Goal: Task Accomplishment & Management: Use online tool/utility

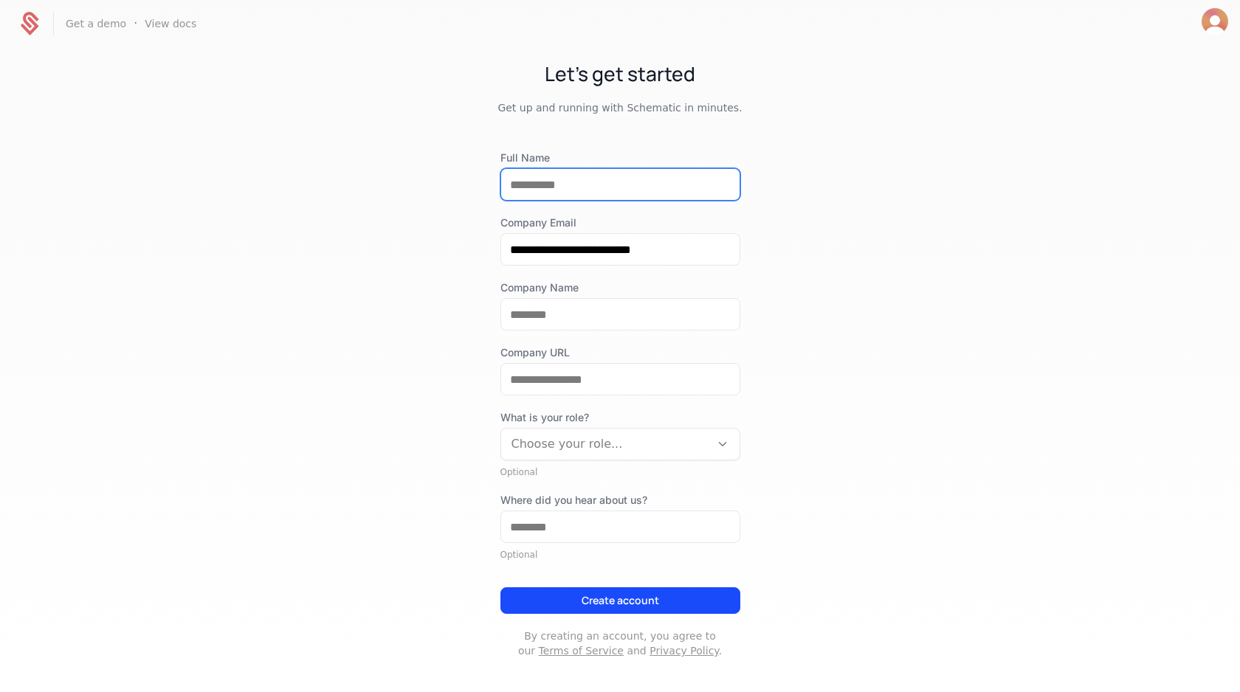
click at [528, 193] on input "Full Name" at bounding box center [620, 184] width 238 height 31
type input "**********"
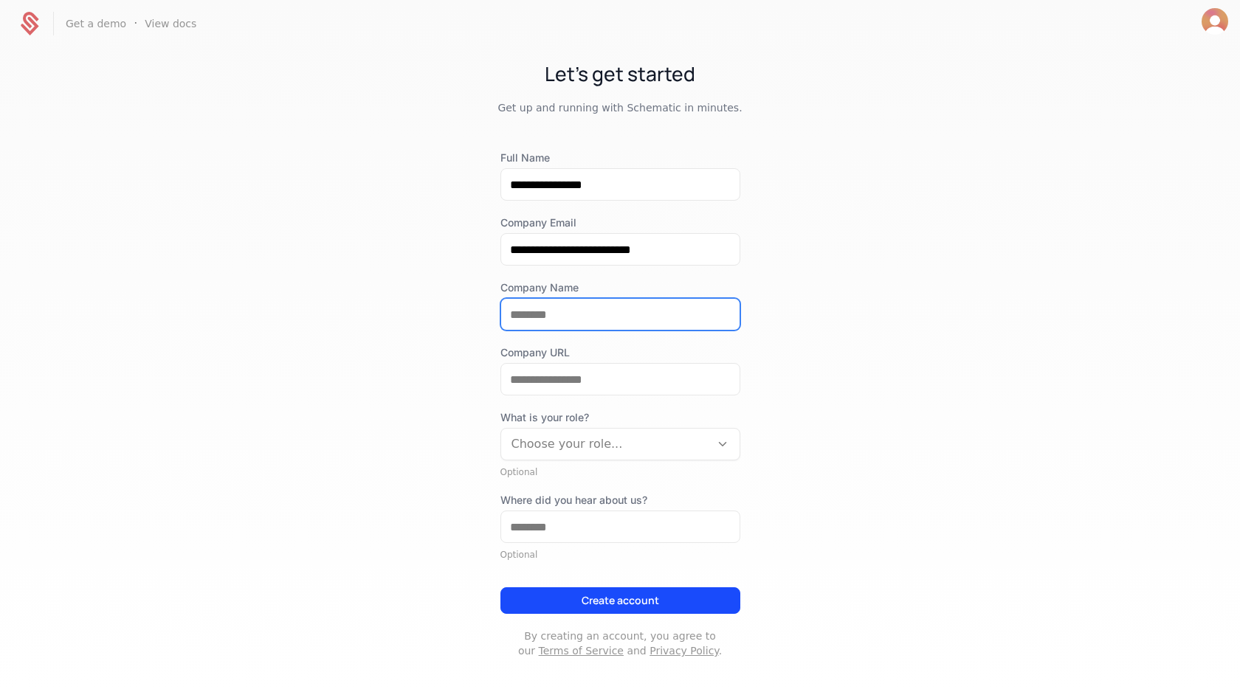
click at [545, 320] on input "Company Name" at bounding box center [620, 314] width 238 height 31
click at [539, 318] on input "**********" at bounding box center [620, 314] width 238 height 31
click at [538, 318] on input "**********" at bounding box center [620, 314] width 238 height 31
type input "******"
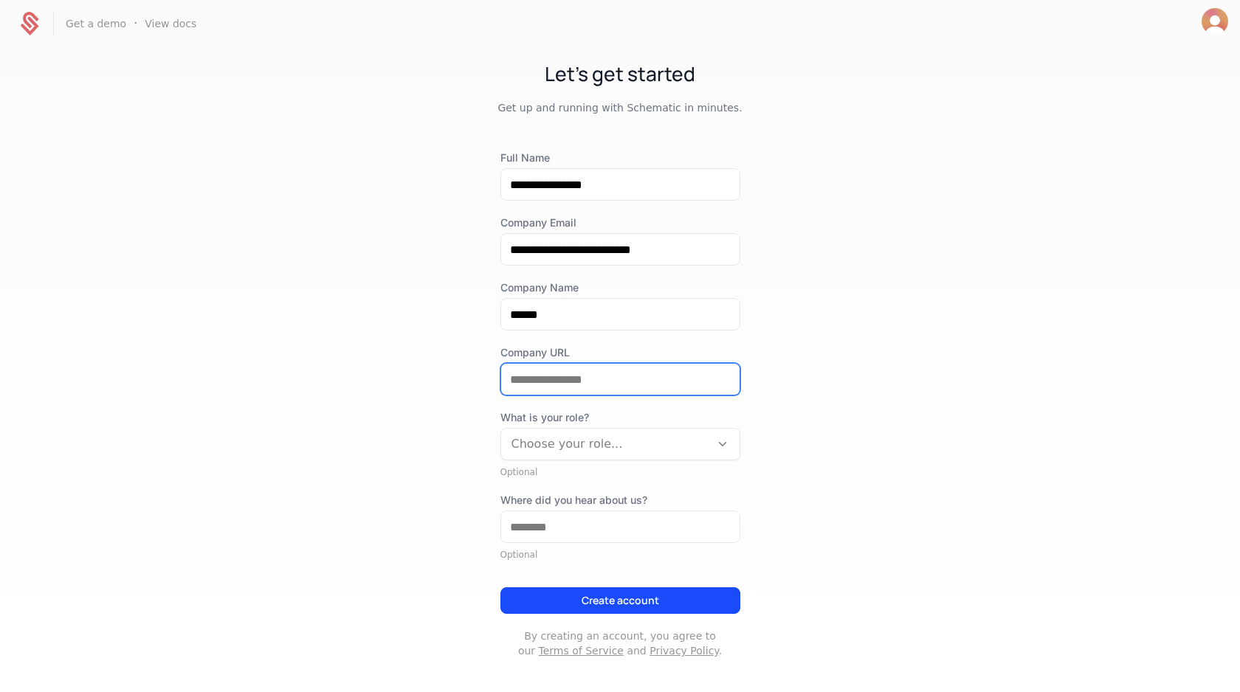
click at [562, 379] on input "Company URL" at bounding box center [620, 379] width 238 height 31
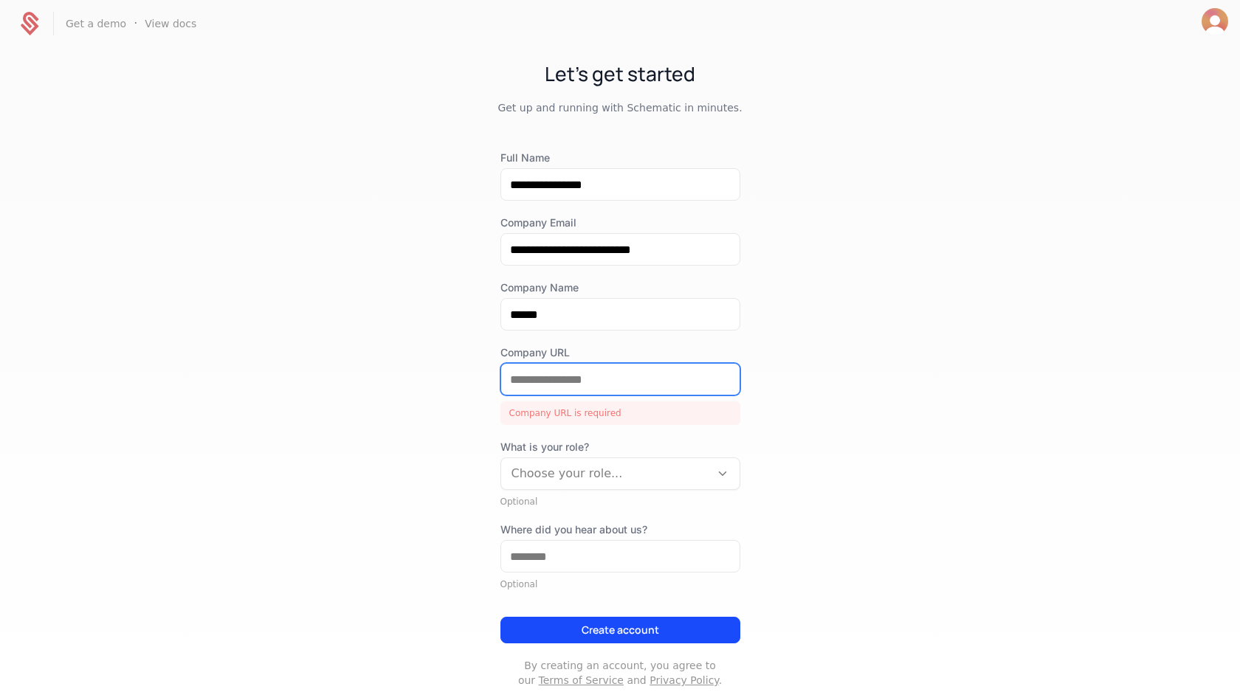
click at [638, 373] on input "Company URL" at bounding box center [620, 379] width 238 height 31
paste input "**********"
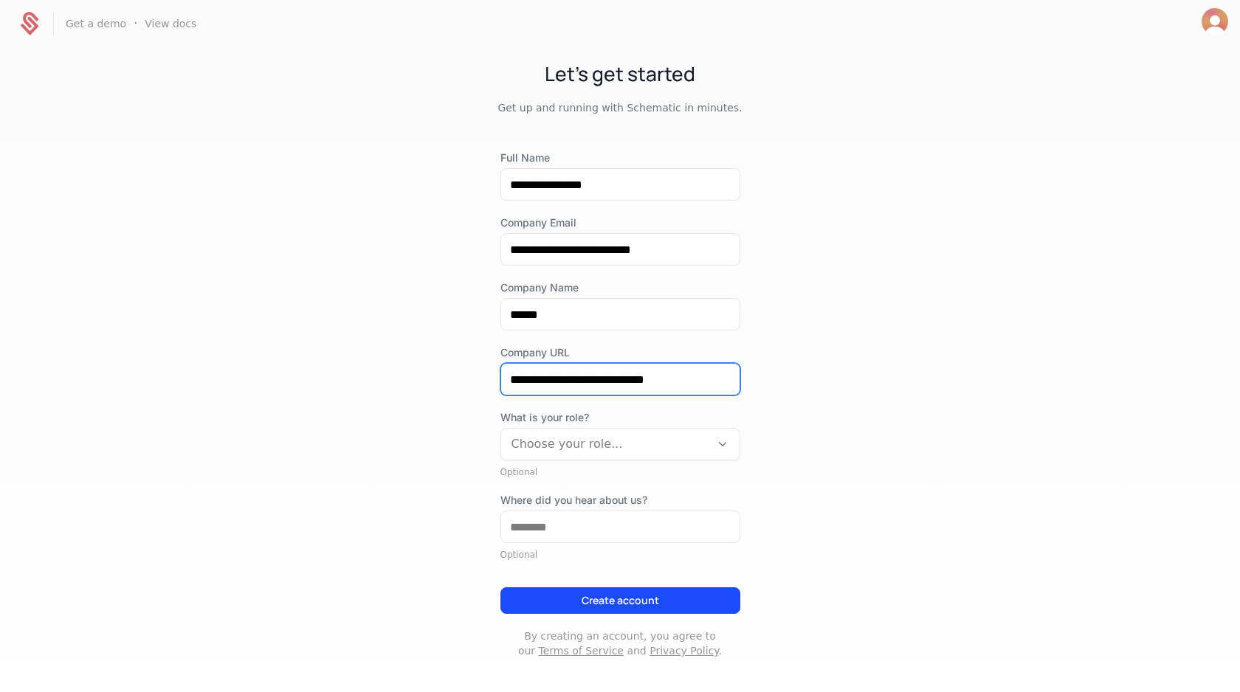
type input "**********"
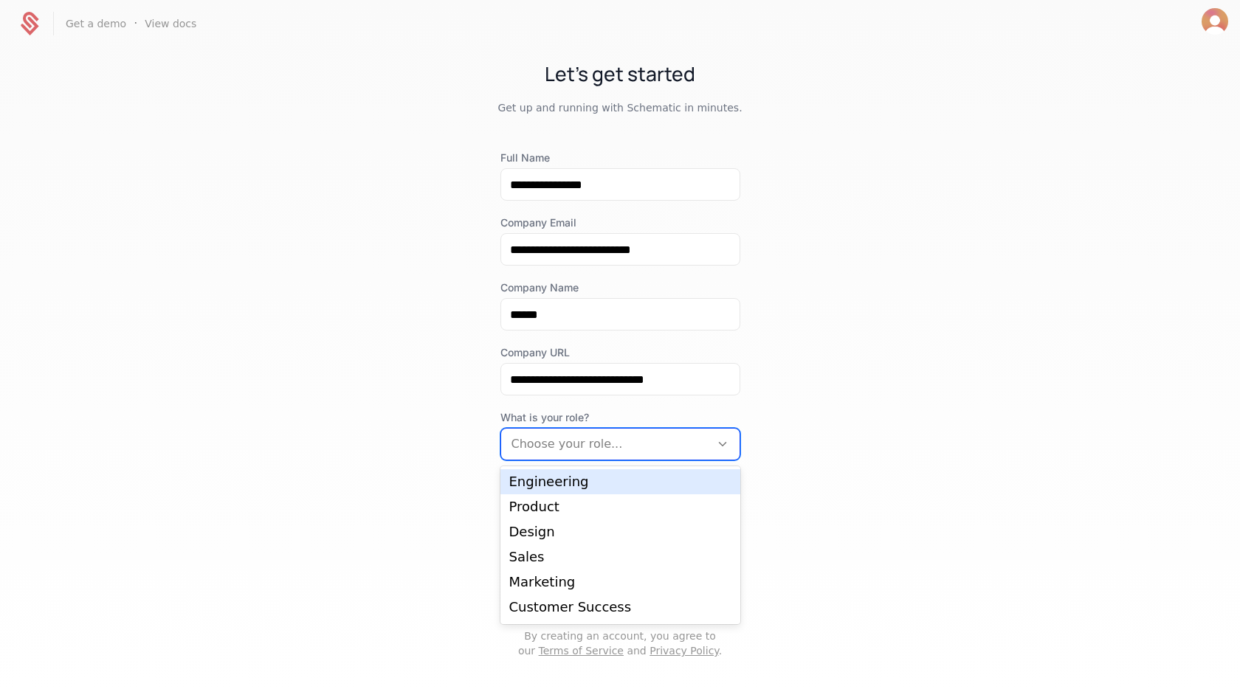
click at [565, 444] on div at bounding box center [605, 444] width 188 height 21
click at [564, 483] on div "Engineering" at bounding box center [620, 481] width 222 height 13
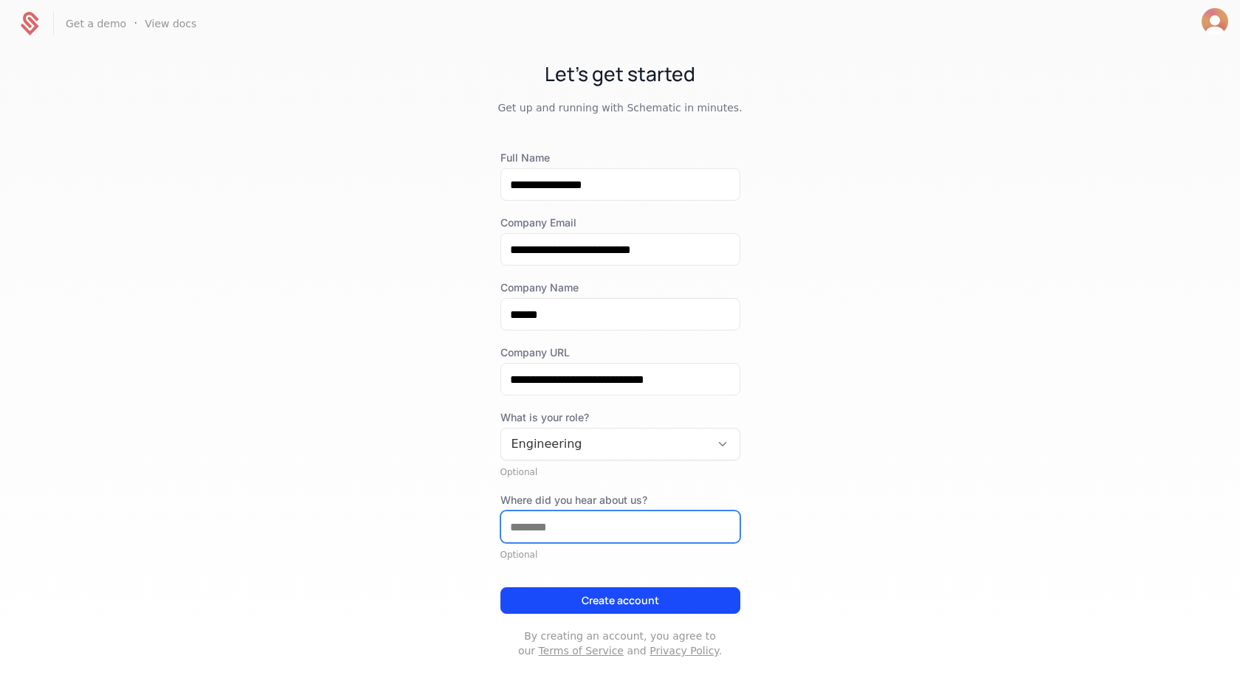
click at [564, 520] on input "Where did you hear about us?" at bounding box center [620, 526] width 238 height 31
type input "*******"
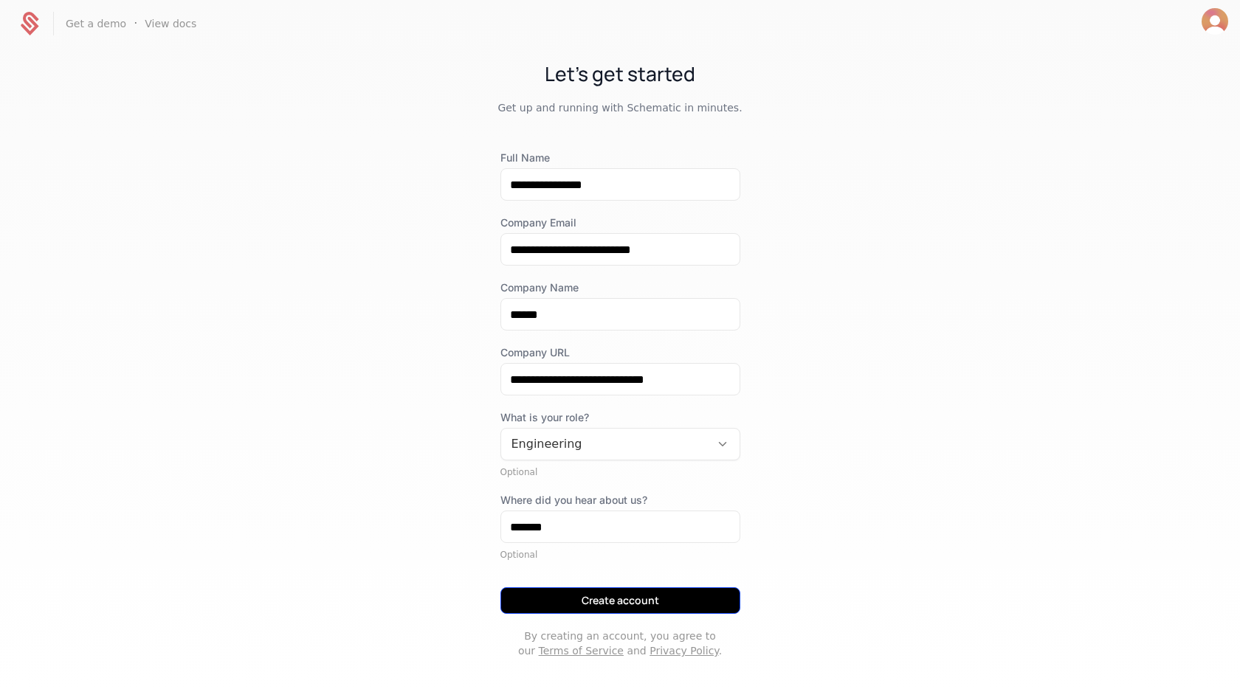
click at [607, 599] on button "Create account" at bounding box center [620, 600] width 240 height 27
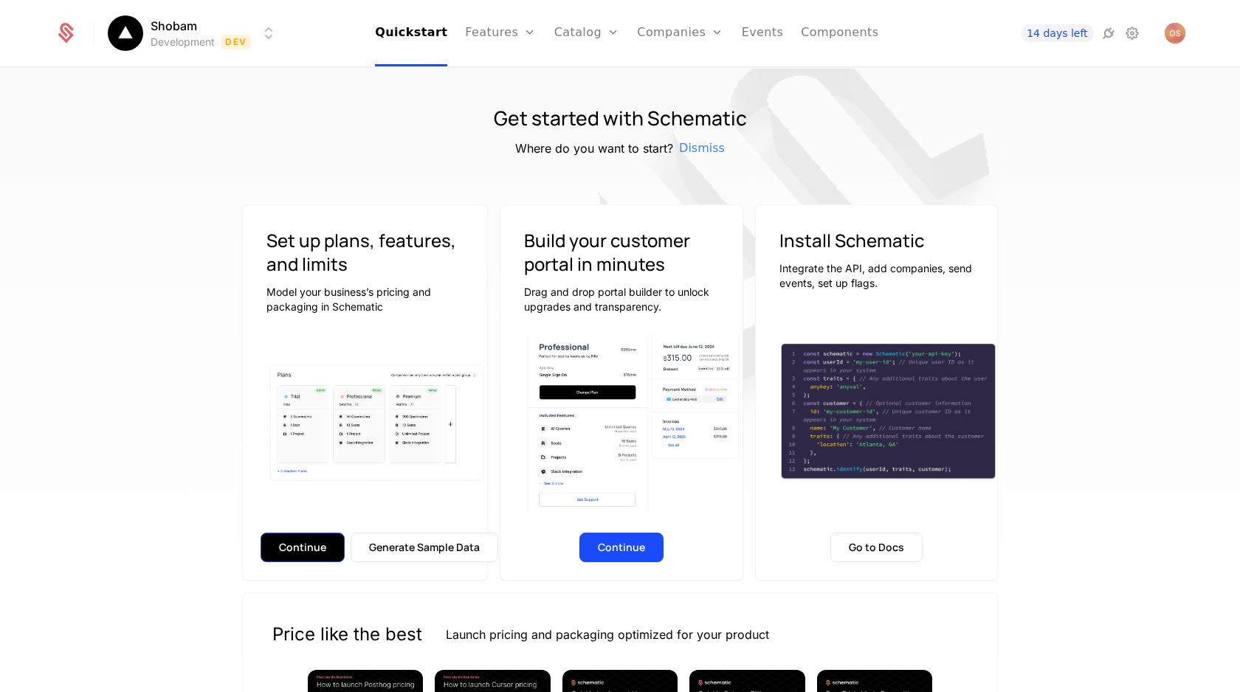
click at [300, 557] on button "Continue" at bounding box center [302, 548] width 84 height 30
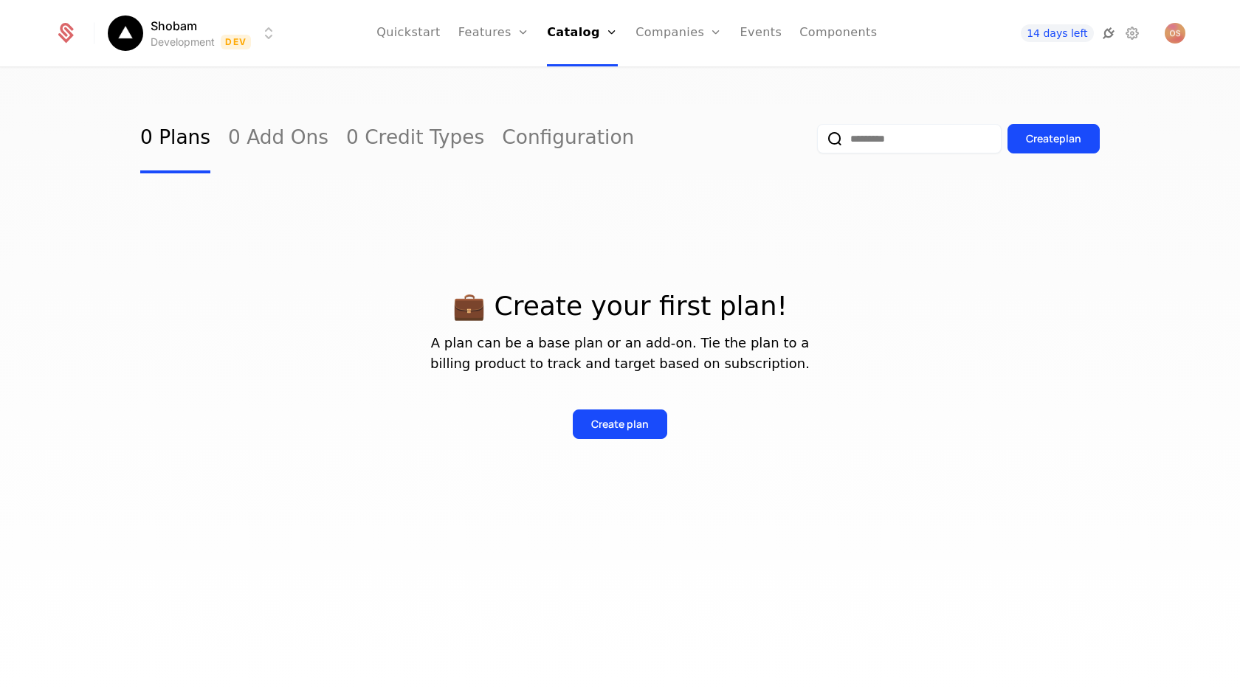
click at [1107, 28] on icon at bounding box center [1108, 33] width 18 height 18
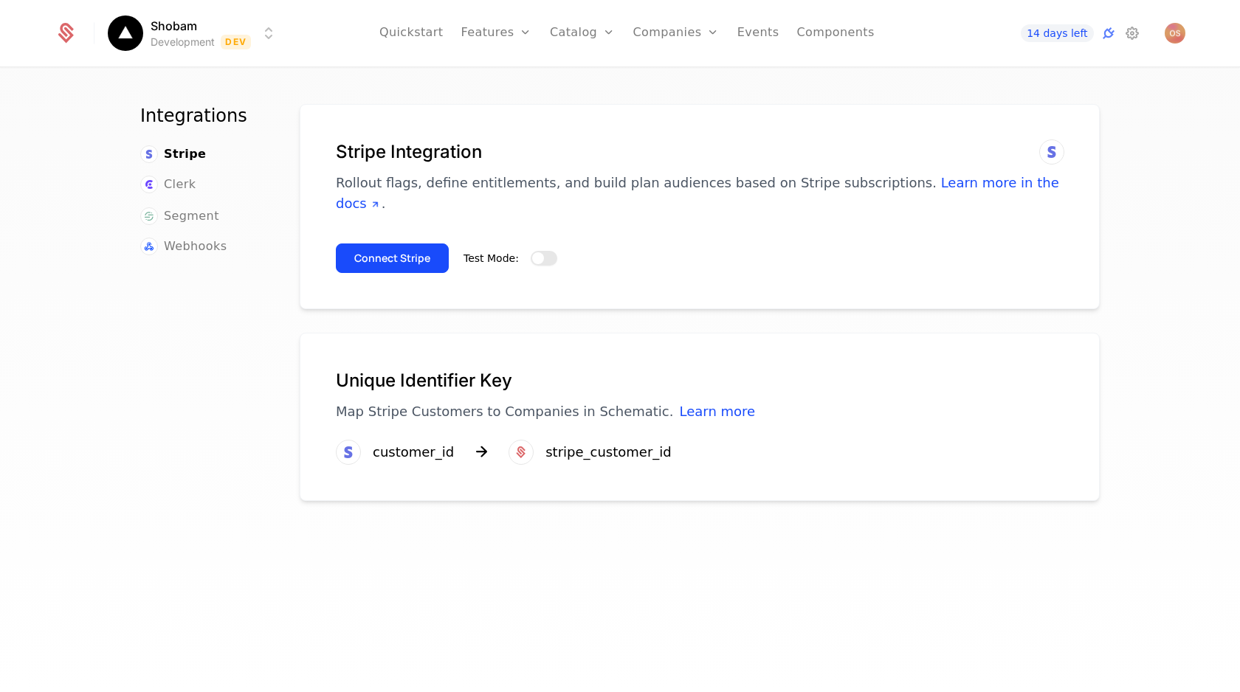
click at [539, 252] on span "button" at bounding box center [538, 258] width 12 height 12
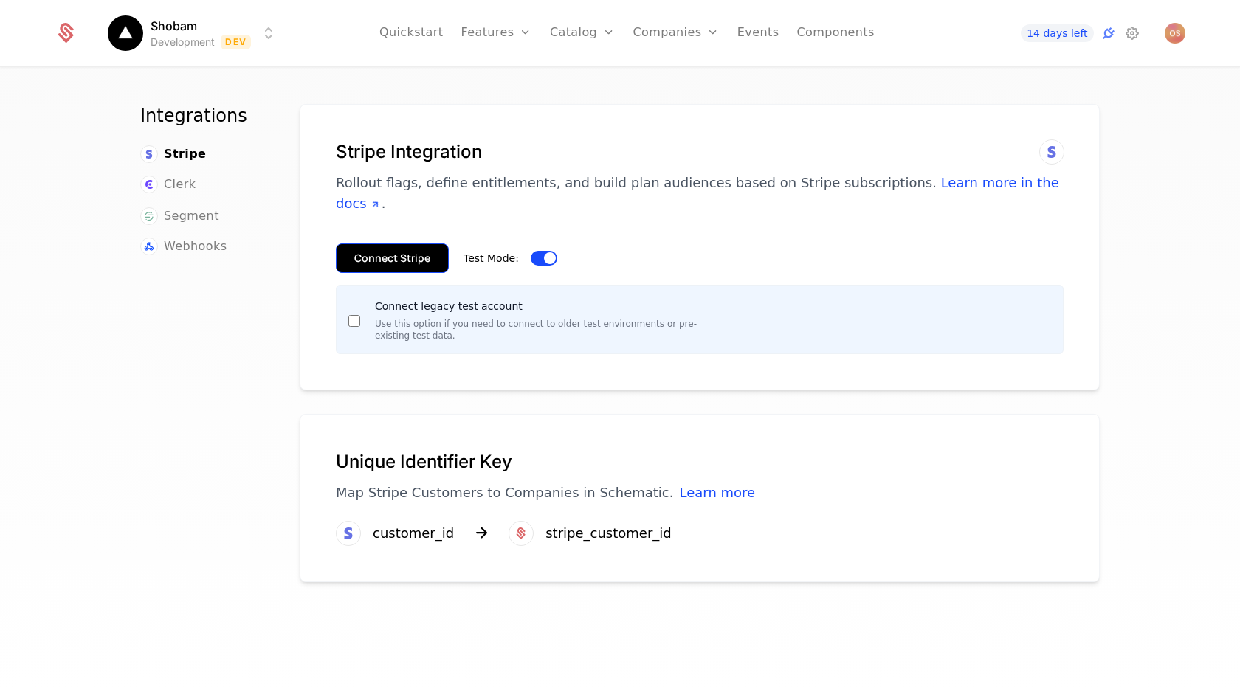
click at [379, 250] on button "Connect Stripe" at bounding box center [392, 259] width 113 height 30
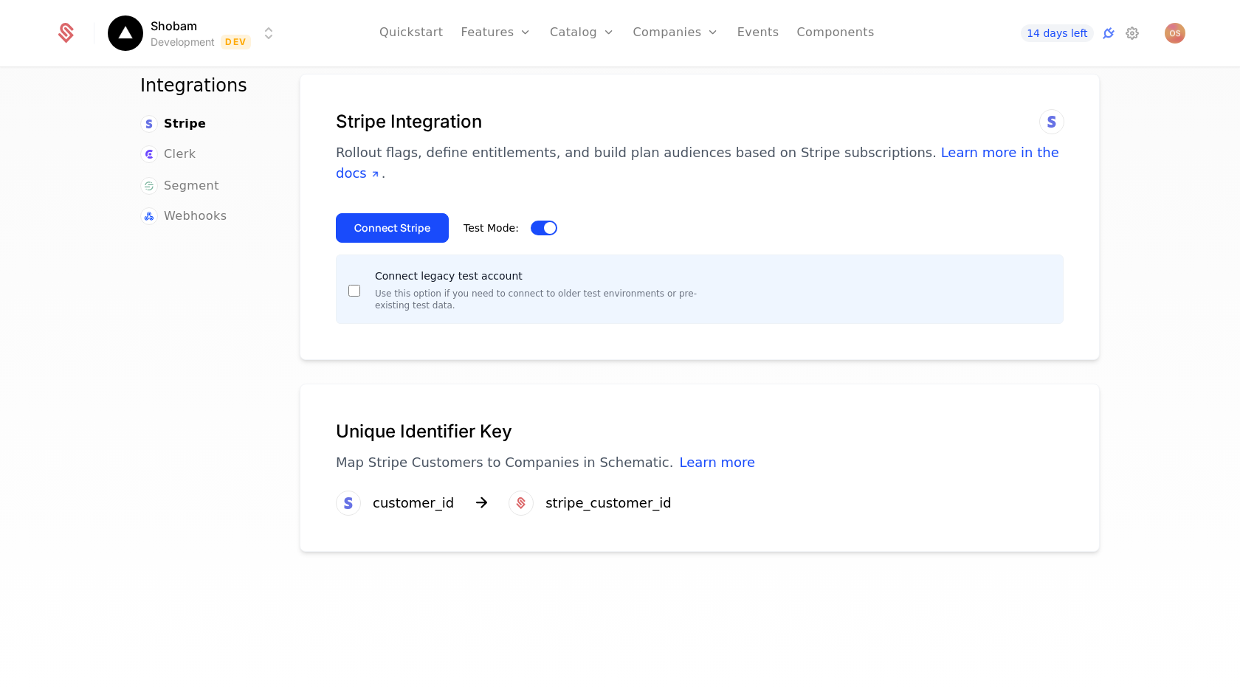
scroll to position [26, 0]
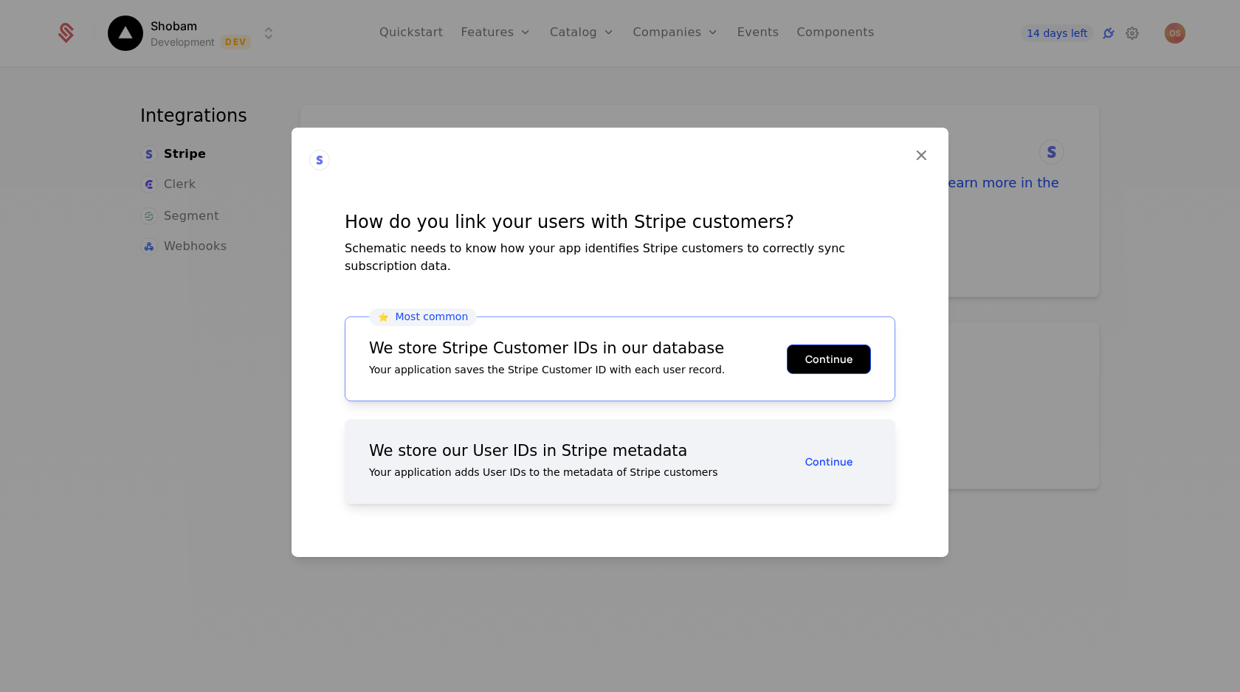
click at [832, 348] on button "Continue" at bounding box center [829, 359] width 84 height 30
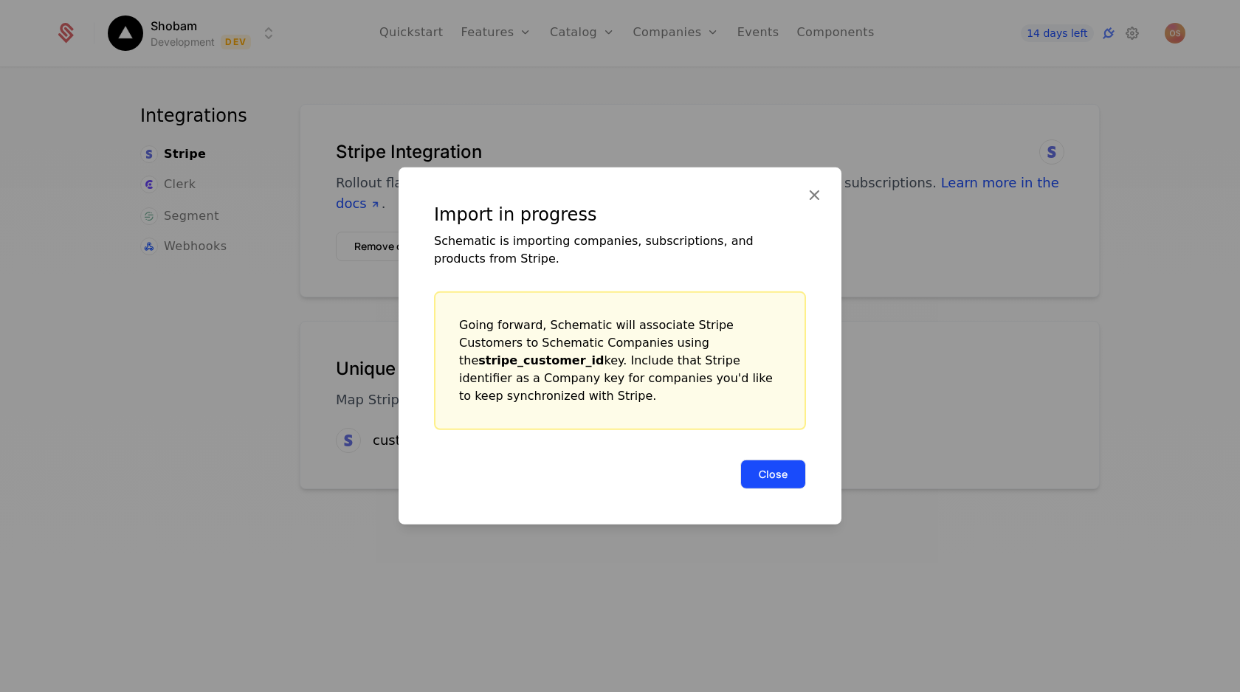
click at [781, 460] on button "Close" at bounding box center [773, 475] width 66 height 30
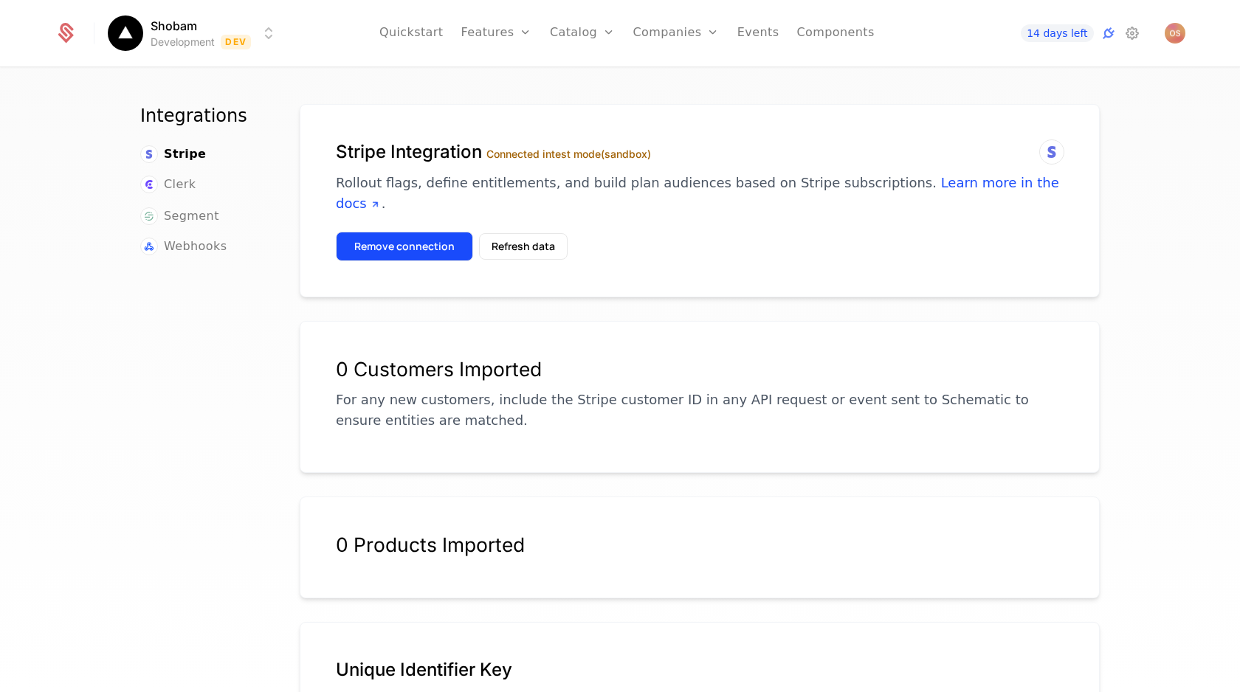
click at [428, 232] on button "Remove connection" at bounding box center [404, 247] width 137 height 30
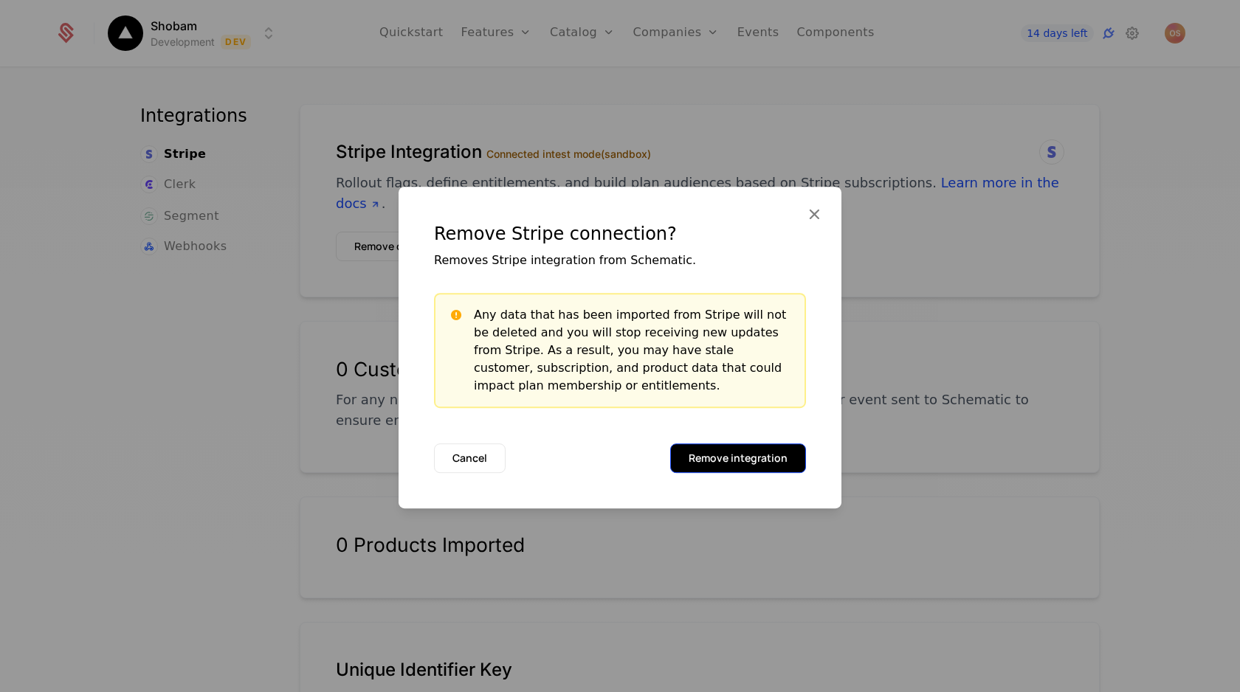
click at [702, 462] on button "Remove integration" at bounding box center [738, 458] width 136 height 30
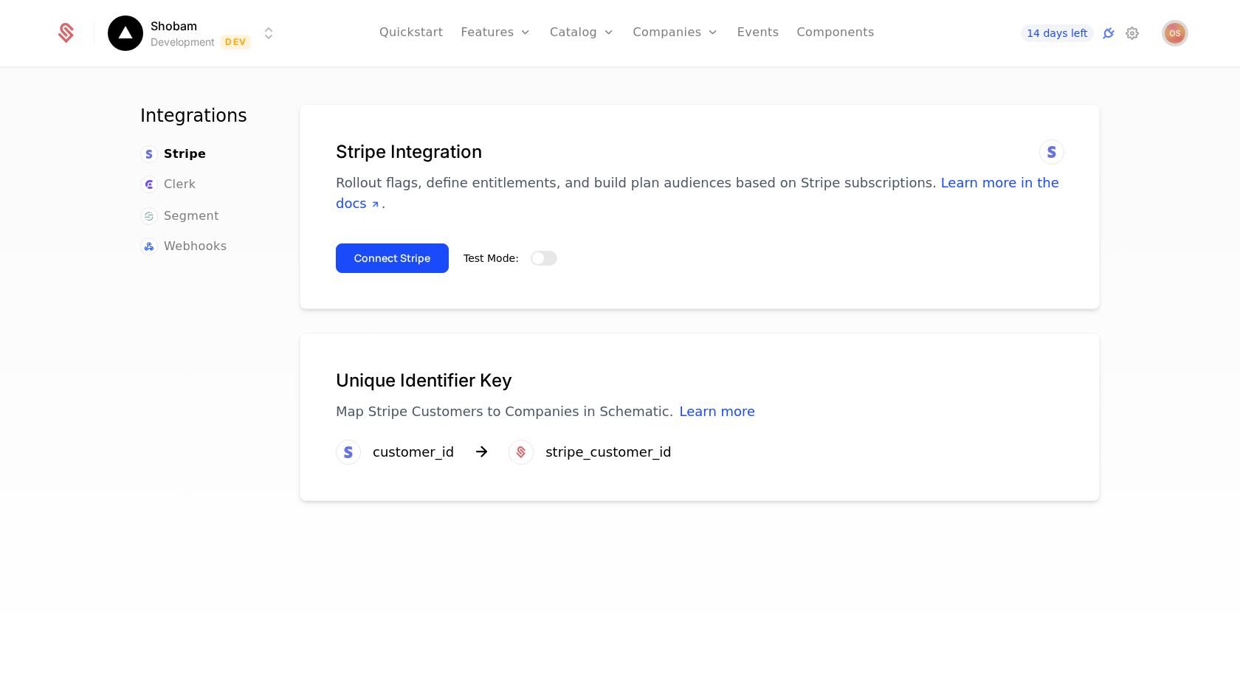
click at [1170, 38] on img "Open user button" at bounding box center [1174, 33] width 21 height 21
click at [1188, 262] on div "Integrations Stripe Clerk Segment Webhooks Stripe Integration Rollout flags, de…" at bounding box center [620, 385] width 1240 height 632
click at [275, 32] on html "Shobam Development Dev Quickstart Features Features Flags Catalog Plans Add Ons…" at bounding box center [620, 346] width 1240 height 692
click at [290, 108] on button "Manage" at bounding box center [299, 110] width 116 height 27
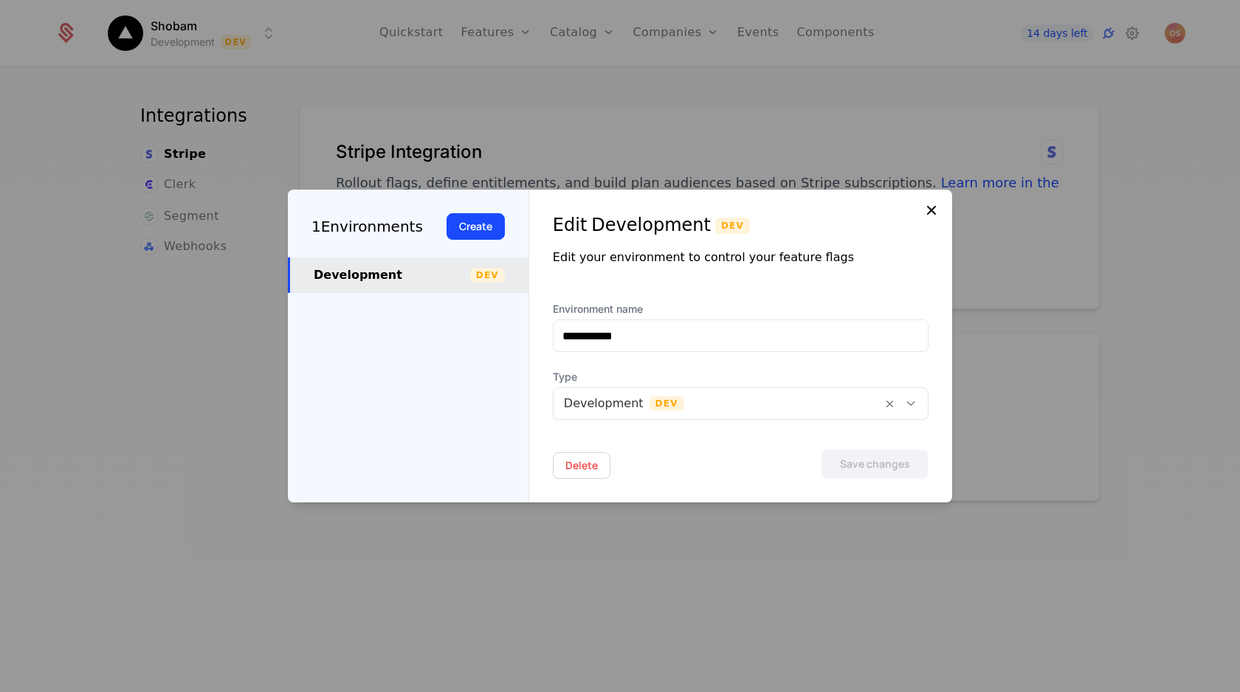
click at [929, 210] on icon at bounding box center [931, 210] width 18 height 18
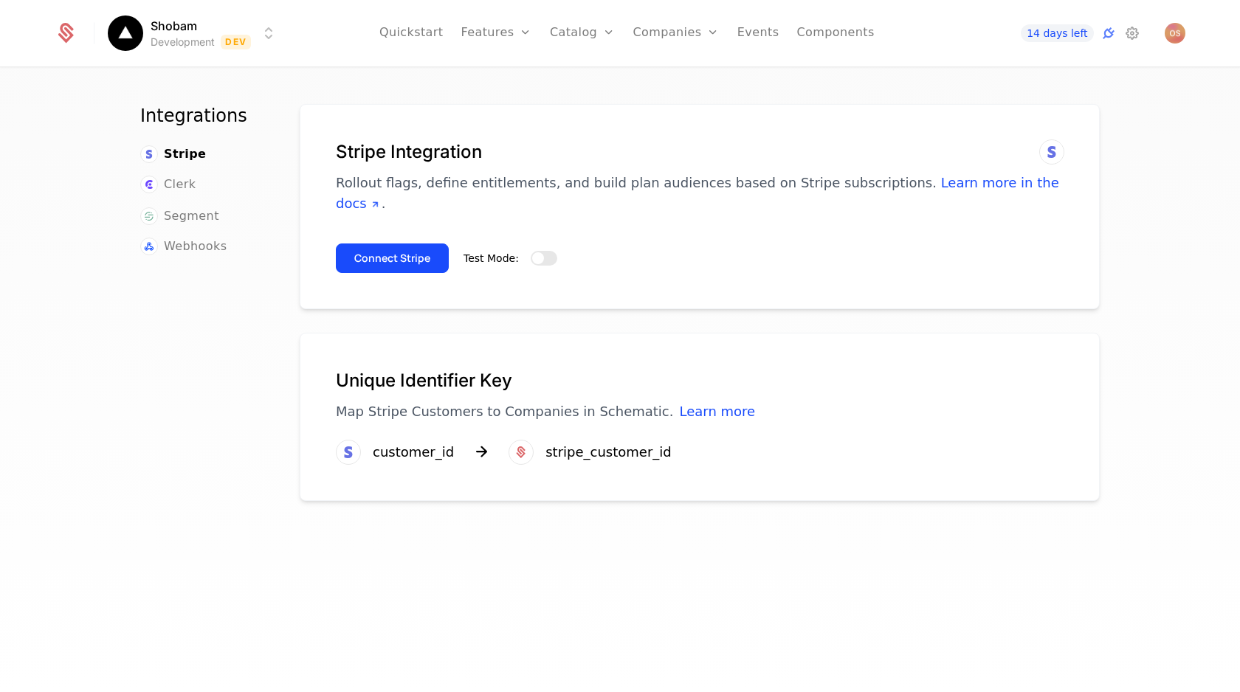
click at [1049, 146] on icon at bounding box center [1052, 152] width 18 height 18
click at [535, 252] on span "button" at bounding box center [538, 258] width 12 height 12
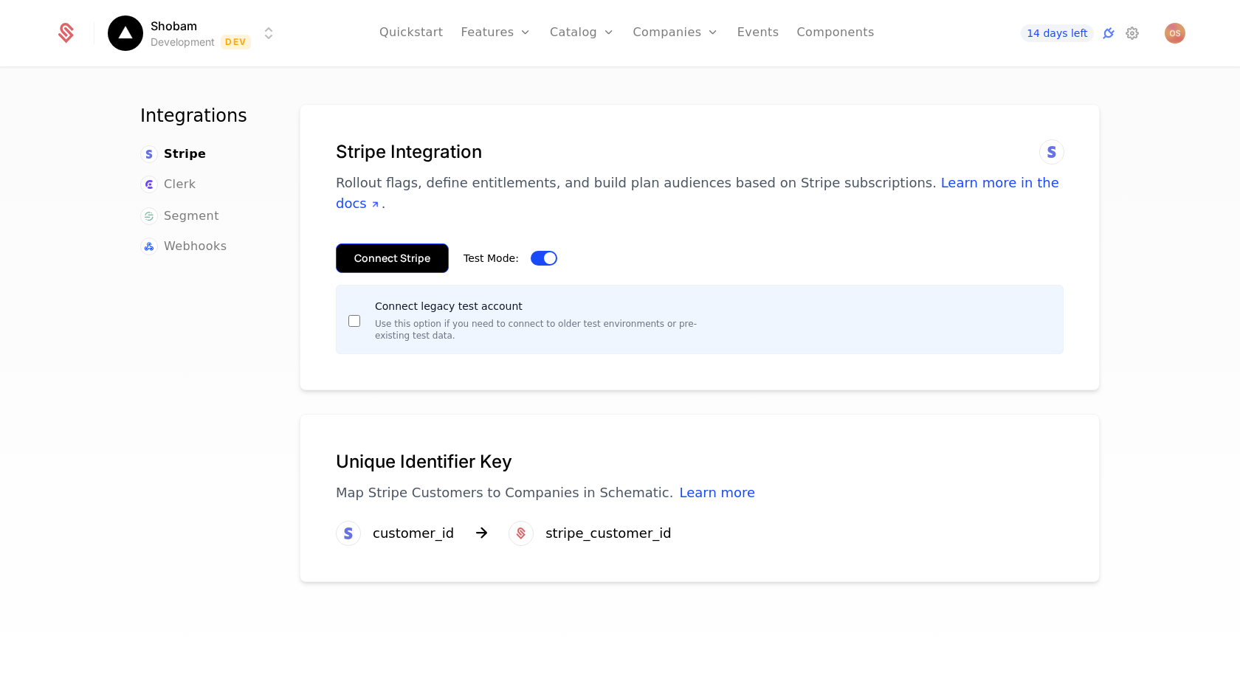
click at [396, 244] on button "Connect Stripe" at bounding box center [392, 259] width 113 height 30
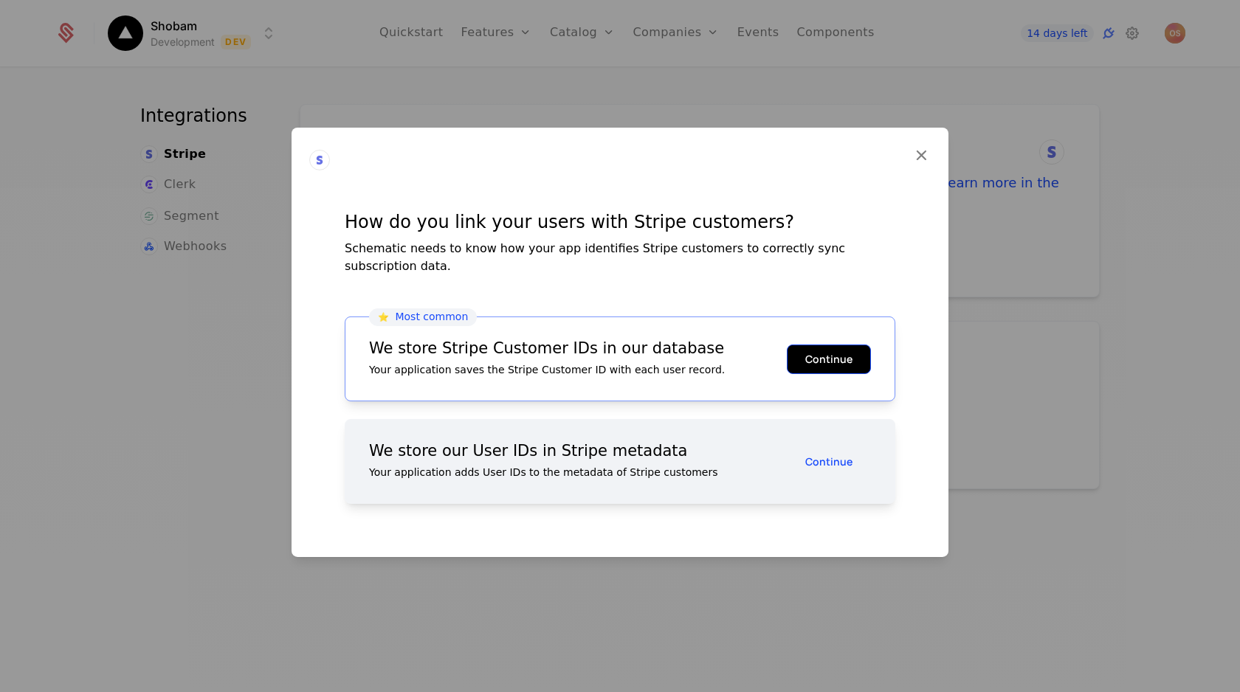
click at [825, 344] on button "Continue" at bounding box center [829, 359] width 84 height 30
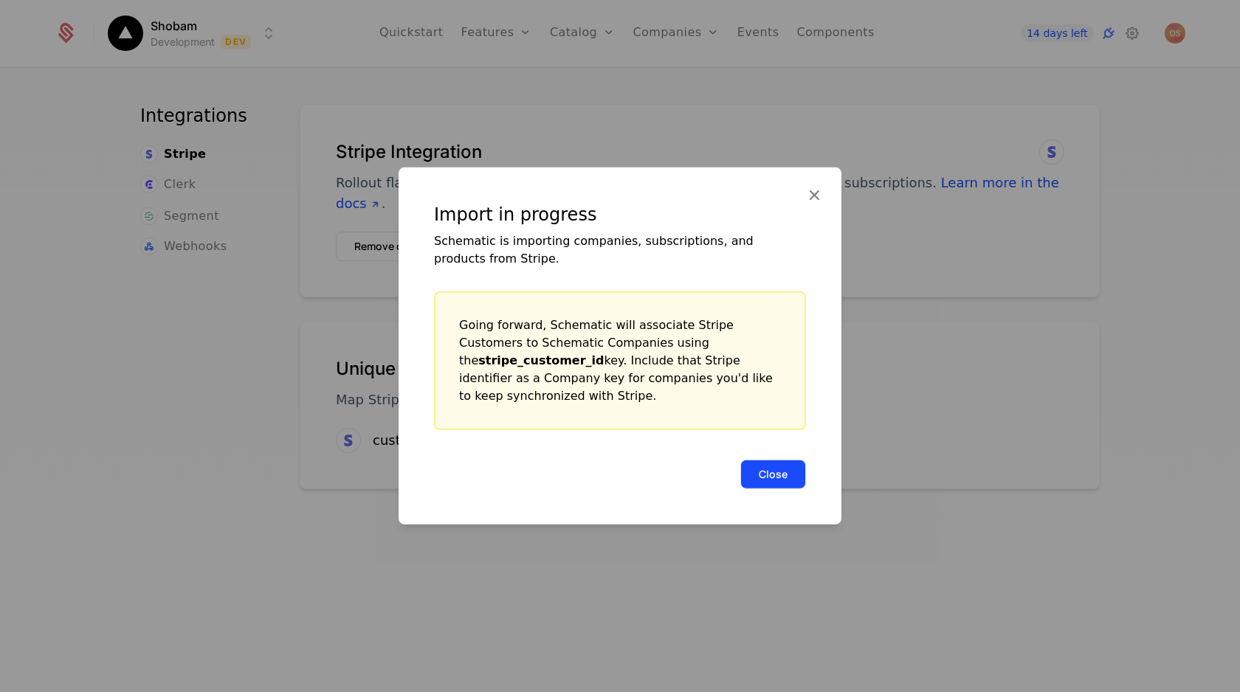
click at [778, 466] on button "Close" at bounding box center [773, 475] width 66 height 30
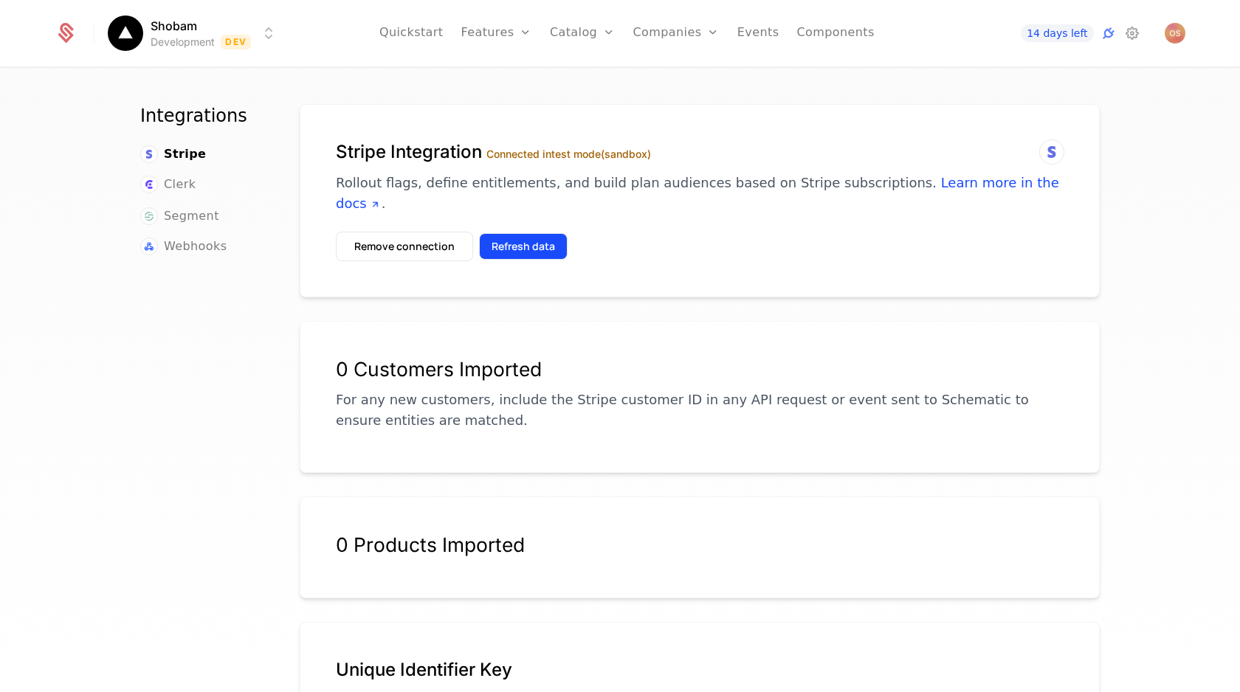
click at [503, 233] on button "Refresh data" at bounding box center [523, 246] width 89 height 27
click at [585, 83] on link "Plans" at bounding box center [605, 81] width 76 height 18
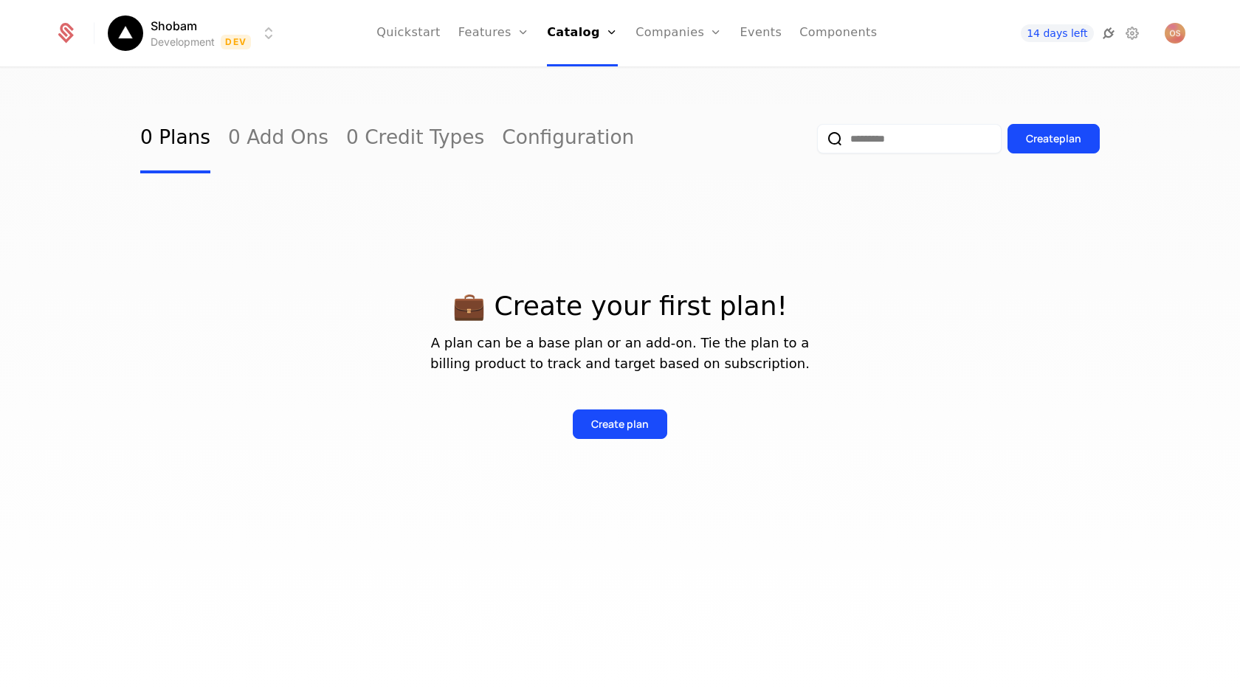
click at [1110, 32] on icon at bounding box center [1108, 33] width 18 height 18
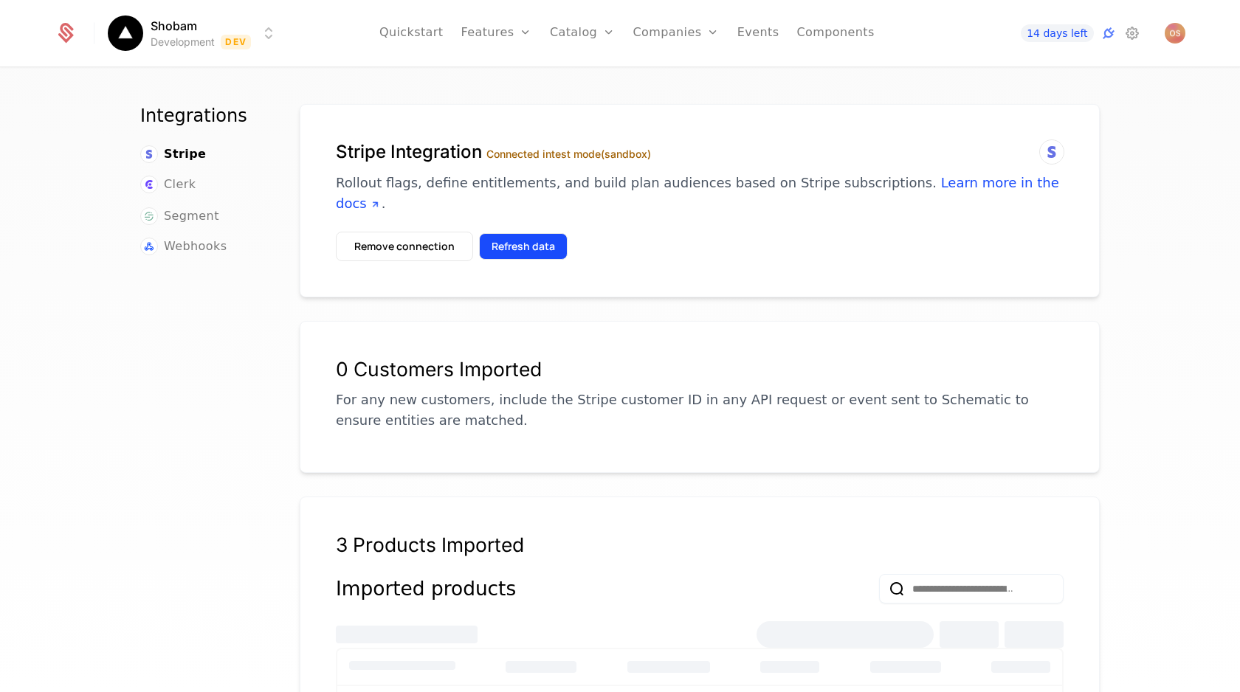
click at [493, 233] on button "Refresh data" at bounding box center [523, 246] width 89 height 27
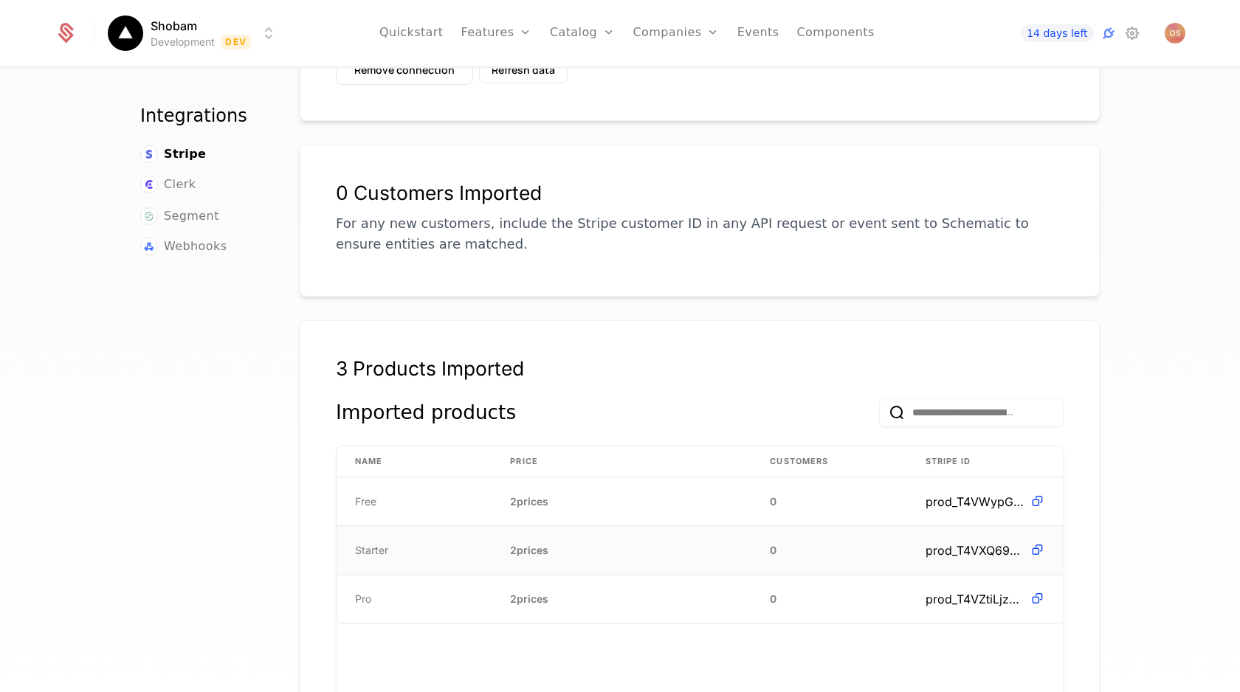
scroll to position [595, 0]
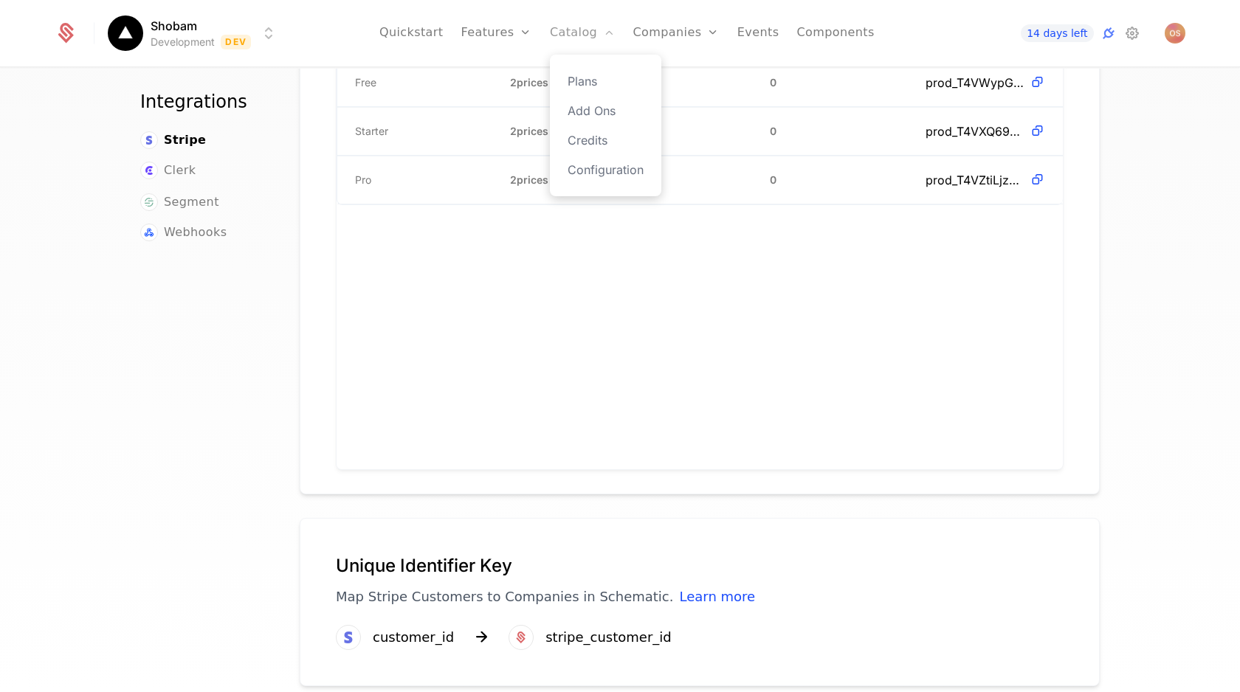
click at [557, 42] on link "Catalog" at bounding box center [583, 33] width 66 height 66
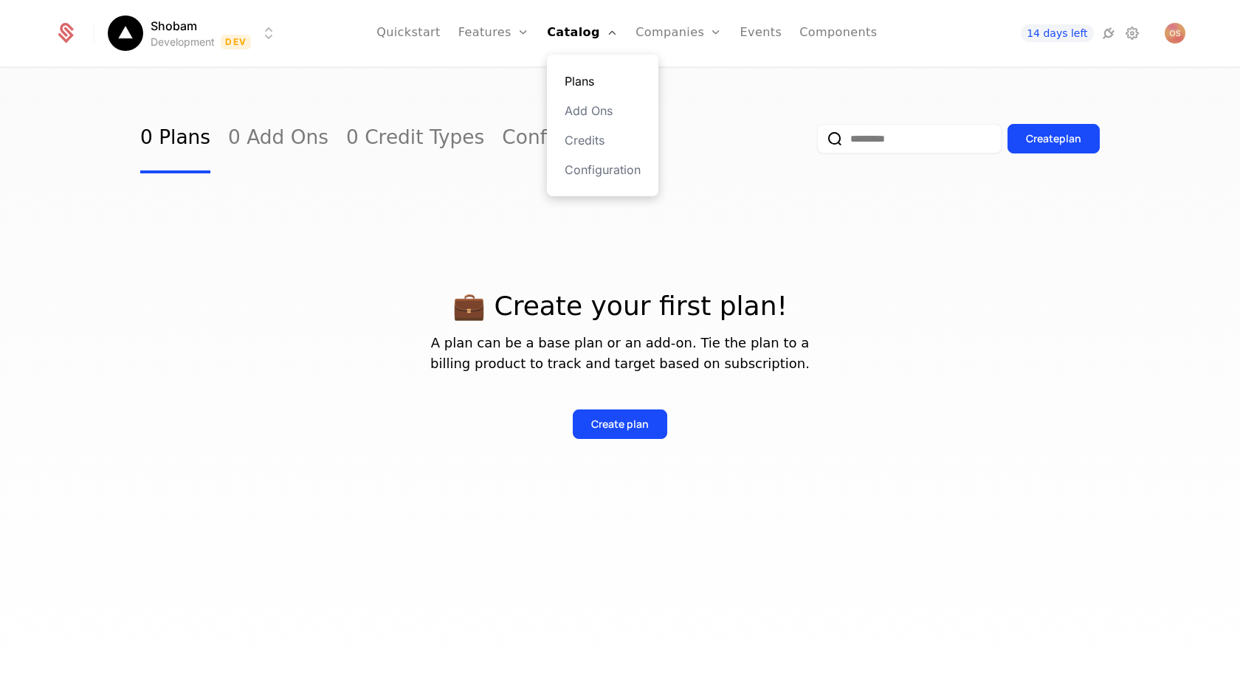
click at [573, 78] on link "Plans" at bounding box center [602, 81] width 76 height 18
click at [612, 423] on div "Create plan" at bounding box center [620, 424] width 58 height 15
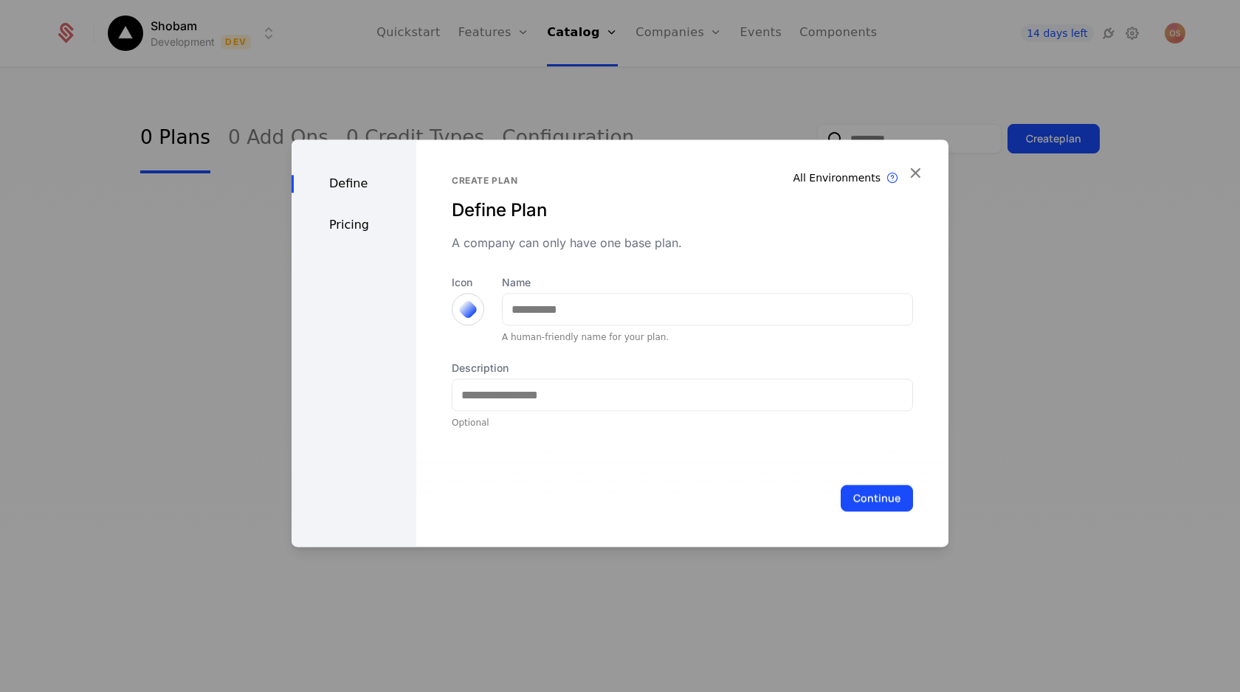
click at [473, 308] on div at bounding box center [467, 309] width 21 height 21
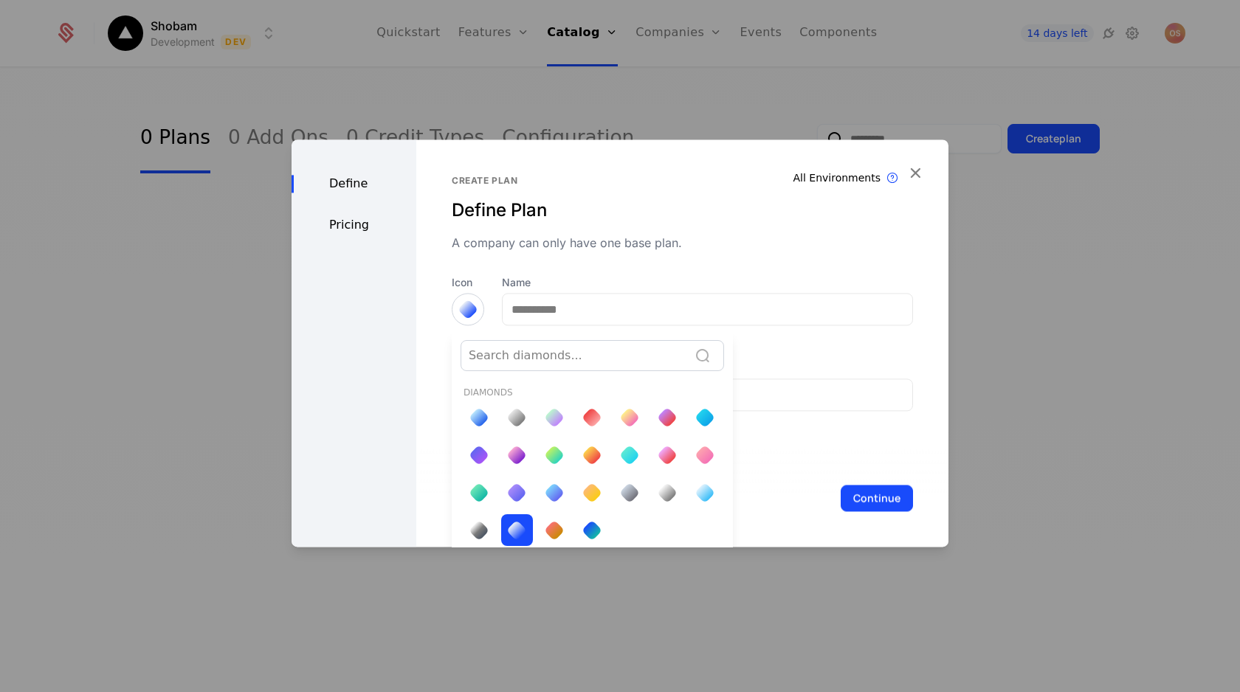
scroll to position [5, 0]
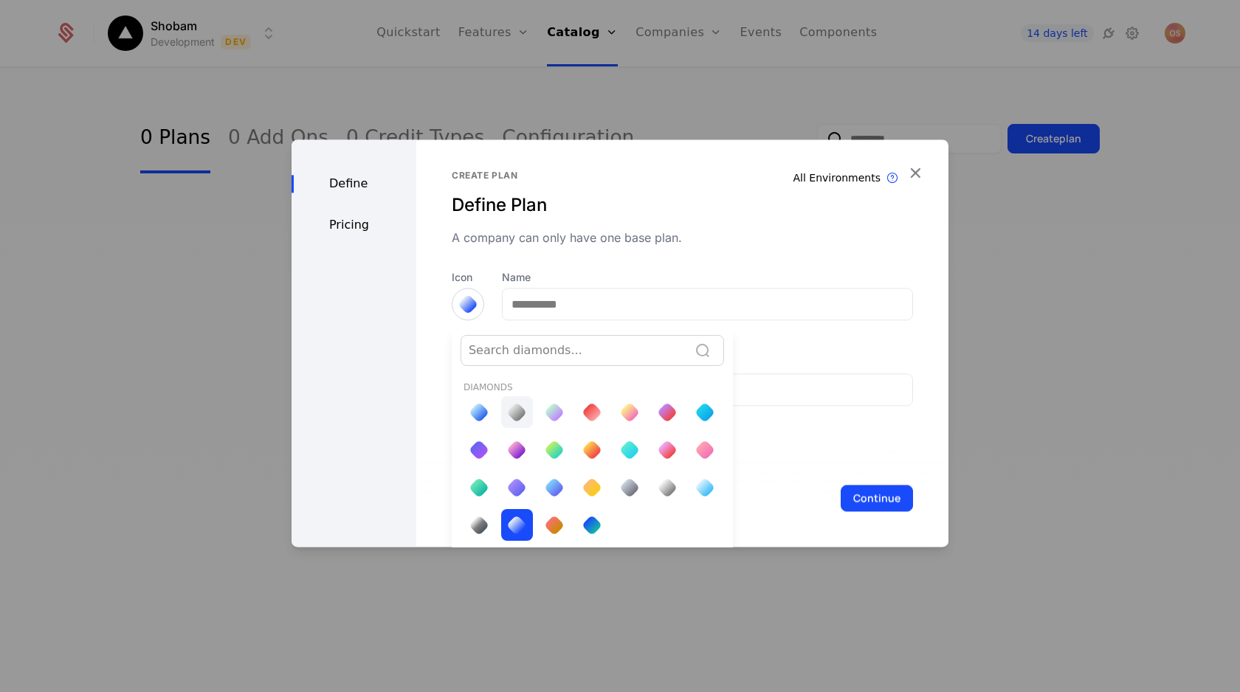
click at [511, 411] on div at bounding box center [516, 412] width 21 height 21
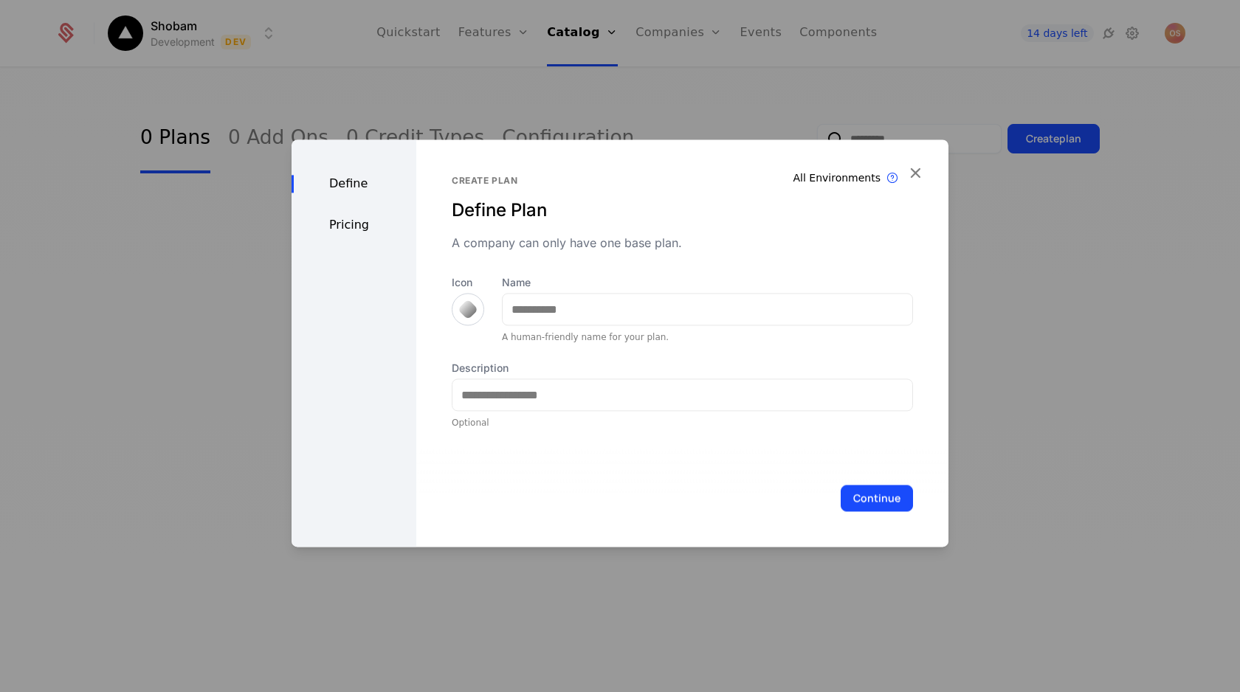
scroll to position [0, 0]
click at [514, 312] on input "Name" at bounding box center [708, 309] width 410 height 31
type input "****"
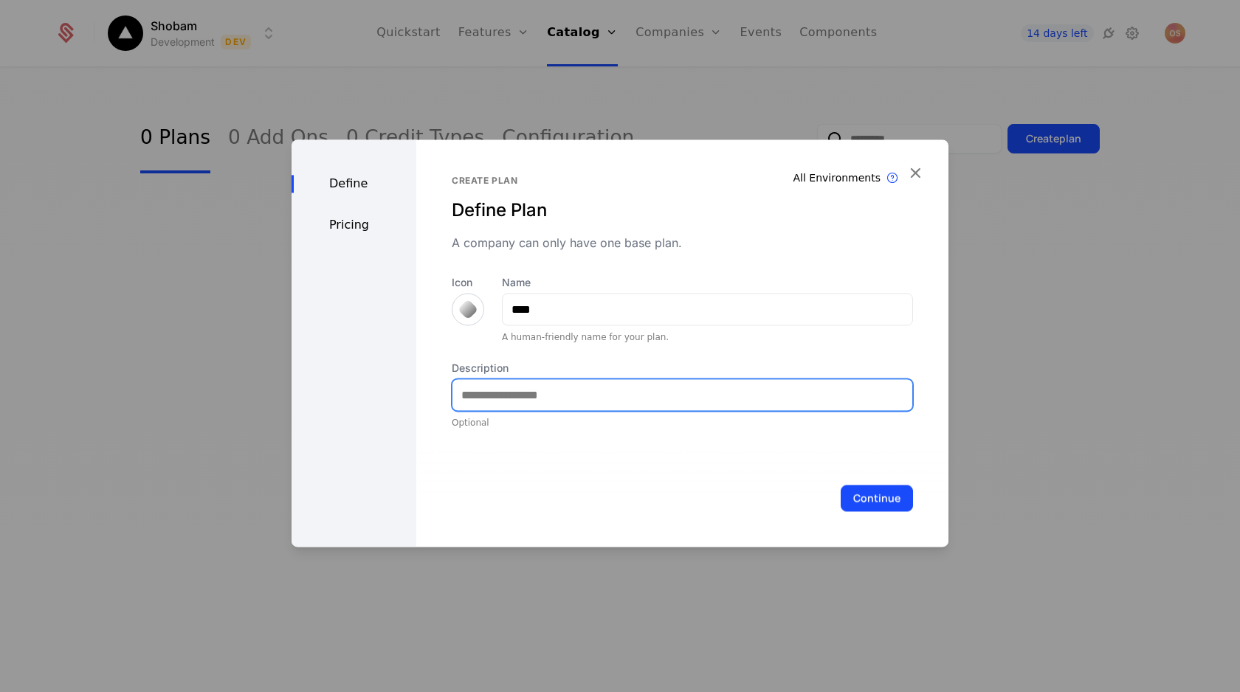
click at [513, 389] on input "Description" at bounding box center [682, 394] width 460 height 31
type input "**********"
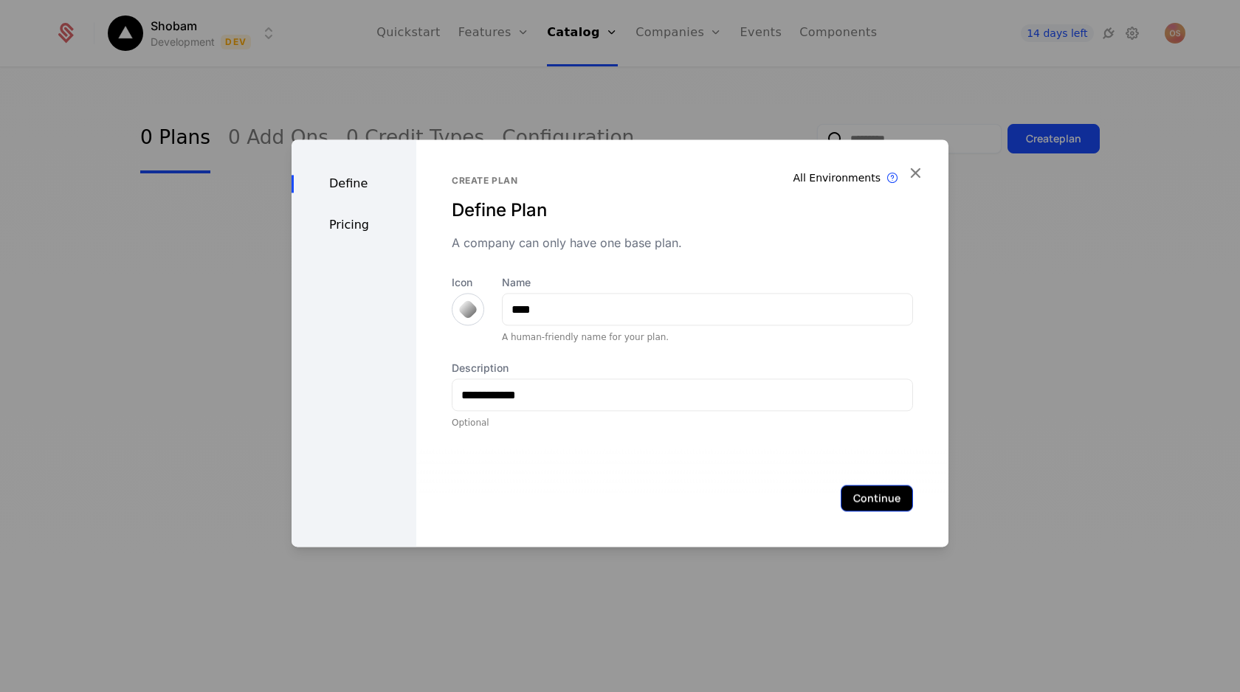
click at [853, 501] on button "Continue" at bounding box center [876, 498] width 72 height 27
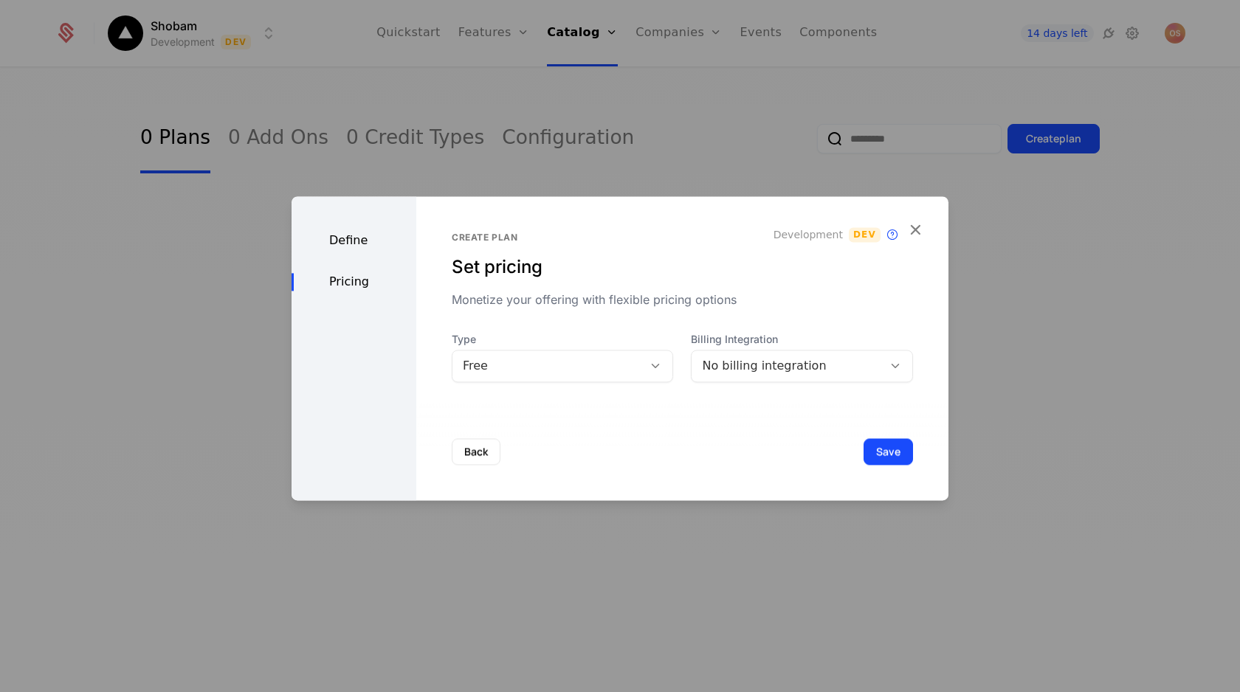
click at [741, 377] on div "No billing integration" at bounding box center [802, 366] width 222 height 32
click at [606, 426] on div "Back Save" at bounding box center [682, 451] width 532 height 97
click at [612, 383] on div "Create plan Set pricing Monetize your offering with flexible pricing options De…" at bounding box center [682, 348] width 532 height 304
click at [614, 372] on div "Free" at bounding box center [548, 366] width 170 height 18
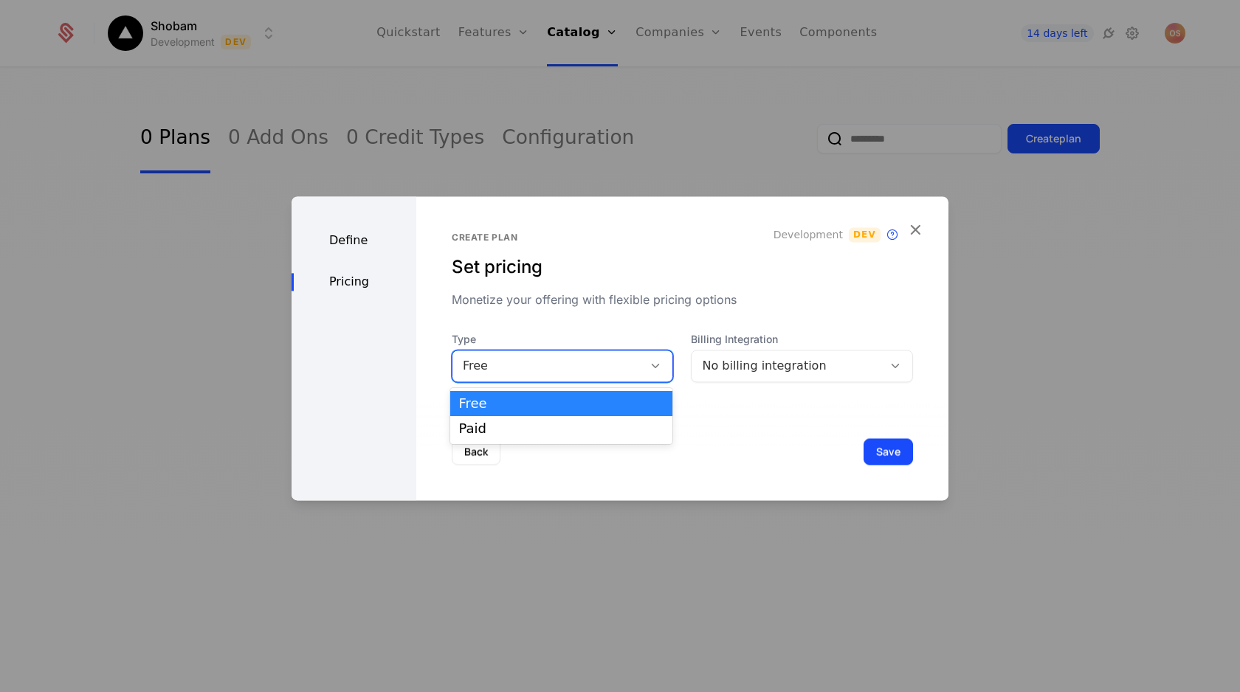
click at [615, 371] on div "Free" at bounding box center [548, 366] width 170 height 18
click at [815, 361] on div "No billing integration" at bounding box center [787, 366] width 170 height 18
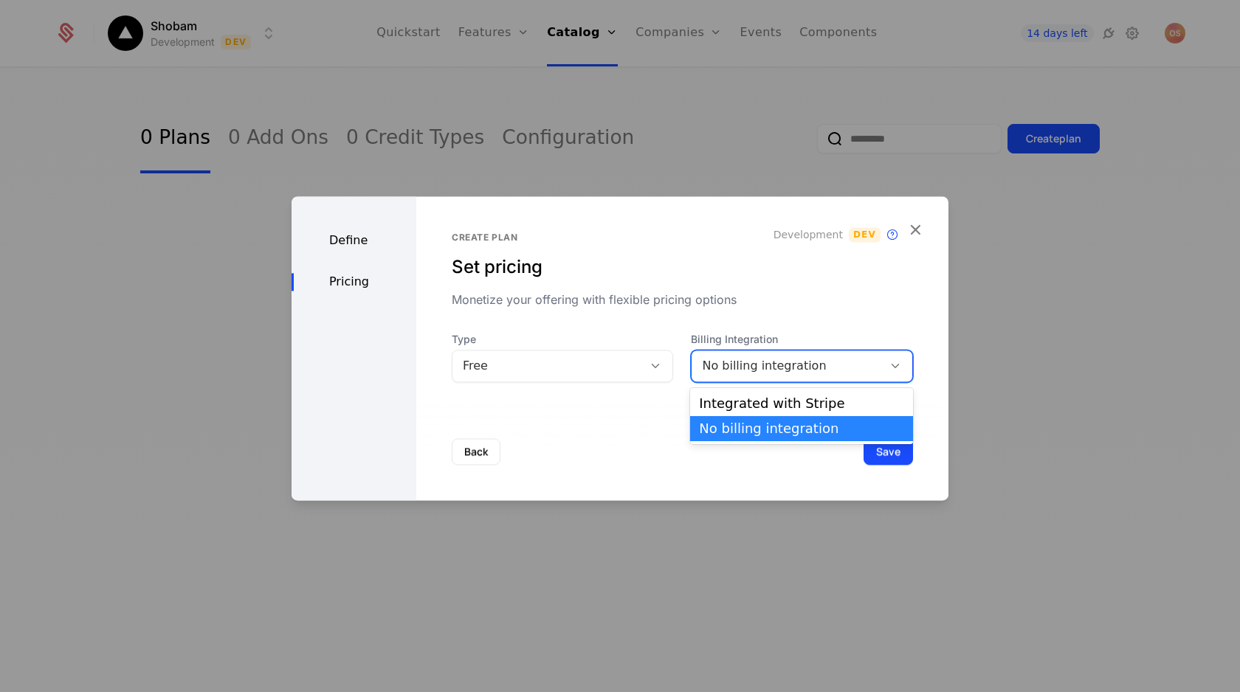
click at [815, 361] on div "No billing integration" at bounding box center [787, 366] width 170 height 18
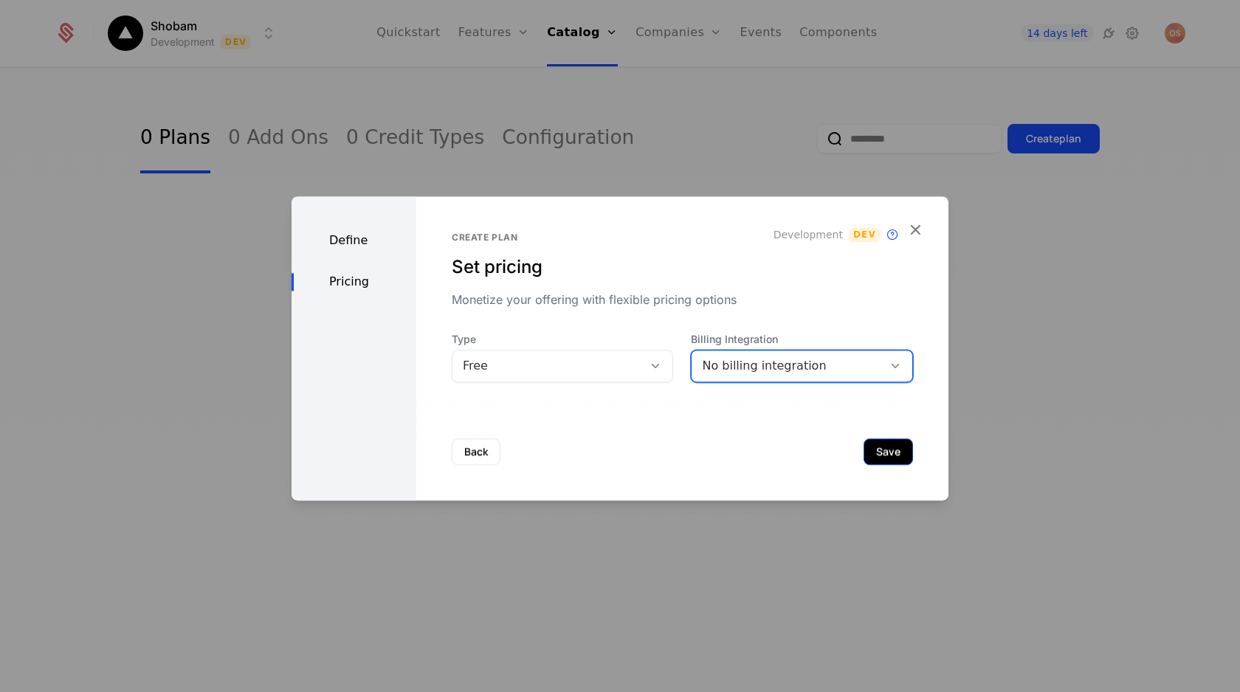
click at [884, 445] on button "Save" at bounding box center [887, 451] width 49 height 27
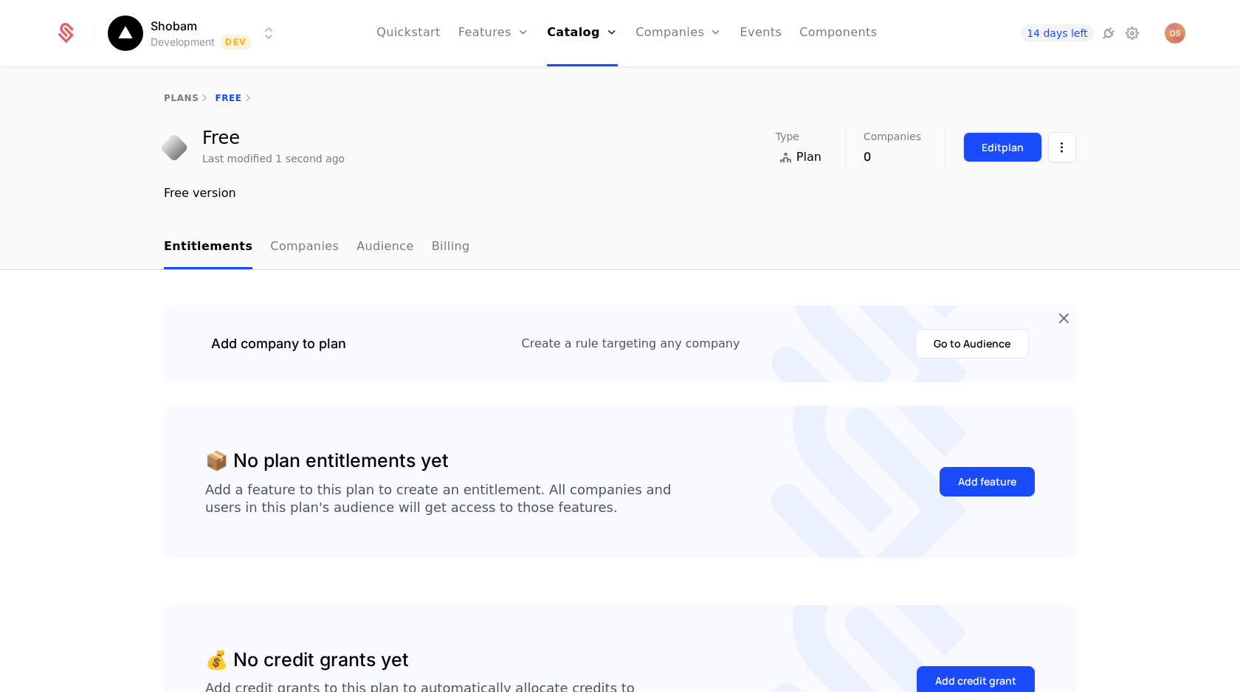
click at [1018, 147] on div "Edit plan" at bounding box center [1002, 147] width 42 height 15
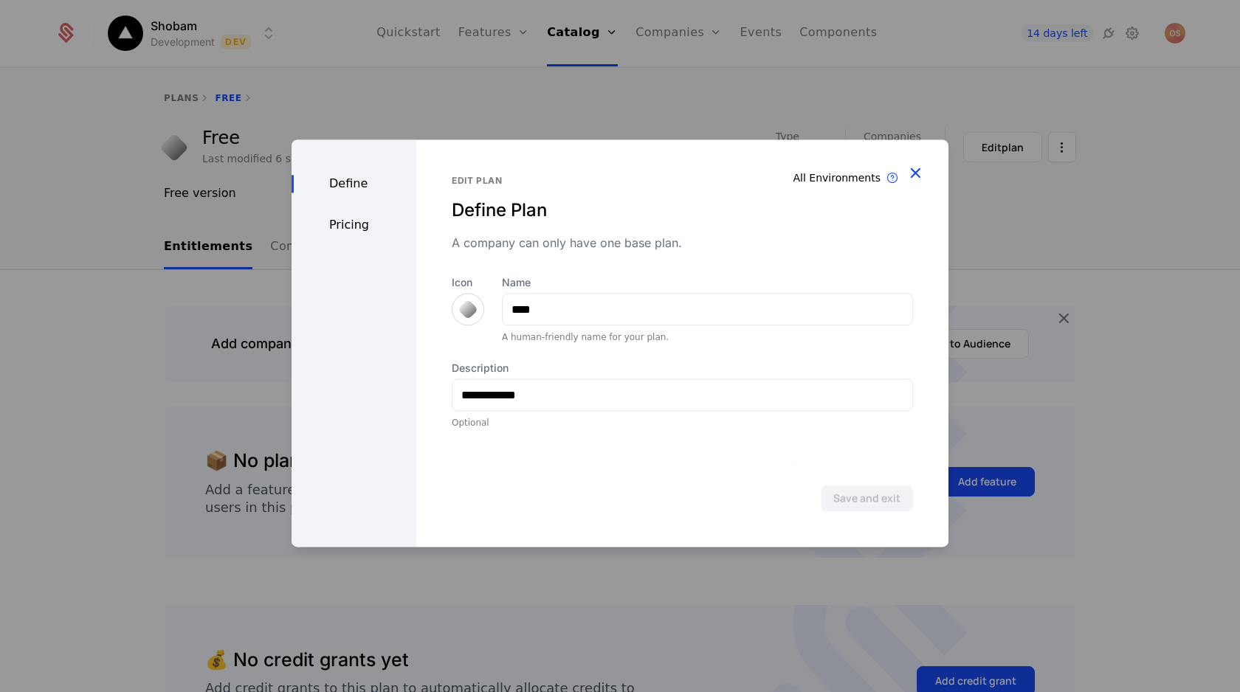
click at [916, 169] on icon "button" at bounding box center [914, 172] width 19 height 19
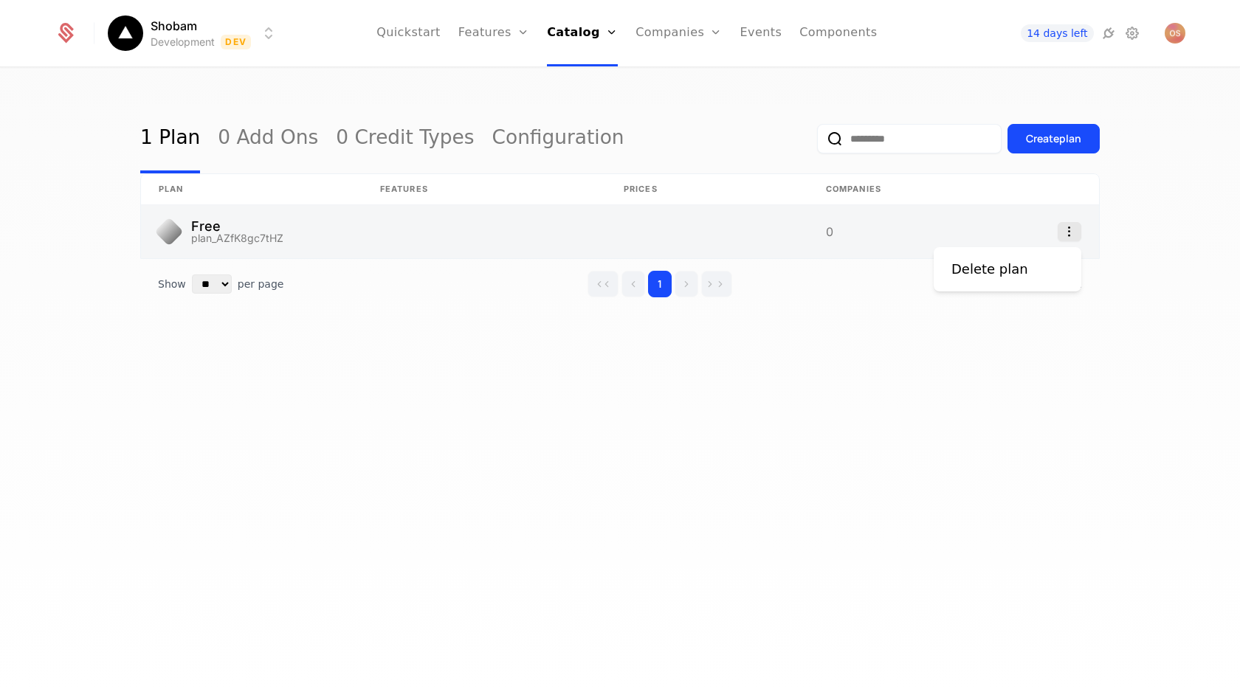
click at [1071, 228] on icon "Select action" at bounding box center [1069, 231] width 24 height 19
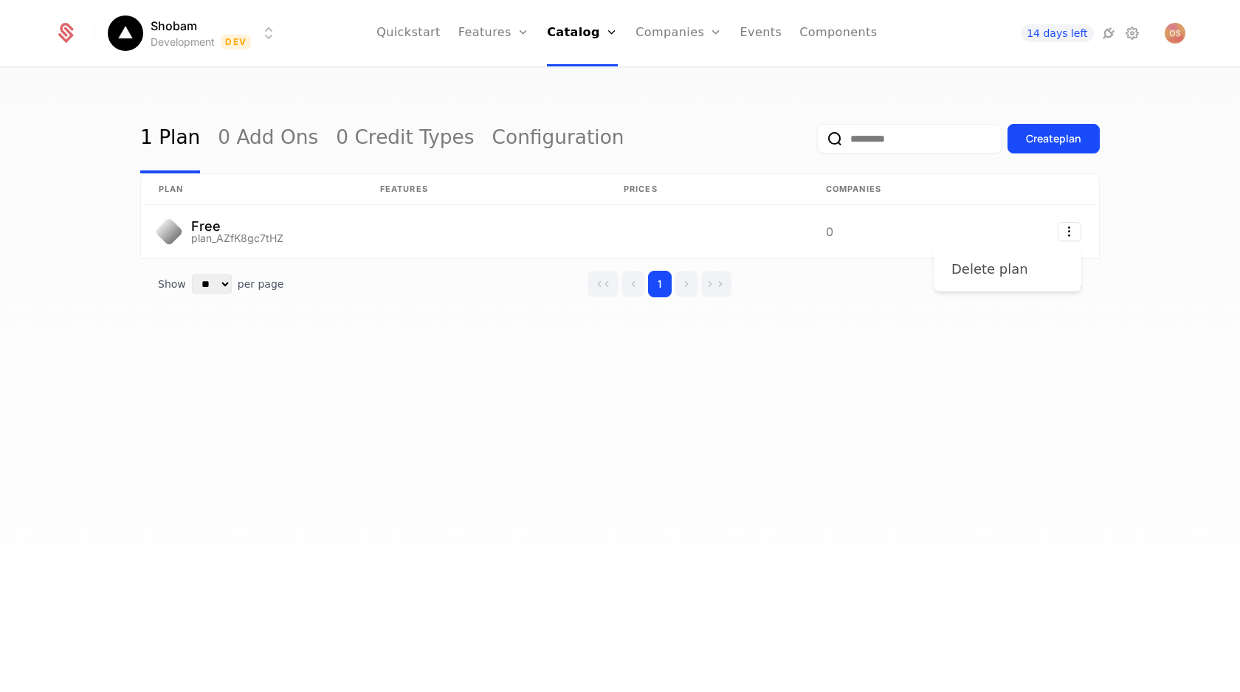
click at [1037, 266] on div "Delete plan" at bounding box center [1007, 269] width 112 height 21
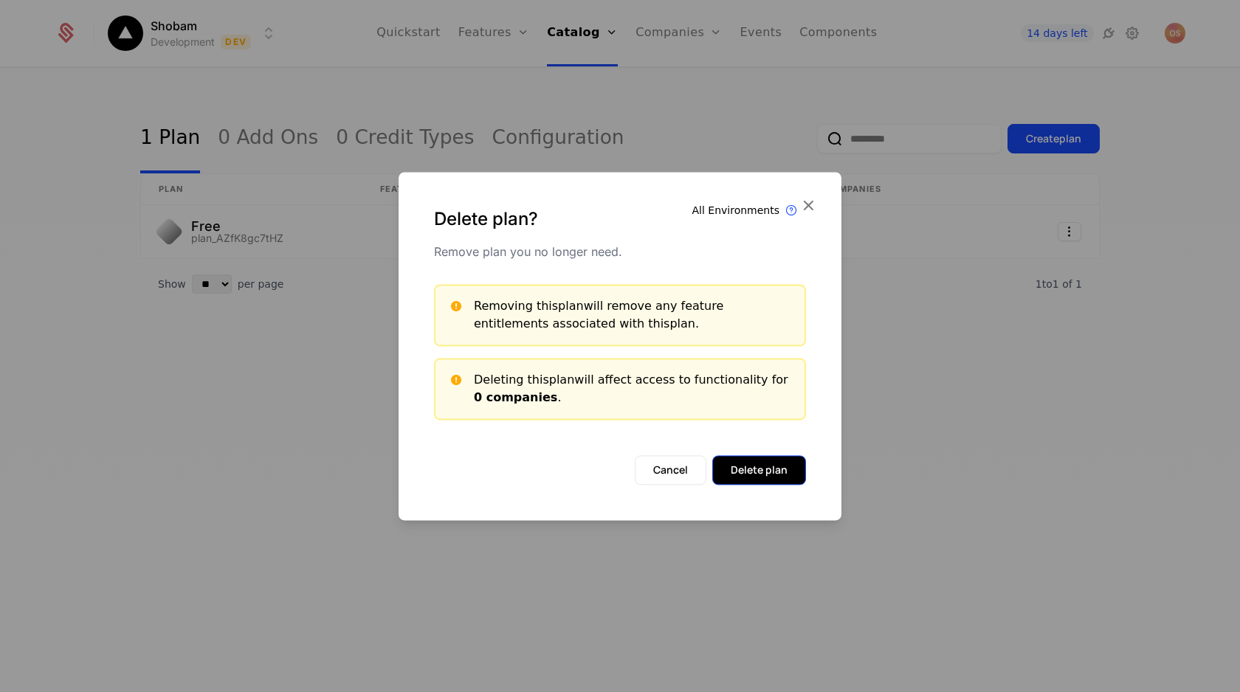
click at [750, 468] on button "Delete plan" at bounding box center [759, 470] width 94 height 30
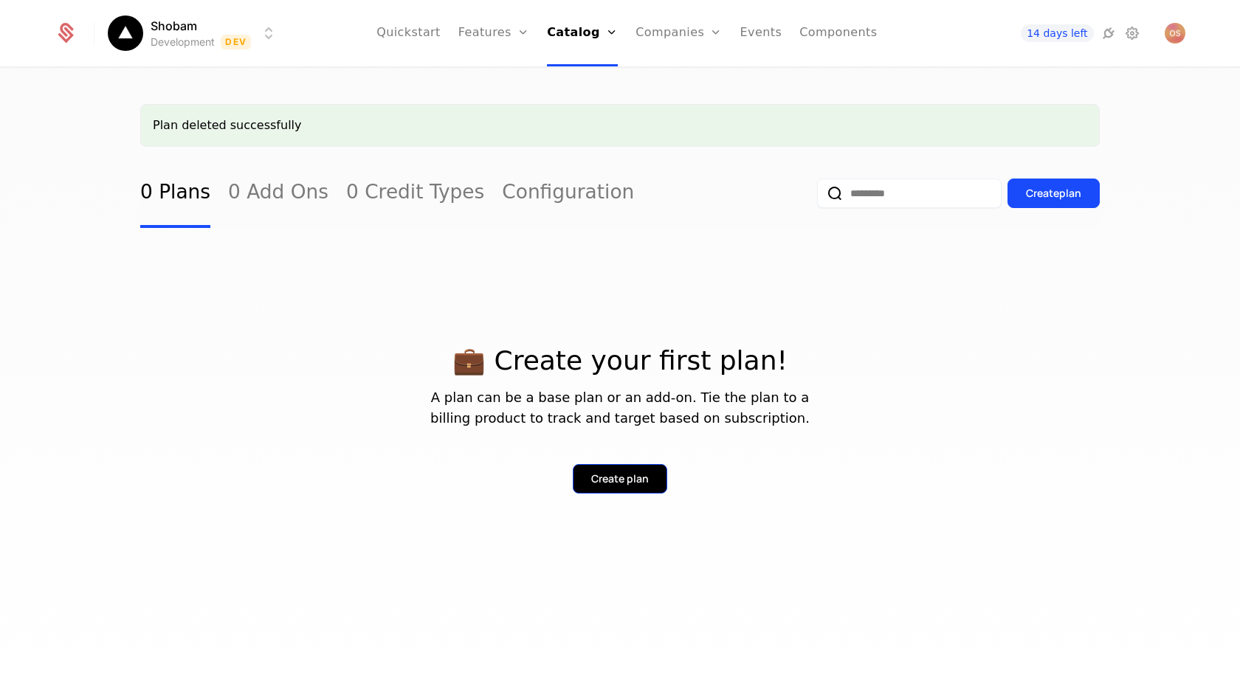
click at [598, 471] on button "Create plan" at bounding box center [620, 479] width 94 height 30
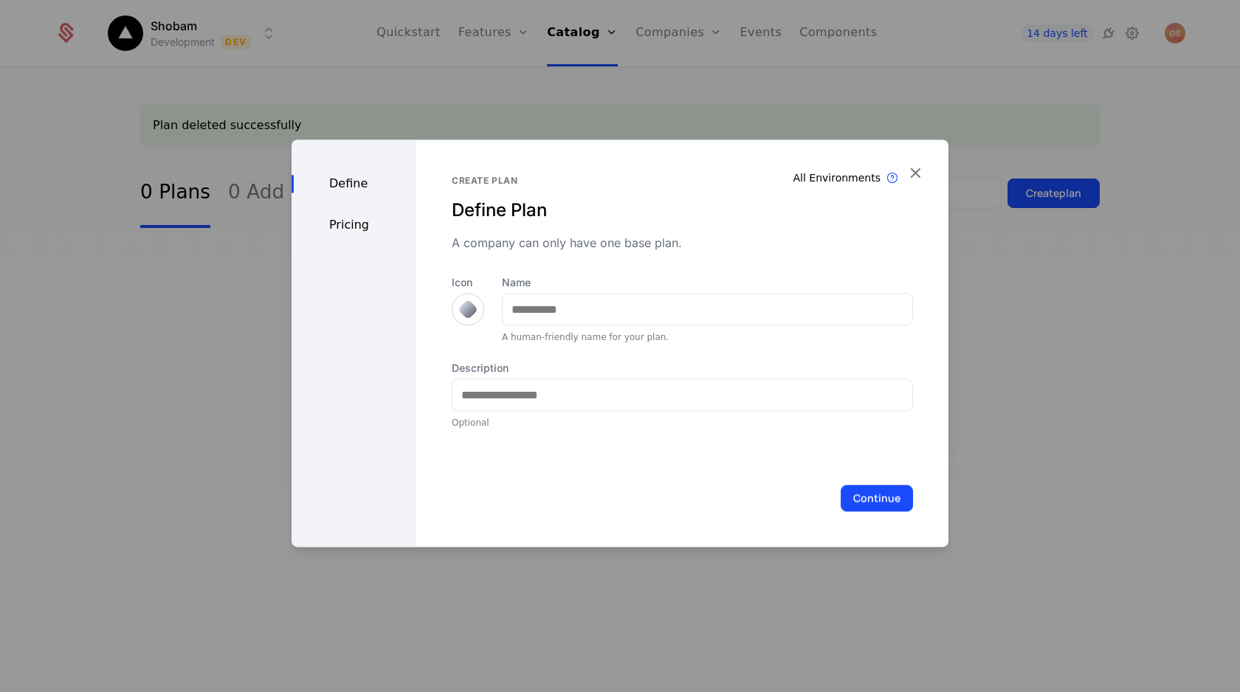
click at [587, 292] on div "Name A human-friendly name for your plan." at bounding box center [707, 309] width 411 height 68
click at [587, 303] on input "Name" at bounding box center [708, 309] width 410 height 31
type input "****"
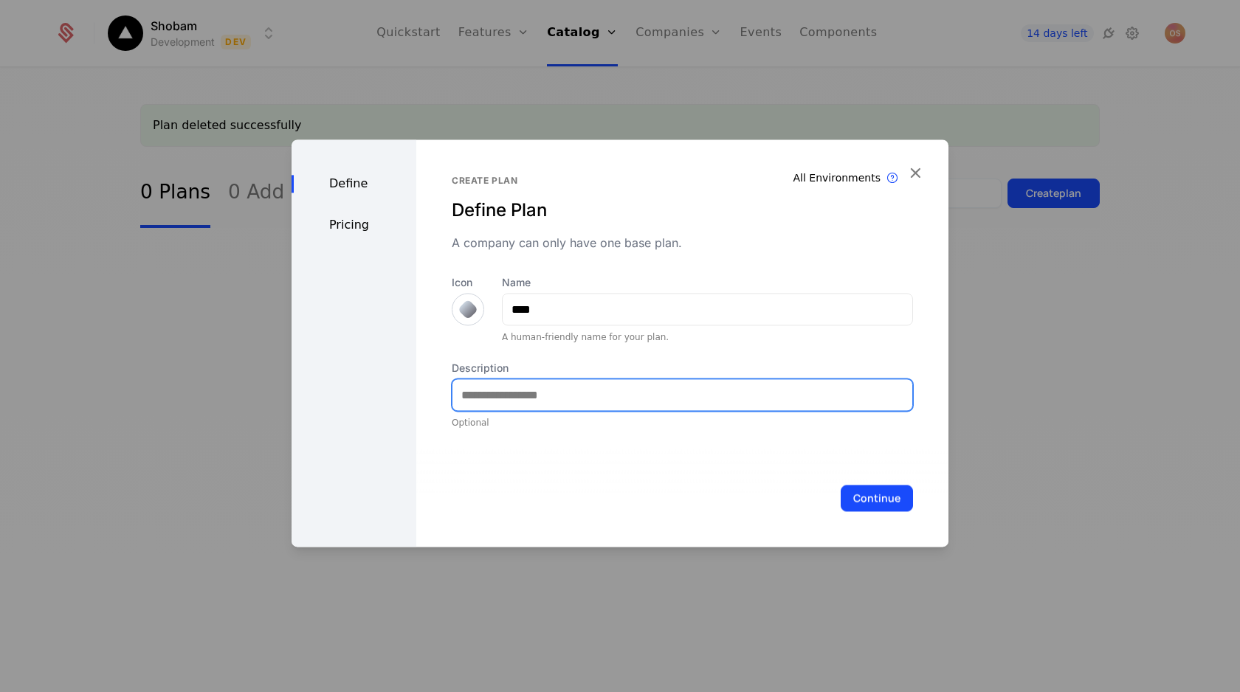
click at [533, 384] on input "Description" at bounding box center [682, 394] width 460 height 31
type input "**********"
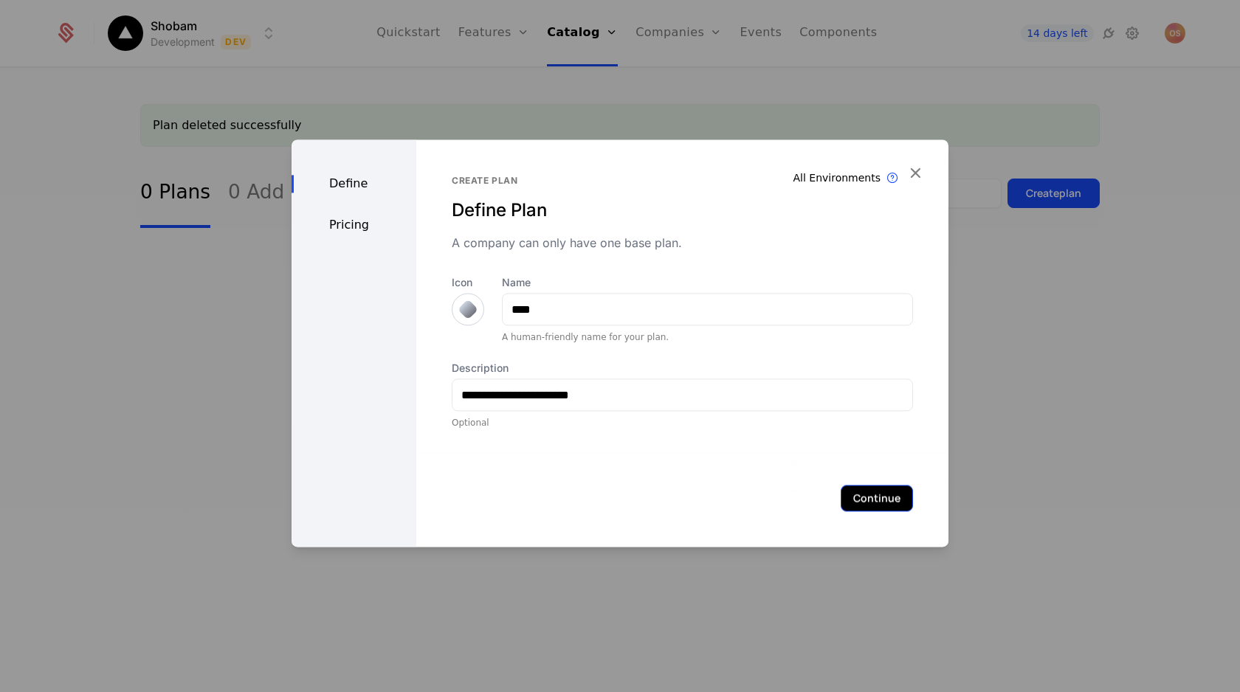
click at [881, 488] on button "Continue" at bounding box center [876, 498] width 72 height 27
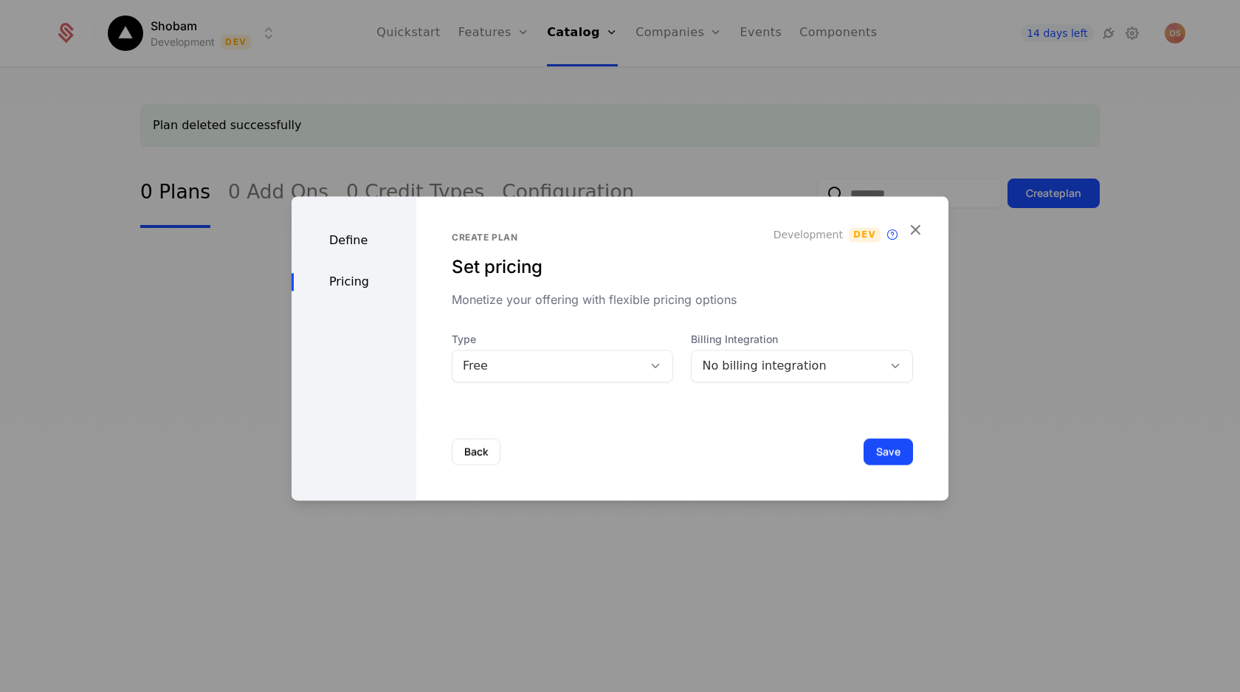
click at [520, 365] on div "Free" at bounding box center [548, 366] width 170 height 18
click at [916, 224] on icon "button" at bounding box center [914, 229] width 19 height 19
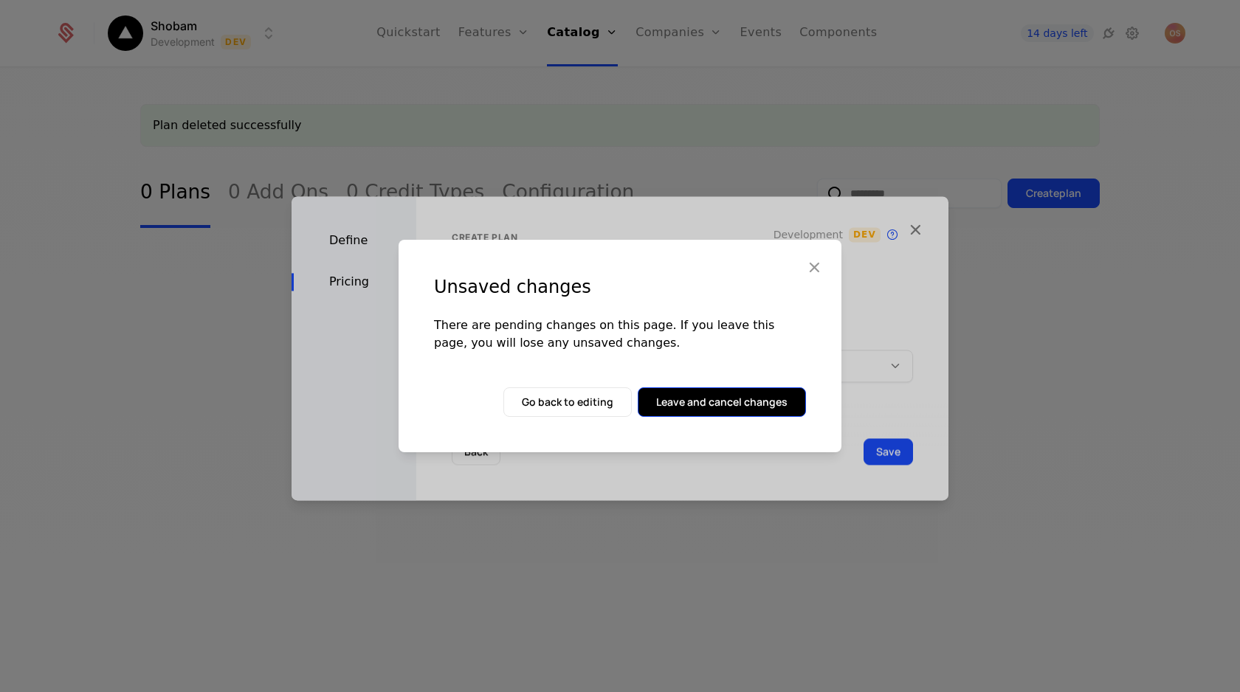
click at [663, 398] on button "Leave and cancel changes" at bounding box center [722, 402] width 168 height 30
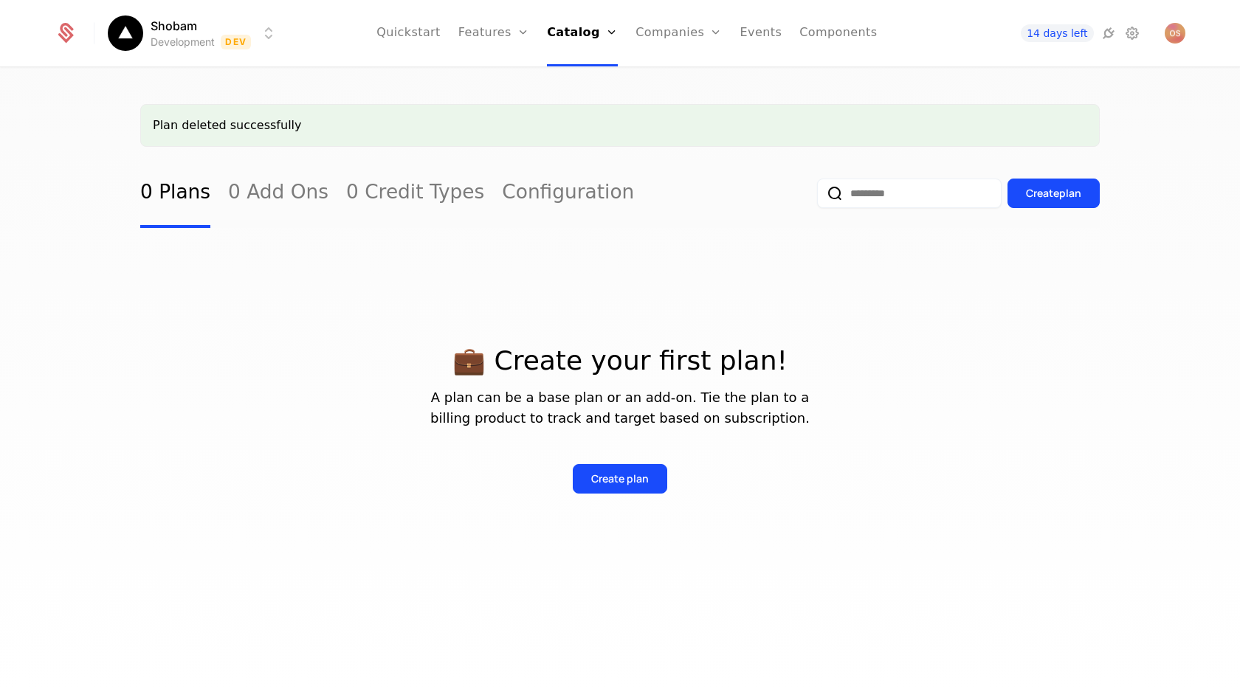
click at [1107, 43] on div "14 days left" at bounding box center [1080, 33] width 209 height 21
click at [1105, 35] on icon at bounding box center [1108, 33] width 18 height 18
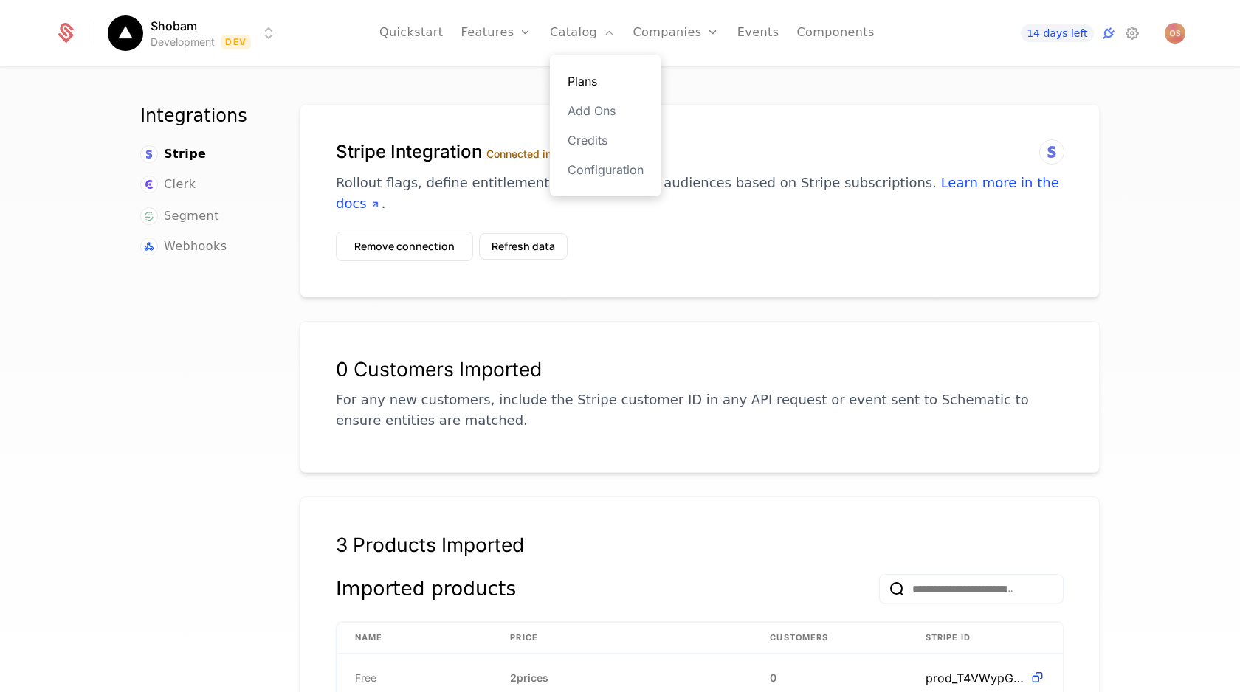
click at [601, 85] on link "Plans" at bounding box center [605, 81] width 76 height 18
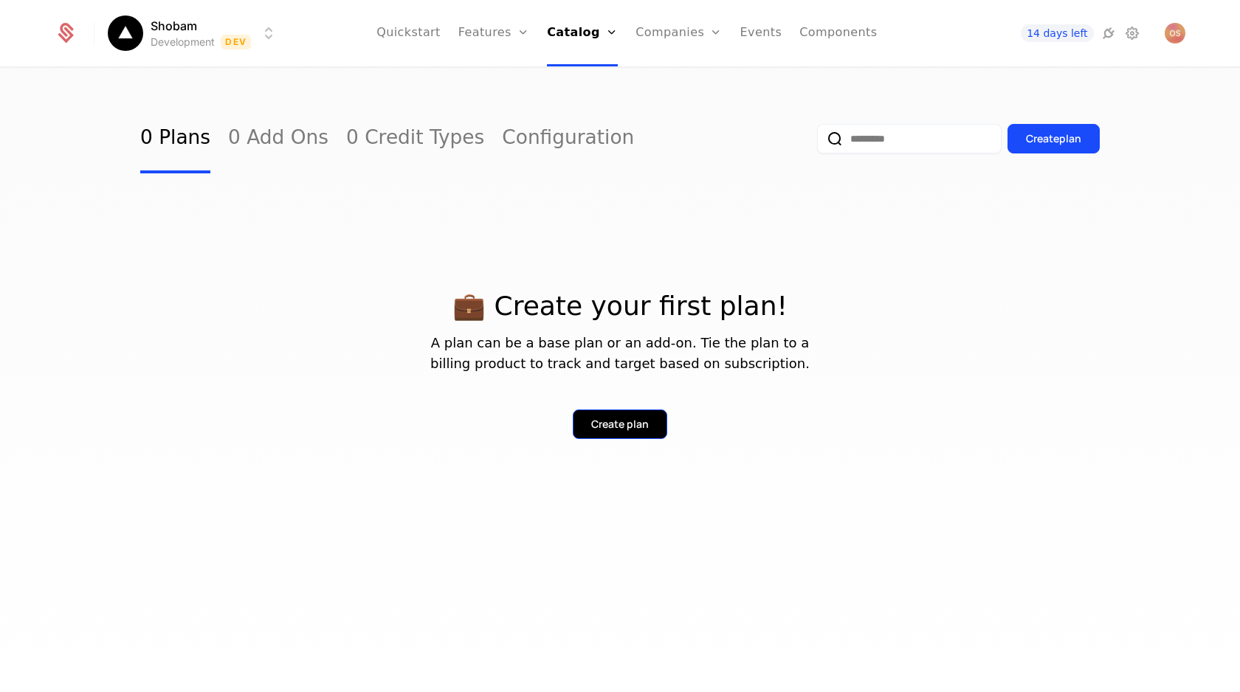
click at [602, 416] on button "Create plan" at bounding box center [620, 425] width 94 height 30
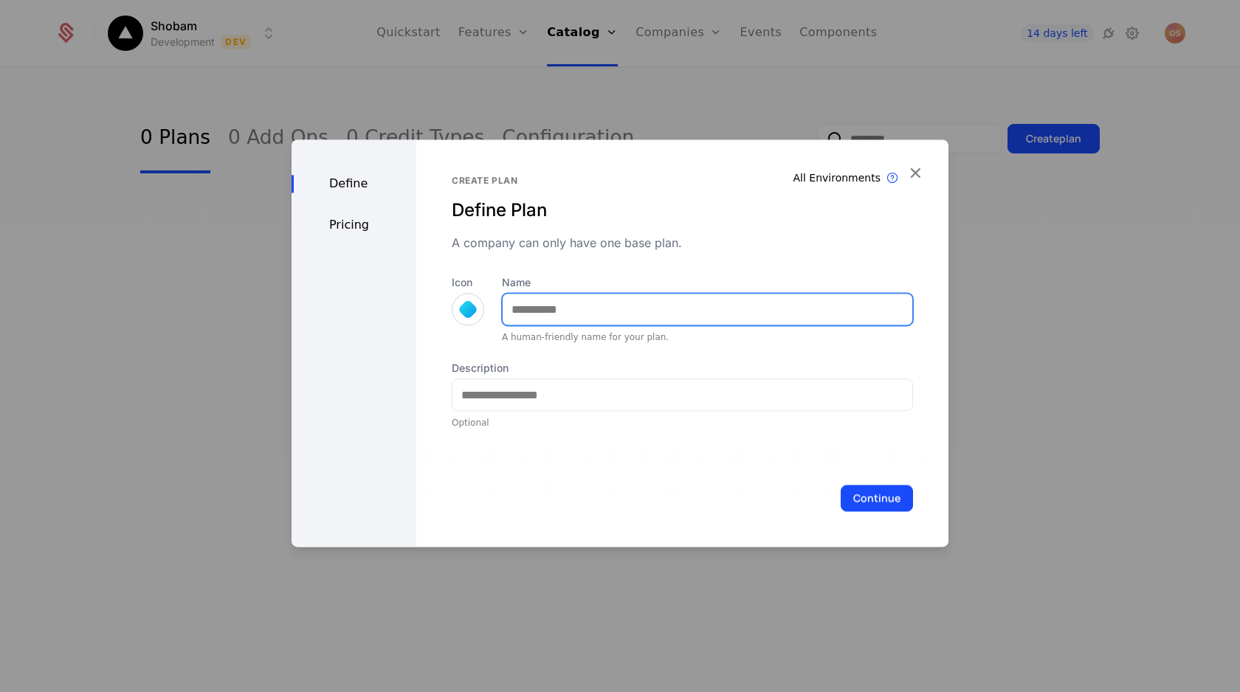
click at [567, 312] on input "Name" at bounding box center [708, 309] width 410 height 31
type input "****"
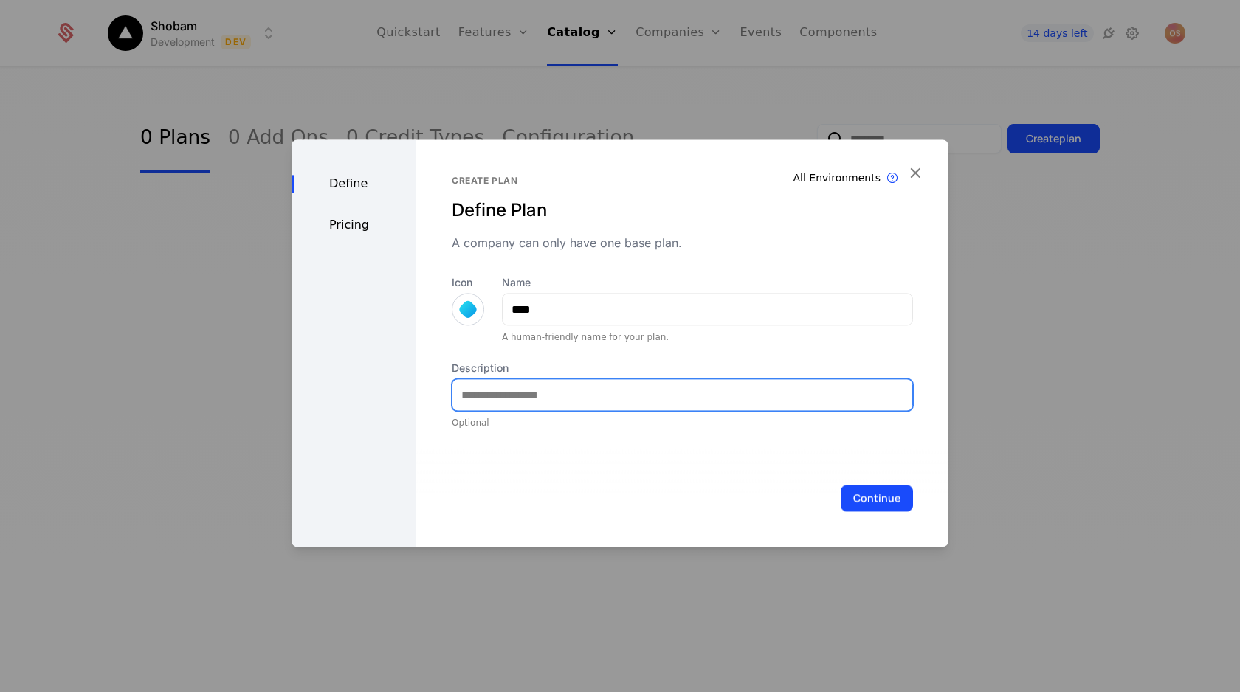
click at [571, 387] on input "Description" at bounding box center [682, 394] width 460 height 31
type input "**********"
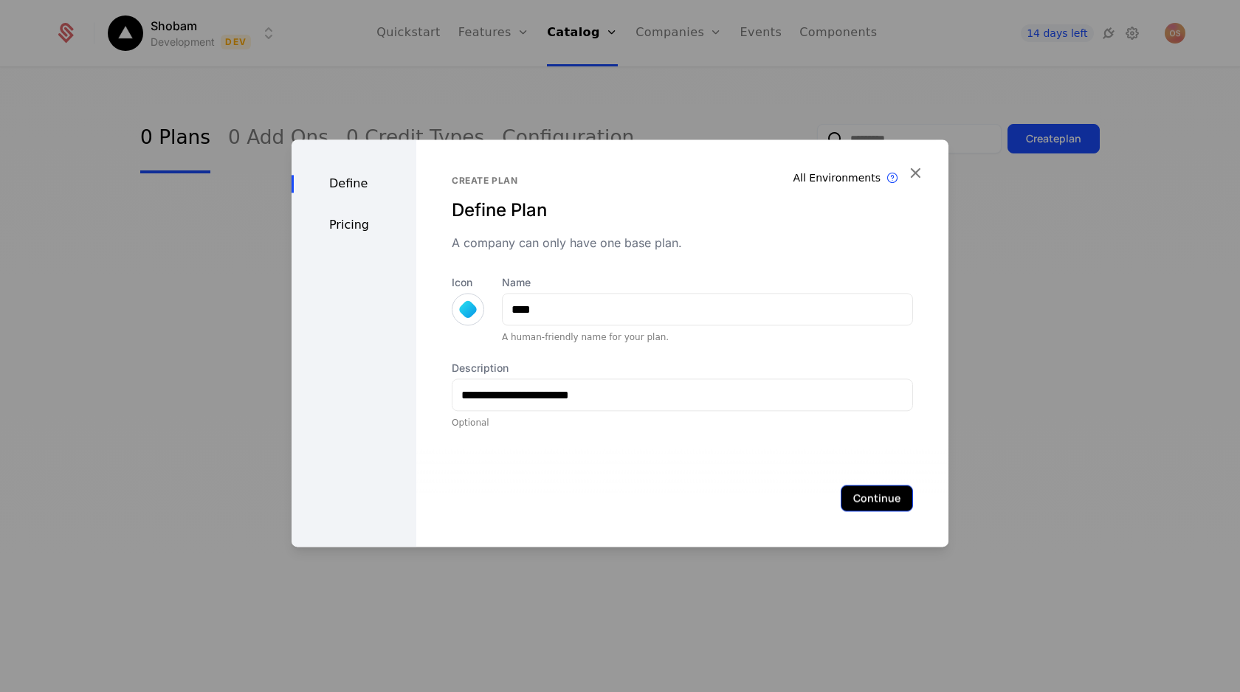
click at [874, 497] on button "Continue" at bounding box center [876, 498] width 72 height 27
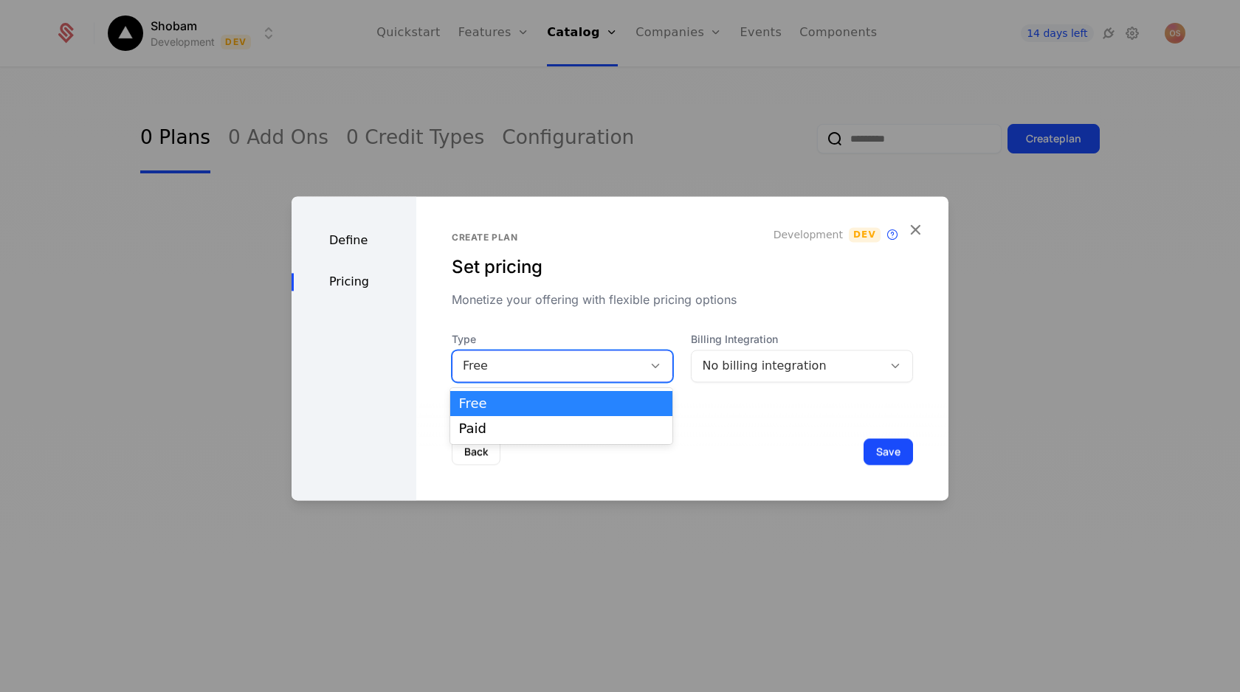
click at [604, 360] on div "Free" at bounding box center [548, 366] width 170 height 18
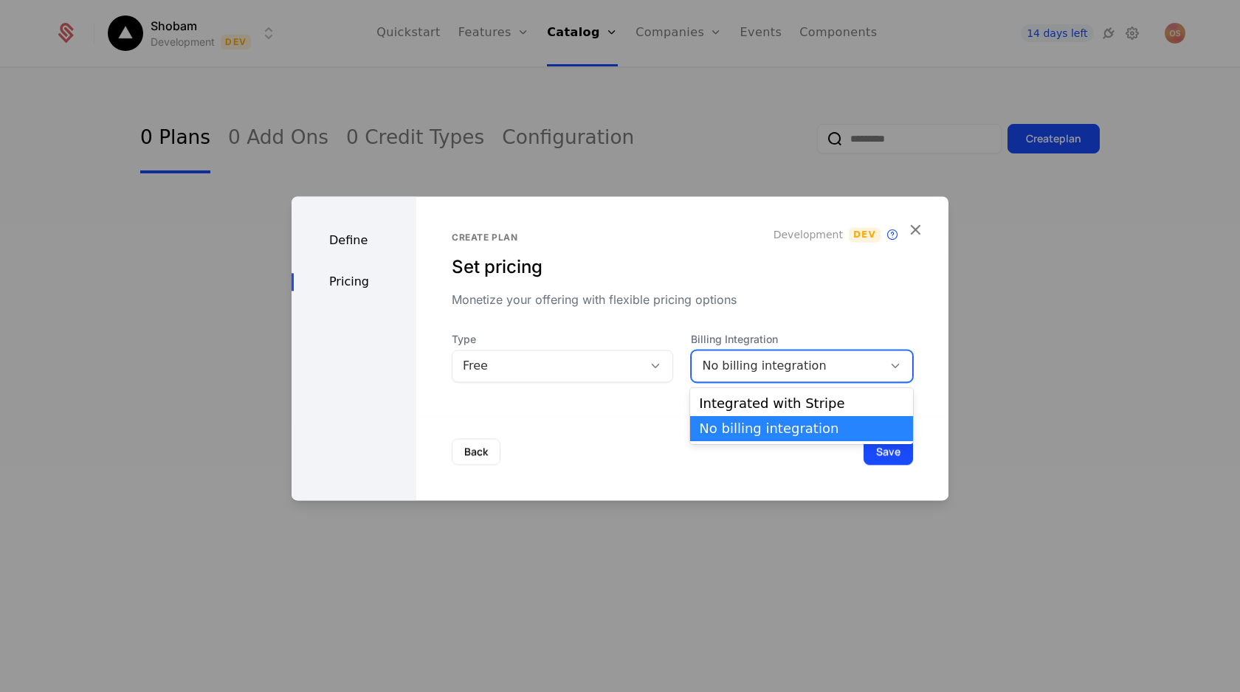
click at [721, 376] on div "No billing integration" at bounding box center [786, 366] width 191 height 21
click at [721, 404] on div "Integrated with Stripe" at bounding box center [801, 403] width 205 height 13
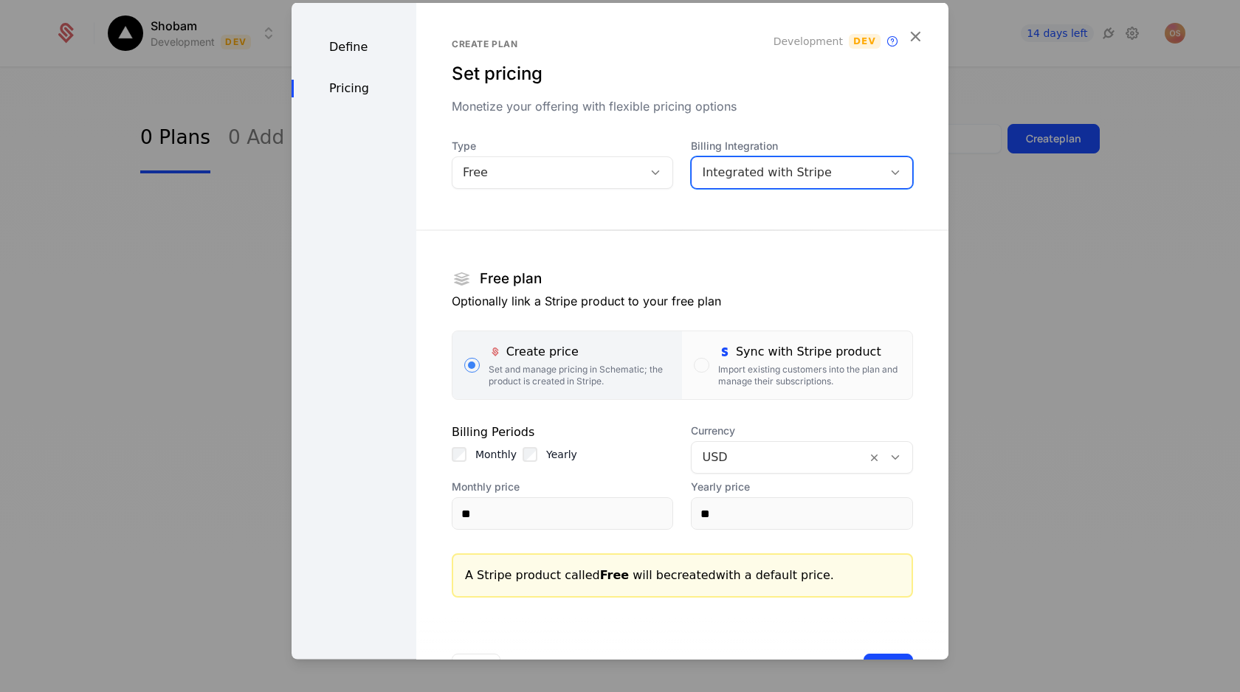
click at [567, 176] on div "Free" at bounding box center [548, 173] width 170 height 18
click at [795, 235] on section "Free plan Optionally link a Stripe product to your free plan Create price Set a…" at bounding box center [682, 402] width 461 height 391
click at [776, 375] on div "Import existing customers into the plan and manage their subscriptions." at bounding box center [809, 376] width 182 height 24
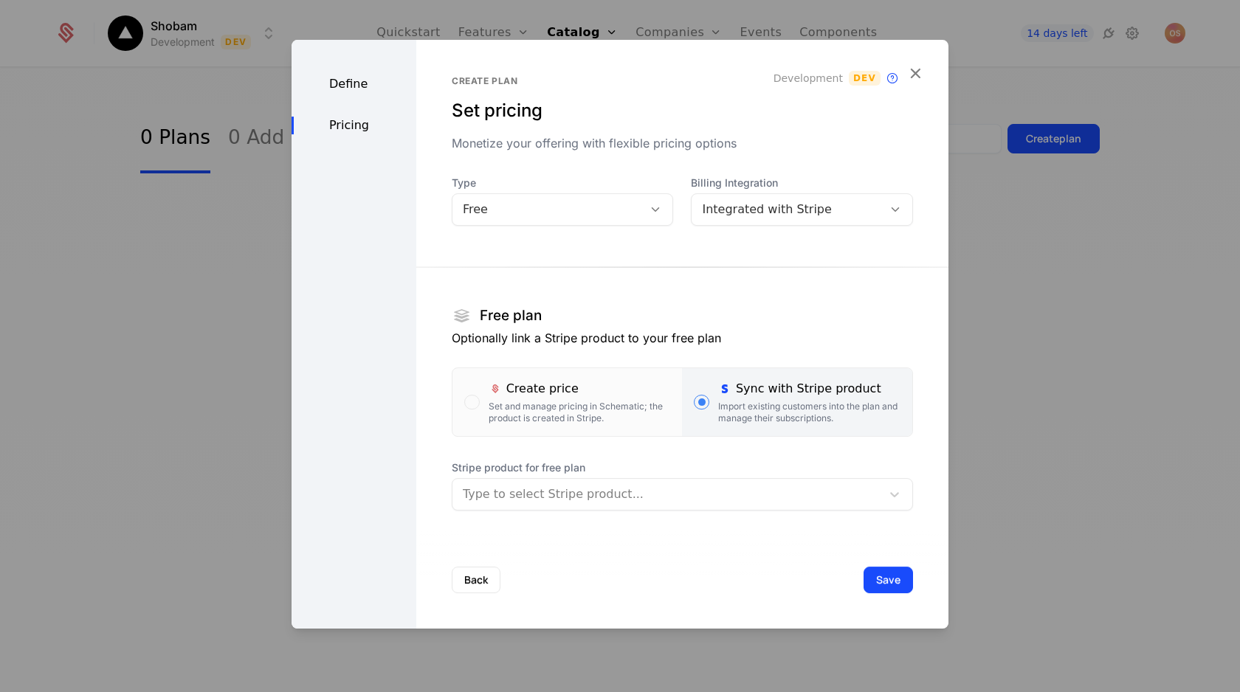
click at [629, 497] on div at bounding box center [667, 494] width 408 height 21
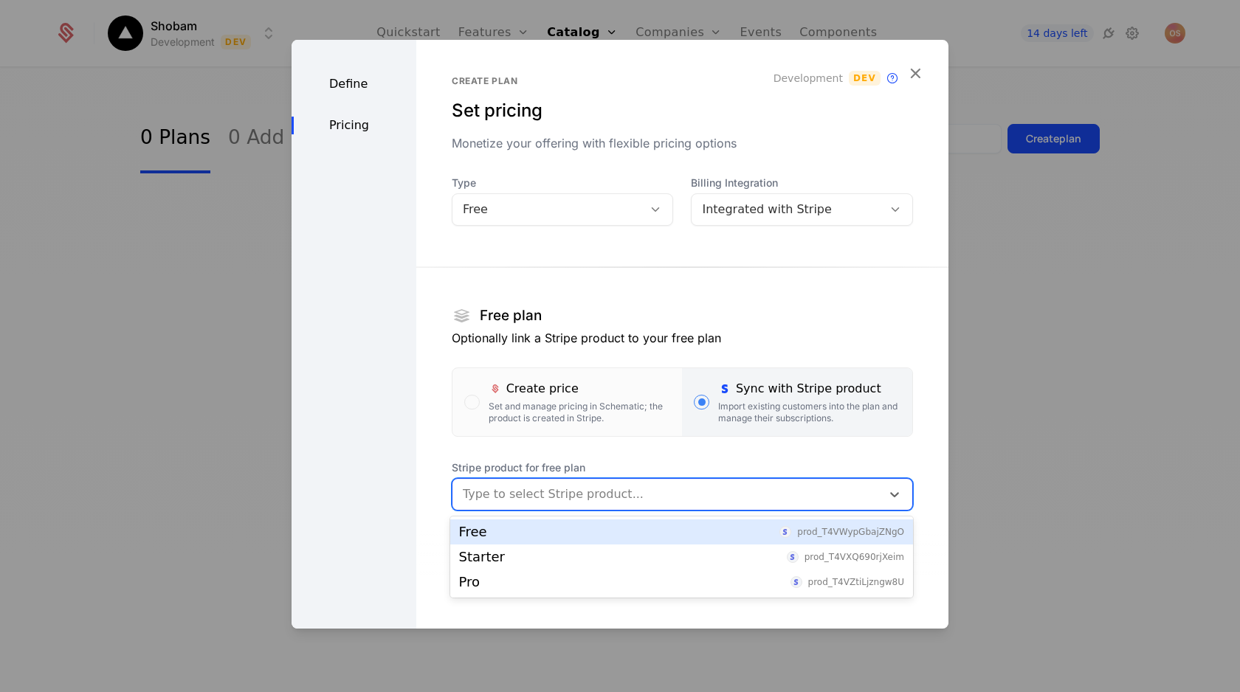
click at [612, 525] on div "Free prod_T4VWypGbajZNgO" at bounding box center [681, 531] width 445 height 13
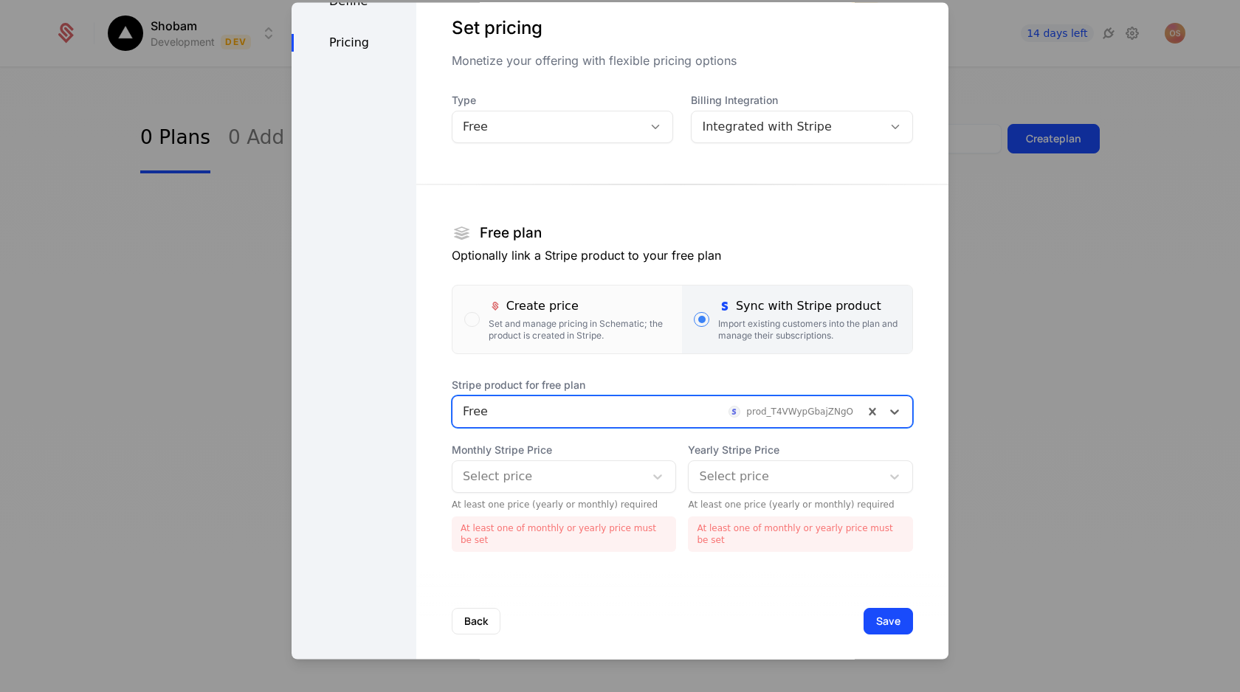
scroll to position [47, 0]
click at [588, 472] on div at bounding box center [549, 475] width 172 height 21
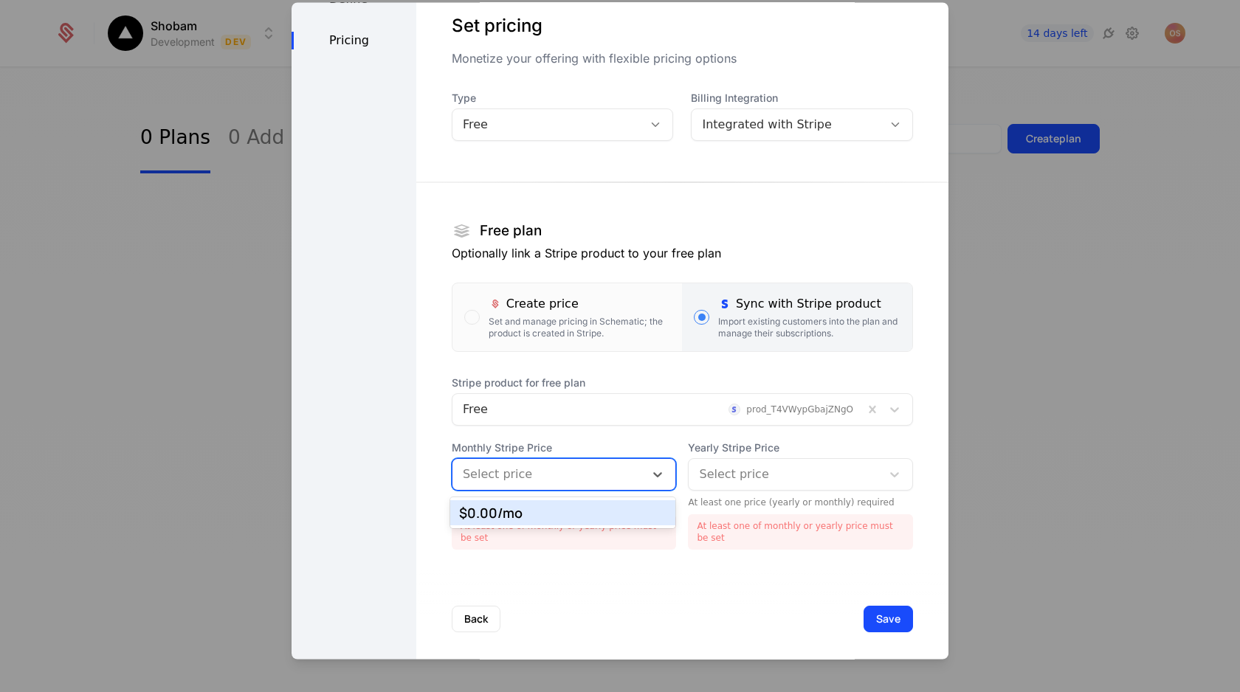
click at [557, 514] on div "$0.00 /mo" at bounding box center [563, 512] width 208 height 13
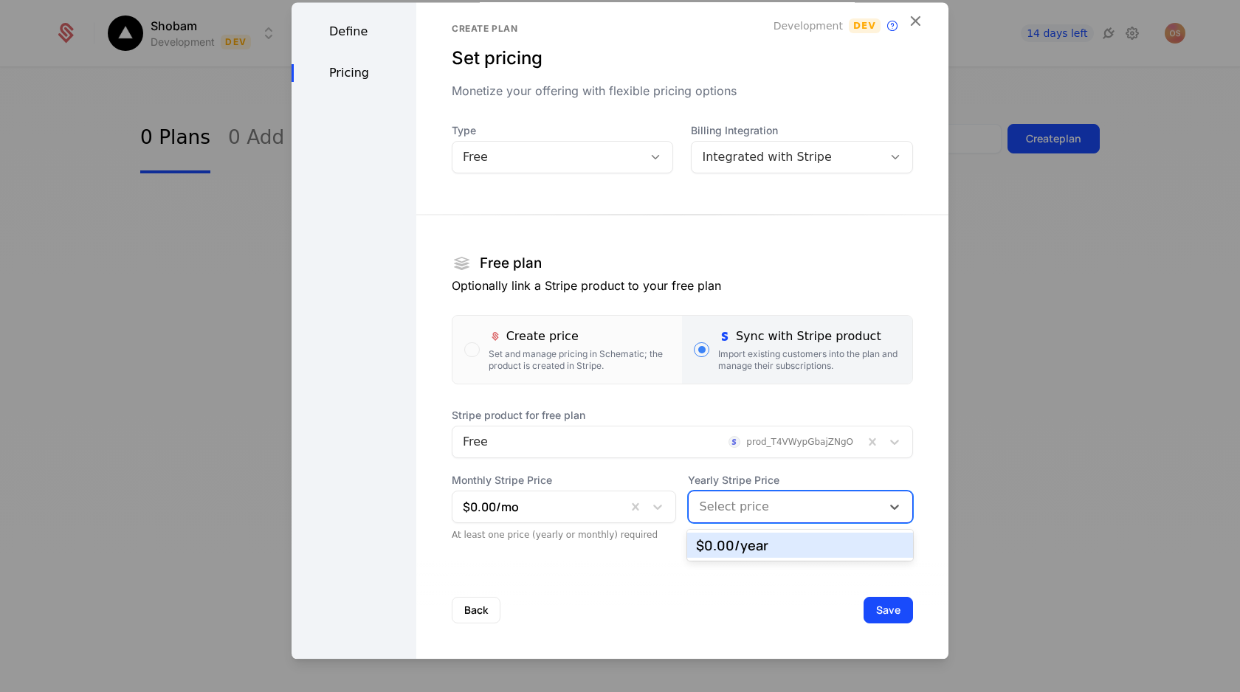
click at [708, 497] on div at bounding box center [785, 507] width 172 height 21
click at [704, 541] on div "$0.00 /year" at bounding box center [800, 545] width 208 height 13
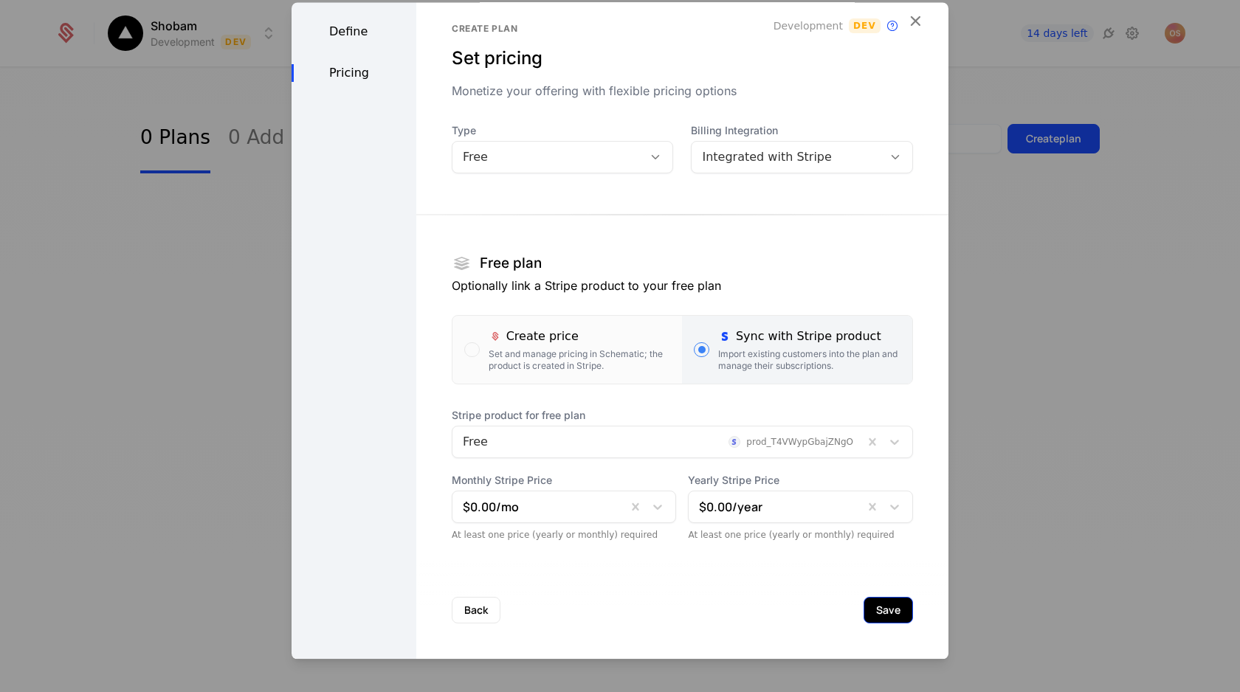
click at [880, 610] on button "Save" at bounding box center [887, 611] width 49 height 27
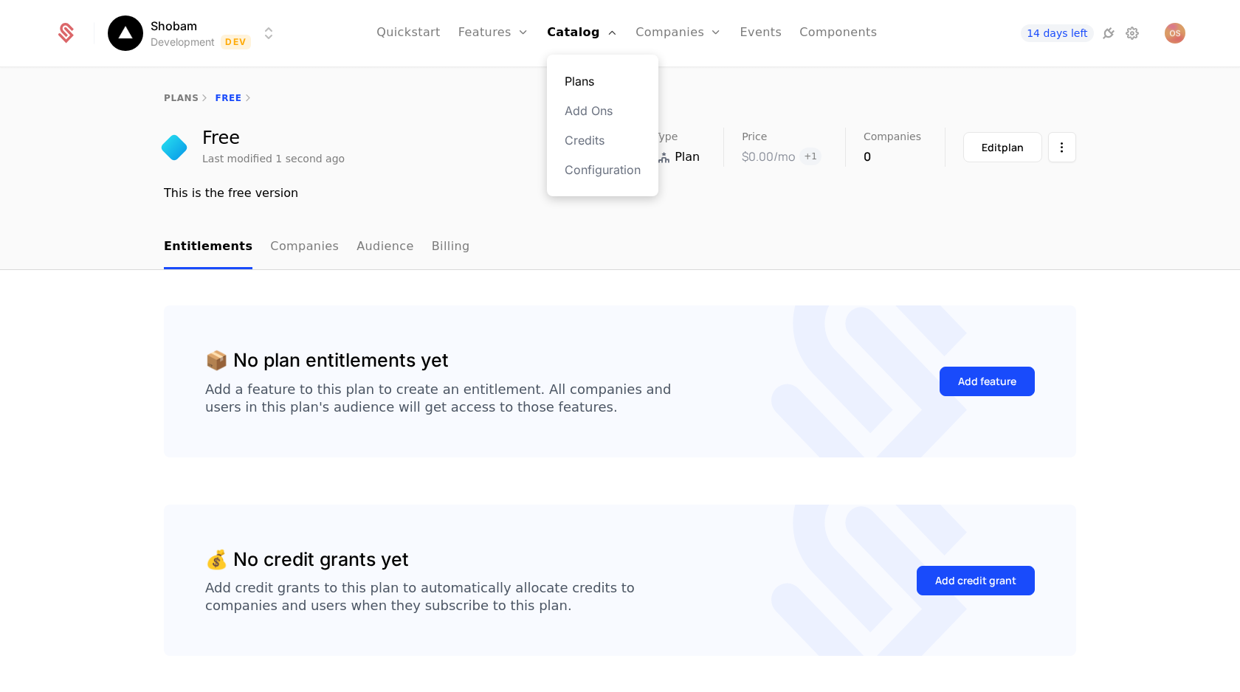
click at [587, 81] on link "Plans" at bounding box center [602, 81] width 76 height 18
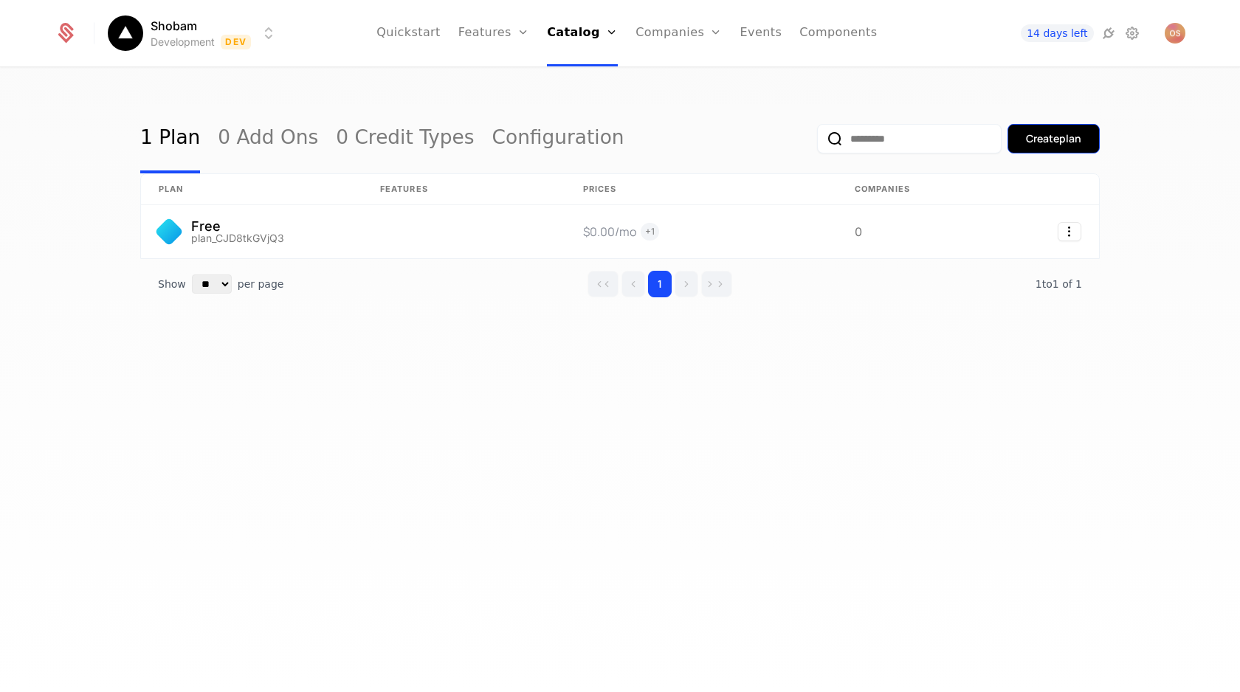
click at [1038, 139] on div "Create plan" at bounding box center [1053, 138] width 55 height 15
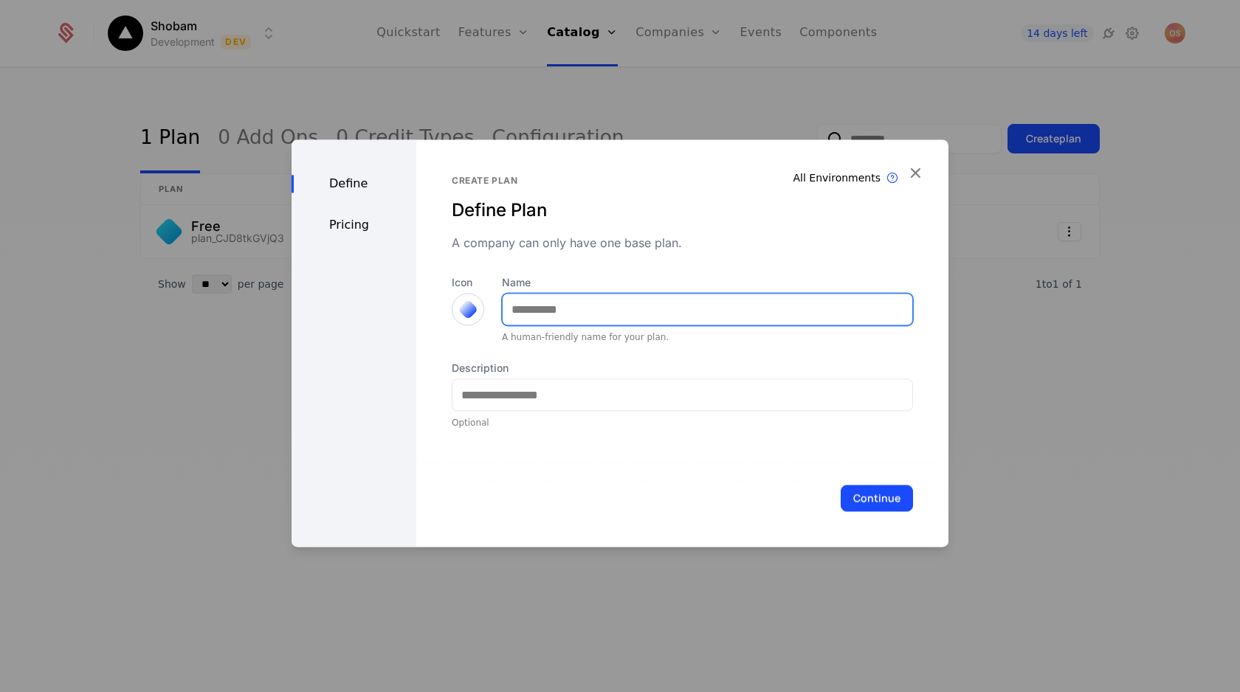
click at [618, 299] on input "Name" at bounding box center [708, 309] width 410 height 31
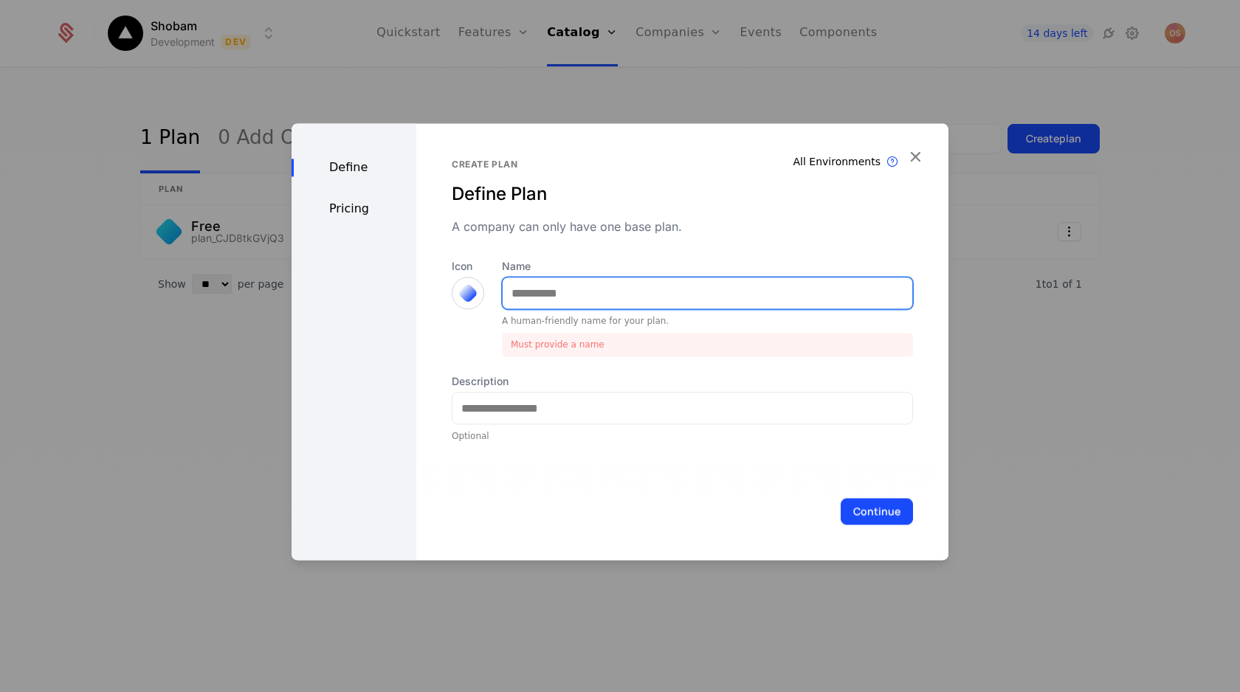
click at [532, 301] on input "Name" at bounding box center [708, 292] width 410 height 31
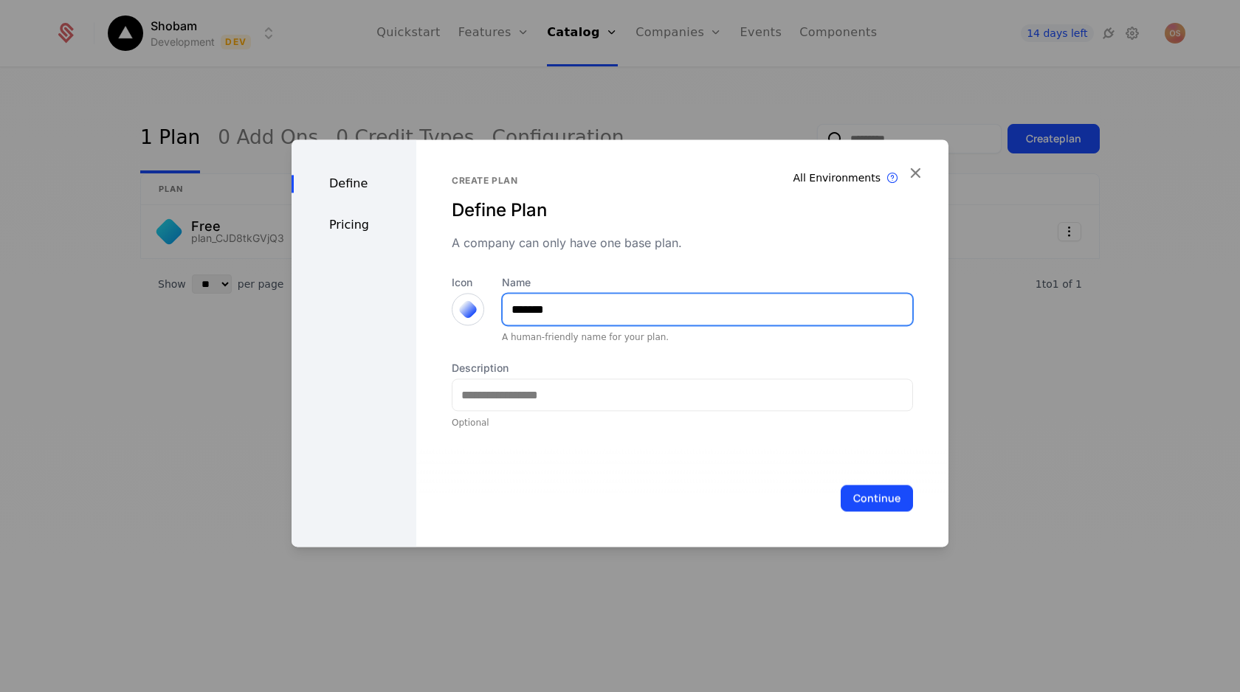
type input "*******"
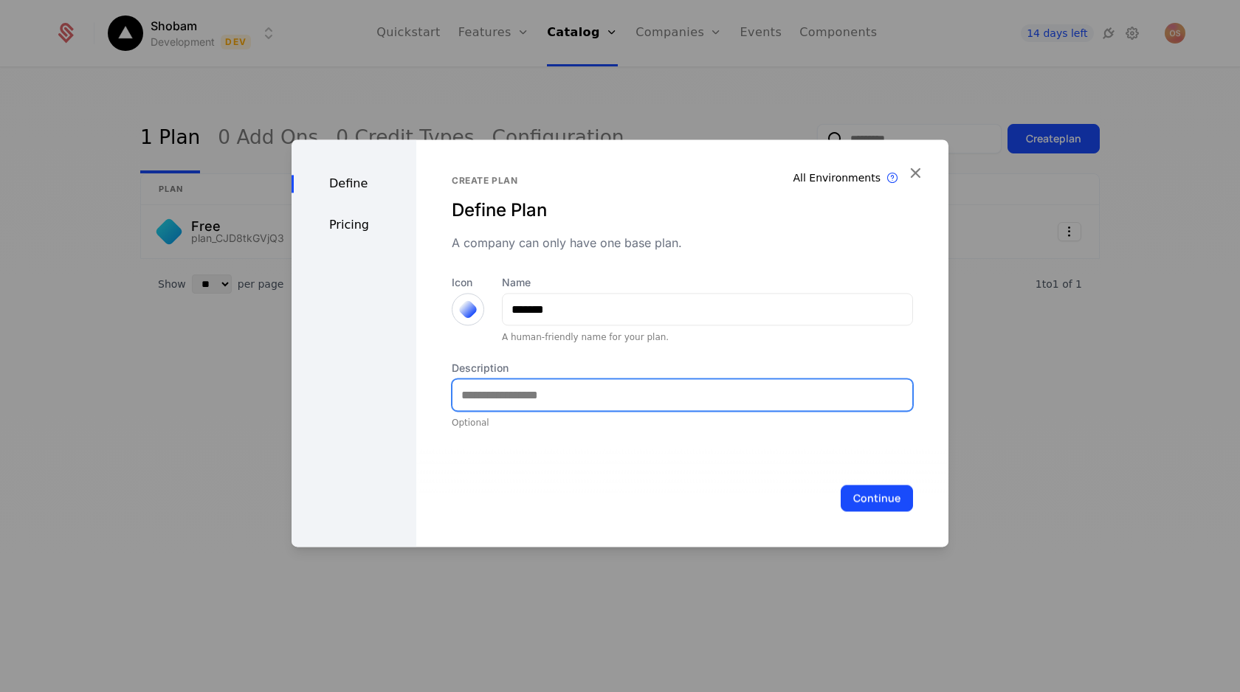
click at [519, 388] on input "Description" at bounding box center [682, 394] width 460 height 31
click at [522, 387] on input "Description" at bounding box center [682, 394] width 460 height 31
click at [655, 404] on input "**********" at bounding box center [682, 394] width 460 height 31
click at [531, 396] on input "**********" at bounding box center [682, 394] width 460 height 31
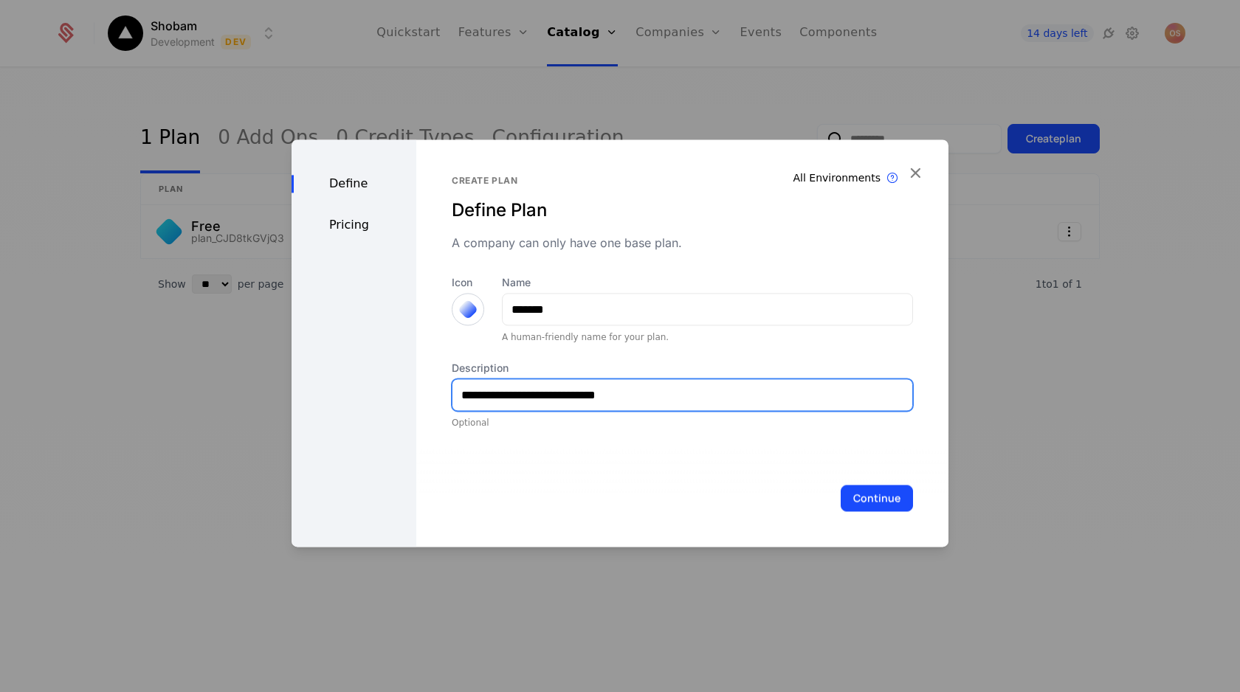
click at [531, 396] on input "**********" at bounding box center [682, 394] width 460 height 31
type input "**********"
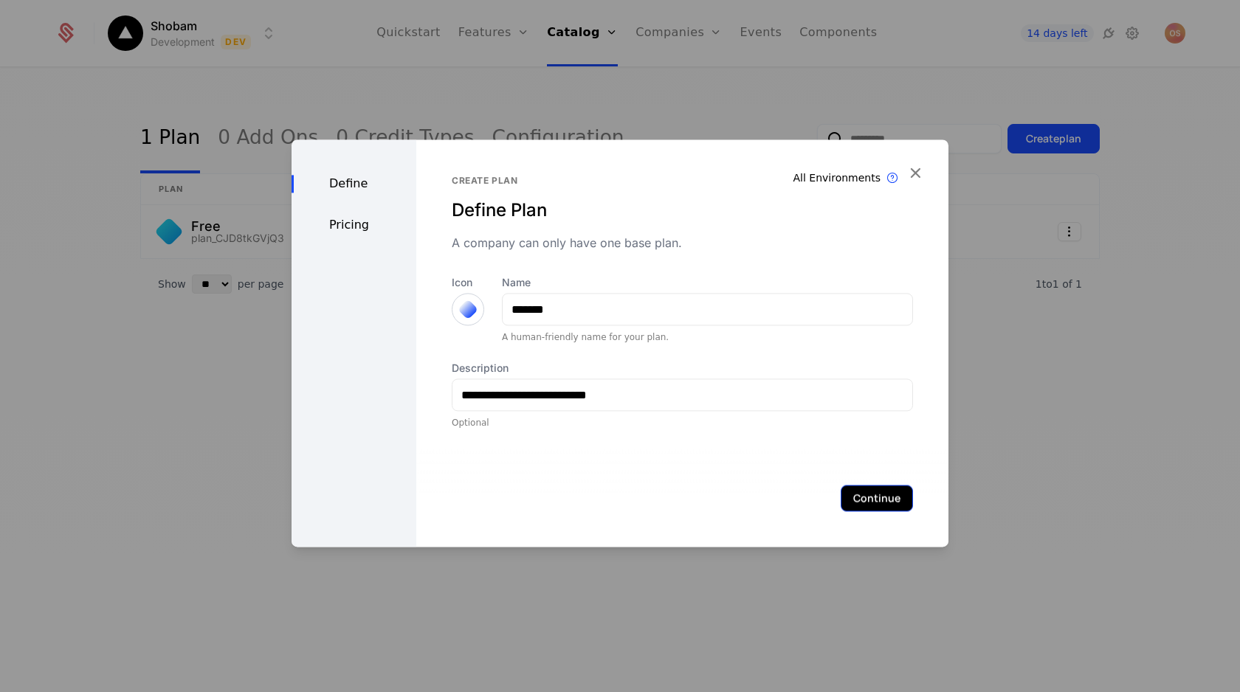
click at [858, 492] on button "Continue" at bounding box center [876, 498] width 72 height 27
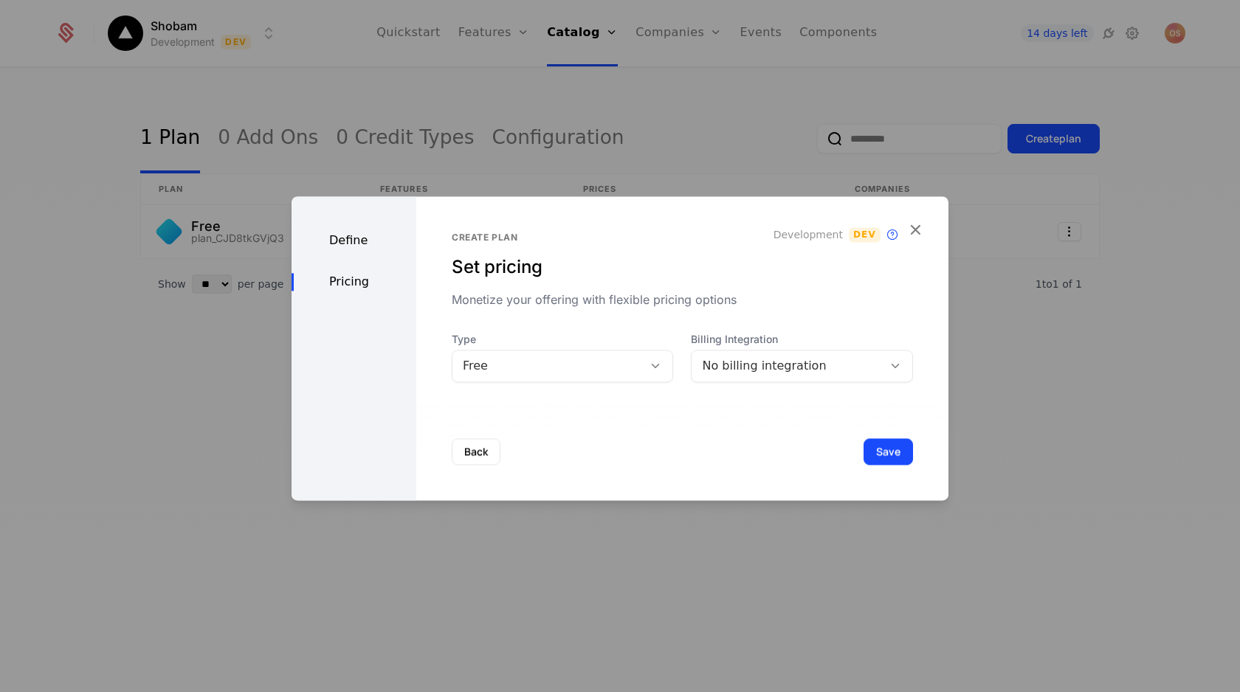
click at [762, 366] on div "No billing integration" at bounding box center [787, 366] width 170 height 18
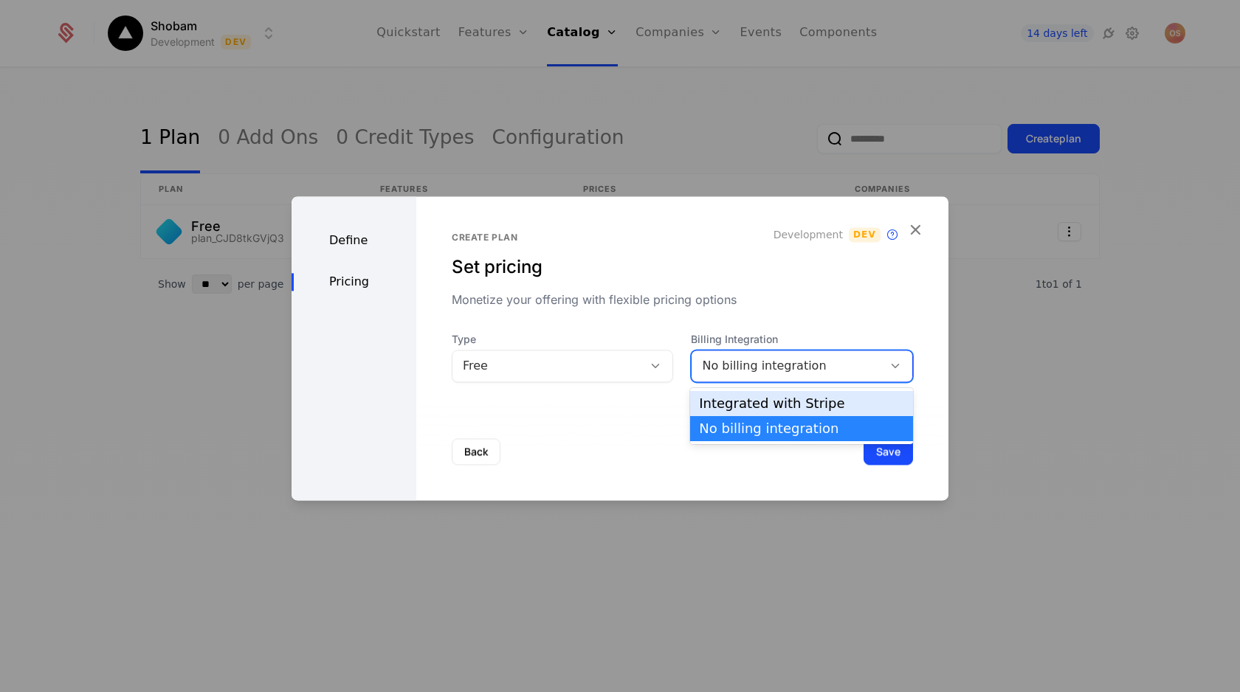
click at [762, 407] on div "Integrated with Stripe" at bounding box center [801, 403] width 205 height 13
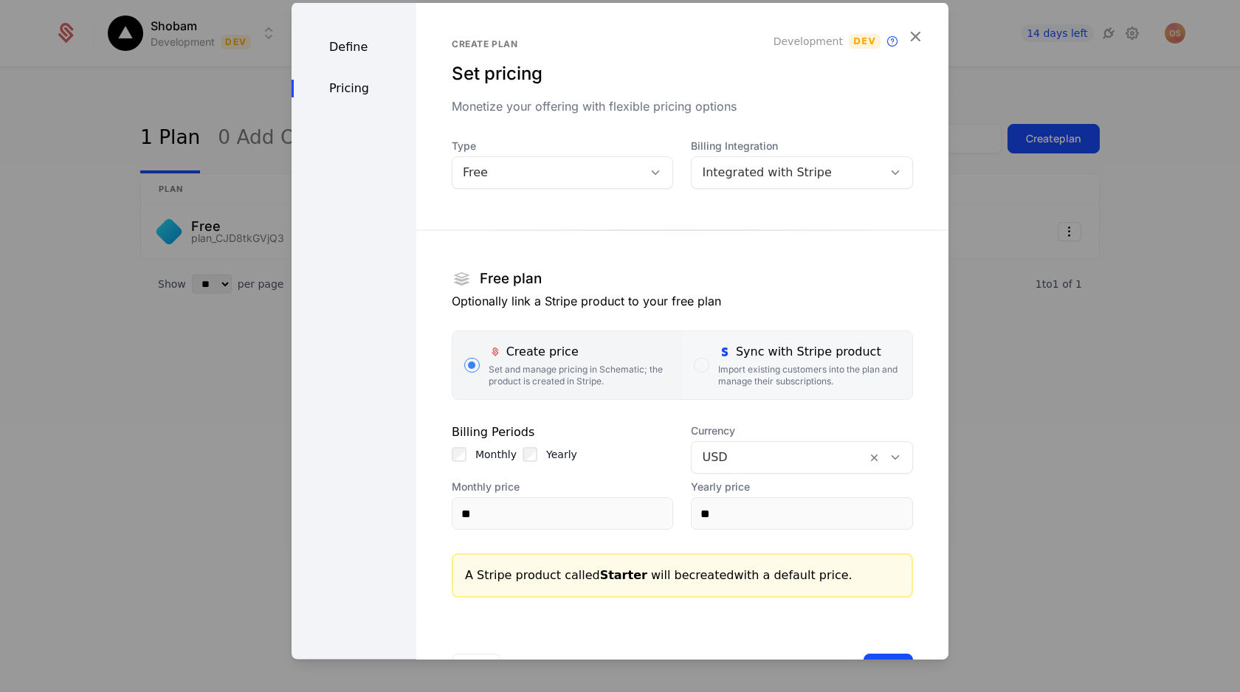
click at [723, 356] on icon "button" at bounding box center [724, 351] width 13 height 13
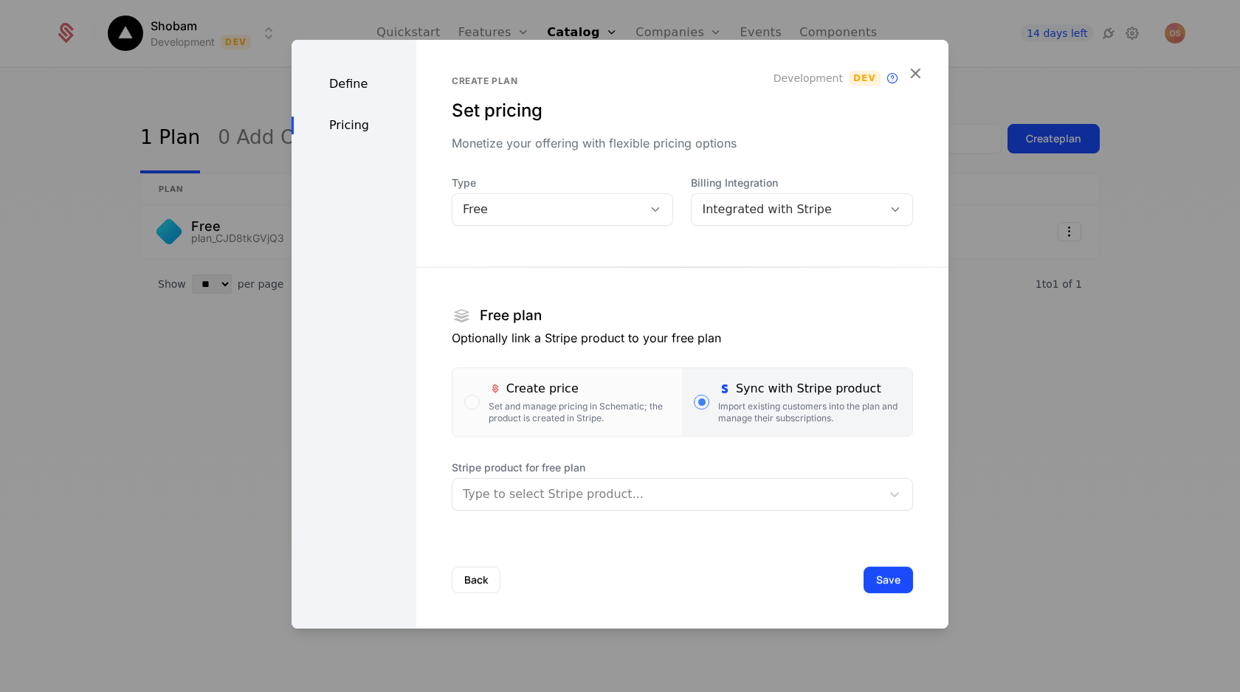
click at [484, 507] on div "Type to select Stripe product..." at bounding box center [666, 494] width 429 height 27
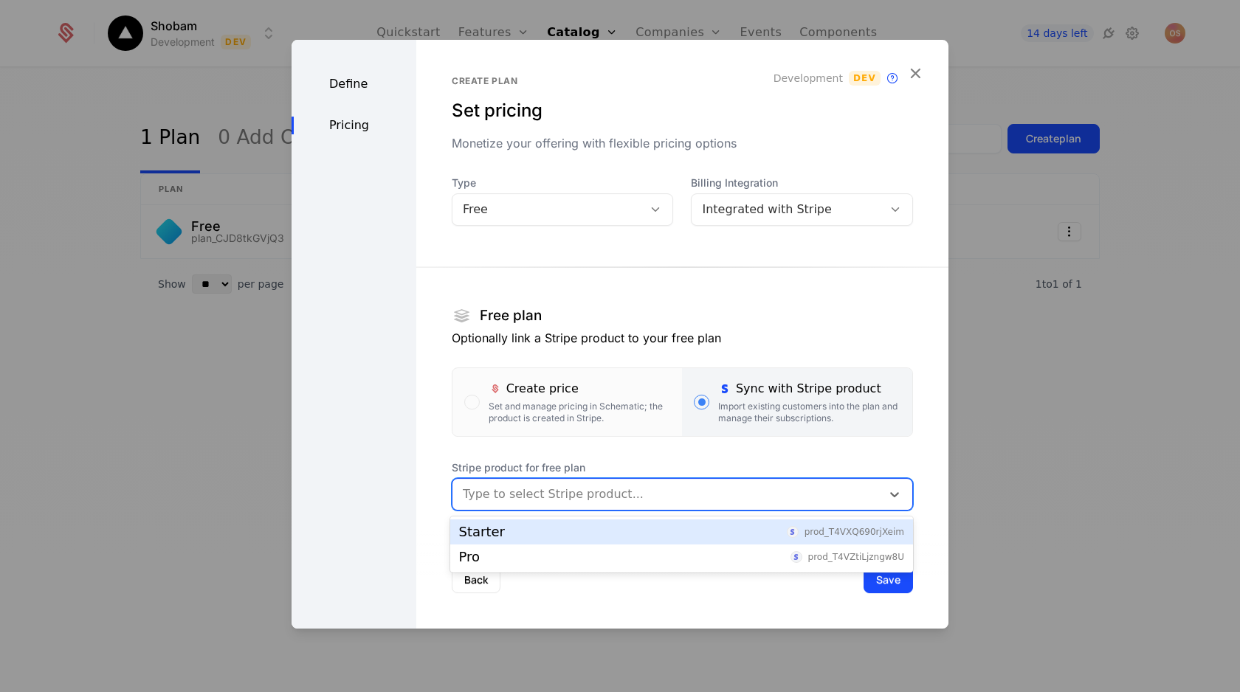
click at [566, 532] on div "Starter prod_T4VXQ690rjXeim" at bounding box center [681, 531] width 445 height 13
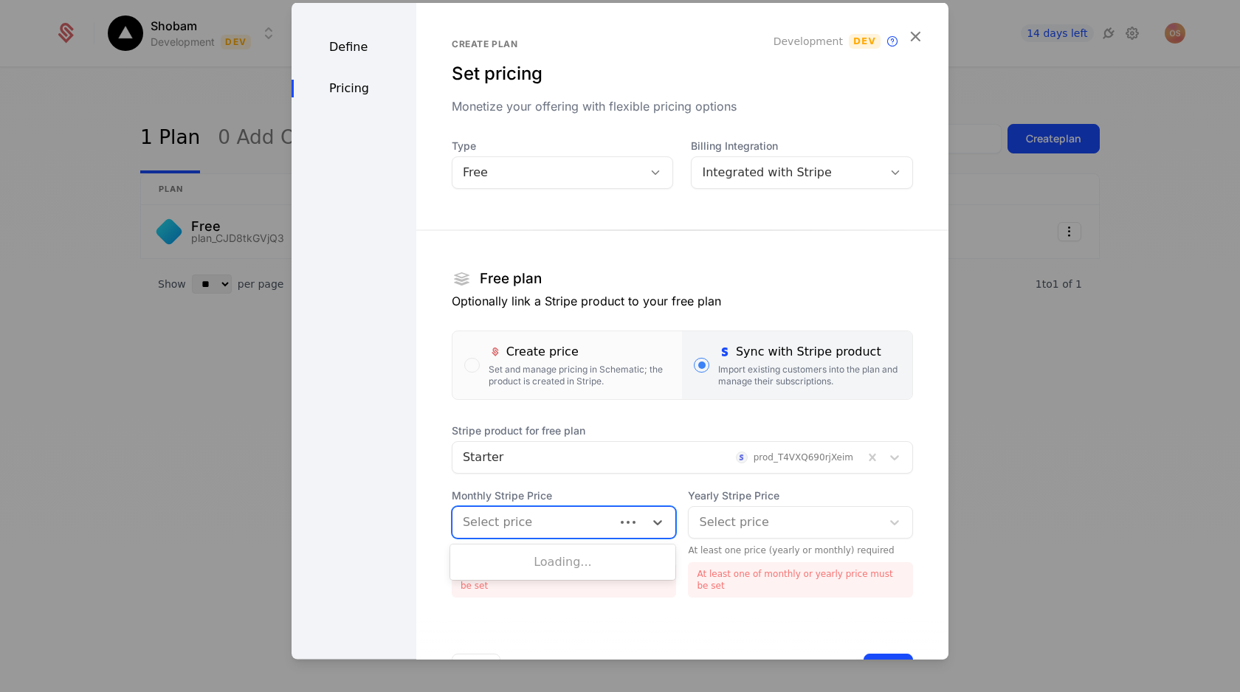
click at [510, 515] on div at bounding box center [534, 522] width 142 height 21
click at [524, 556] on div "$4.99 /mo" at bounding box center [563, 559] width 208 height 13
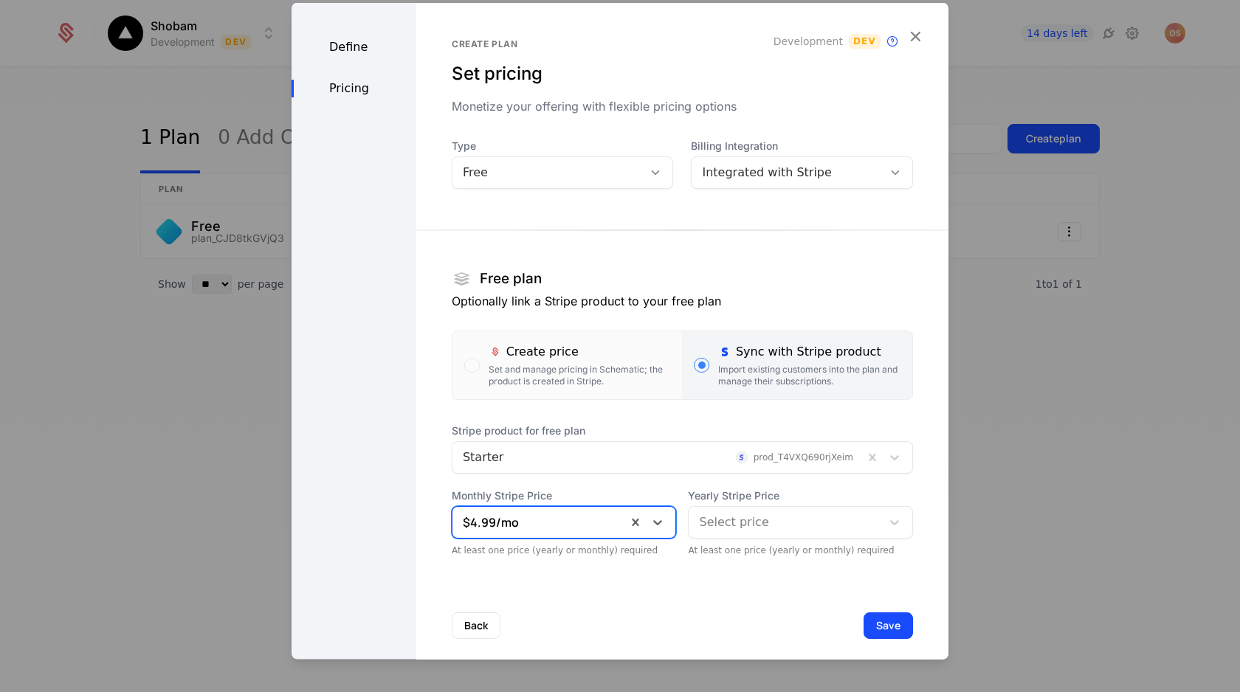
click at [712, 519] on div at bounding box center [785, 522] width 172 height 21
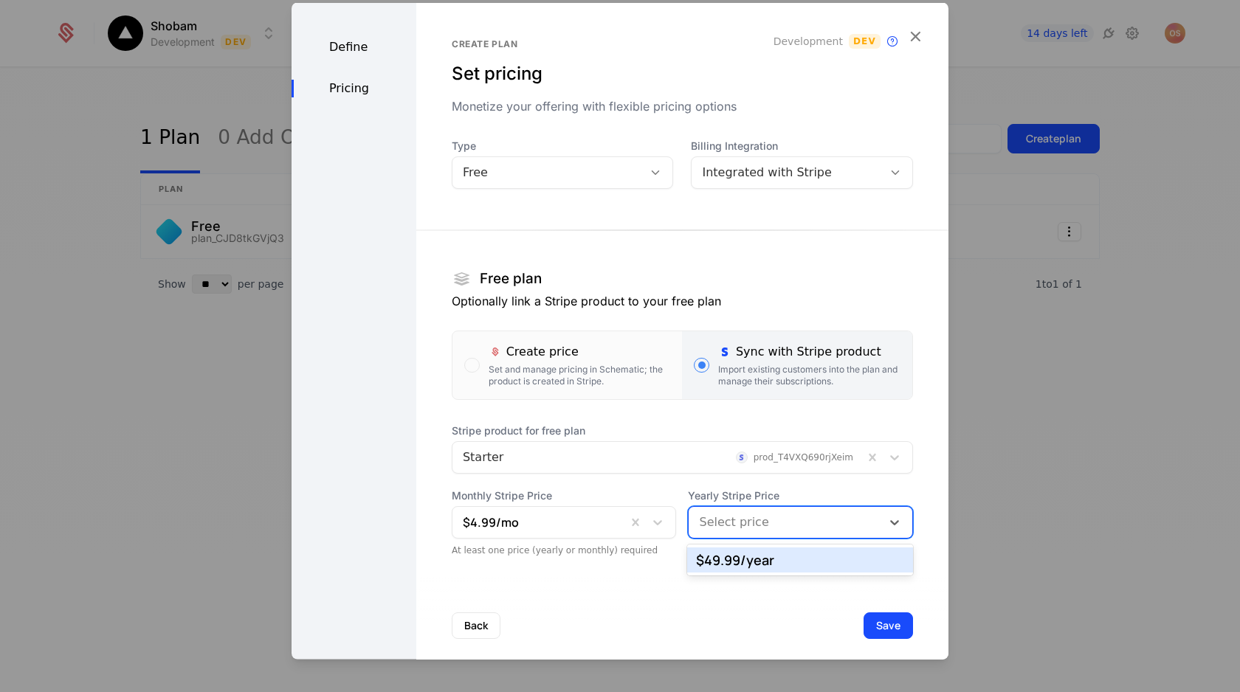
click at [714, 554] on div "$49.99 /year" at bounding box center [800, 559] width 208 height 13
click at [881, 621] on button "Save" at bounding box center [887, 625] width 49 height 27
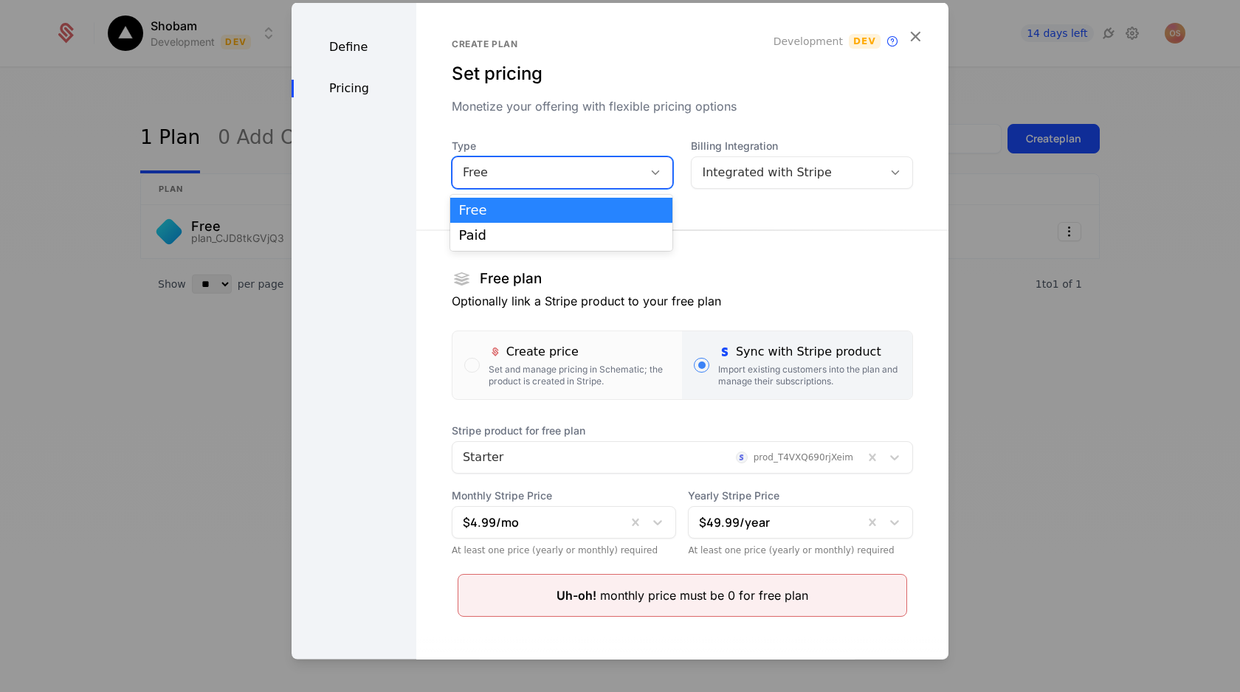
click at [595, 170] on div "Free" at bounding box center [548, 173] width 170 height 18
click at [552, 233] on div "Paid" at bounding box center [561, 235] width 205 height 13
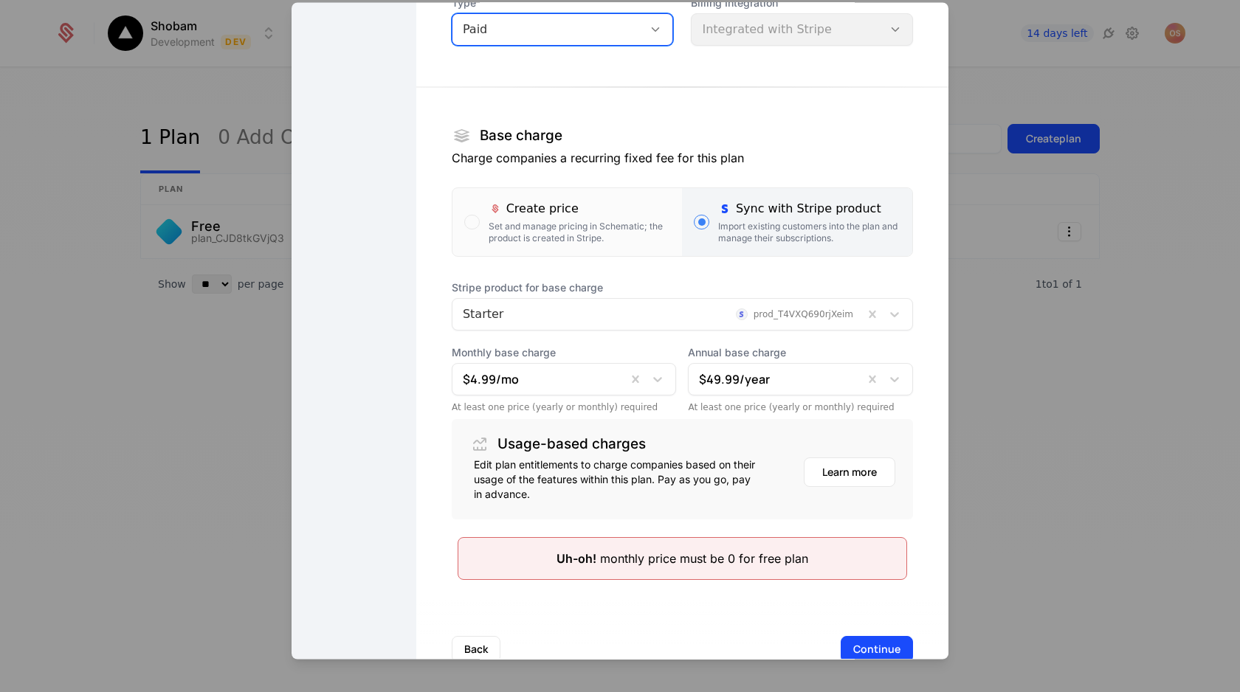
scroll to position [182, 0]
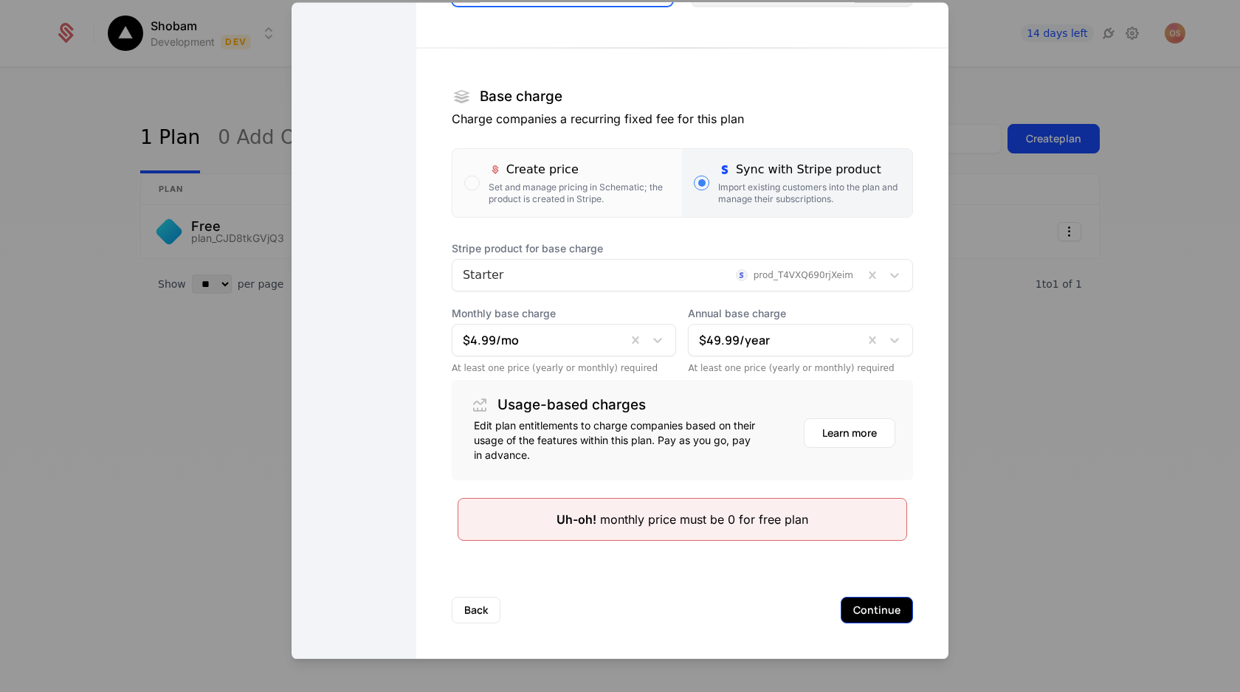
click at [858, 611] on button "Continue" at bounding box center [876, 611] width 72 height 27
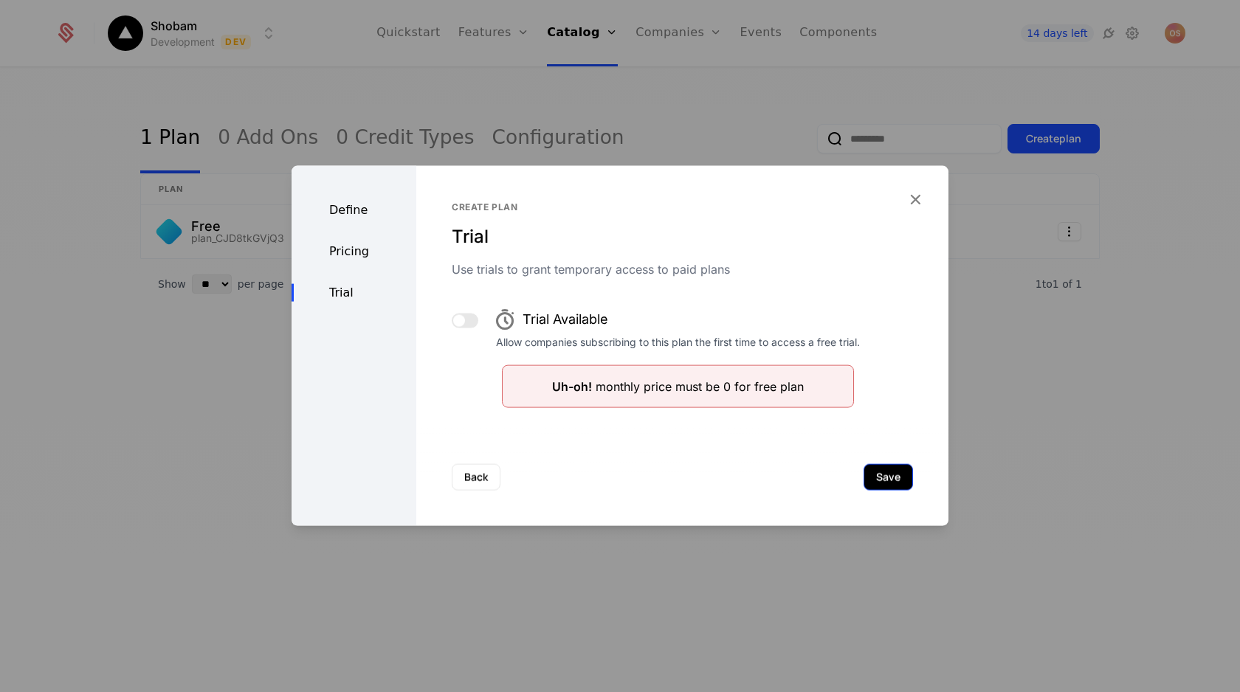
scroll to position [0, 0]
click at [477, 472] on button "Back" at bounding box center [476, 477] width 49 height 27
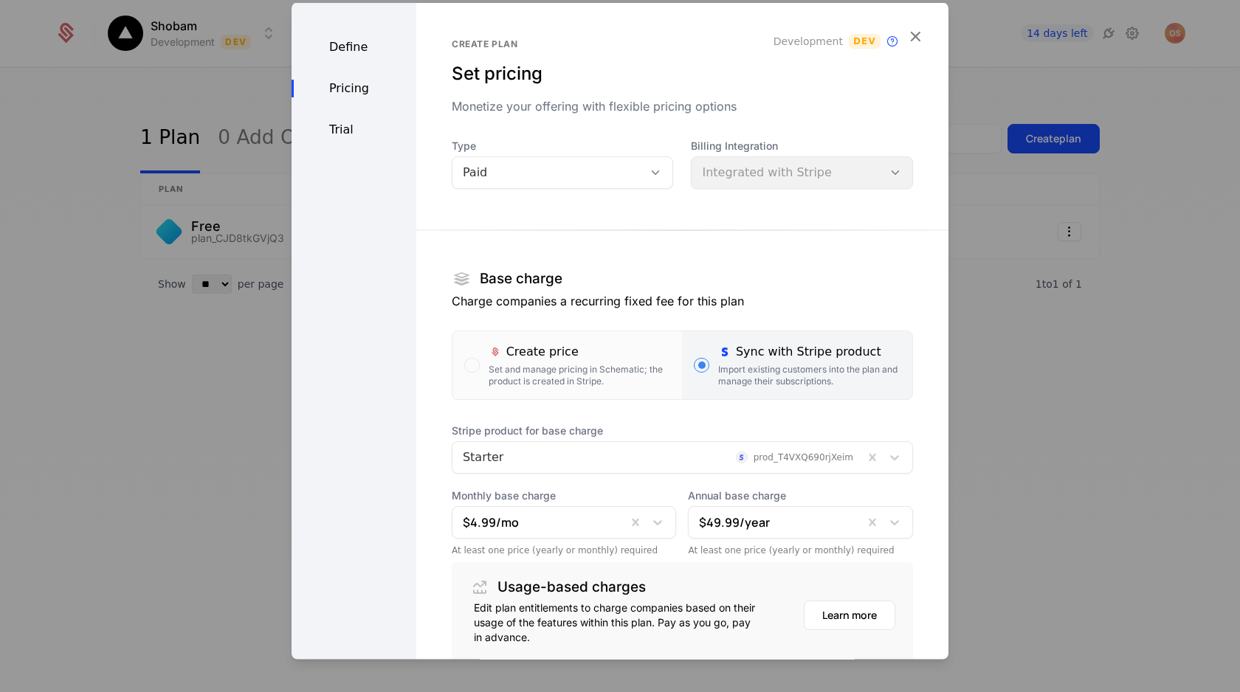
click at [321, 81] on div "Pricing" at bounding box center [353, 89] width 125 height 18
click at [917, 35] on icon "button" at bounding box center [914, 36] width 19 height 19
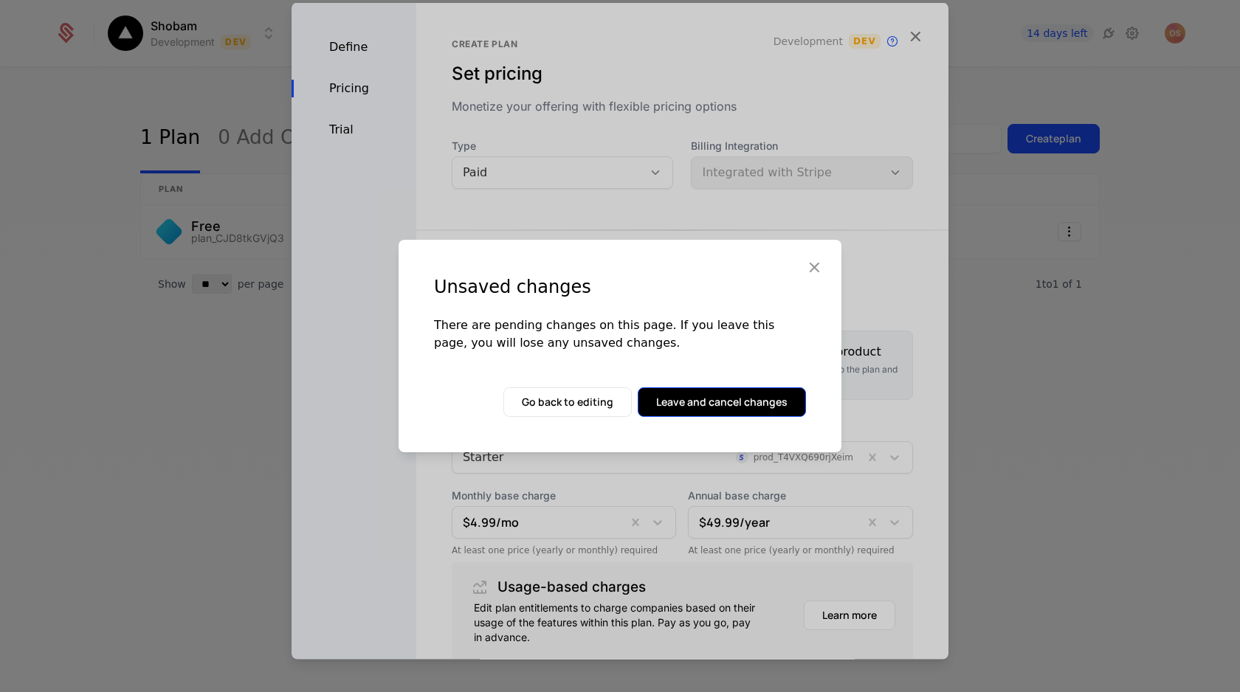
click at [694, 399] on button "Leave and cancel changes" at bounding box center [722, 402] width 168 height 30
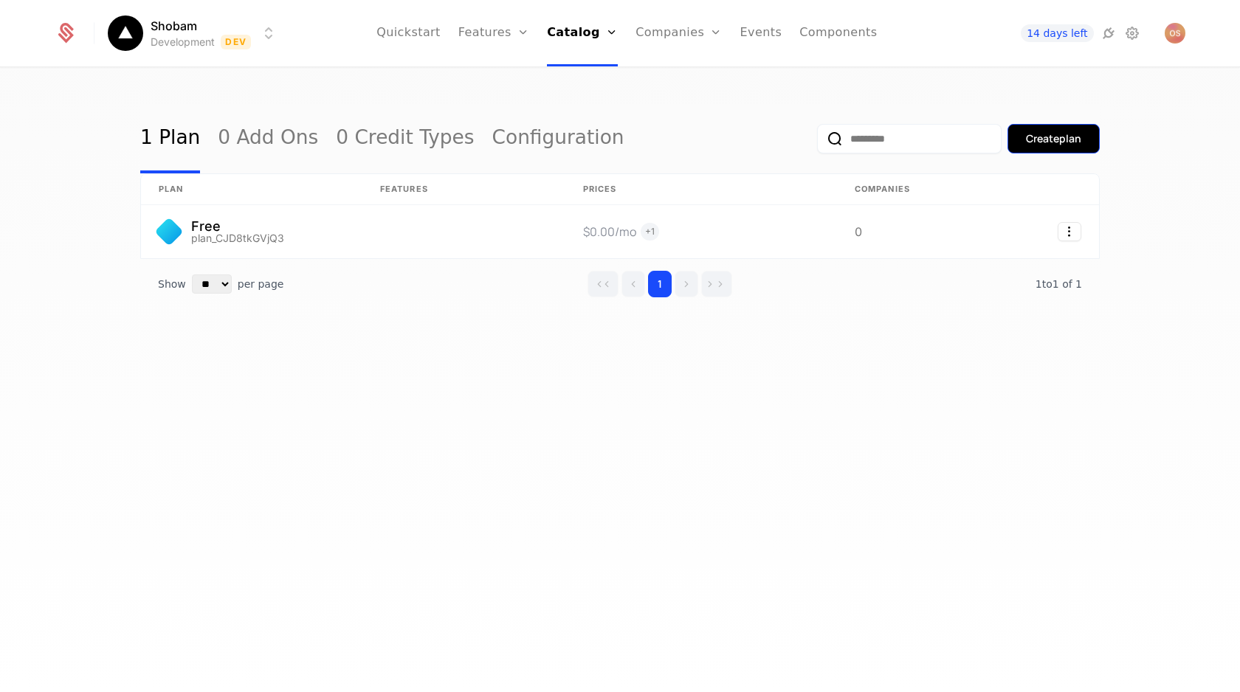
click at [1051, 144] on div "Create plan" at bounding box center [1053, 138] width 55 height 15
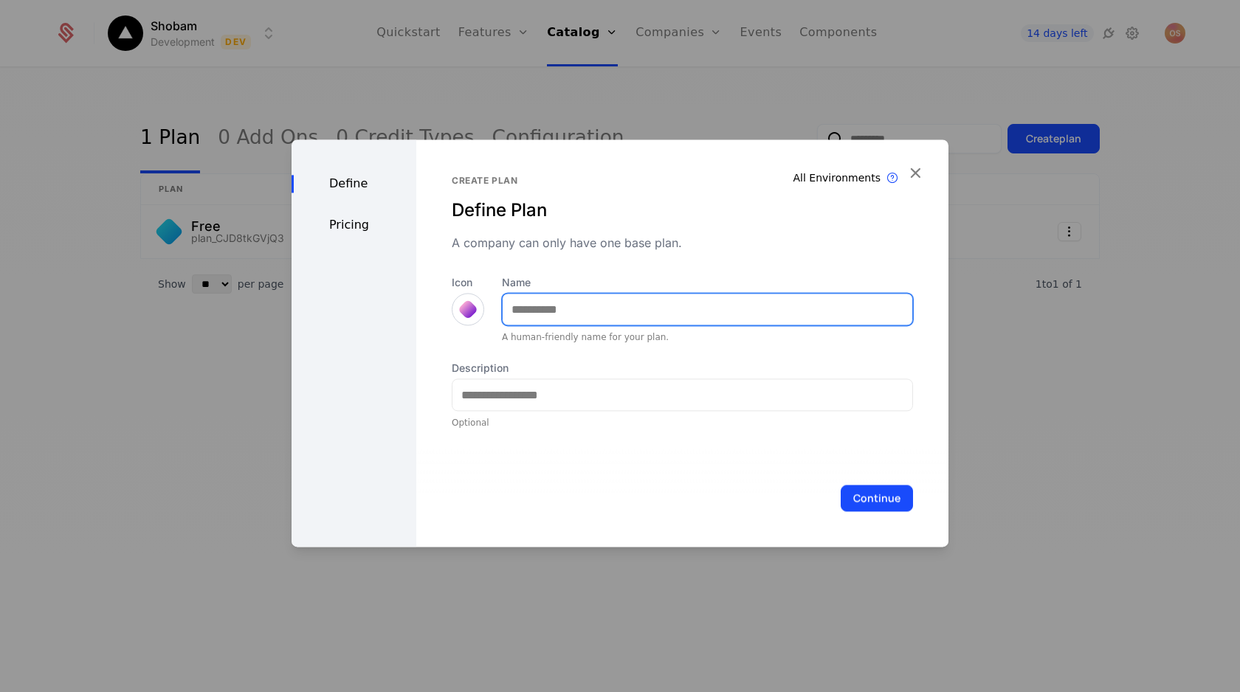
click at [700, 311] on input "Name" at bounding box center [708, 309] width 410 height 31
click at [609, 185] on div "Create plan" at bounding box center [682, 181] width 461 height 12
click at [582, 308] on input "**" at bounding box center [708, 309] width 410 height 31
type input "*******"
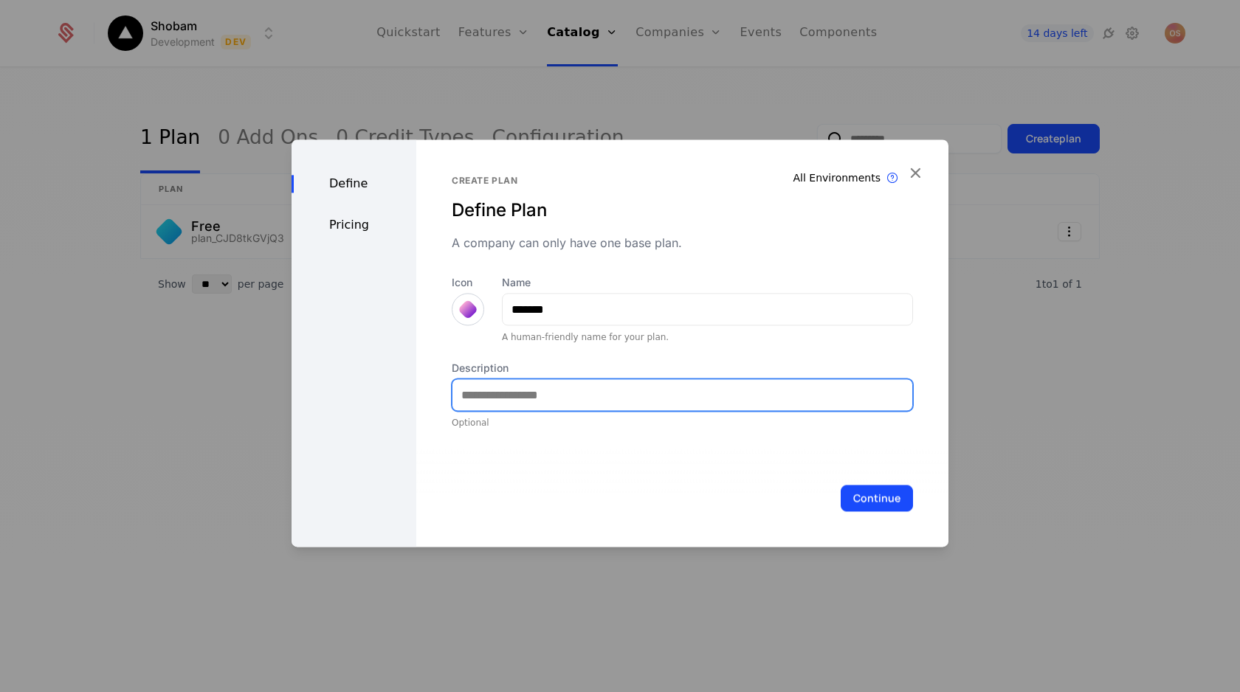
click at [574, 388] on input "Description" at bounding box center [682, 394] width 460 height 31
type input "**********"
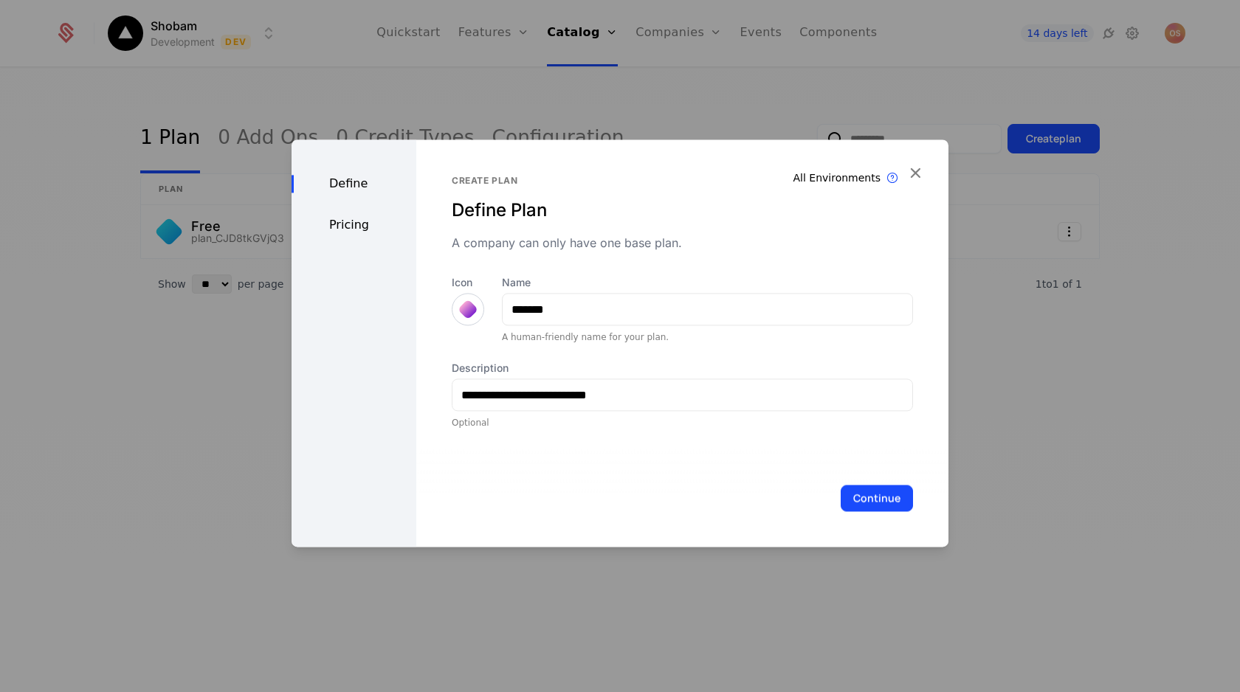
click at [872, 498] on button "Continue" at bounding box center [876, 498] width 72 height 27
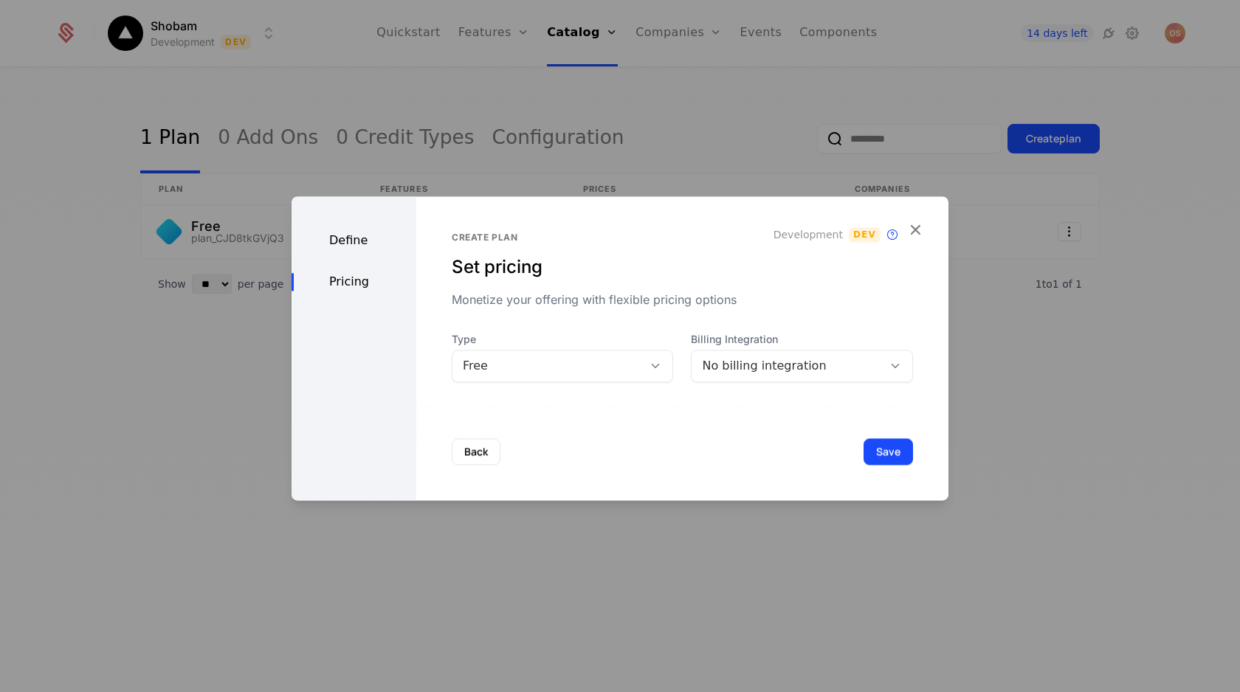
click at [650, 370] on icon at bounding box center [655, 365] width 13 height 13
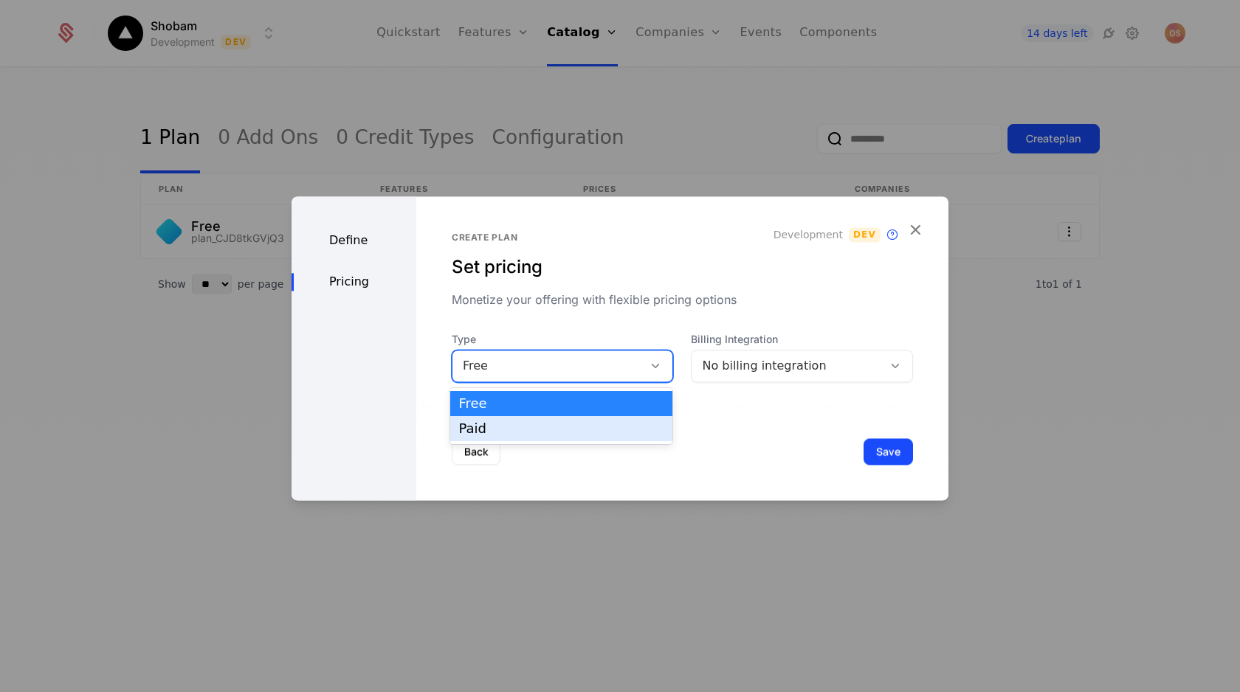
click at [640, 429] on div "Paid" at bounding box center [561, 428] width 205 height 13
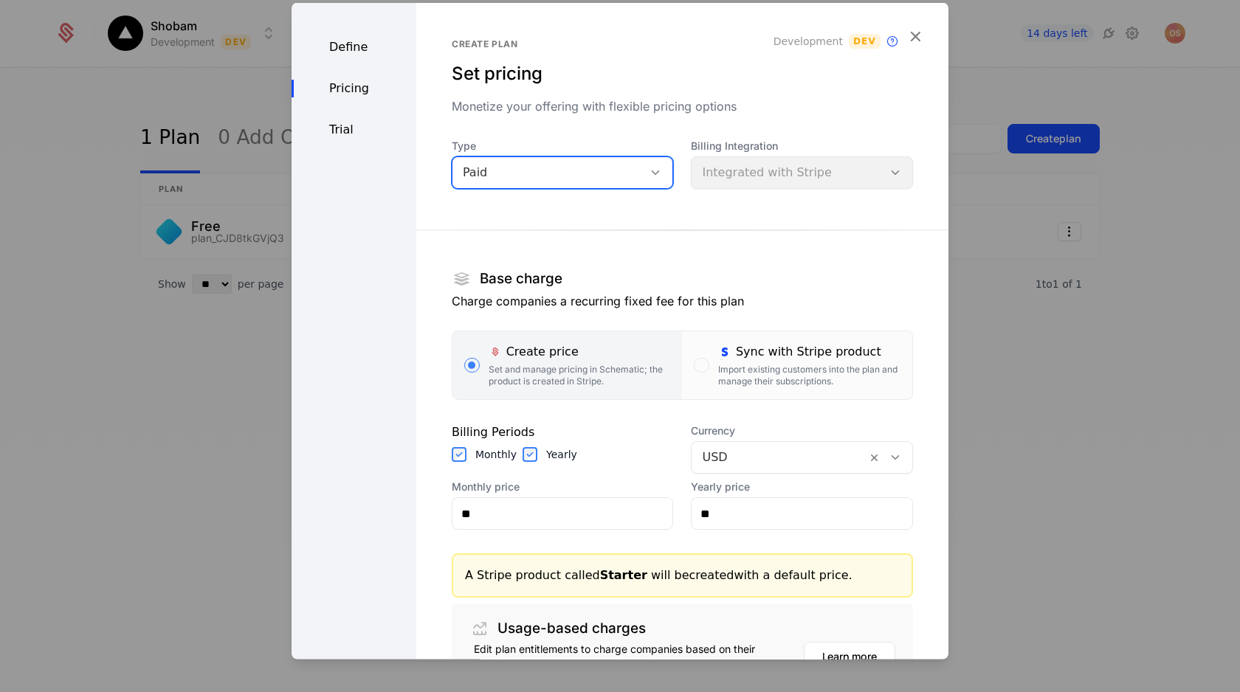
click at [756, 171] on div "Billing Integration Integrated with Stripe" at bounding box center [802, 164] width 222 height 50
click at [745, 367] on div "Import existing customers into the plan and manage their subscriptions." at bounding box center [809, 376] width 182 height 24
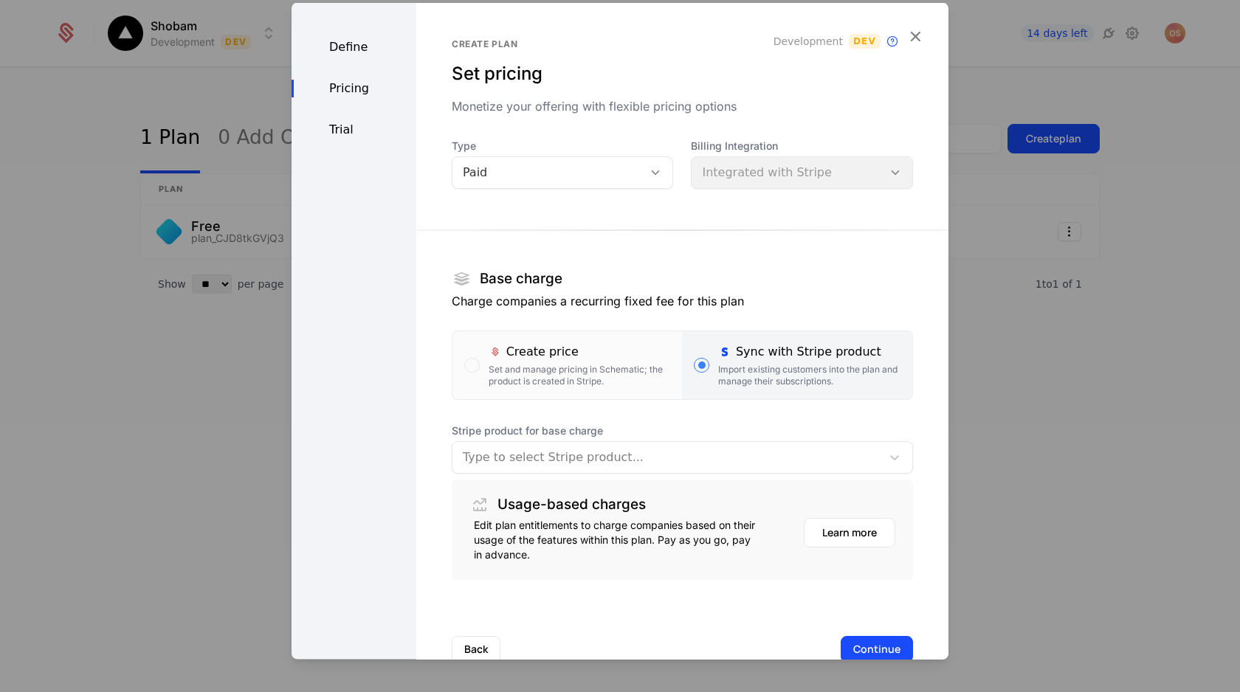
click at [557, 460] on div at bounding box center [667, 457] width 408 height 21
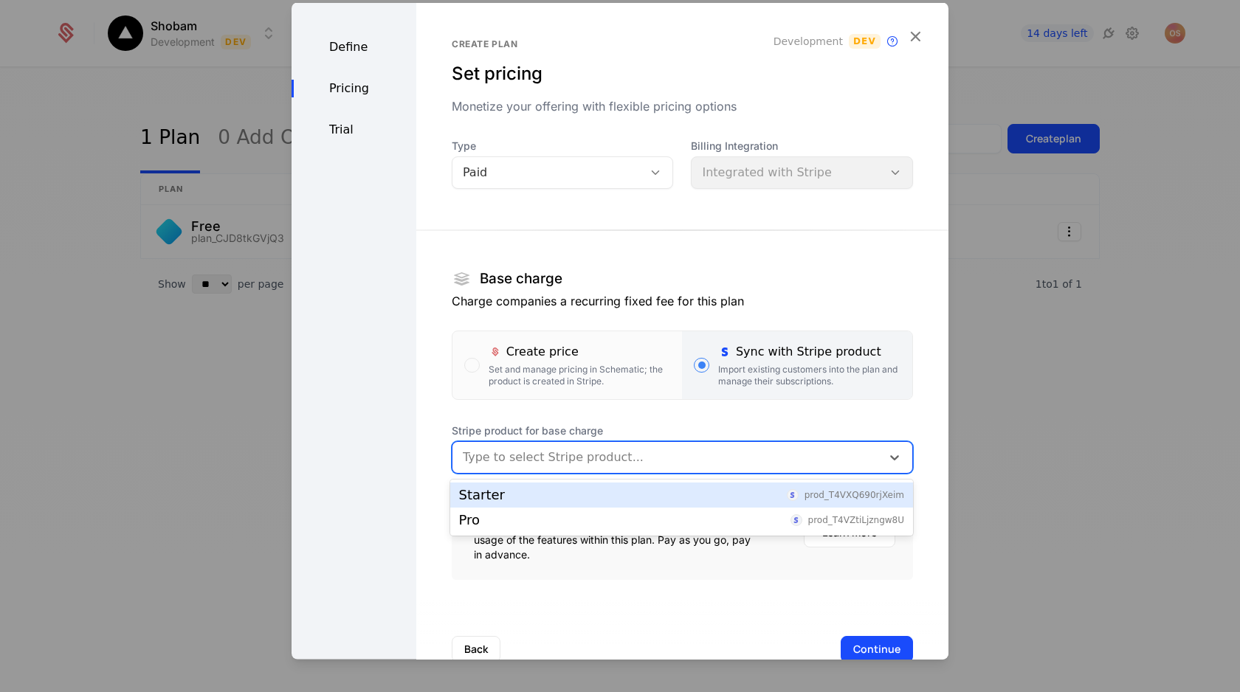
click at [560, 488] on div "Starter prod_T4VXQ690rjXeim" at bounding box center [681, 494] width 445 height 13
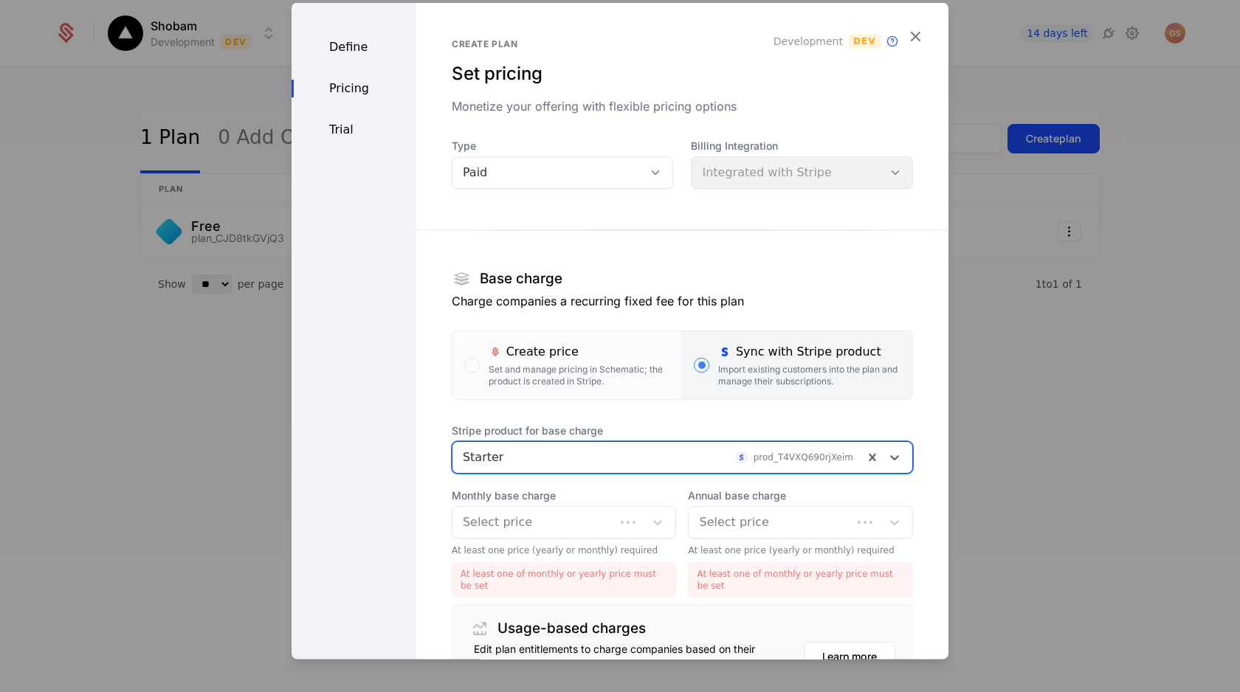
scroll to position [77, 0]
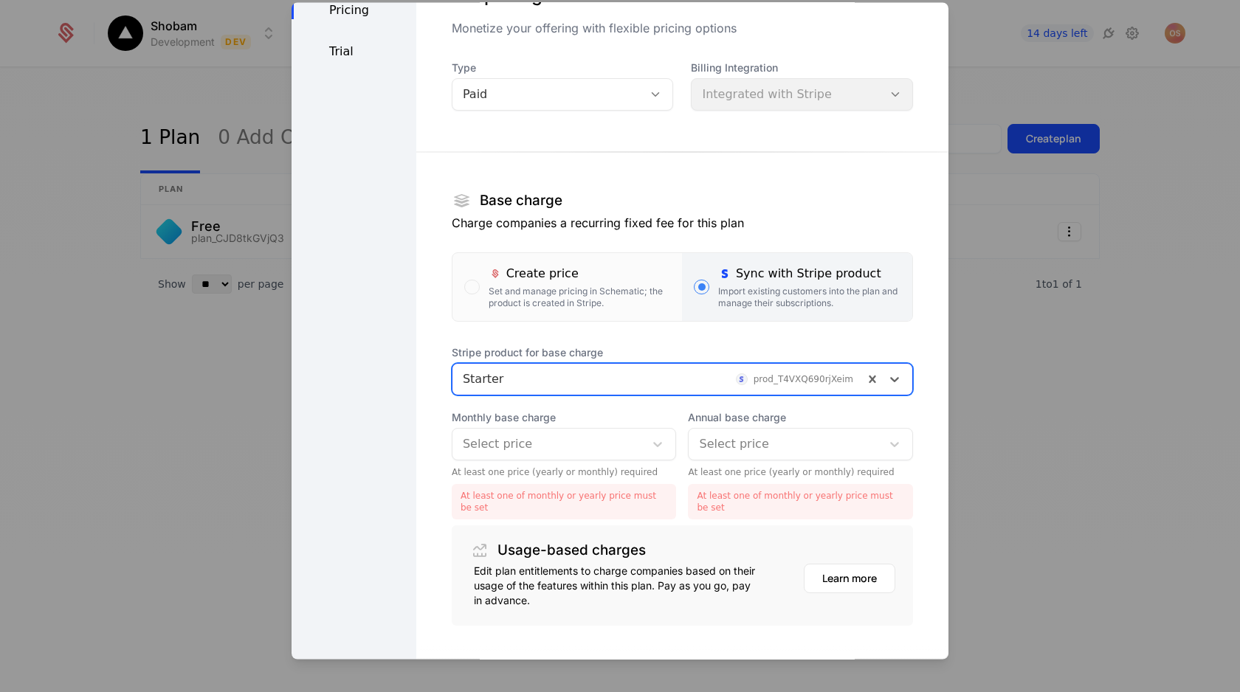
click at [548, 451] on div at bounding box center [549, 445] width 172 height 21
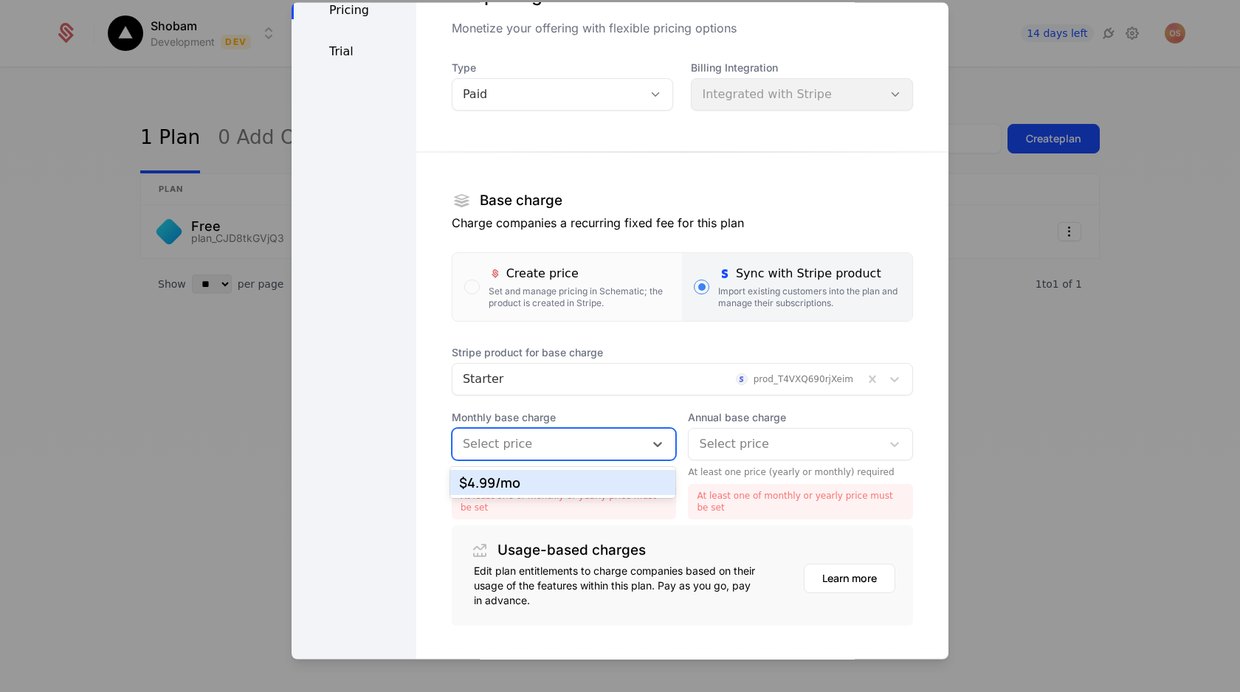
click at [547, 477] on div "$4.99 /mo" at bounding box center [563, 482] width 208 height 13
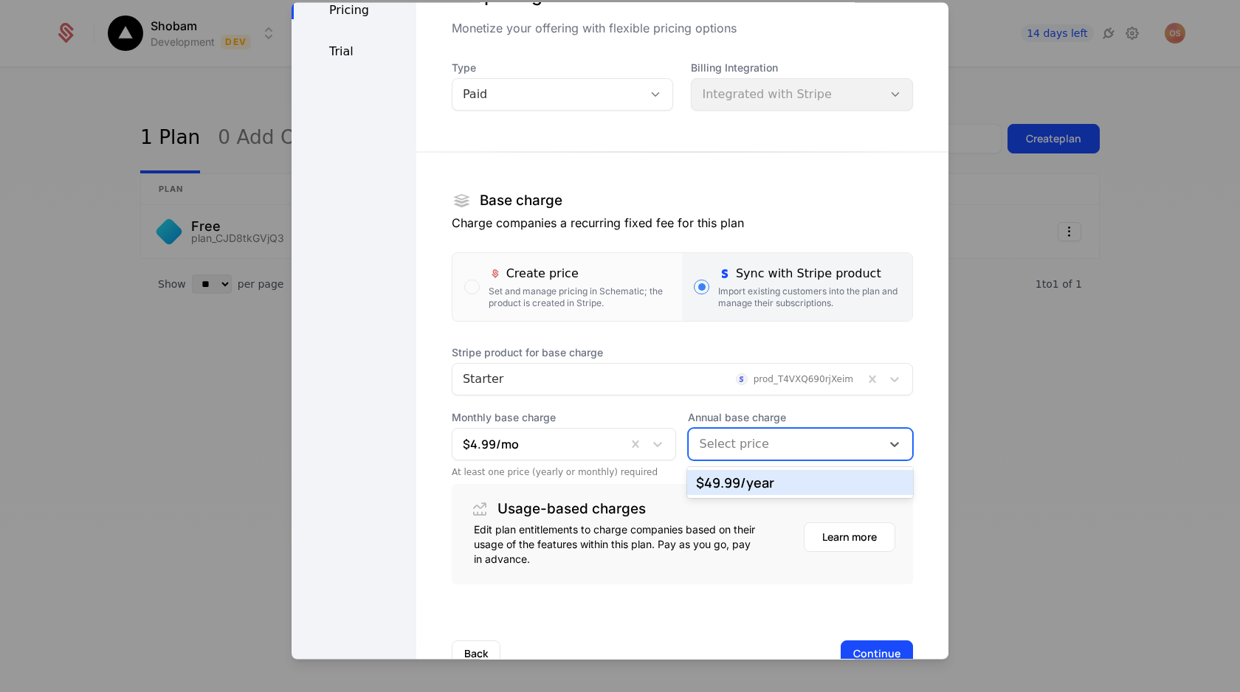
click at [702, 449] on div at bounding box center [785, 445] width 172 height 21
click at [706, 476] on div "$49.99 /year" at bounding box center [800, 482] width 208 height 13
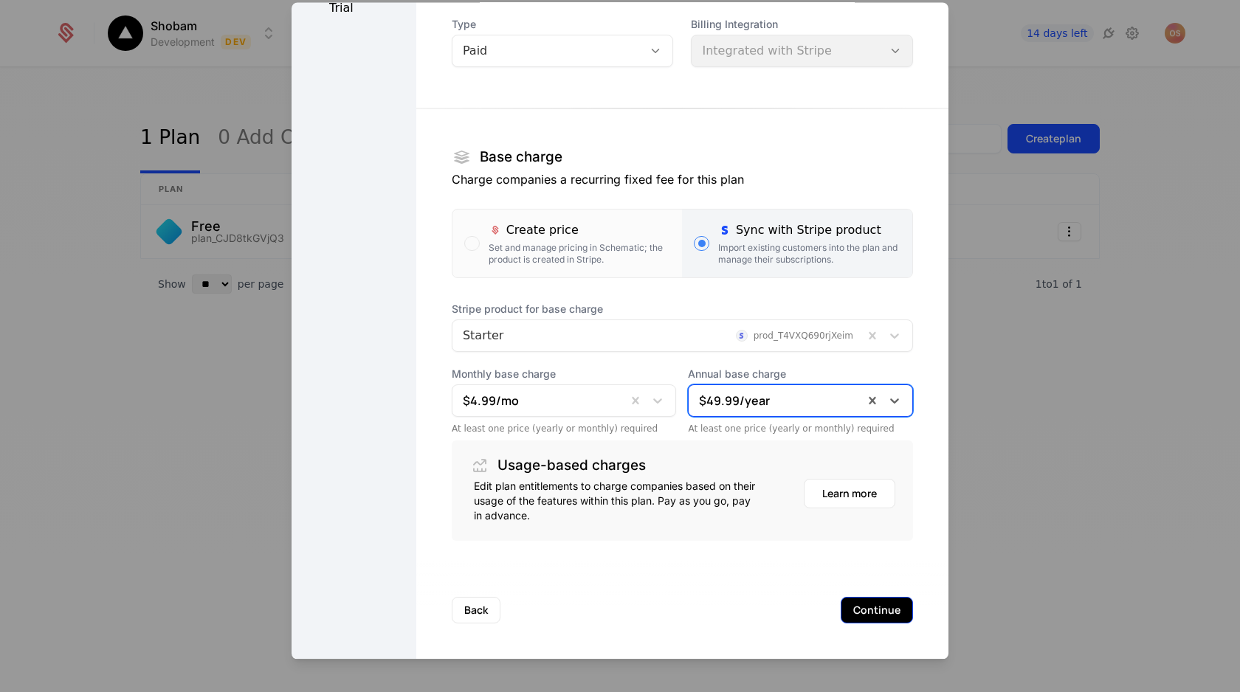
click at [873, 612] on button "Continue" at bounding box center [876, 611] width 72 height 27
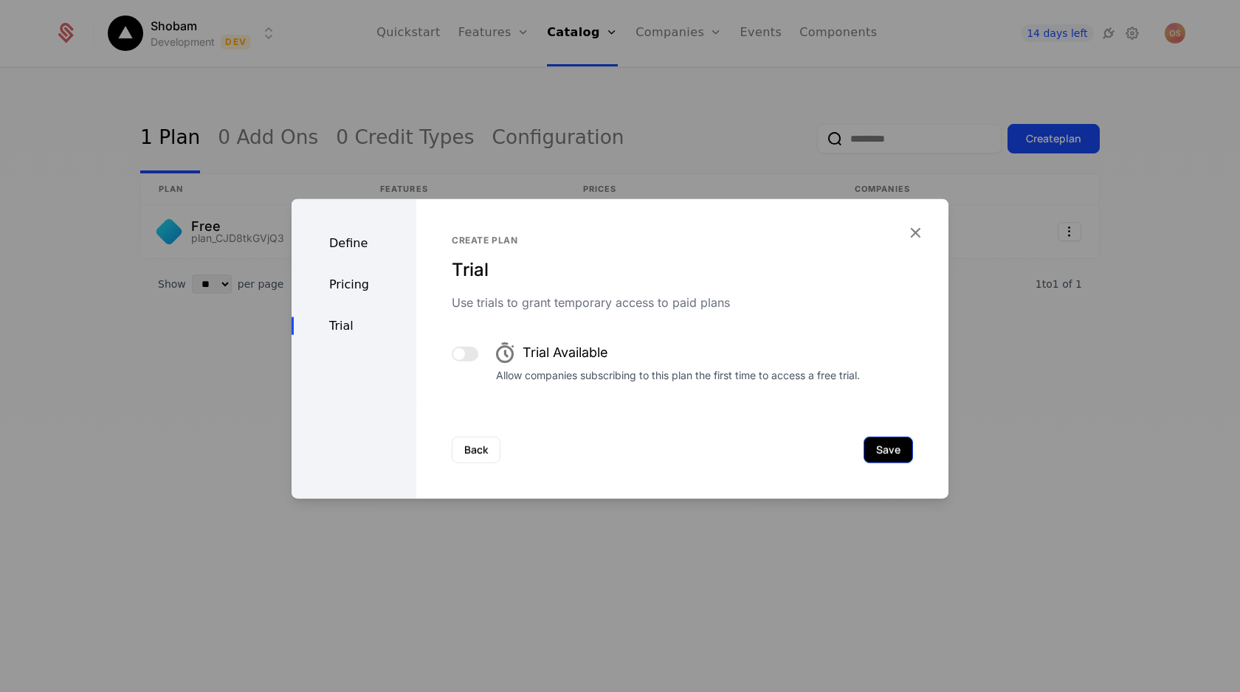
click at [885, 449] on button "Save" at bounding box center [887, 450] width 49 height 27
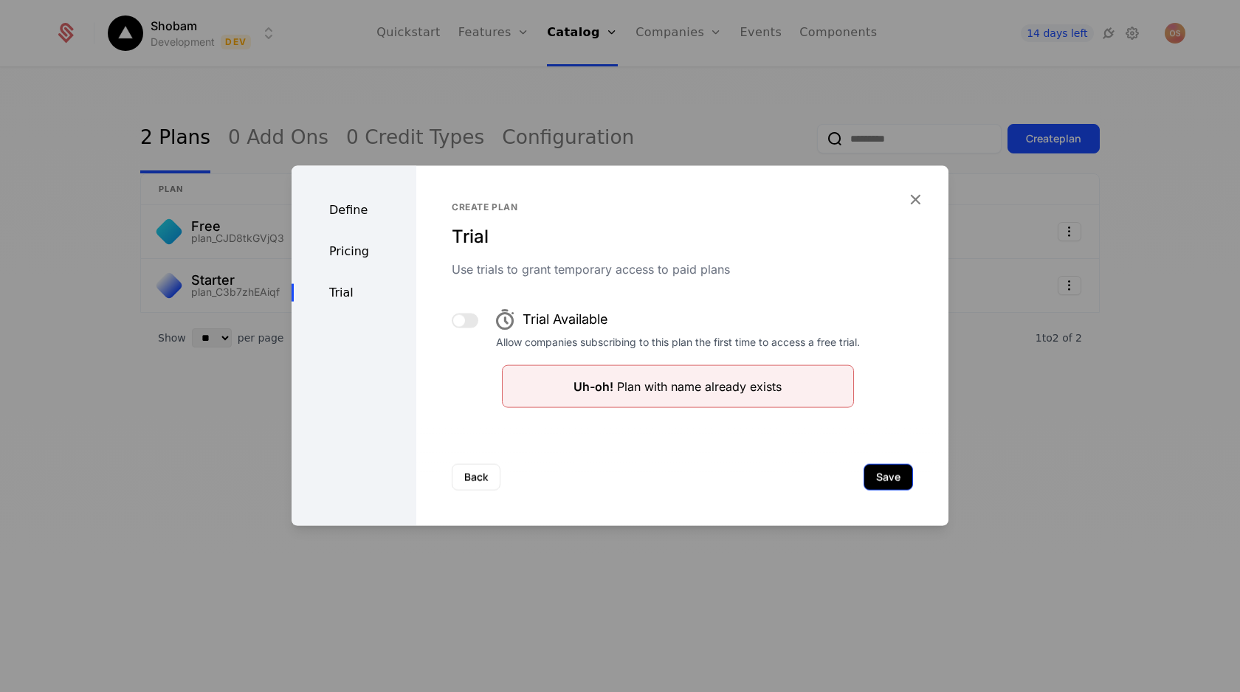
click at [875, 477] on button "Save" at bounding box center [887, 477] width 49 height 27
click at [466, 474] on button "Back" at bounding box center [476, 477] width 49 height 27
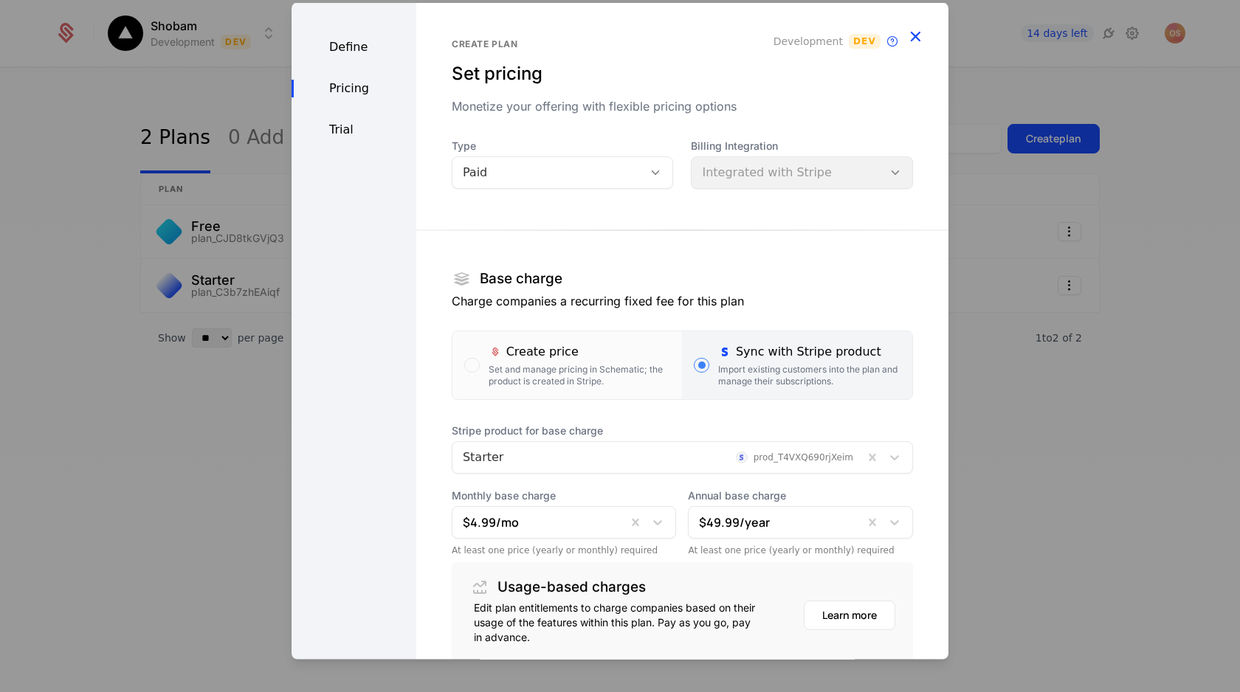
click at [916, 30] on icon "button" at bounding box center [914, 36] width 19 height 19
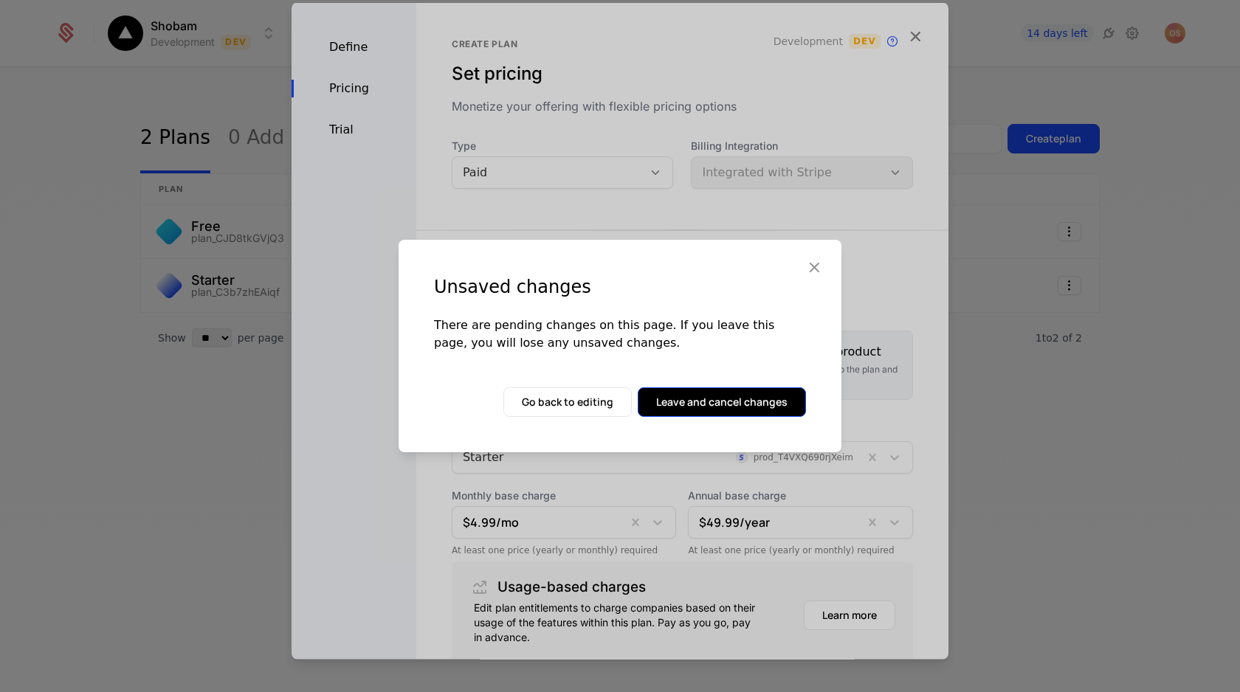
click at [680, 403] on button "Leave and cancel changes" at bounding box center [722, 402] width 168 height 30
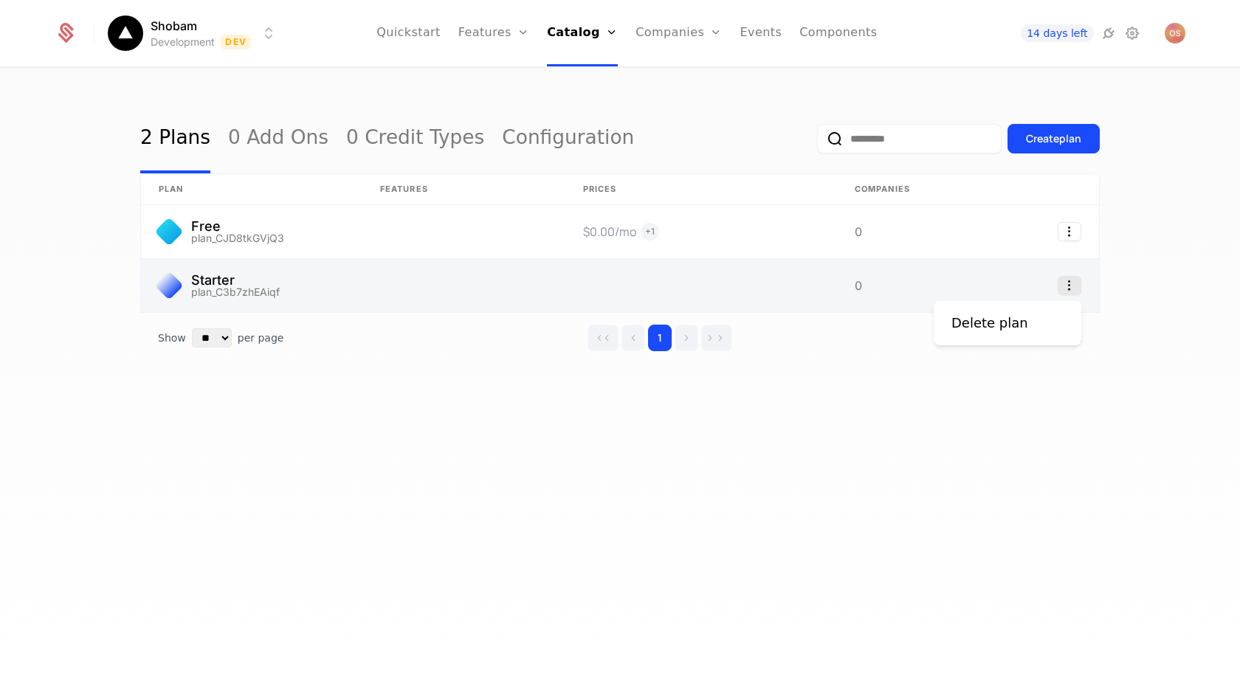
click at [1057, 287] on icon "Select action" at bounding box center [1069, 285] width 24 height 19
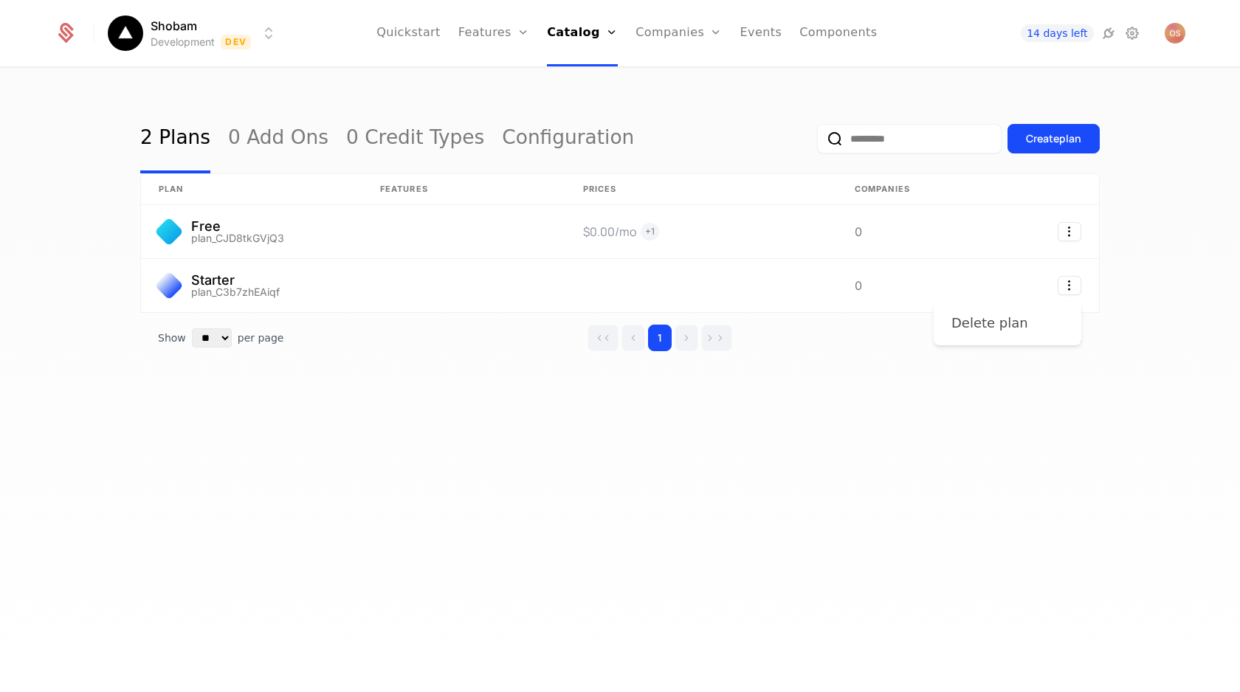
click at [1008, 324] on div "Delete plan" at bounding box center [989, 323] width 77 height 21
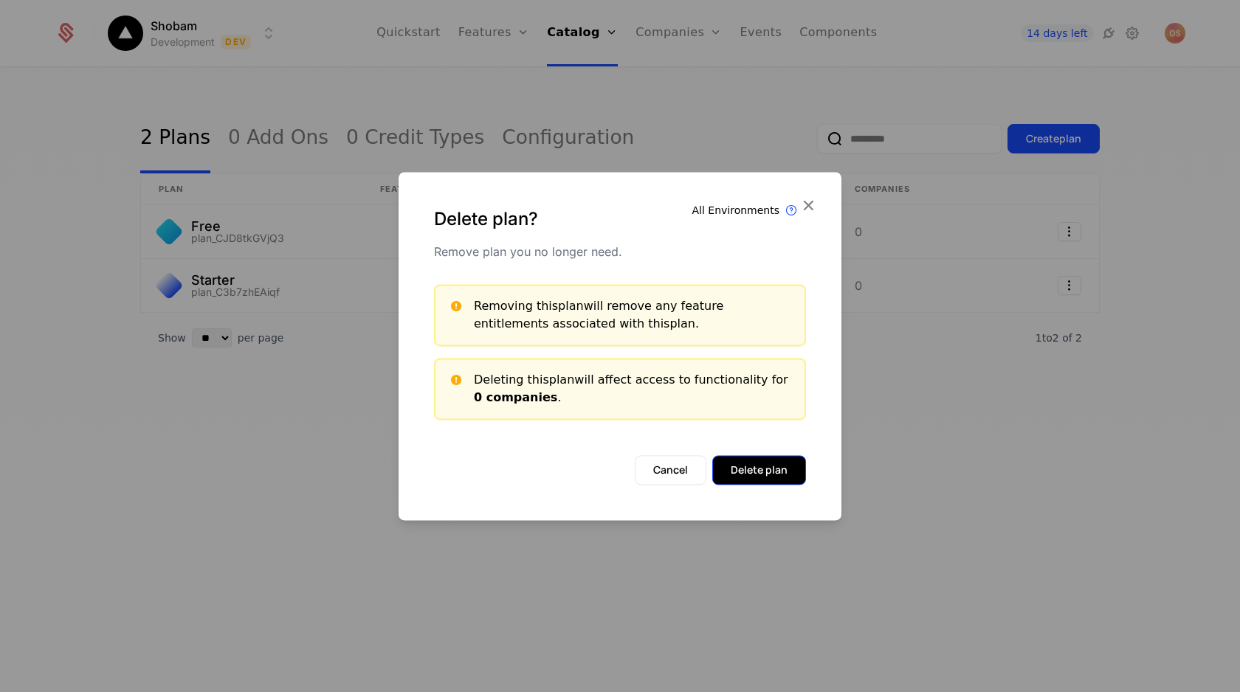
click at [746, 472] on button "Delete plan" at bounding box center [759, 470] width 94 height 30
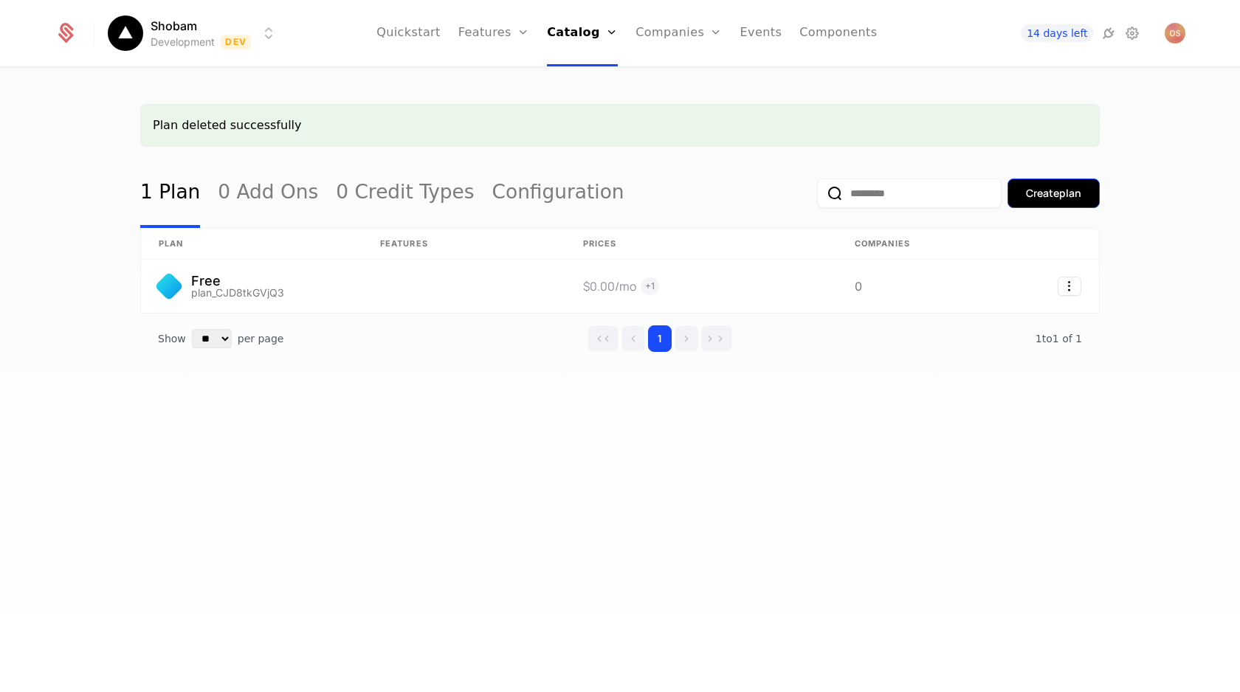
click at [1078, 186] on div "Create plan" at bounding box center [1053, 193] width 55 height 15
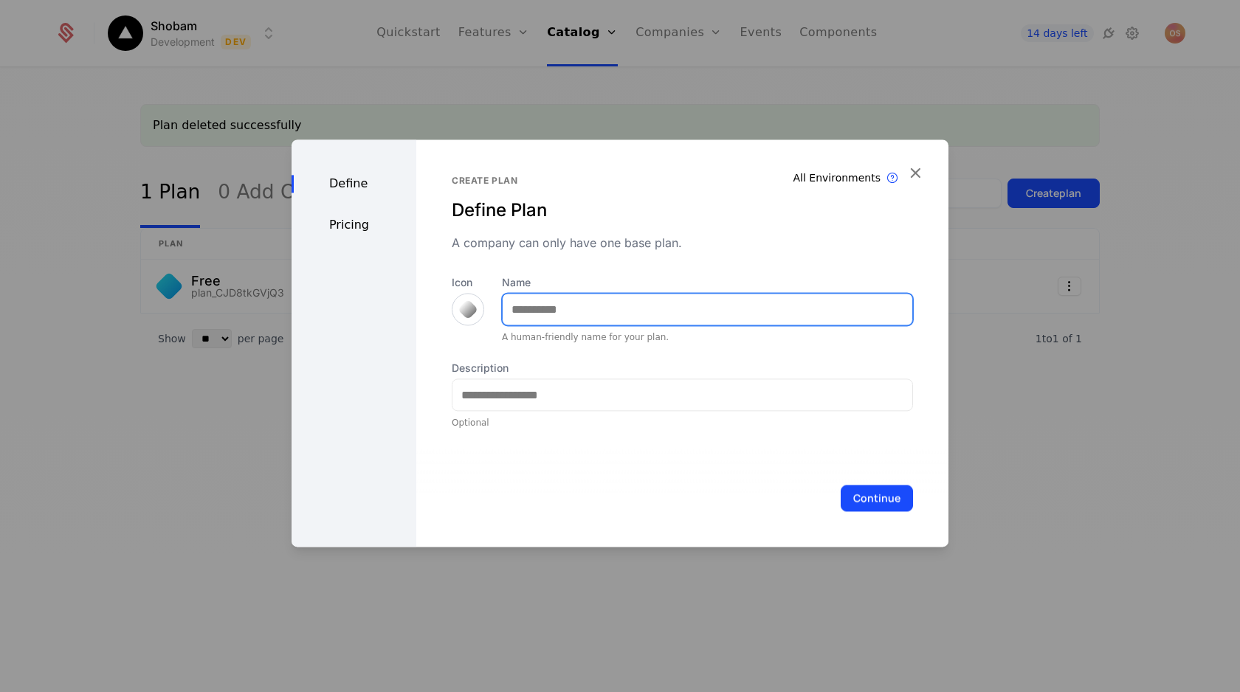
click at [595, 319] on input "Name" at bounding box center [708, 309] width 410 height 31
type input "*******"
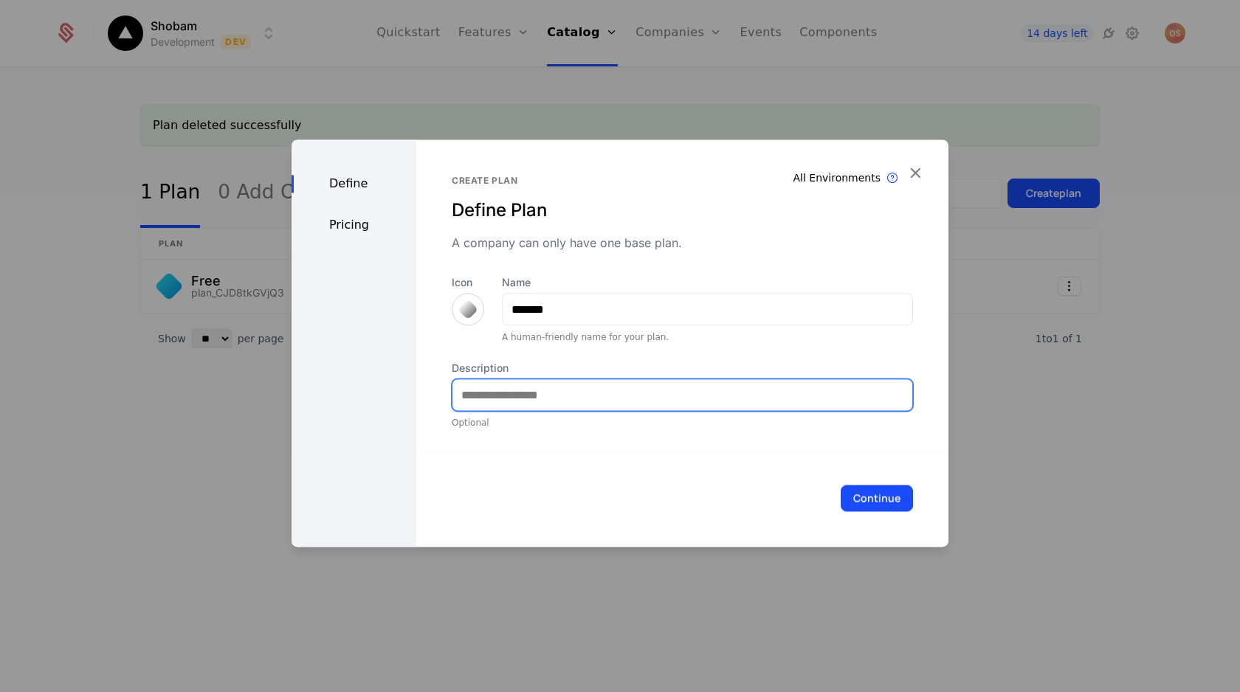
click at [569, 399] on input "Description" at bounding box center [682, 394] width 460 height 31
type input "**********"
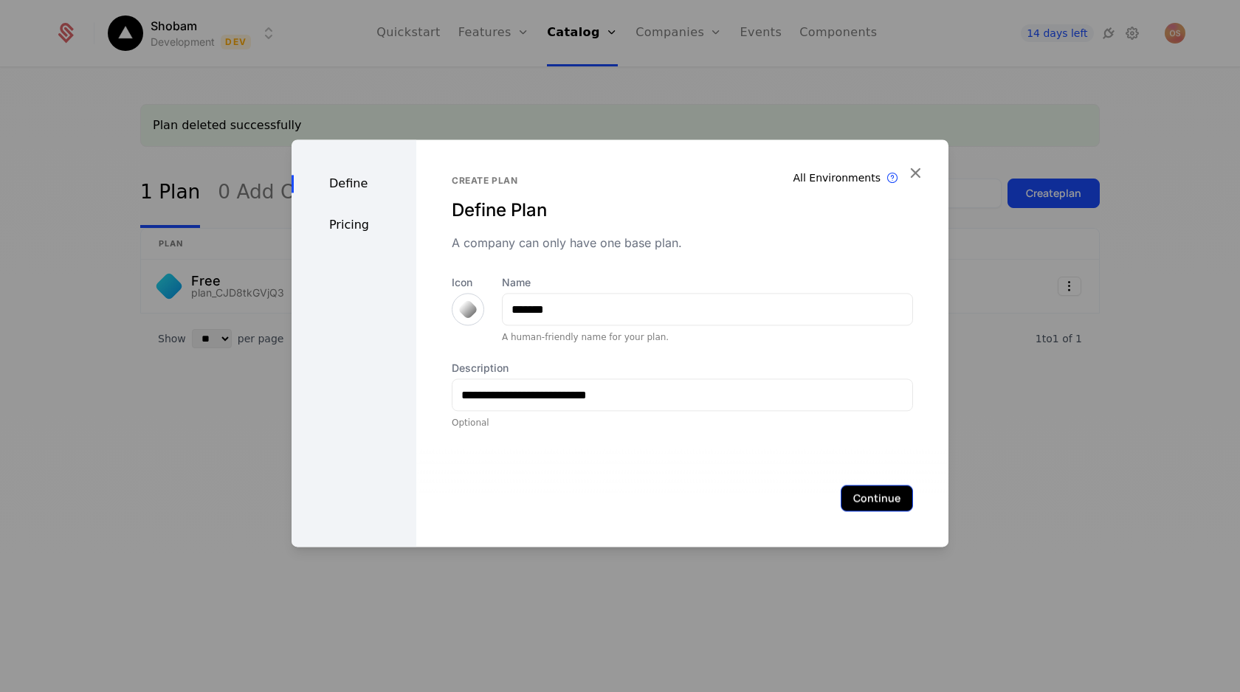
click at [857, 503] on button "Continue" at bounding box center [876, 498] width 72 height 27
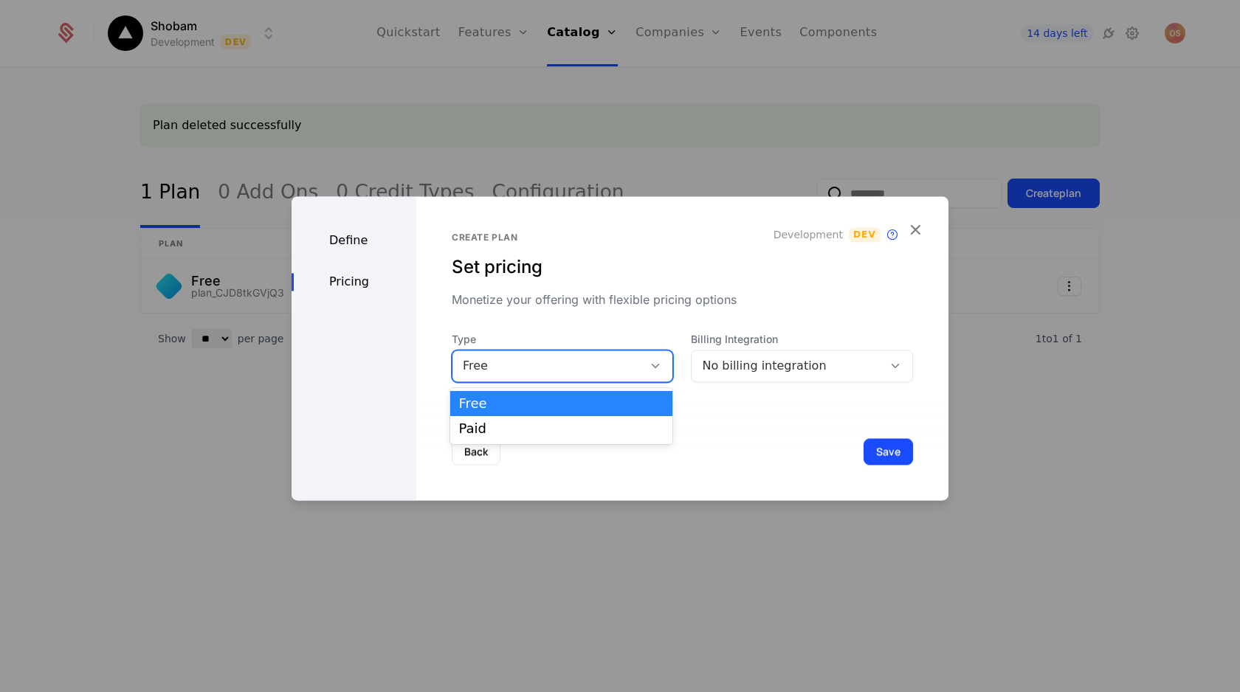
click at [651, 367] on icon at bounding box center [655, 365] width 13 height 13
click at [640, 421] on div "Paid" at bounding box center [561, 428] width 223 height 25
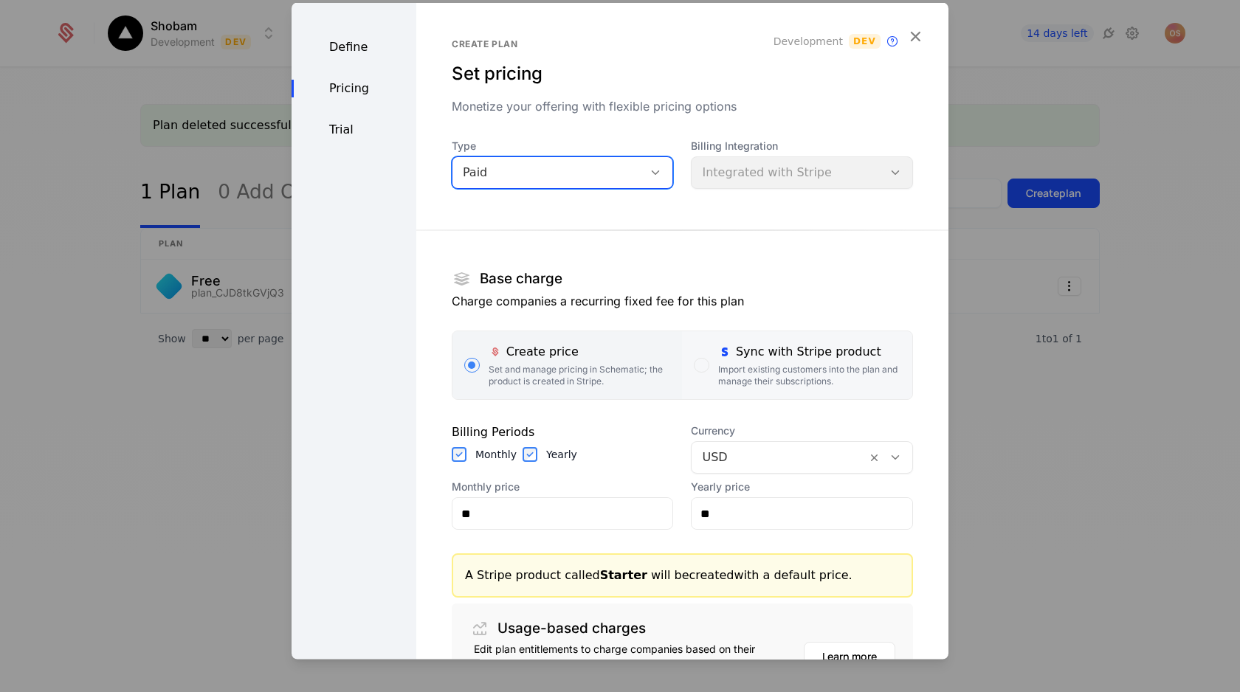
click at [718, 370] on div "Import existing customers into the plan and manage their subscriptions." at bounding box center [809, 376] width 182 height 24
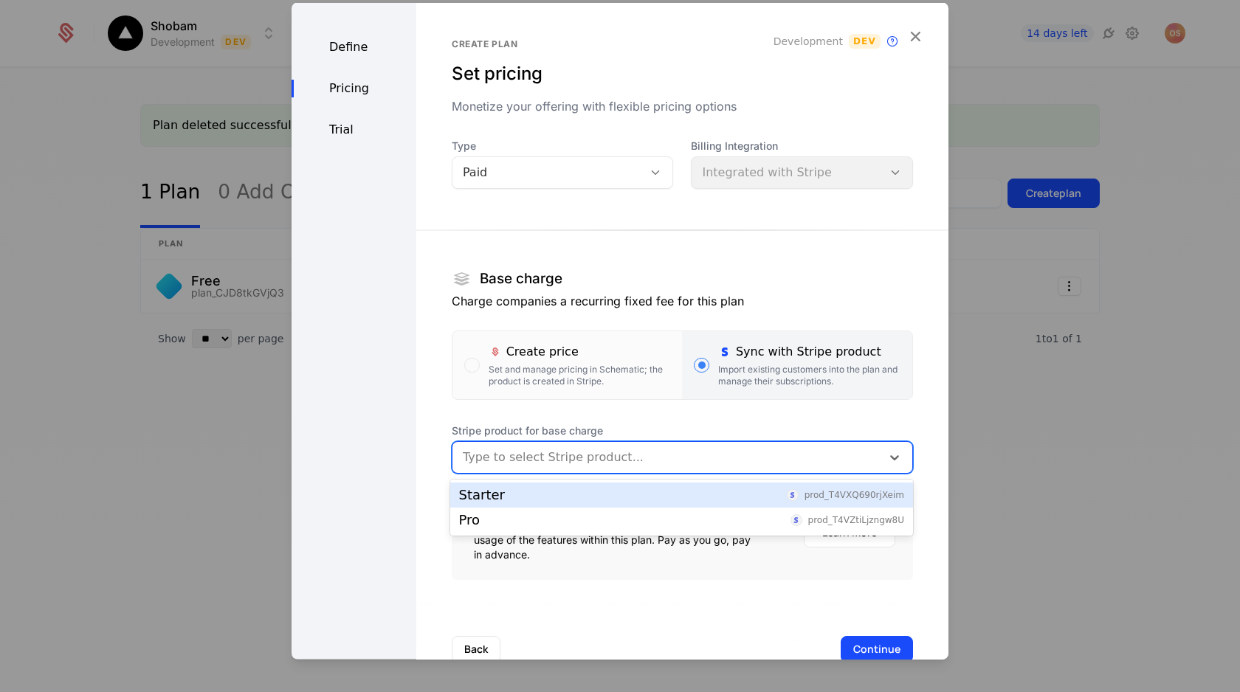
click at [648, 457] on div at bounding box center [667, 457] width 408 height 21
click at [579, 494] on div "Starter prod_T4VXQ690rjXeim" at bounding box center [681, 494] width 445 height 13
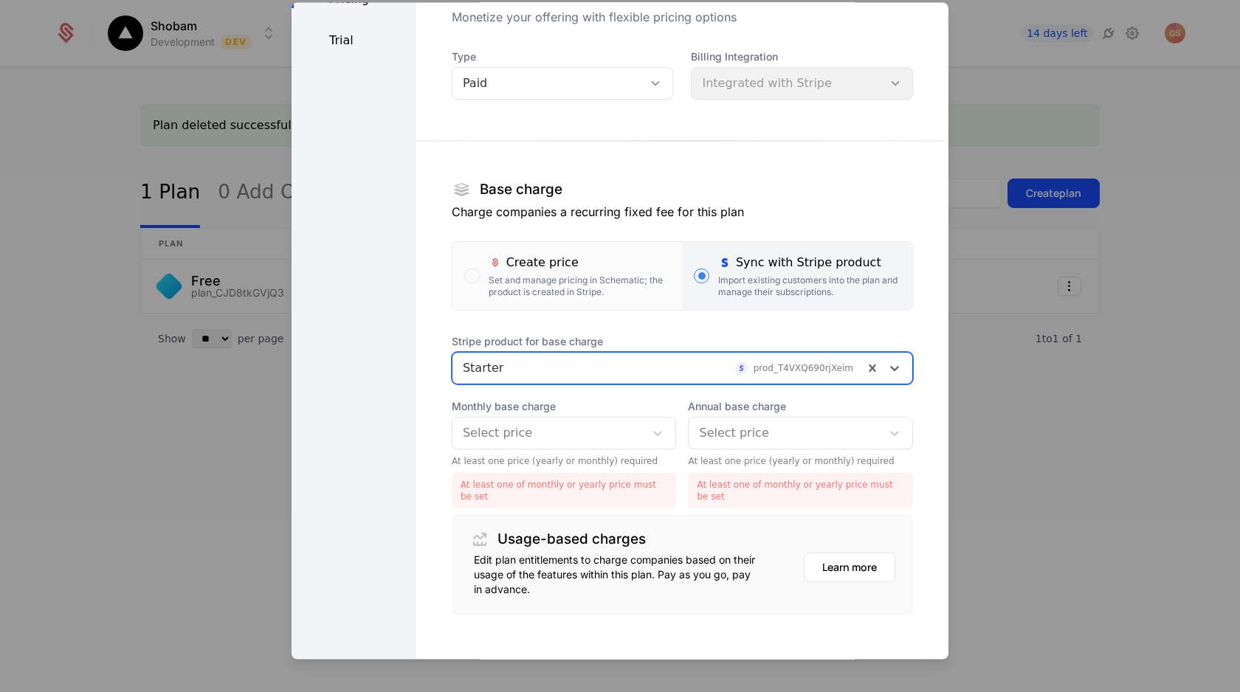
scroll to position [91, 0]
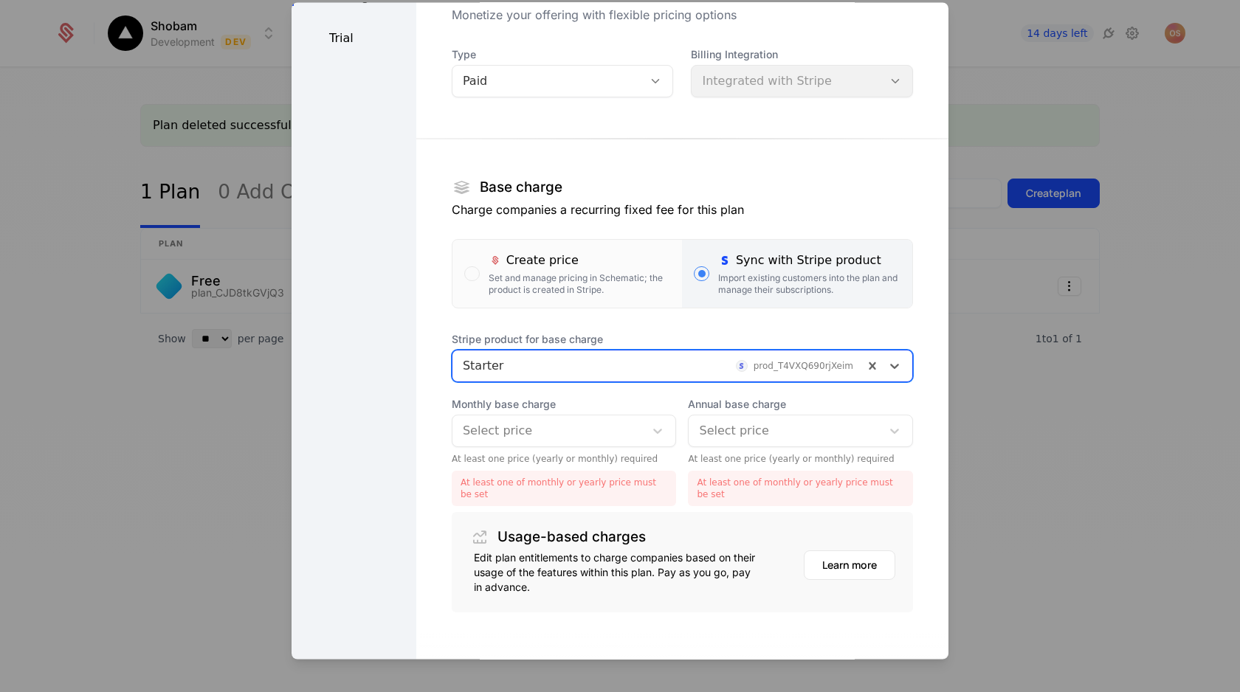
click at [558, 425] on div at bounding box center [549, 431] width 172 height 21
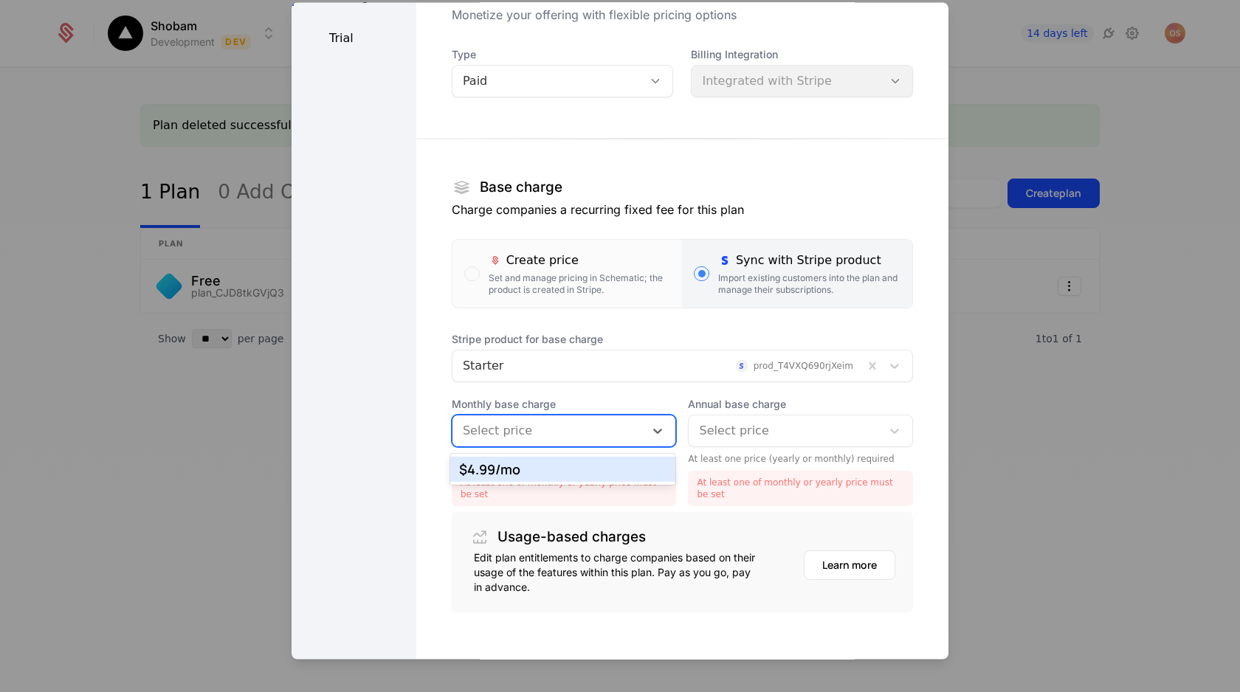
click at [549, 463] on div "$4.99 /mo" at bounding box center [563, 469] width 208 height 13
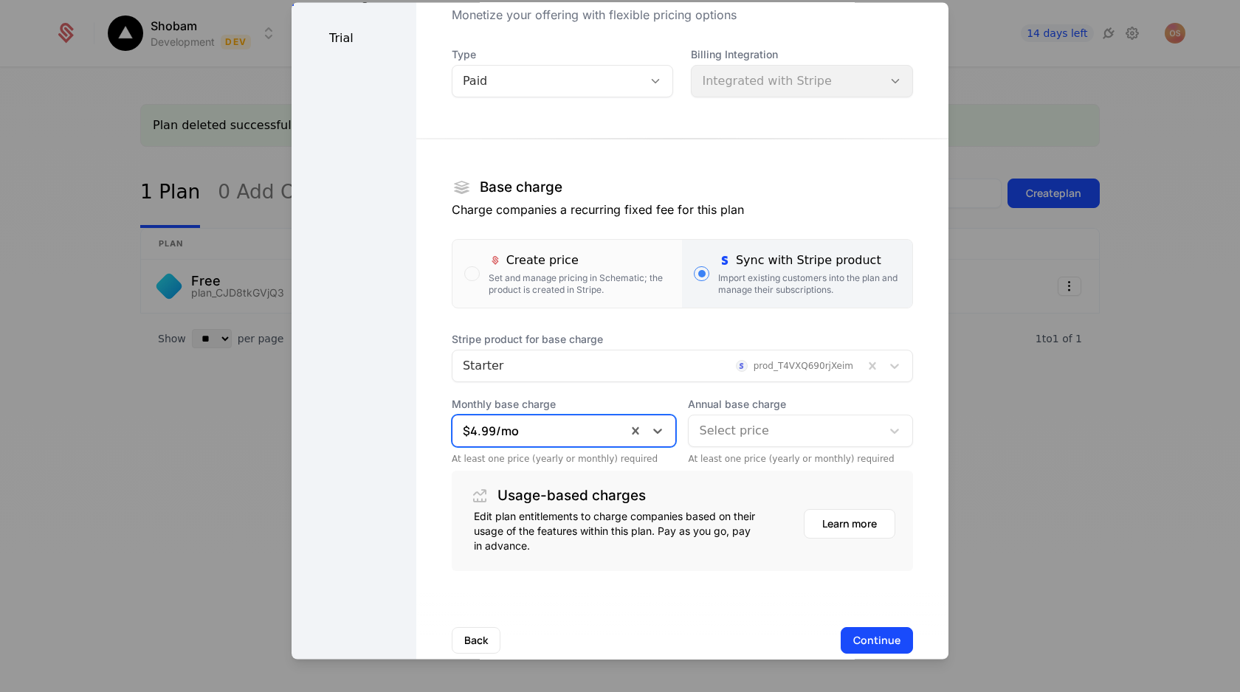
click at [715, 436] on div at bounding box center [785, 431] width 172 height 21
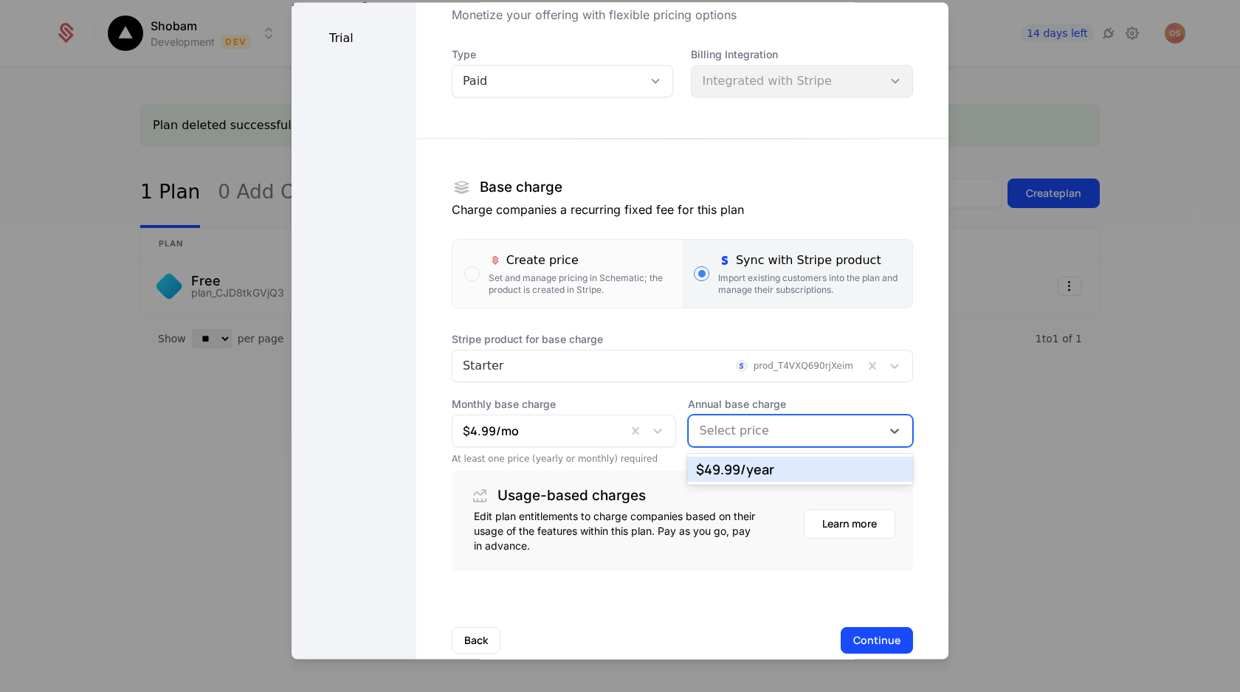
click at [719, 473] on div "$49.99 /year" at bounding box center [800, 469] width 208 height 13
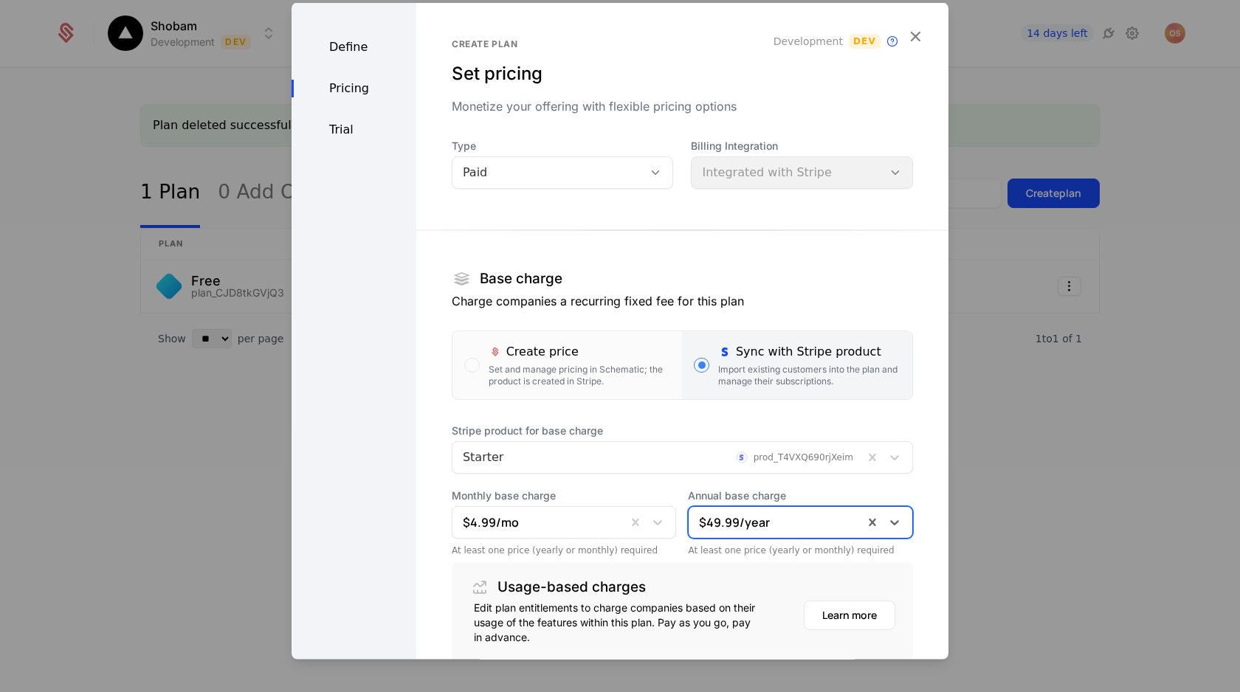
scroll to position [121, 0]
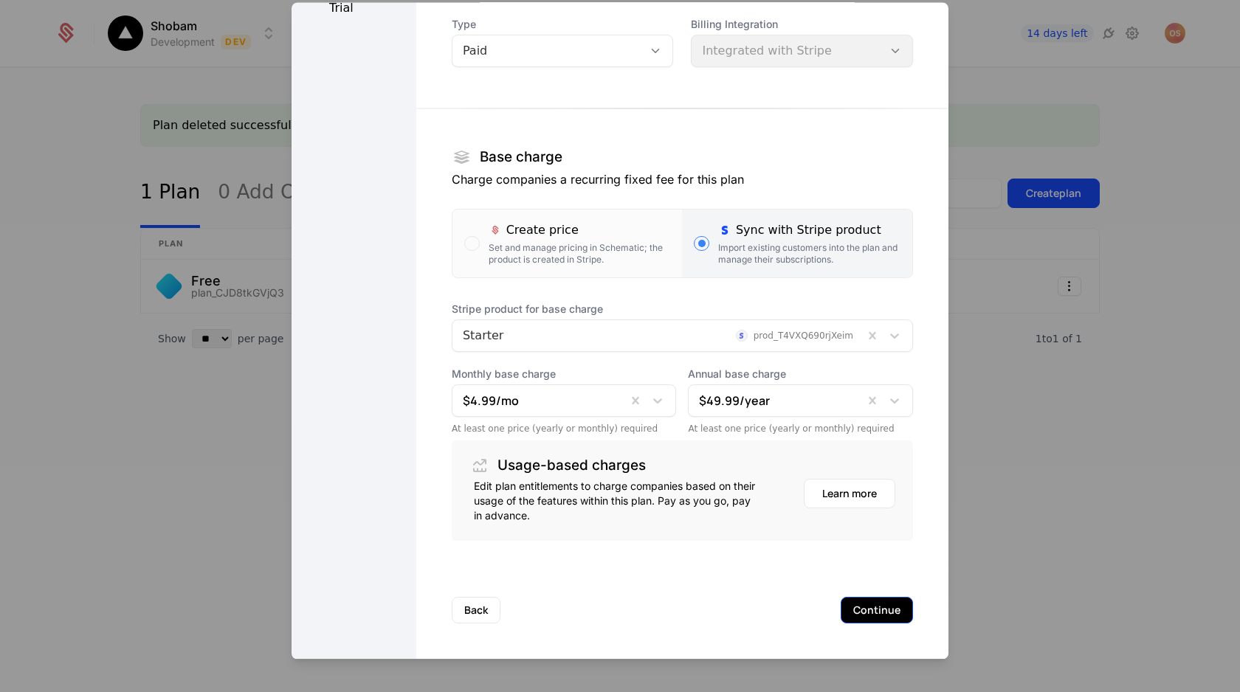
click at [874, 609] on button "Continue" at bounding box center [876, 611] width 72 height 27
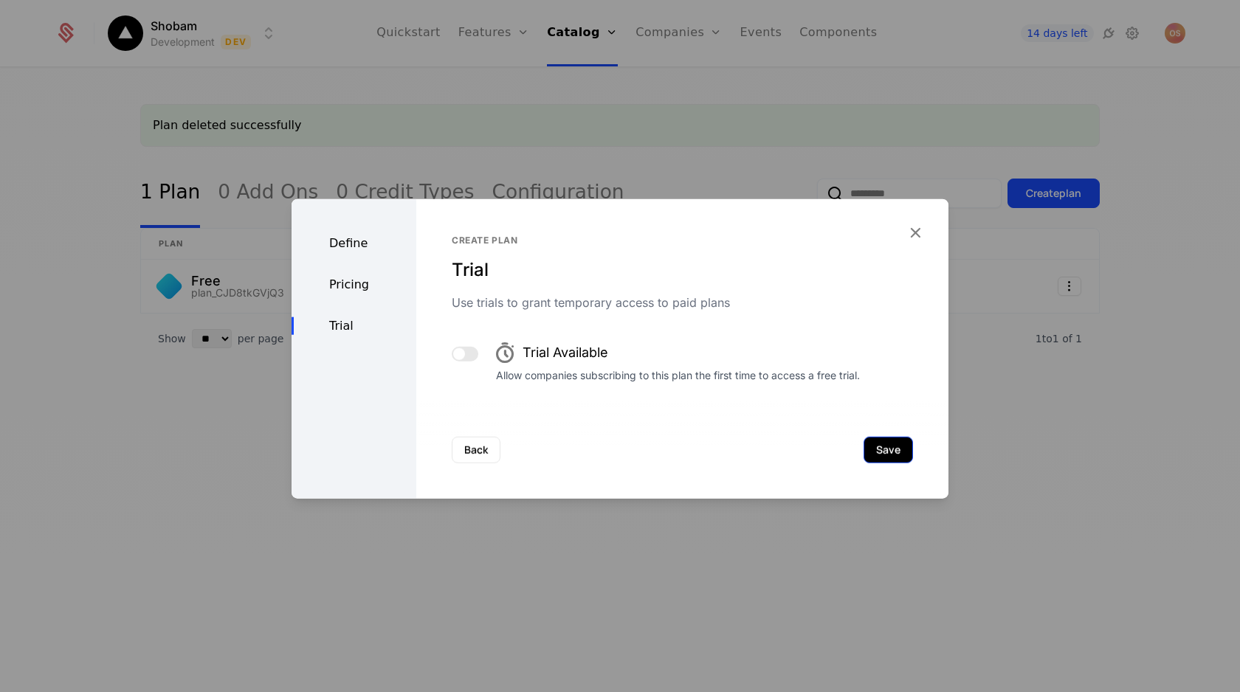
click at [882, 446] on button "Save" at bounding box center [887, 450] width 49 height 27
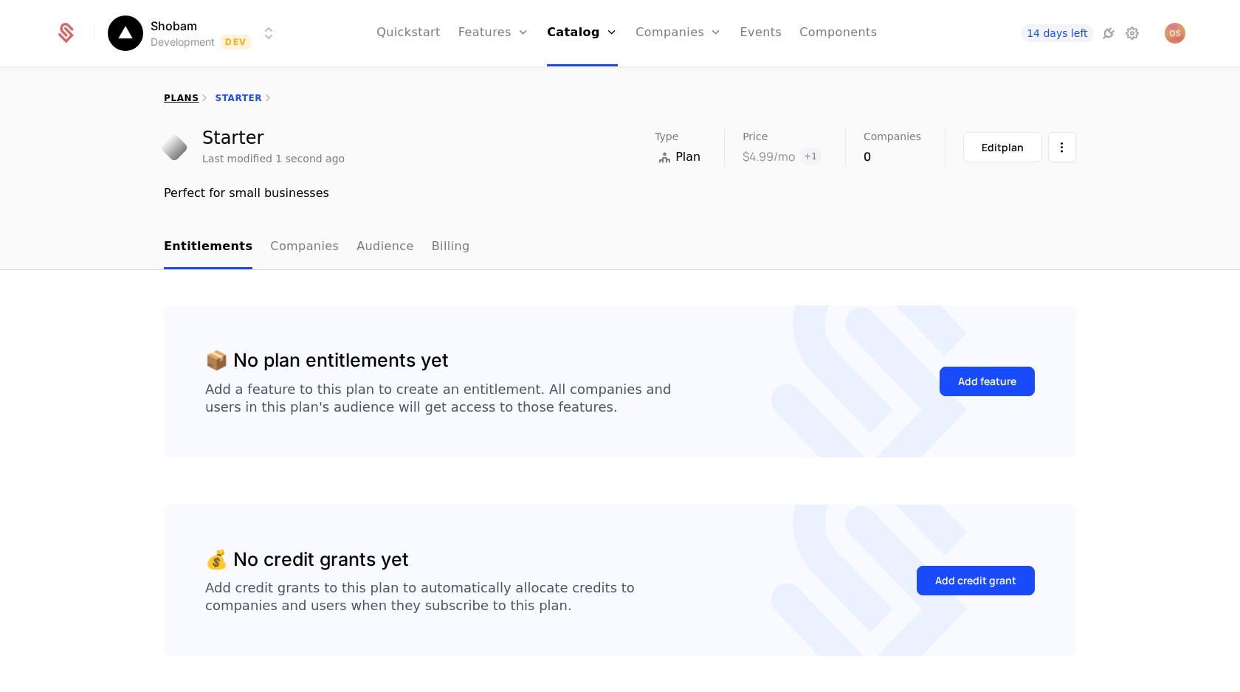
click at [189, 97] on link "plans" at bounding box center [181, 98] width 35 height 10
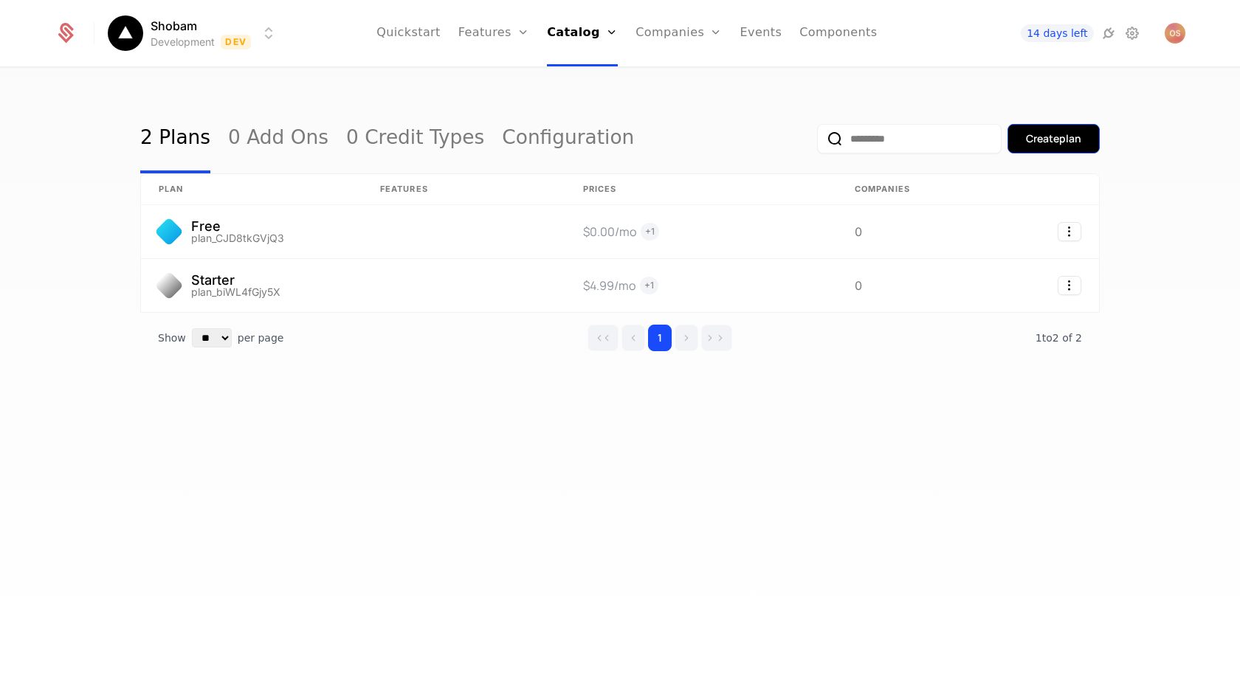
click at [1060, 144] on div "Create plan" at bounding box center [1053, 138] width 55 height 15
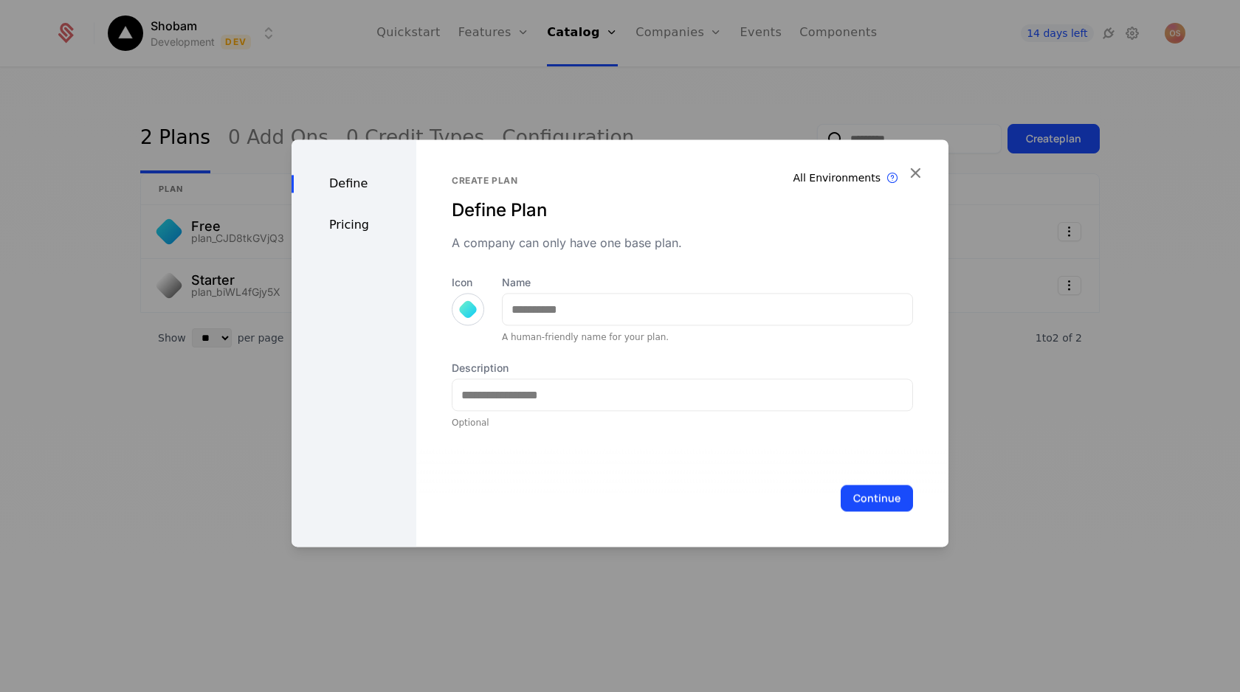
click at [457, 312] on div at bounding box center [468, 309] width 32 height 32
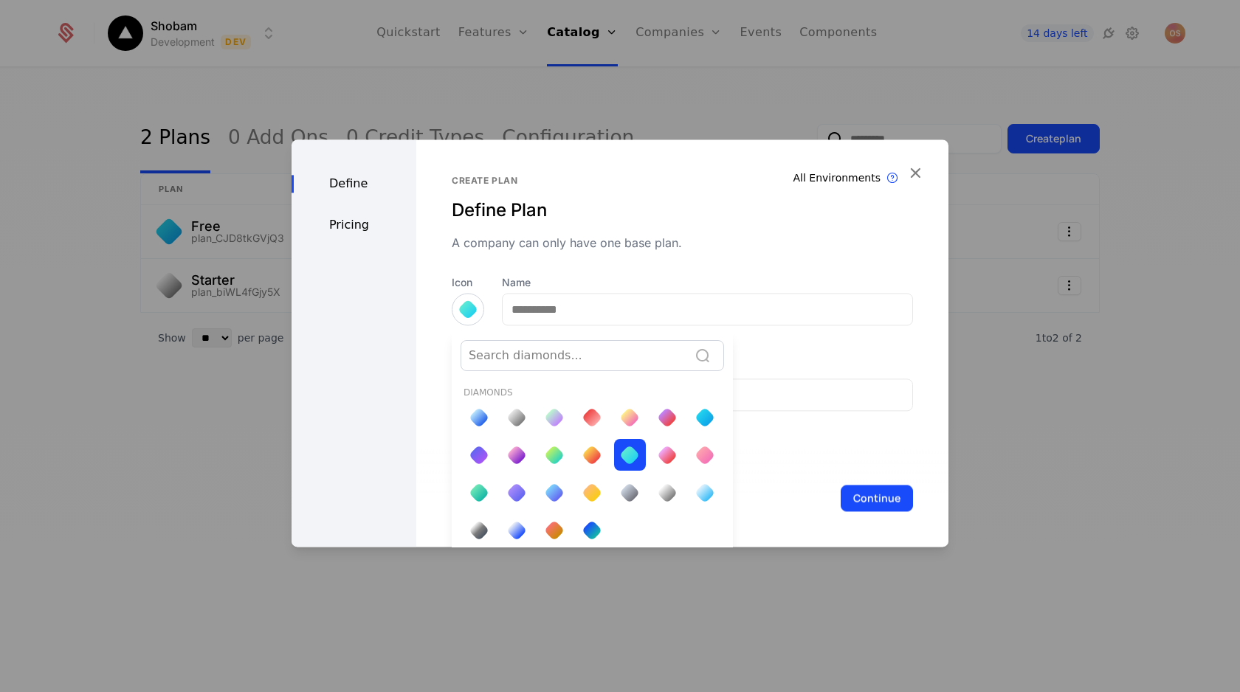
scroll to position [5, 0]
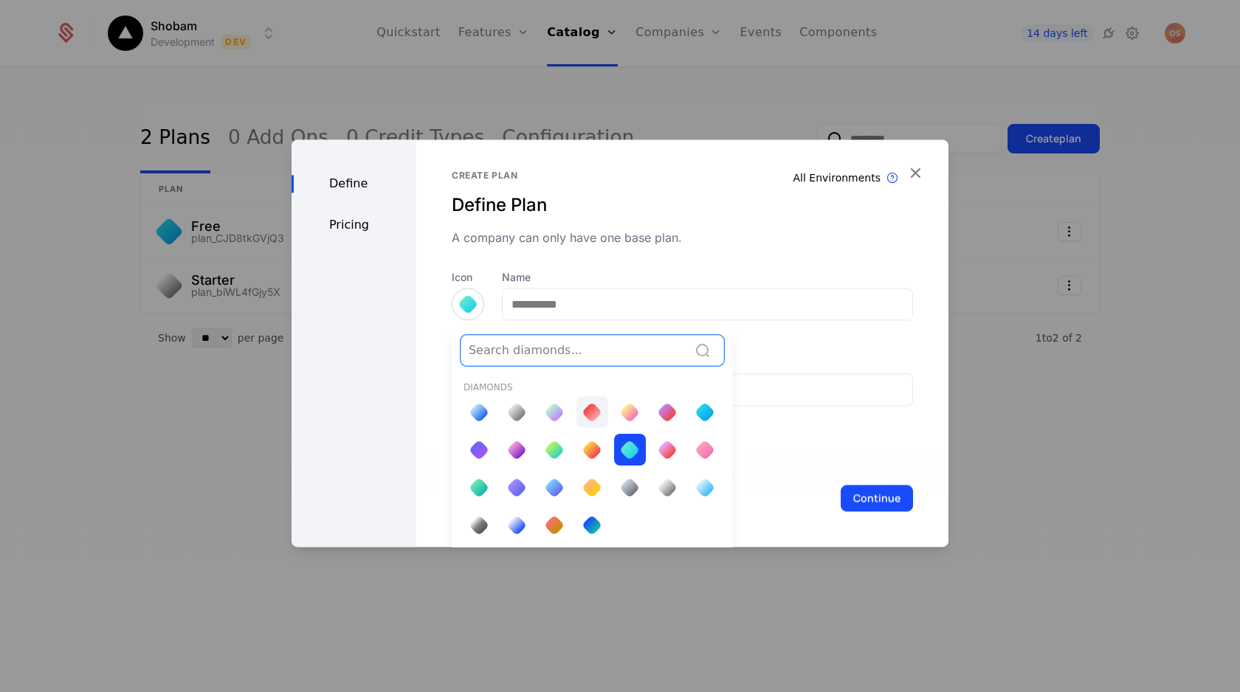
click at [591, 403] on div at bounding box center [591, 412] width 21 height 21
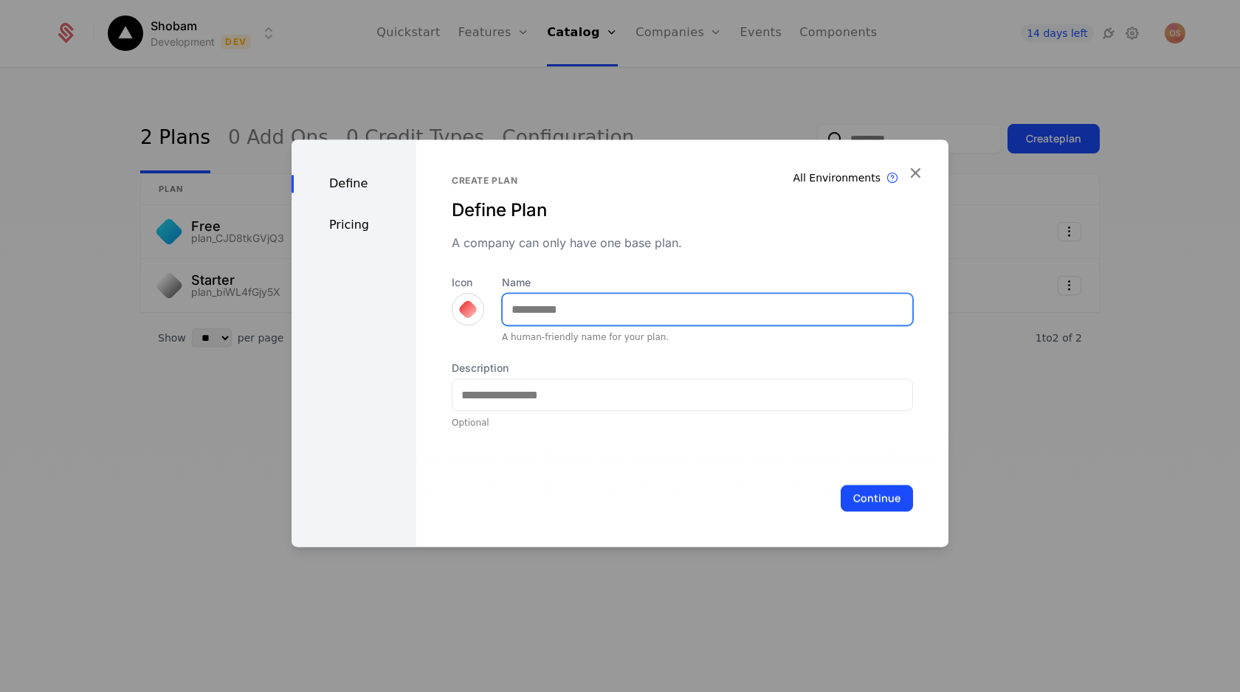
click at [590, 309] on input "Name" at bounding box center [708, 309] width 410 height 31
type input "***"
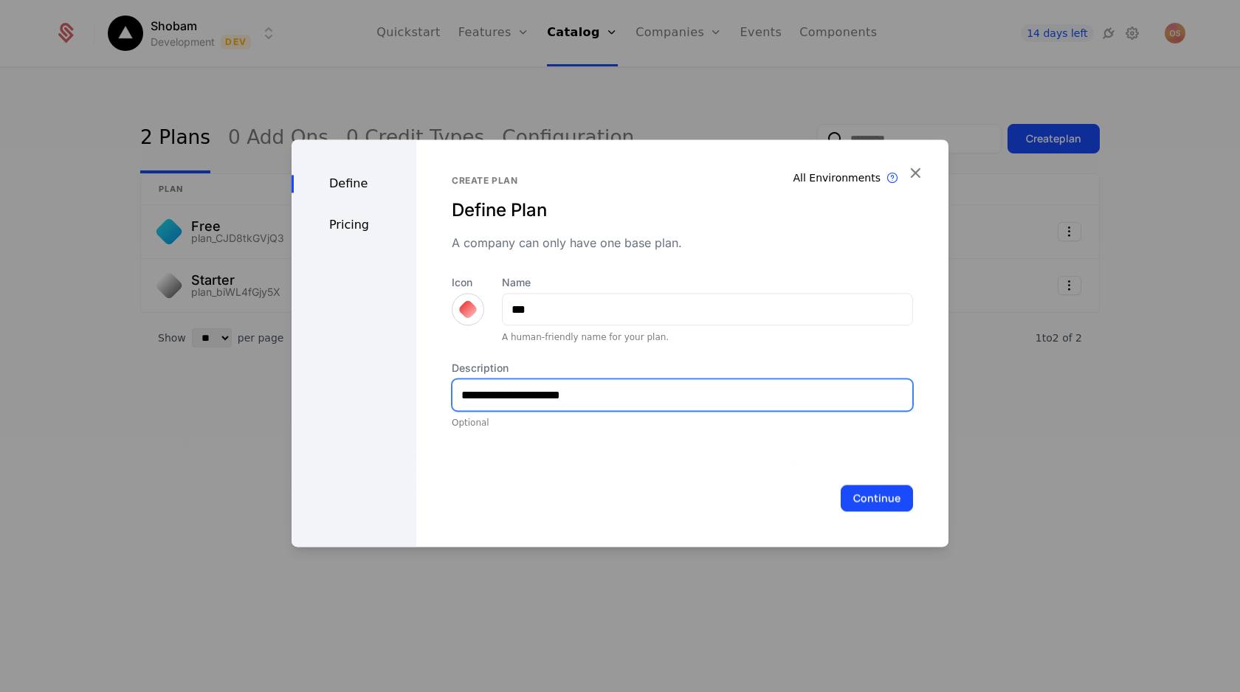
type input "**********"
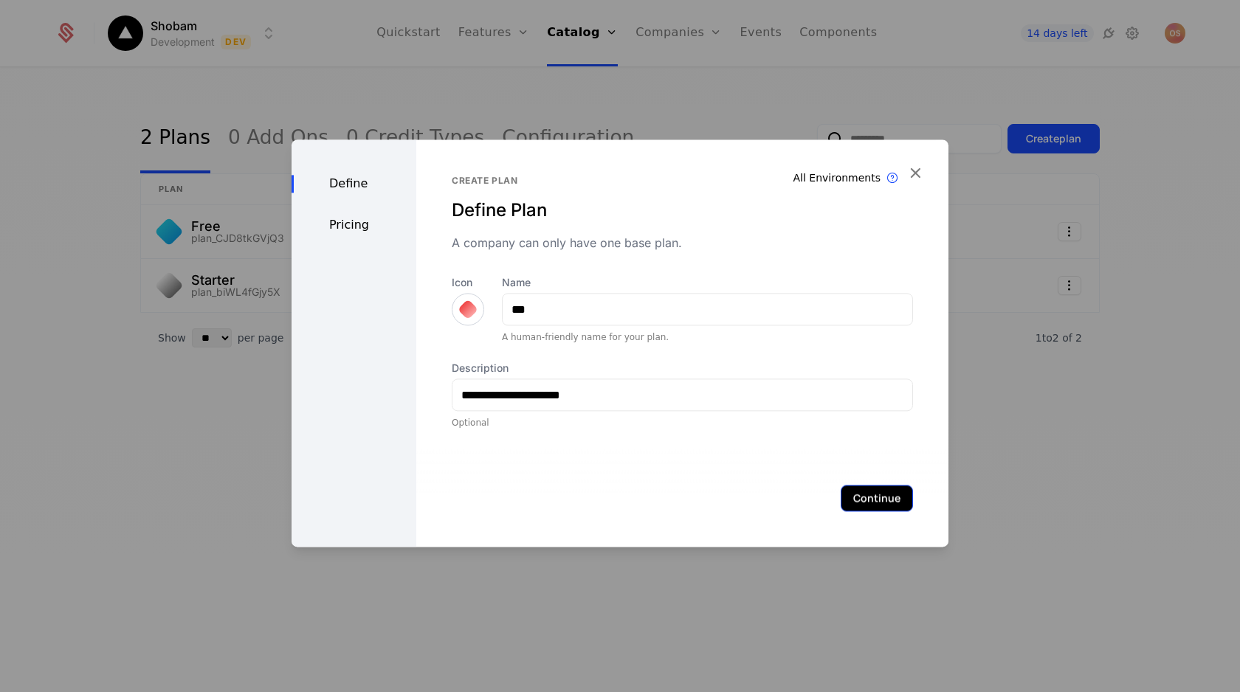
click at [861, 506] on button "Continue" at bounding box center [876, 498] width 72 height 27
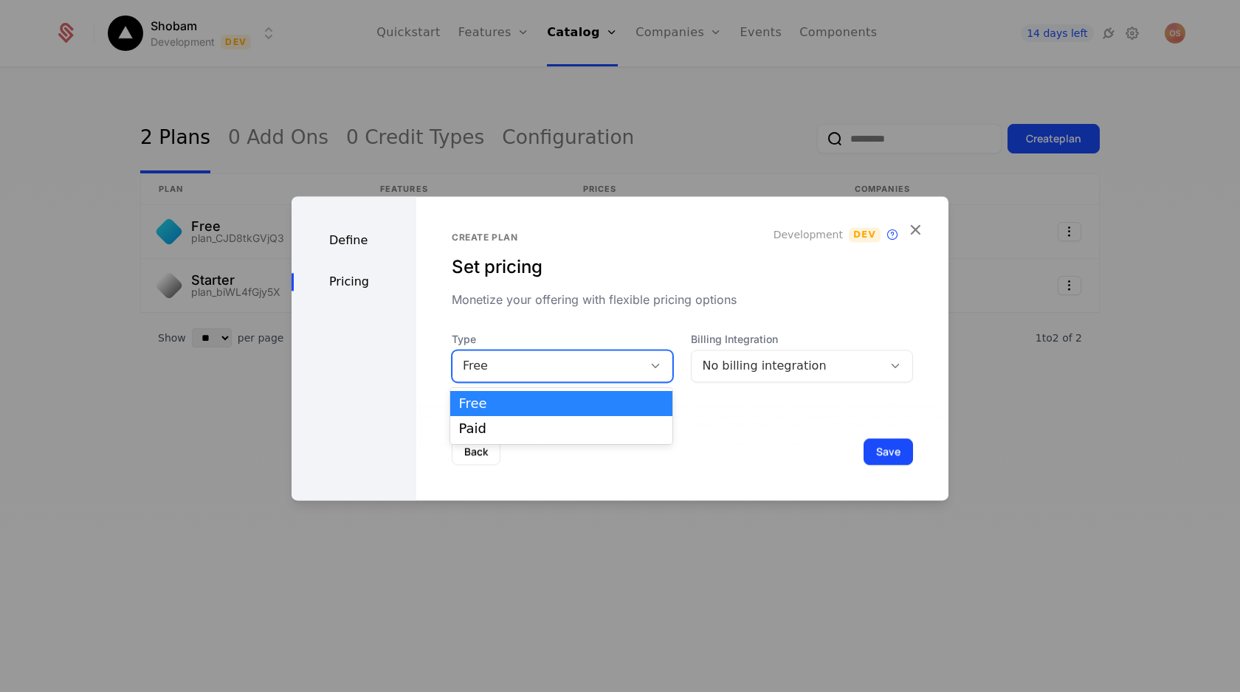
click at [620, 365] on div "Free" at bounding box center [548, 366] width 170 height 18
click at [622, 427] on div "Paid" at bounding box center [561, 428] width 205 height 13
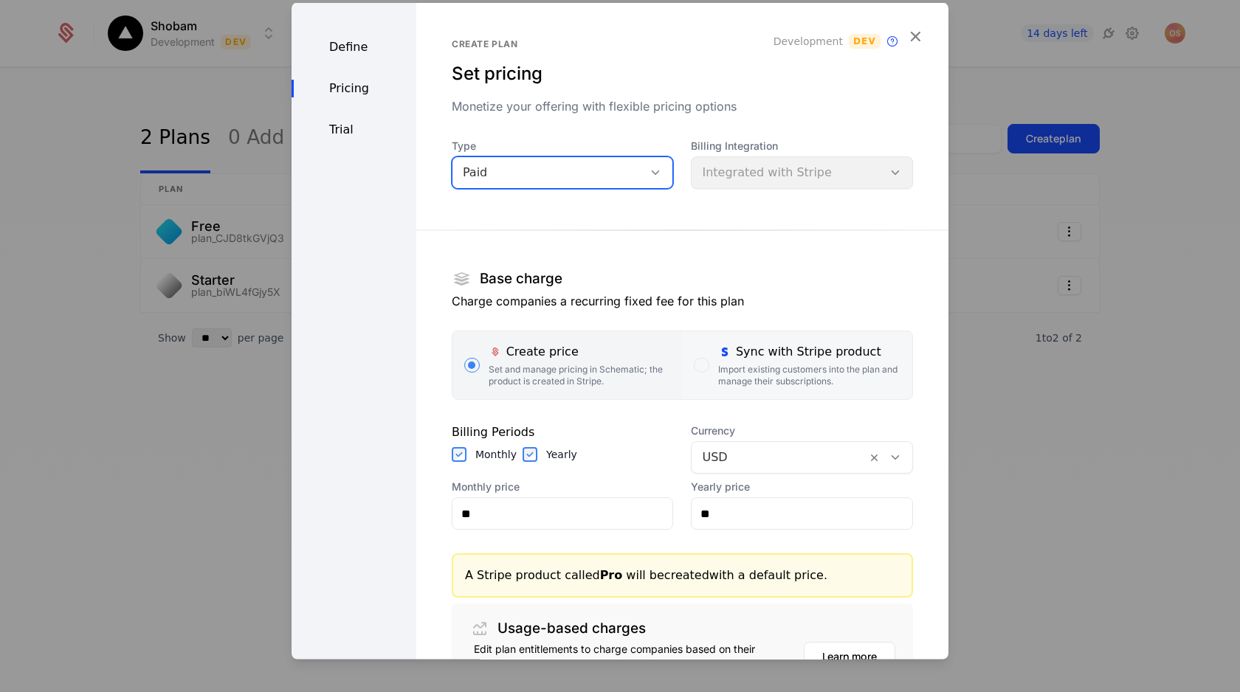
click at [736, 357] on div "Sync with Stripe product" at bounding box center [809, 352] width 182 height 18
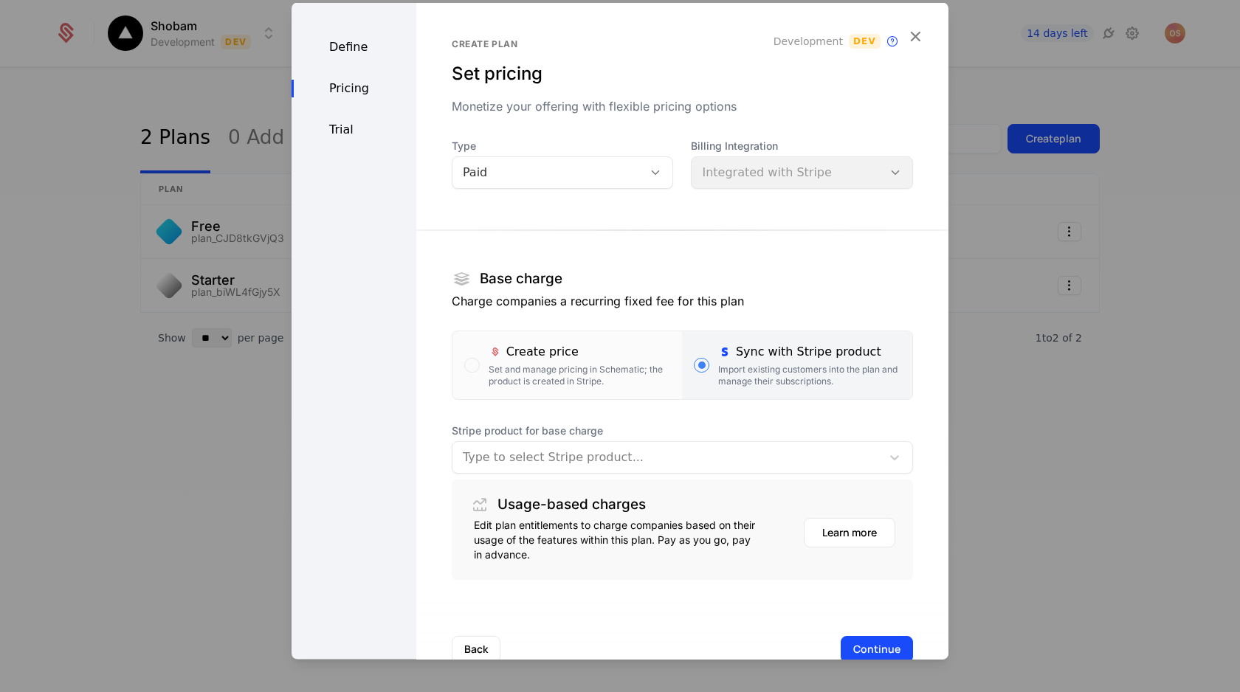
click at [590, 449] on div at bounding box center [667, 457] width 408 height 21
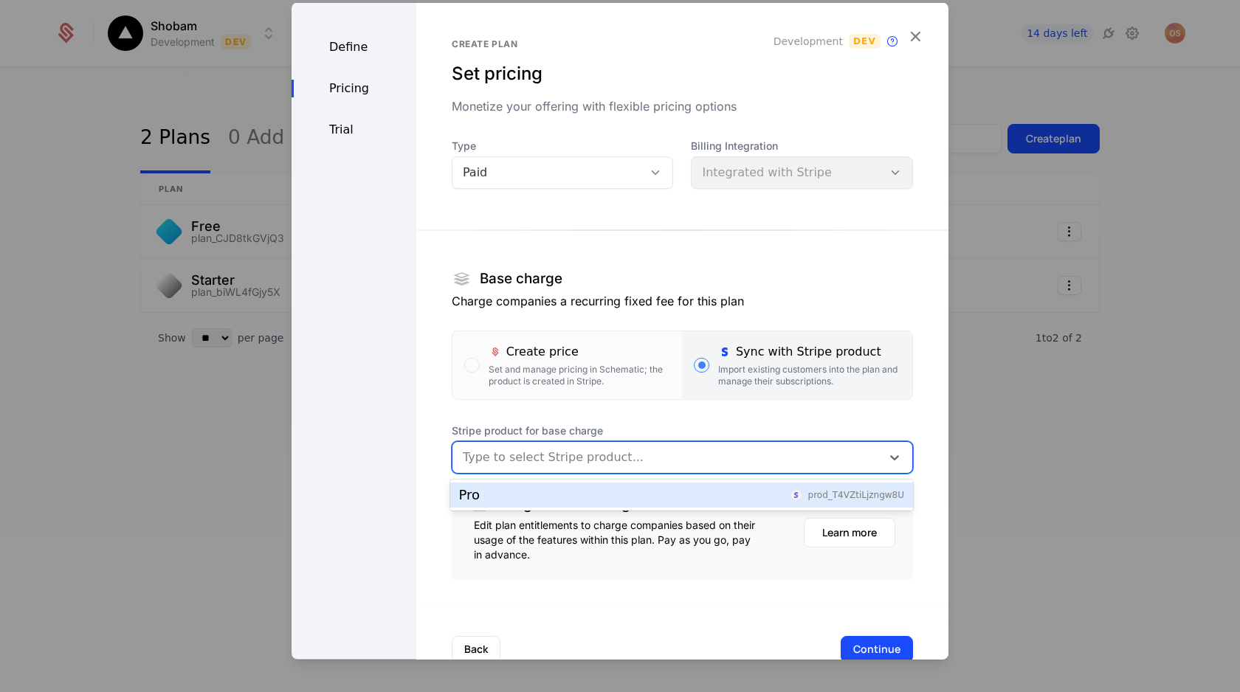
click at [536, 501] on div "Pro prod_T4VZtiLjzngw8U" at bounding box center [681, 495] width 463 height 25
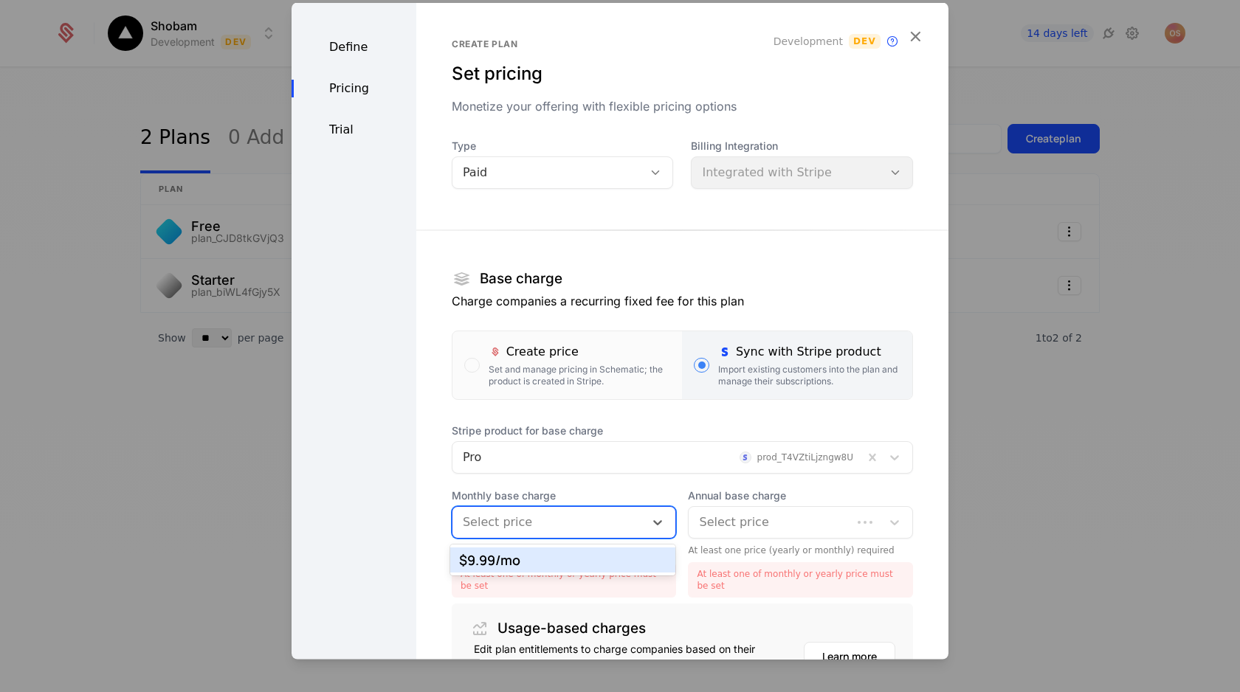
click at [593, 517] on div at bounding box center [549, 522] width 172 height 21
click at [590, 559] on div "$9.99 /mo" at bounding box center [563, 559] width 208 height 13
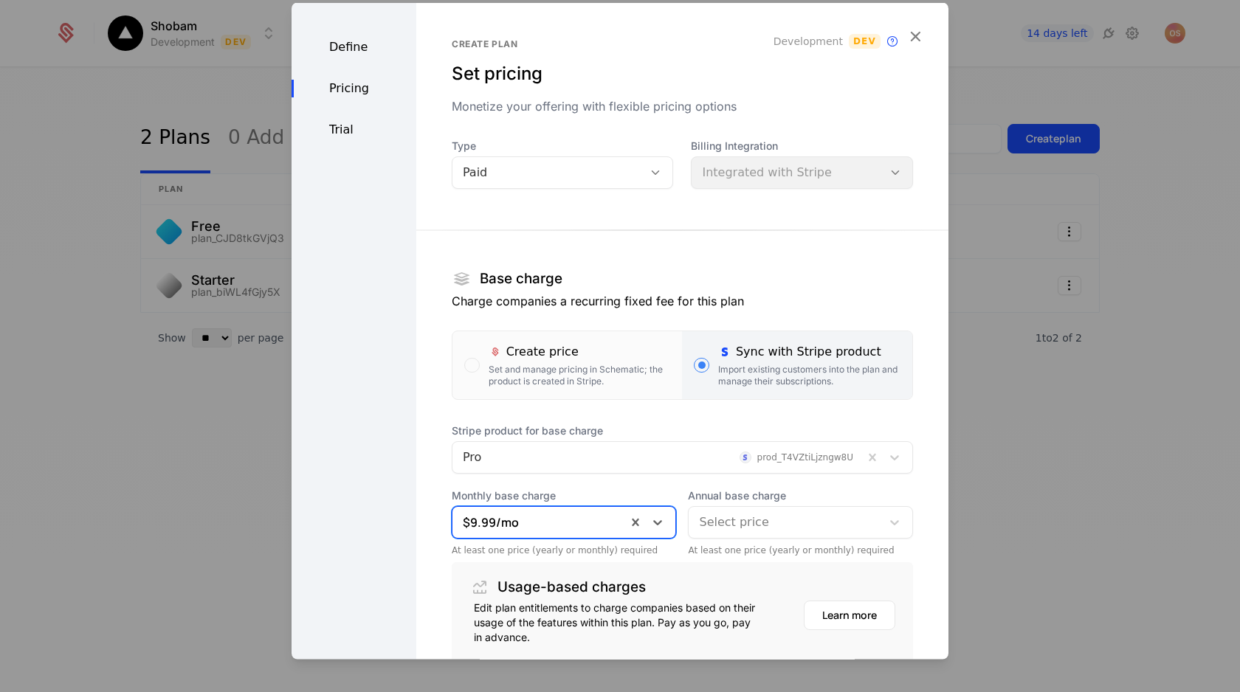
click at [740, 525] on div at bounding box center [785, 522] width 172 height 21
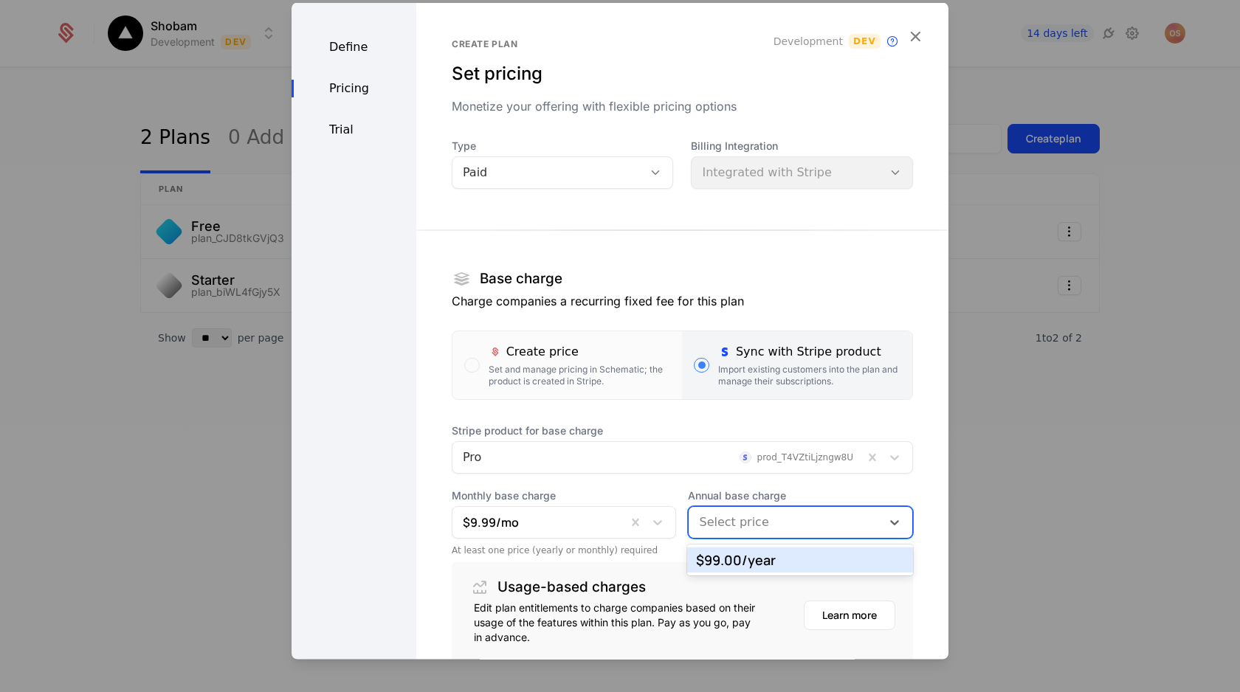
click at [722, 553] on div "$99.00 /year" at bounding box center [800, 559] width 208 height 13
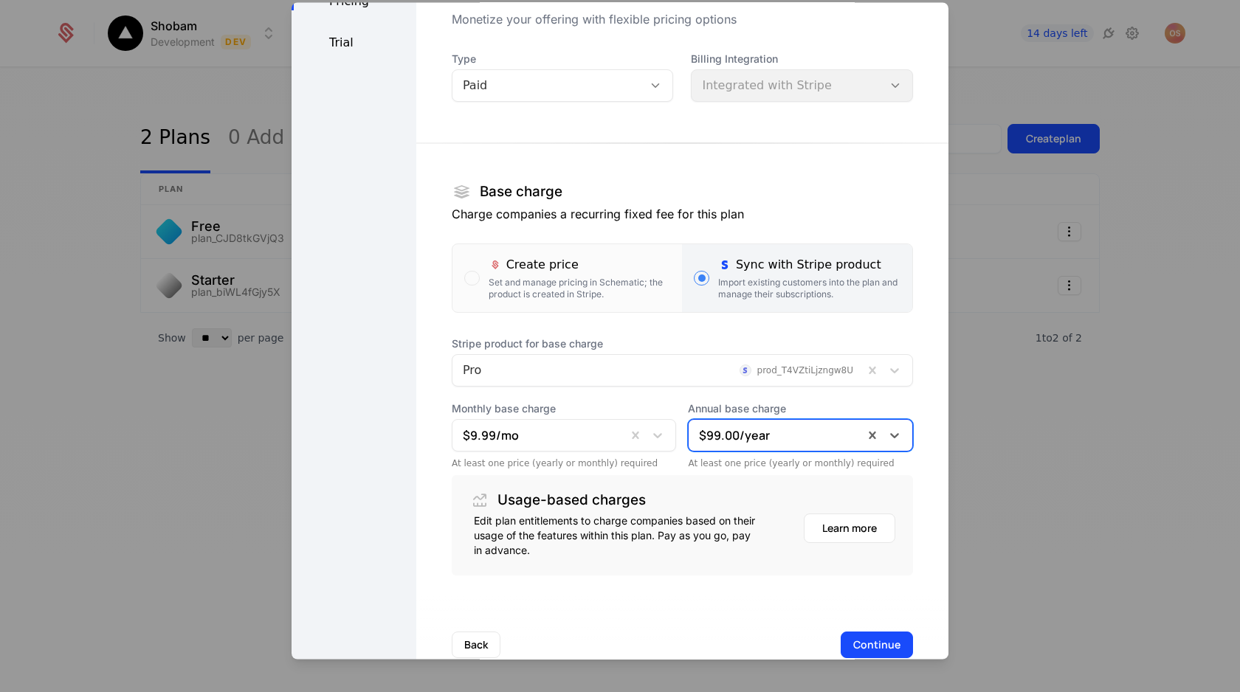
scroll to position [121, 0]
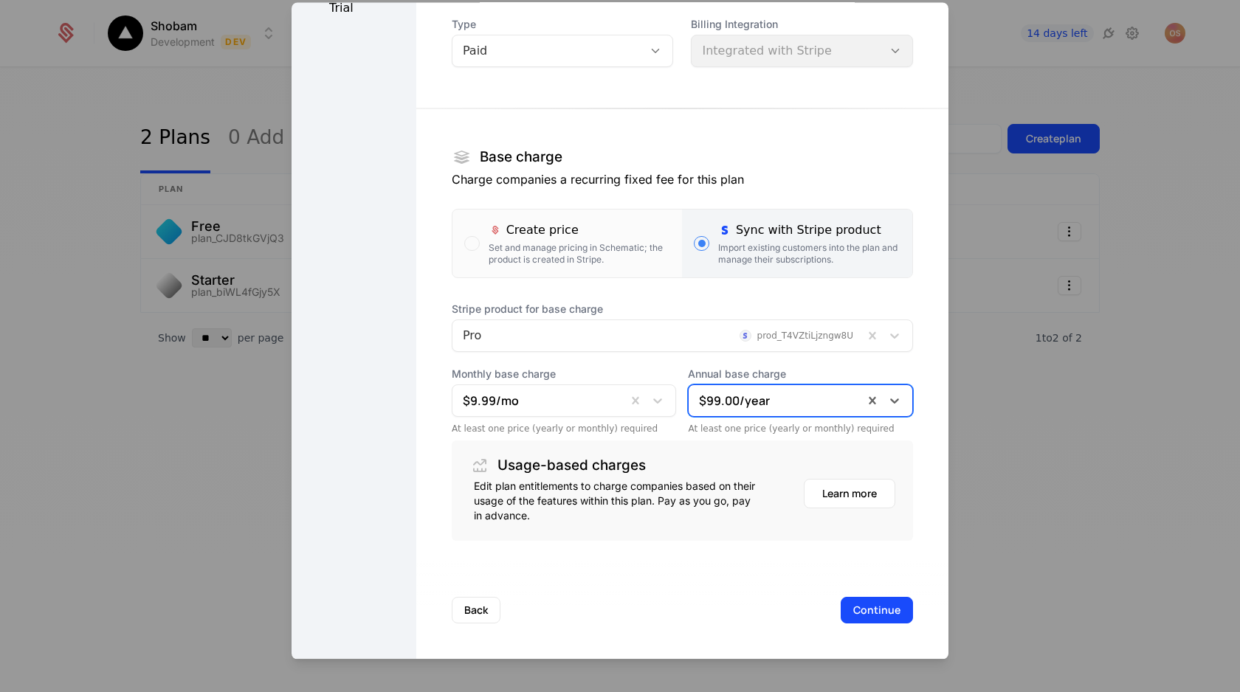
click at [864, 603] on button "Continue" at bounding box center [876, 611] width 72 height 27
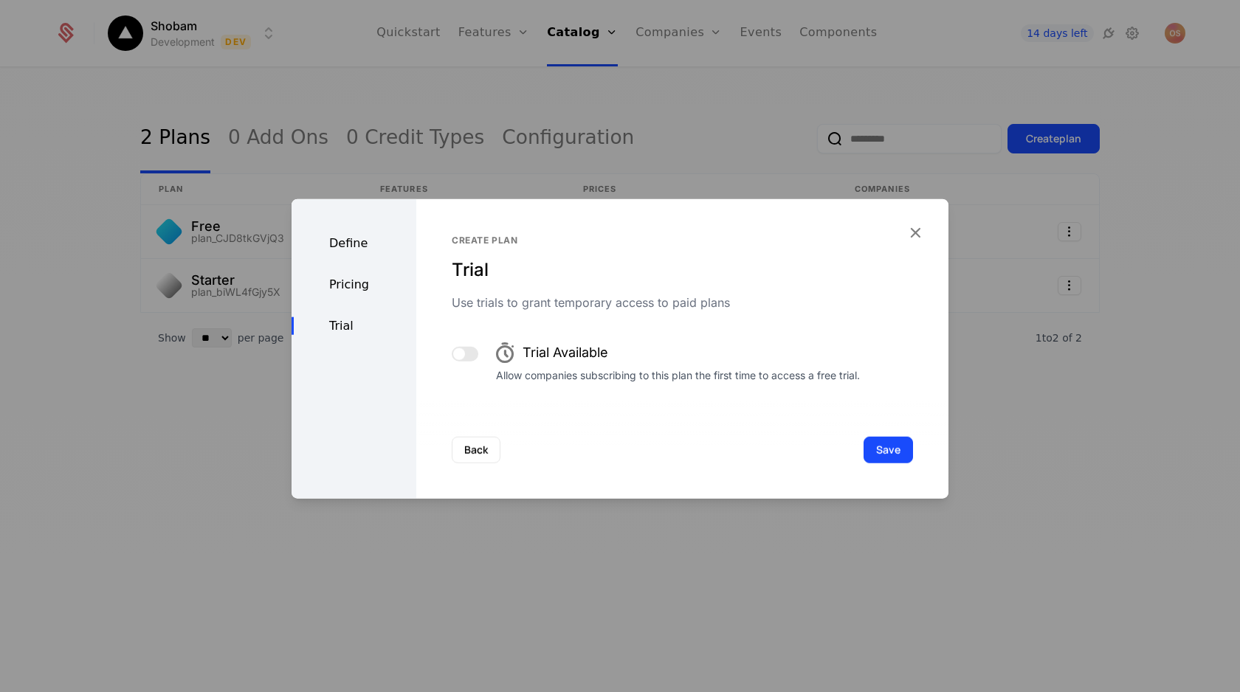
scroll to position [0, 0]
click at [871, 446] on button "Save" at bounding box center [887, 450] width 49 height 27
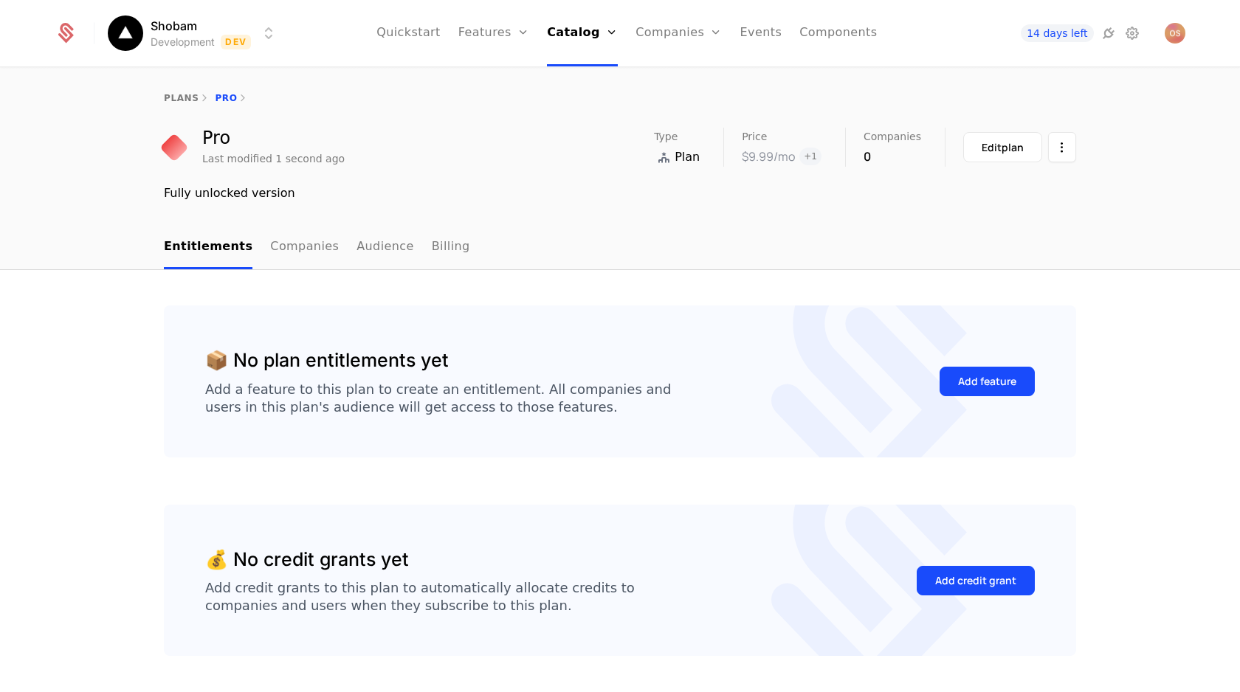
click at [168, 89] on div "plans Pro" at bounding box center [620, 98] width 1240 height 59
click at [176, 97] on link "plans" at bounding box center [181, 98] width 35 height 10
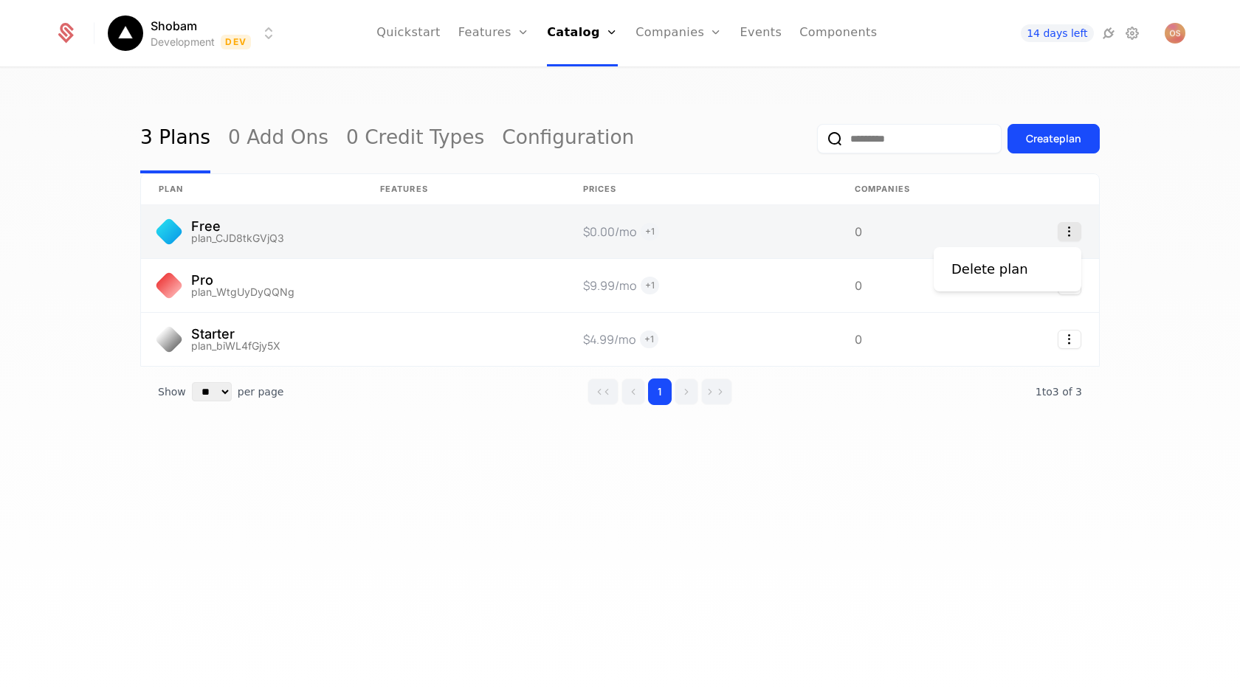
click at [1066, 235] on icon "Select action" at bounding box center [1069, 231] width 24 height 19
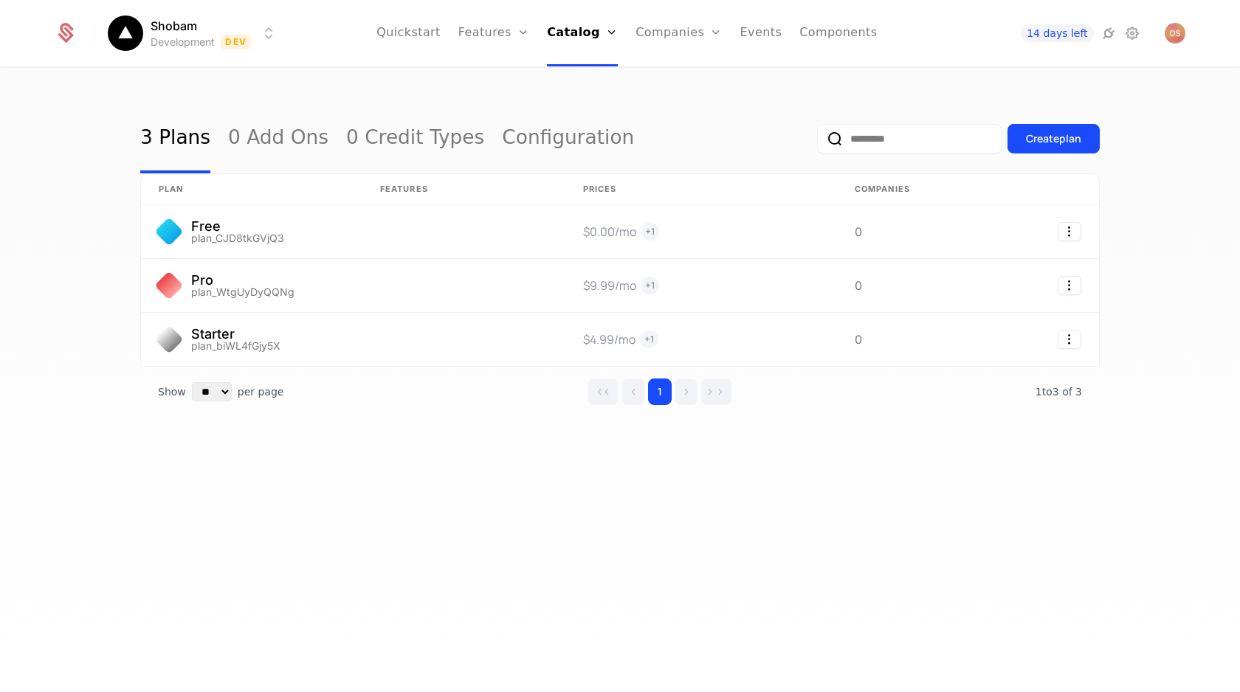
click at [838, 238] on html "Shobam Development Dev Quickstart Features Features Flags Catalog Plans Add Ons…" at bounding box center [620, 346] width 1240 height 692
click at [838, 238] on link at bounding box center [896, 231] width 118 height 53
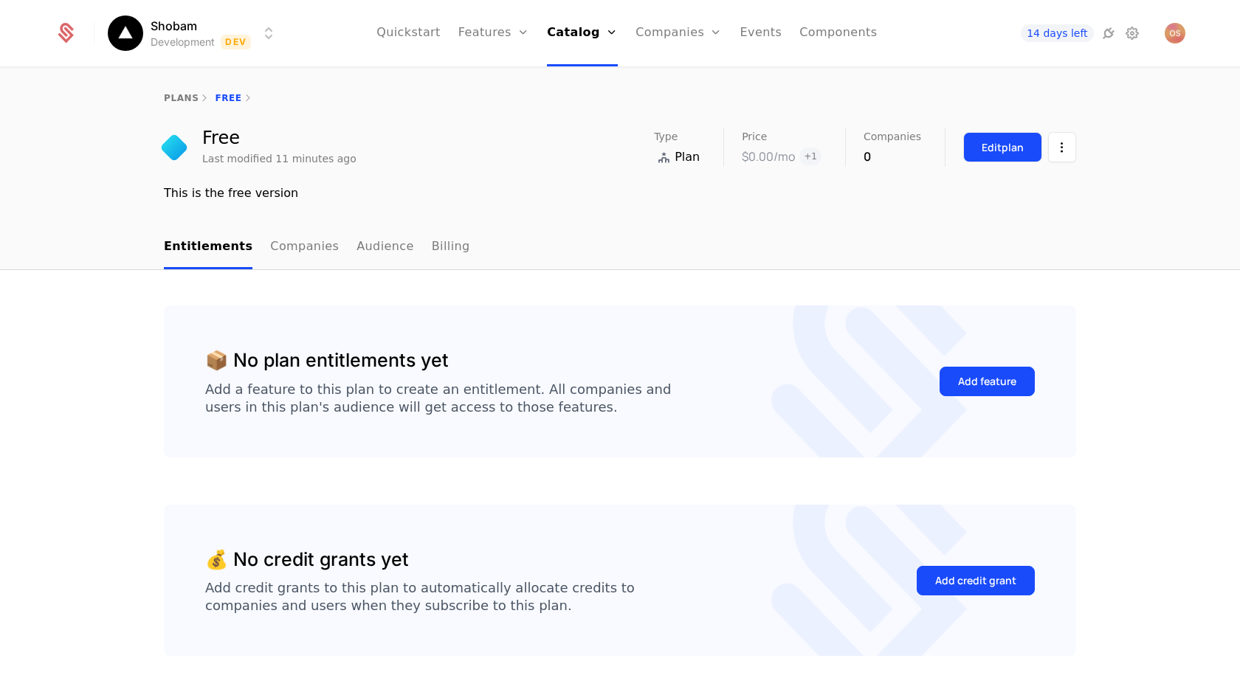
click at [1009, 151] on div "Edit plan" at bounding box center [1002, 147] width 42 height 15
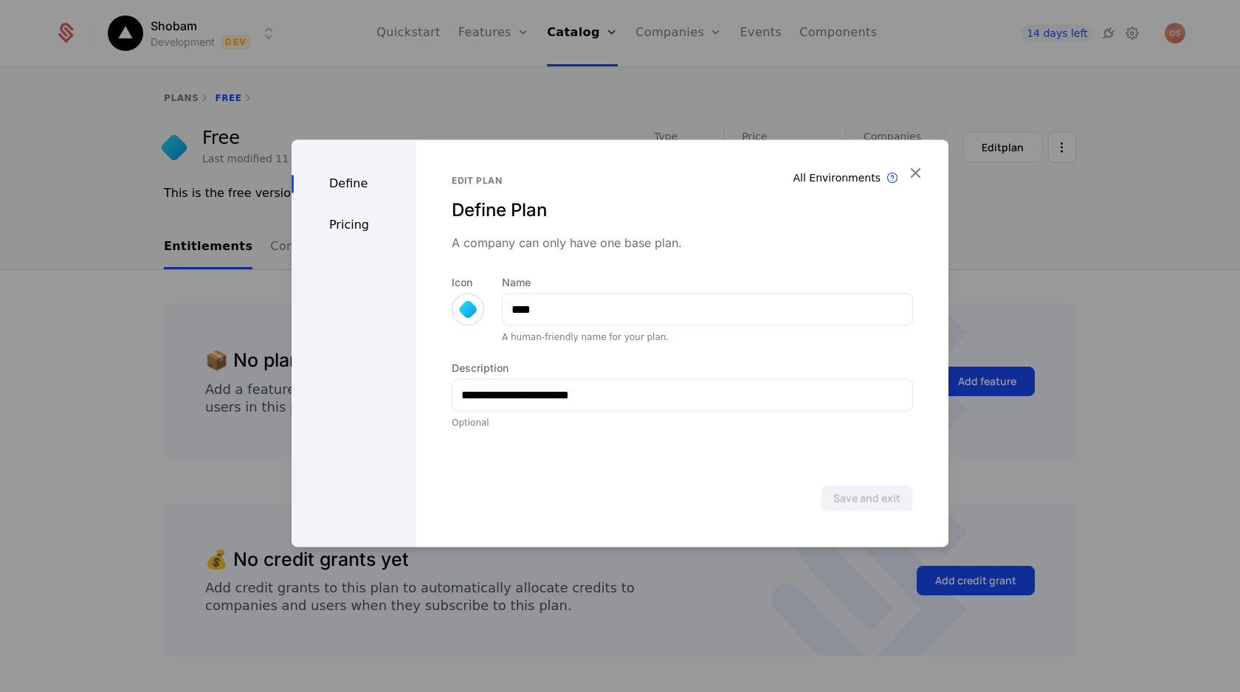
click at [466, 312] on div at bounding box center [467, 309] width 21 height 21
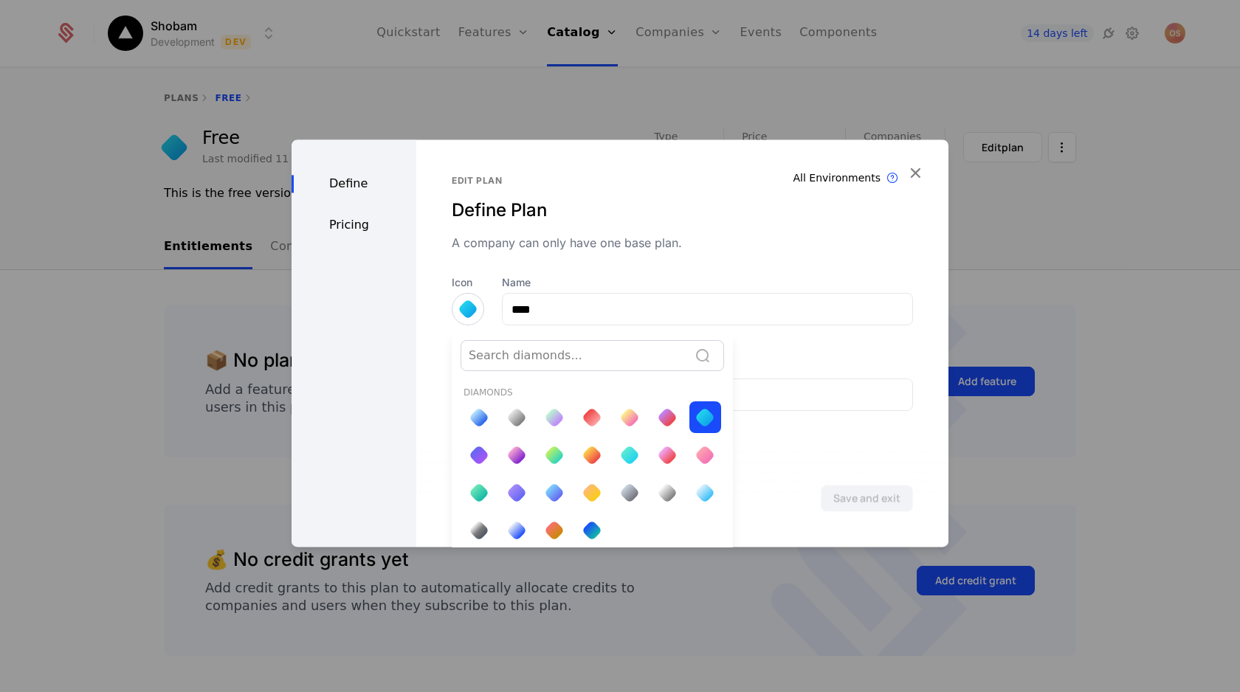
scroll to position [5, 0]
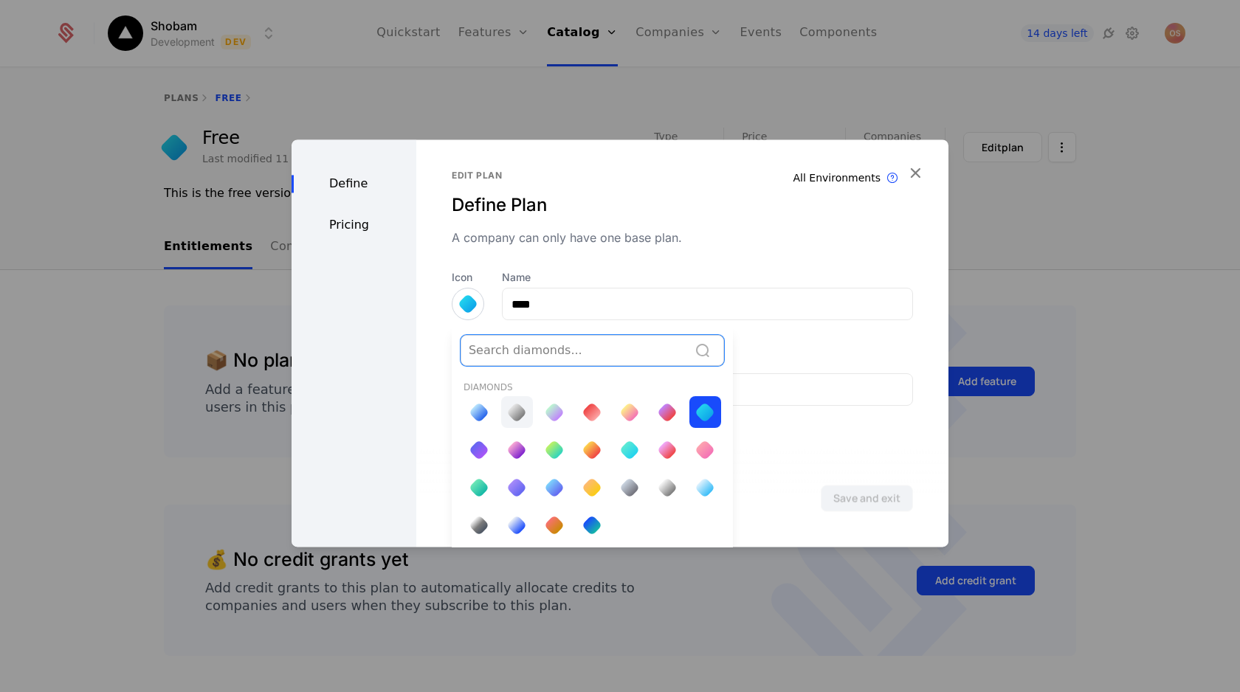
click at [517, 407] on div at bounding box center [516, 412] width 21 height 21
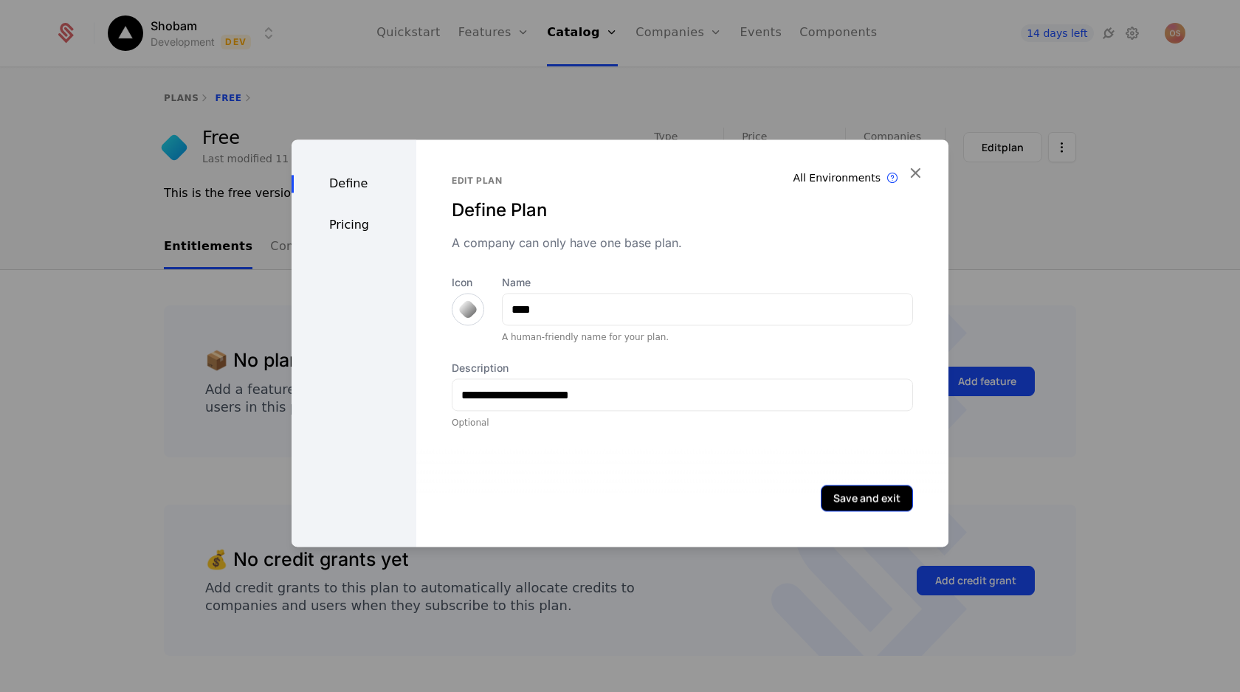
click at [851, 505] on button "Save and exit" at bounding box center [867, 498] width 92 height 27
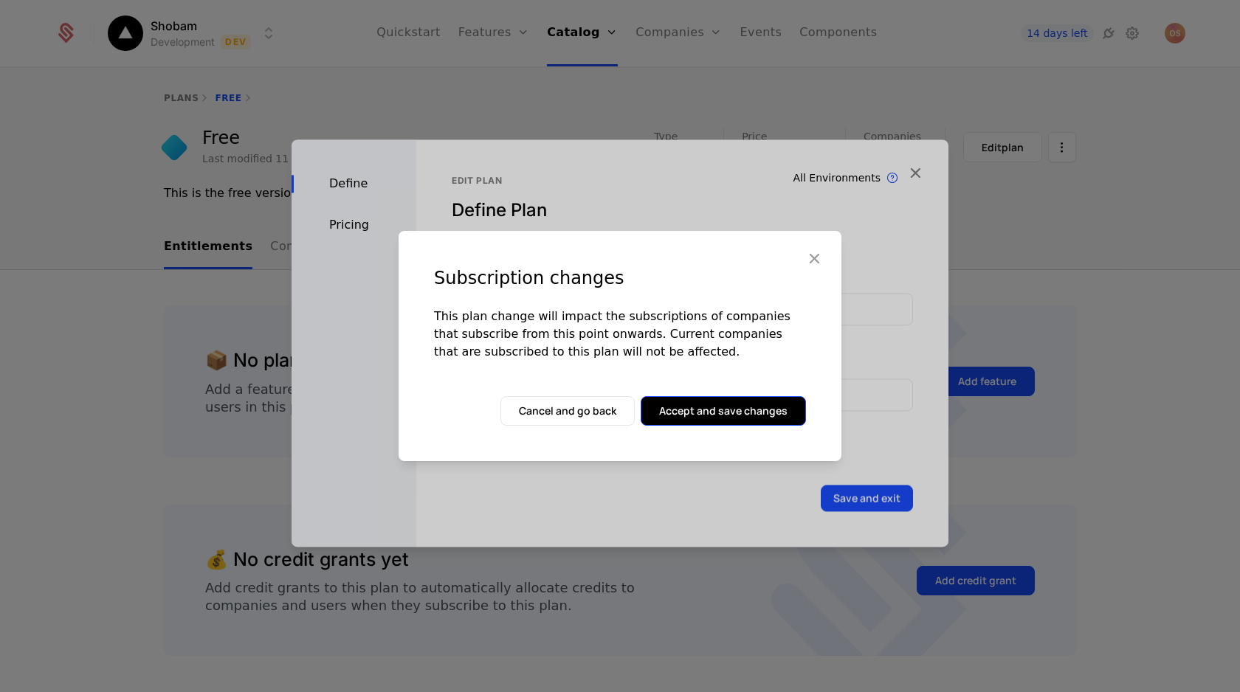
click at [690, 414] on button "Accept and save changes" at bounding box center [722, 411] width 165 height 30
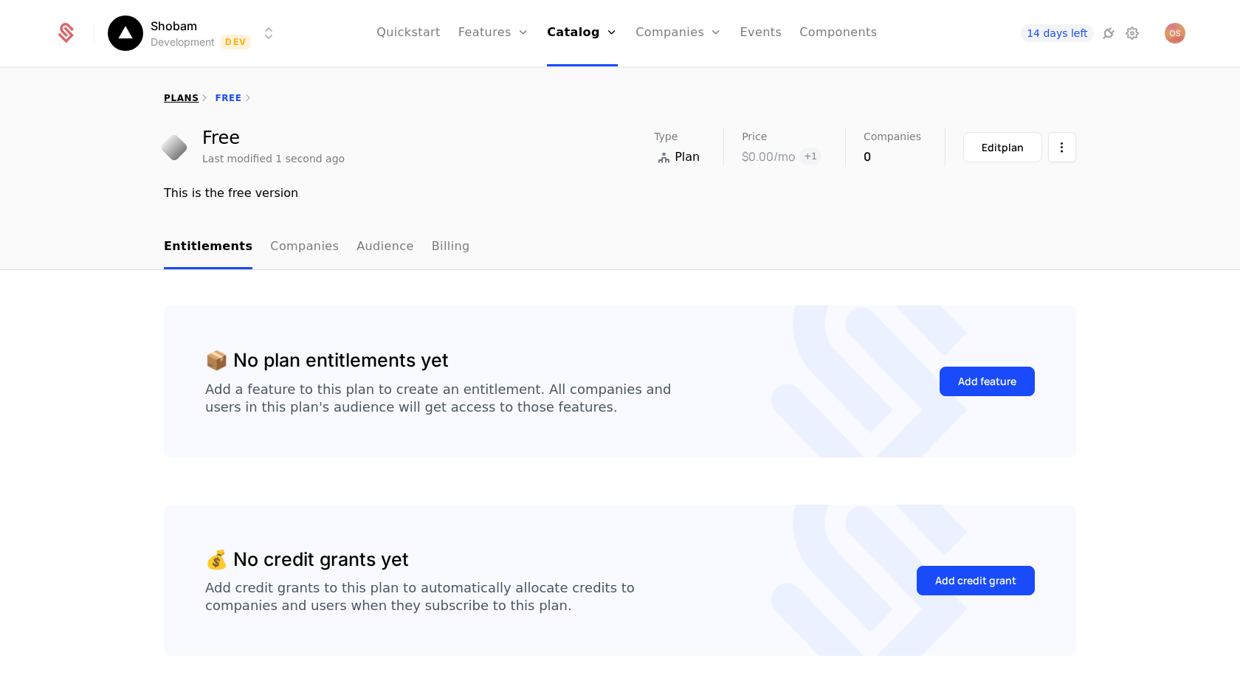
click at [191, 101] on link "plans" at bounding box center [181, 98] width 35 height 10
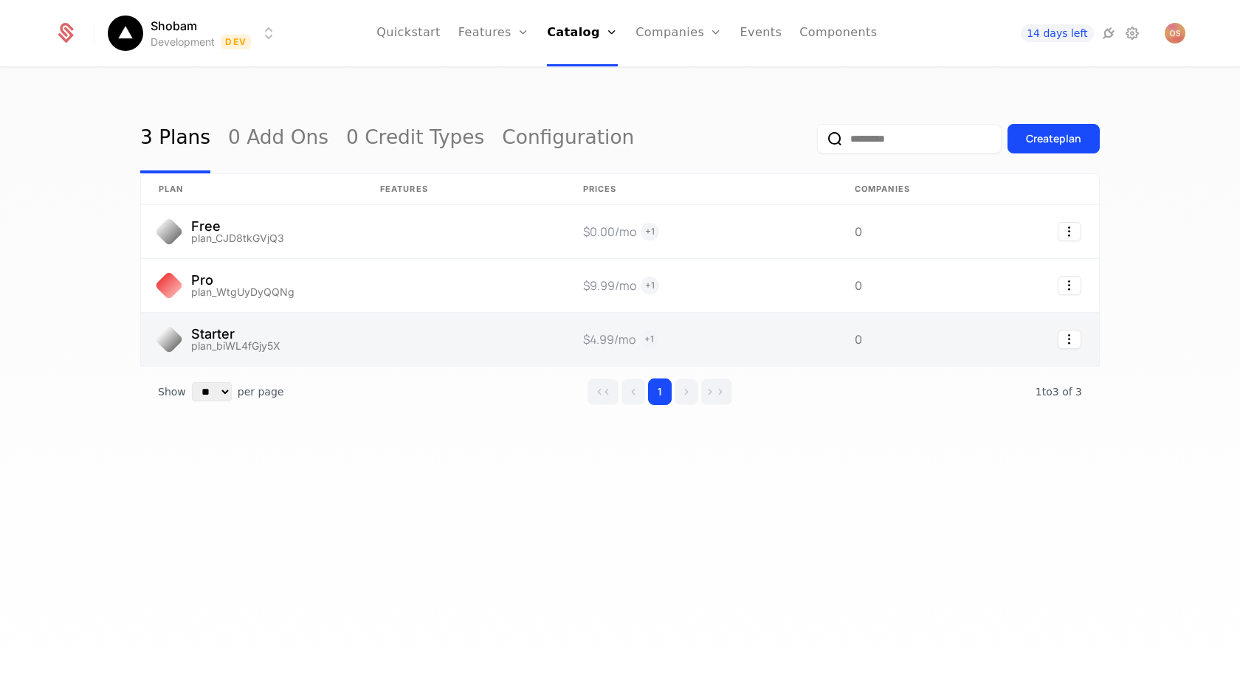
click at [209, 345] on link at bounding box center [251, 339] width 221 height 53
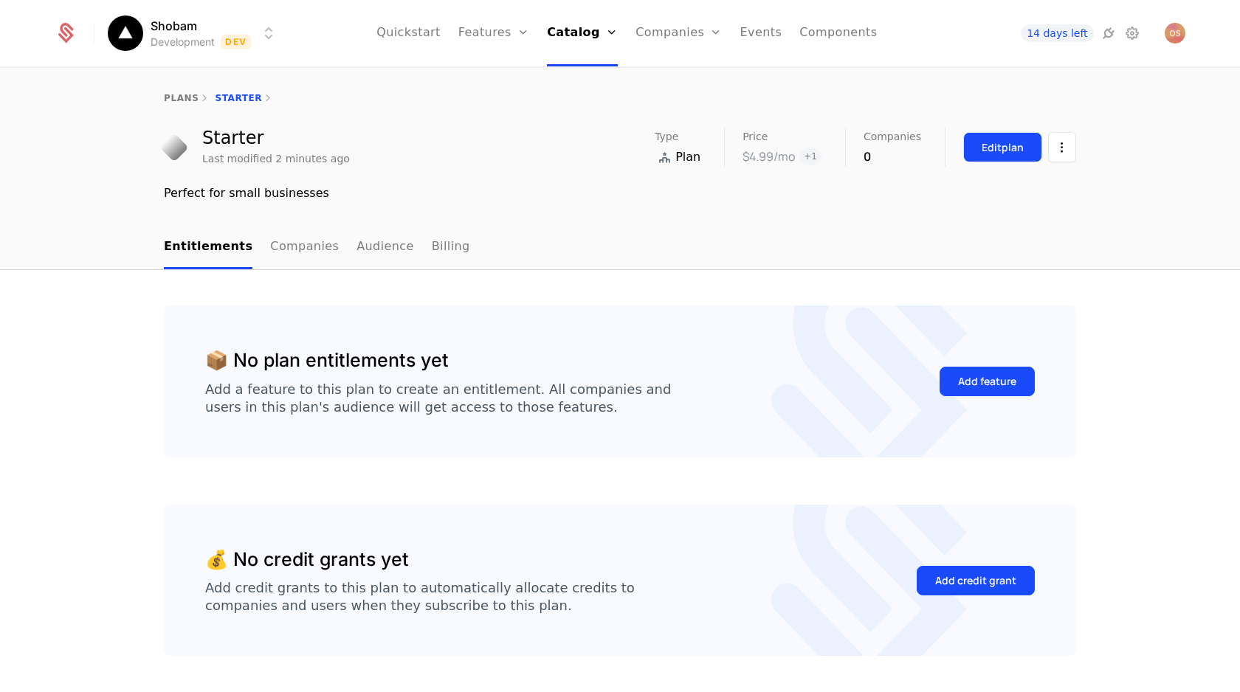
click at [998, 149] on div "Edit plan" at bounding box center [1002, 147] width 42 height 15
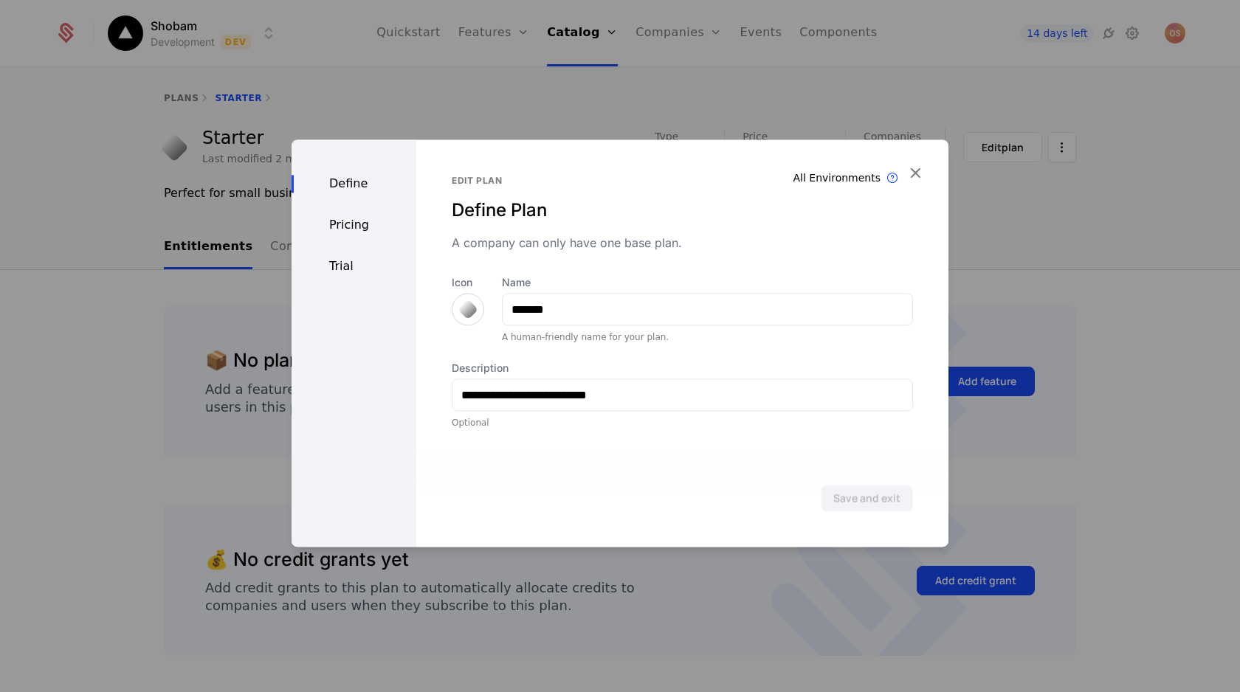
click at [463, 306] on div at bounding box center [467, 309] width 21 height 21
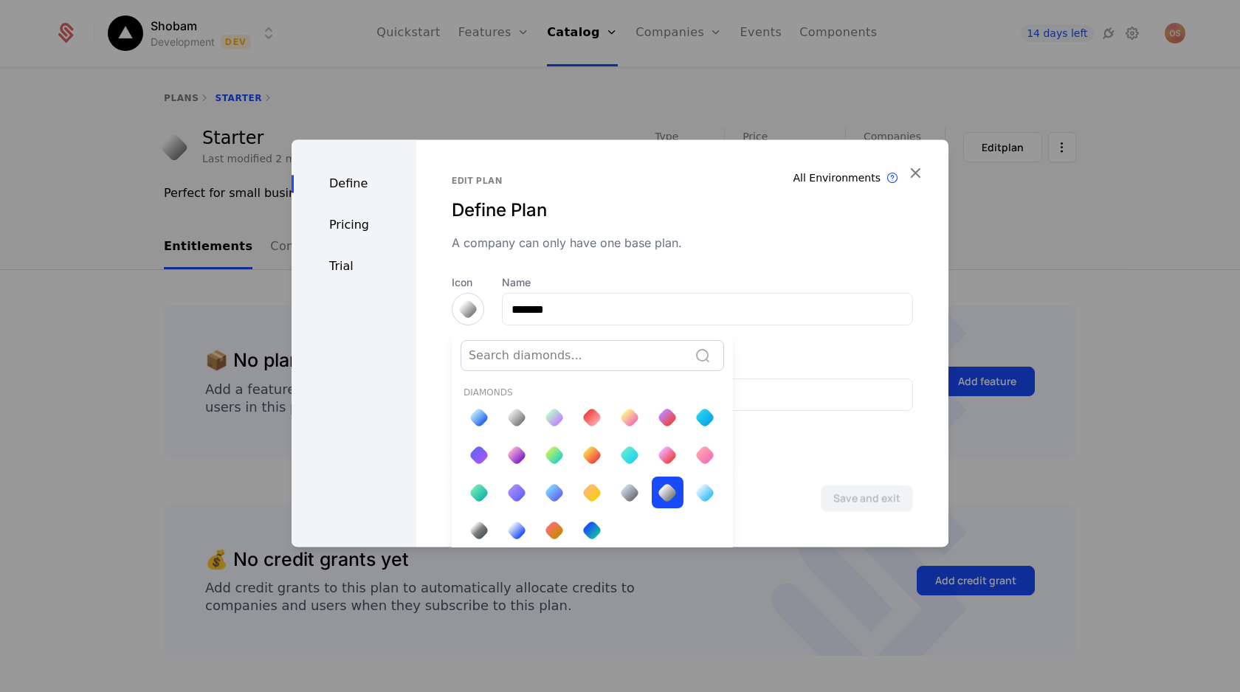
scroll to position [5, 0]
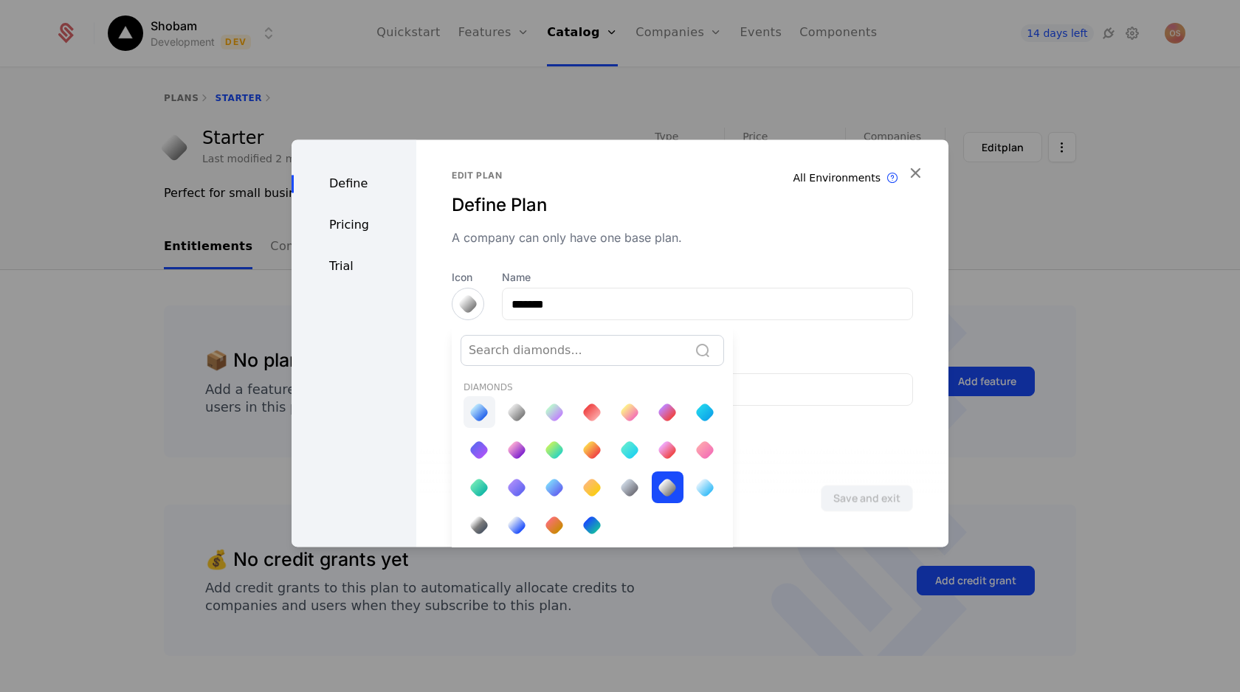
click at [475, 411] on div at bounding box center [479, 412] width 21 height 21
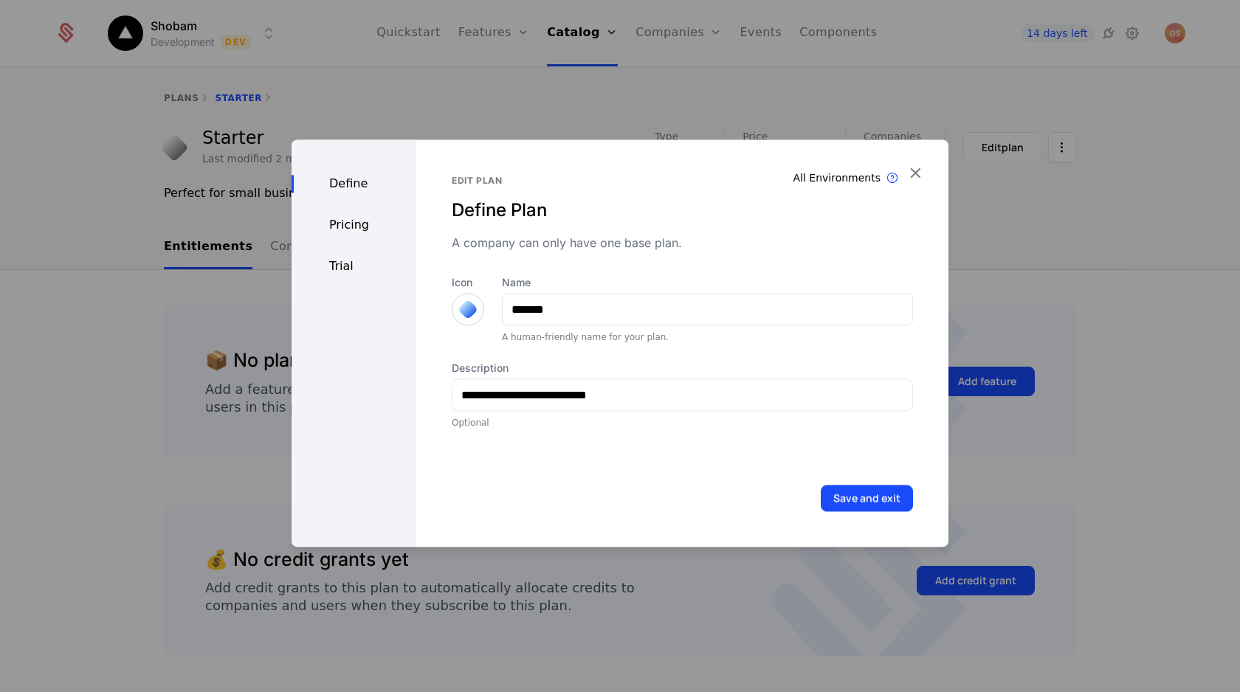
scroll to position [0, 0]
click at [832, 494] on button "Save and exit" at bounding box center [867, 498] width 92 height 27
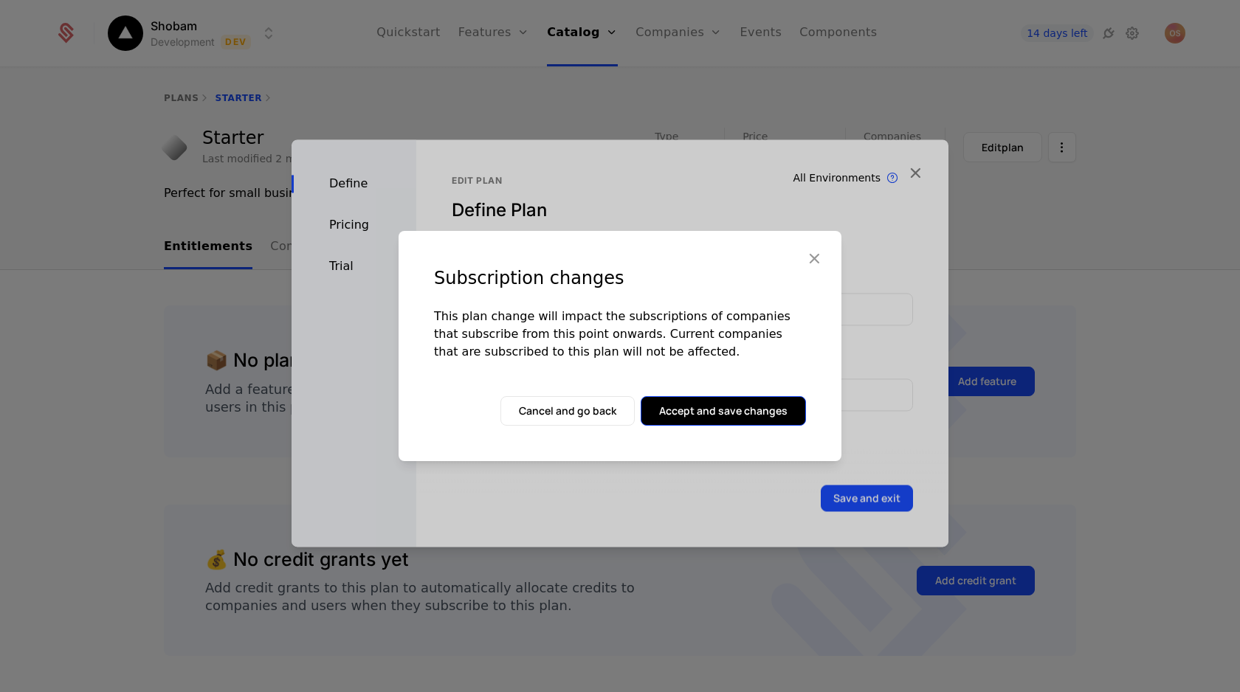
click at [671, 412] on button "Accept and save changes" at bounding box center [722, 411] width 165 height 30
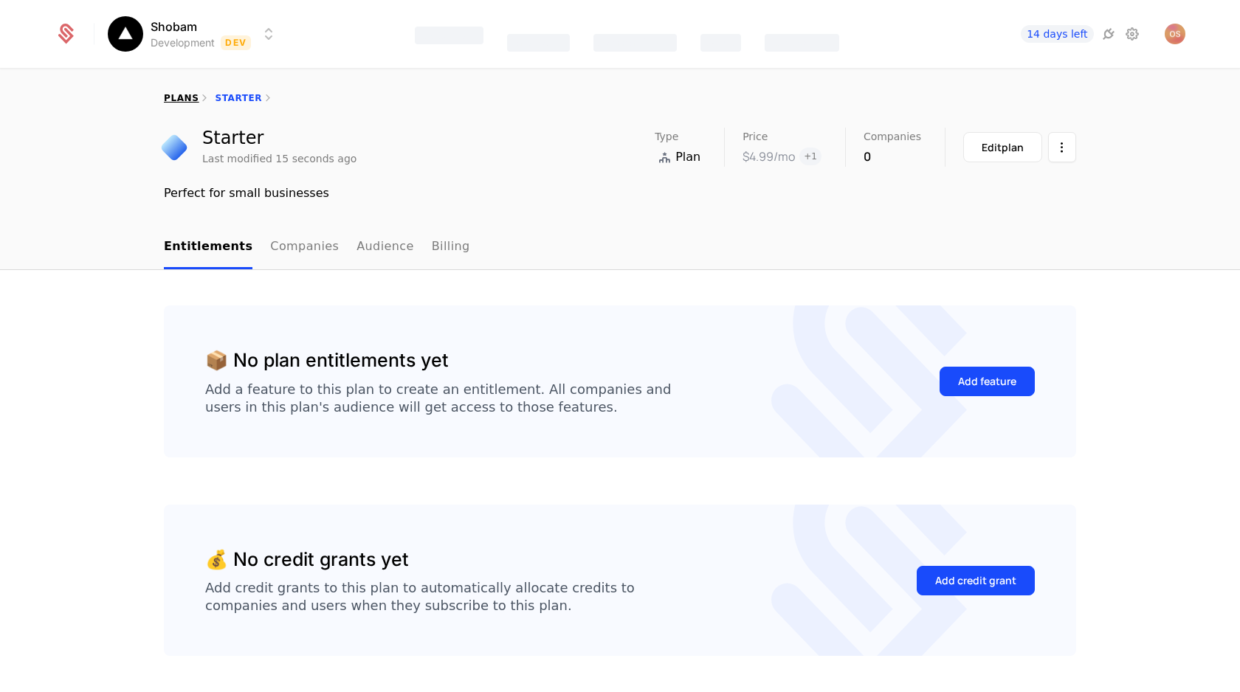
click at [184, 94] on link "plans" at bounding box center [181, 98] width 35 height 10
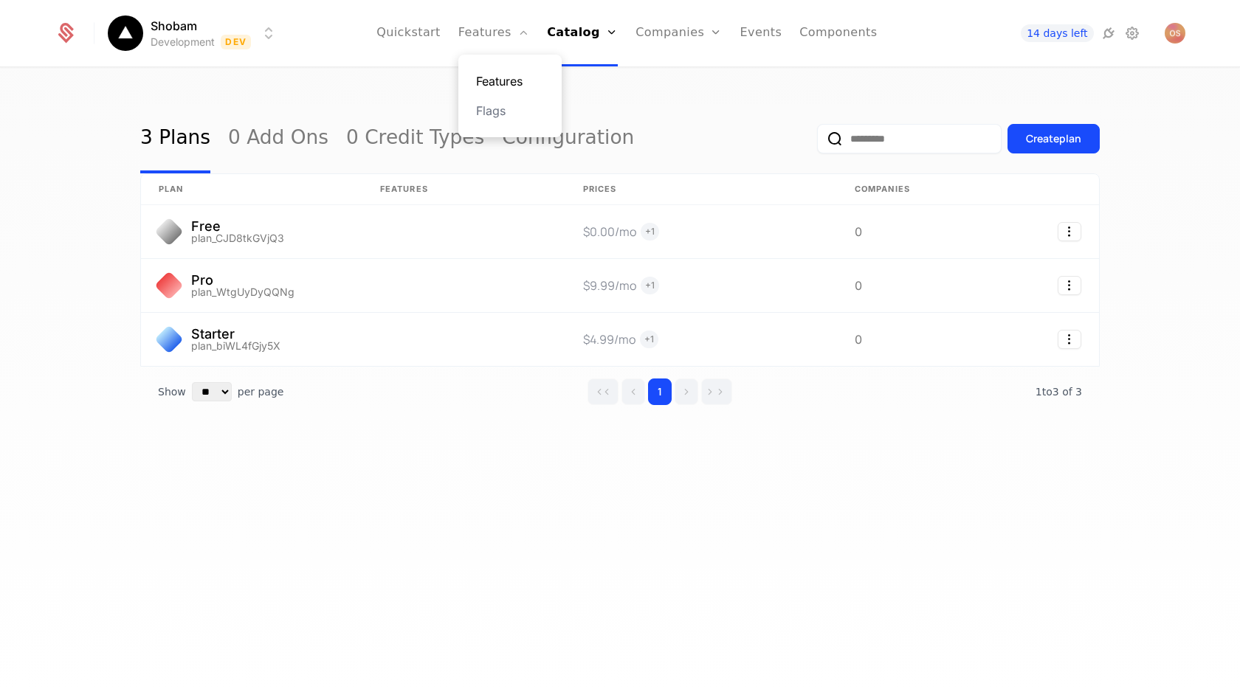
click at [505, 79] on link "Features" at bounding box center [510, 81] width 68 height 18
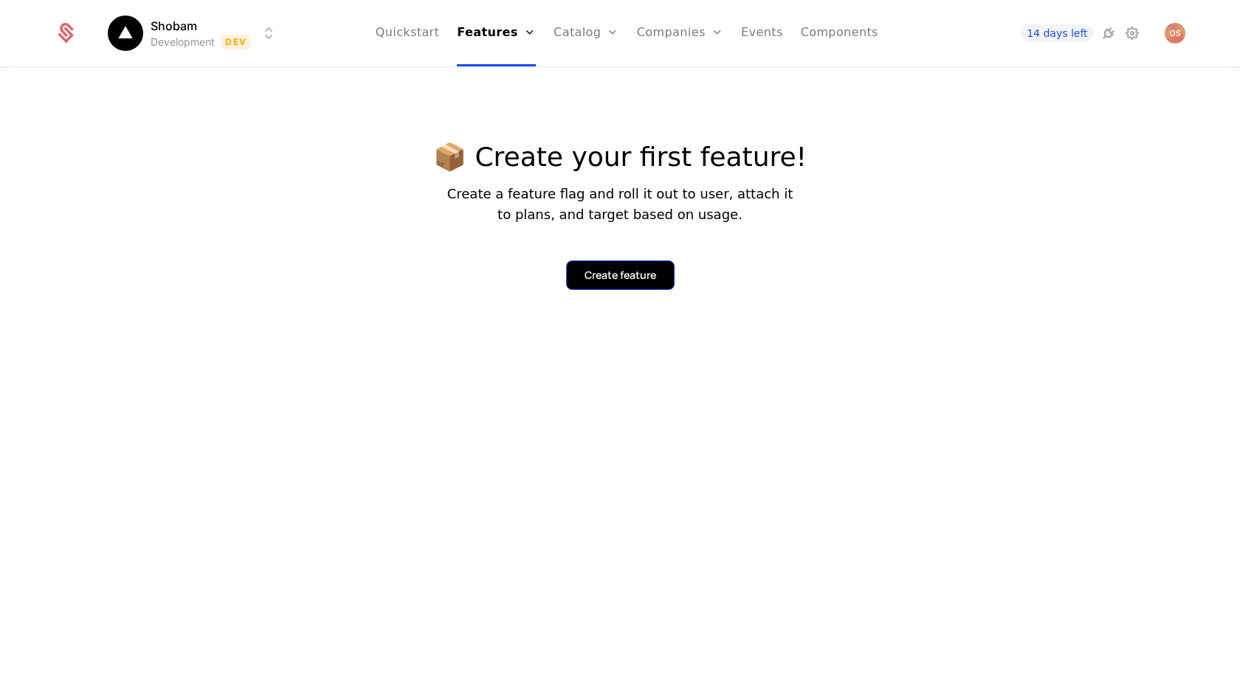
click at [589, 276] on div "Create feature" at bounding box center [620, 275] width 72 height 15
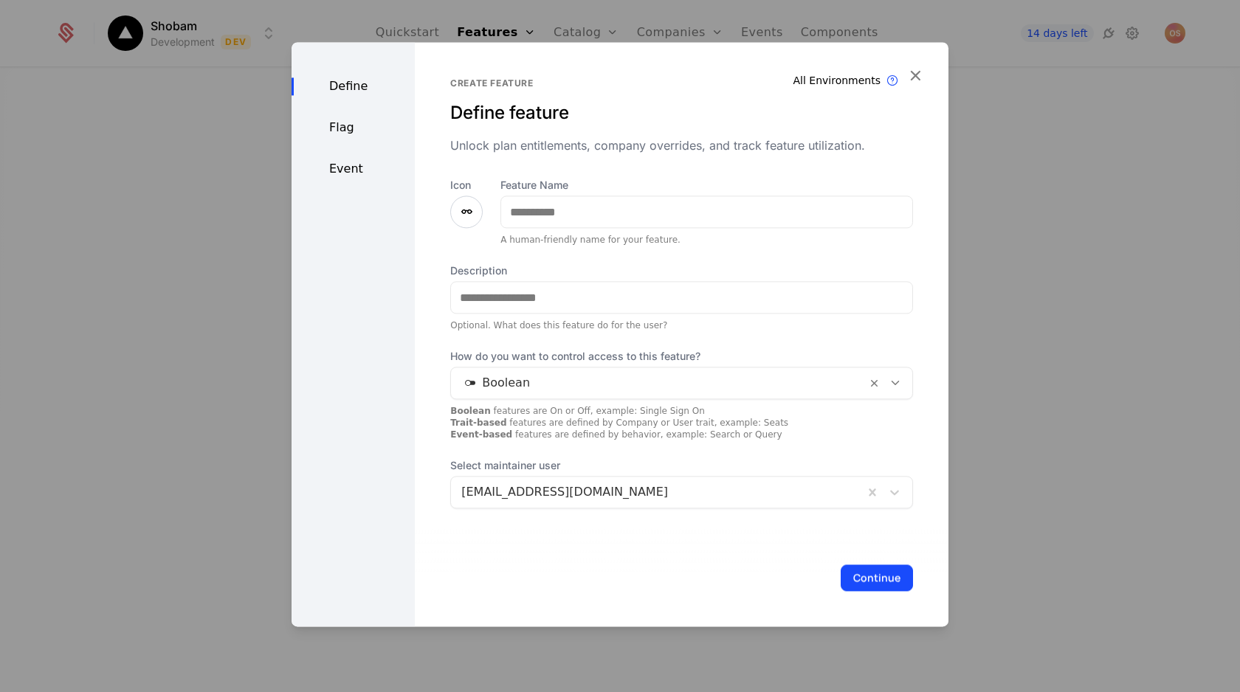
click at [460, 209] on icon at bounding box center [466, 212] width 18 height 18
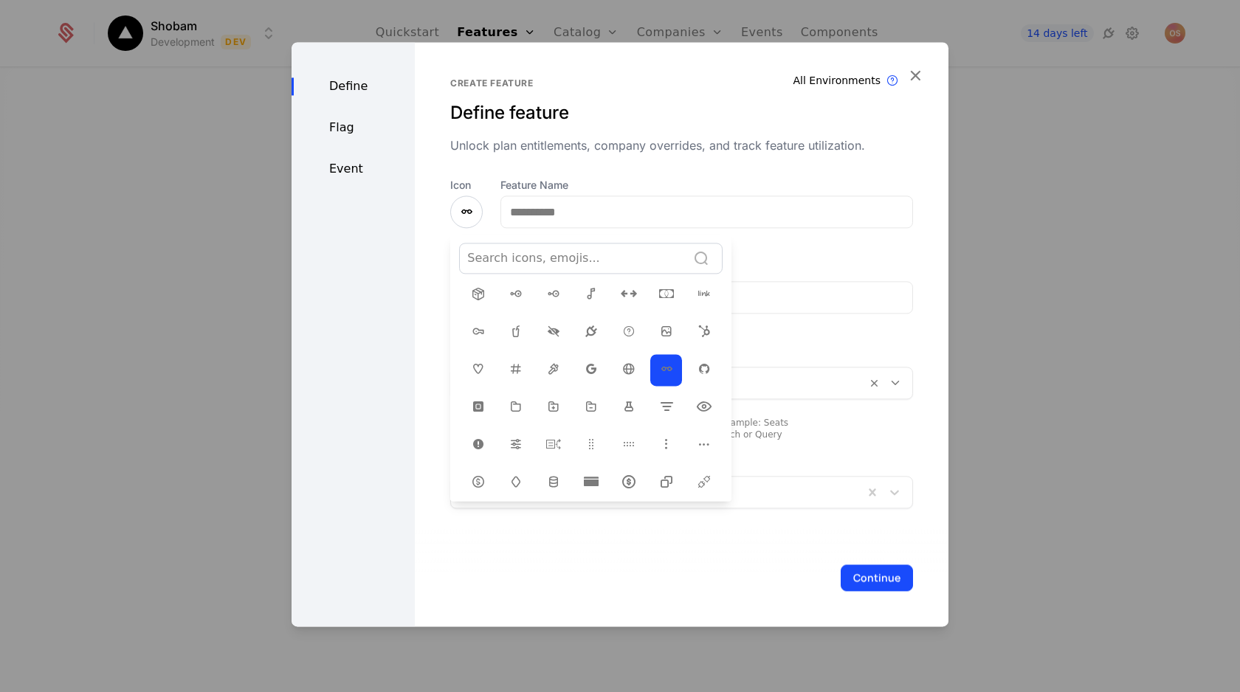
scroll to position [254, 0]
click at [548, 434] on icon at bounding box center [554, 441] width 18 height 18
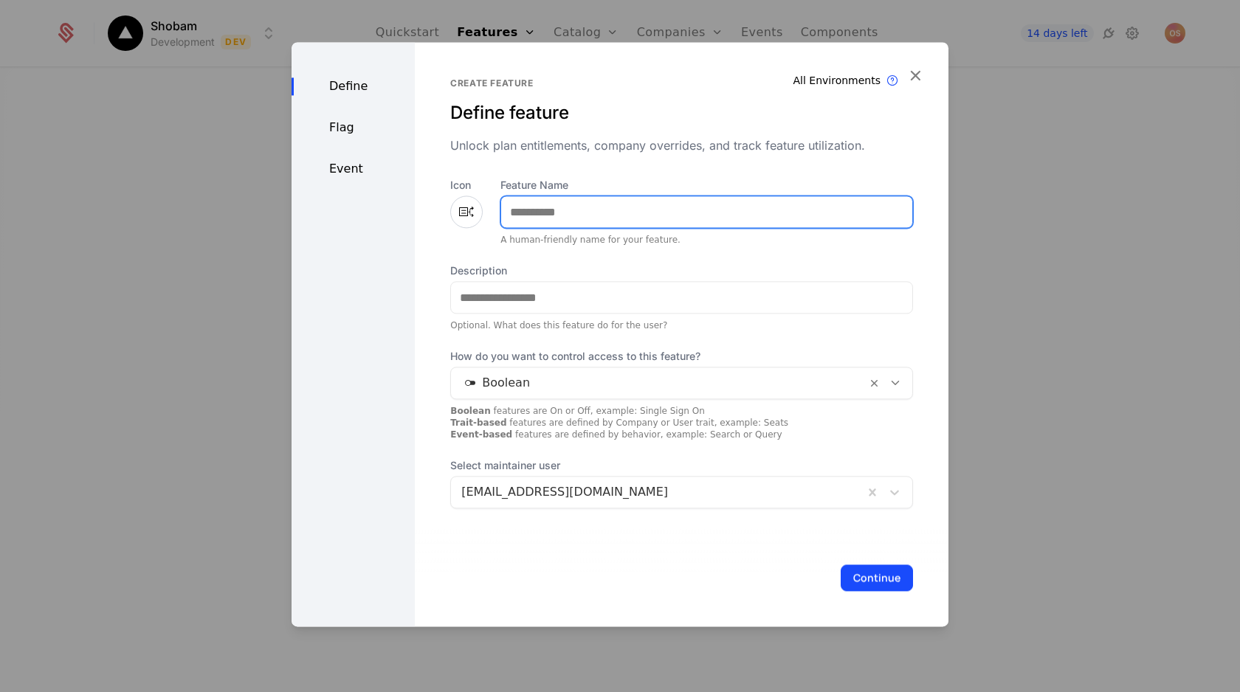
click at [542, 218] on input "Feature Name" at bounding box center [706, 211] width 411 height 31
type input "*****"
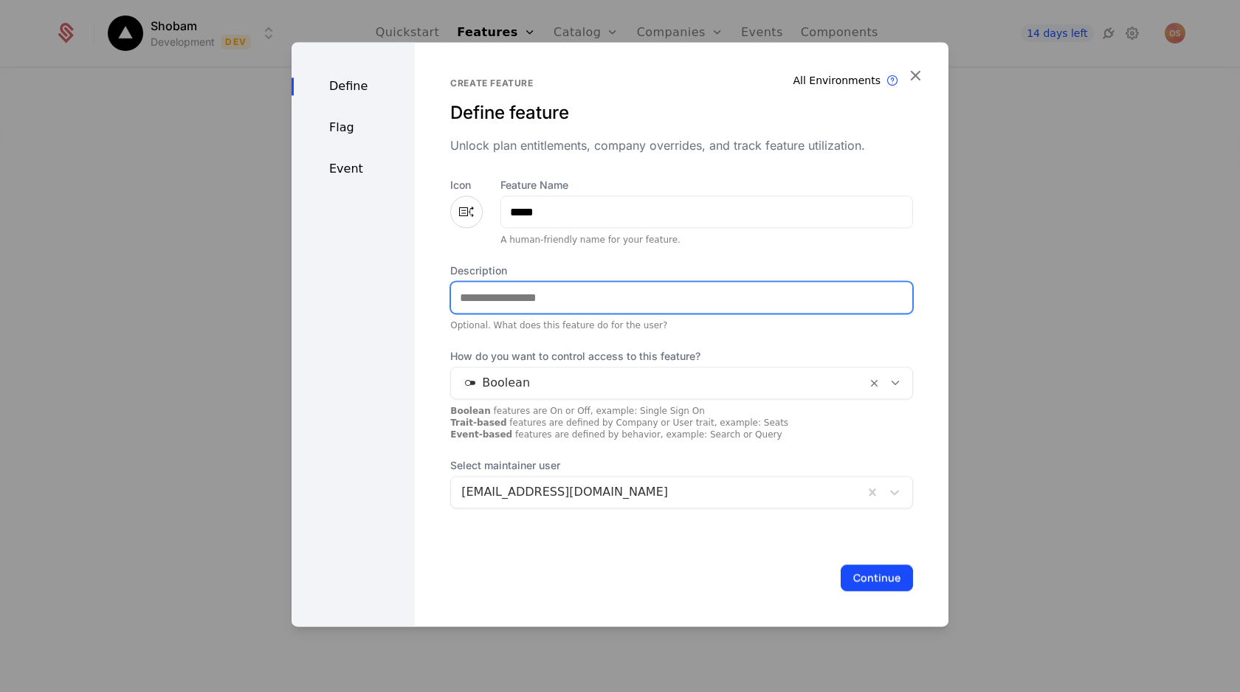
click at [551, 289] on input "Description" at bounding box center [681, 297] width 461 height 31
type input "**********"
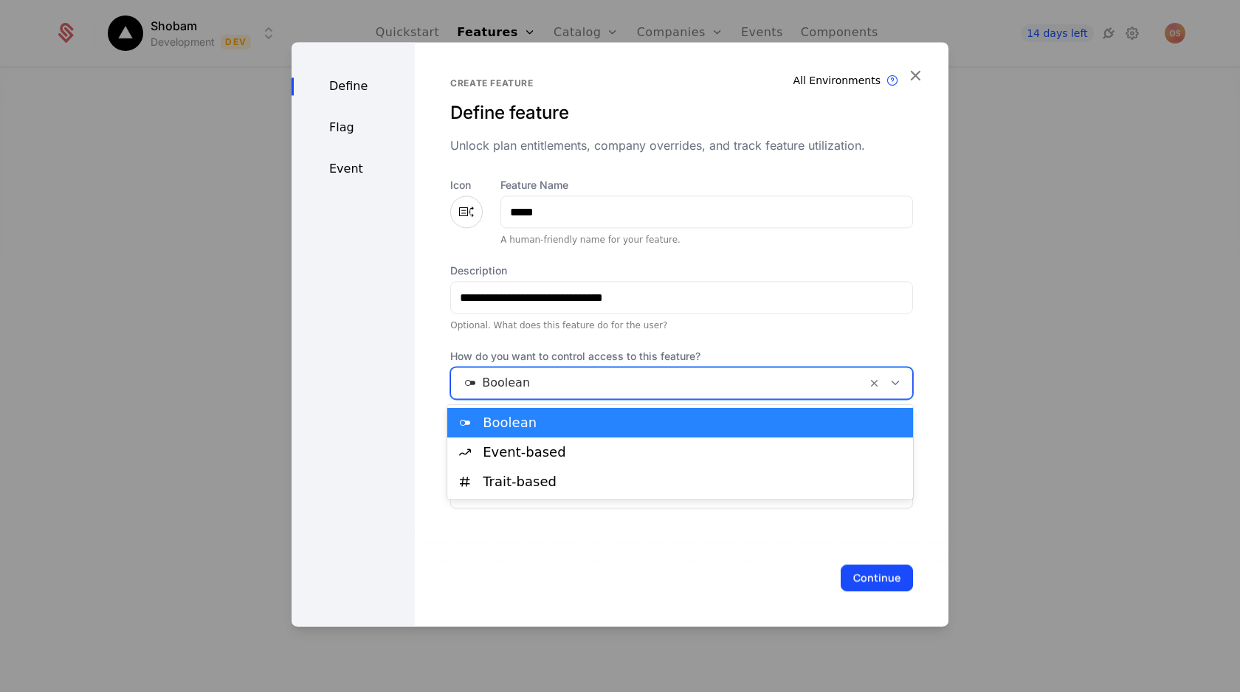
click at [623, 381] on div at bounding box center [658, 383] width 395 height 21
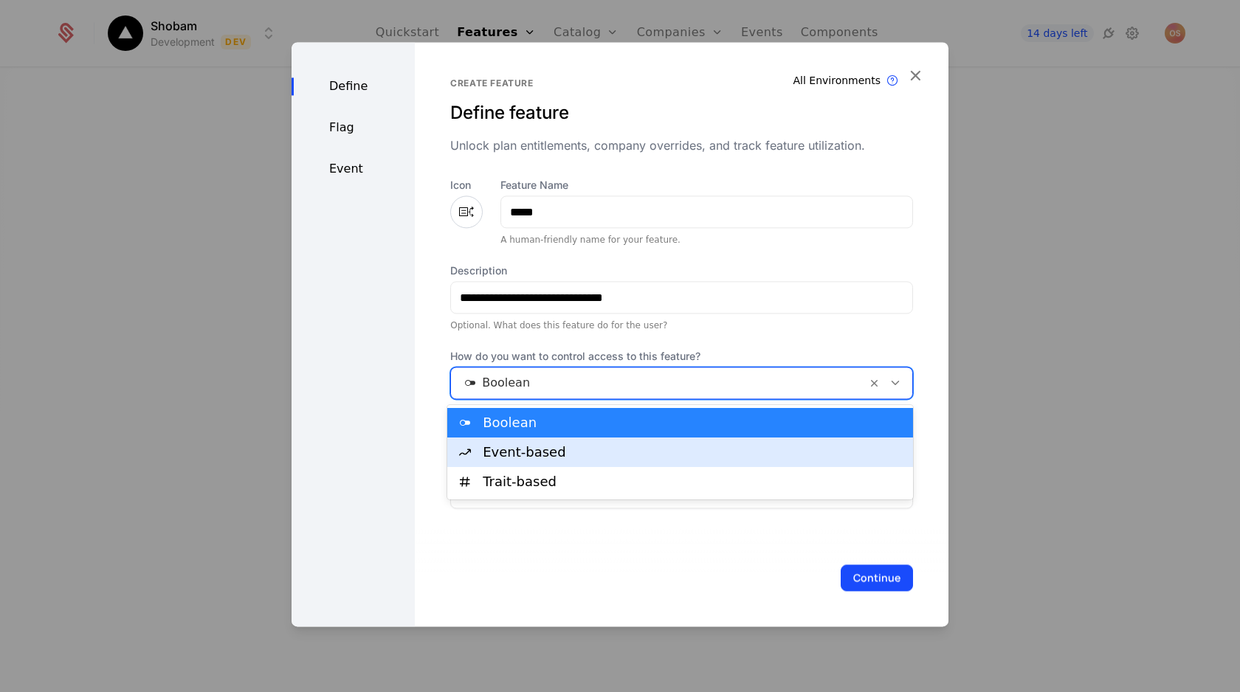
click at [606, 455] on div "Event-based" at bounding box center [693, 452] width 421 height 13
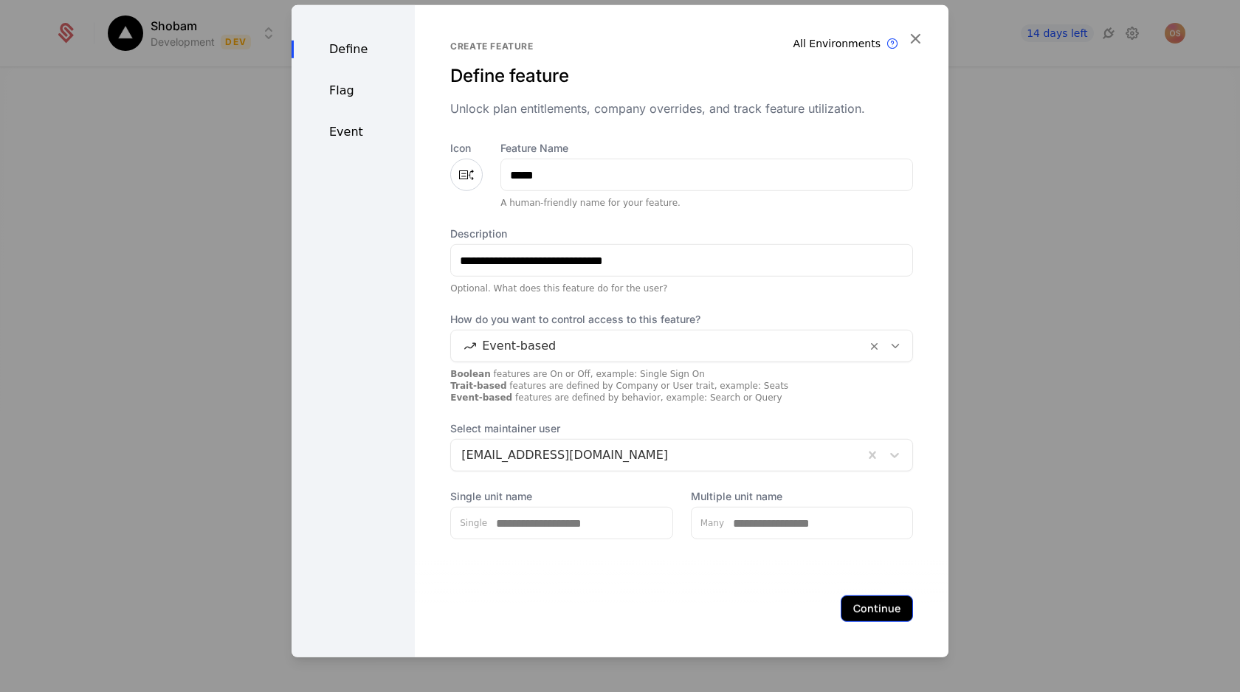
click at [881, 612] on button "Continue" at bounding box center [876, 608] width 72 height 27
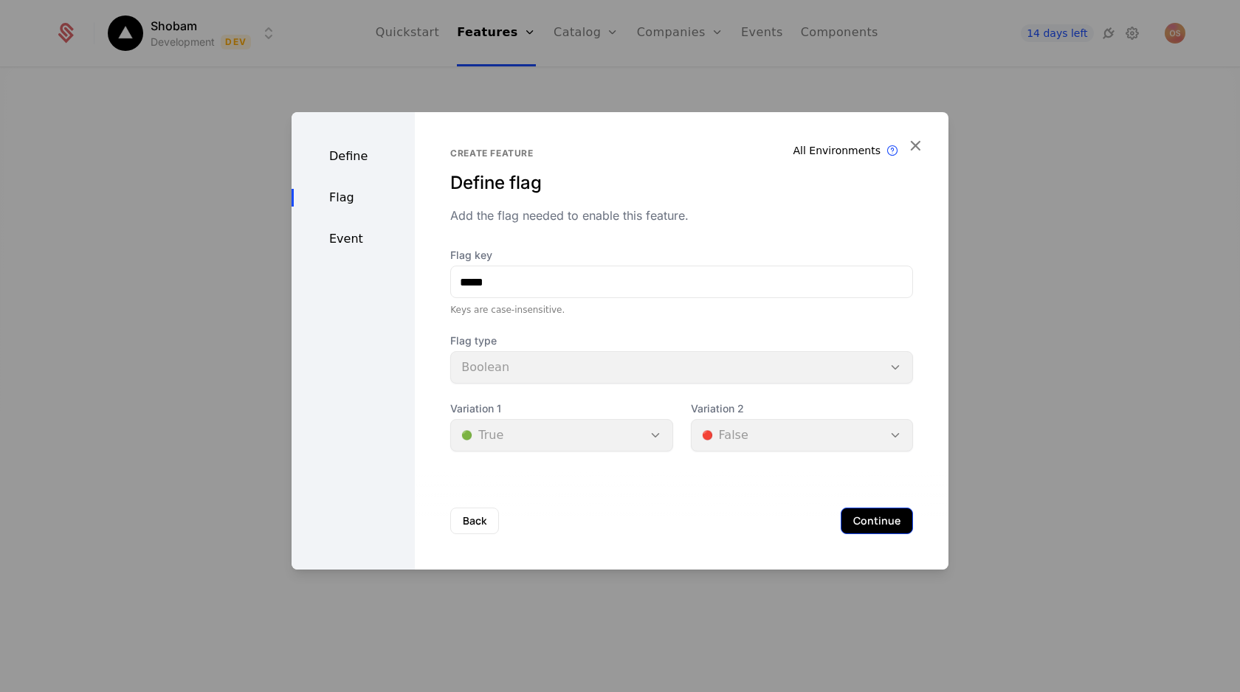
click at [880, 531] on button "Continue" at bounding box center [876, 521] width 72 height 27
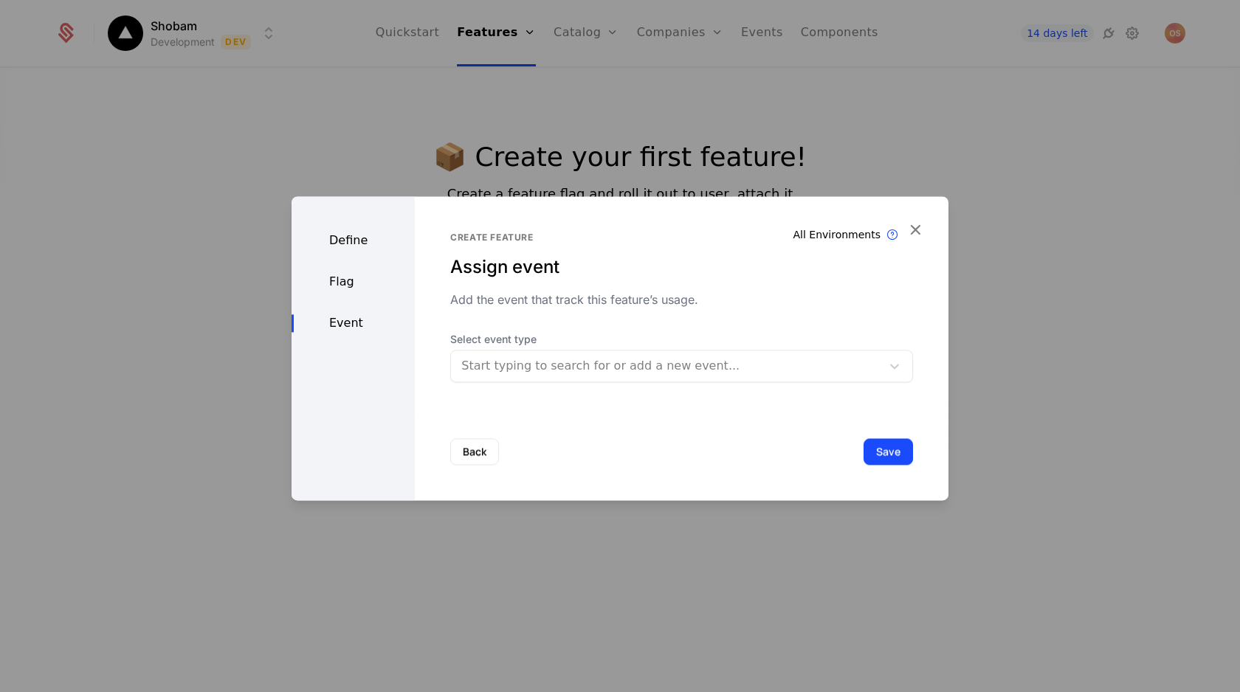
click at [559, 358] on div at bounding box center [666, 366] width 410 height 21
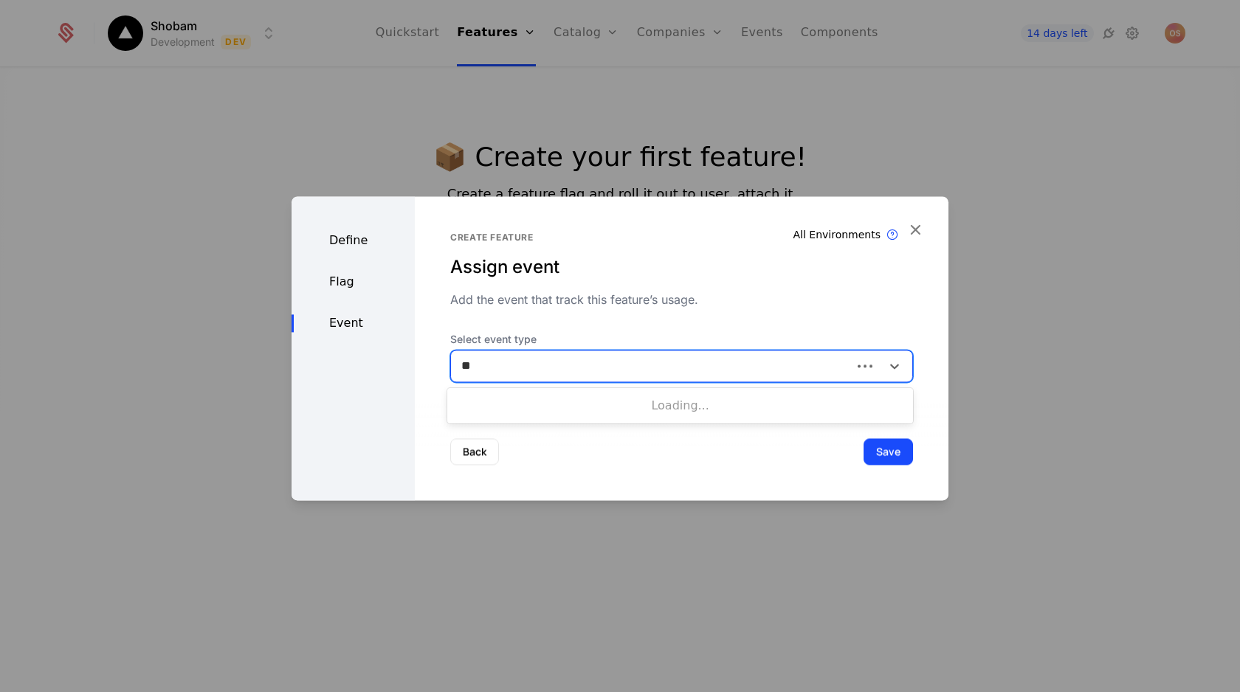
type input "*"
type input "****"
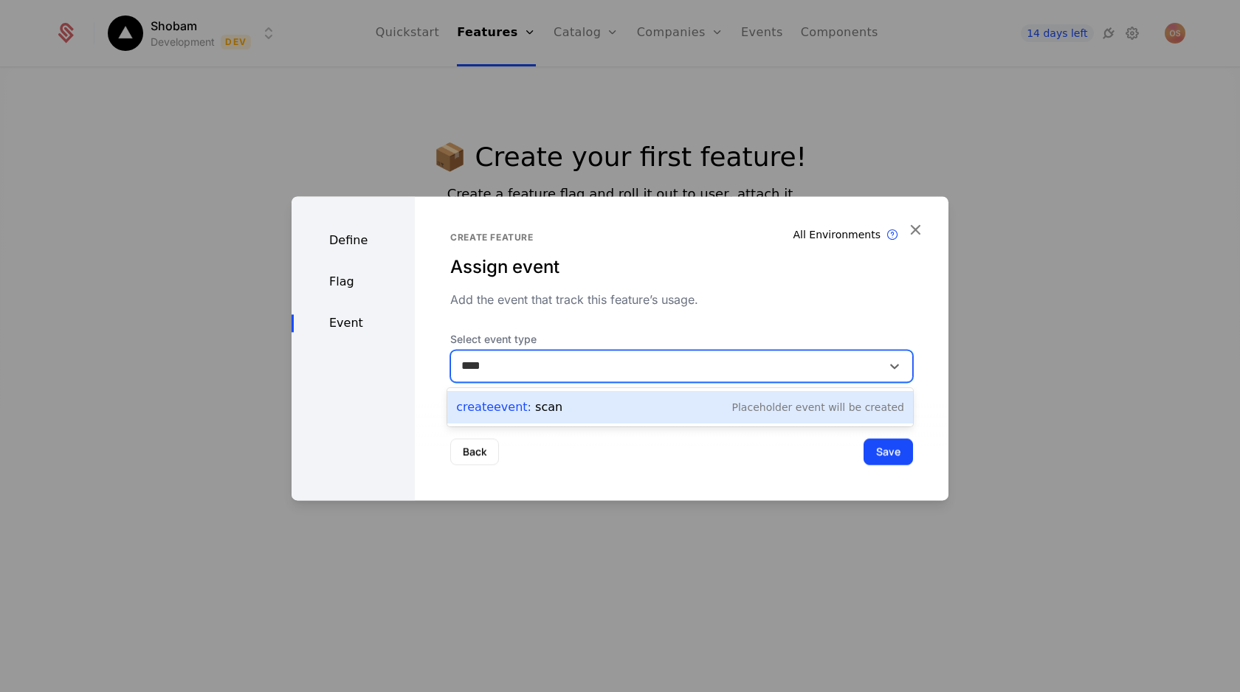
click at [524, 407] on span "Create Event :" at bounding box center [495, 407] width 79 height 14
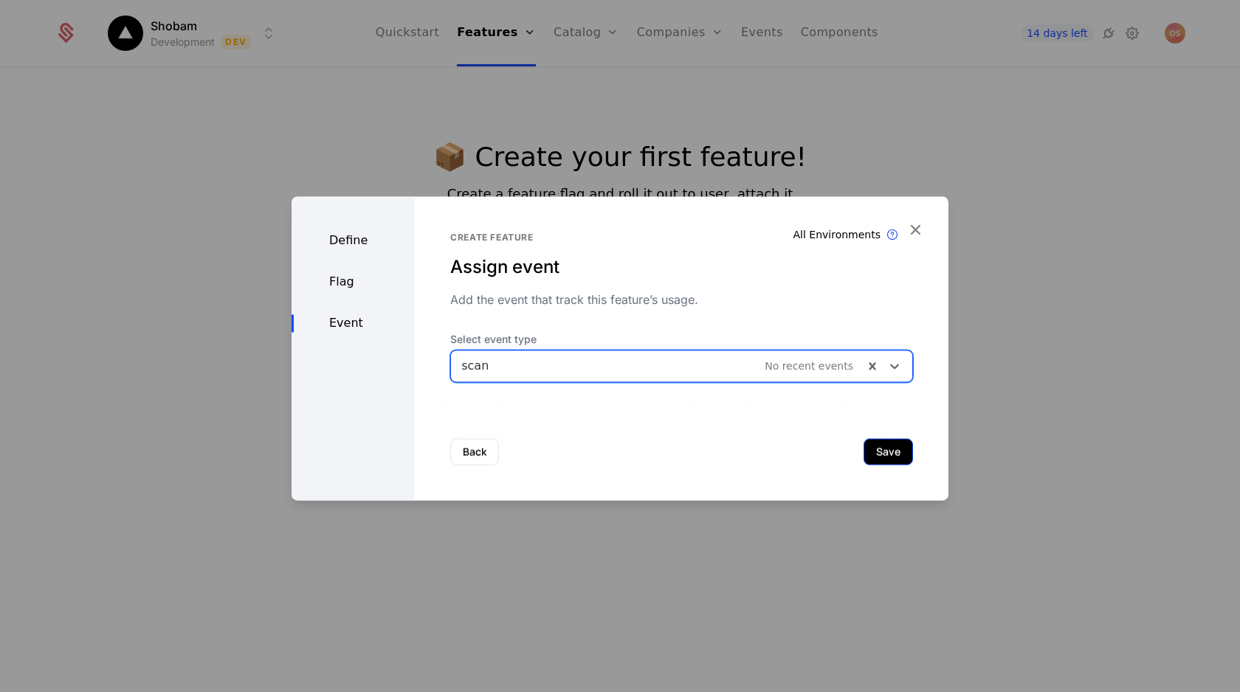
click at [875, 448] on button "Save" at bounding box center [887, 451] width 49 height 27
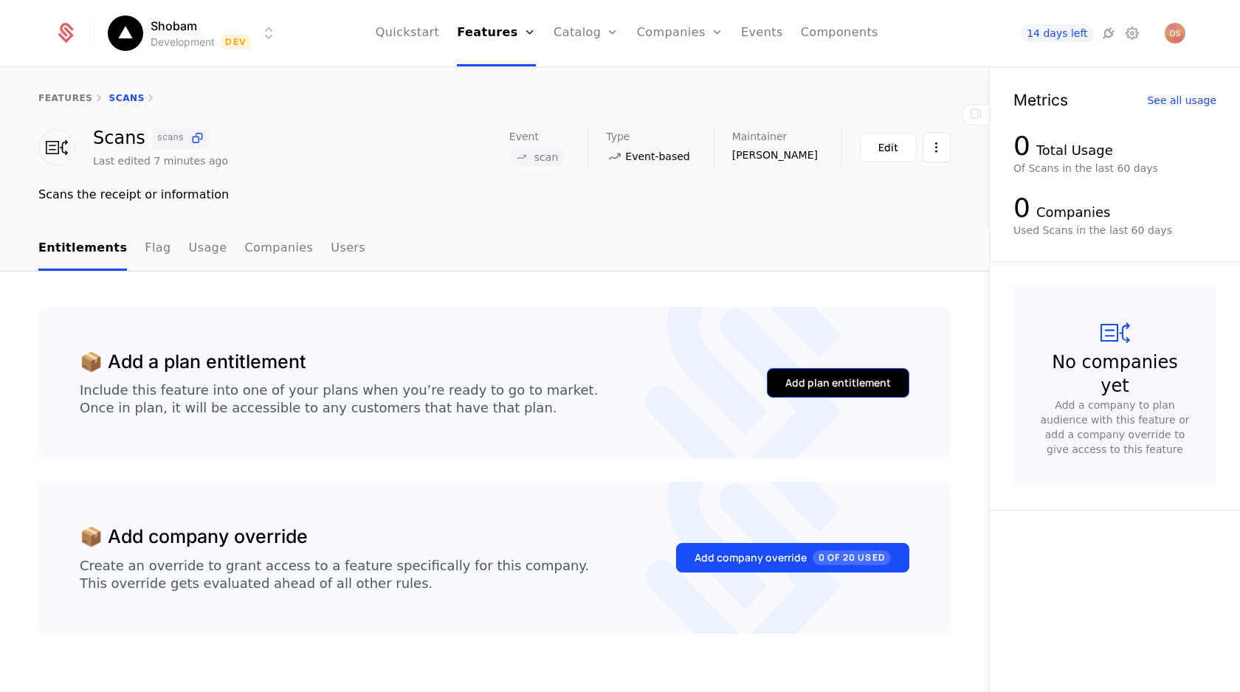
click at [804, 388] on div "Add plan entitlement" at bounding box center [838, 383] width 106 height 15
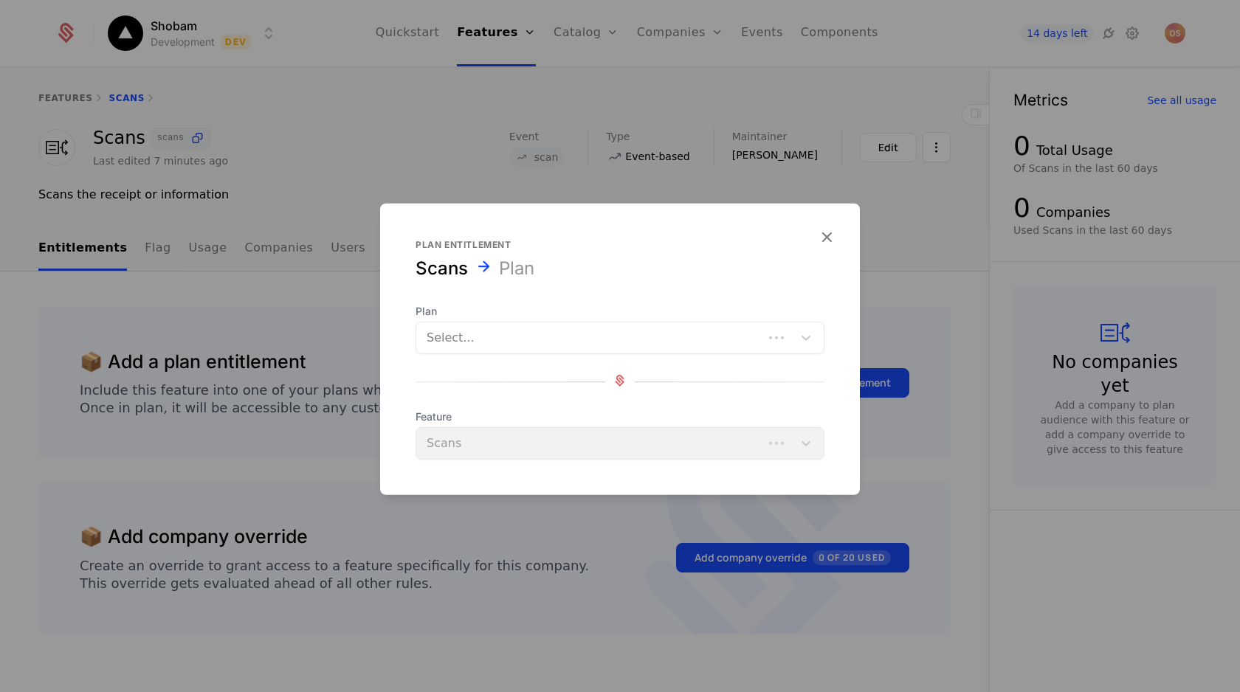
click at [694, 333] on div at bounding box center [589, 338] width 326 height 21
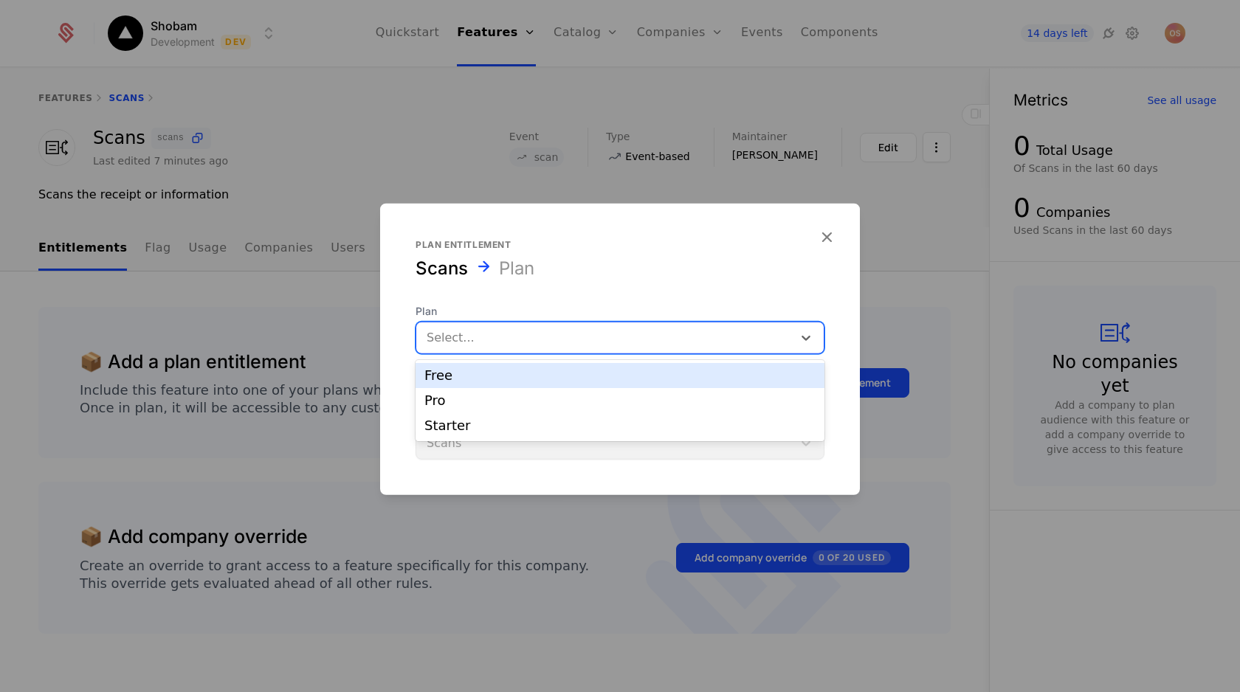
click at [686, 373] on div "Free" at bounding box center [619, 375] width 391 height 13
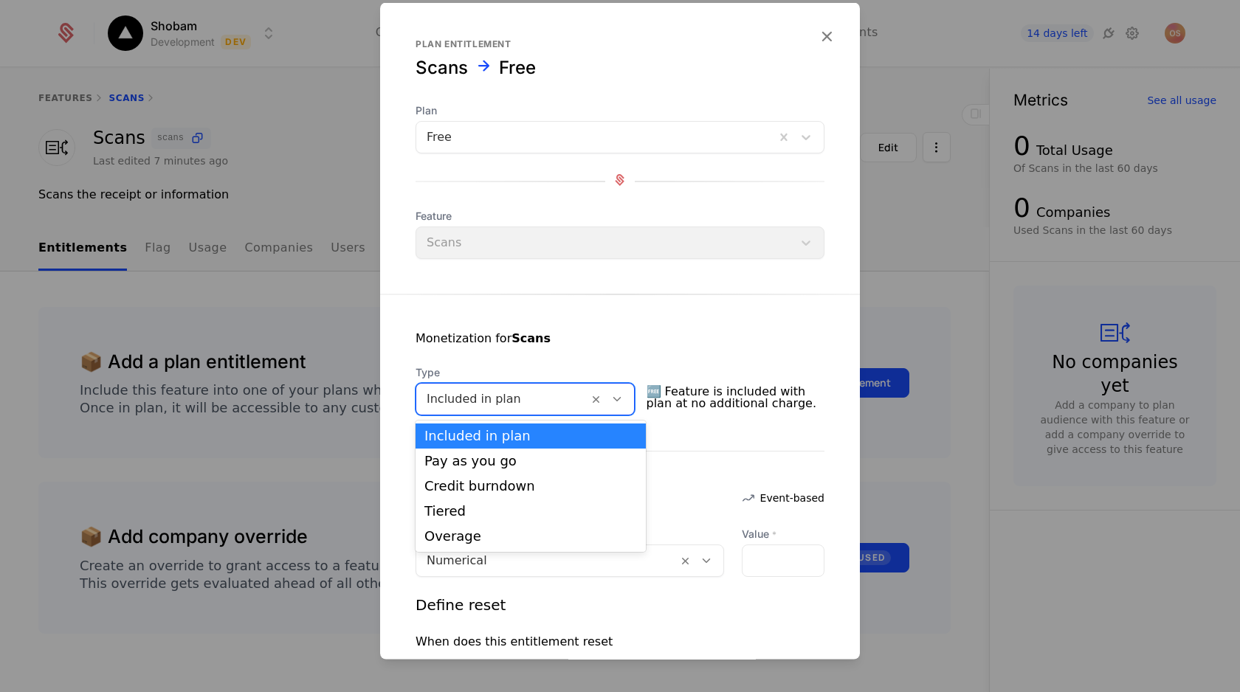
click at [624, 402] on icon at bounding box center [616, 399] width 13 height 13
click at [682, 432] on div "Monetization for Scans Type Included in plan selected, 1 of 5. 5 results availa…" at bounding box center [620, 537] width 480 height 486
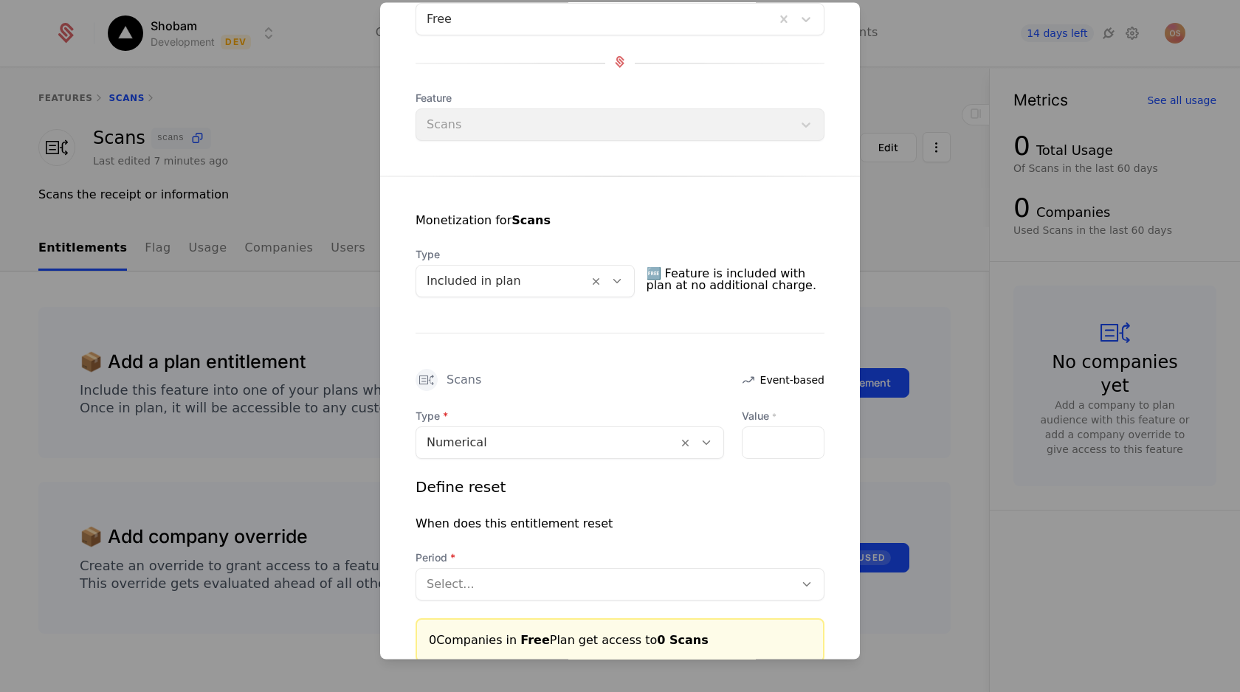
scroll to position [120, 0]
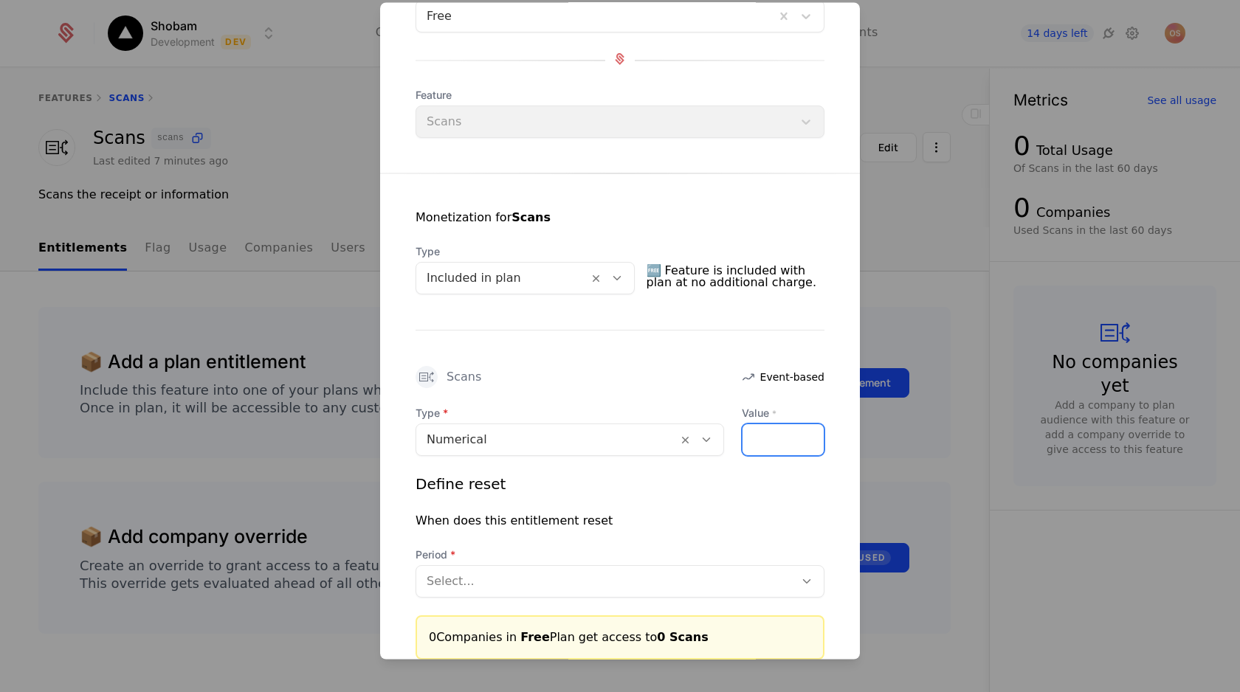
click at [771, 450] on input "Value *" at bounding box center [782, 440] width 81 height 31
type input "*"
click at [716, 440] on div at bounding box center [706, 440] width 25 height 16
click at [711, 389] on div "Monetization for Scans Type Included in plan 🆓 Feature is included with plan at…" at bounding box center [620, 417] width 480 height 486
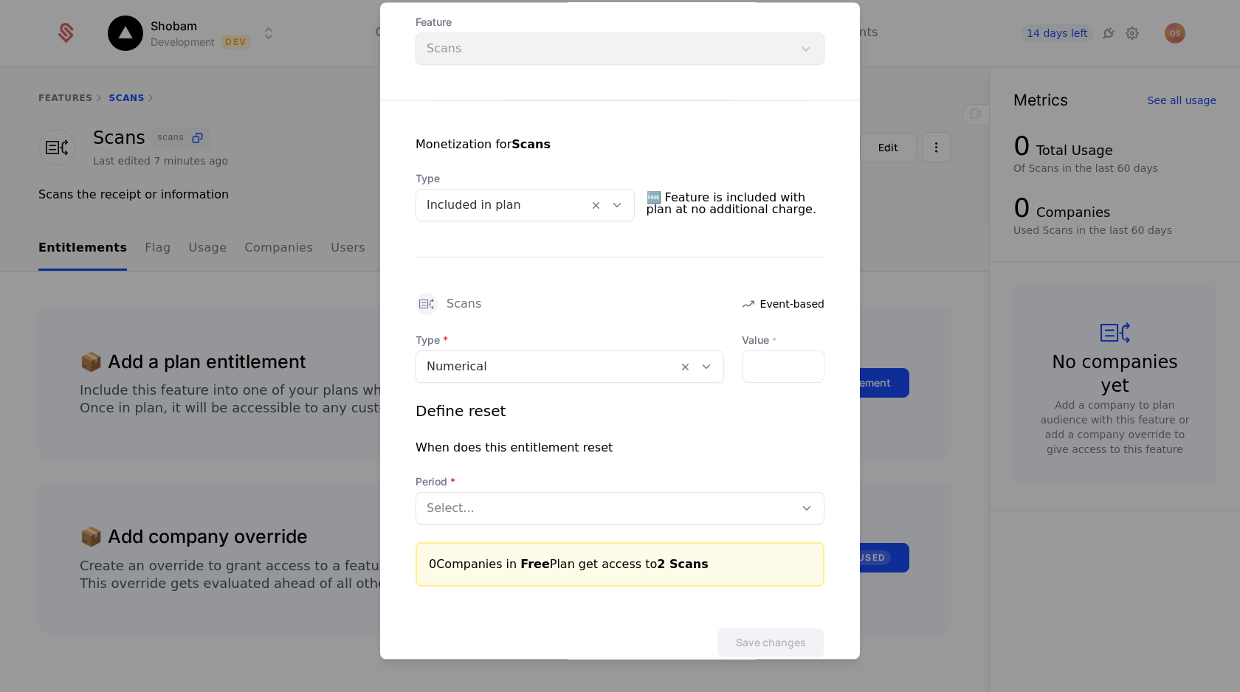
scroll to position [203, 0]
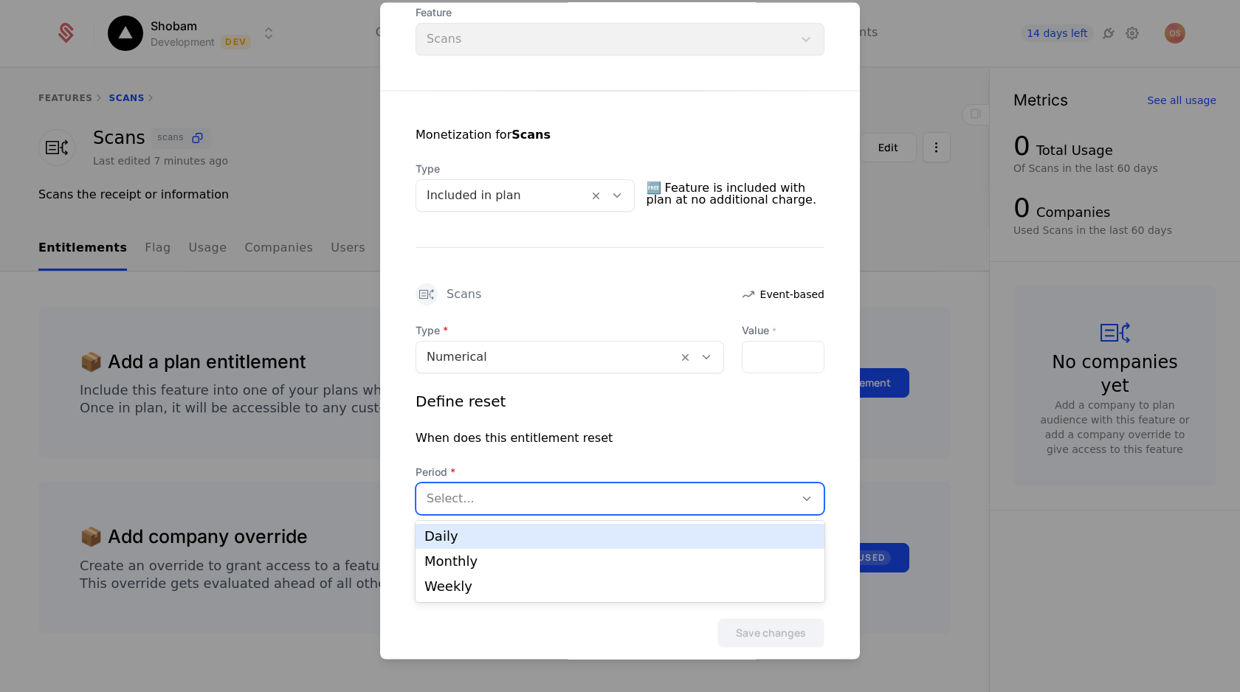
click at [469, 502] on div at bounding box center [604, 499] width 357 height 21
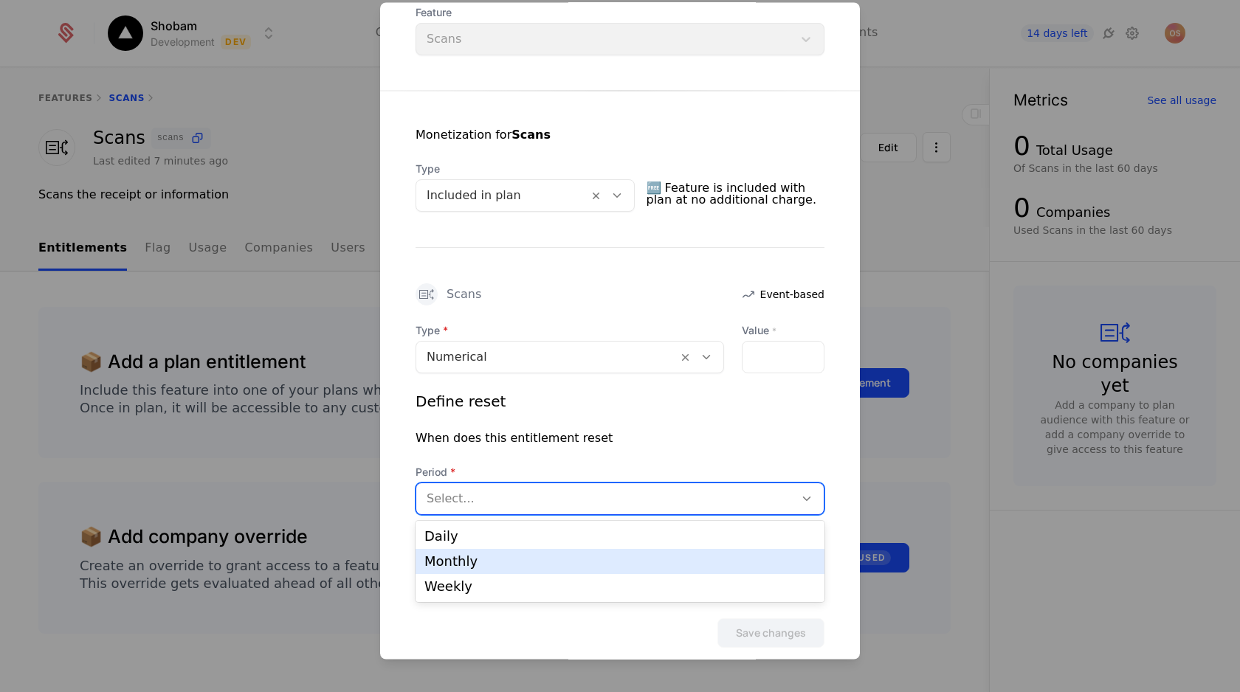
click at [455, 567] on div "Monthly" at bounding box center [619, 561] width 391 height 13
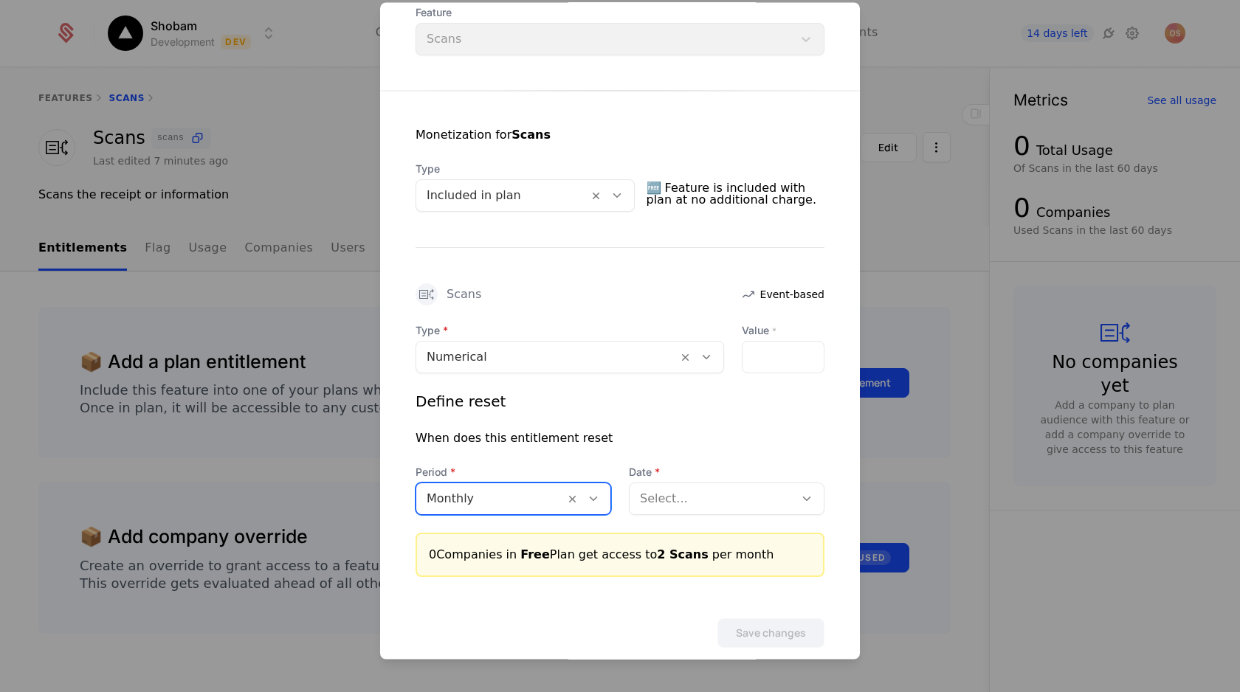
scroll to position [227, 0]
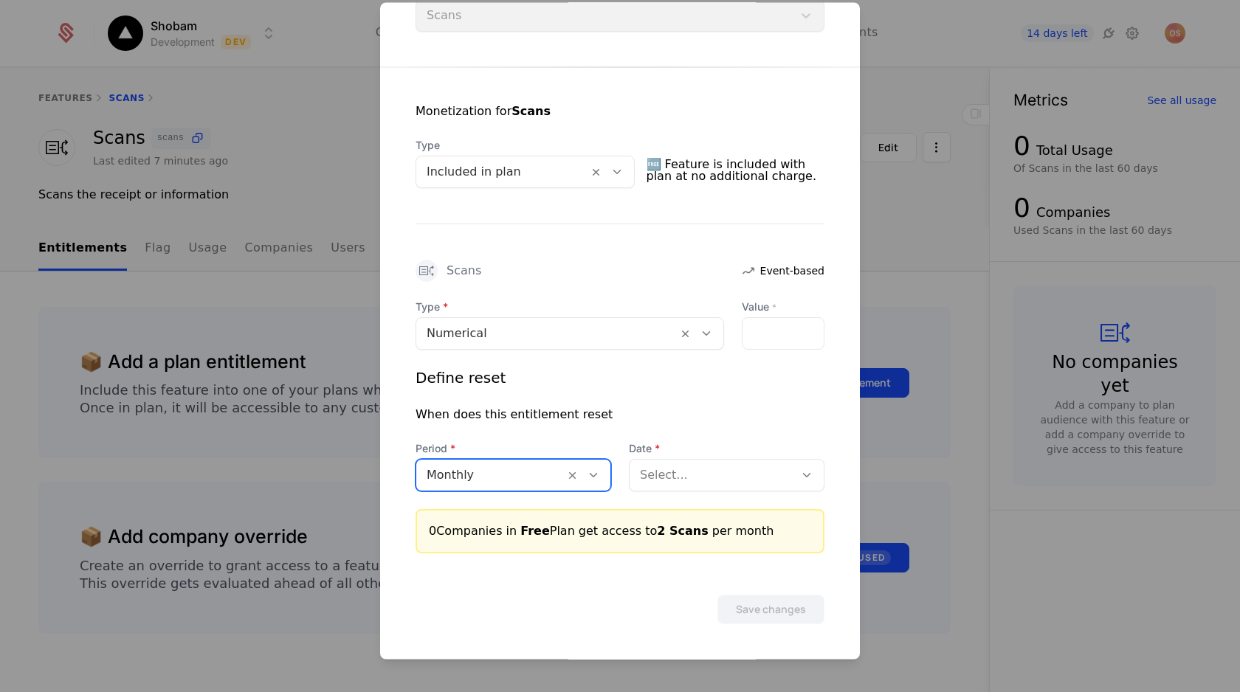
click at [646, 472] on div at bounding box center [712, 476] width 144 height 21
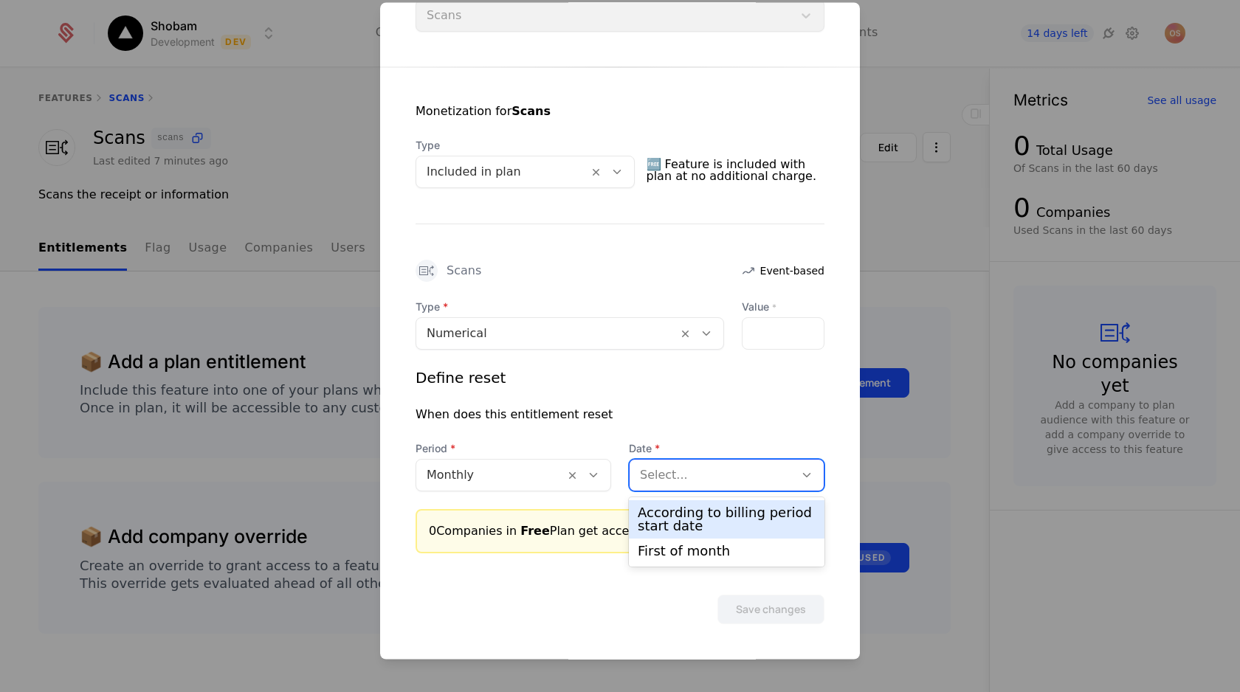
click at [655, 514] on div "According to billing period start date" at bounding box center [727, 519] width 178 height 27
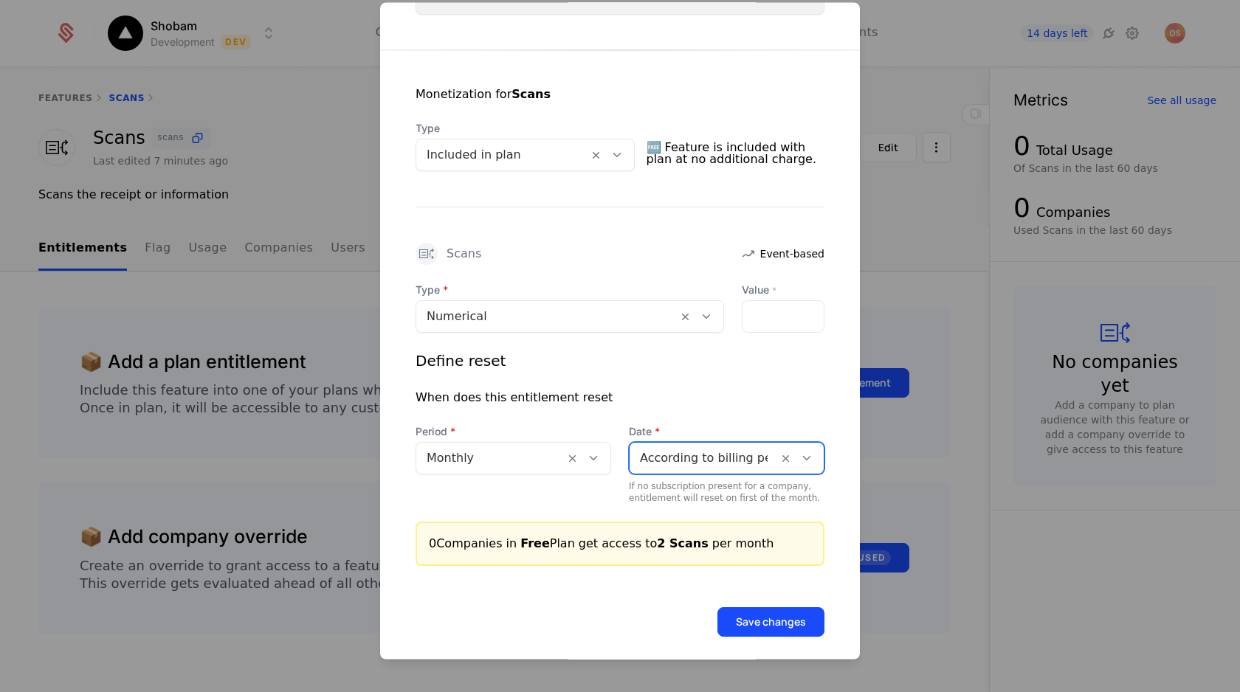
scroll to position [256, 0]
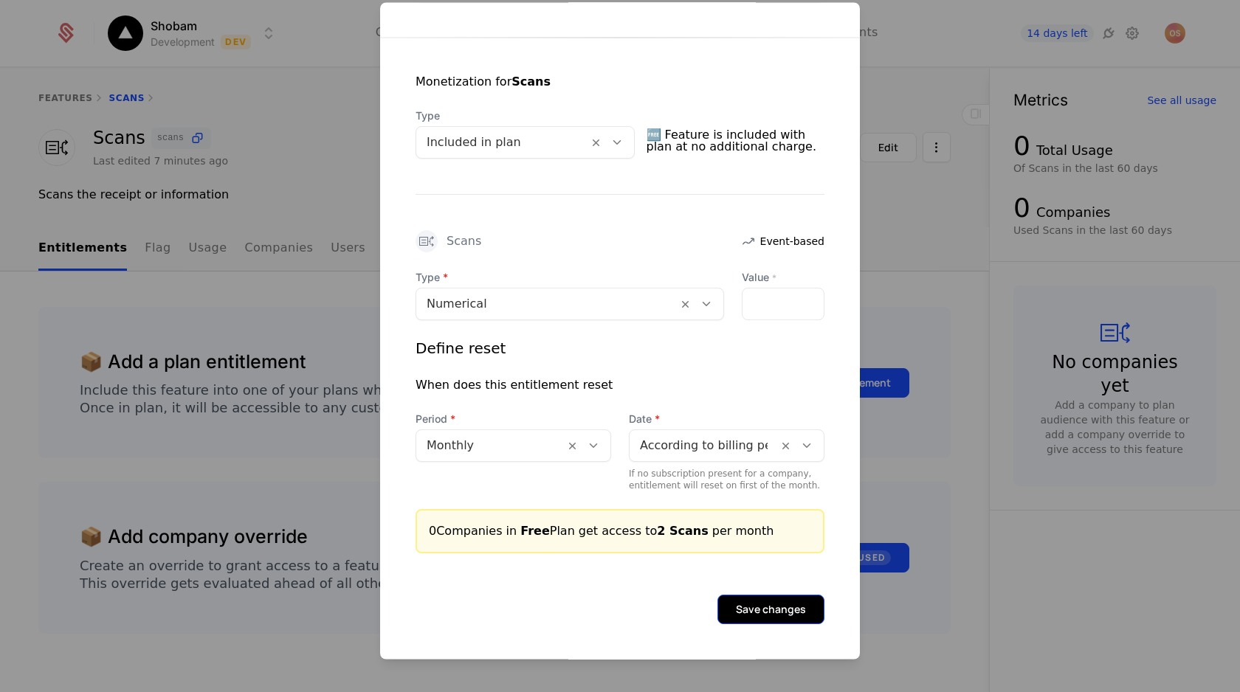
click at [728, 606] on button "Save changes" at bounding box center [770, 610] width 107 height 30
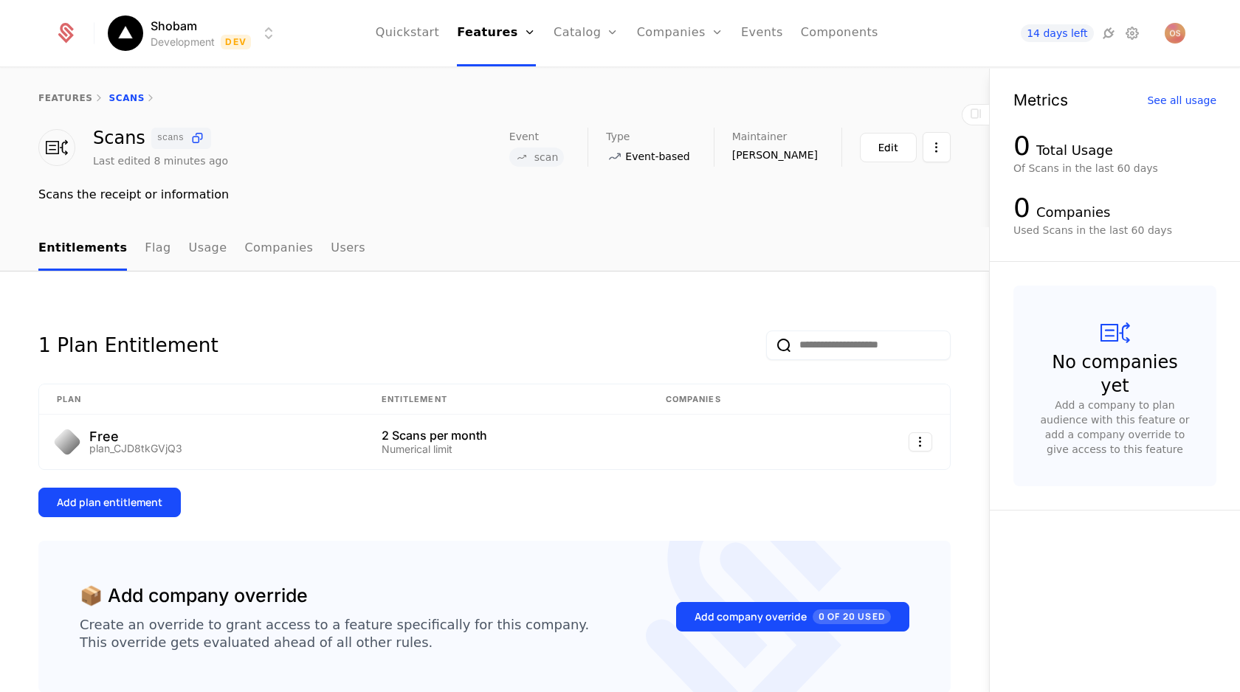
scroll to position [83, 0]
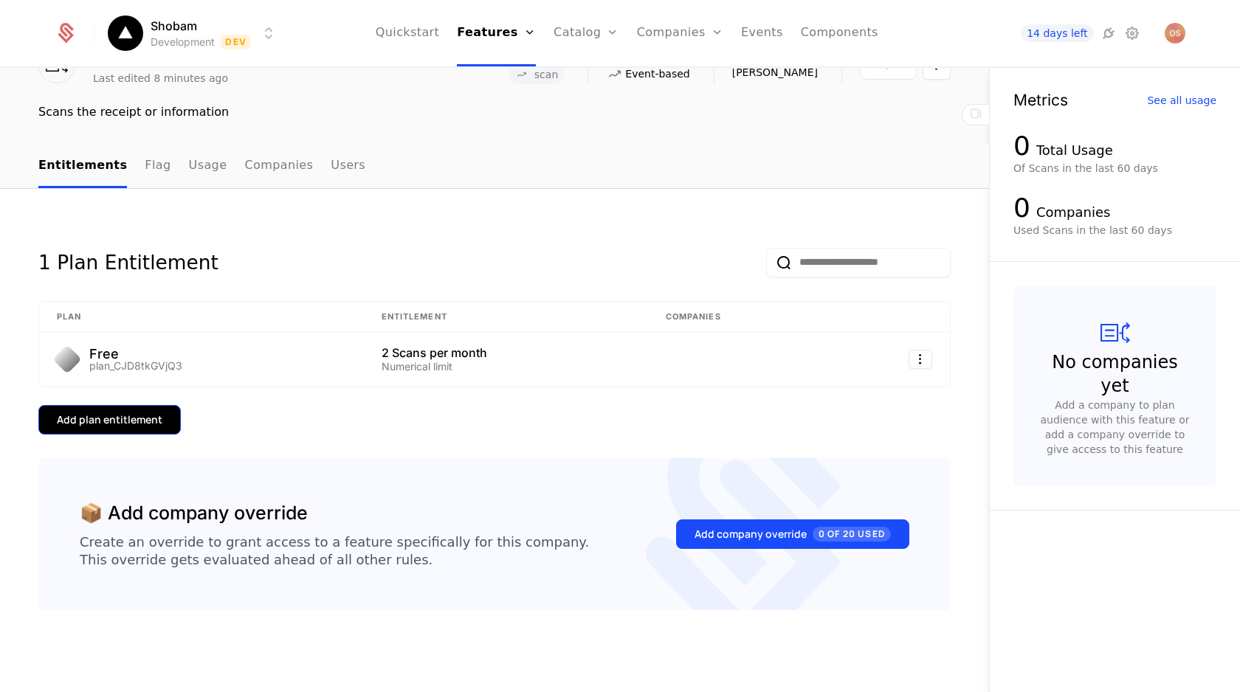
click at [131, 432] on button "Add plan entitlement" at bounding box center [109, 420] width 142 height 30
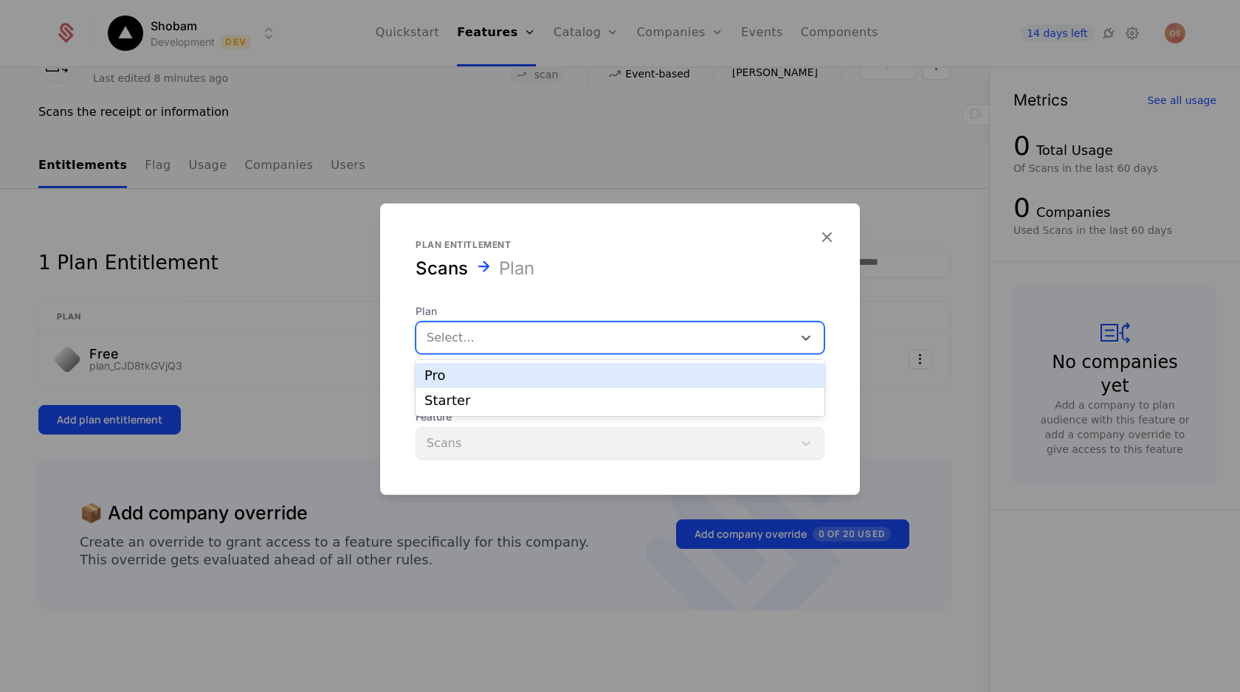
click at [514, 338] on div at bounding box center [604, 338] width 356 height 21
click at [508, 379] on div "Pro" at bounding box center [619, 375] width 391 height 13
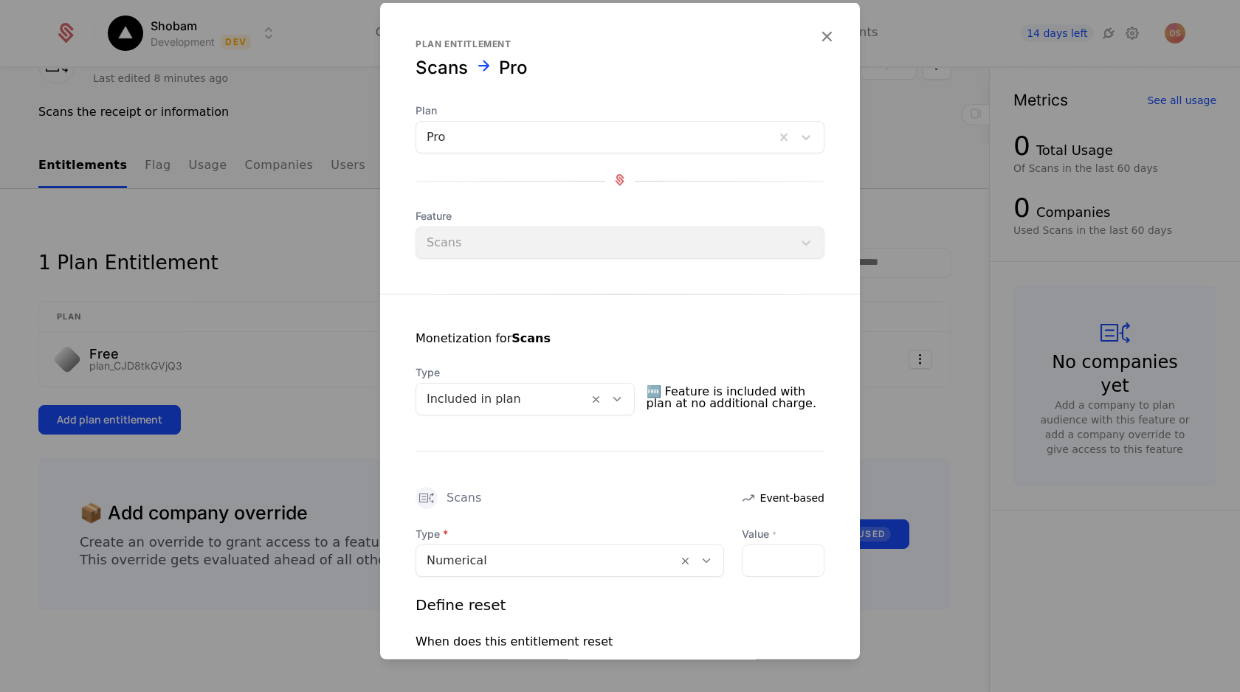
click at [564, 117] on div "Plan Pro" at bounding box center [619, 128] width 409 height 50
click at [558, 147] on div at bounding box center [595, 137] width 338 height 21
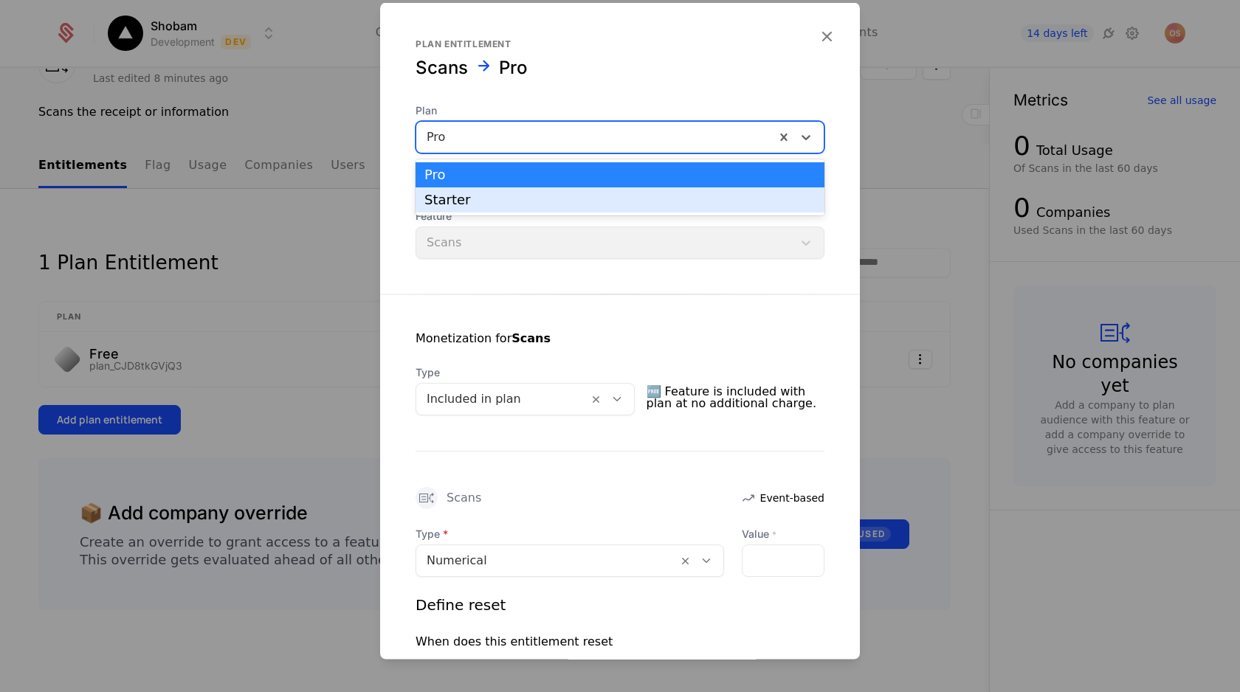
click at [522, 202] on div "Starter" at bounding box center [619, 199] width 391 height 13
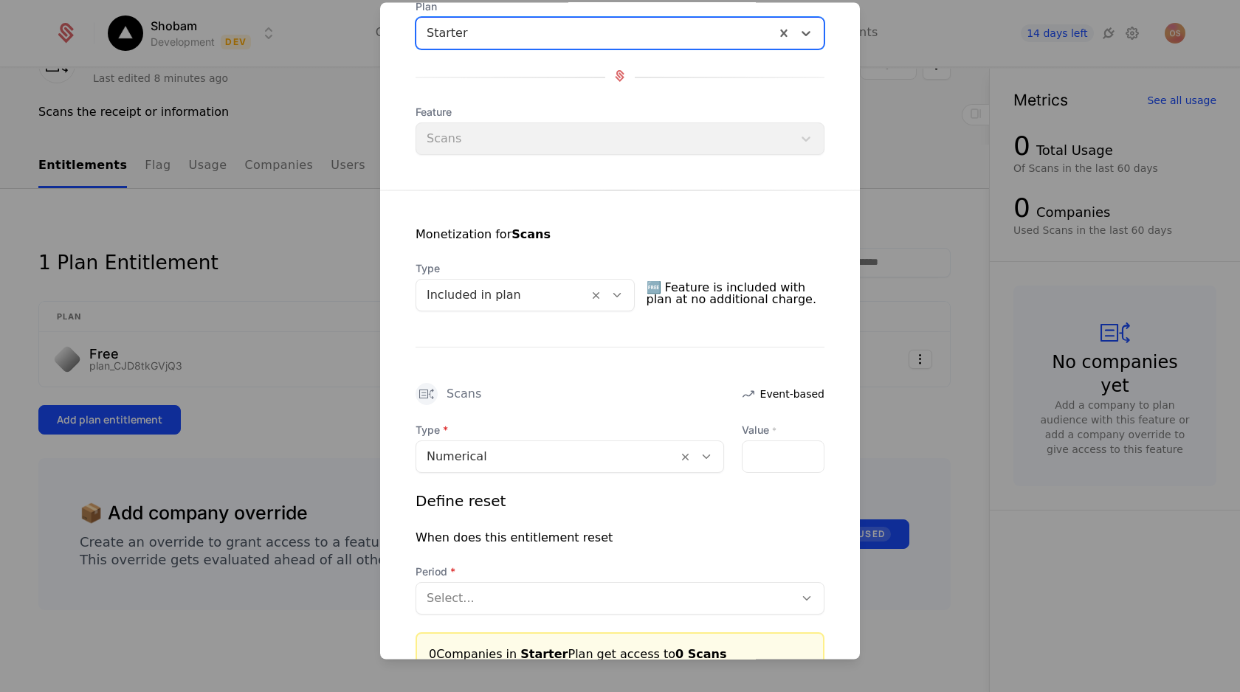
scroll to position [108, 0]
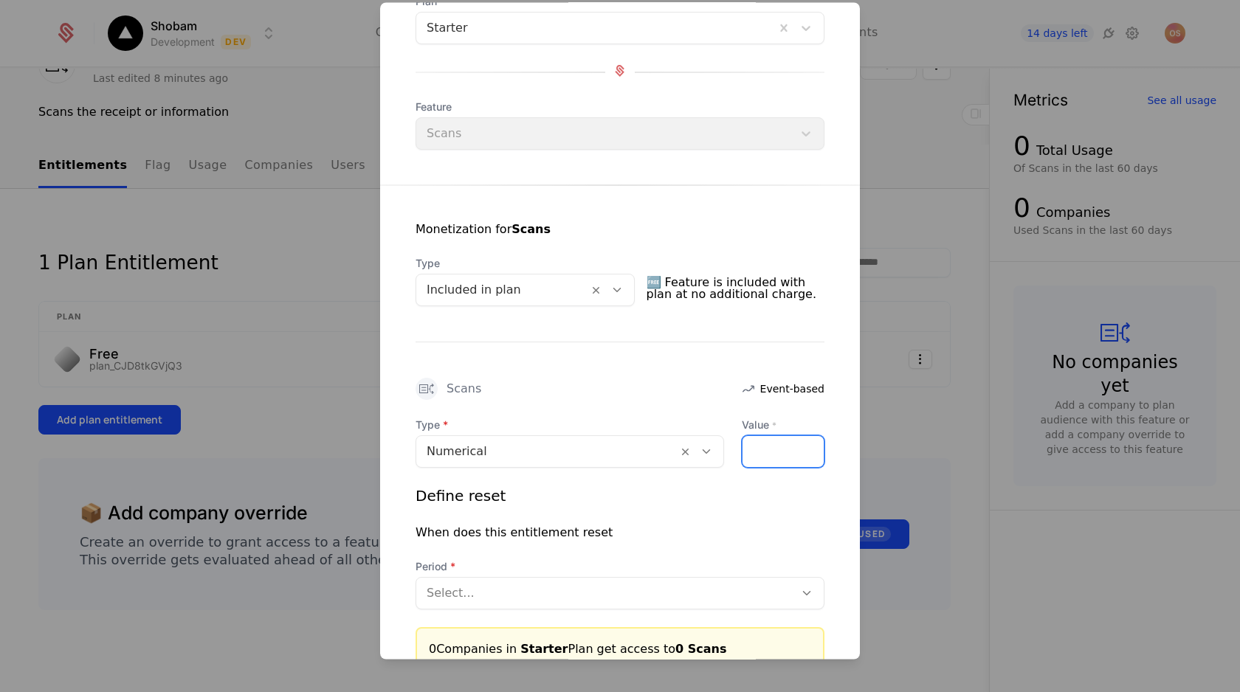
click at [758, 444] on input "Value *" at bounding box center [782, 452] width 81 height 31
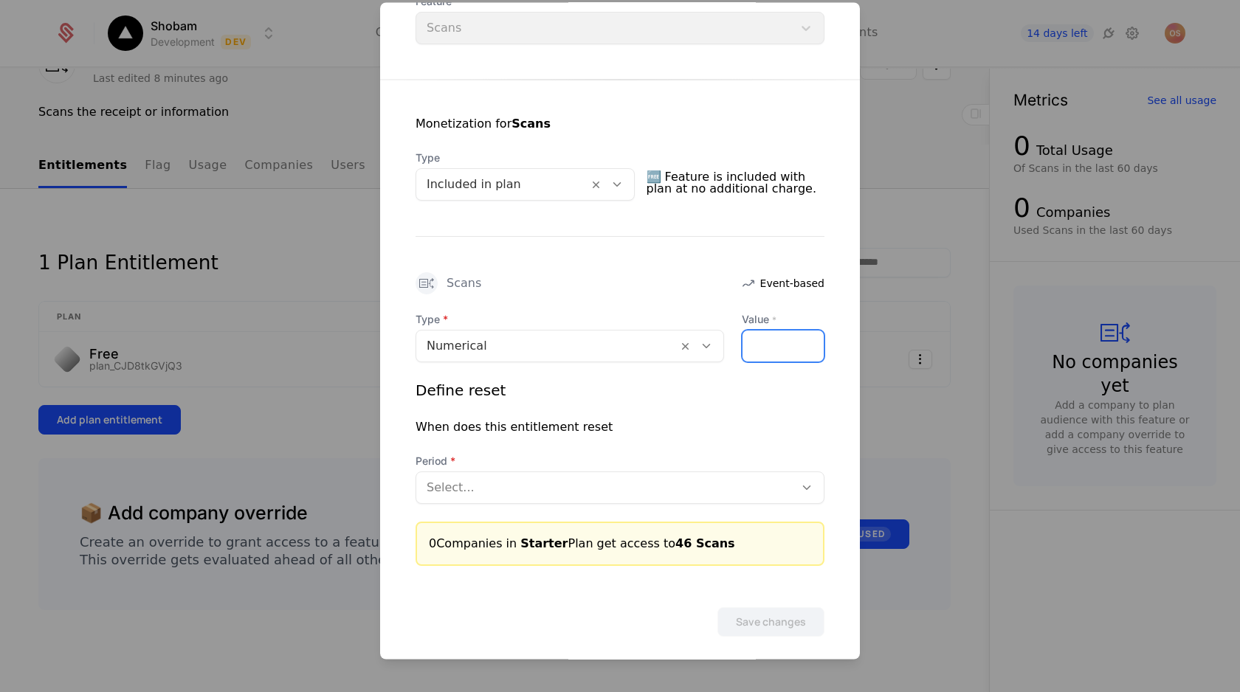
scroll to position [218, 0]
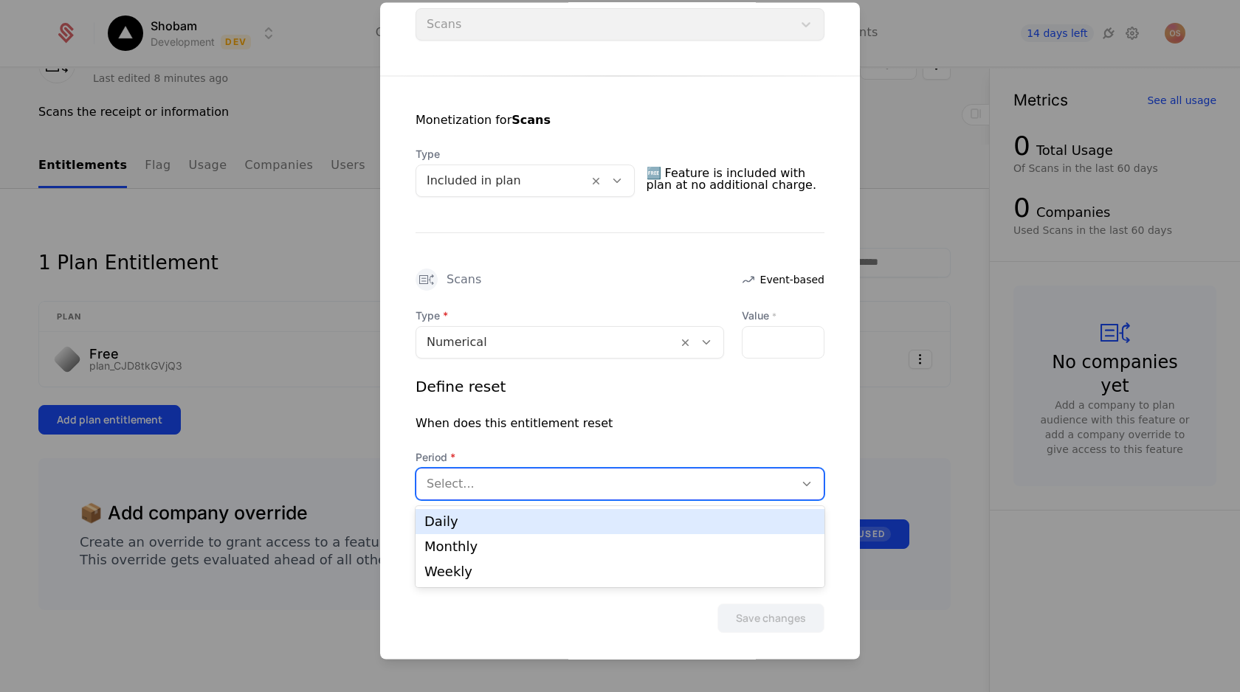
click at [500, 487] on div at bounding box center [604, 484] width 357 height 21
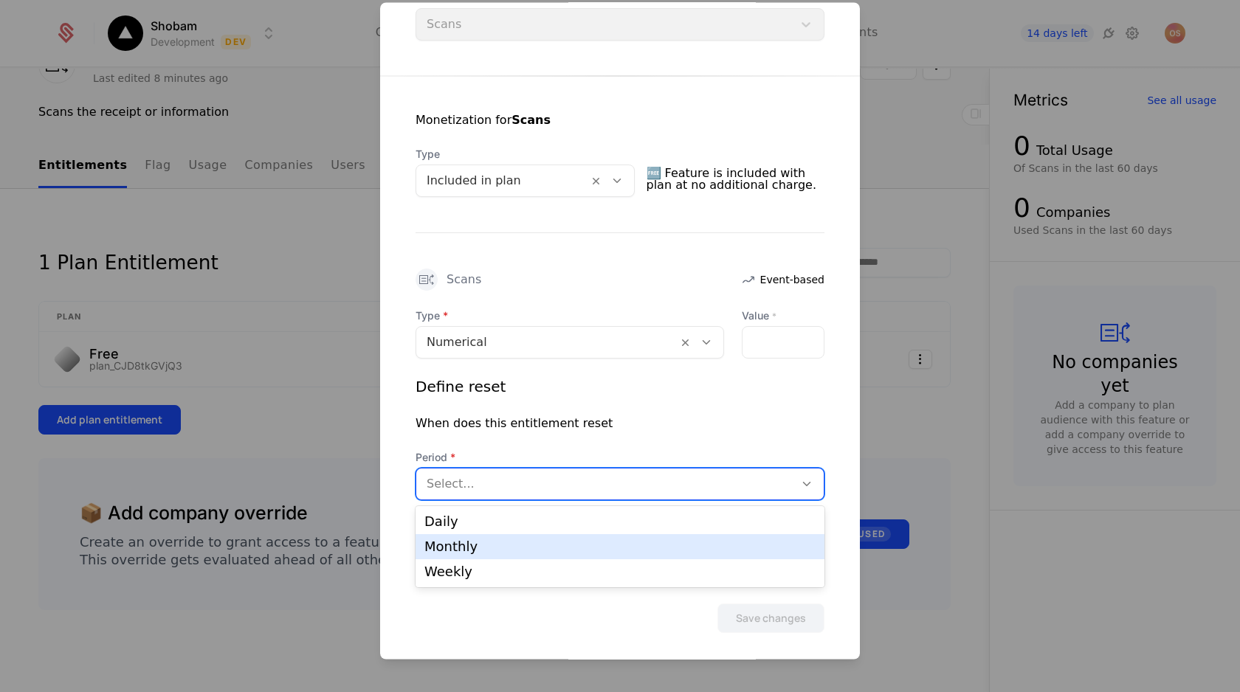
click at [483, 544] on div "Monthly" at bounding box center [619, 546] width 391 height 13
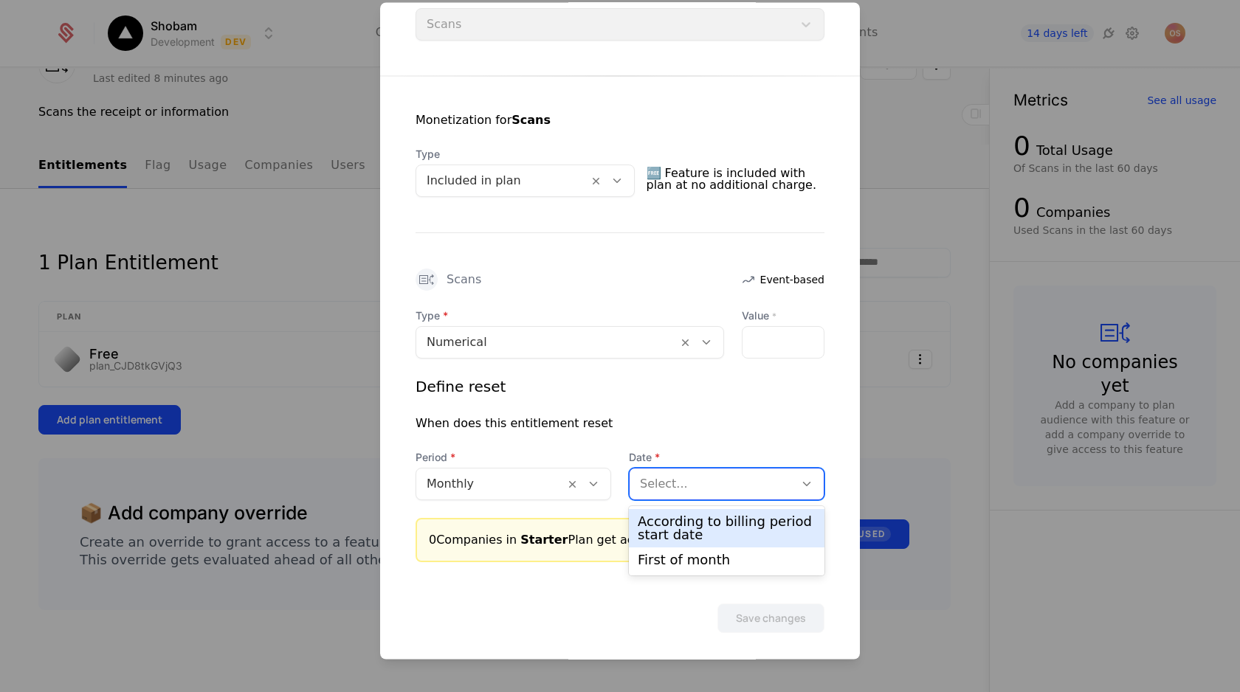
click at [770, 481] on div at bounding box center [712, 484] width 144 height 21
click at [749, 524] on div "According to billing period start date" at bounding box center [727, 528] width 178 height 27
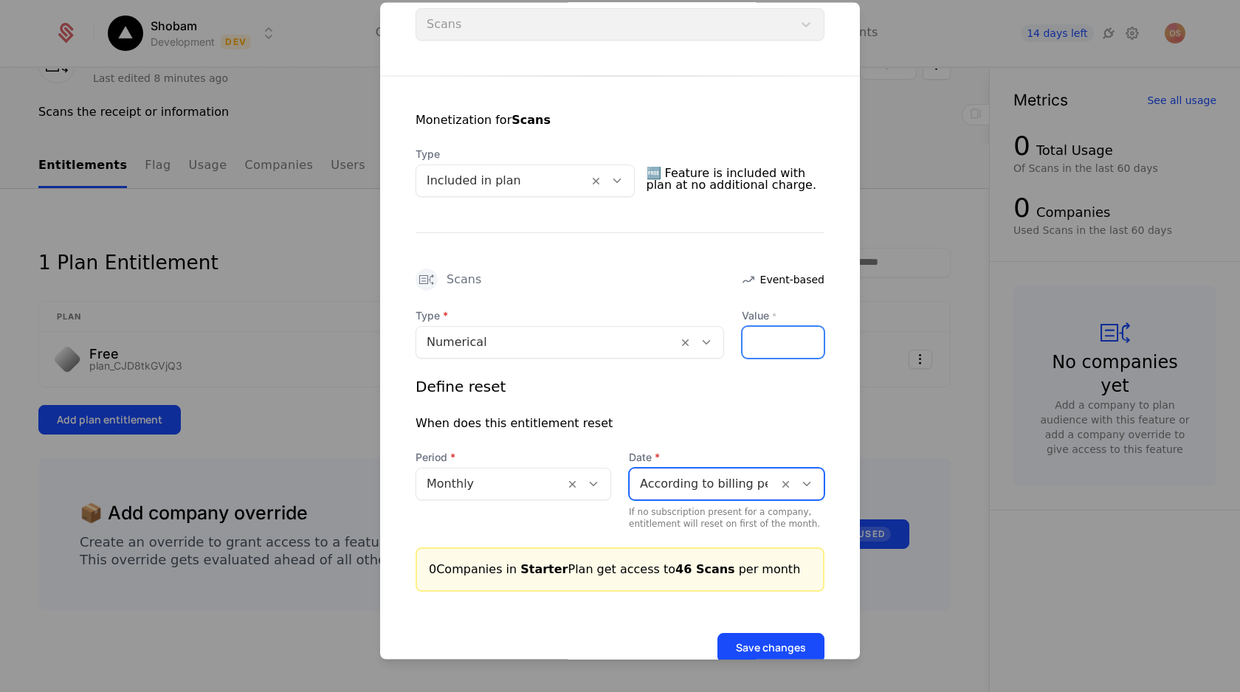
click at [776, 350] on input "**" at bounding box center [782, 343] width 81 height 31
type input "*"
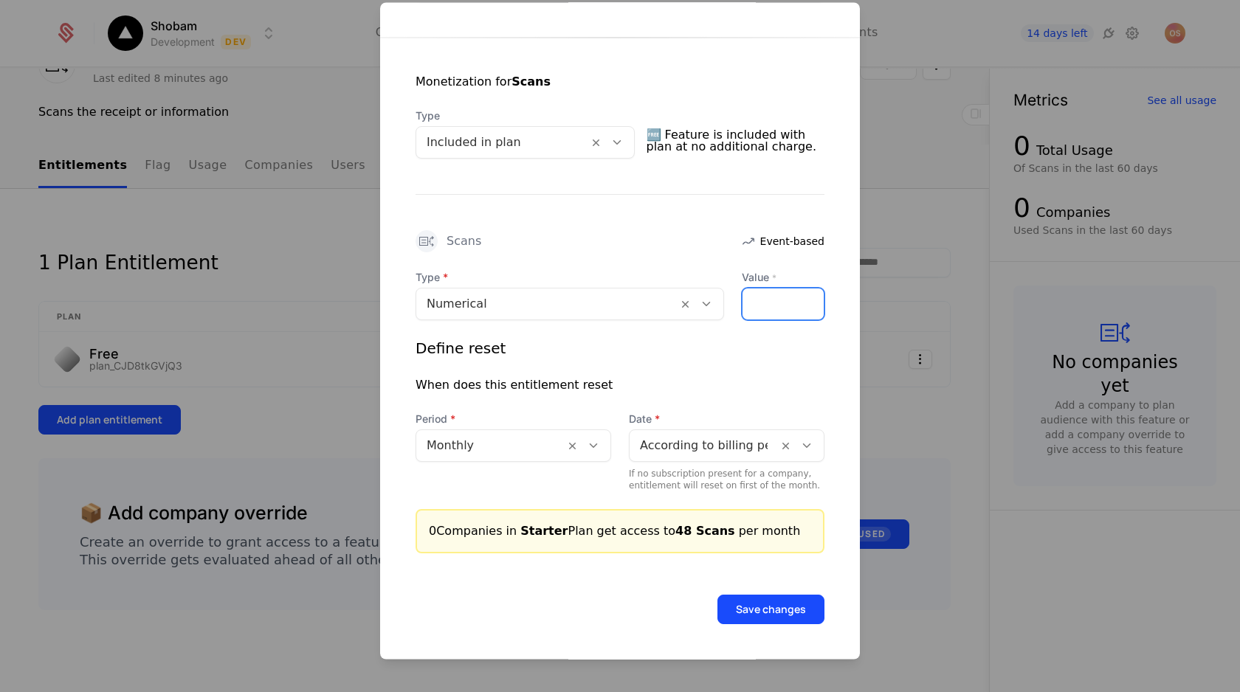
type input "*"
type input "**"
click at [705, 379] on div "When does this entitlement reset" at bounding box center [619, 386] width 409 height 18
click at [654, 591] on div "Save changes" at bounding box center [620, 589] width 480 height 71
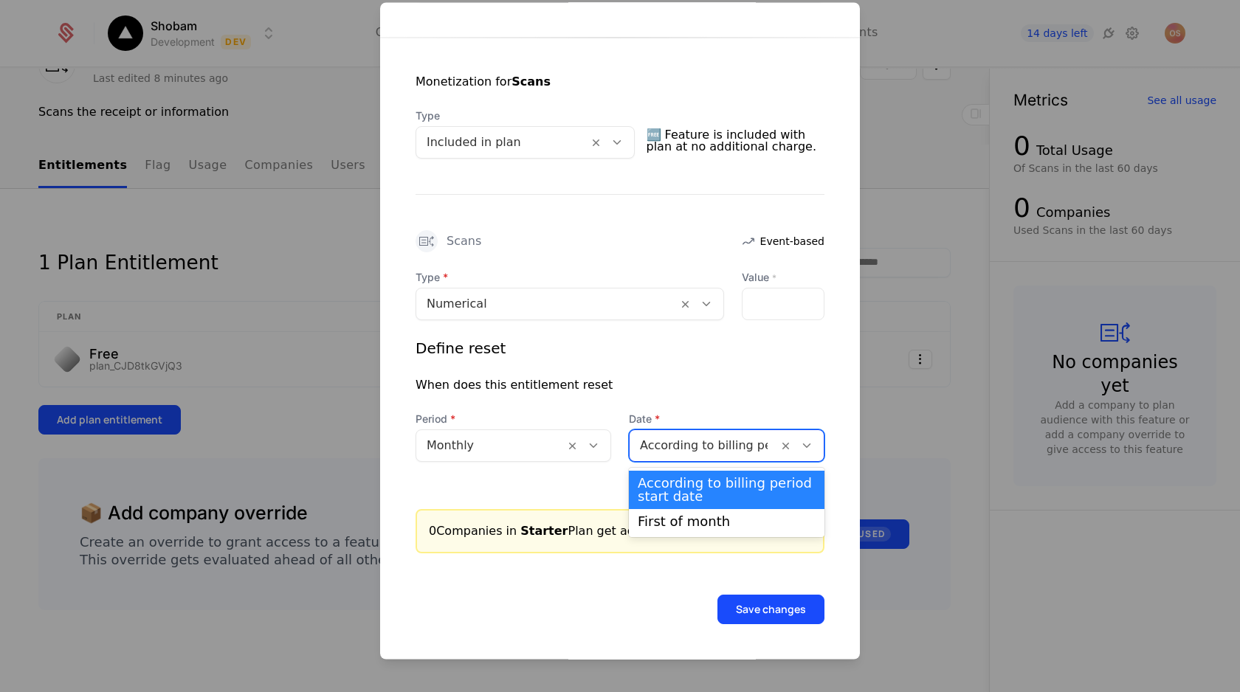
click at [731, 450] on div at bounding box center [704, 446] width 128 height 21
click at [672, 502] on div "According to billing period start date" at bounding box center [727, 490] width 178 height 27
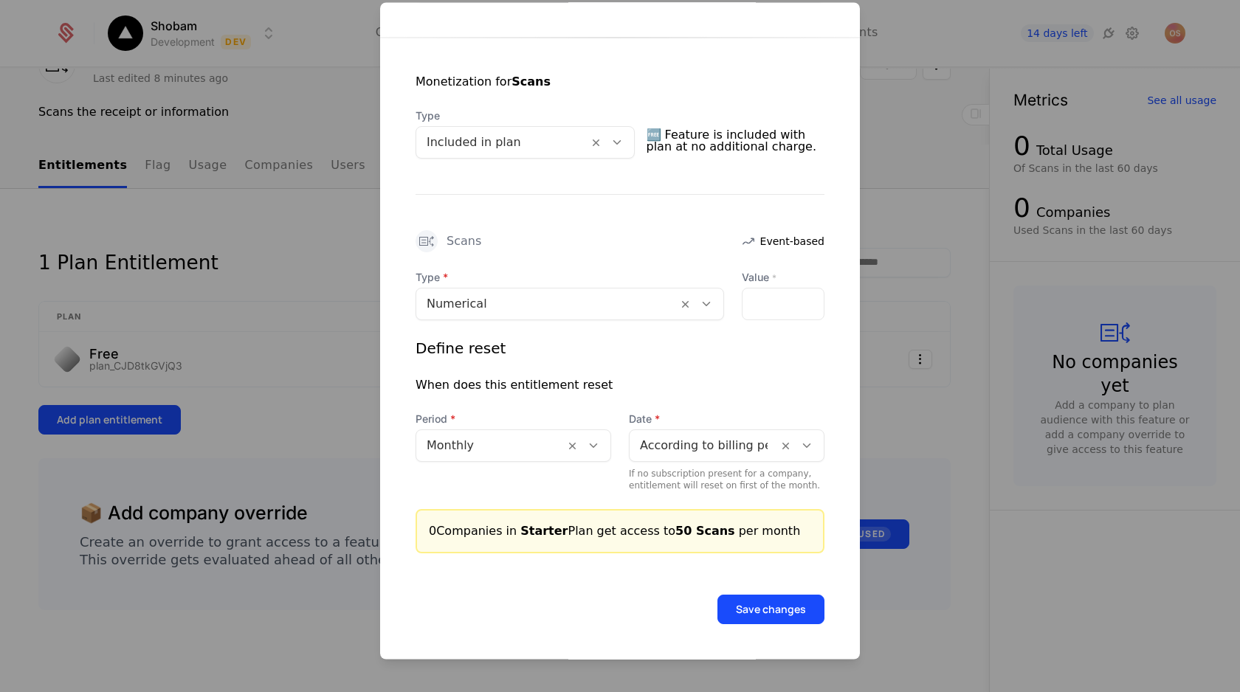
click at [777, 624] on form "Plan entitlement Scans Starter Plan Starter Feature Scans Monetization for Scan…" at bounding box center [620, 204] width 480 height 914
click at [778, 621] on button "Save changes" at bounding box center [770, 610] width 107 height 30
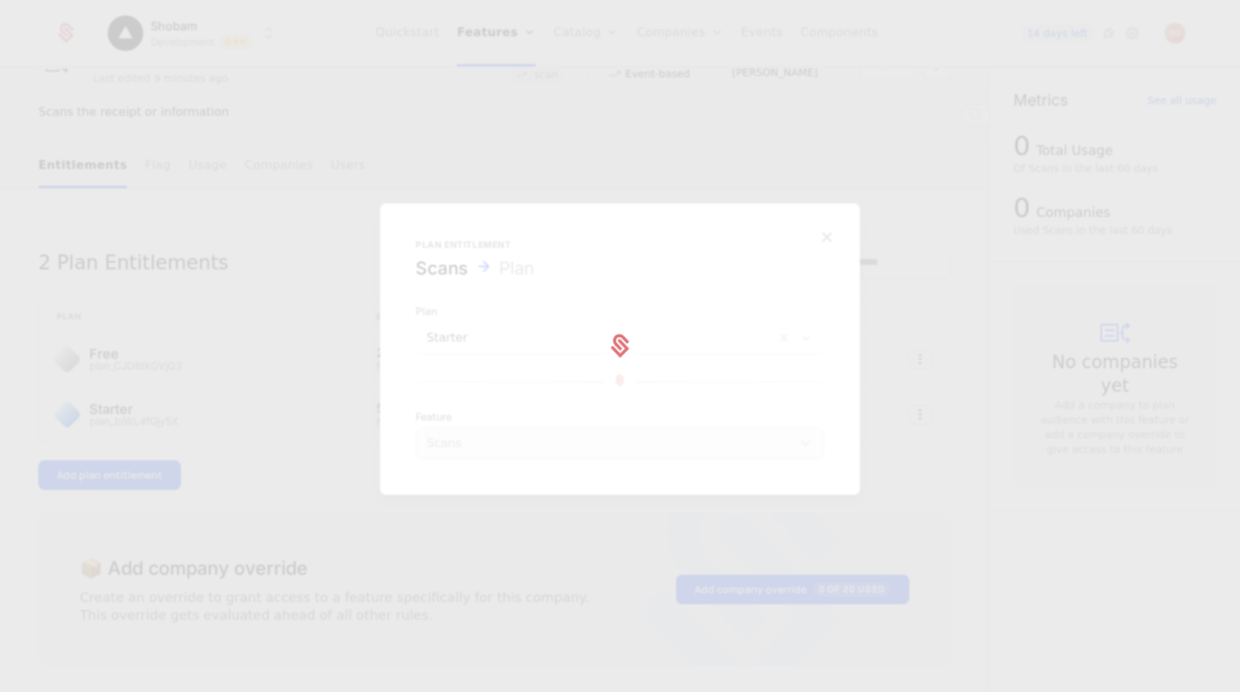
scroll to position [0, 0]
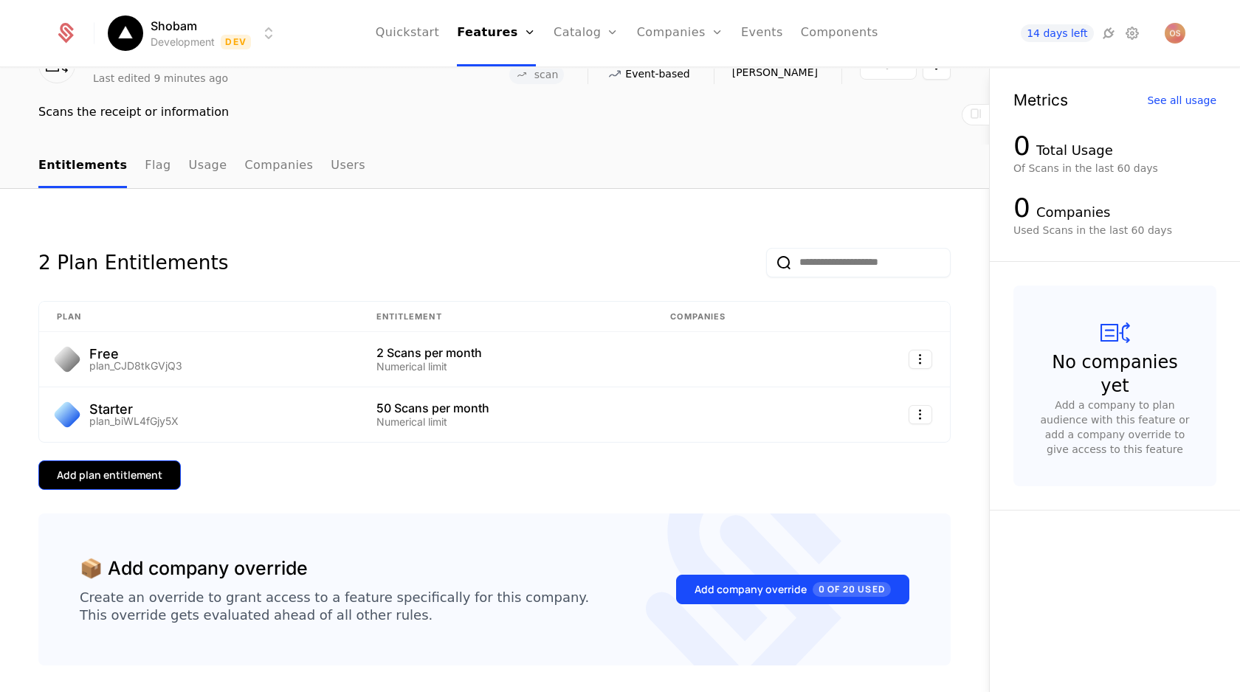
click at [108, 485] on button "Add plan entitlement" at bounding box center [109, 475] width 142 height 30
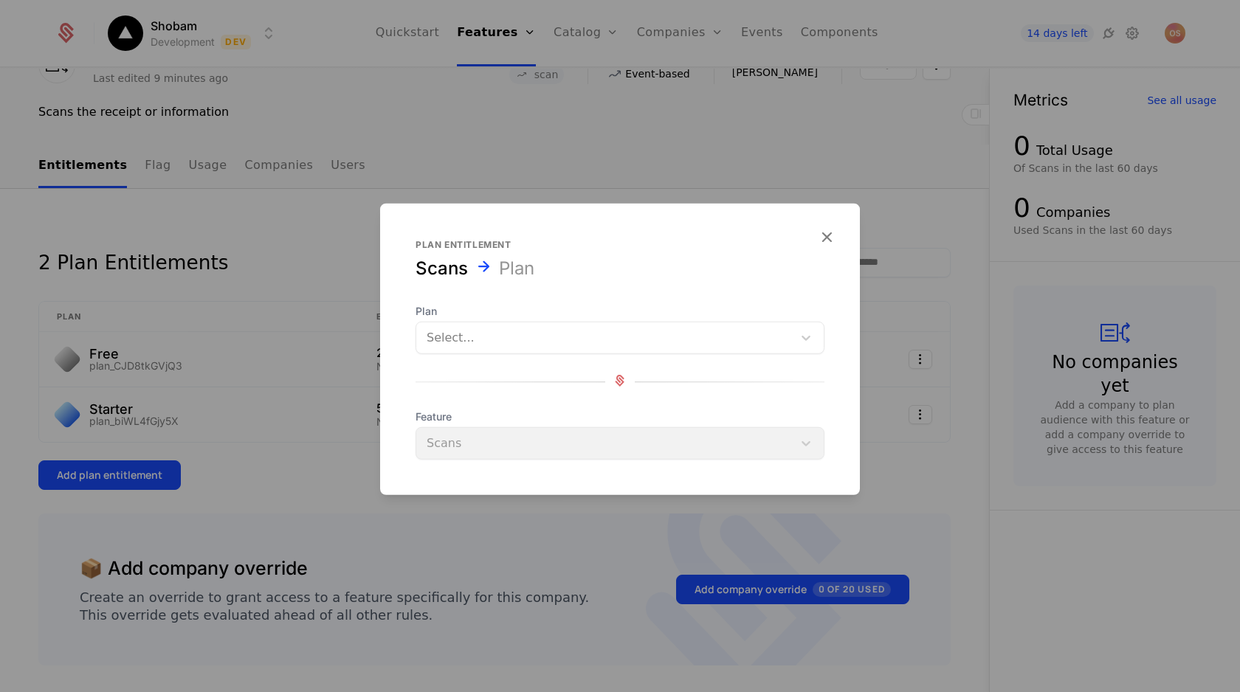
click at [437, 338] on div at bounding box center [604, 338] width 356 height 21
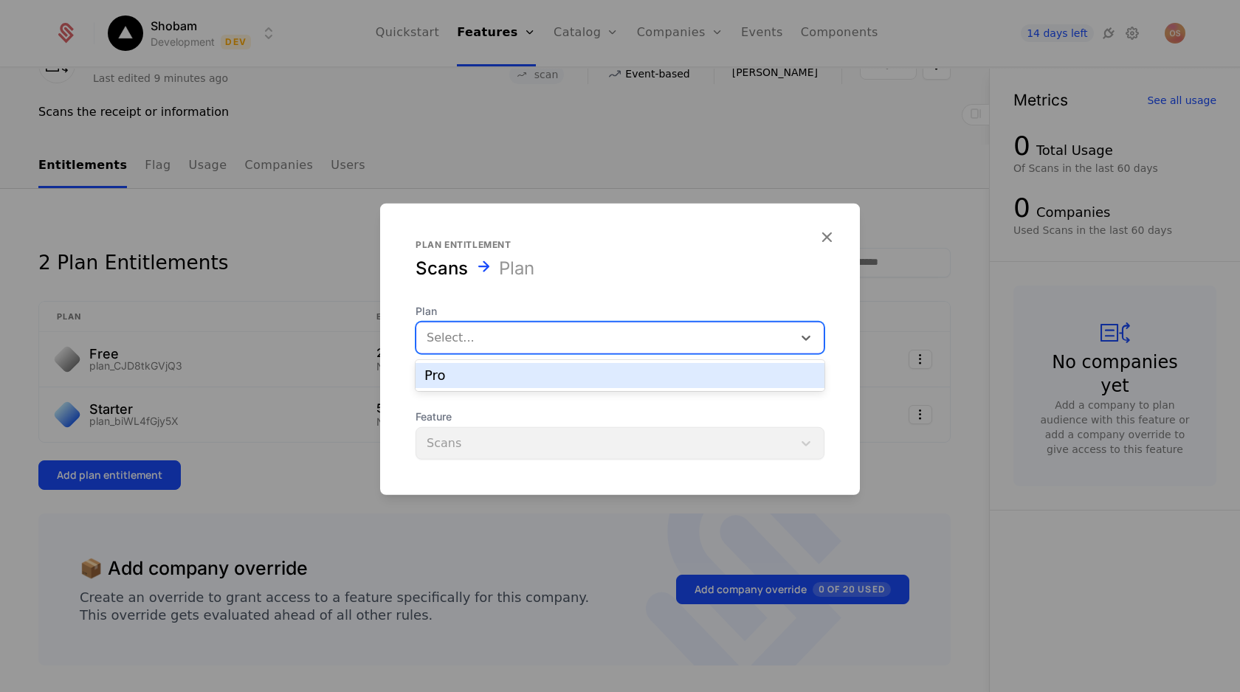
click at [449, 379] on div "Pro" at bounding box center [619, 375] width 391 height 13
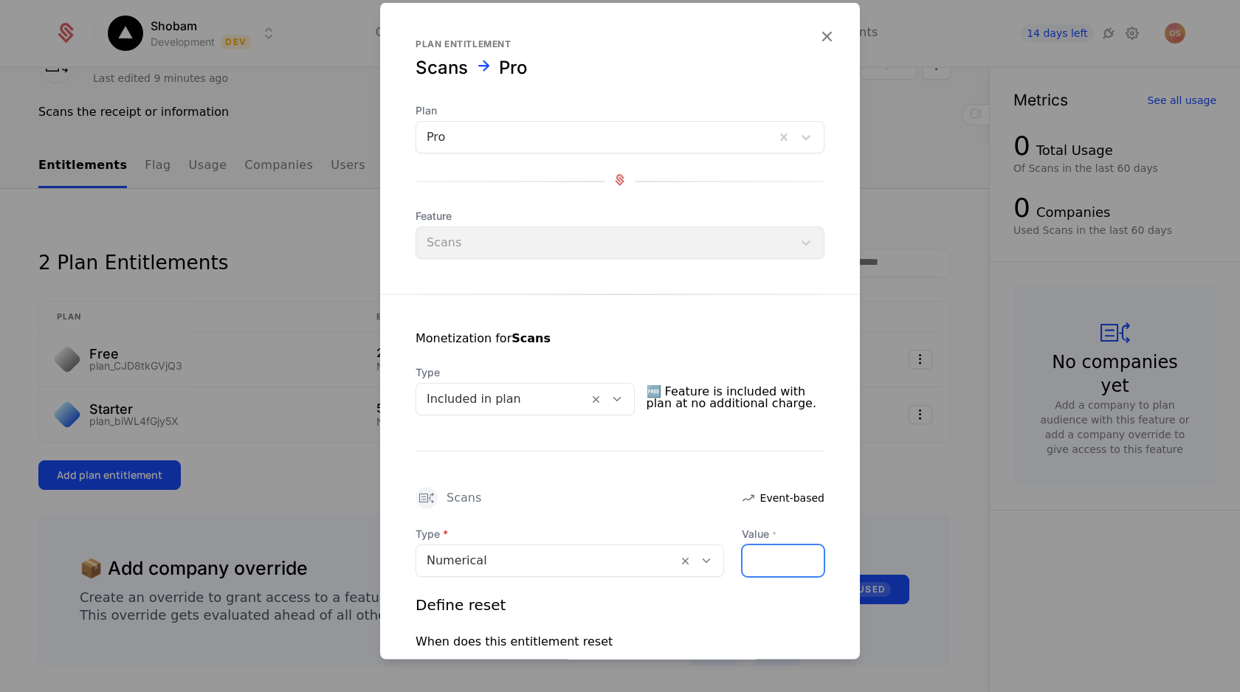
click at [768, 557] on input "Value *" at bounding box center [782, 560] width 81 height 31
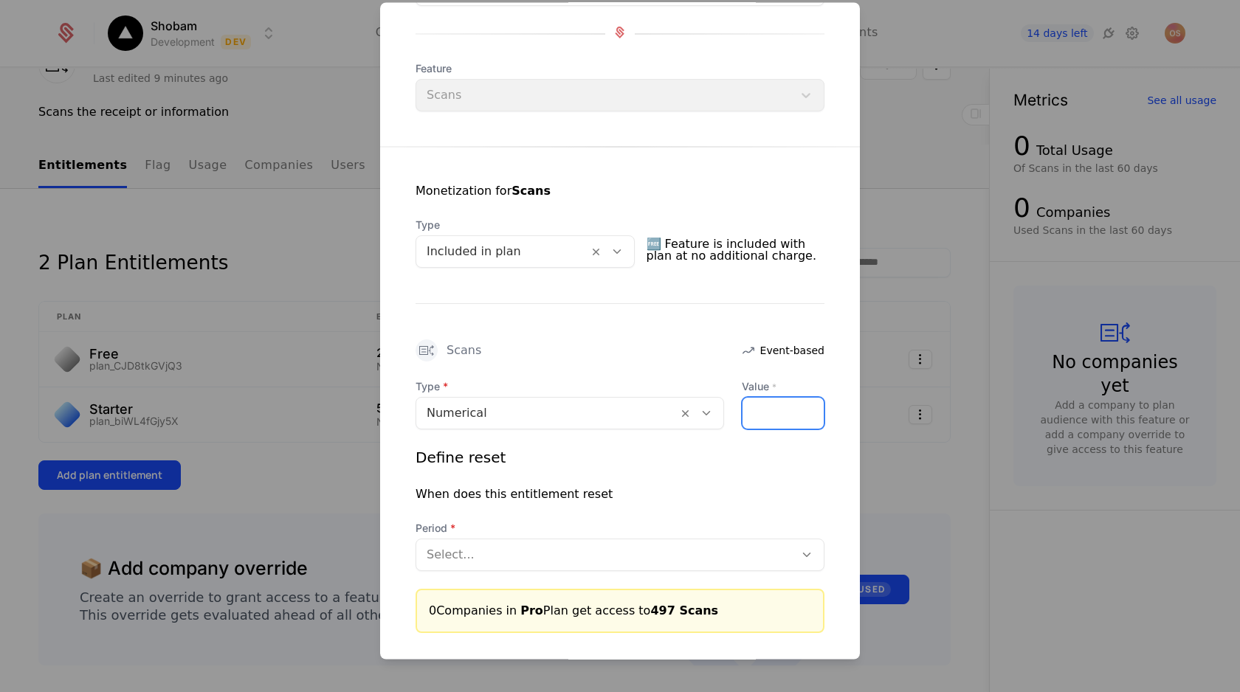
scroll to position [227, 0]
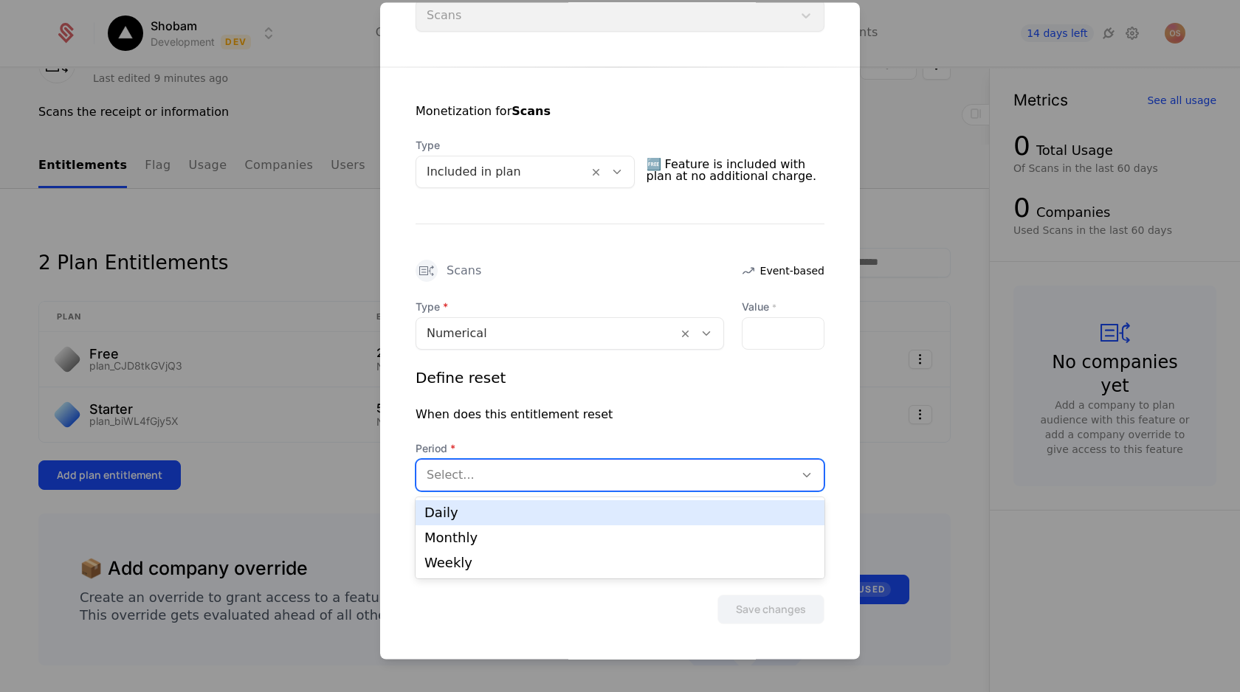
click at [718, 471] on div at bounding box center [604, 476] width 357 height 21
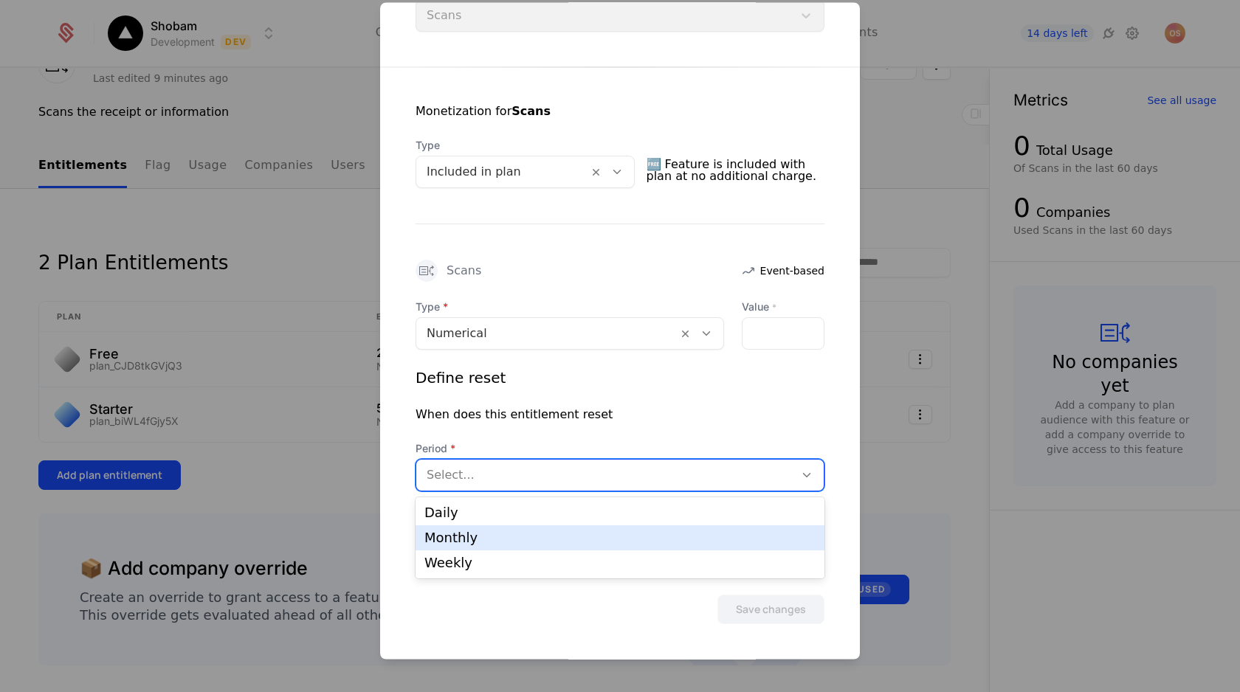
click at [675, 545] on div "Monthly" at bounding box center [619, 537] width 409 height 25
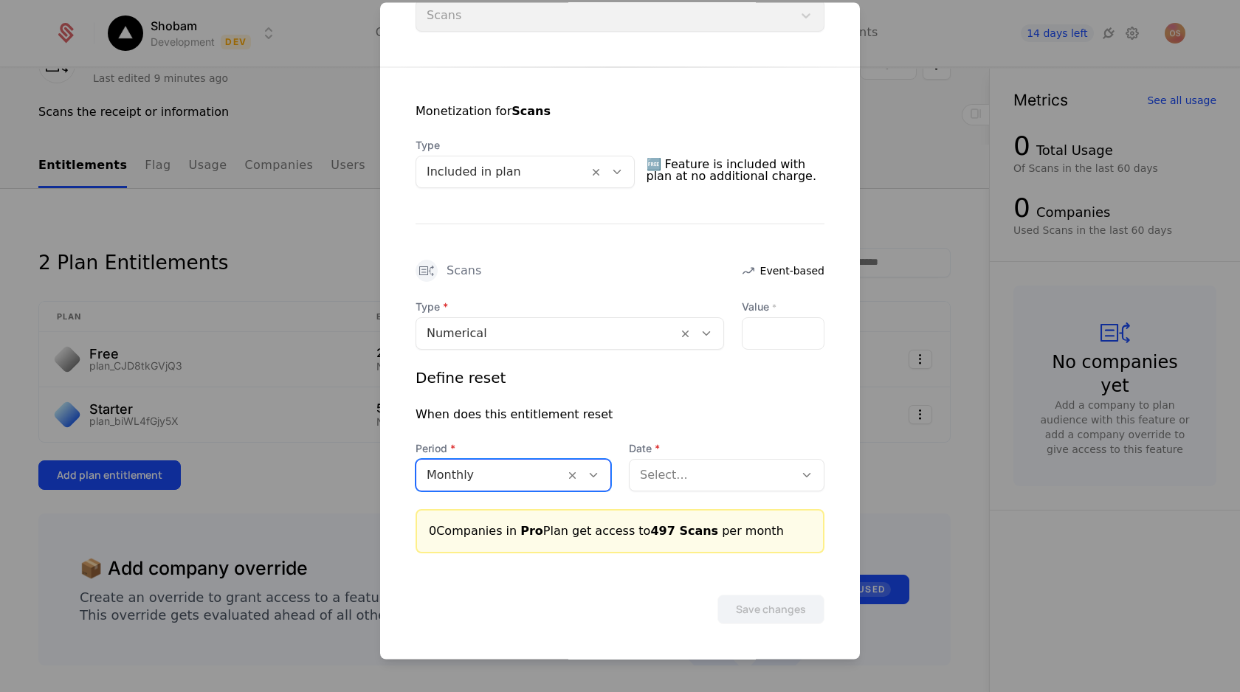
click at [680, 474] on div at bounding box center [712, 476] width 144 height 21
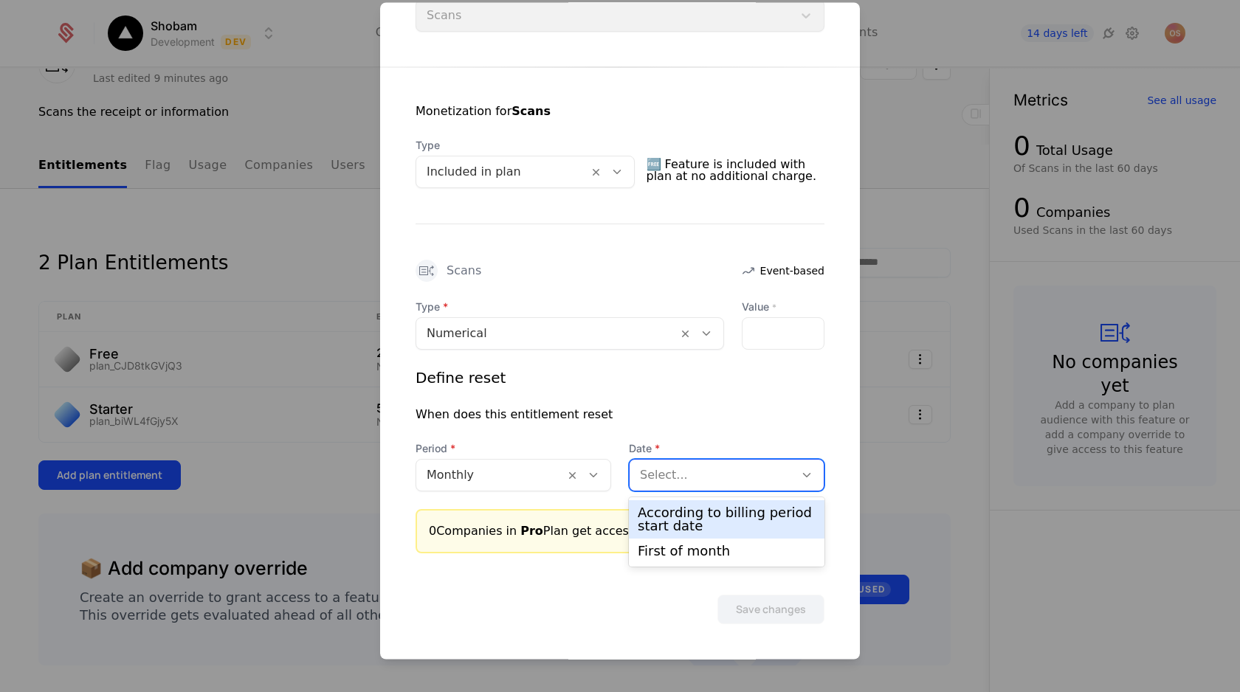
click at [680, 516] on div "According to billing period start date" at bounding box center [727, 519] width 178 height 27
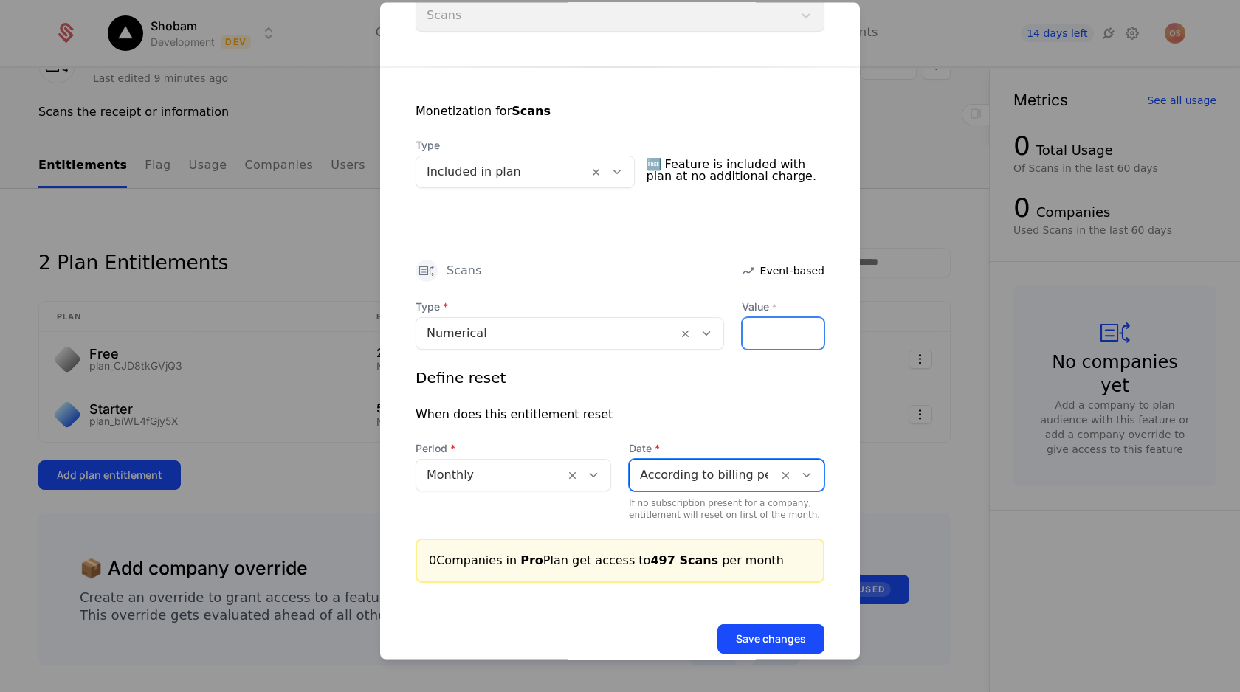
click at [776, 336] on input "***" at bounding box center [782, 334] width 81 height 31
type input "*"
type input "***"
click at [690, 407] on div "When does this entitlement reset" at bounding box center [619, 416] width 409 height 18
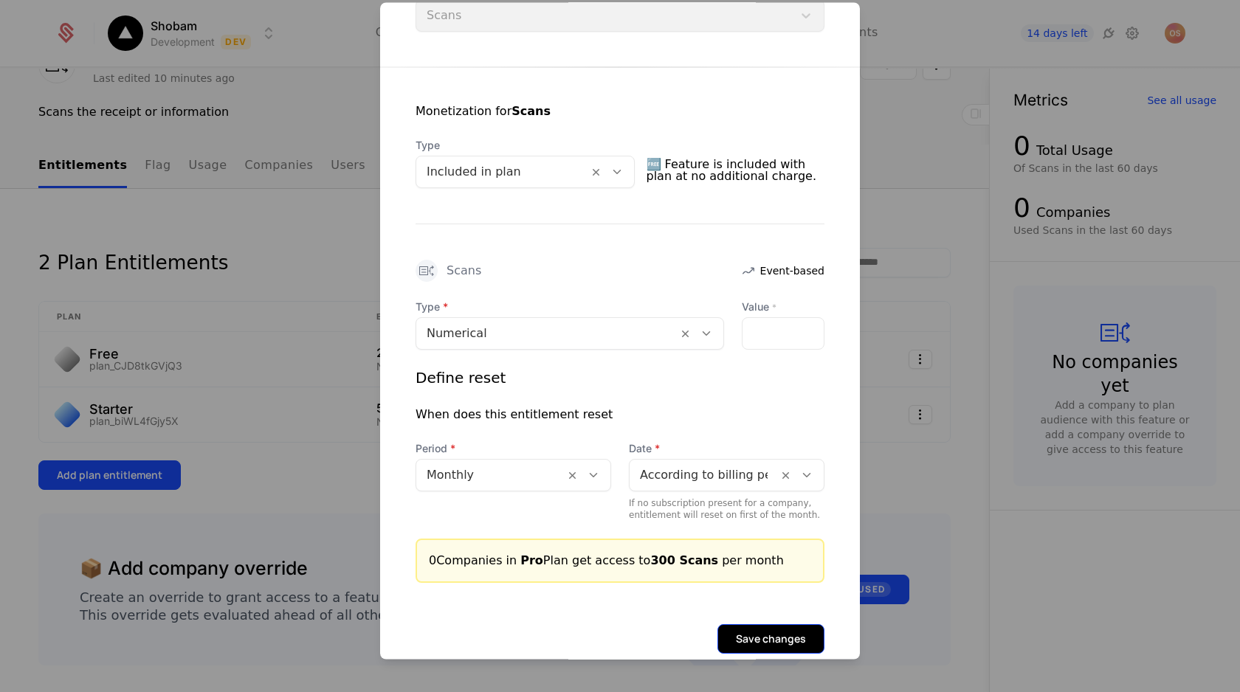
click at [743, 635] on button "Save changes" at bounding box center [770, 640] width 107 height 30
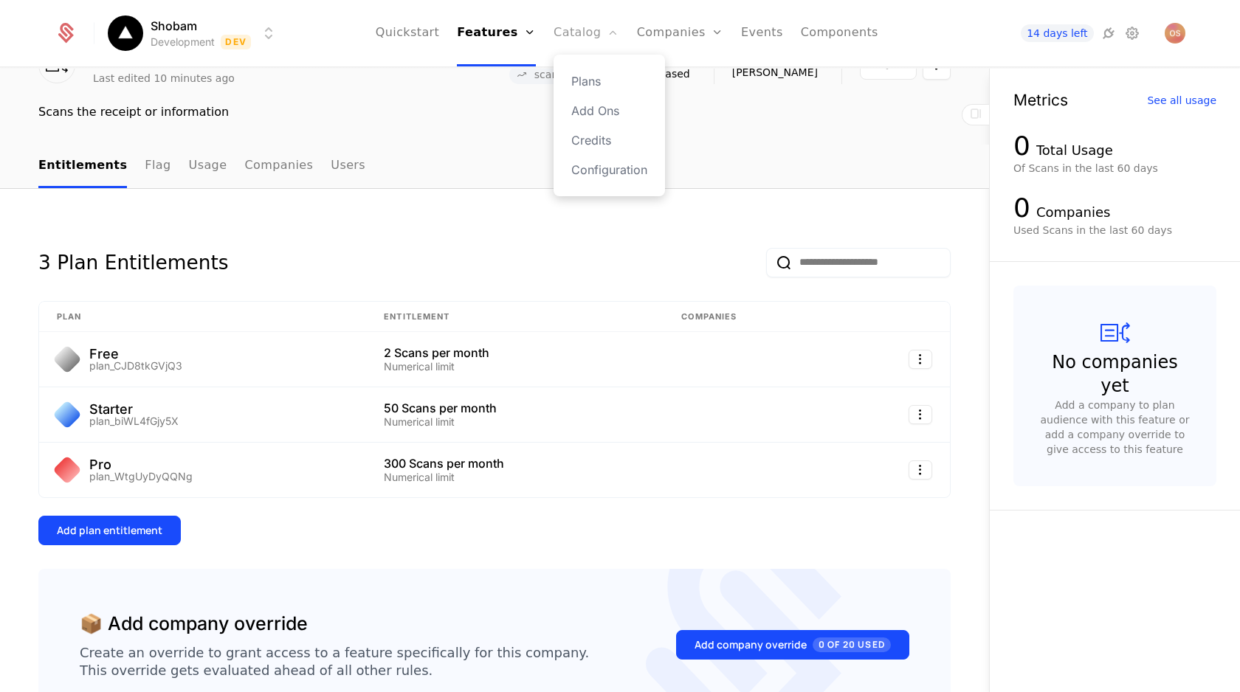
click at [593, 30] on link "Catalog" at bounding box center [586, 33] width 66 height 66
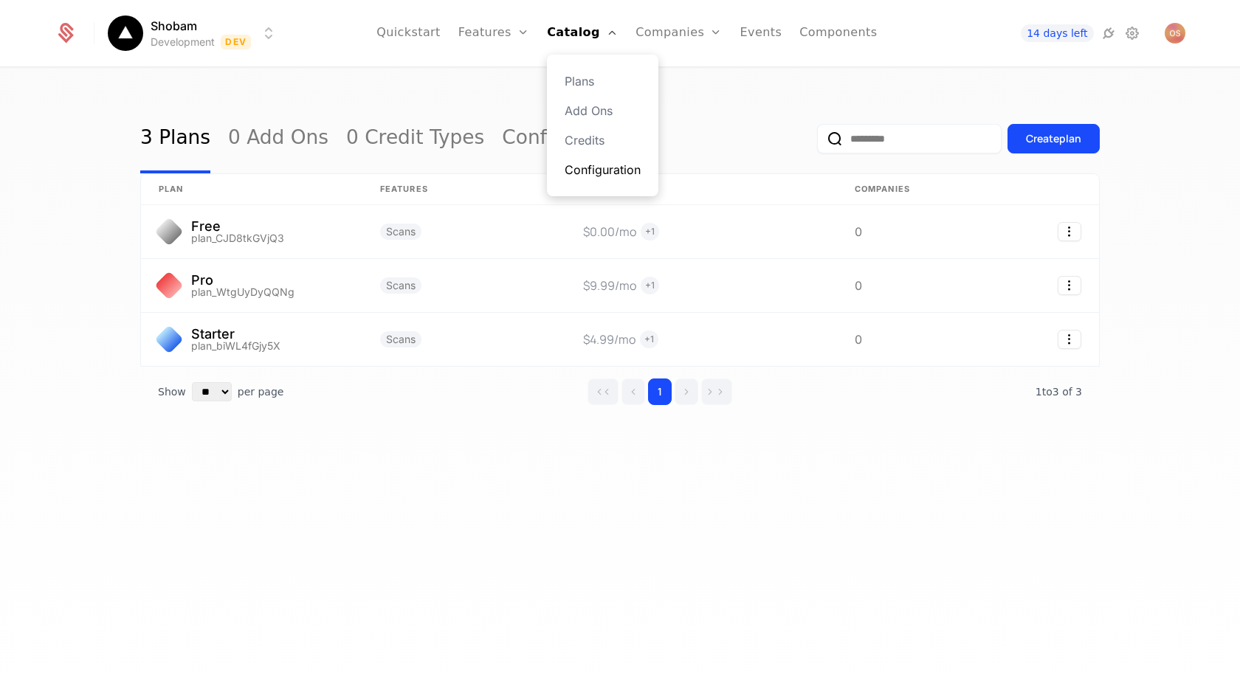
click at [595, 170] on link "Configuration" at bounding box center [602, 170] width 76 height 18
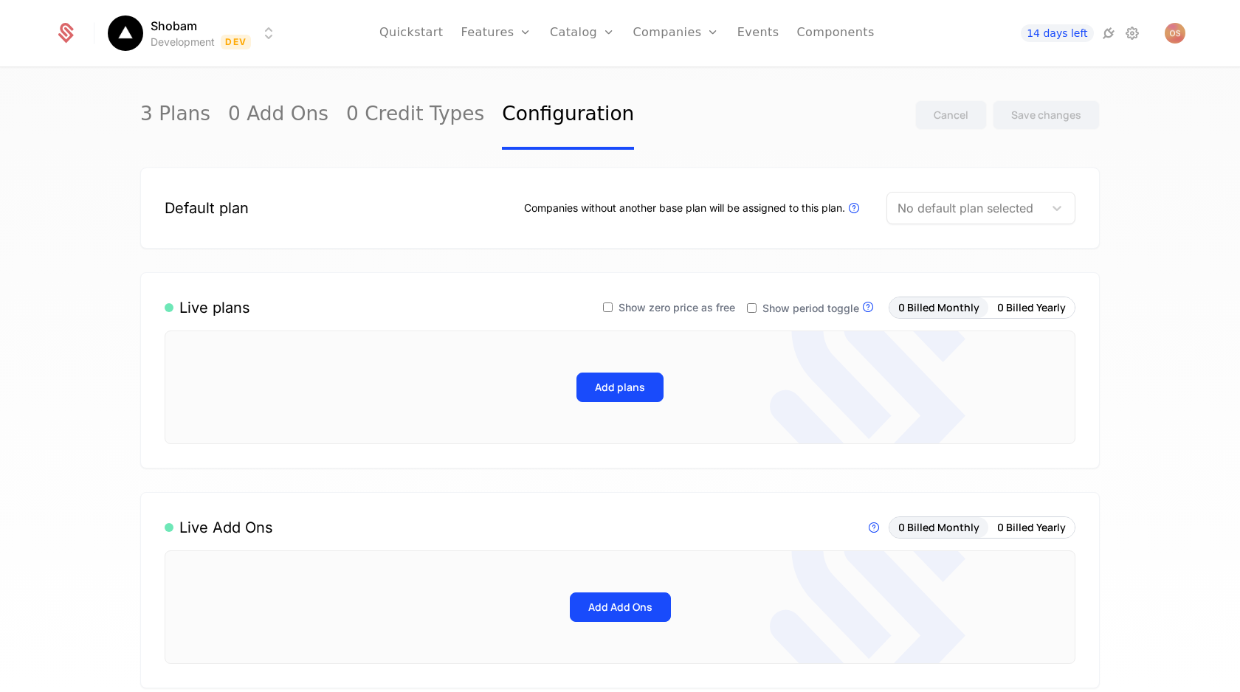
click at [917, 210] on div at bounding box center [965, 208] width 136 height 21
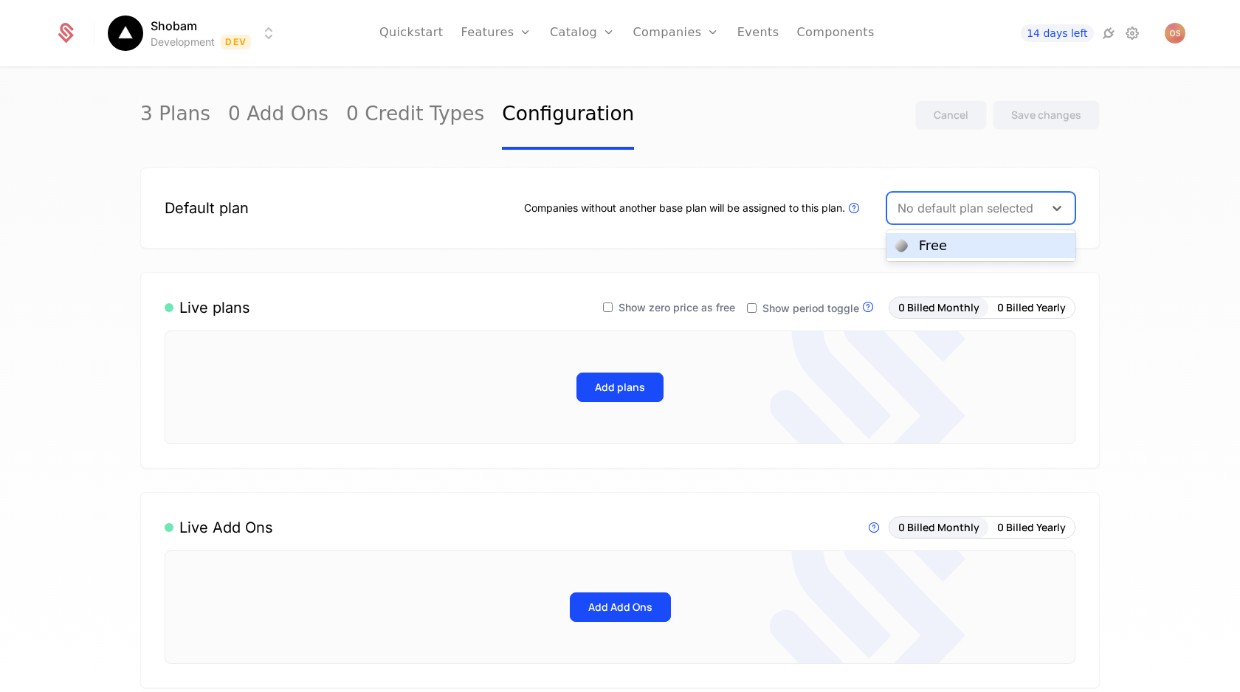
click at [926, 245] on div "Free" at bounding box center [933, 245] width 28 height 13
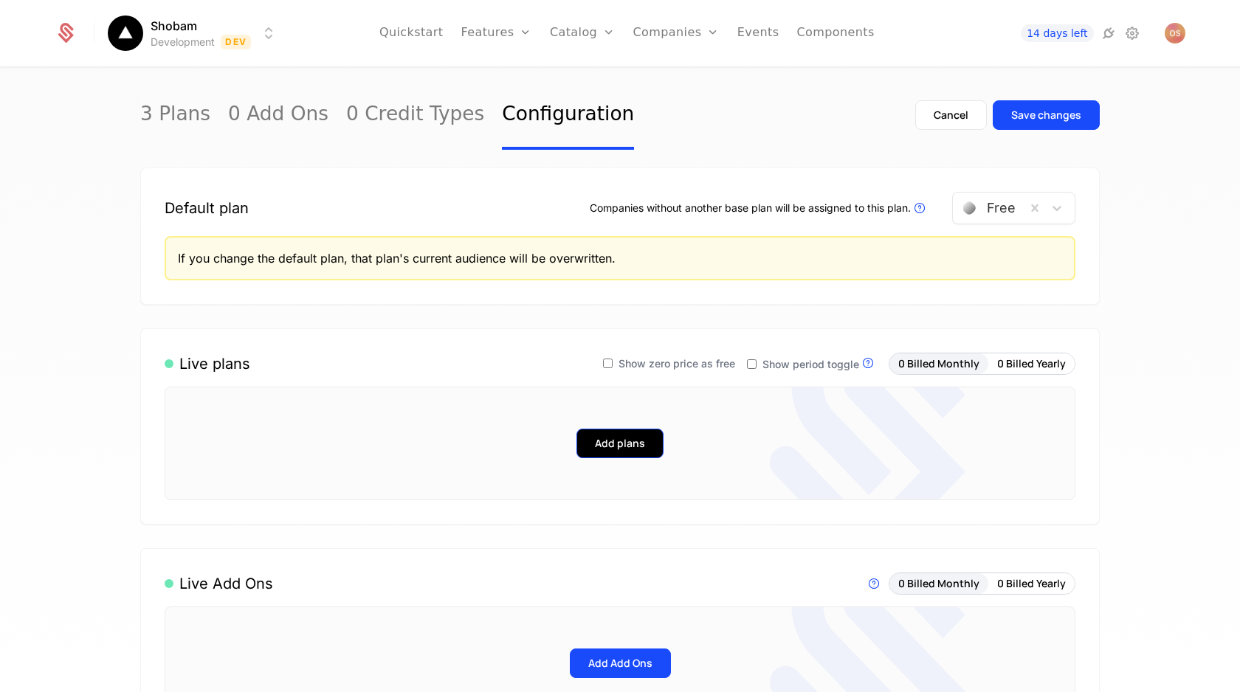
click at [629, 436] on button "Add plans" at bounding box center [619, 444] width 87 height 30
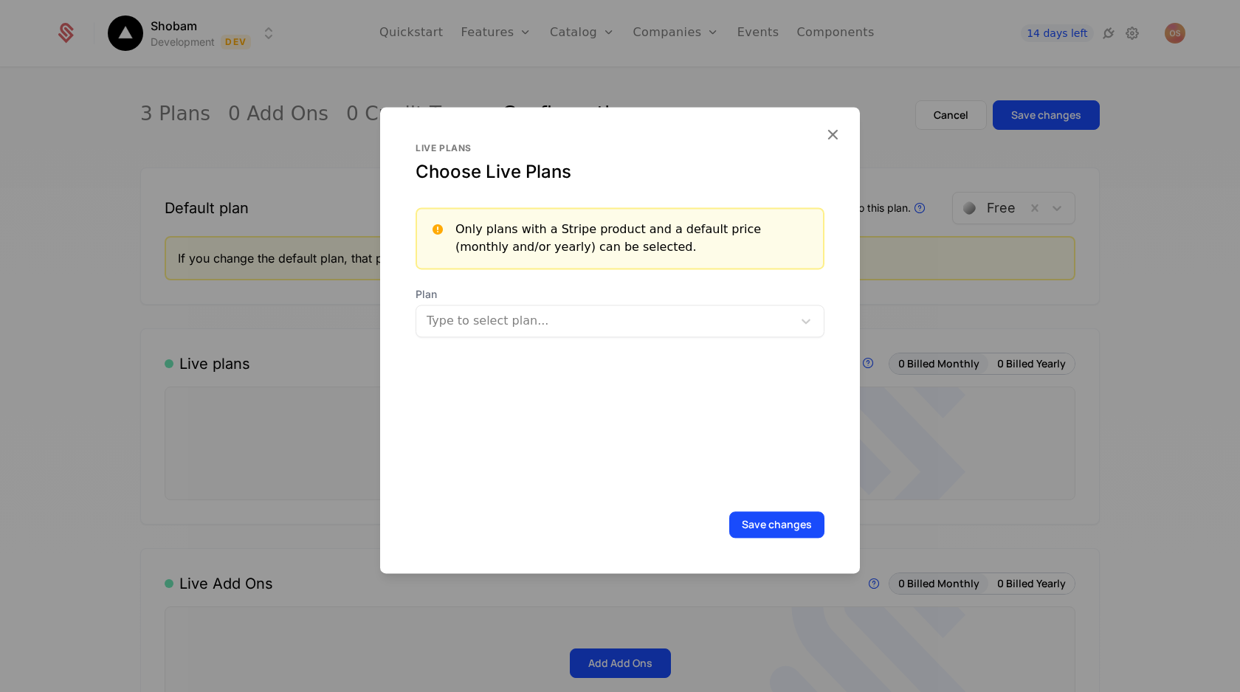
click at [576, 318] on div at bounding box center [606, 321] width 356 height 21
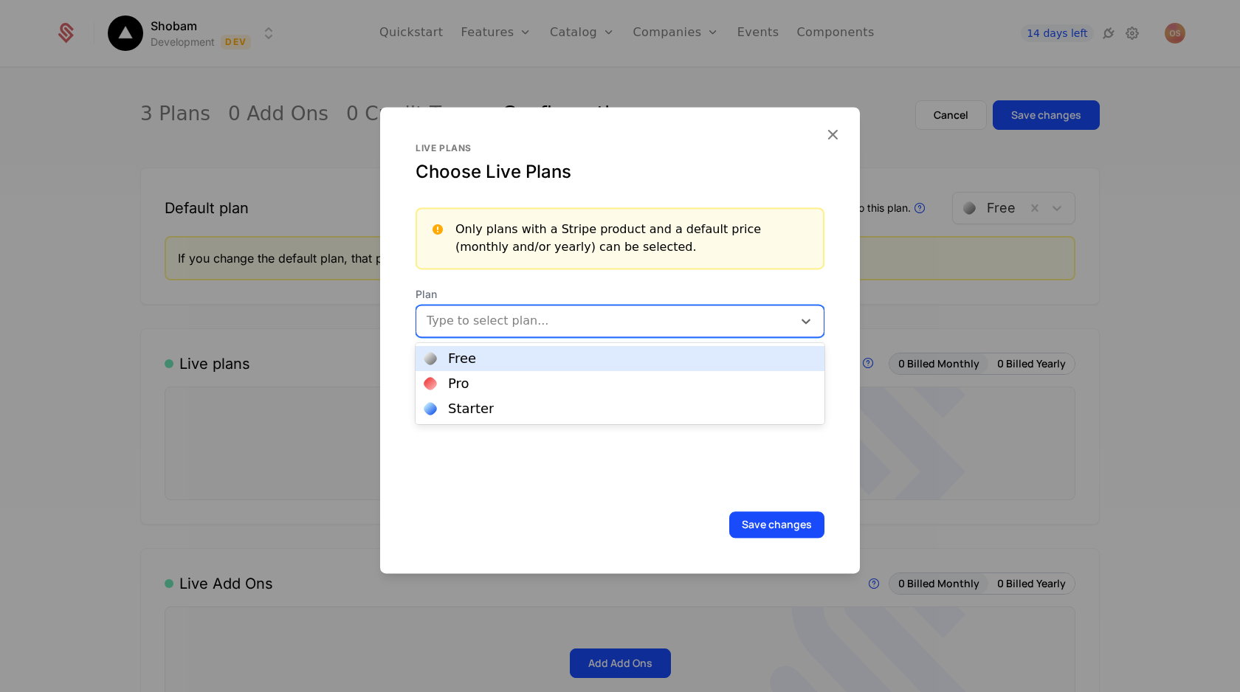
click at [525, 350] on div "Free" at bounding box center [619, 358] width 409 height 25
click at [533, 327] on div at bounding box center [637, 319] width 258 height 21
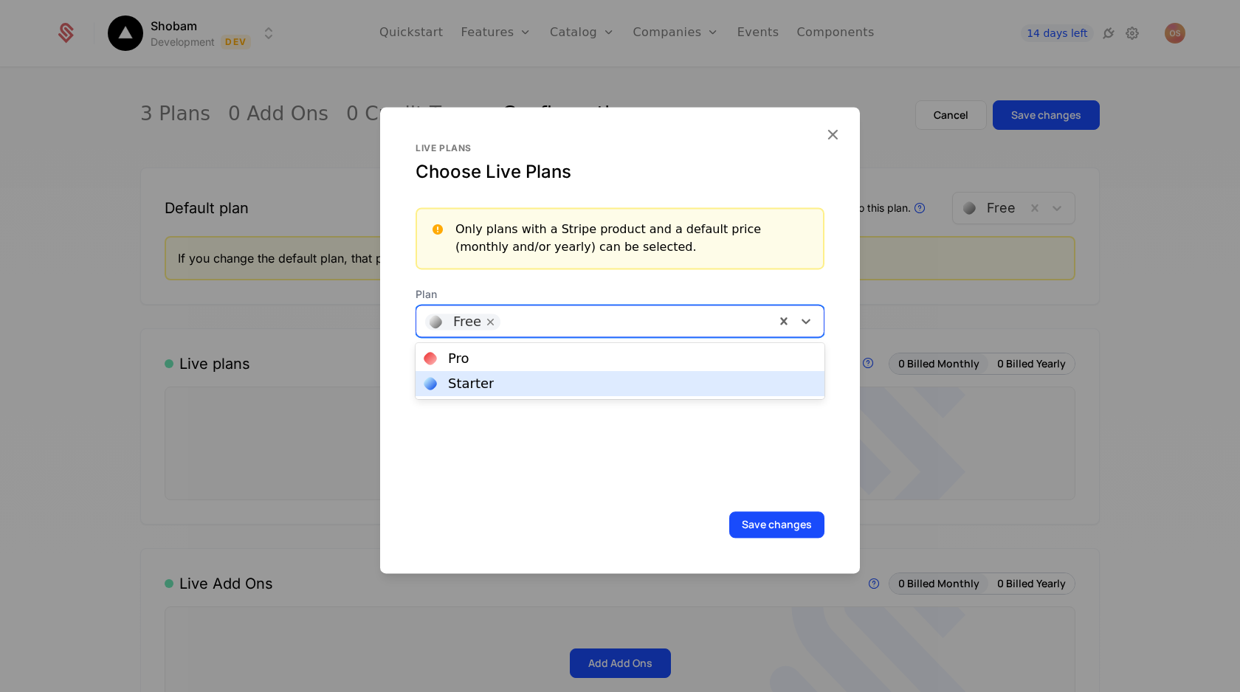
click at [522, 381] on div "Starter" at bounding box center [619, 383] width 391 height 13
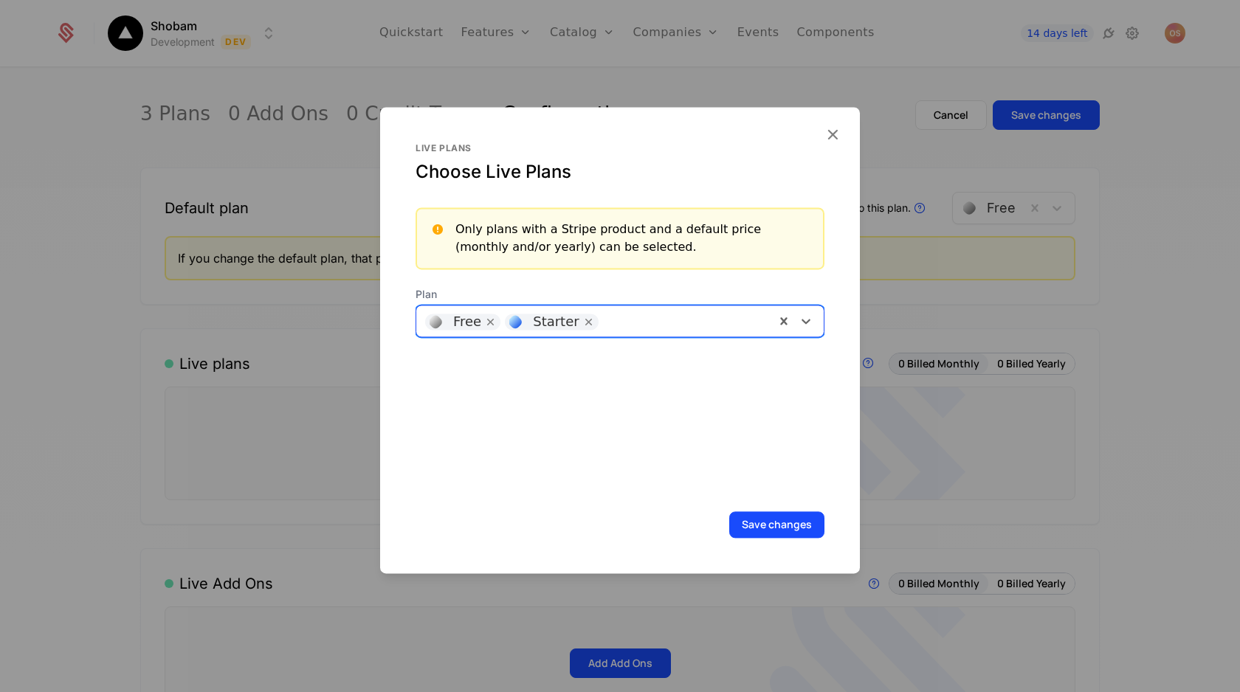
click at [615, 317] on div at bounding box center [686, 319] width 160 height 21
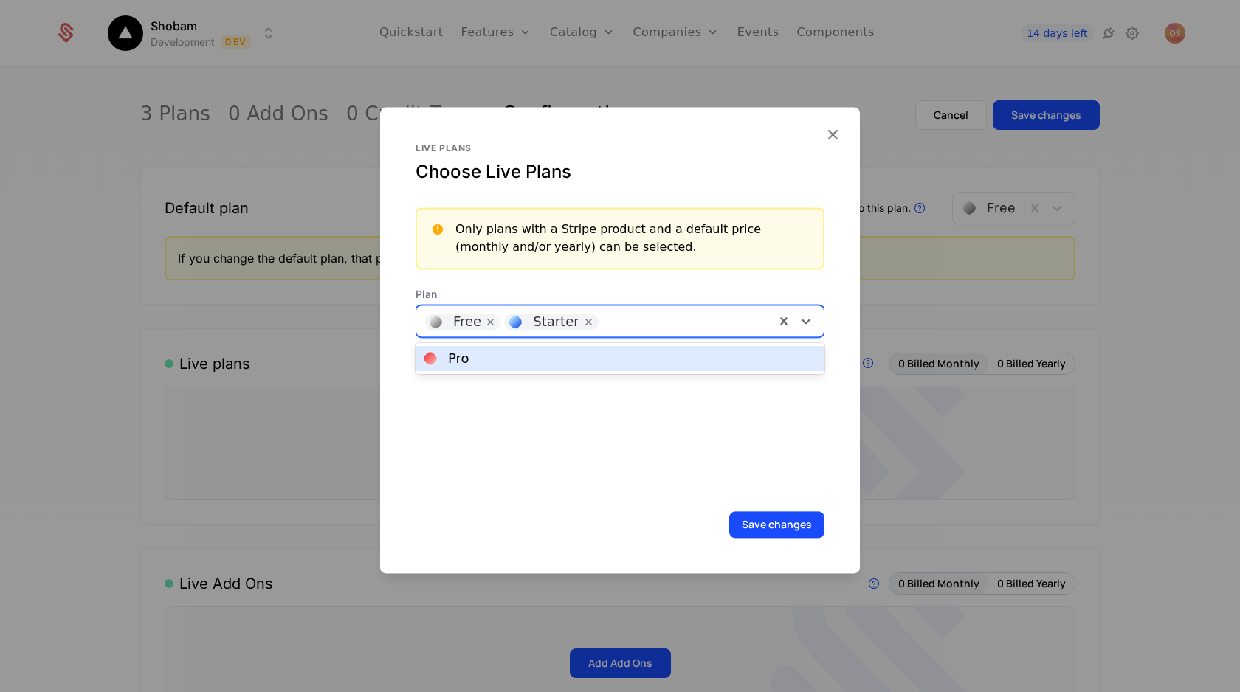
click at [588, 356] on div "Pro" at bounding box center [619, 358] width 391 height 13
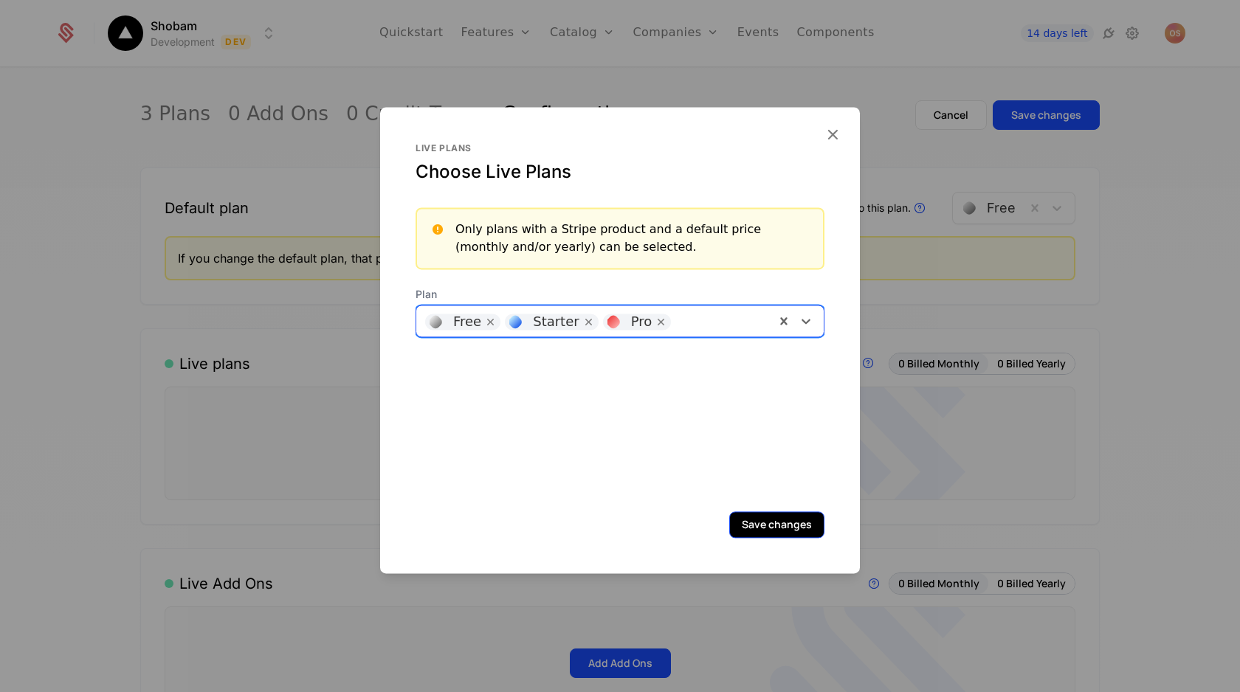
click at [760, 527] on button "Save changes" at bounding box center [776, 524] width 95 height 27
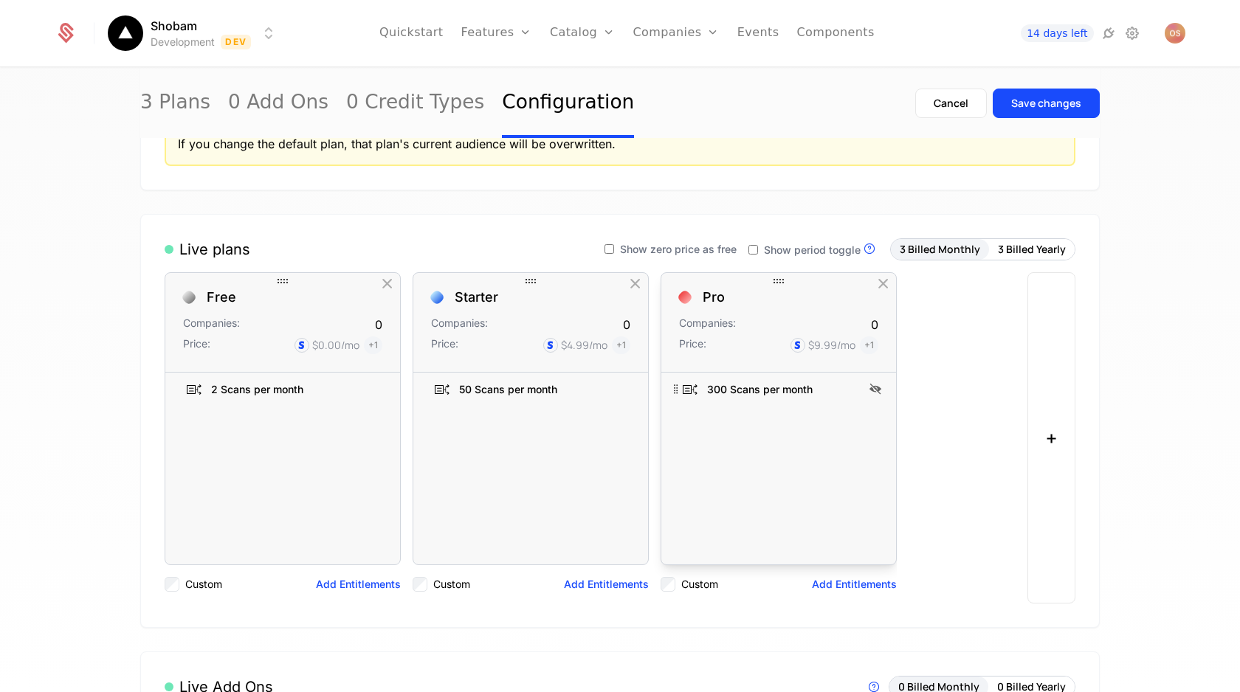
scroll to position [116, 0]
click at [1033, 253] on button "3 Billed Yearly" at bounding box center [1032, 248] width 86 height 21
click at [976, 255] on button "3 Billed Monthly" at bounding box center [940, 248] width 98 height 21
click at [502, 103] on link "Configuration" at bounding box center [568, 103] width 132 height 69
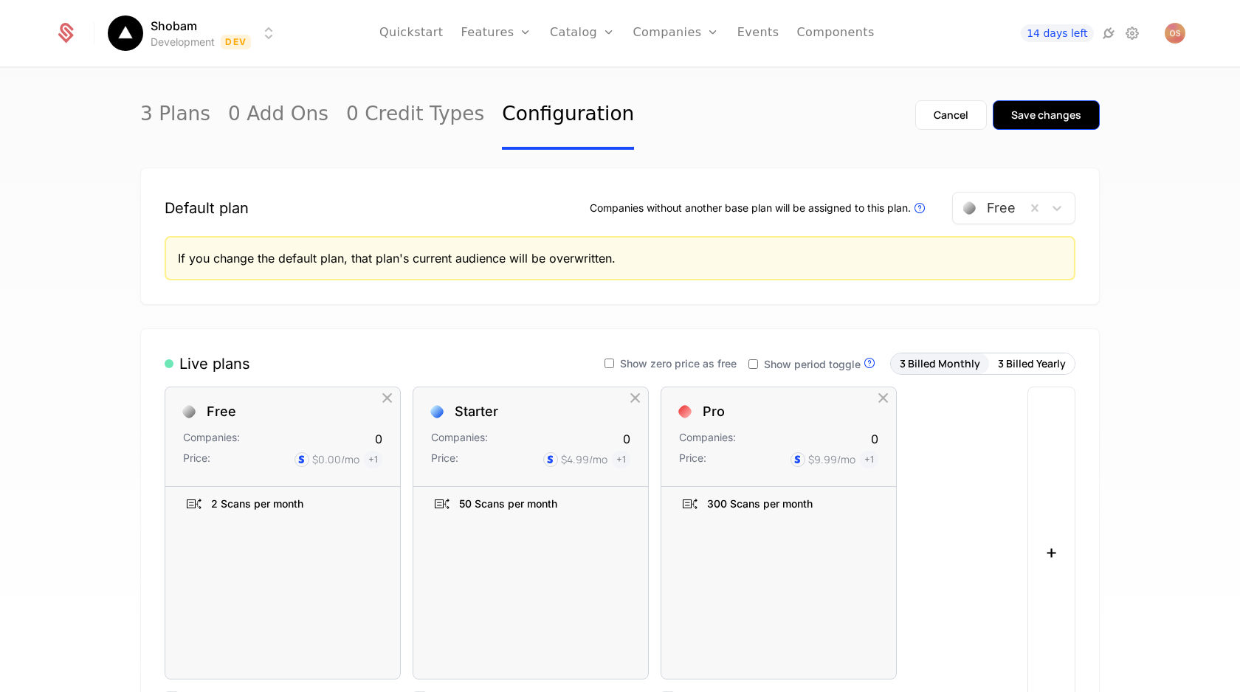
click at [1015, 105] on button "Save changes" at bounding box center [1045, 115] width 107 height 30
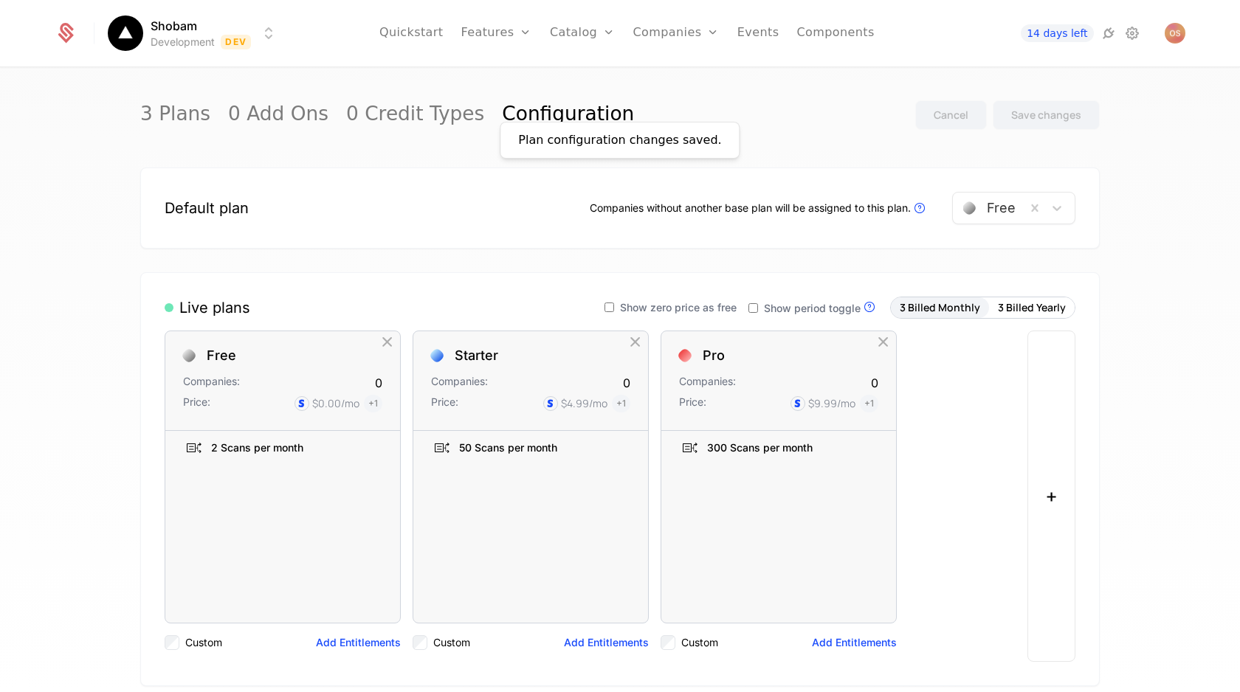
click at [492, 32] on link "Features" at bounding box center [495, 33] width 71 height 66
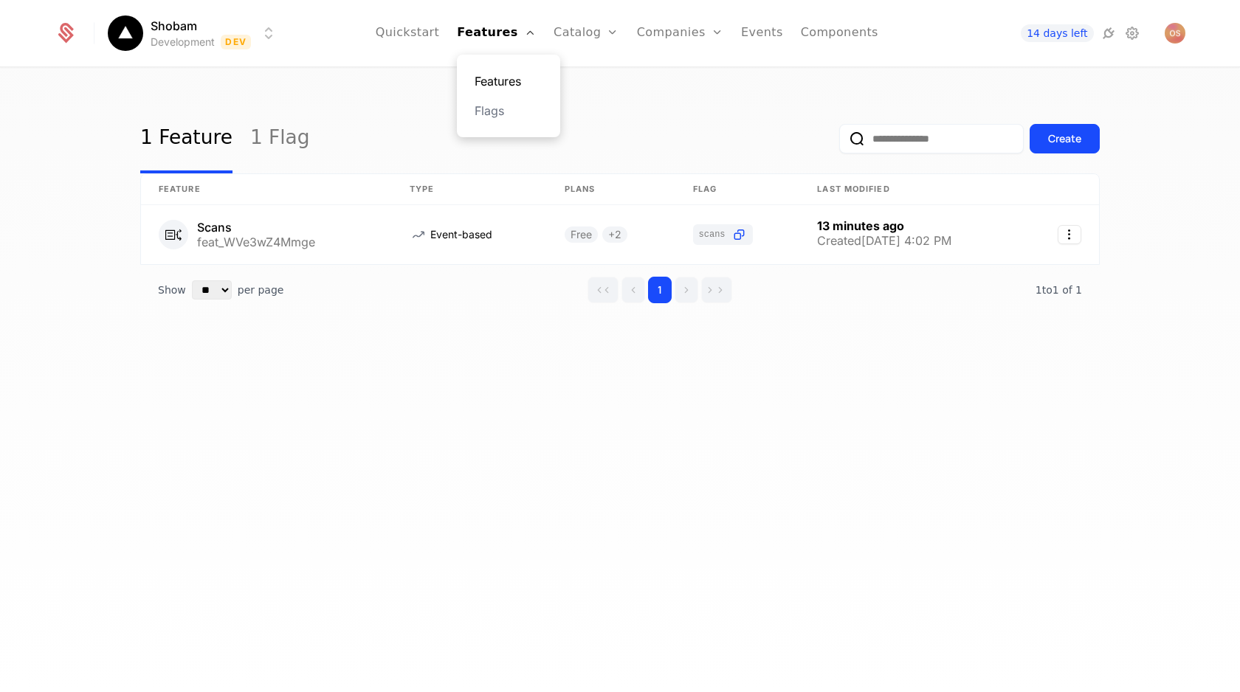
click at [492, 77] on link "Features" at bounding box center [508, 81] width 68 height 18
click at [497, 80] on link "Features" at bounding box center [508, 81] width 68 height 18
click at [1062, 144] on div "Create" at bounding box center [1064, 138] width 33 height 15
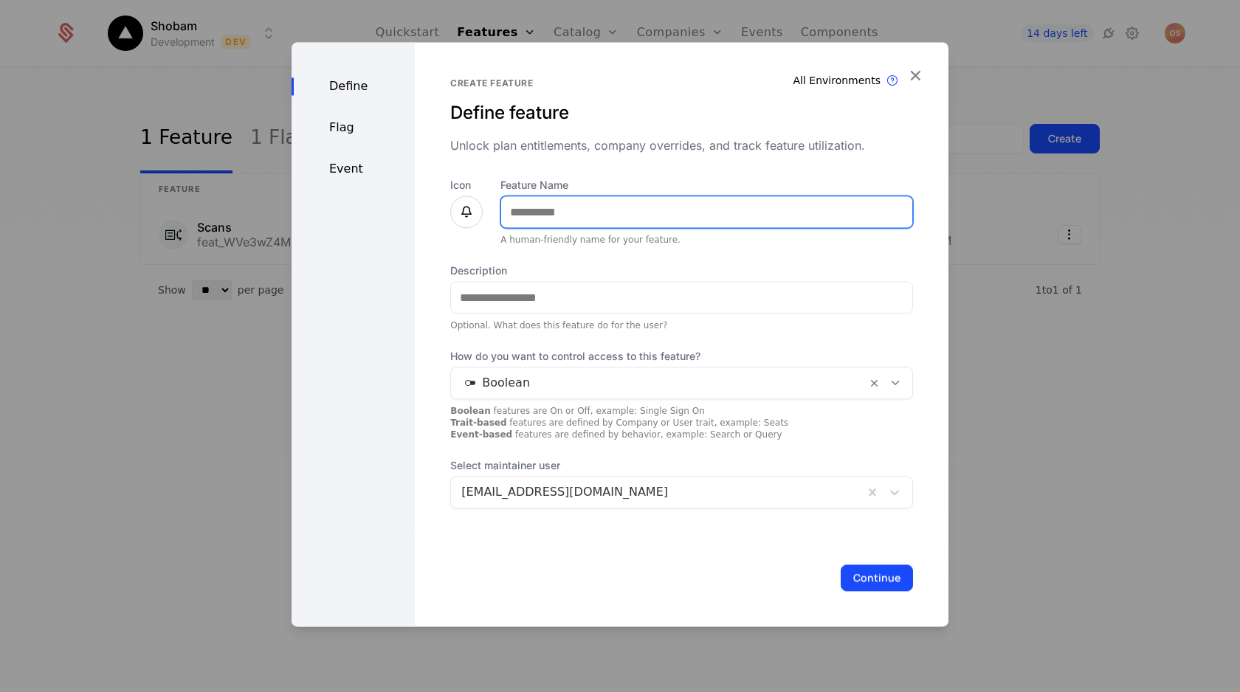
click at [706, 223] on input "Feature Name" at bounding box center [706, 211] width 411 height 31
type input "**********"
click at [601, 381] on div at bounding box center [658, 383] width 395 height 21
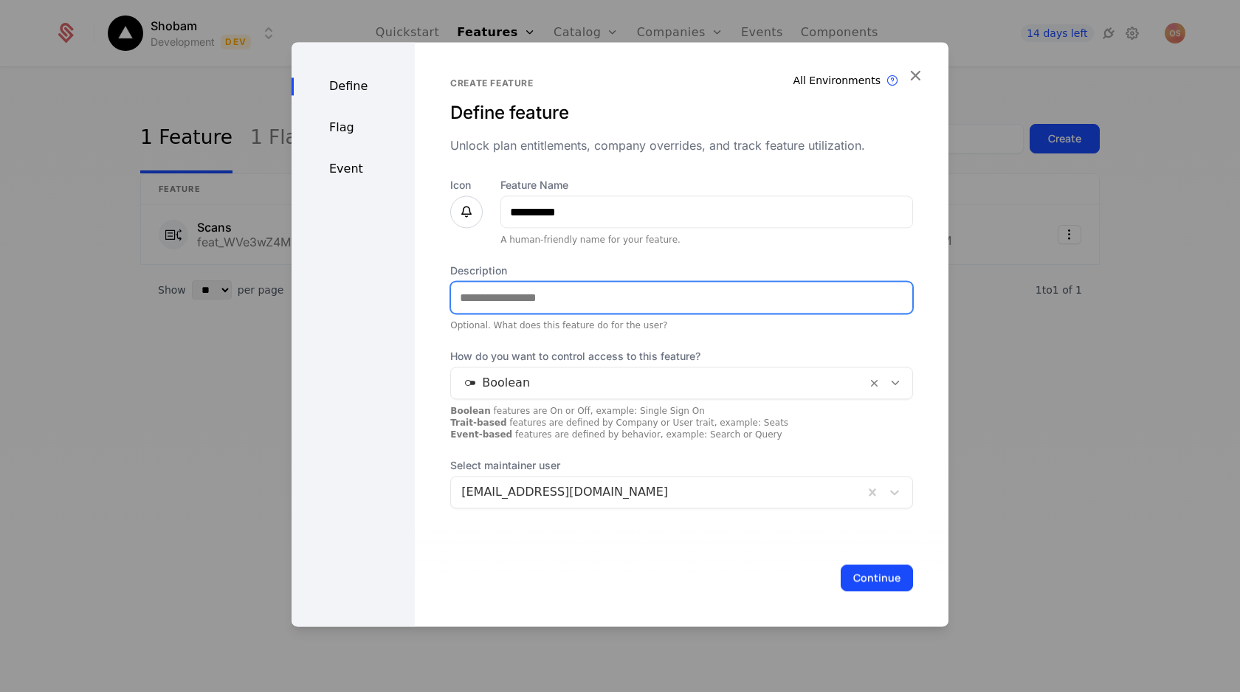
click at [521, 291] on input "Description" at bounding box center [681, 297] width 461 height 31
type input "**********"
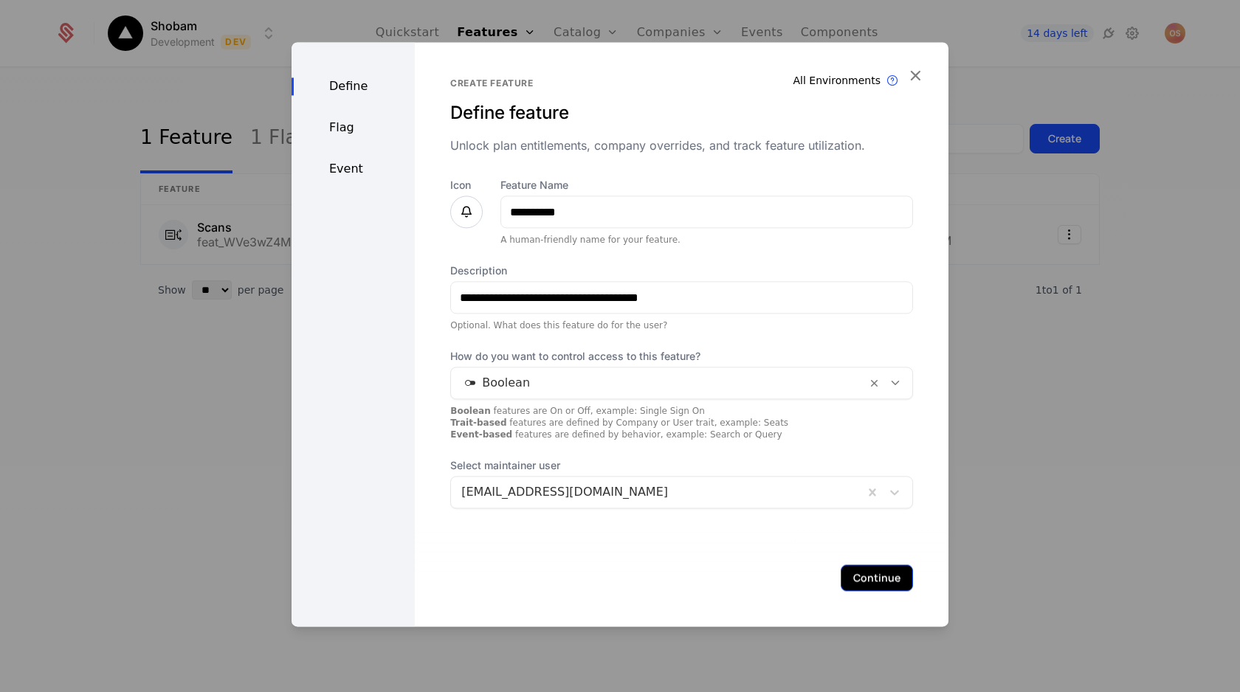
click at [843, 581] on button "Continue" at bounding box center [876, 577] width 72 height 27
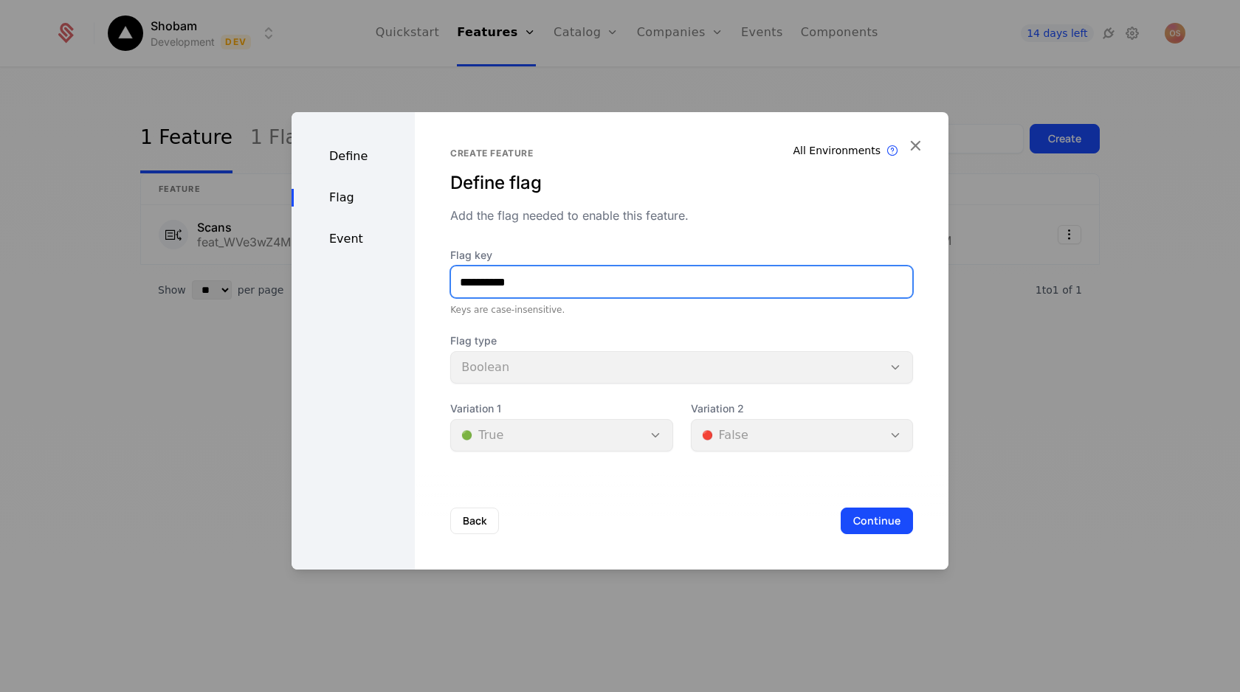
drag, startPoint x: 474, startPoint y: 283, endPoint x: 448, endPoint y: 283, distance: 26.6
click at [451, 283] on input "**********" at bounding box center [681, 281] width 461 height 31
type input "*******"
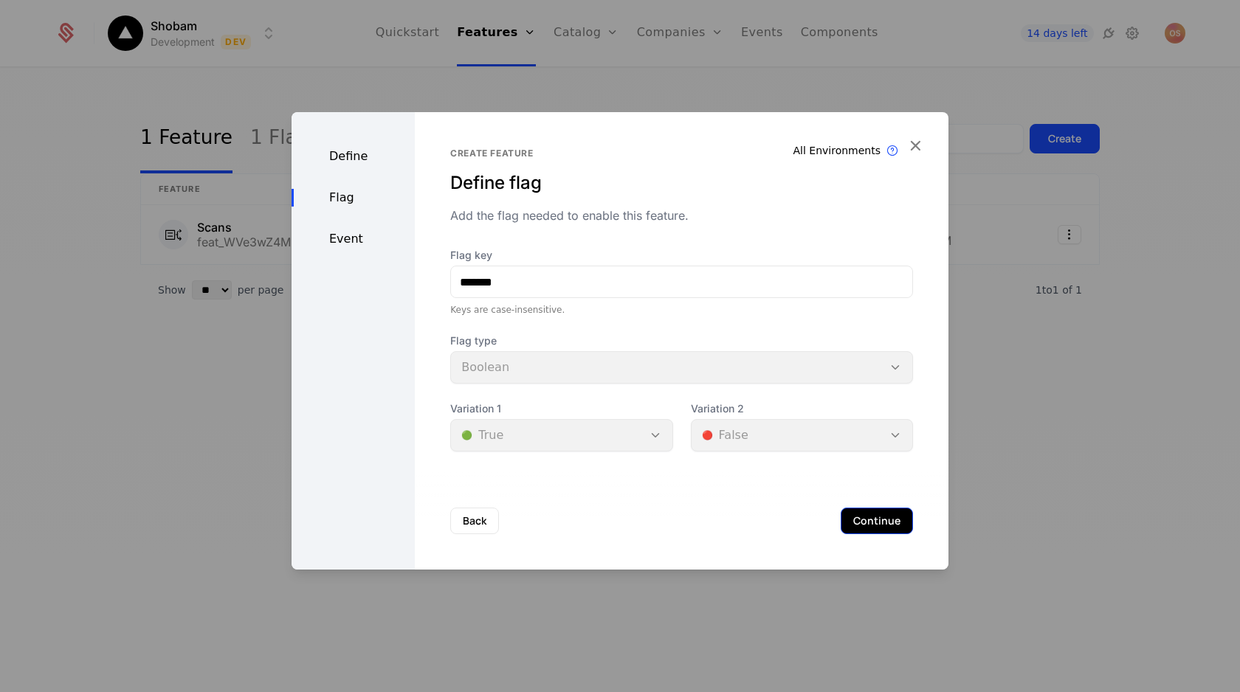
click at [857, 523] on button "Continue" at bounding box center [876, 521] width 72 height 27
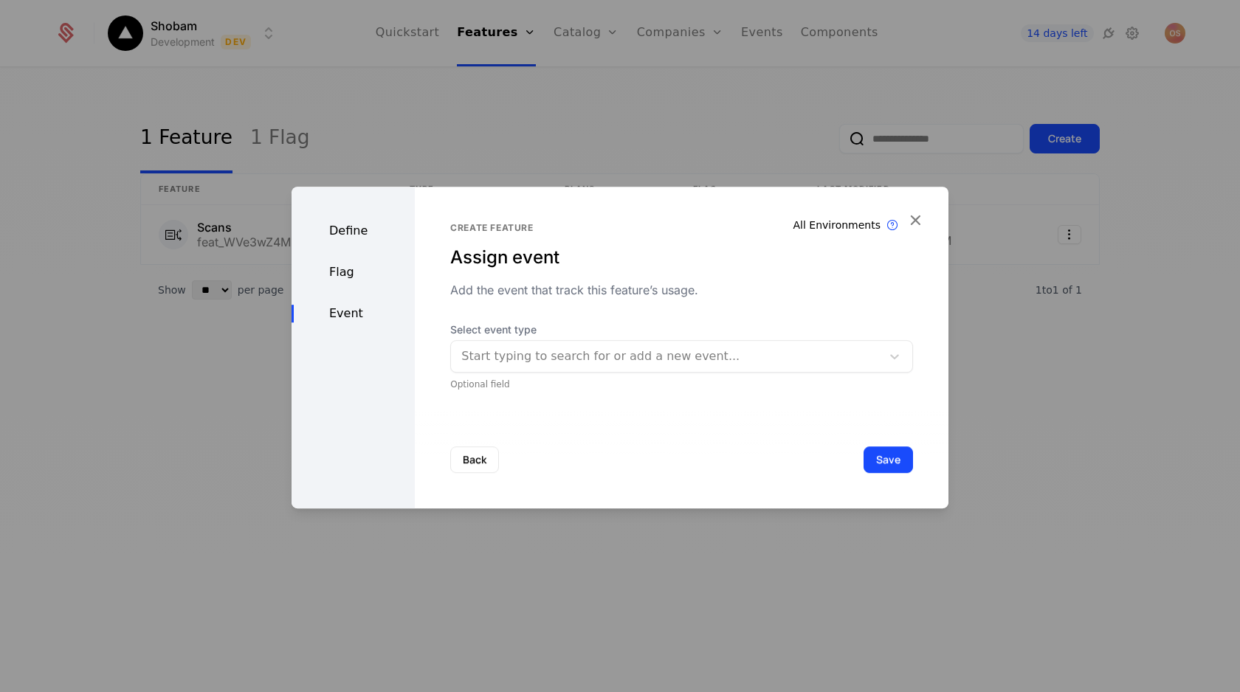
click at [503, 349] on div at bounding box center [666, 356] width 410 height 21
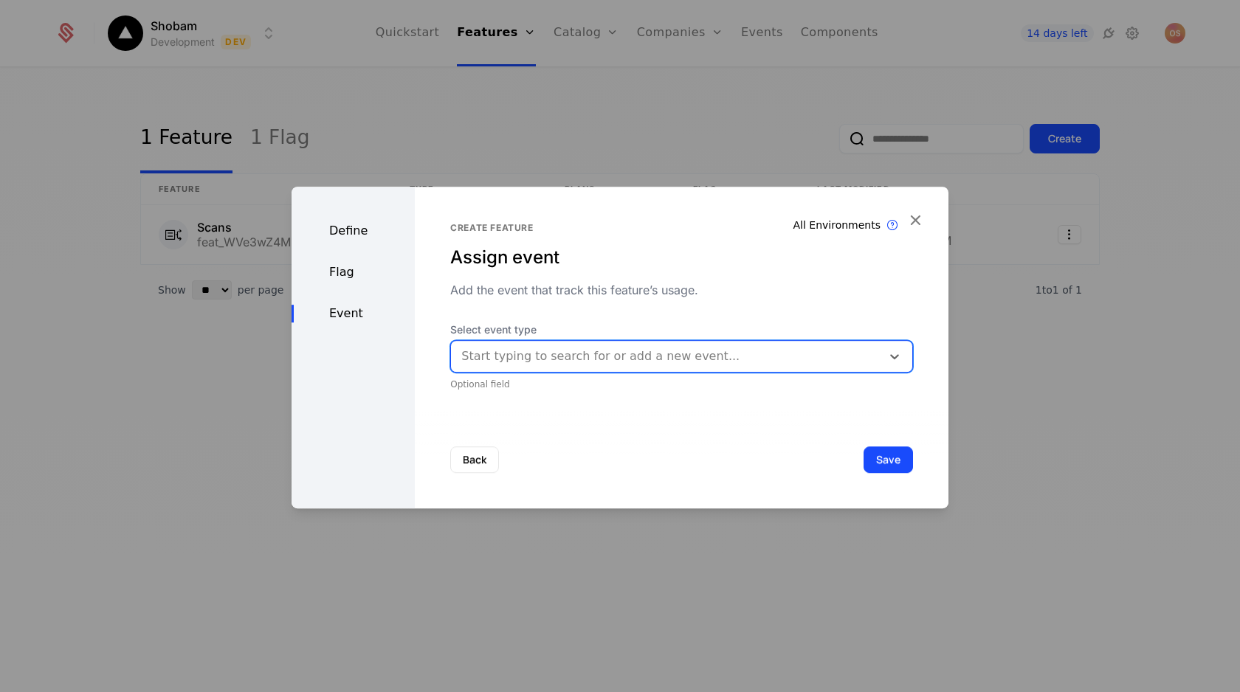
click at [504, 350] on div at bounding box center [666, 356] width 410 height 21
click at [874, 454] on button "Save" at bounding box center [887, 459] width 49 height 27
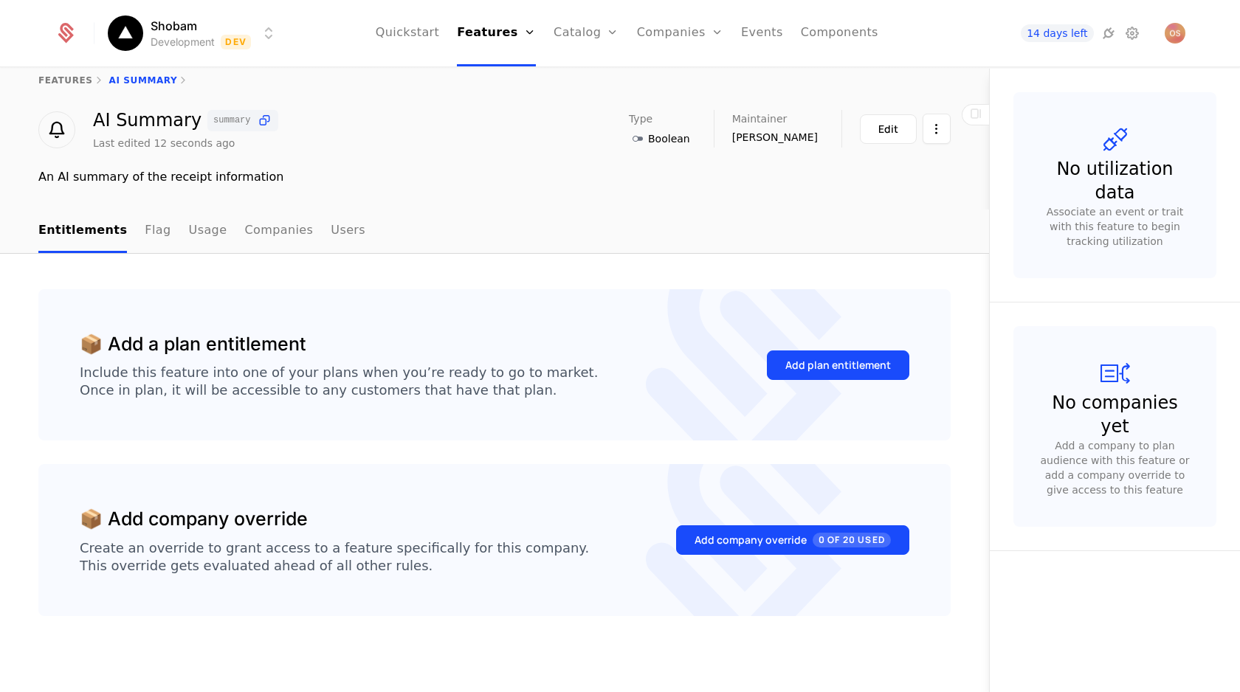
scroll to position [15, 0]
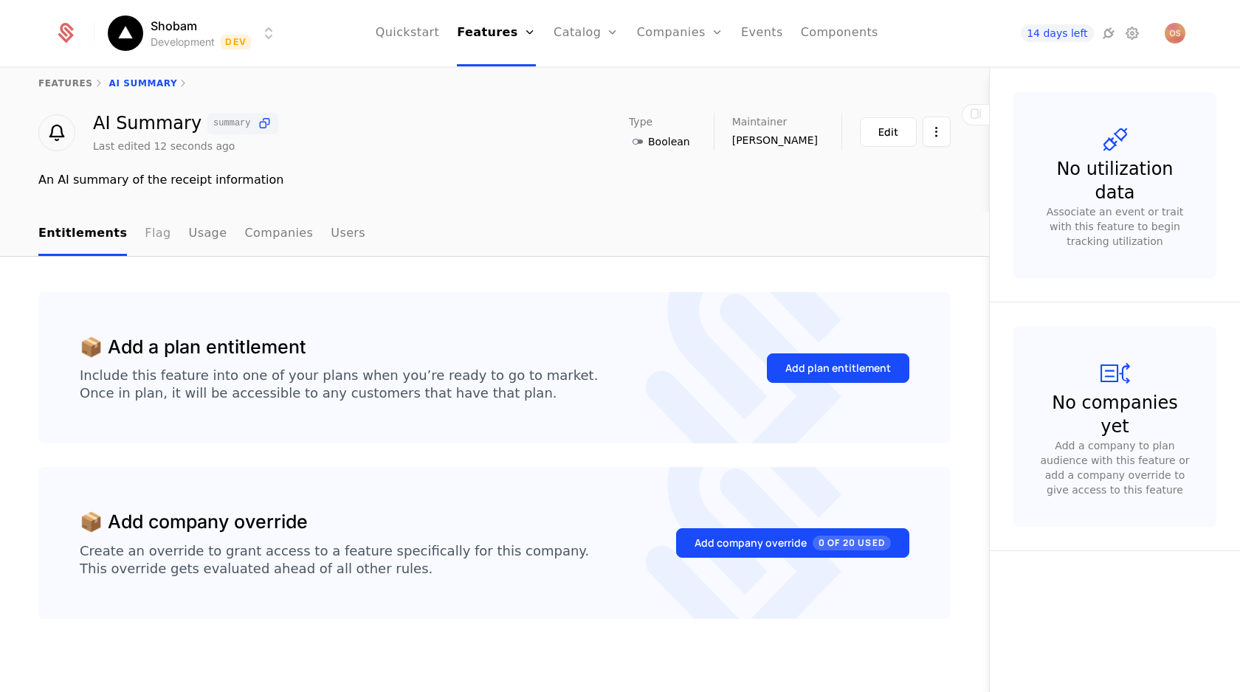
click at [153, 239] on link "Flag" at bounding box center [158, 235] width 26 height 44
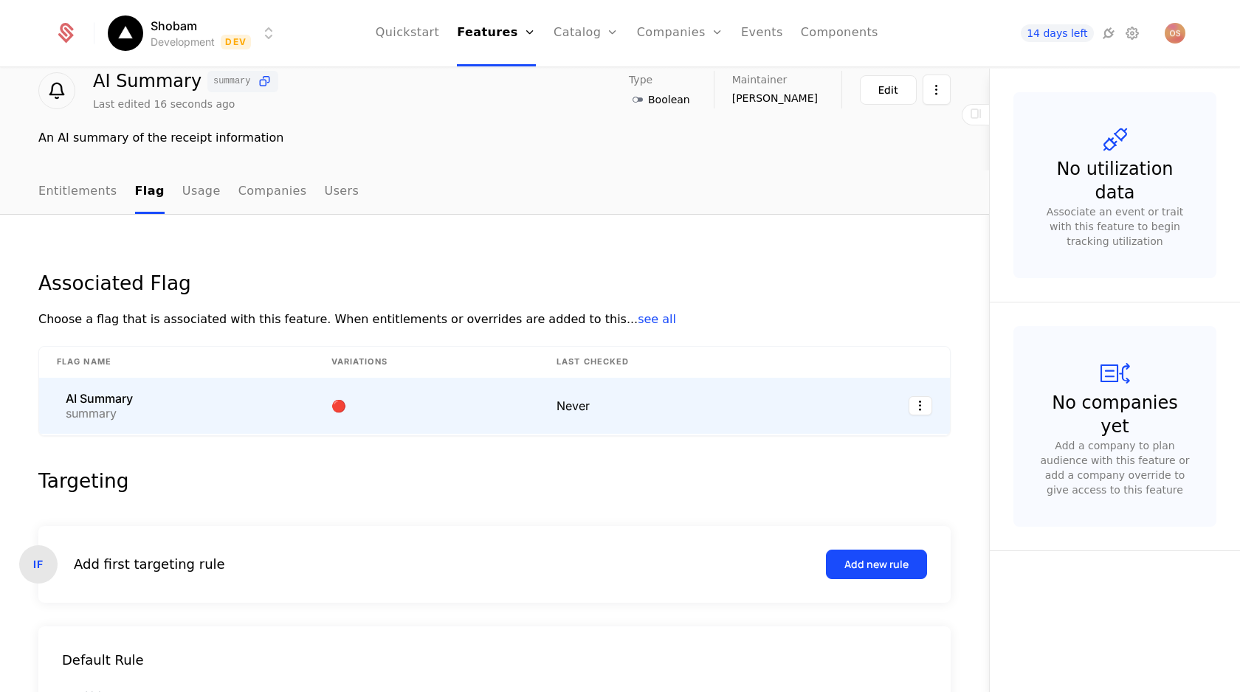
scroll to position [59, 0]
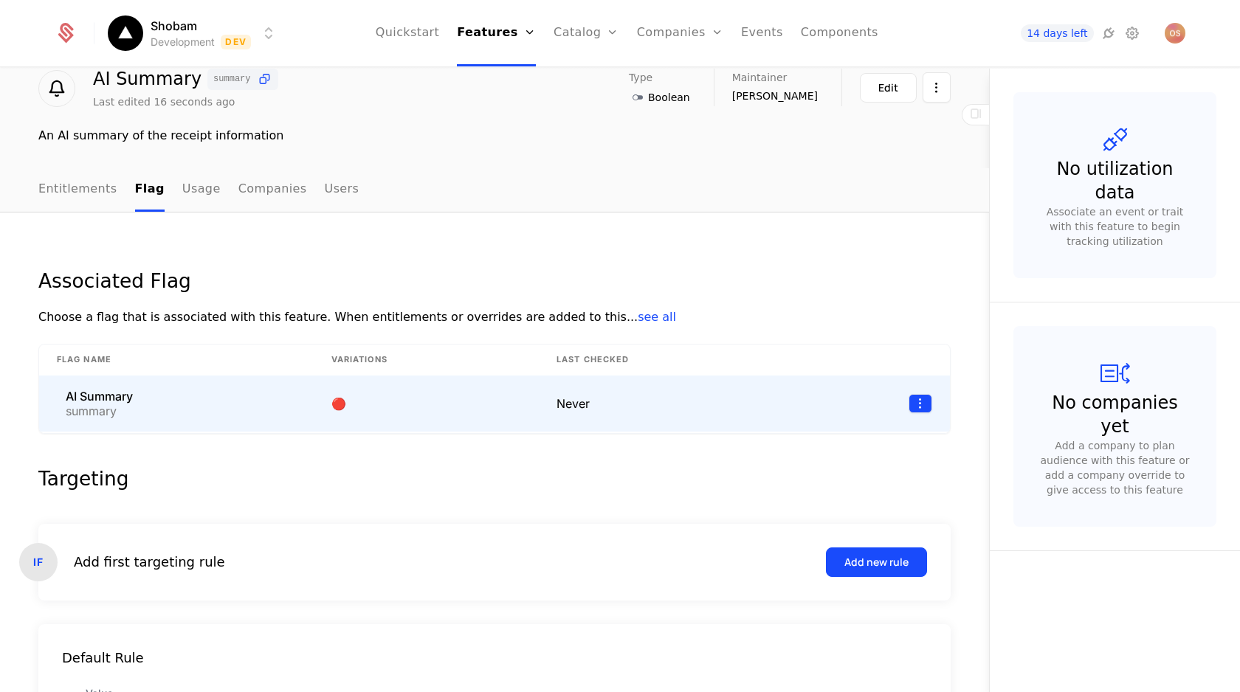
click at [919, 405] on html "Shobam Development Dev Quickstart Features Features Flags Catalog Plans Add Ons…" at bounding box center [620, 346] width 1240 height 692
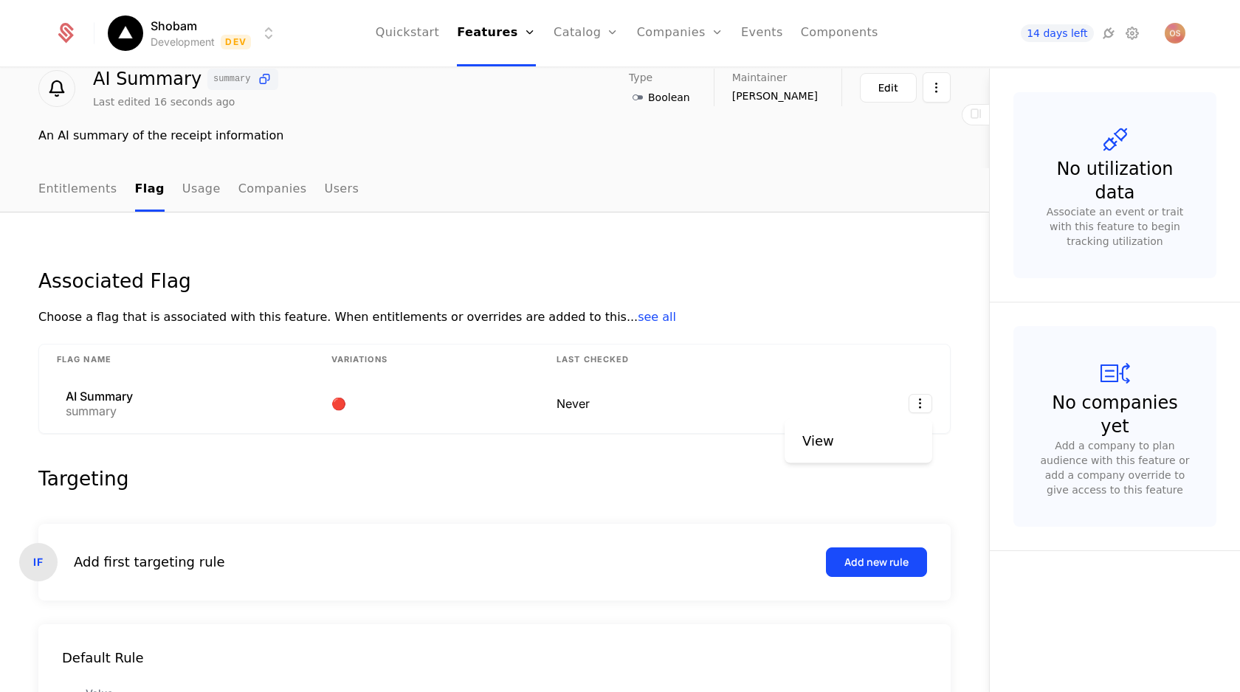
click at [797, 448] on div "View" at bounding box center [858, 441] width 148 height 44
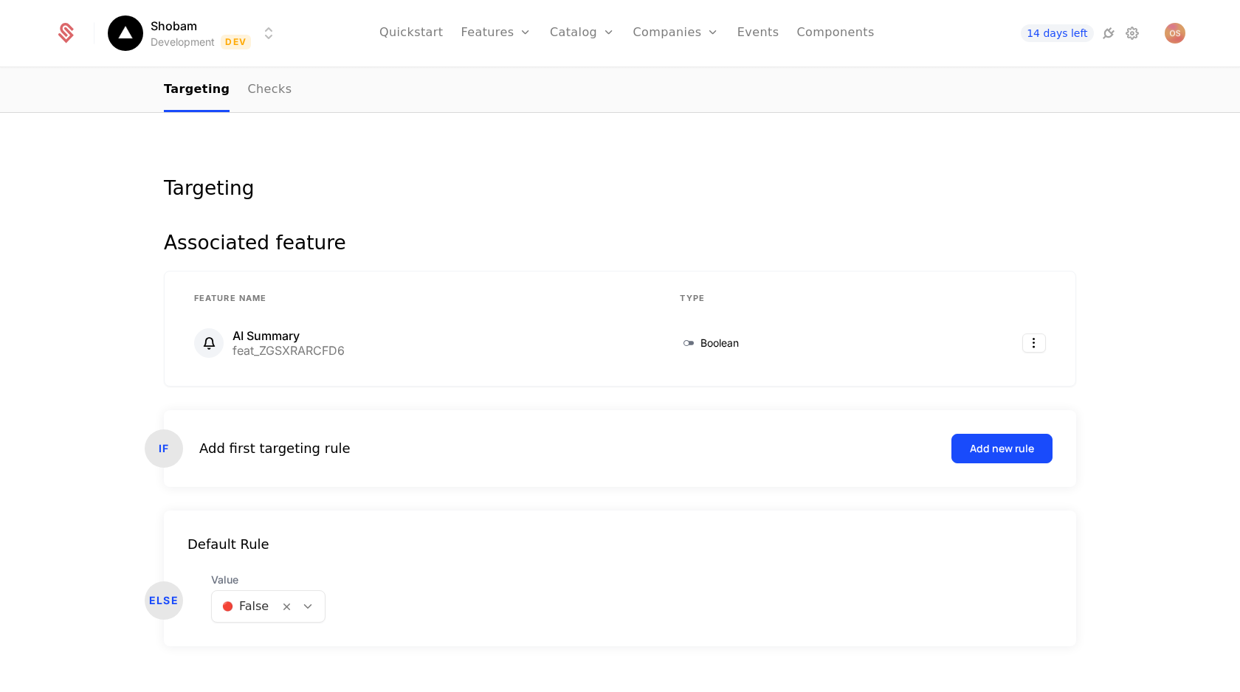
scroll to position [153, 0]
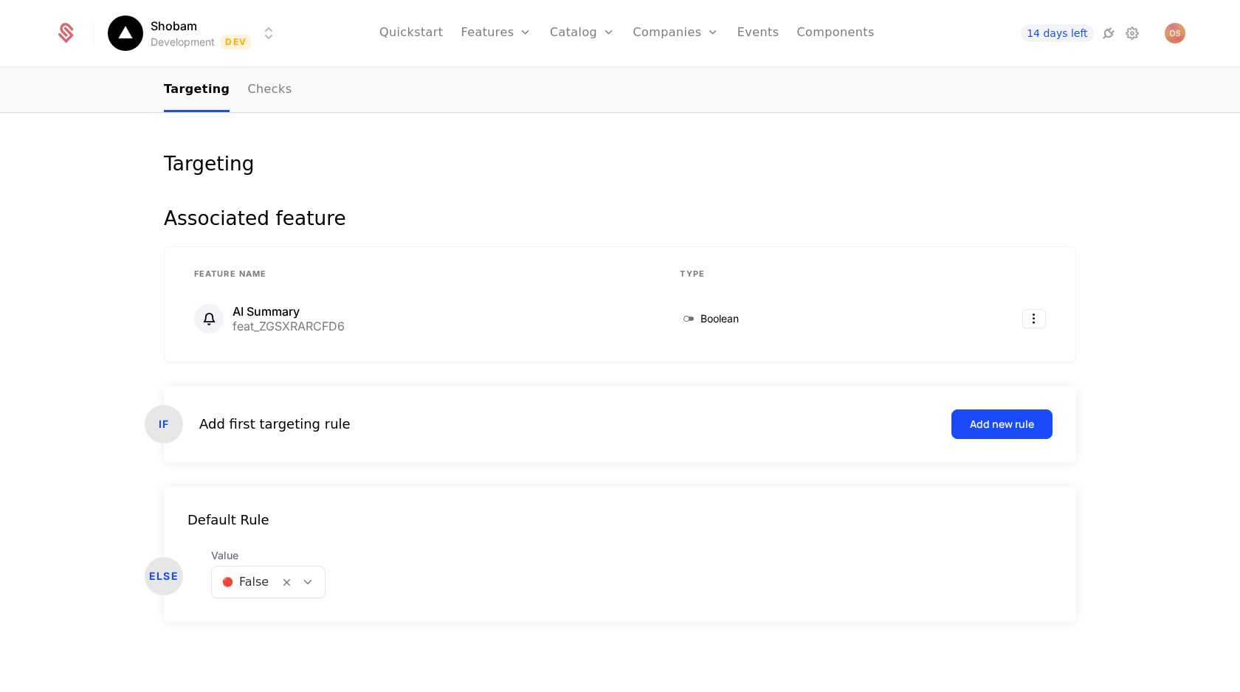
click at [266, 426] on div "Add first targeting rule" at bounding box center [274, 424] width 151 height 21
click at [965, 428] on button "Add new rule" at bounding box center [1001, 425] width 101 height 30
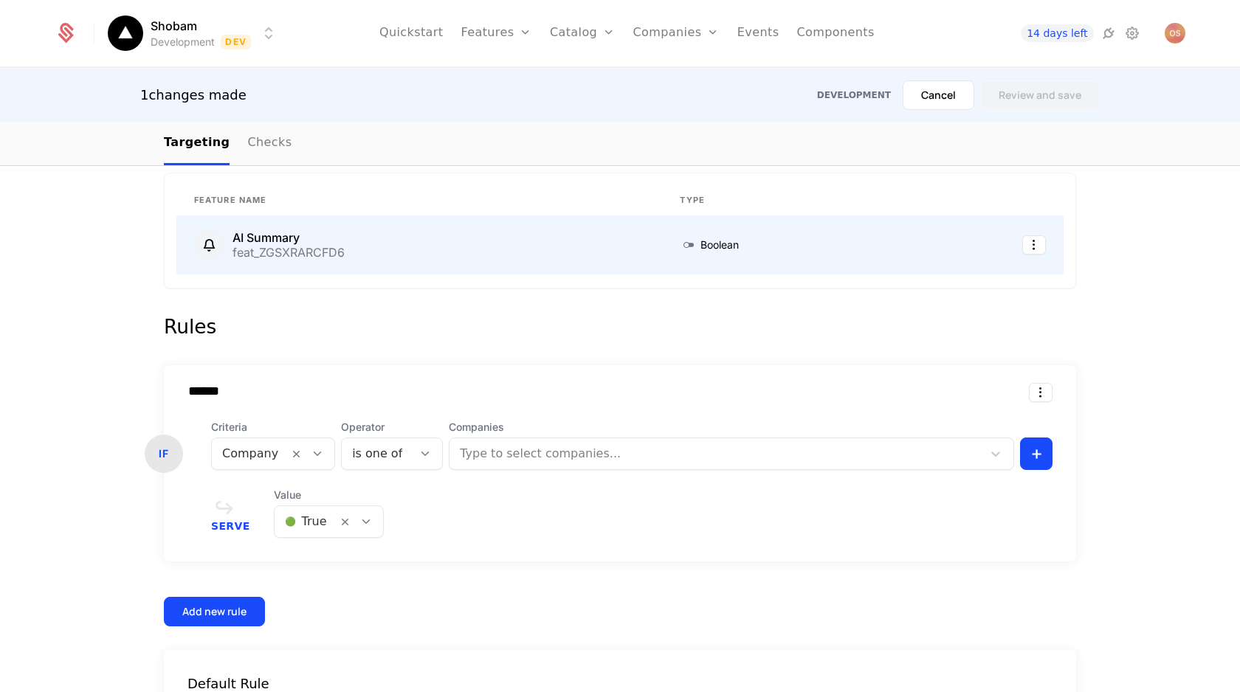
scroll to position [366, 0]
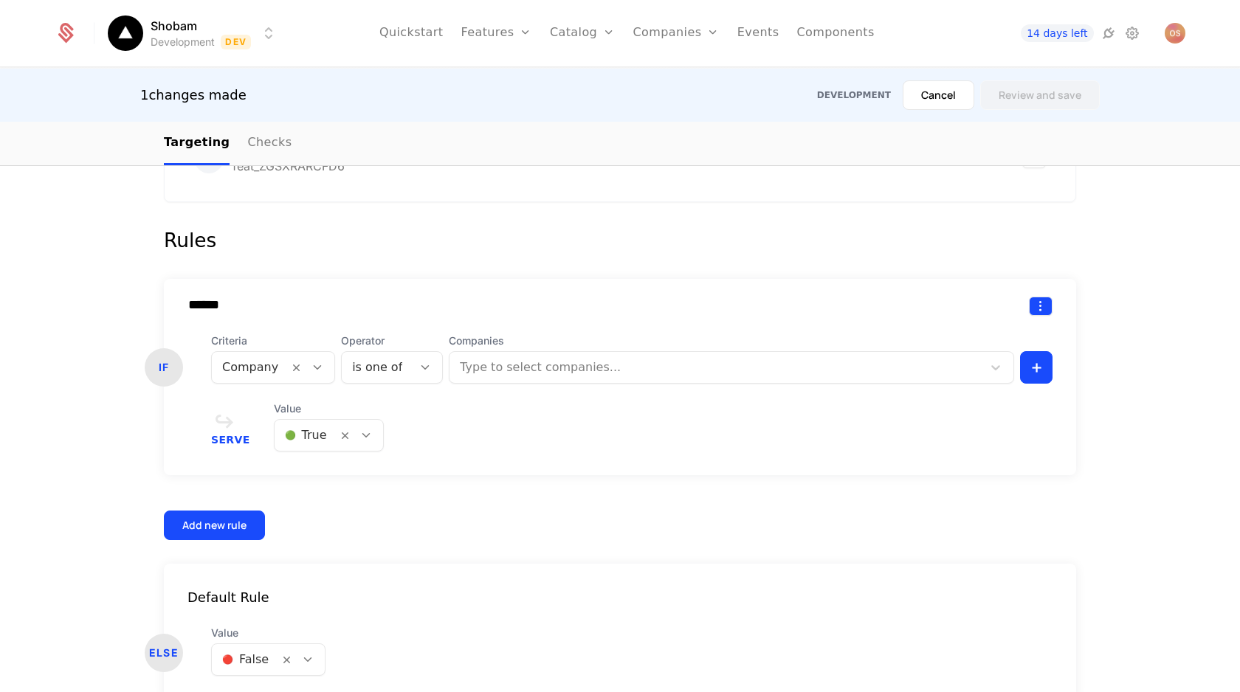
click at [1037, 298] on html "Shobam Development Dev Quickstart Features Features Flags Catalog Plans Add Ons…" at bounding box center [620, 346] width 1240 height 692
click at [979, 342] on div "Delete" at bounding box center [978, 344] width 112 height 21
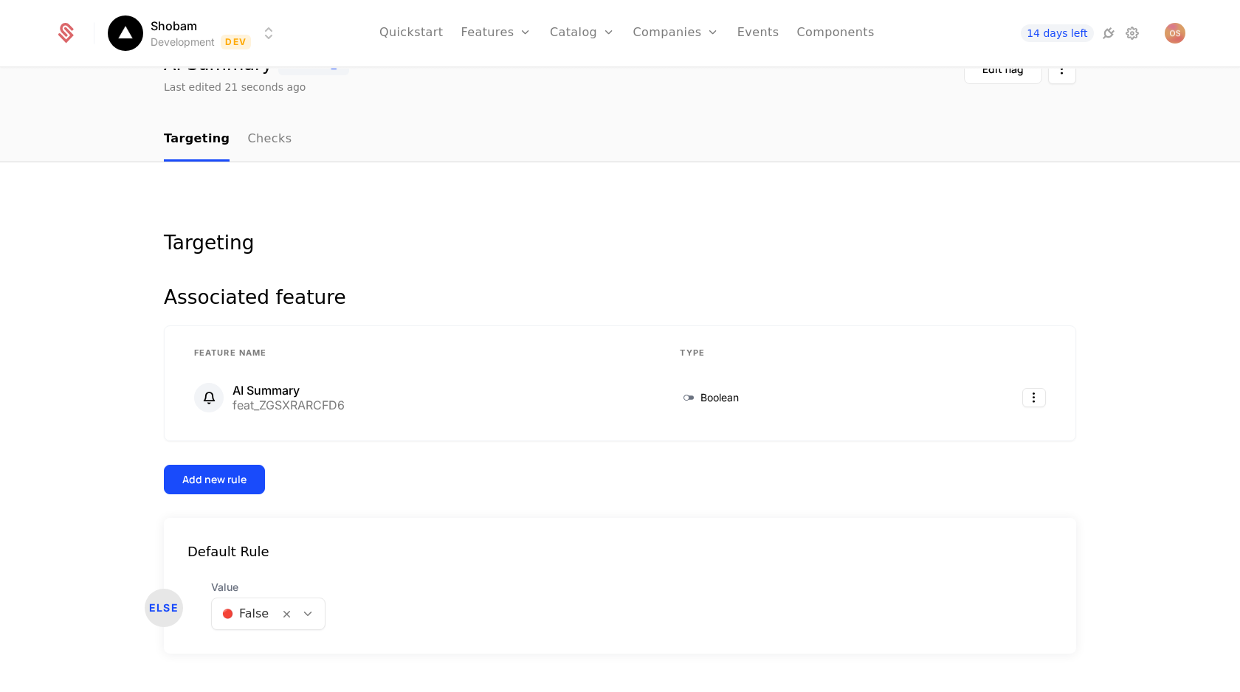
scroll to position [106, 0]
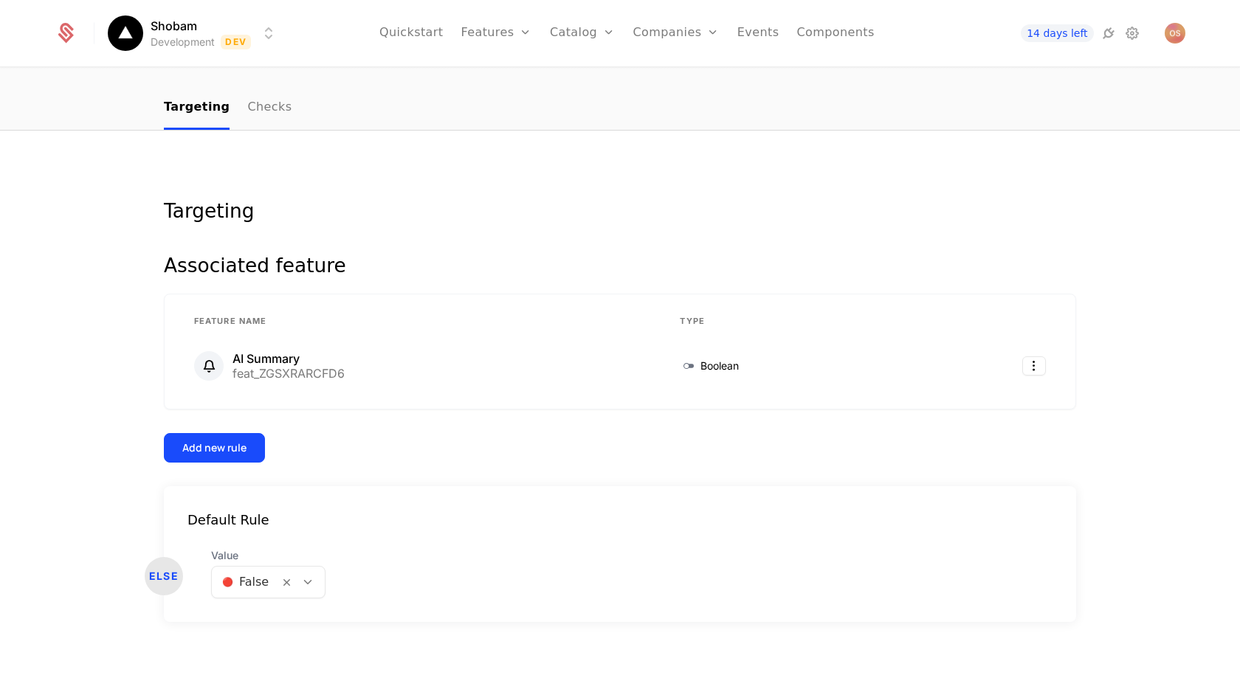
click at [302, 580] on icon at bounding box center [307, 582] width 13 height 13
click at [421, 556] on div "ELSE Value [object Object] selected, 2 of 2. 2 results available. Use Up and Do…" at bounding box center [620, 573] width 912 height 50
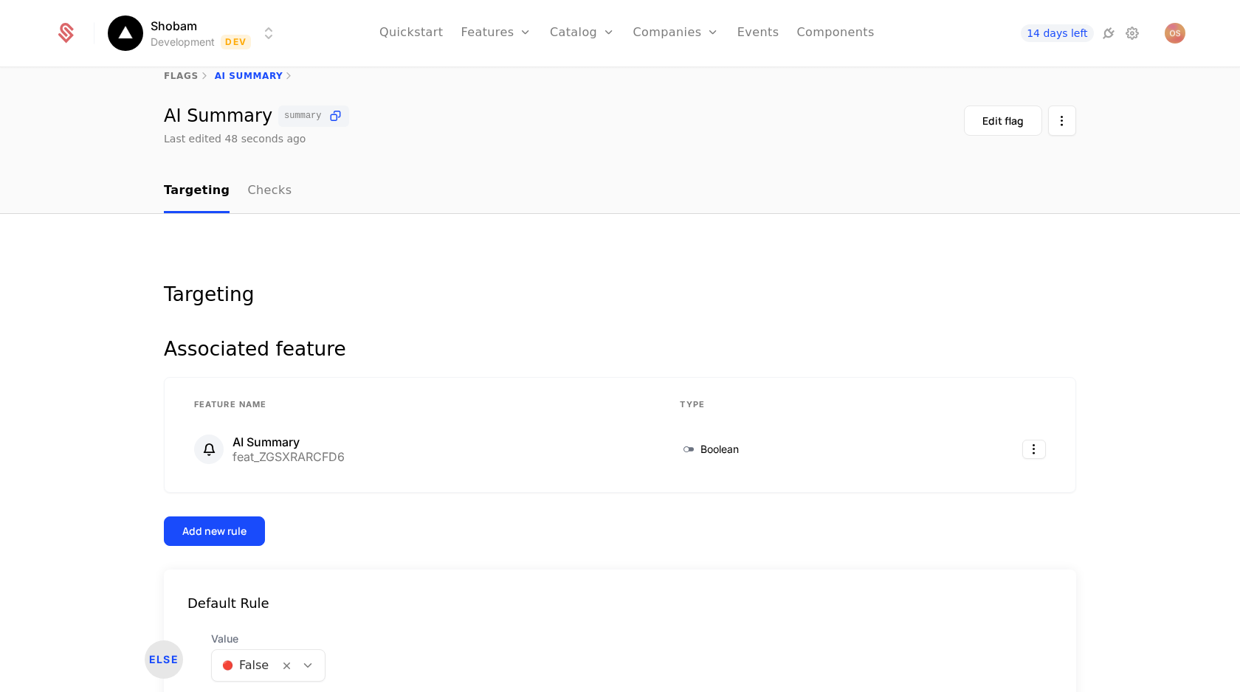
scroll to position [0, 0]
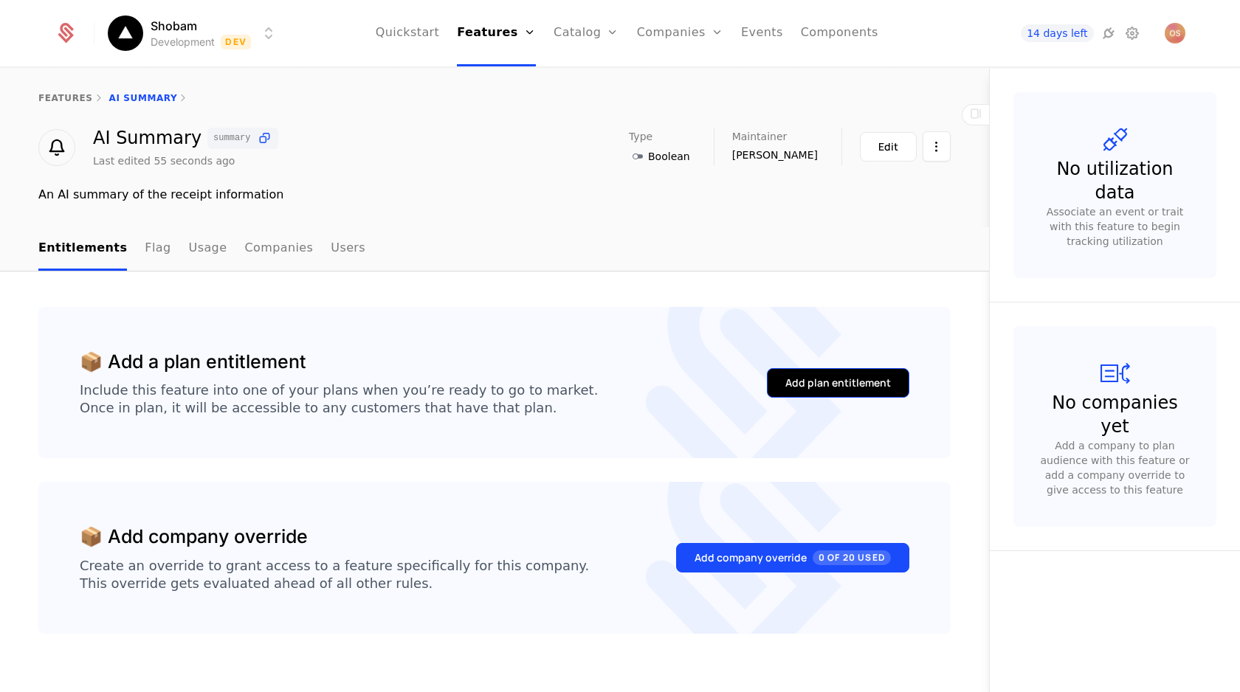
click at [826, 381] on div "Add plan entitlement" at bounding box center [838, 383] width 106 height 15
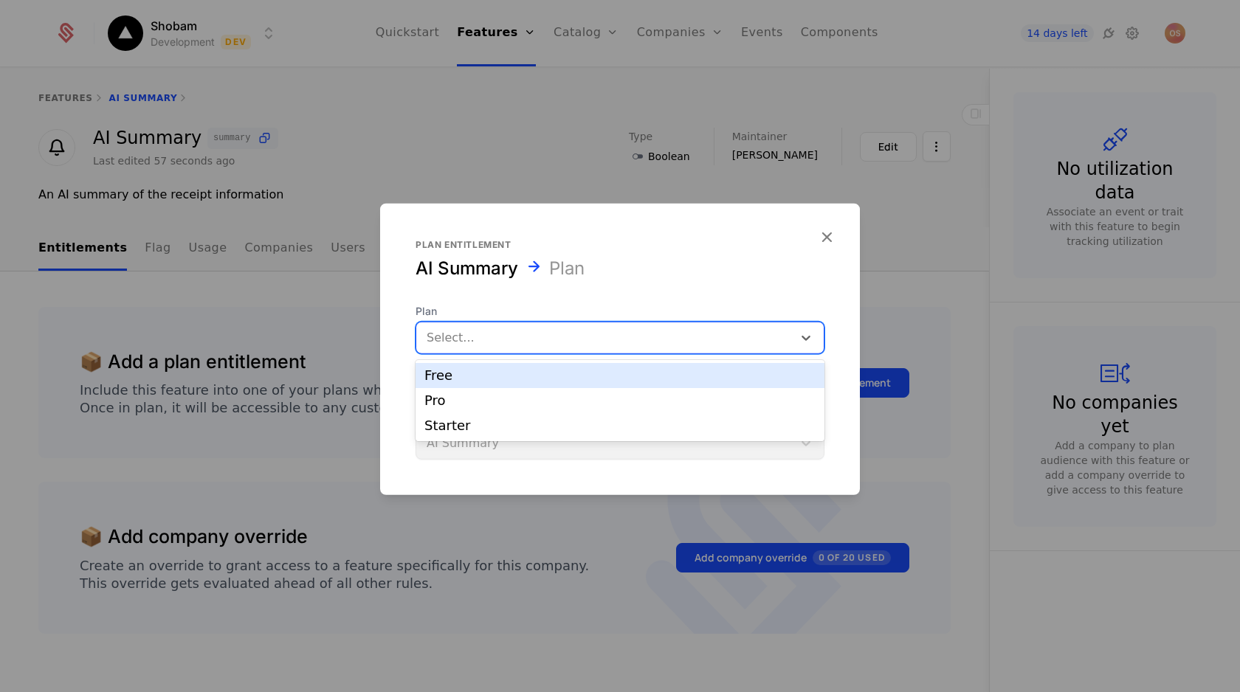
click at [502, 328] on div at bounding box center [604, 338] width 356 height 21
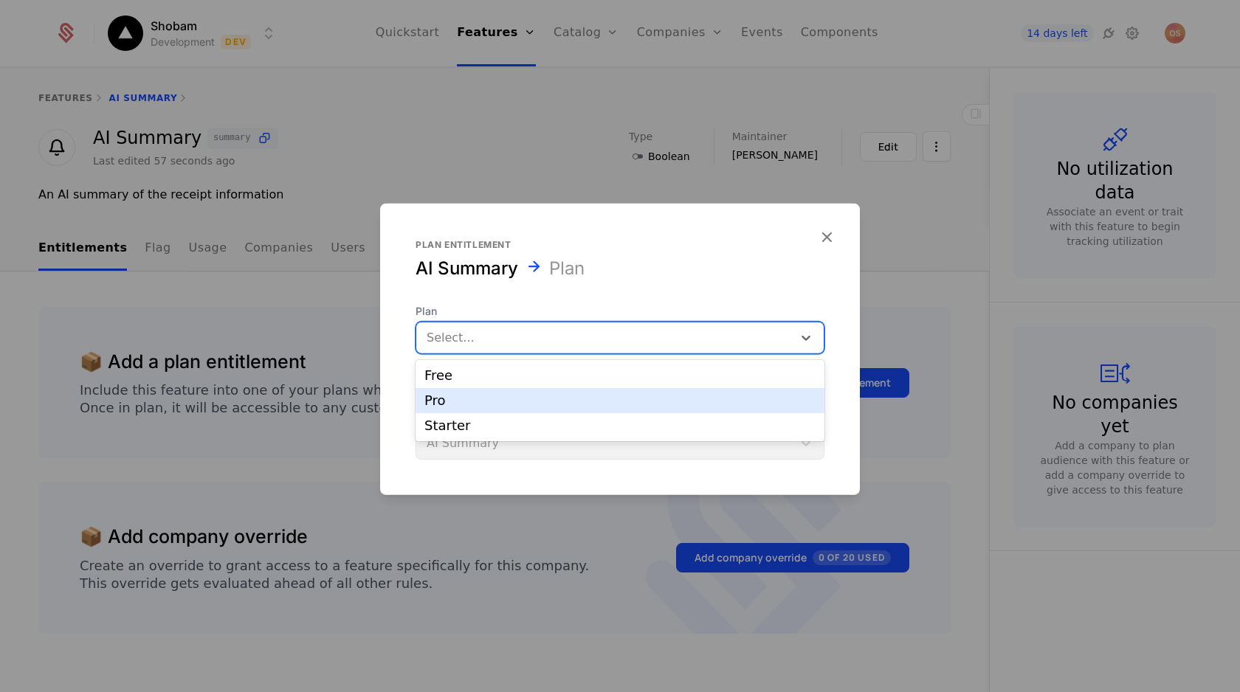
click at [477, 399] on div "Pro" at bounding box center [619, 400] width 391 height 13
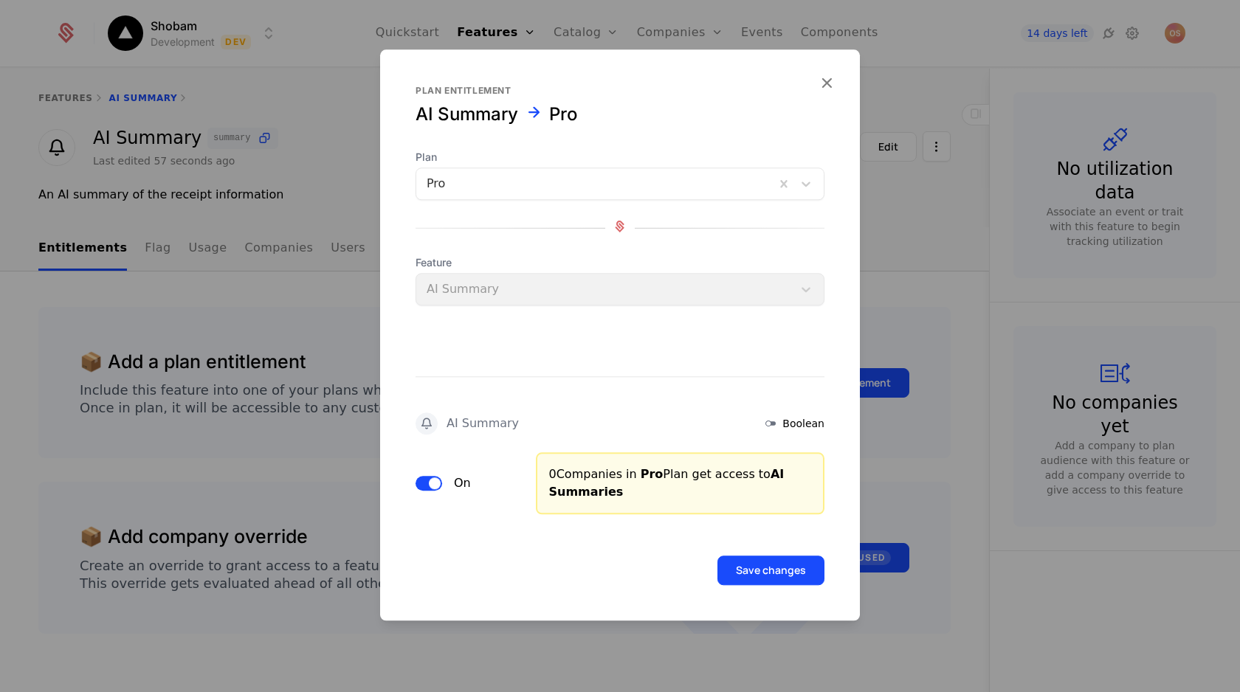
click at [638, 300] on div "Feature AI Summary" at bounding box center [619, 280] width 409 height 50
click at [779, 420] on icon at bounding box center [771, 424] width 18 height 18
click at [745, 565] on button "Save changes" at bounding box center [770, 571] width 107 height 30
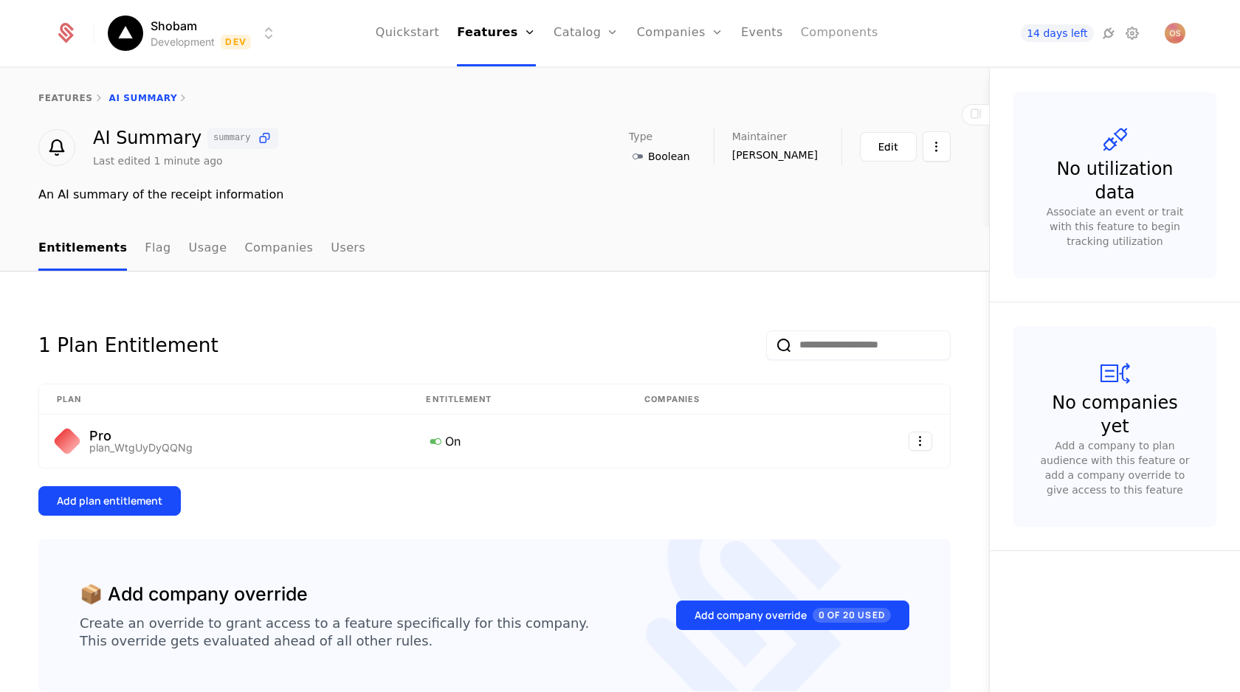
click at [817, 32] on link "Components" at bounding box center [839, 33] width 77 height 66
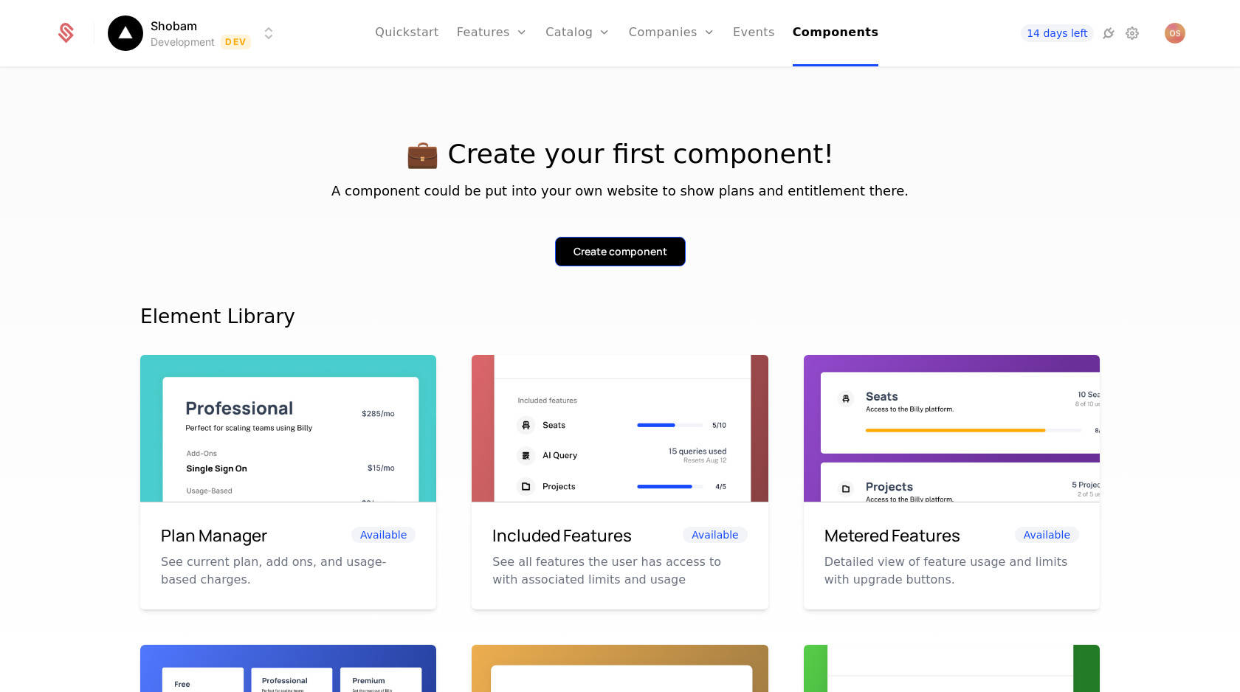
click at [666, 263] on button "Create component" at bounding box center [620, 252] width 131 height 30
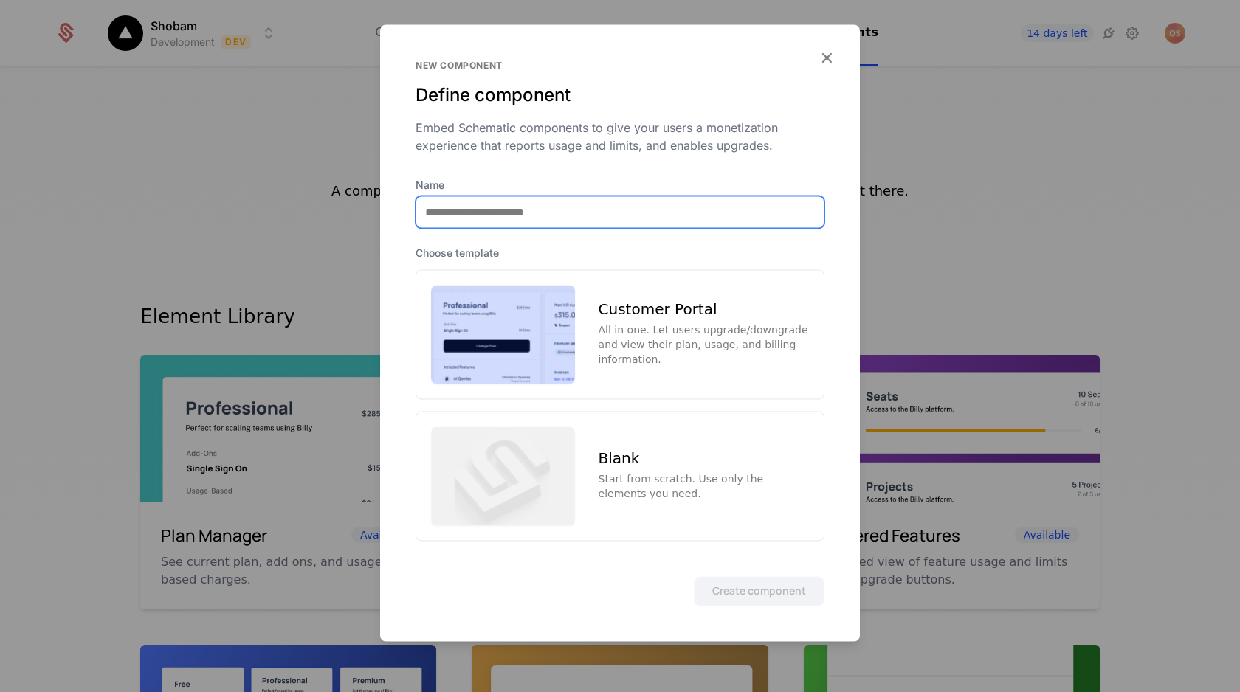
click at [584, 205] on input "Name" at bounding box center [619, 211] width 407 height 31
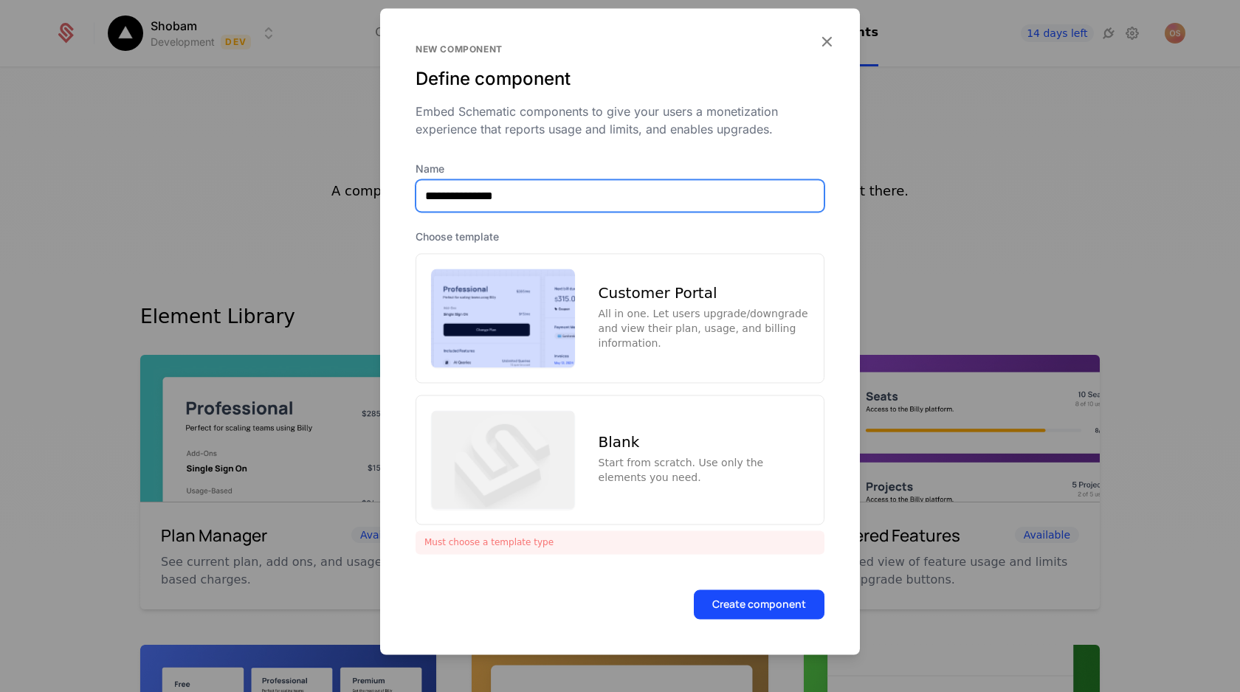
click at [488, 196] on input "**********" at bounding box center [619, 195] width 407 height 31
type input "**********"
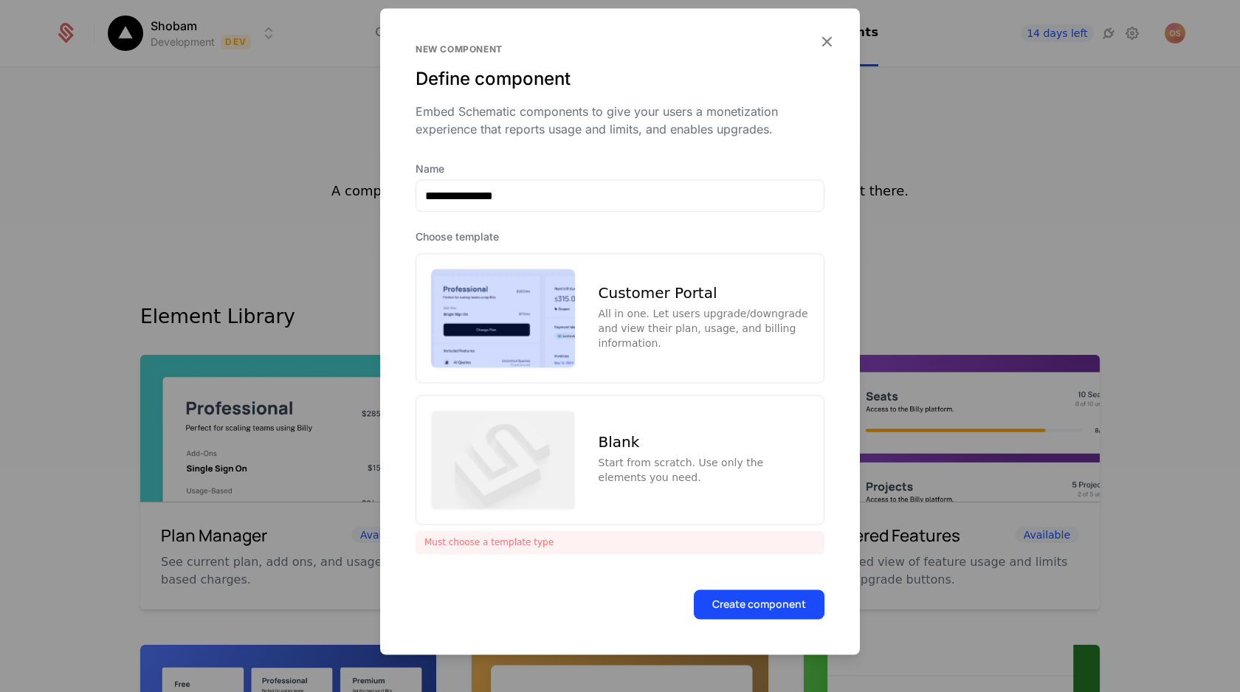
click at [767, 311] on div "All in one. Let users upgrade/downgrade and view their plan, usage, and billing…" at bounding box center [703, 328] width 210 height 44
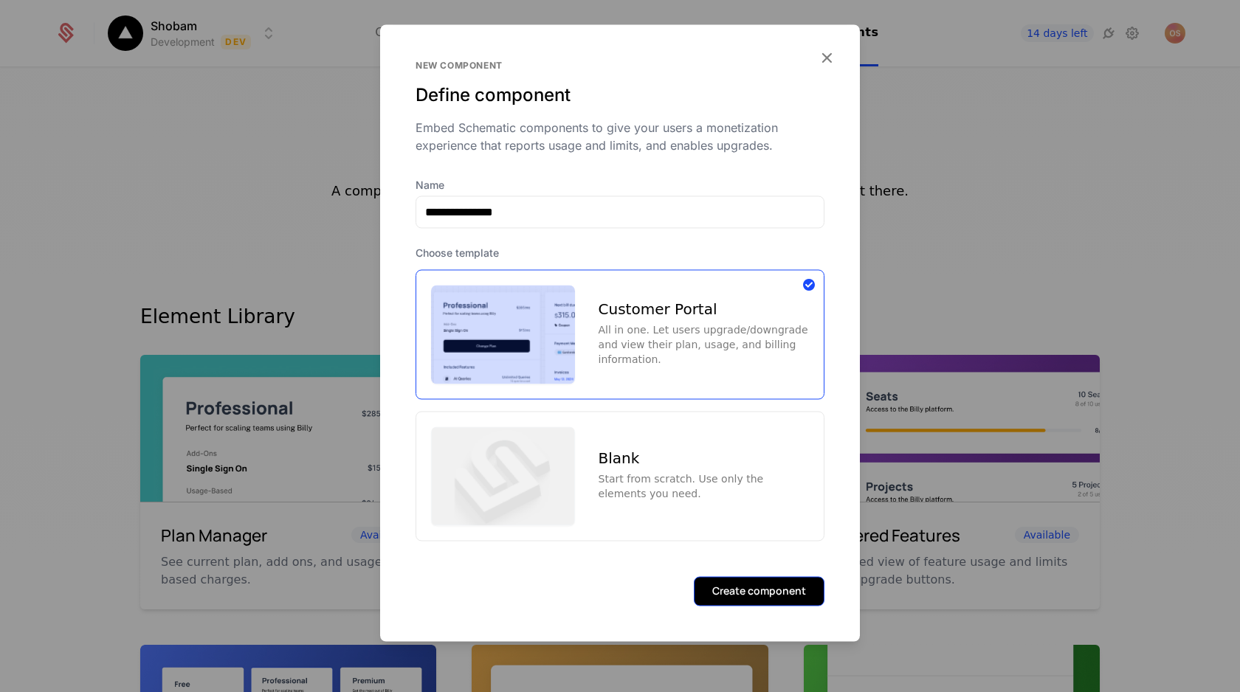
click at [770, 584] on button "Create component" at bounding box center [759, 591] width 131 height 30
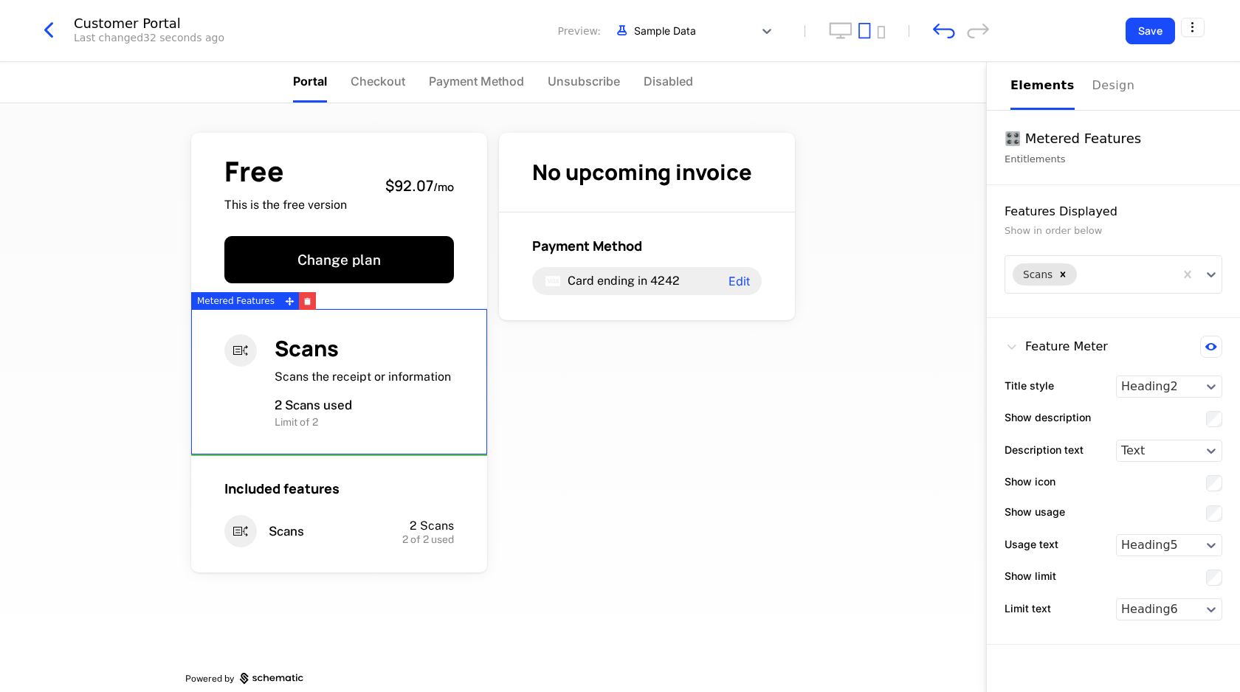
drag, startPoint x: 387, startPoint y: 332, endPoint x: 338, endPoint y: 397, distance: 81.2
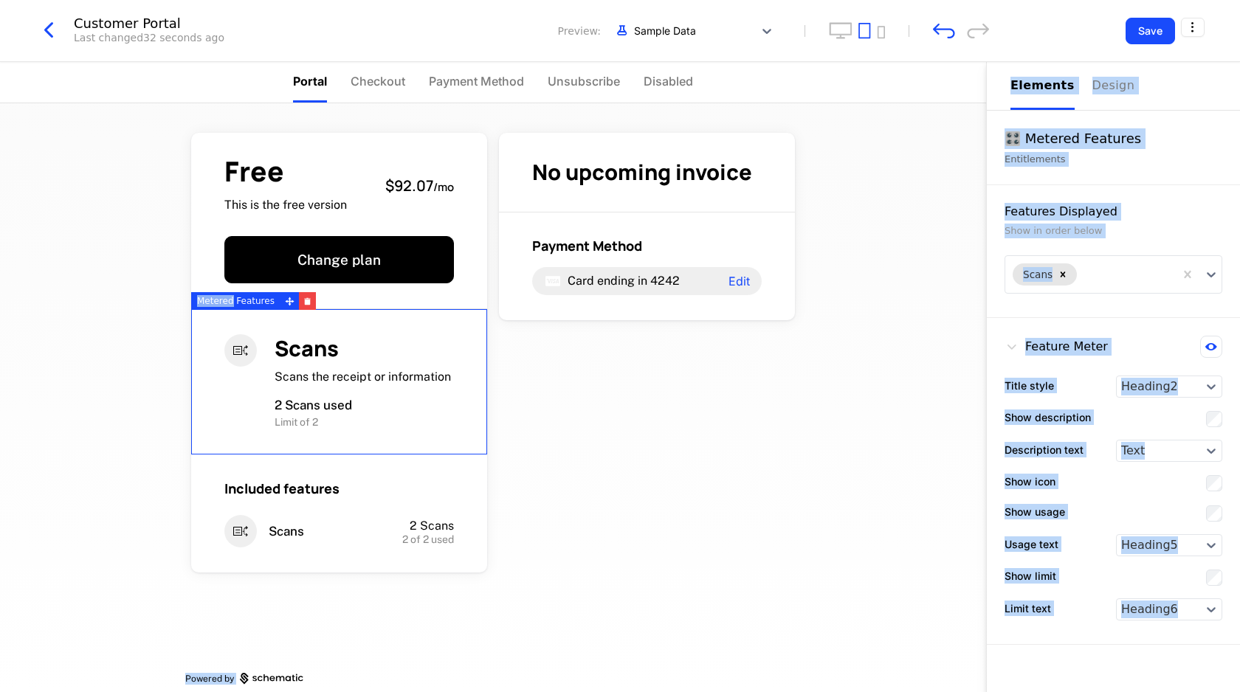
drag, startPoint x: 232, startPoint y: 305, endPoint x: 232, endPoint y: 334, distance: 28.8
click at [232, 336] on div "Customer Portal Last changed 32 seconds ago Preview: Sample Data Save Portal Ch…" at bounding box center [620, 315] width 1240 height 630
click at [305, 302] on icon "button" at bounding box center [308, 302] width 6 height 5
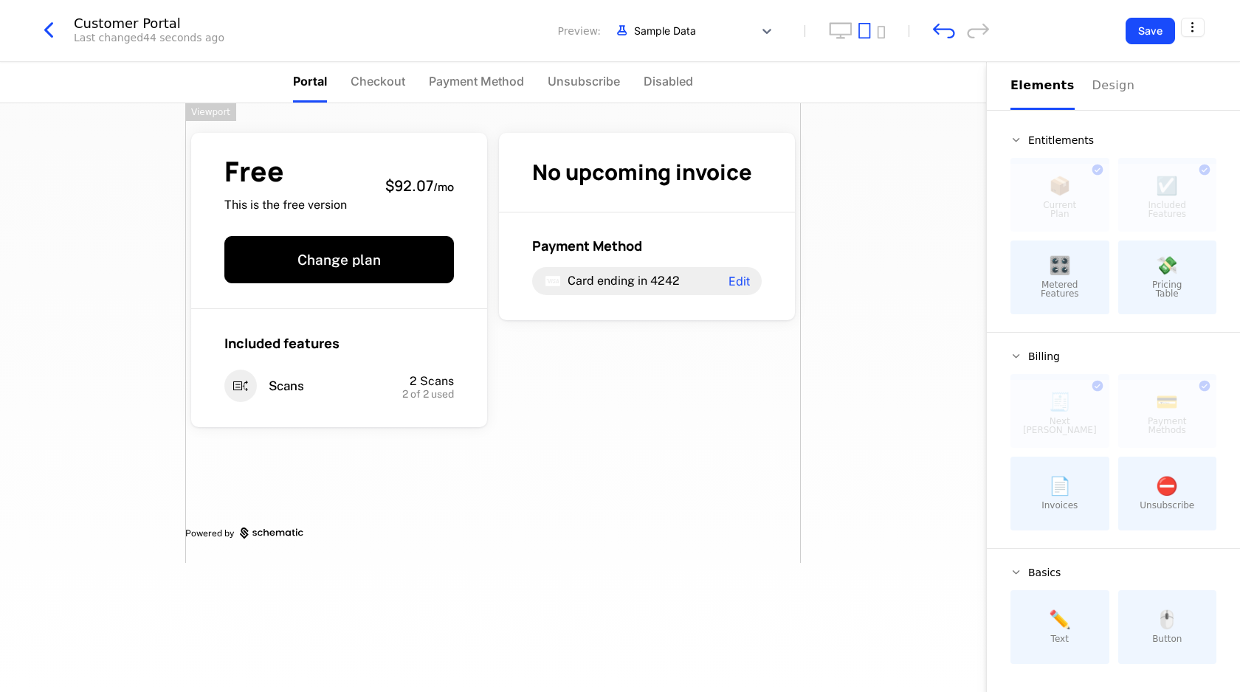
click at [897, 430] on div "Free This is the free version $92.07 / mo Change plan Included features Scans 2…" at bounding box center [493, 397] width 986 height 589
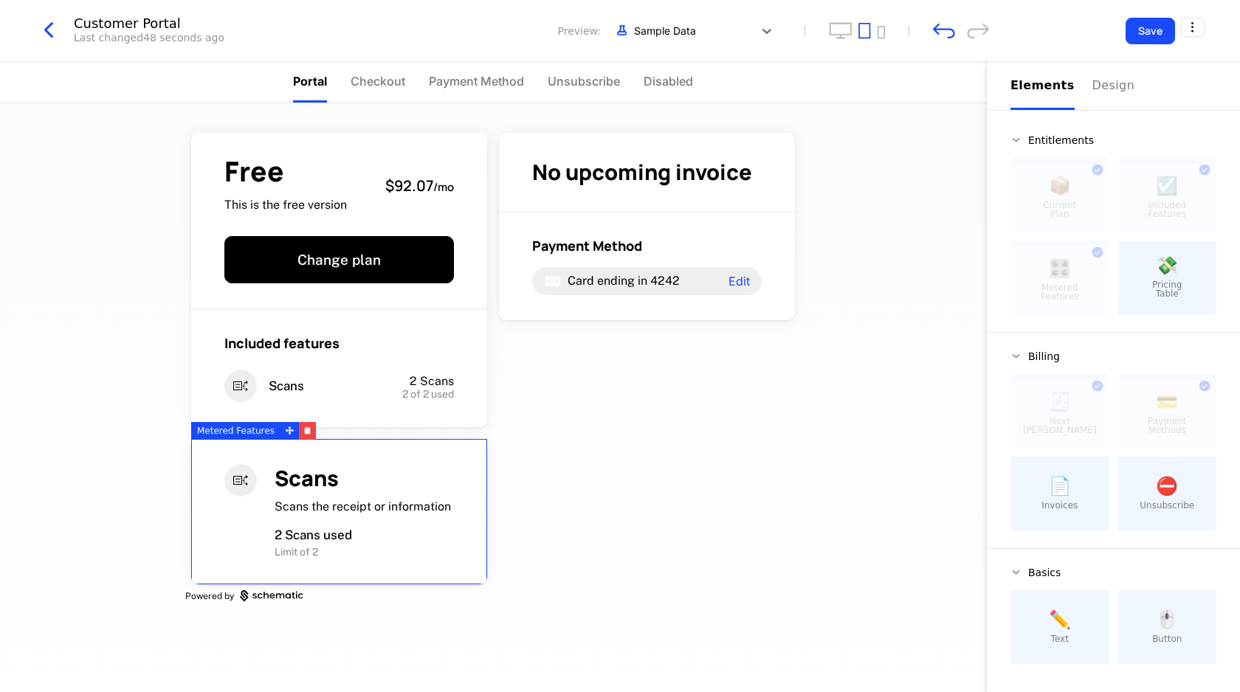
click at [280, 455] on div "Scans Scans the receipt or information 2 Scans used Limit of 2" at bounding box center [339, 511] width 296 height 145
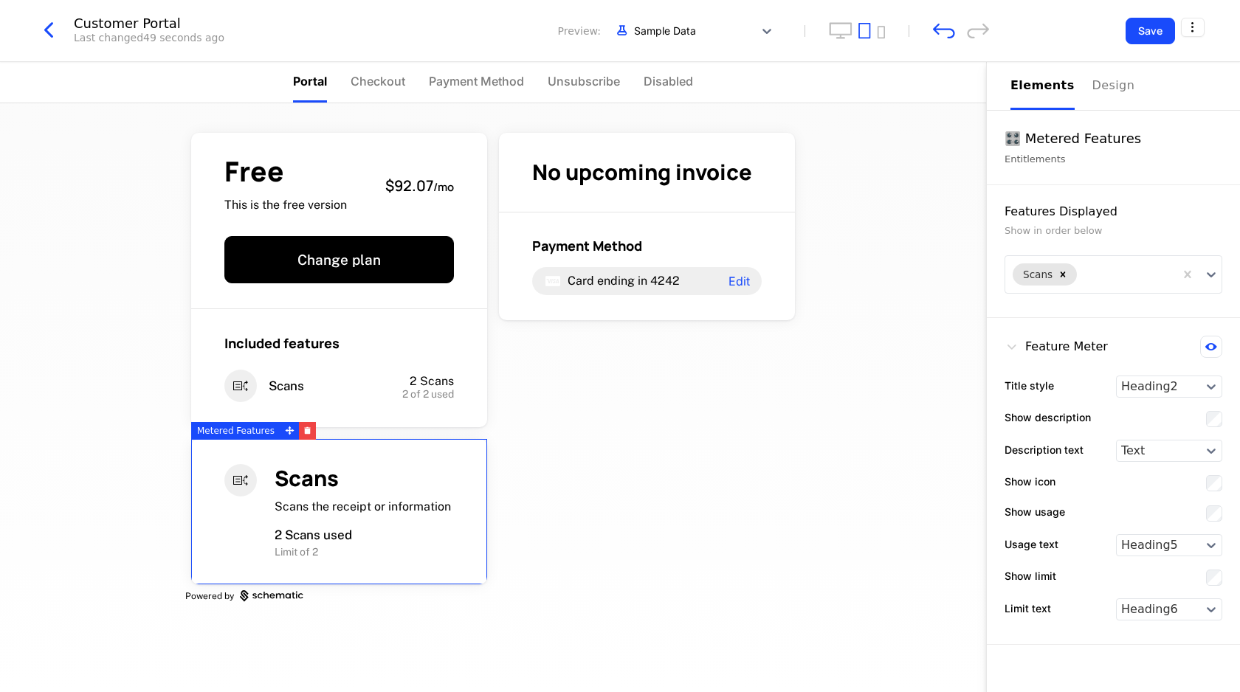
drag, startPoint x: 1055, startPoint y: 277, endPoint x: 284, endPoint y: 445, distance: 789.1
click at [284, 446] on div "Scans Scans the receipt or information 2 Scans used Limit of 2" at bounding box center [339, 511] width 296 height 145
click at [301, 435] on button "button" at bounding box center [307, 431] width 17 height 18
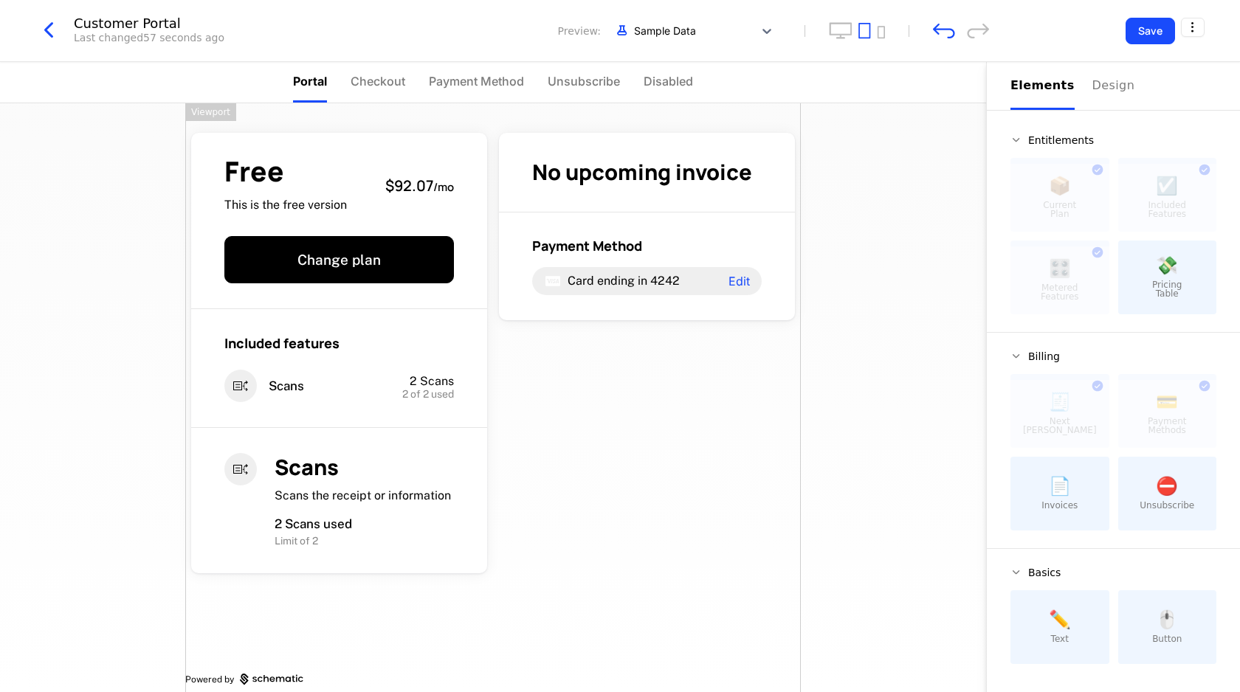
click at [632, 486] on div "Free This is the free version $92.07 / mo Change plan Included features Scans 2…" at bounding box center [492, 406] width 615 height 606
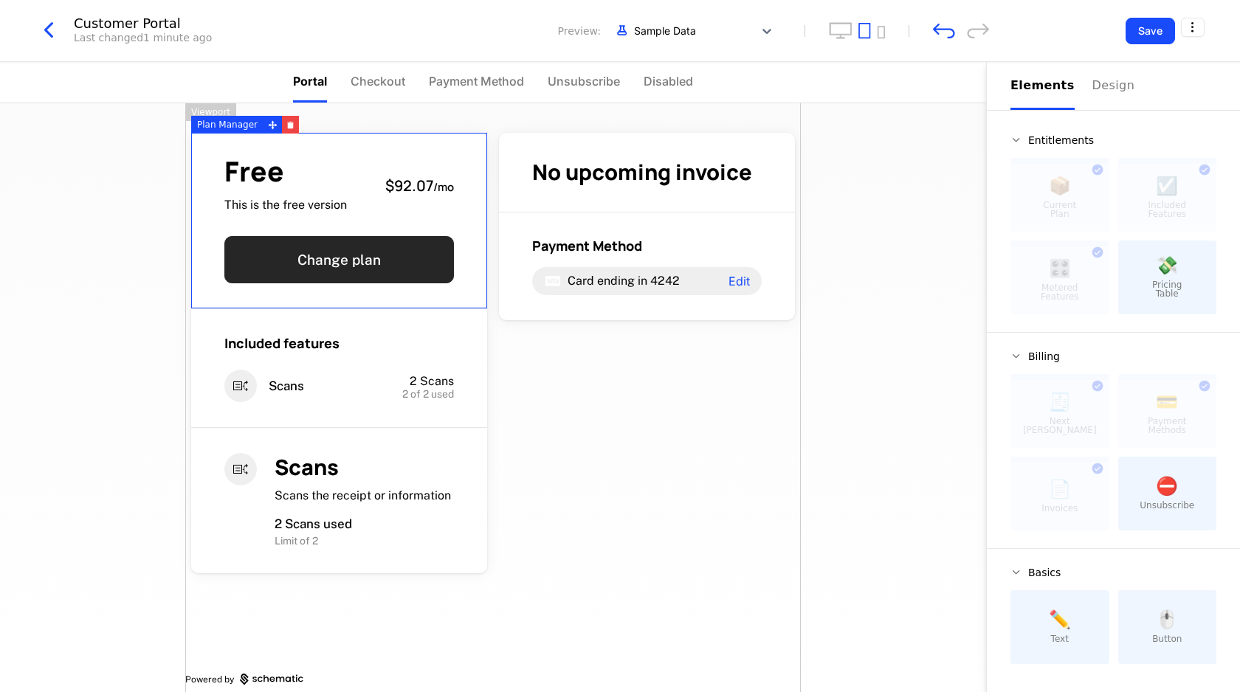
click at [322, 255] on button "Change plan" at bounding box center [338, 259] width 229 height 47
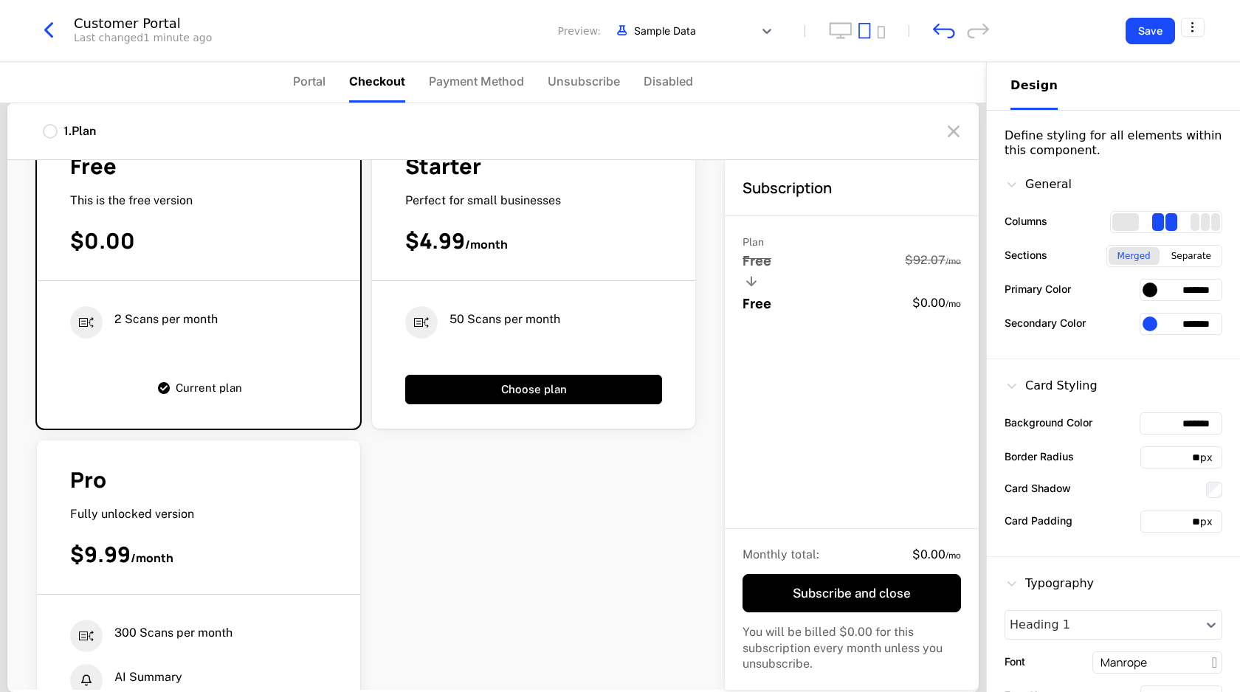
scroll to position [139, 0]
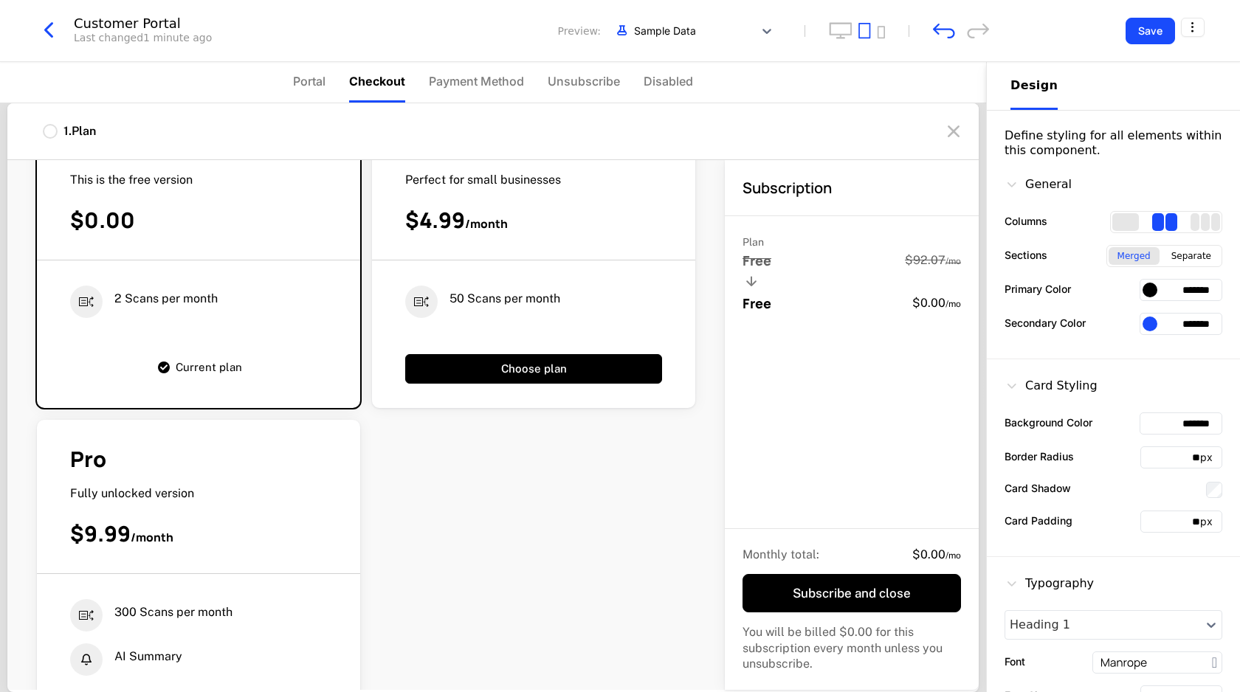
click at [288, 560] on div "Pro Fully unlocked version $9.99 / month" at bounding box center [198, 509] width 323 height 129
click at [223, 607] on span "300 Scans per month" at bounding box center [173, 612] width 118 height 16
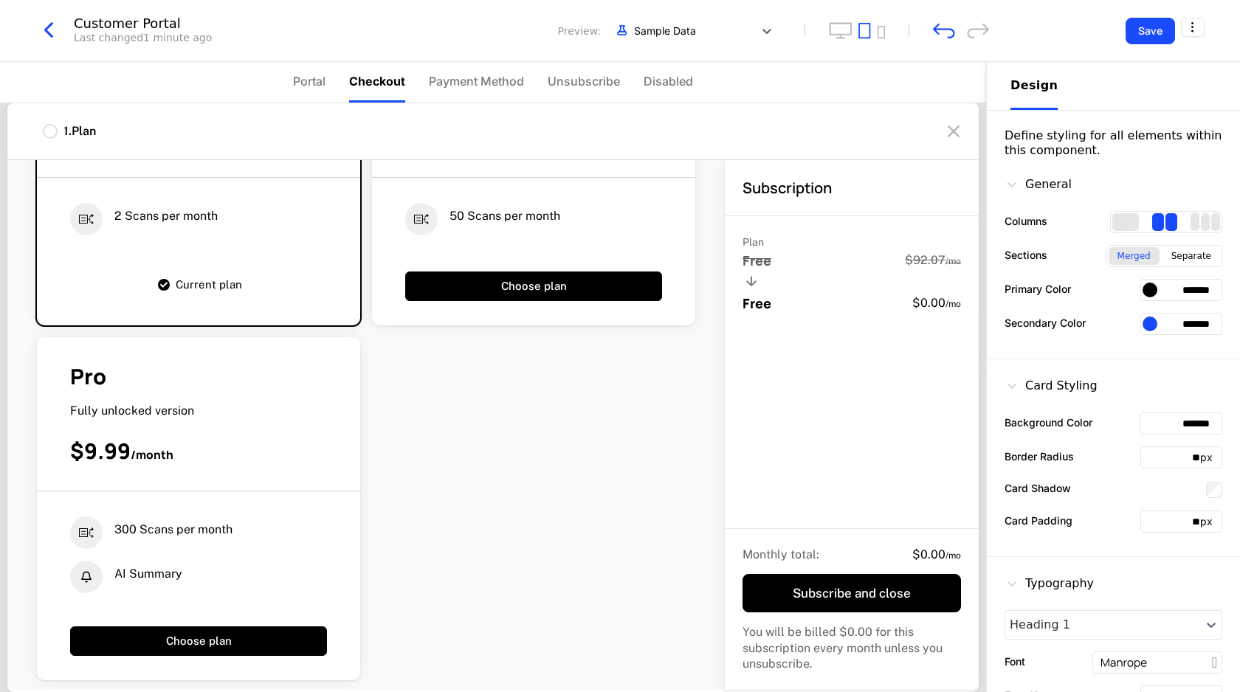
scroll to position [223, 0]
click at [181, 497] on div "300 Scans per month AI Summary Choose plan" at bounding box center [198, 573] width 323 height 165
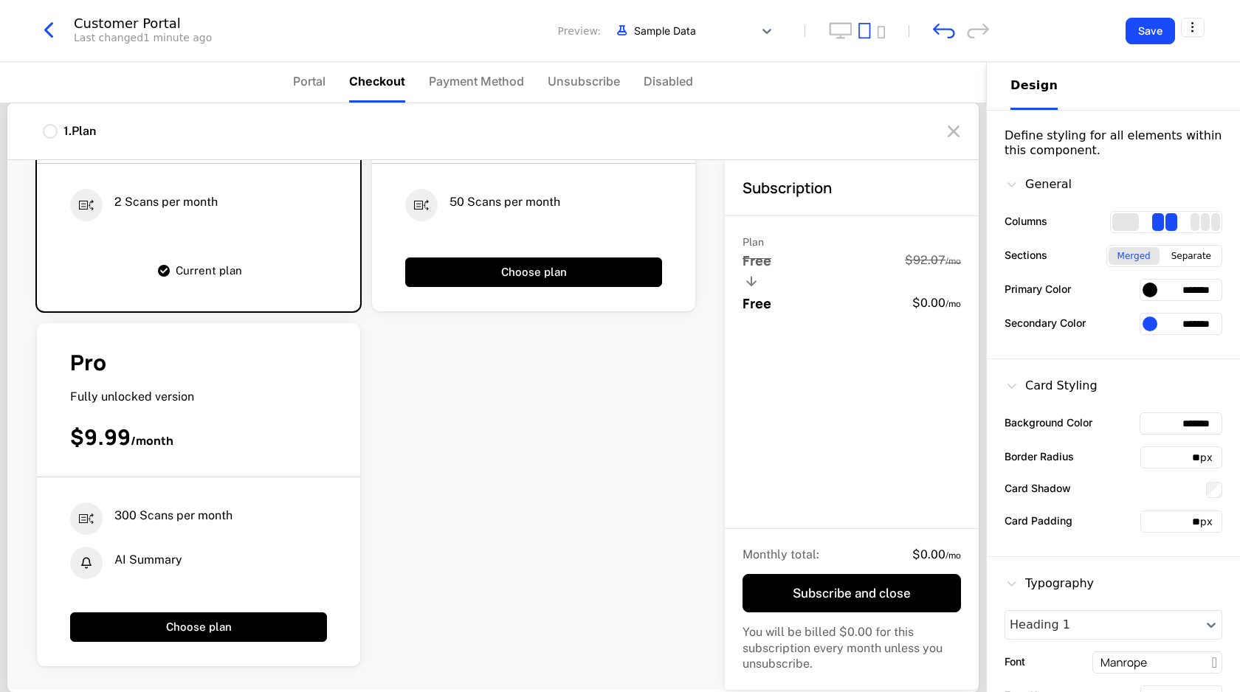
click at [224, 402] on div "Fully unlocked version" at bounding box center [198, 397] width 257 height 16
click at [303, 84] on span "Portal" at bounding box center [309, 81] width 32 height 18
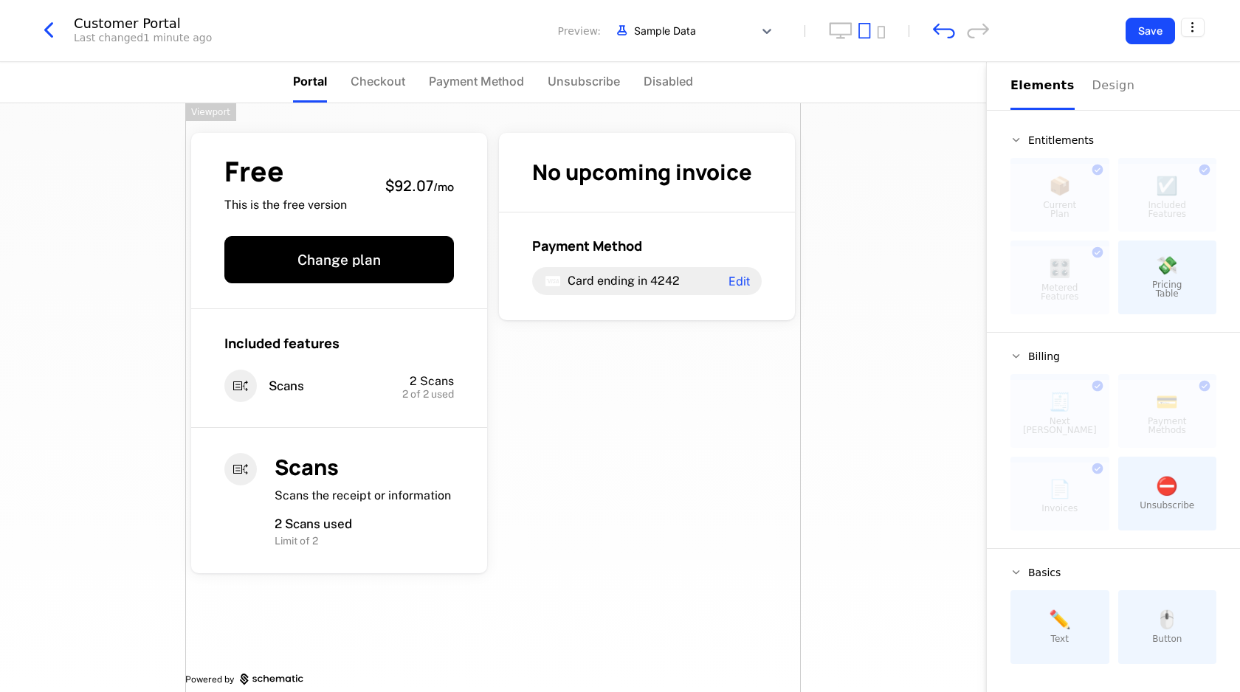
click at [561, 365] on div "Free This is the free version $92.07 / mo Change plan Included features Scans 2…" at bounding box center [492, 406] width 615 height 606
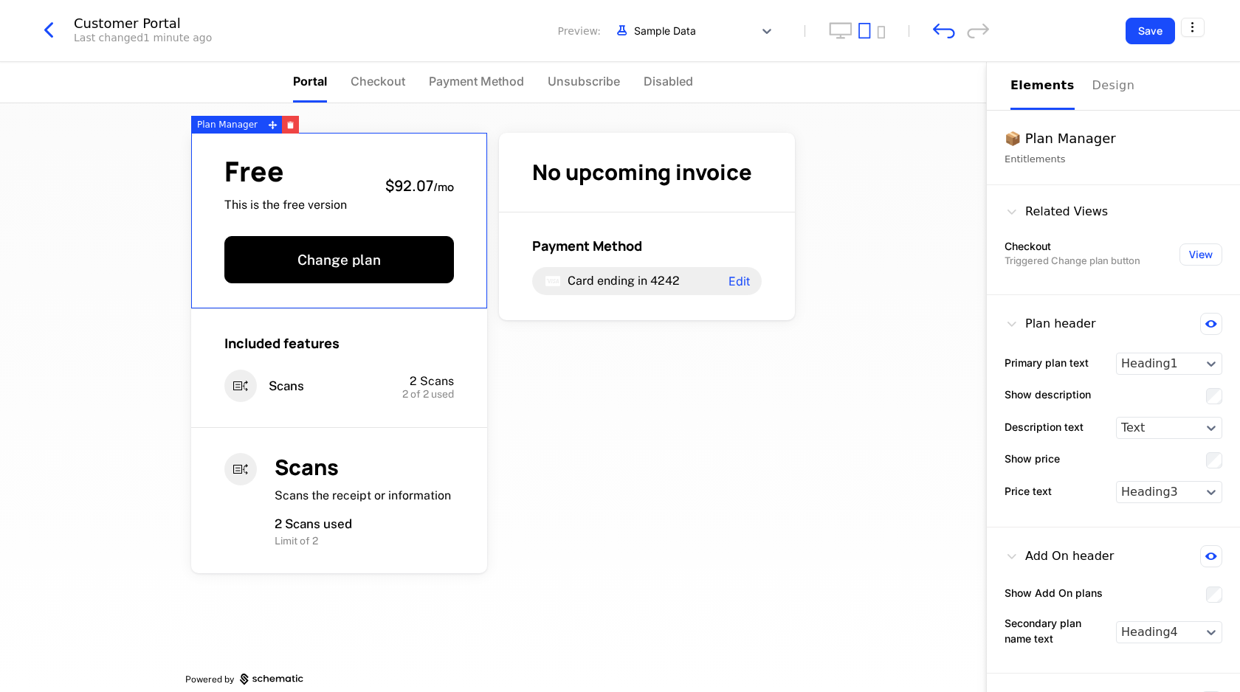
click at [350, 215] on div "Free This is the free version $92.07 / mo Change plan" at bounding box center [339, 221] width 296 height 176
click at [290, 125] on icon "button" at bounding box center [290, 125] width 8 height 8
click at [304, 241] on button "Change plan" at bounding box center [338, 259] width 229 height 47
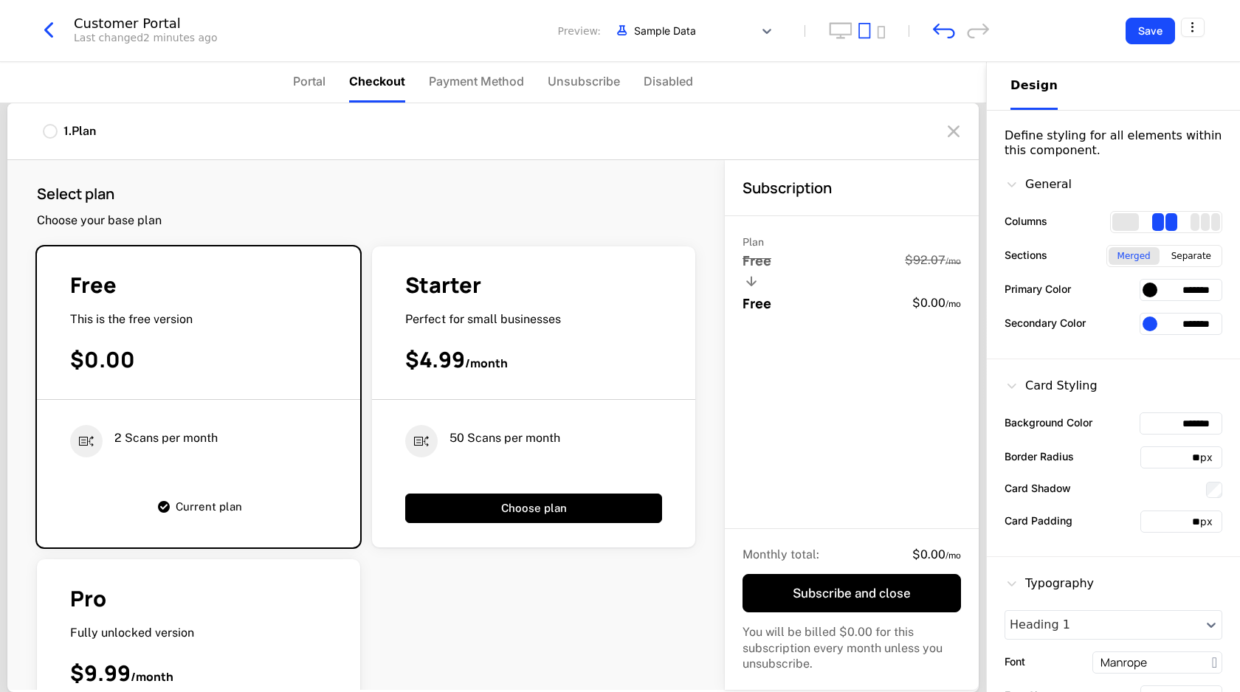
click at [256, 624] on div "Pro Fully unlocked version $9.99 / month" at bounding box center [198, 648] width 323 height 129
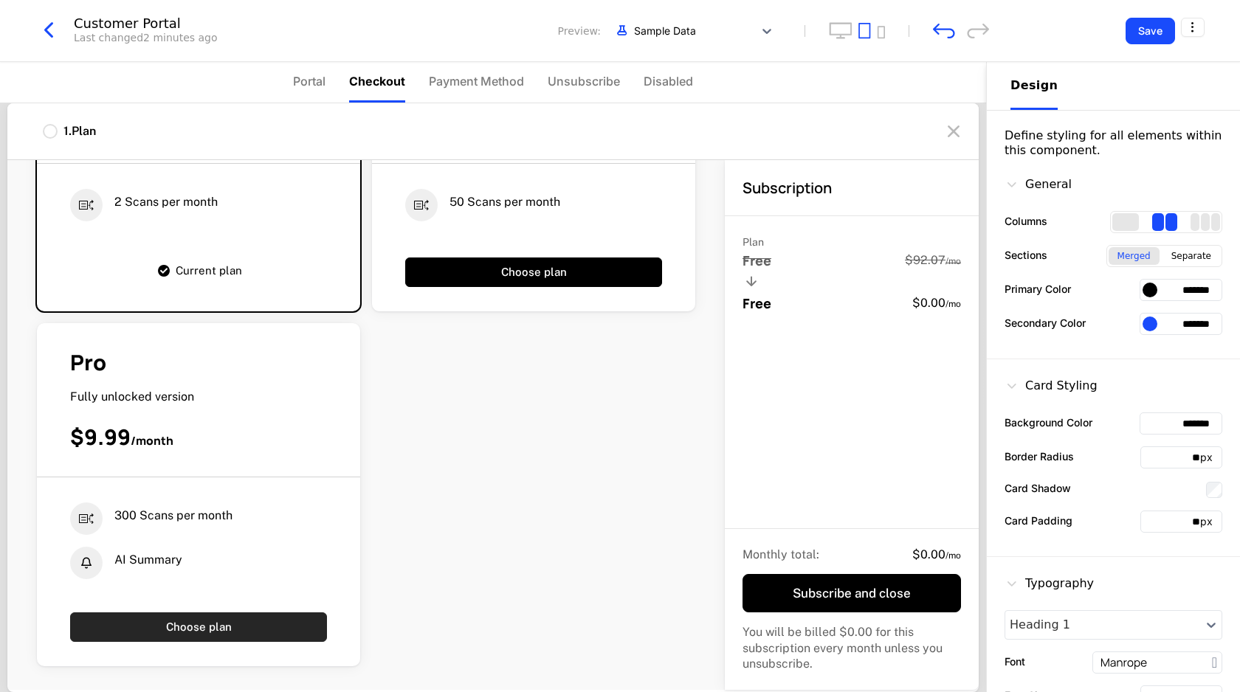
click at [254, 620] on button "Choose plan" at bounding box center [198, 627] width 257 height 30
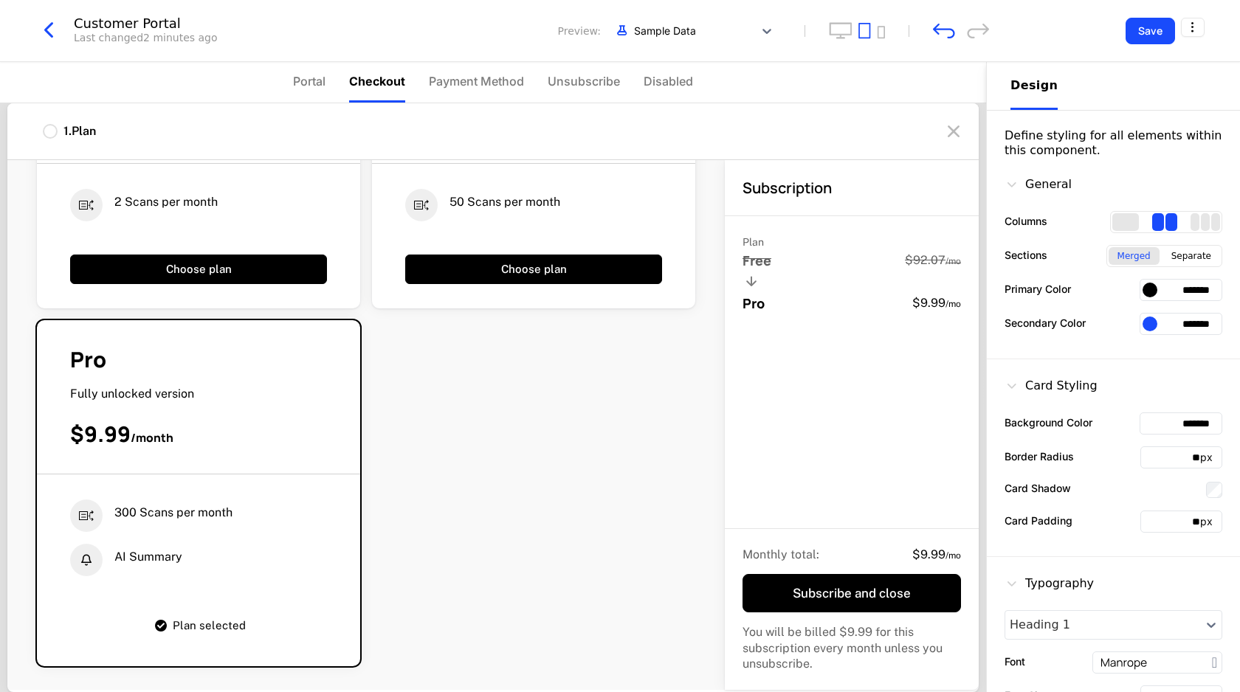
click at [955, 130] on icon at bounding box center [954, 132] width 24 height 24
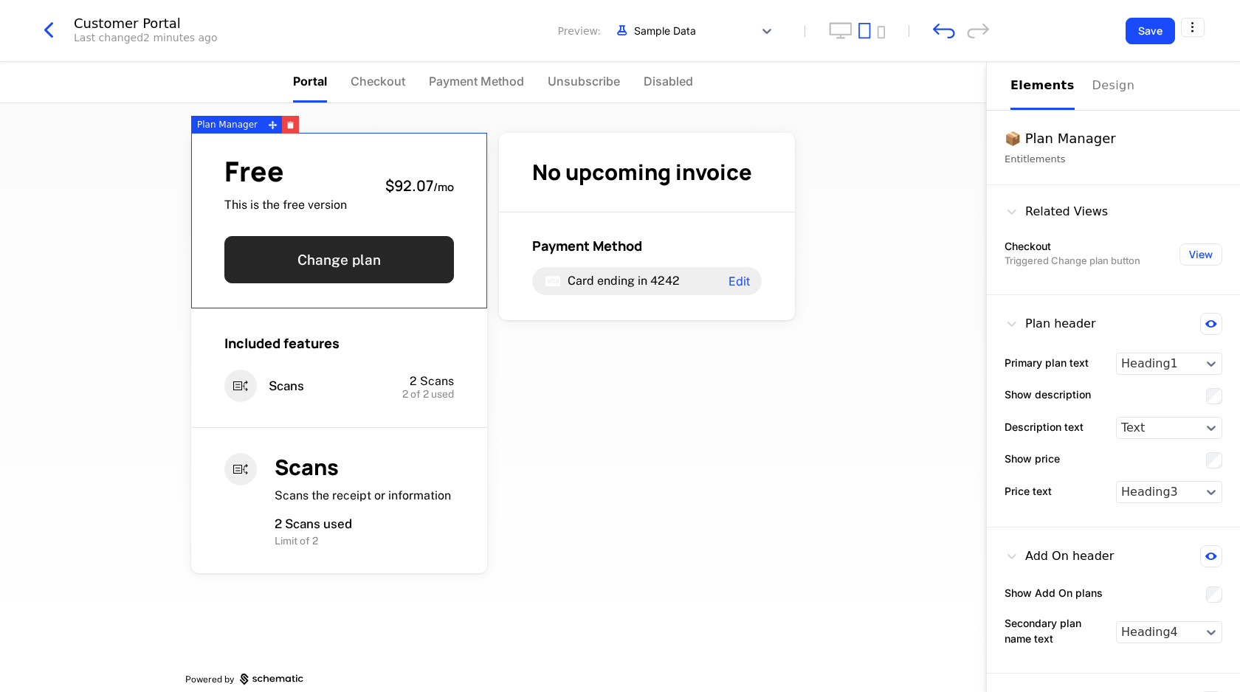
click at [352, 263] on button "Change plan" at bounding box center [338, 259] width 229 height 47
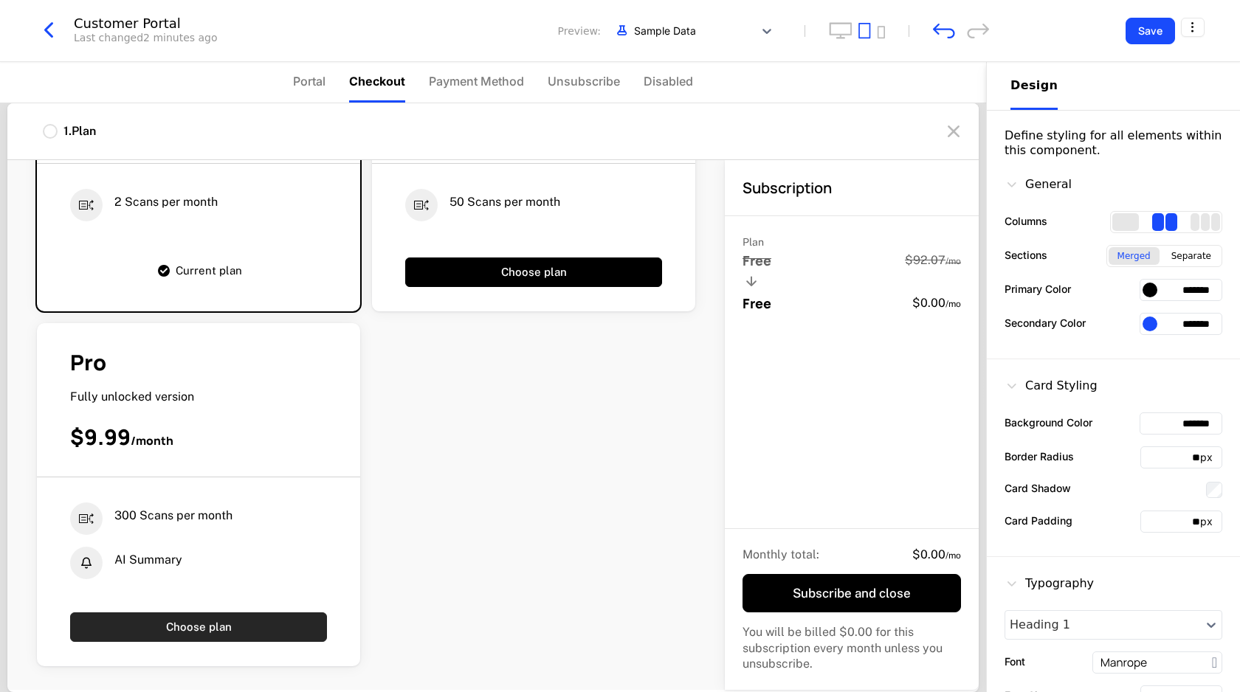
click at [266, 629] on button "Choose plan" at bounding box center [198, 627] width 257 height 30
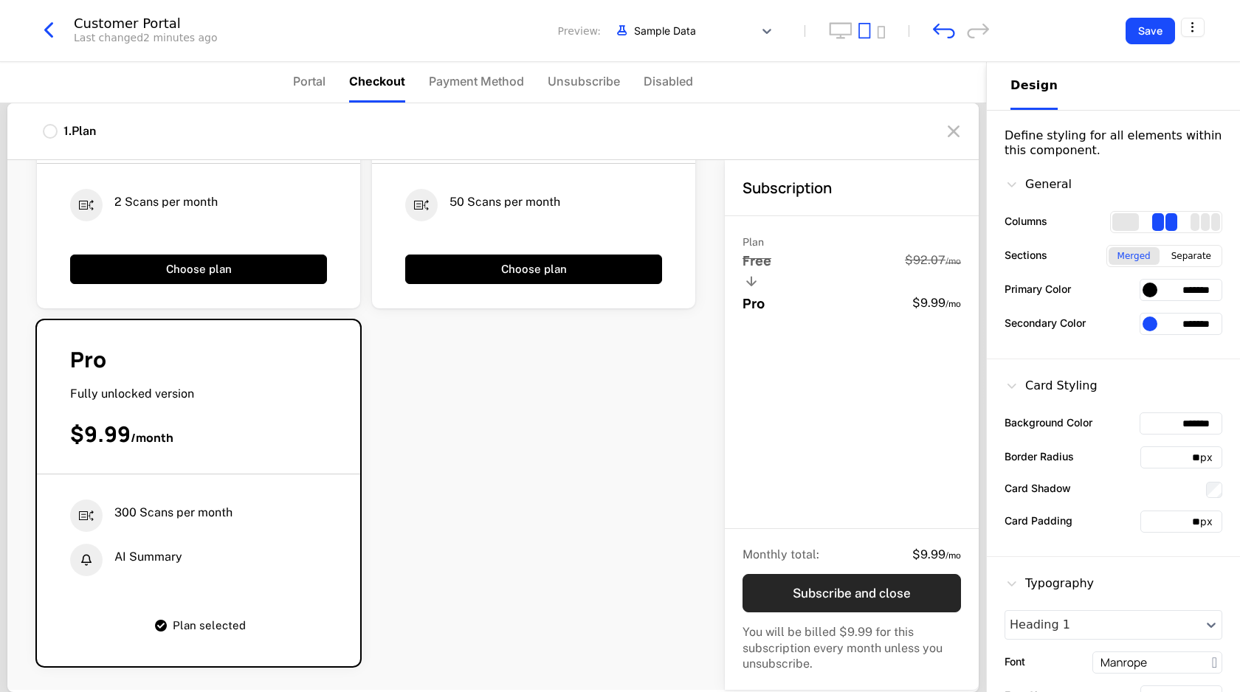
click at [823, 587] on button "Subscribe and close" at bounding box center [851, 593] width 218 height 38
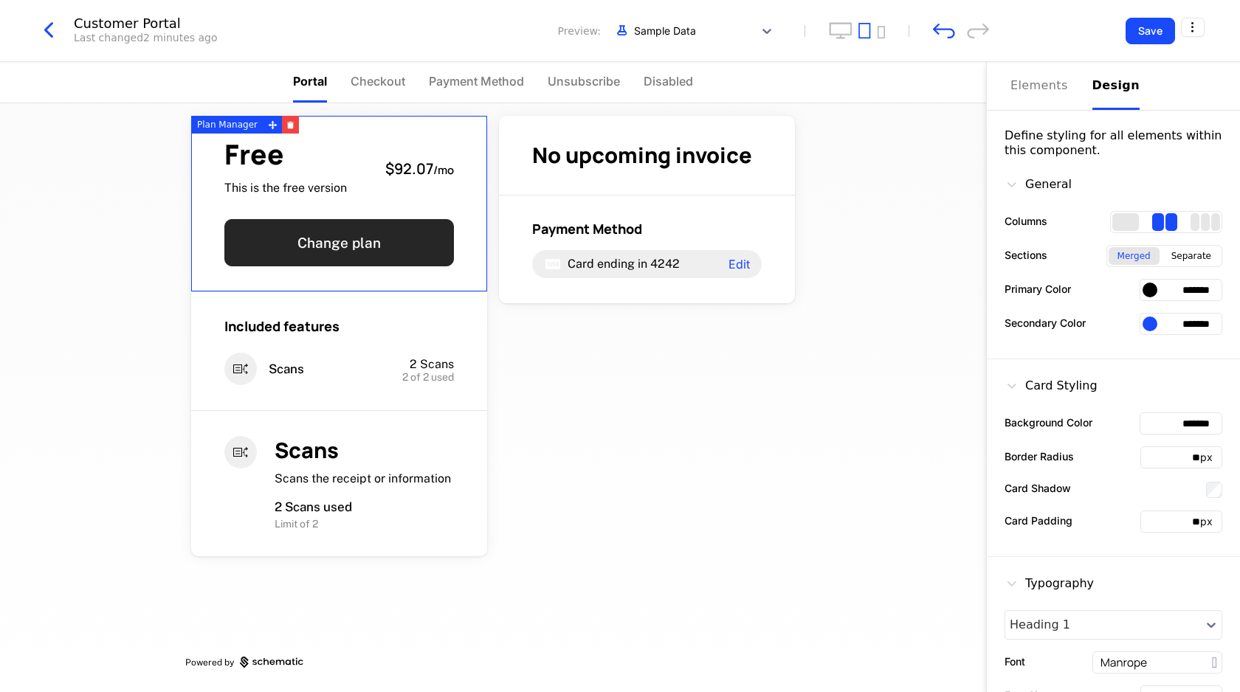
scroll to position [0, 0]
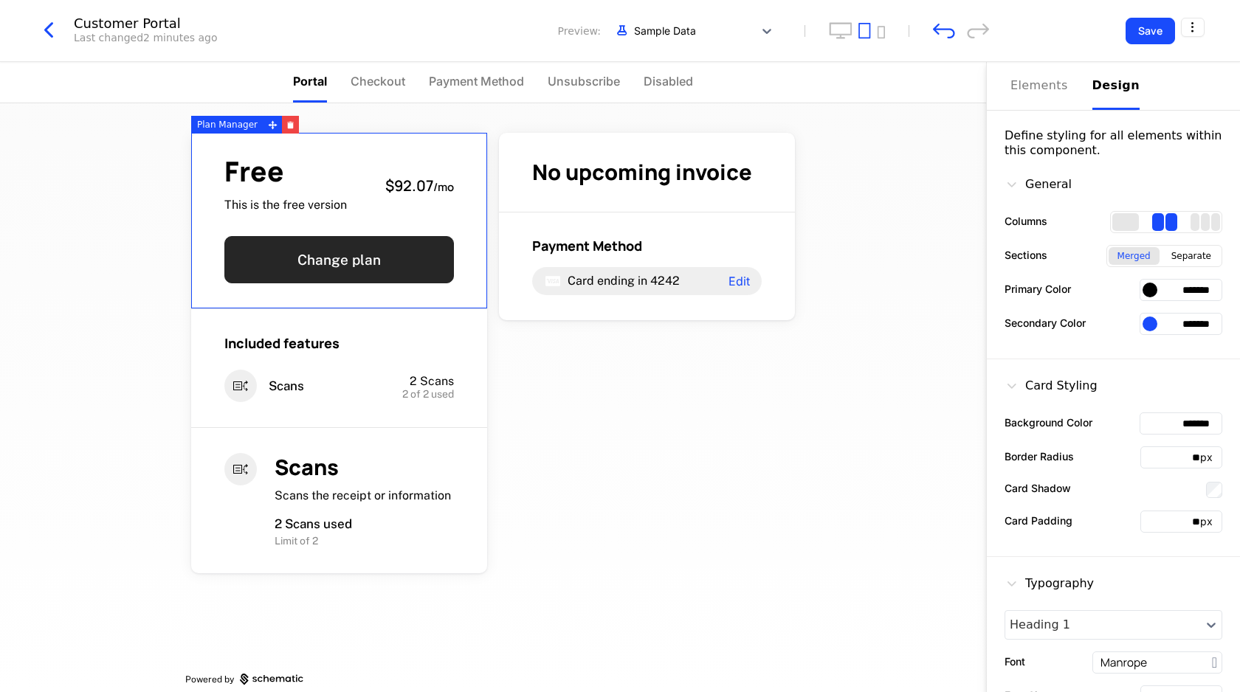
click at [348, 260] on button "Change plan" at bounding box center [338, 259] width 229 height 47
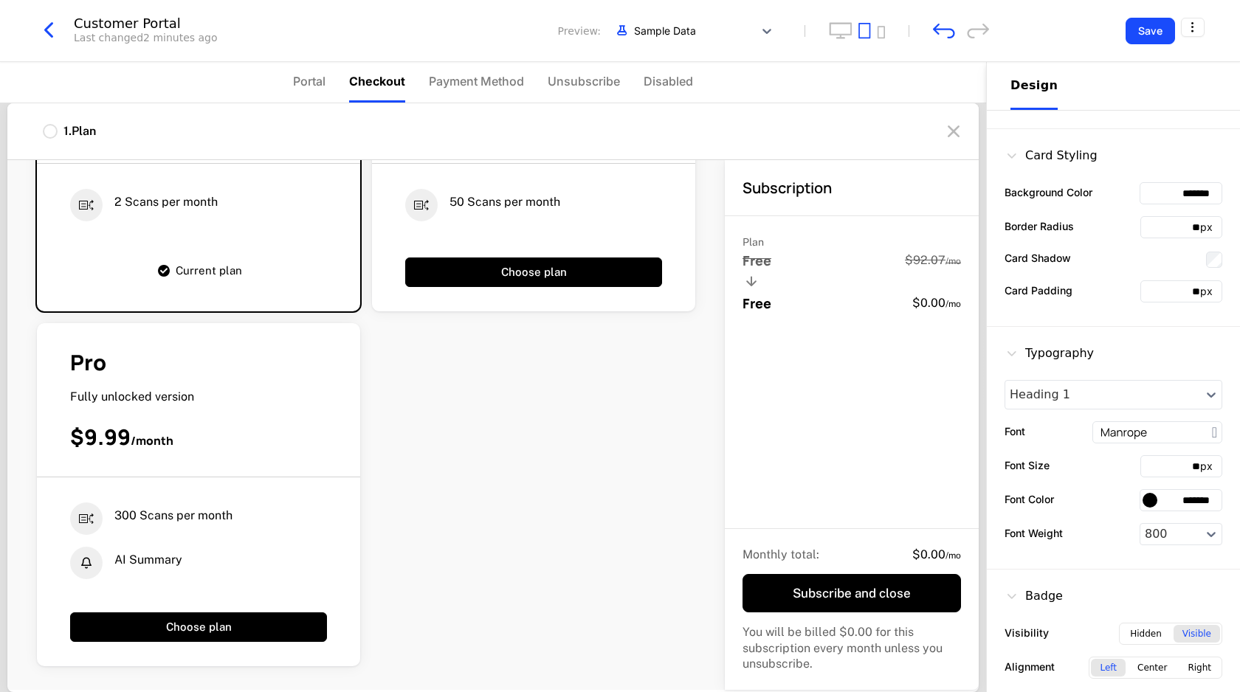
scroll to position [241, 0]
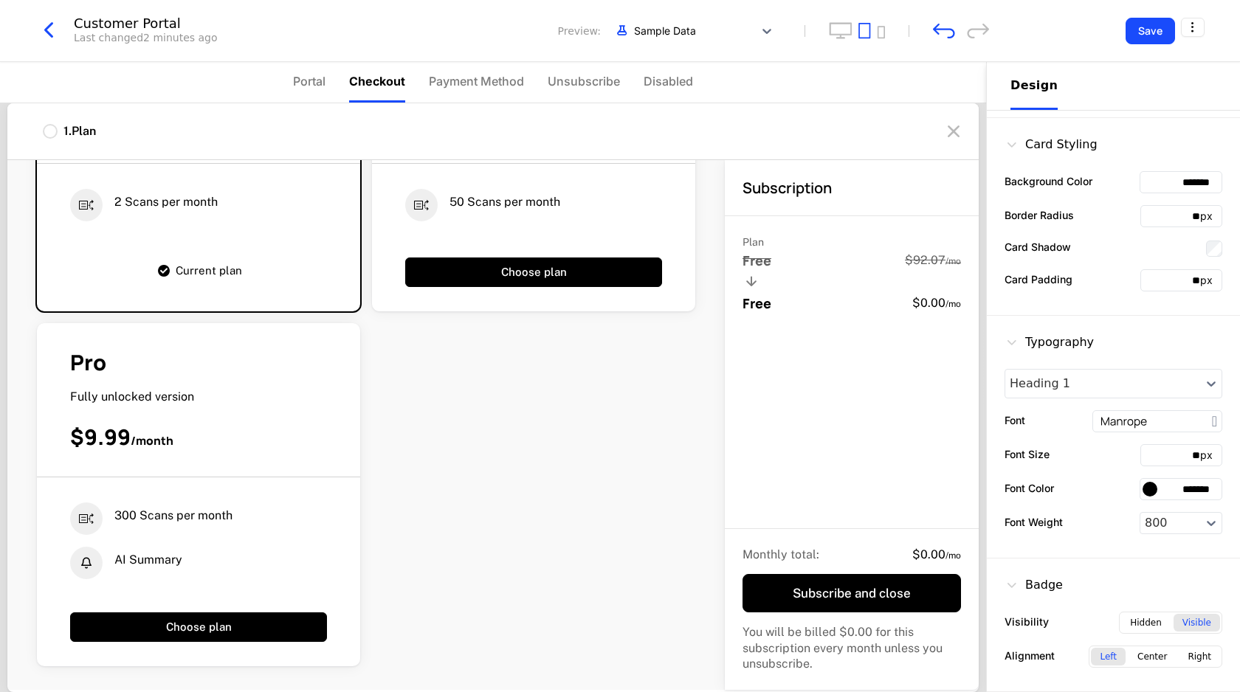
click at [493, 526] on div "Free This is the free version $0.00 2 Scans per month Current plan Starter Perf…" at bounding box center [366, 338] width 658 height 657
click at [66, 136] on div "1 . Plan" at bounding box center [79, 131] width 32 height 16
click at [300, 79] on span "Portal" at bounding box center [309, 81] width 32 height 18
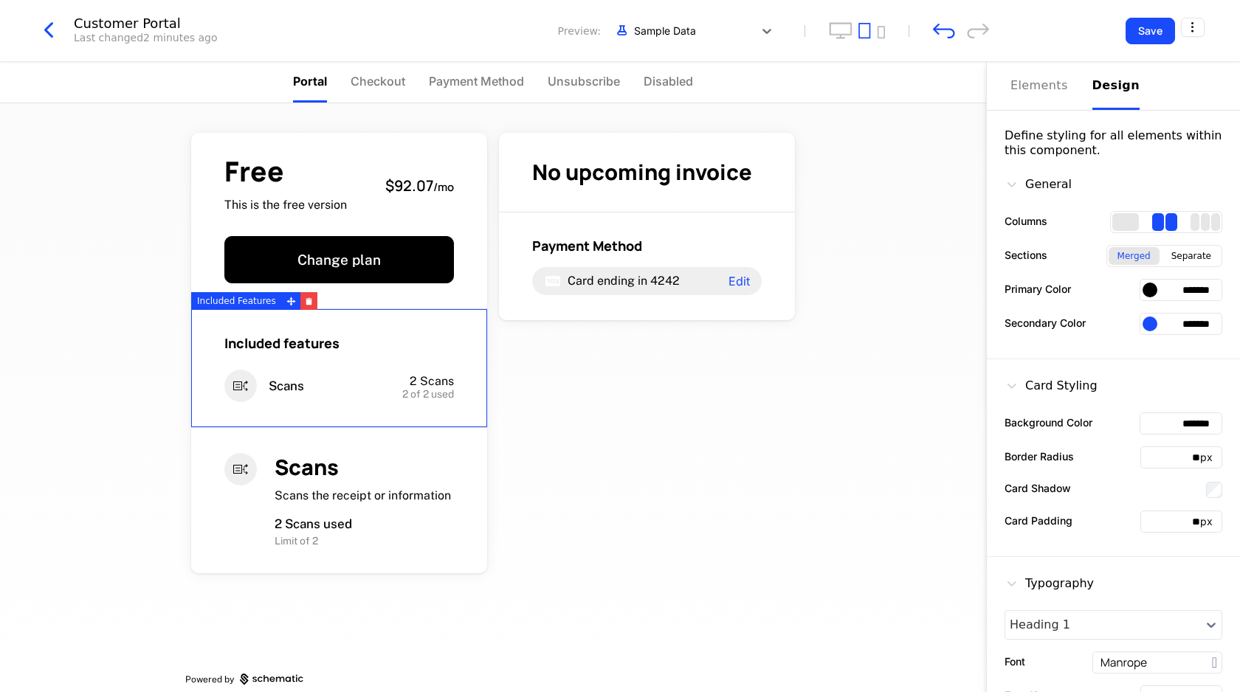
scroll to position [17, 0]
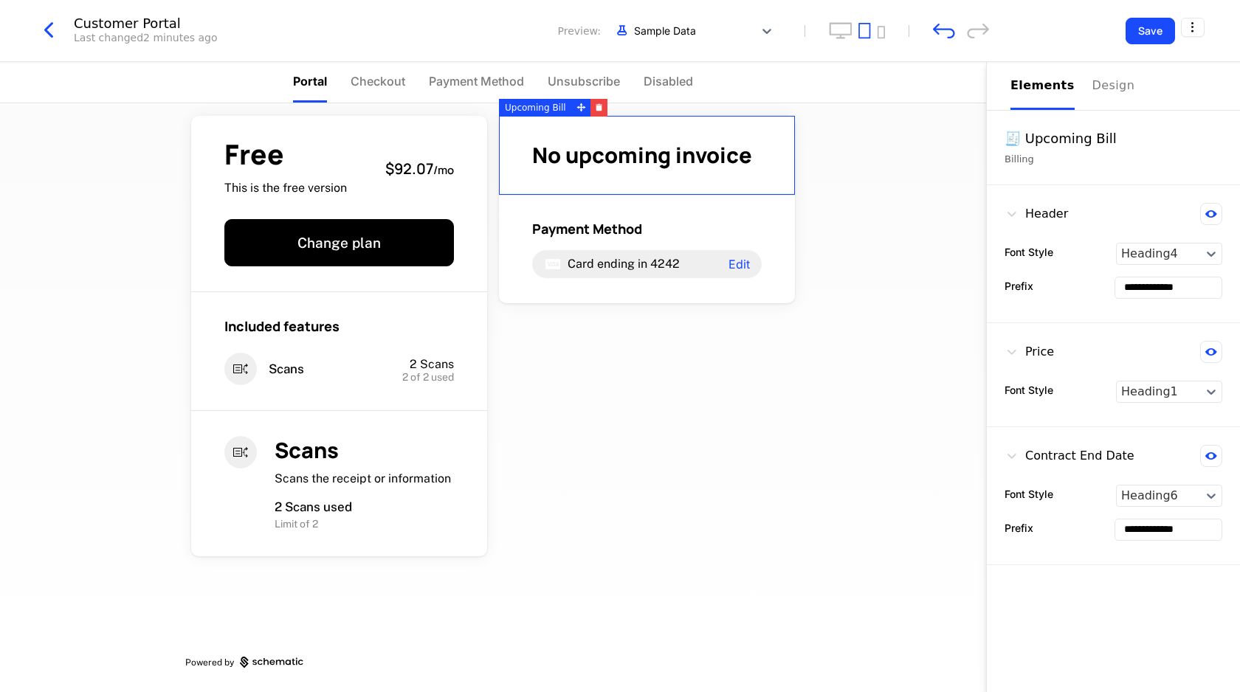
click at [676, 153] on span "No upcoming invoice" at bounding box center [642, 155] width 220 height 30
click at [1063, 139] on div "🧾 Upcoming Bill" at bounding box center [1113, 138] width 218 height 21
click at [1093, 85] on div "Design" at bounding box center [1115, 86] width 47 height 18
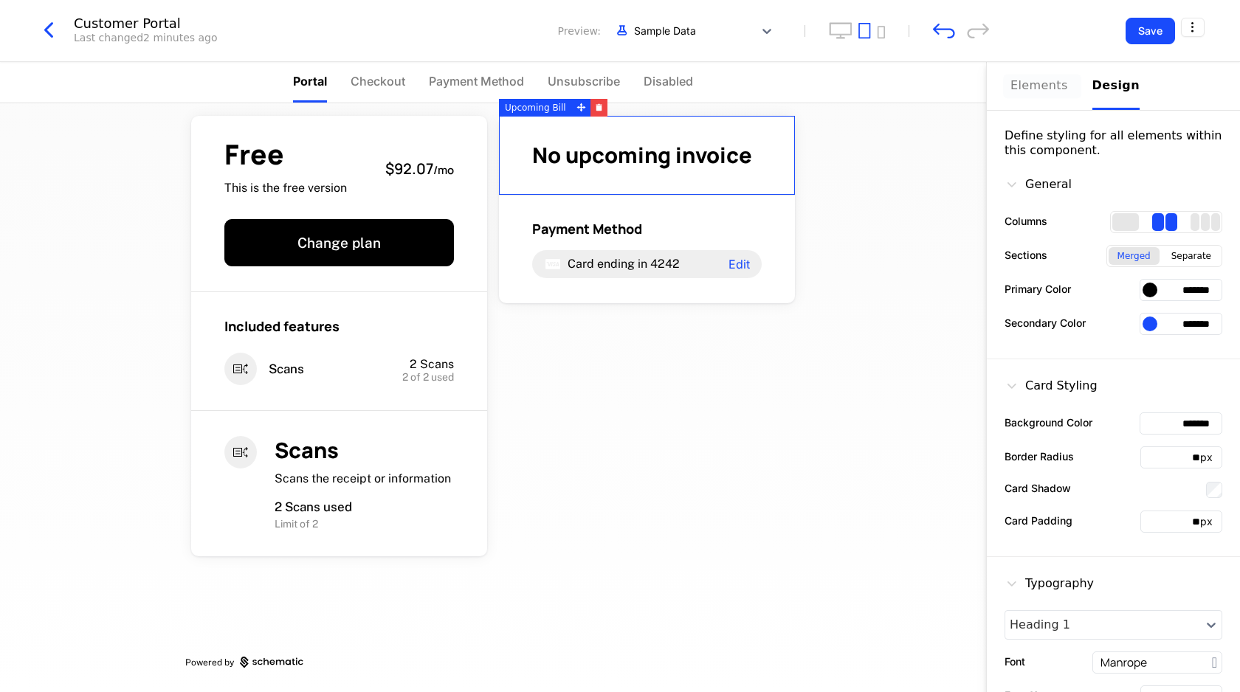
click at [1036, 85] on div "Elements" at bounding box center [1042, 86] width 64 height 18
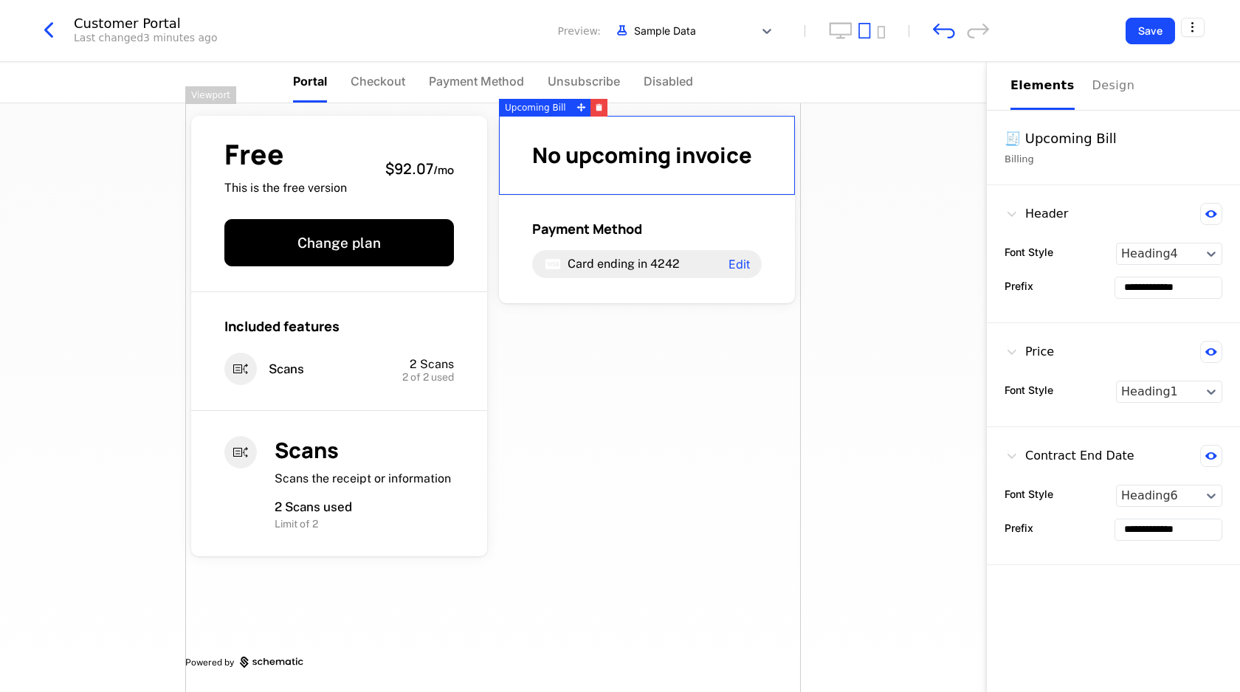
click at [681, 342] on div "Free This is the free version $92.07 / mo Change plan Included features Scans 2…" at bounding box center [492, 389] width 615 height 606
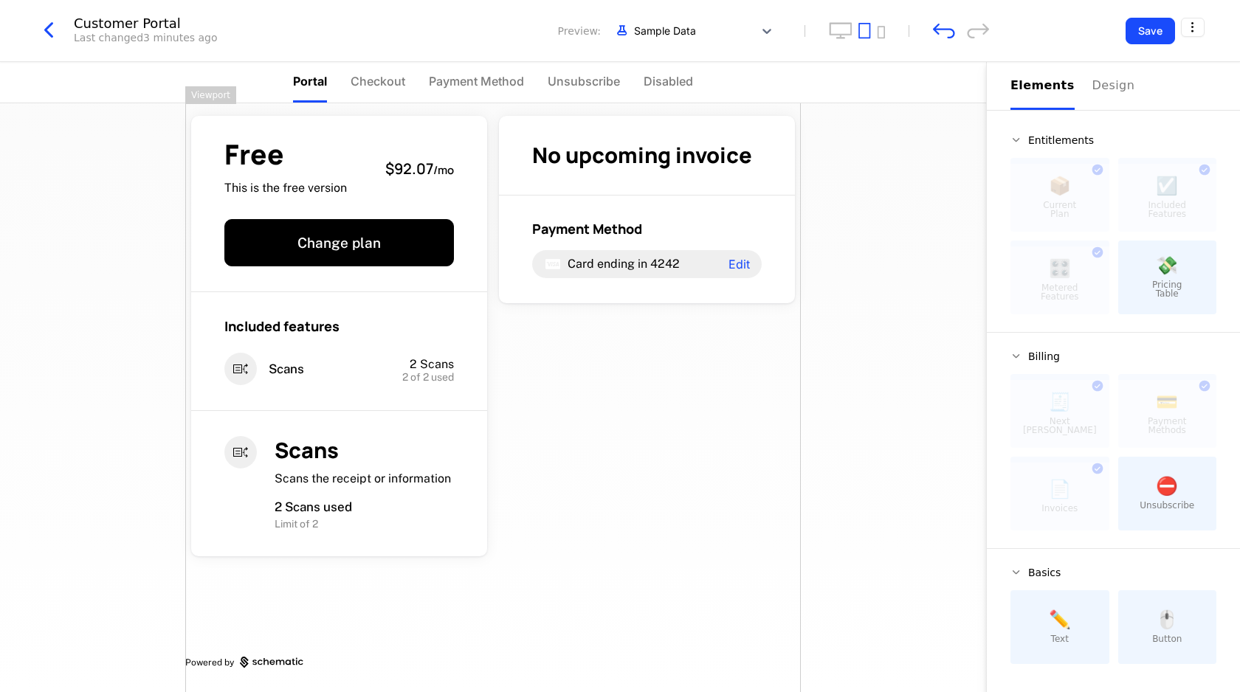
click at [1018, 139] on icon at bounding box center [1016, 140] width 12 height 12
click at [1015, 139] on icon at bounding box center [1016, 140] width 12 height 12
click at [1046, 143] on span "Entitlements" at bounding box center [1061, 140] width 66 height 10
drag, startPoint x: 1080, startPoint y: 195, endPoint x: 1015, endPoint y: 195, distance: 65.7
click at [1015, 195] on div at bounding box center [1059, 198] width 99 height 68
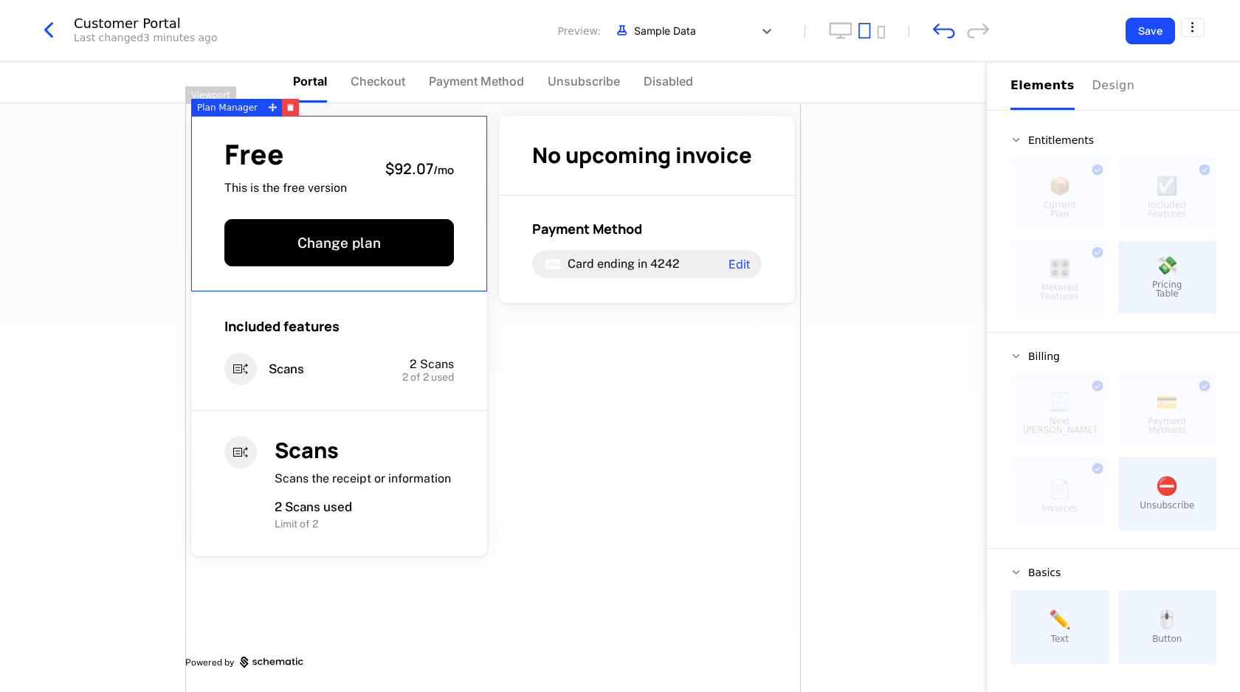
scroll to position [0, 0]
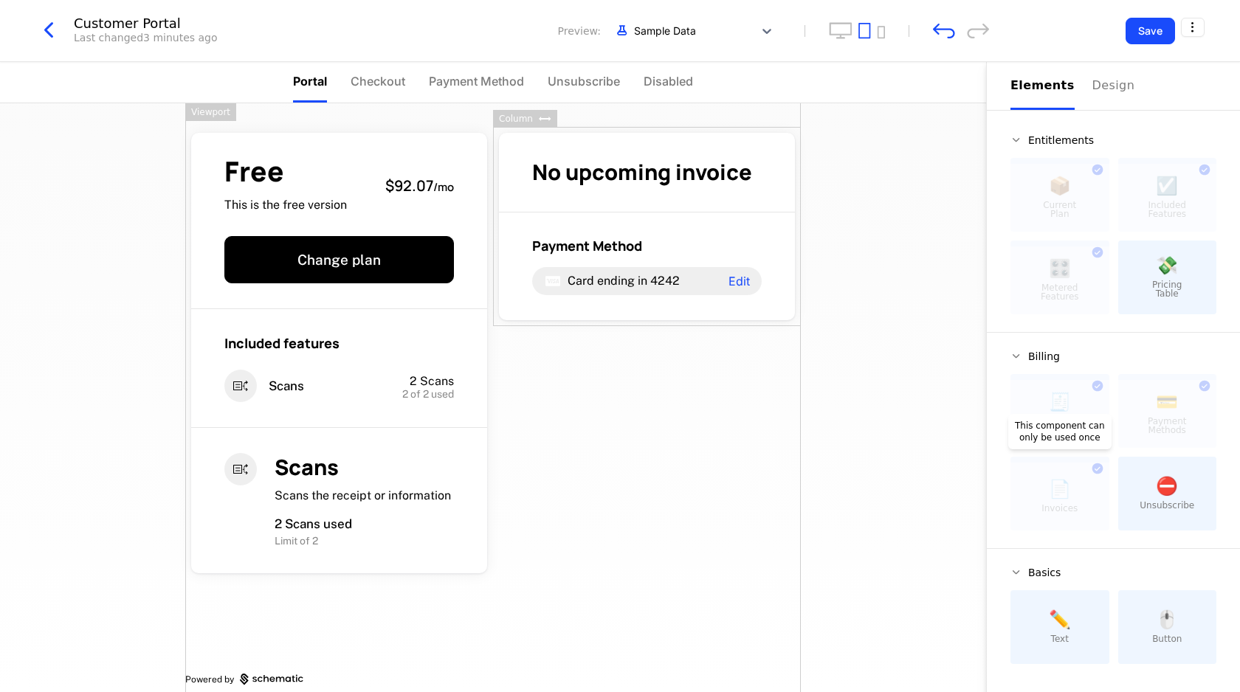
click at [1057, 505] on div at bounding box center [1059, 497] width 99 height 68
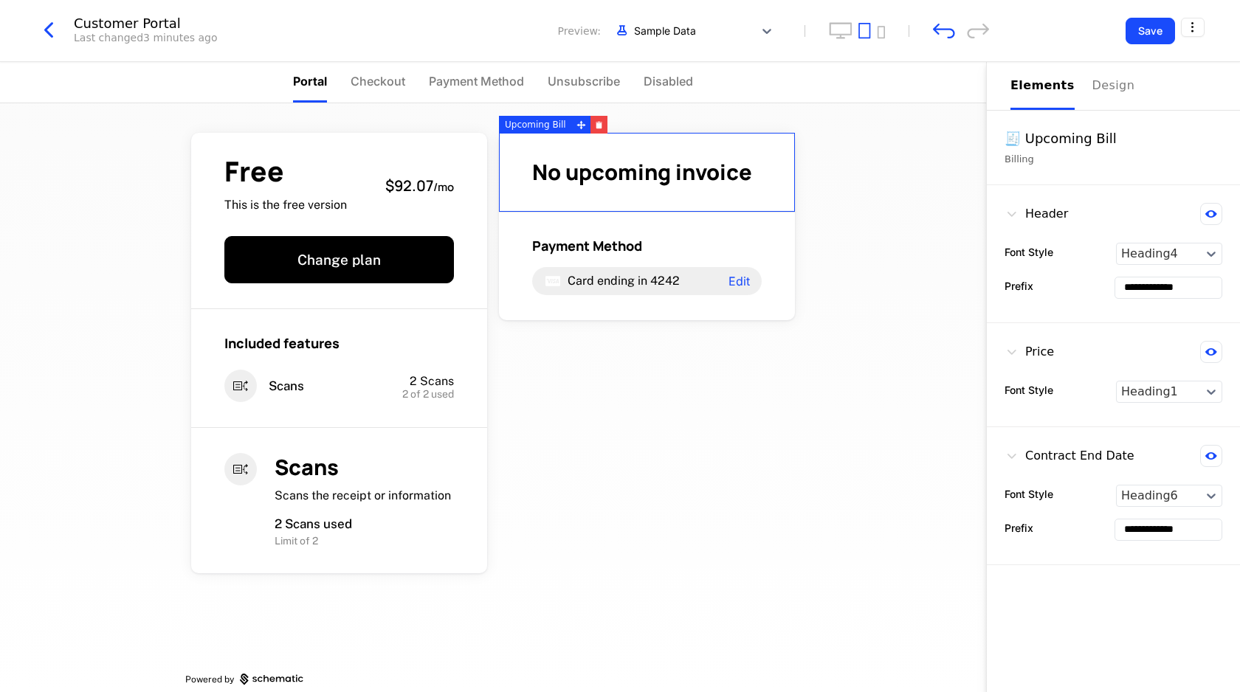
click at [634, 135] on div "No upcoming invoice" at bounding box center [647, 173] width 296 height 80
click at [835, 319] on div "Free This is the free version $92.07 / mo Change plan Included features Scans 2…" at bounding box center [493, 397] width 986 height 589
click at [725, 393] on div "Free This is the free version $92.07 / mo Change plan Included features Scans 2…" at bounding box center [492, 406] width 615 height 606
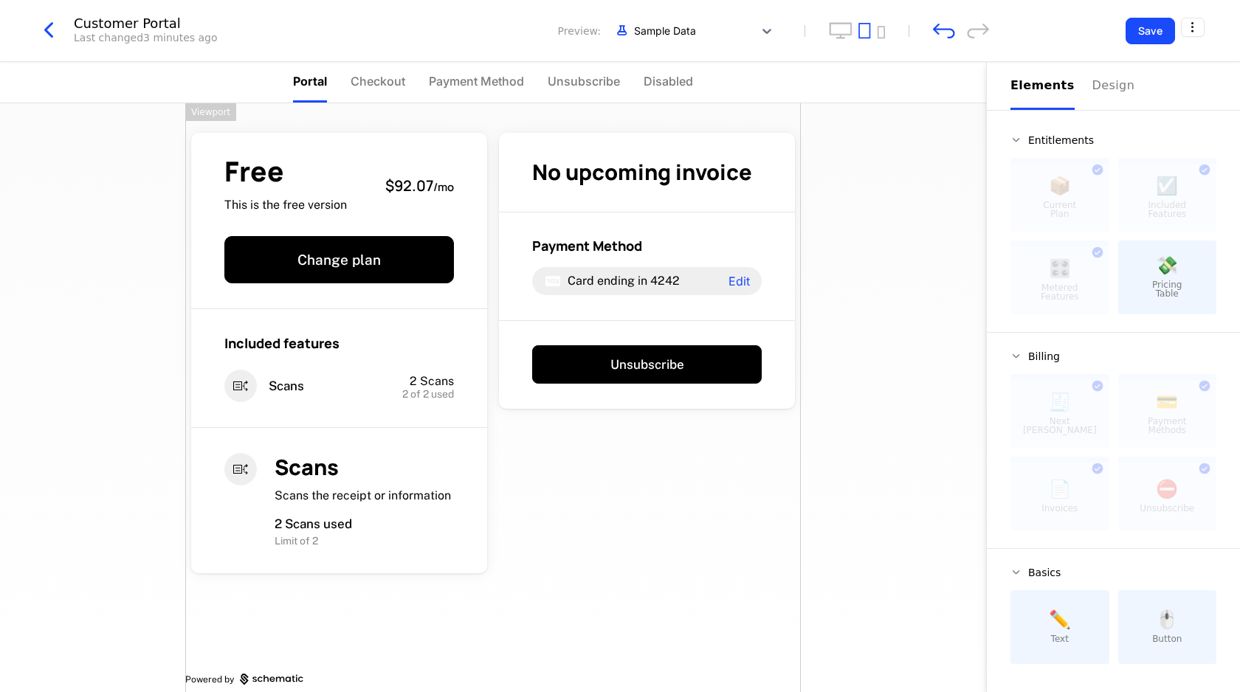
click at [1060, 618] on span "✏️" at bounding box center [1060, 620] width 22 height 18
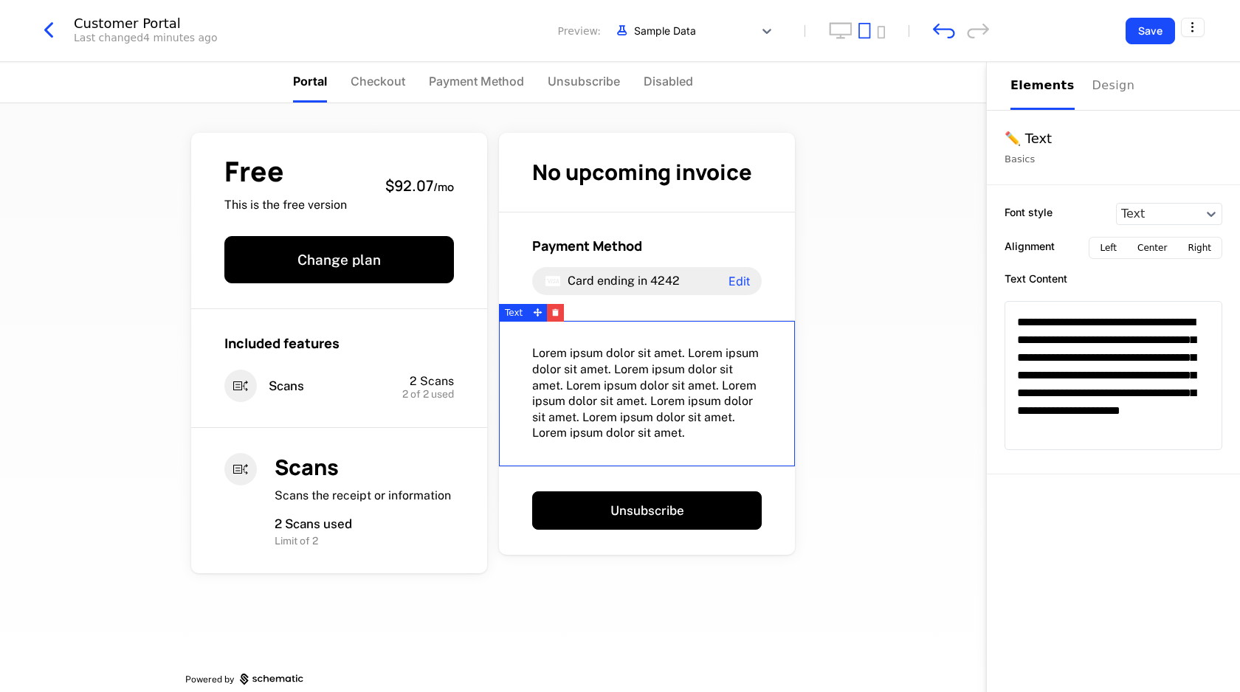
click at [607, 373] on span "Lorem ipsum dolor sit amet. Lorem ipsum dolor sit amet. Lorem ipsum dolor sit a…" at bounding box center [646, 393] width 229 height 96
click at [748, 444] on div "Lorem ipsum dolor sit amet. Lorem ipsum dolor sit amet. Lorem ipsum dolor sit a…" at bounding box center [647, 394] width 296 height 146
click at [1103, 407] on textarea "**********" at bounding box center [1113, 375] width 218 height 149
type textarea "**********"
click at [554, 310] on icon "button" at bounding box center [555, 312] width 8 height 8
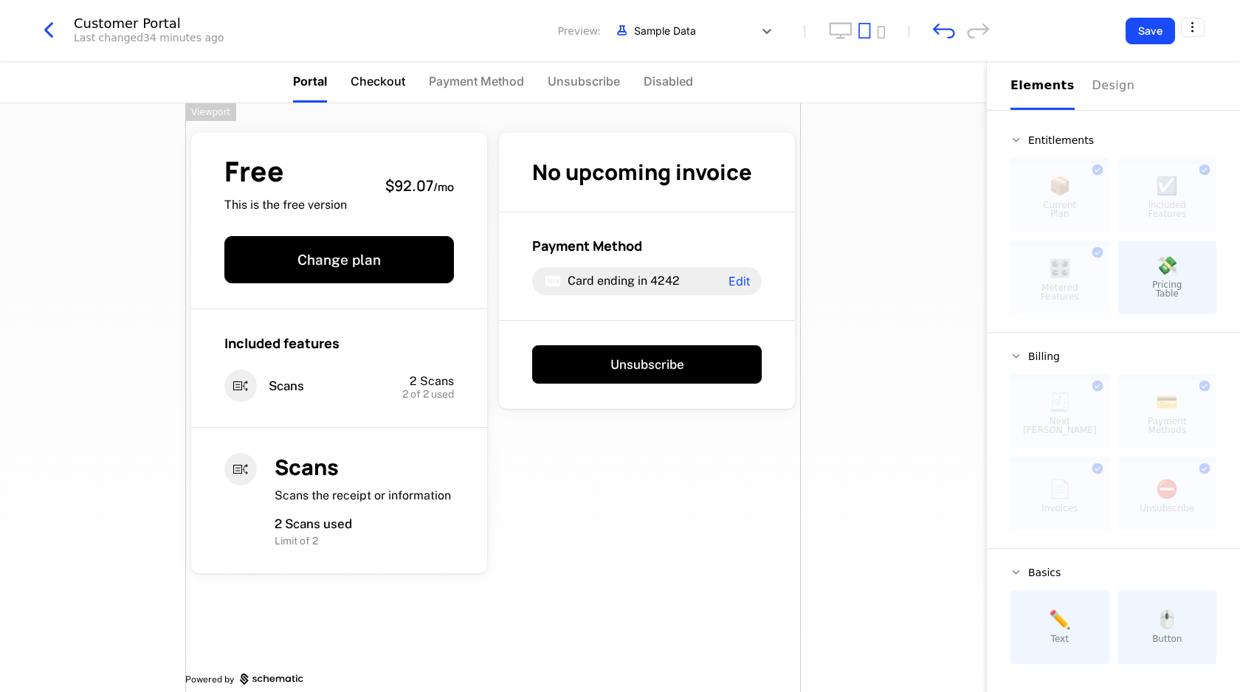
click at [359, 83] on span "Checkout" at bounding box center [377, 81] width 55 height 18
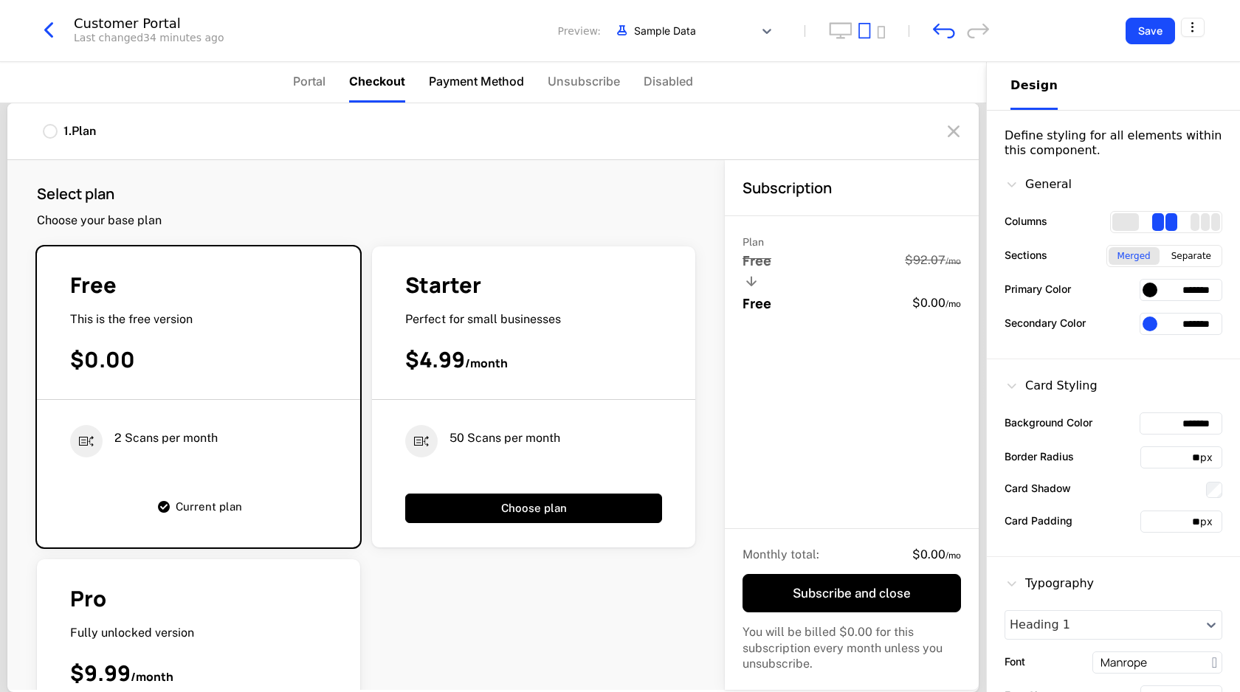
click at [435, 86] on span "Payment Method" at bounding box center [476, 81] width 95 height 18
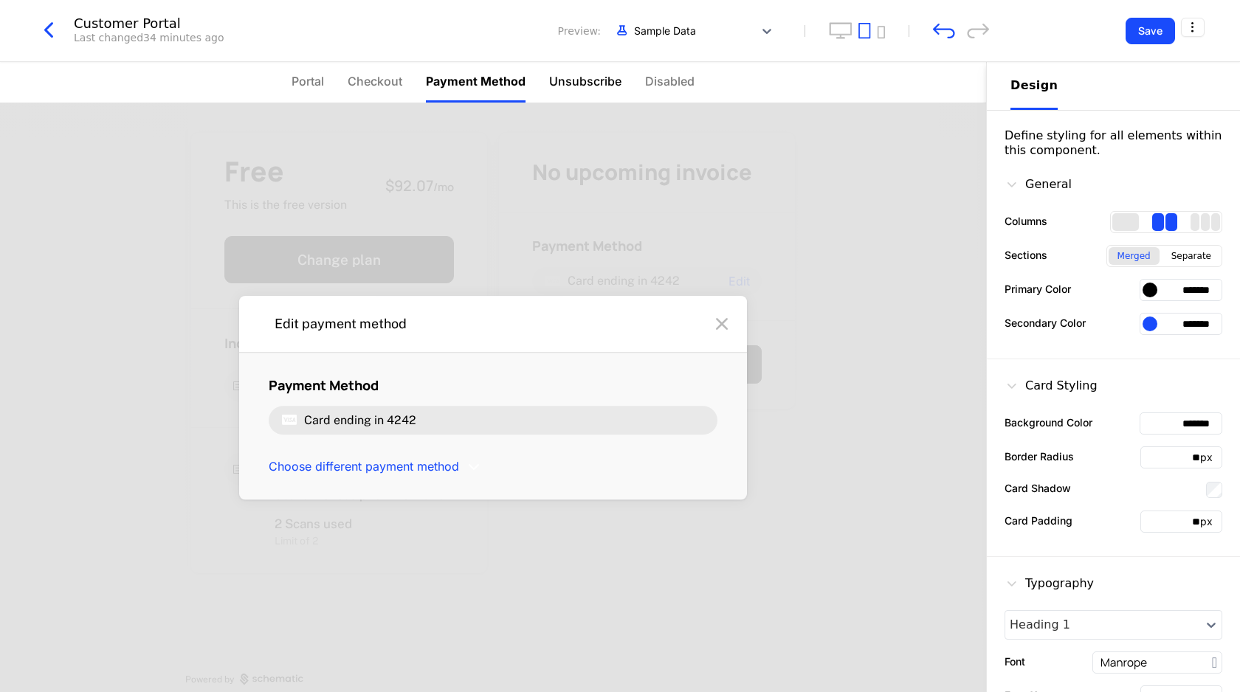
click at [580, 80] on span "Unsubscribe" at bounding box center [585, 81] width 72 height 18
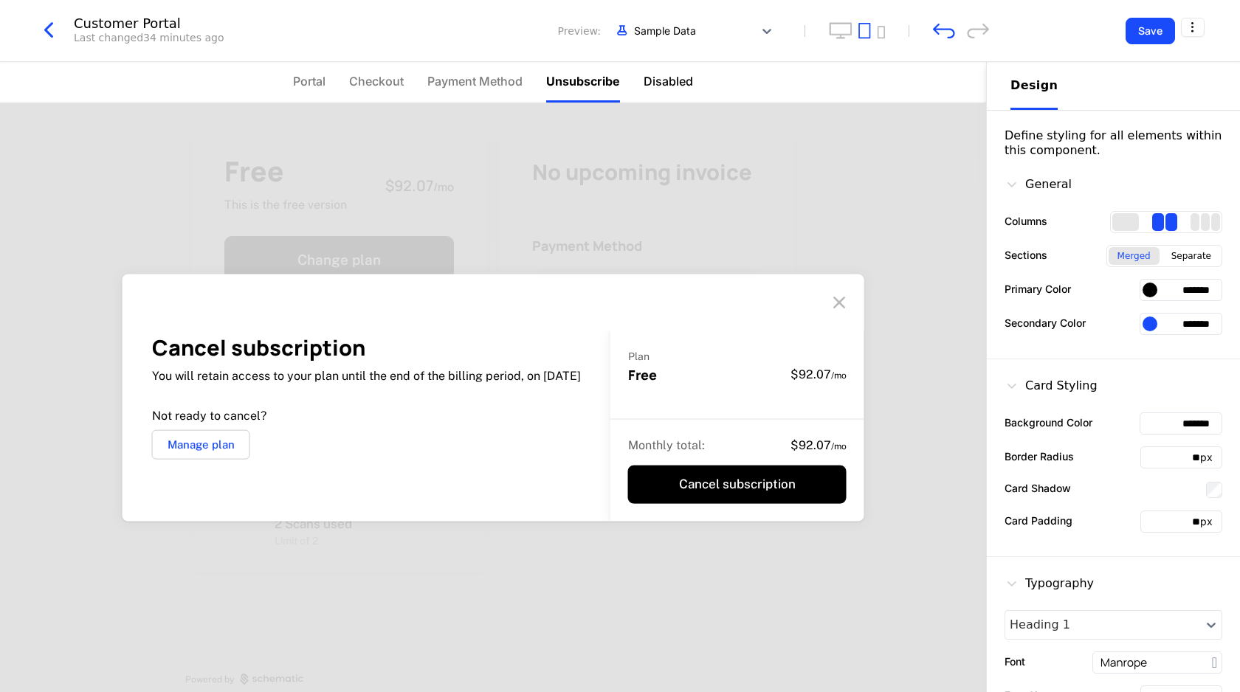
click at [669, 87] on span "Disabled" at bounding box center [667, 81] width 49 height 18
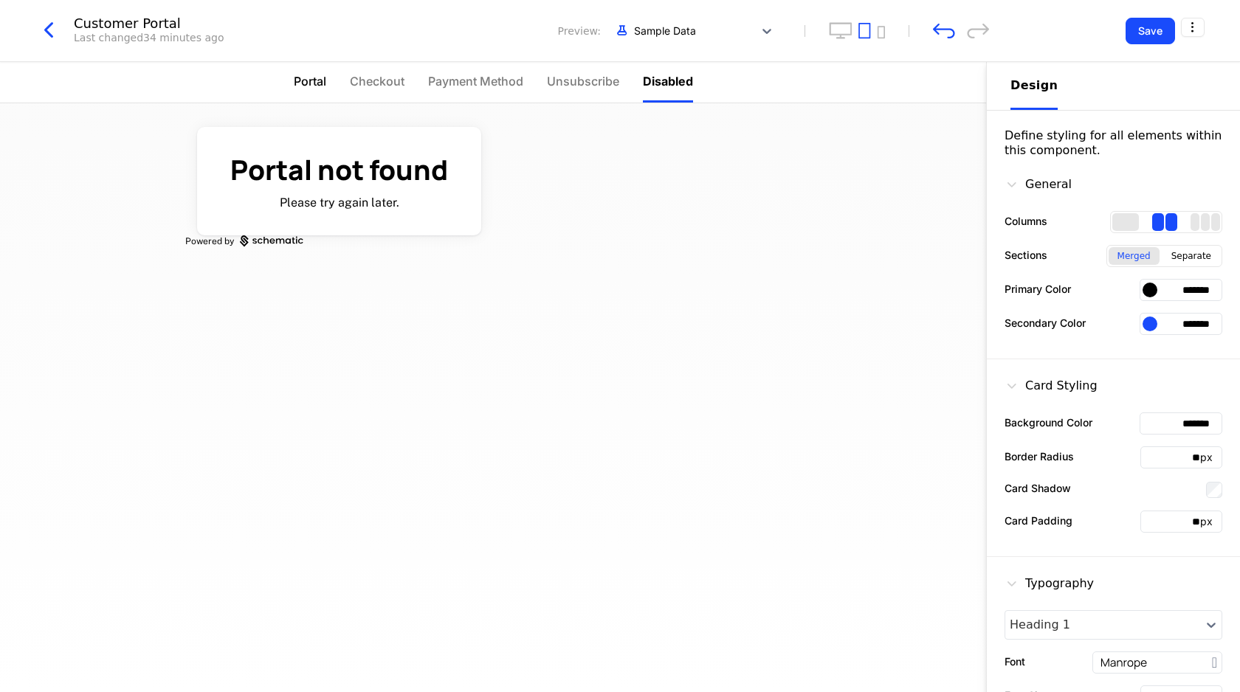
click at [313, 84] on span "Portal" at bounding box center [310, 81] width 32 height 18
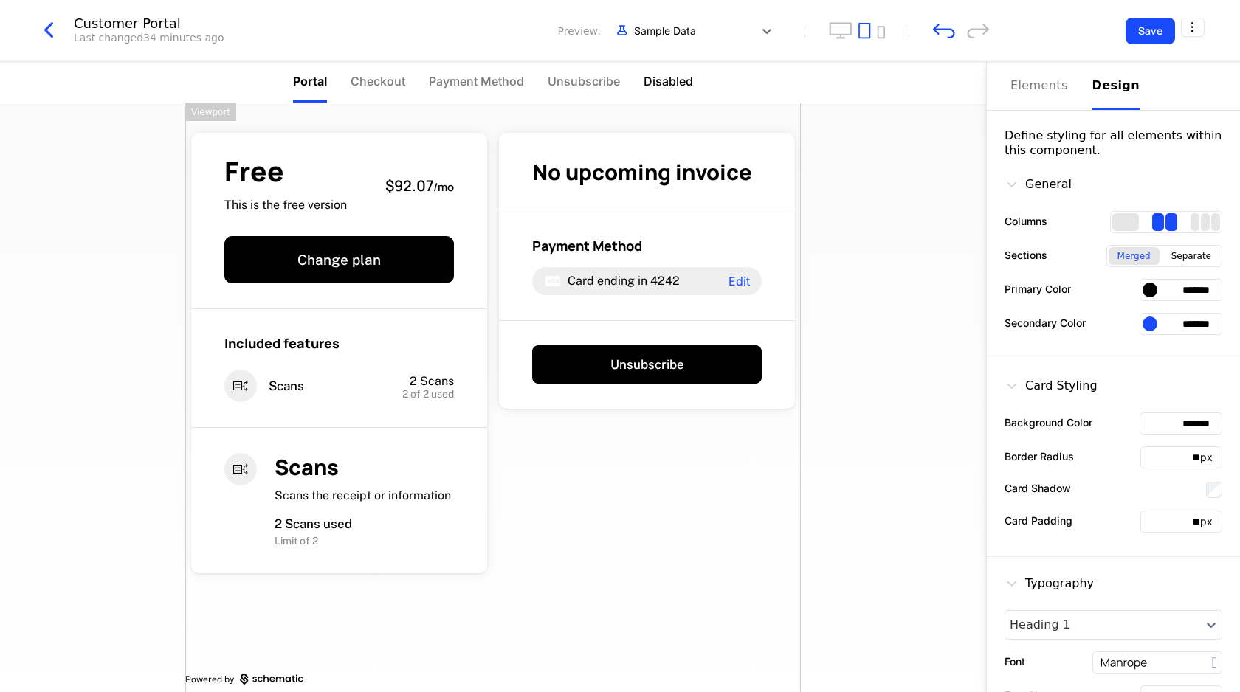
click at [668, 83] on span "Disabled" at bounding box center [667, 81] width 49 height 18
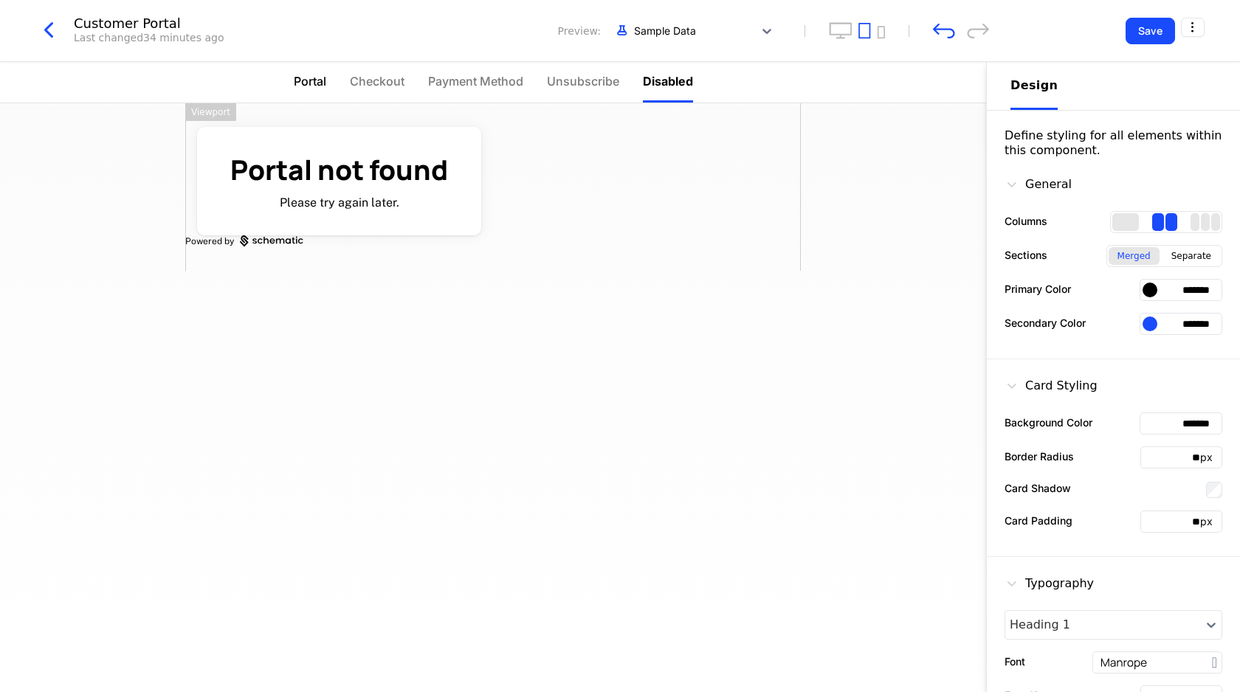
click at [305, 89] on span "Portal" at bounding box center [310, 81] width 32 height 18
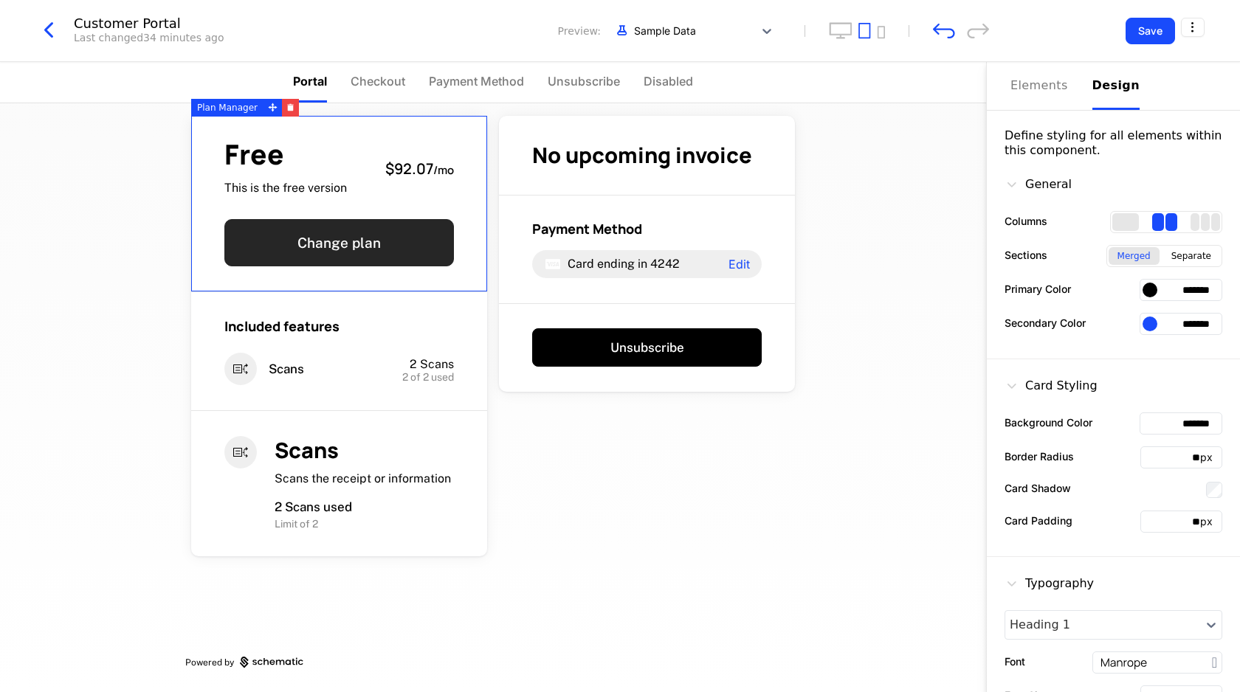
click at [362, 249] on button "Change plan" at bounding box center [338, 242] width 229 height 47
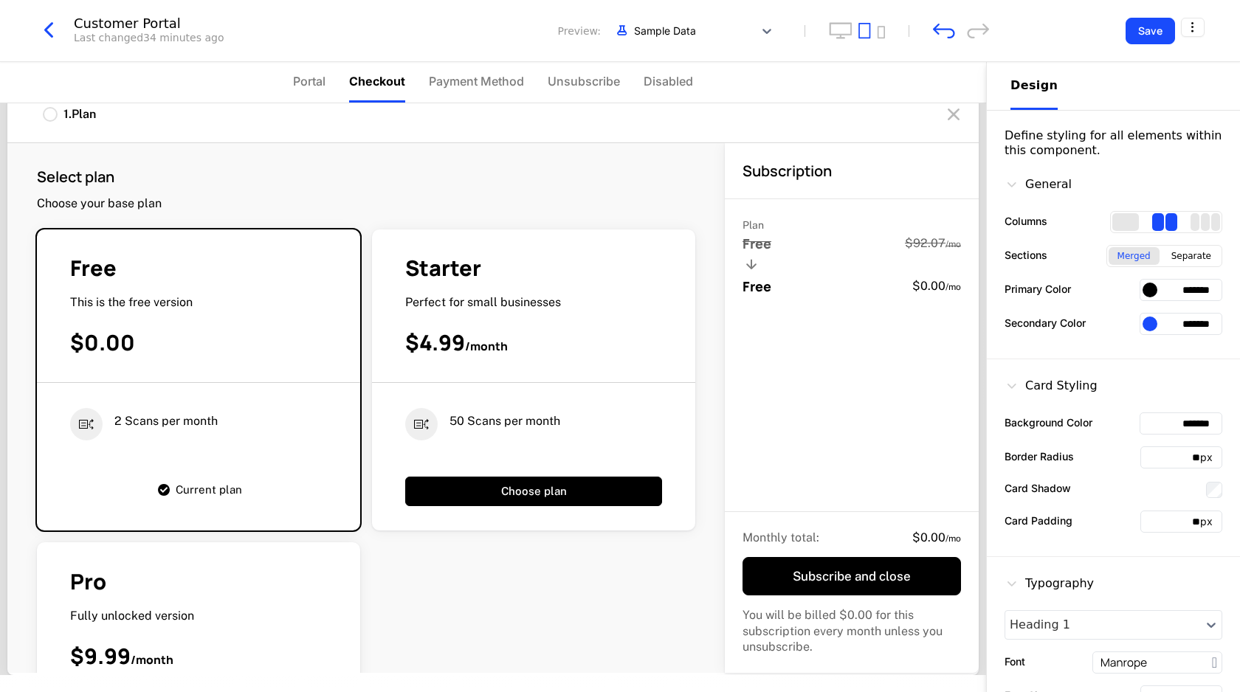
click at [466, 390] on div "50 Scans per month Choose plan" at bounding box center [533, 444] width 323 height 123
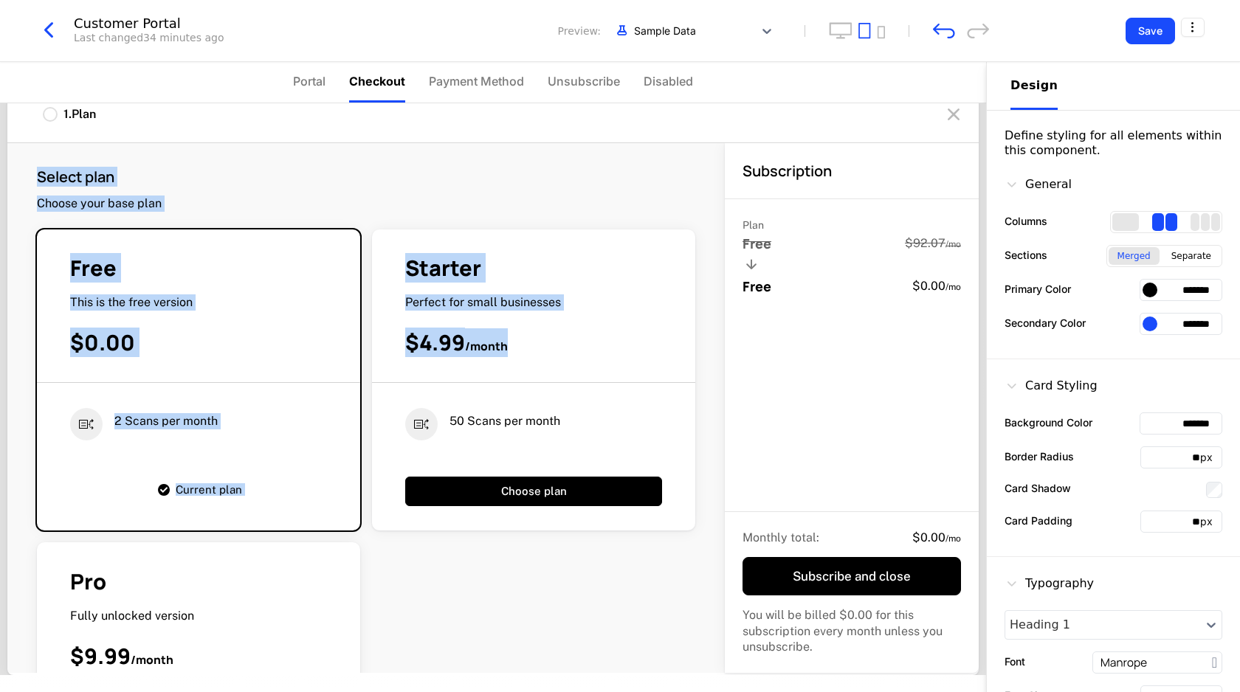
drag, startPoint x: 521, startPoint y: 344, endPoint x: 372, endPoint y: 143, distance: 250.0
click at [372, 143] on div "Select plan Choose your base plan Free This is the free version $0.00 2 Scans p…" at bounding box center [365, 408] width 717 height 530
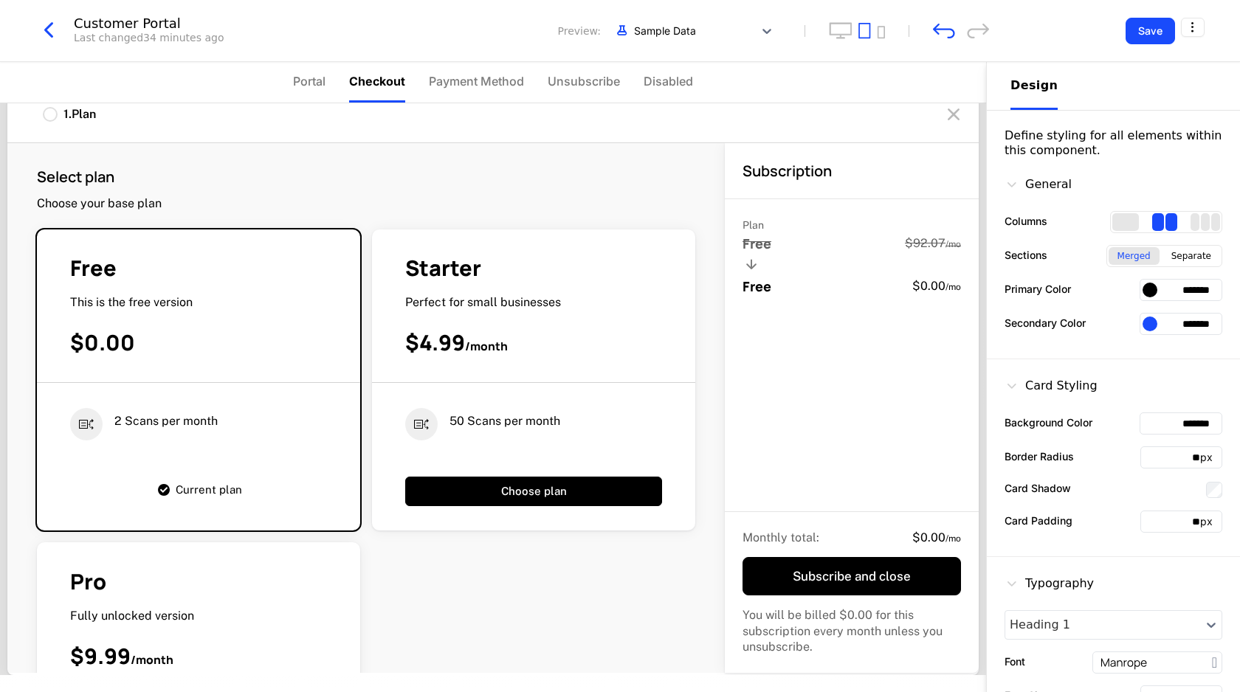
click at [487, 270] on div "Starter" at bounding box center [533, 268] width 257 height 29
click at [320, 77] on span "Portal" at bounding box center [309, 81] width 32 height 18
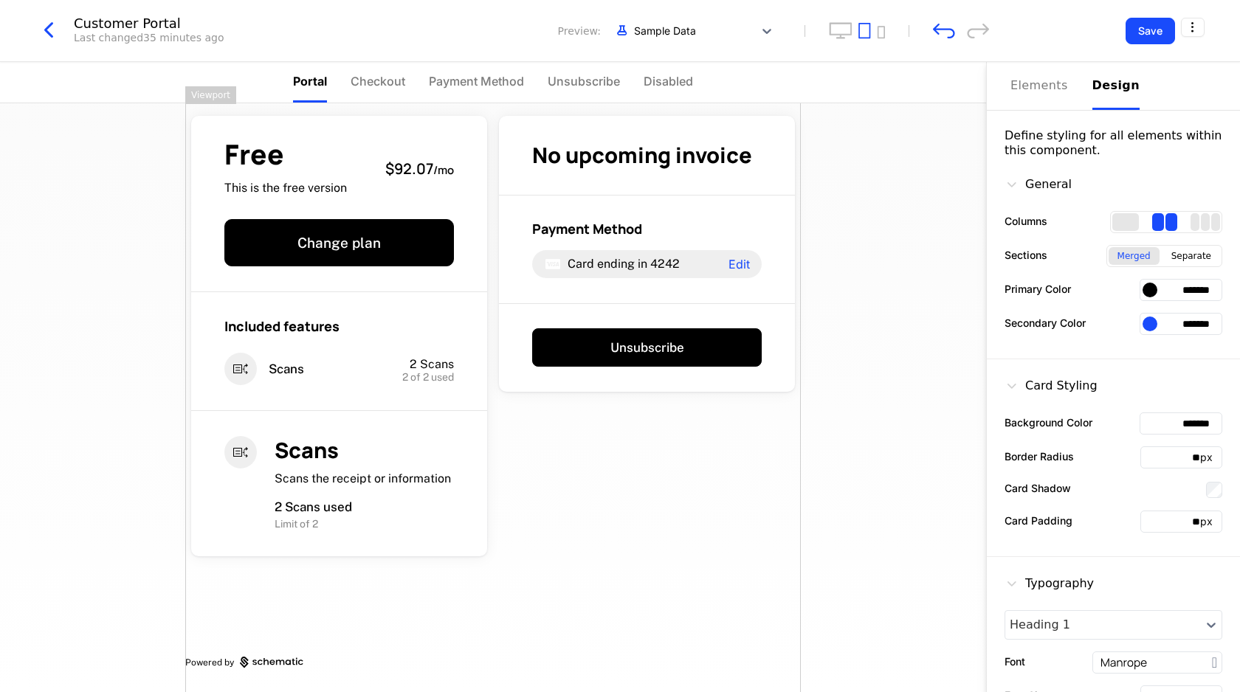
click at [587, 511] on div "Free This is the free version $92.07 / mo Change plan Included features Scans 2…" at bounding box center [492, 389] width 615 height 606
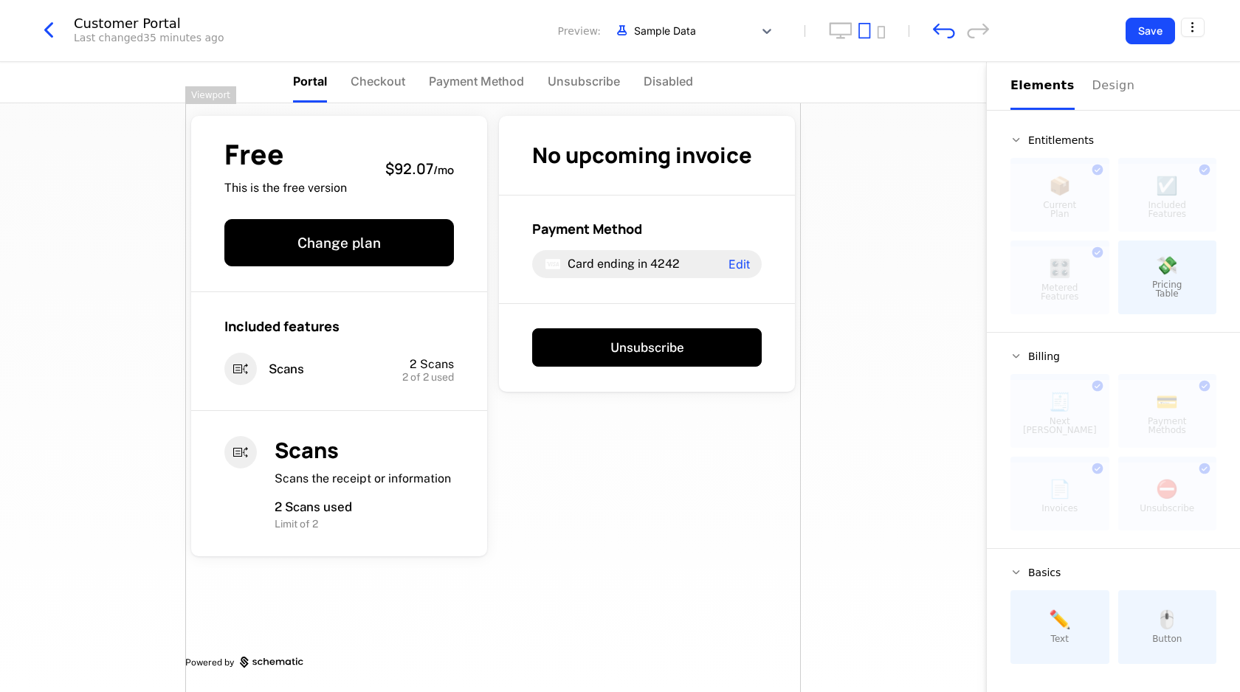
click at [1015, 141] on icon at bounding box center [1016, 140] width 12 height 12
click at [1092, 83] on div "Design" at bounding box center [1115, 86] width 47 height 18
click at [1025, 82] on div "Elements" at bounding box center [1042, 86] width 64 height 18
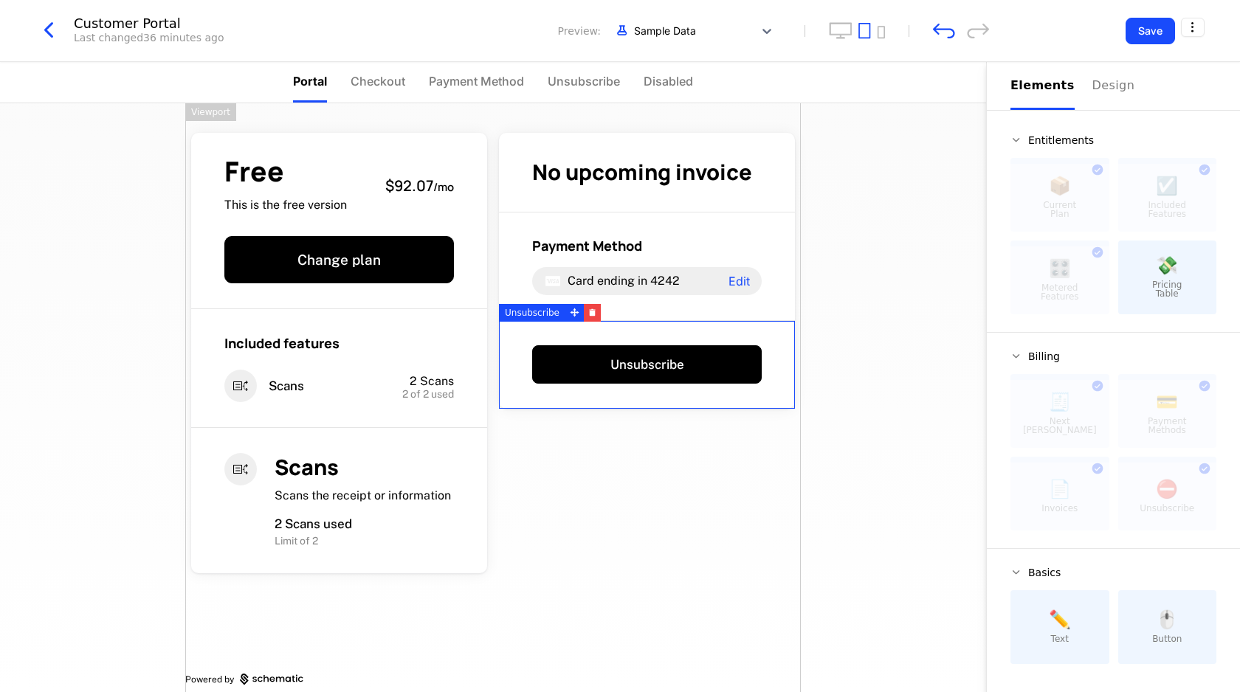
click at [1149, 272] on div "💸 Pricing Table" at bounding box center [1167, 278] width 99 height 74
click at [391, 80] on span "Checkout" at bounding box center [377, 81] width 55 height 18
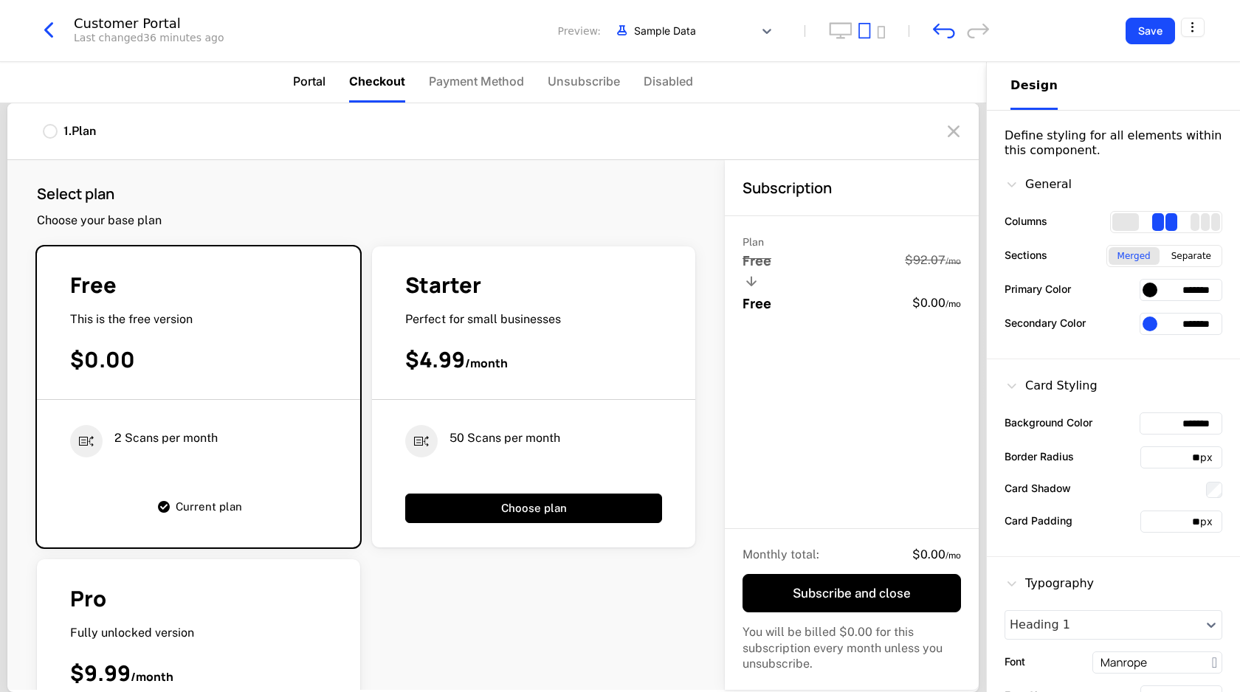
click at [317, 83] on span "Portal" at bounding box center [309, 81] width 32 height 18
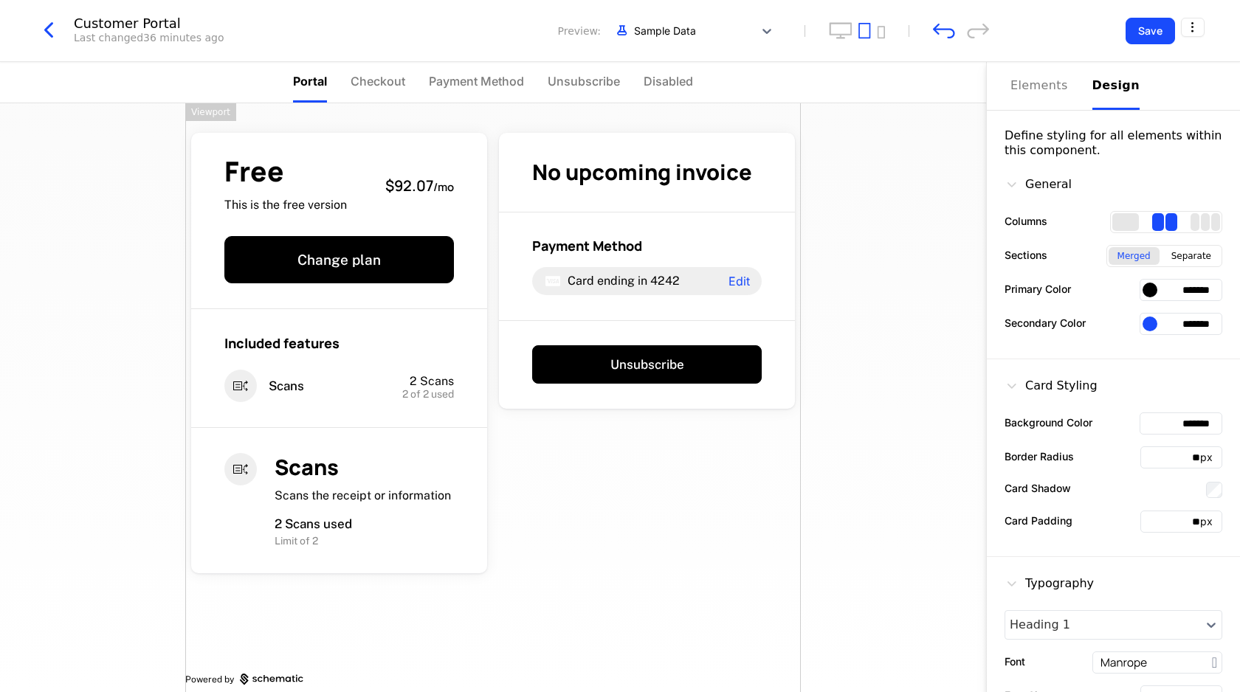
click at [1150, 324] on div at bounding box center [1149, 324] width 15 height 15
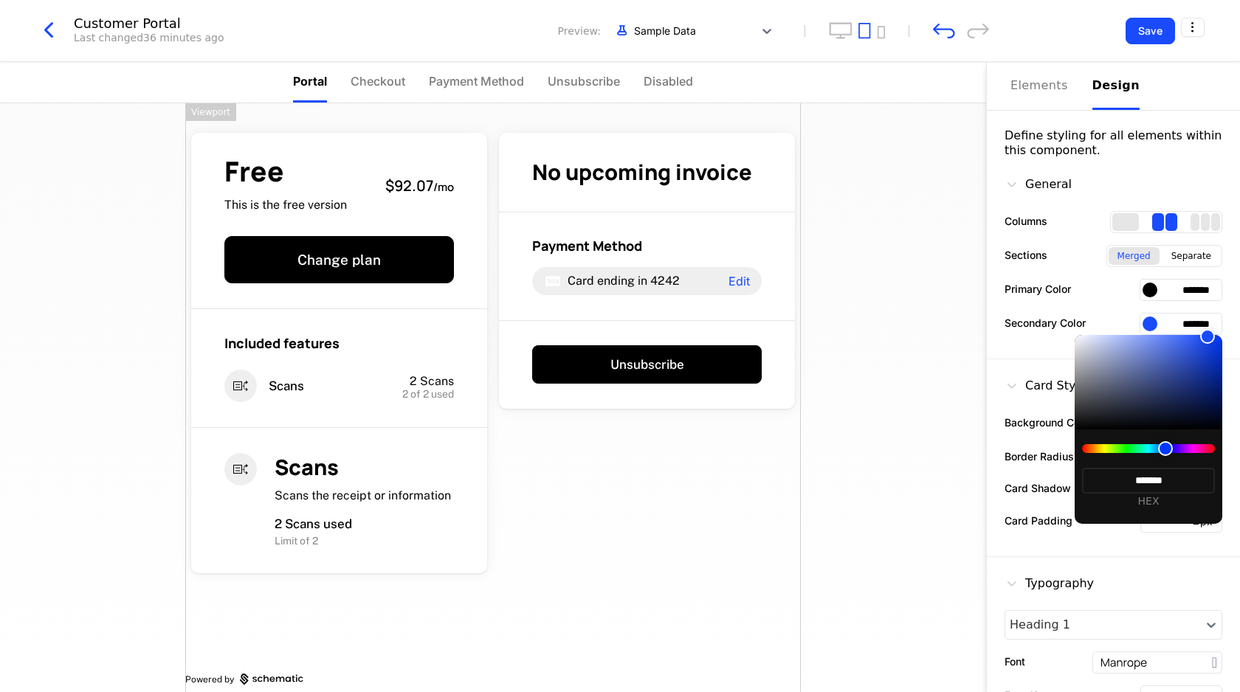
type input "*******"
click at [1173, 372] on div at bounding box center [1148, 382] width 148 height 94
type input "*******"
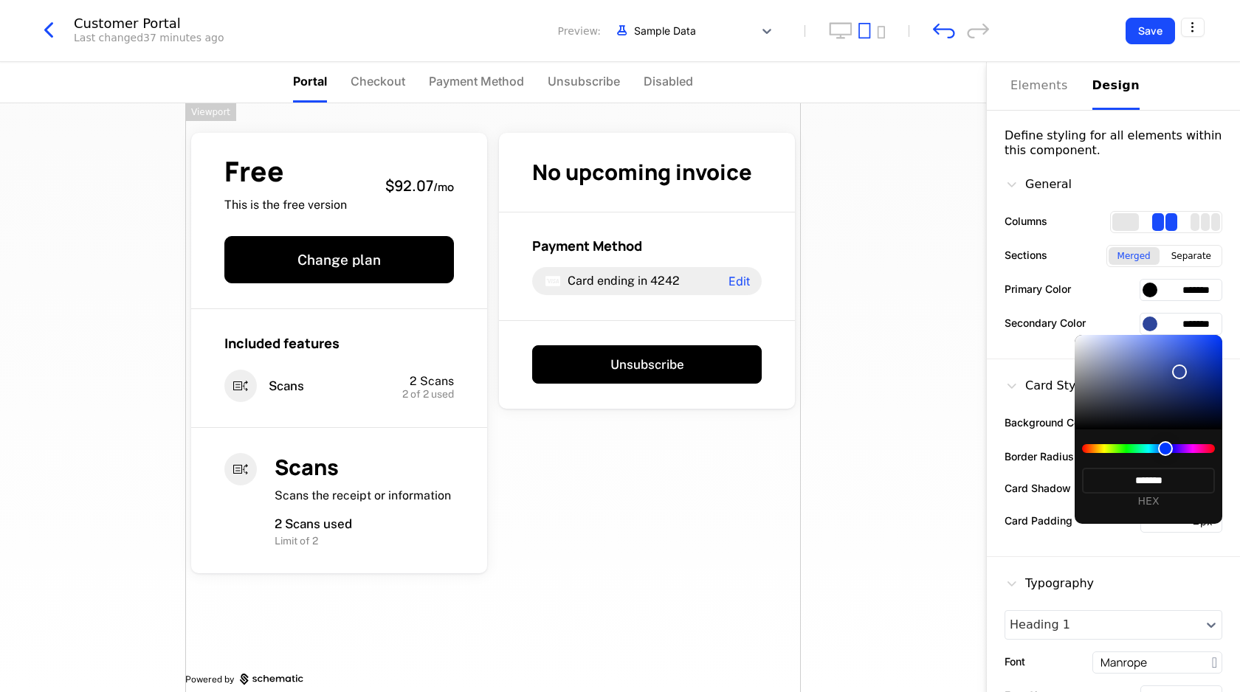
type input "*******"
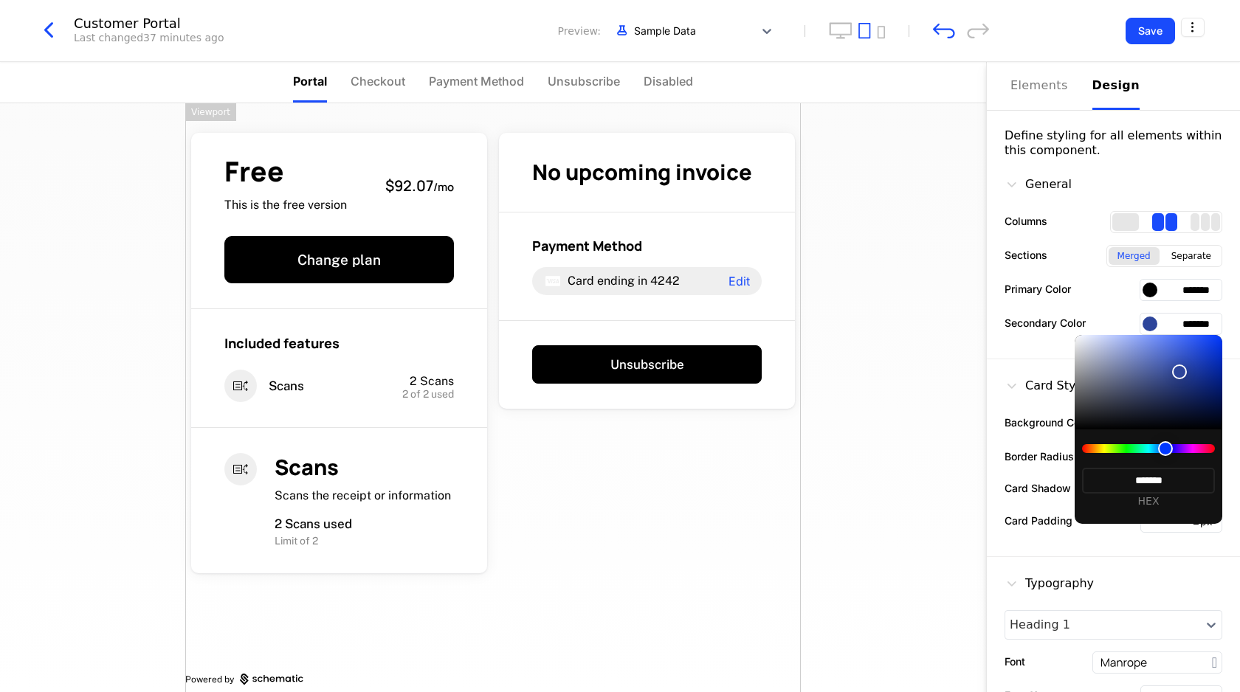
type input "*******"
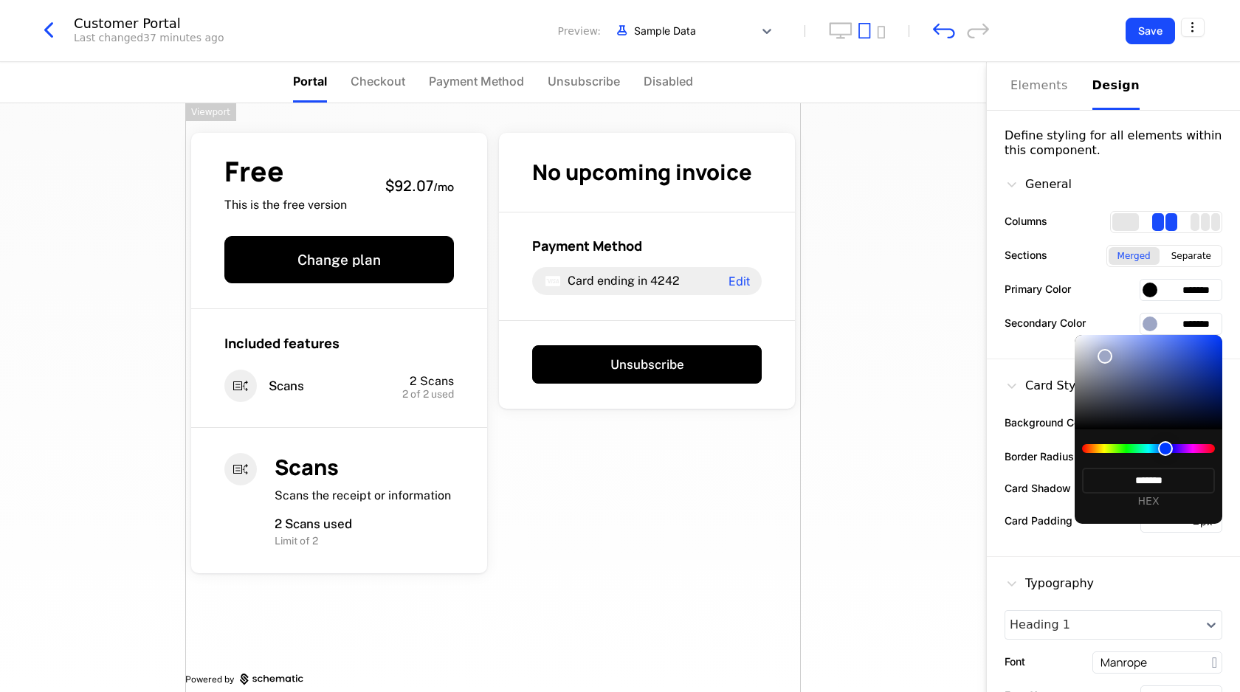
type input "*******"
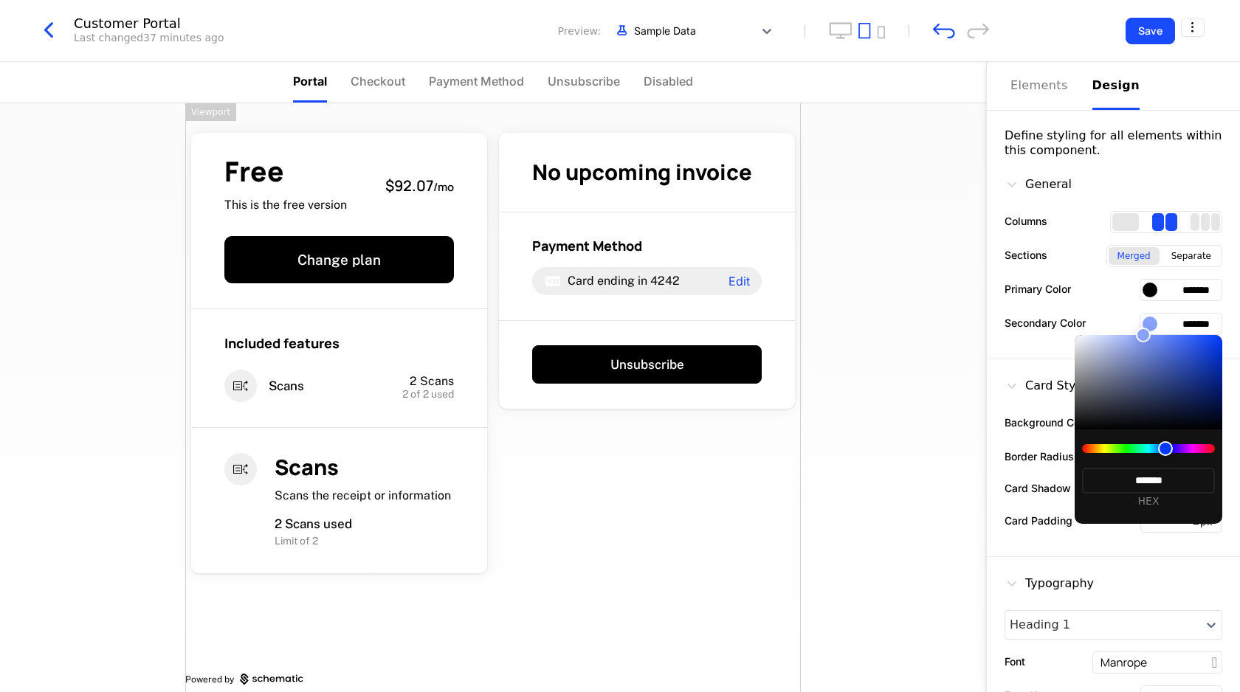
type input "*******"
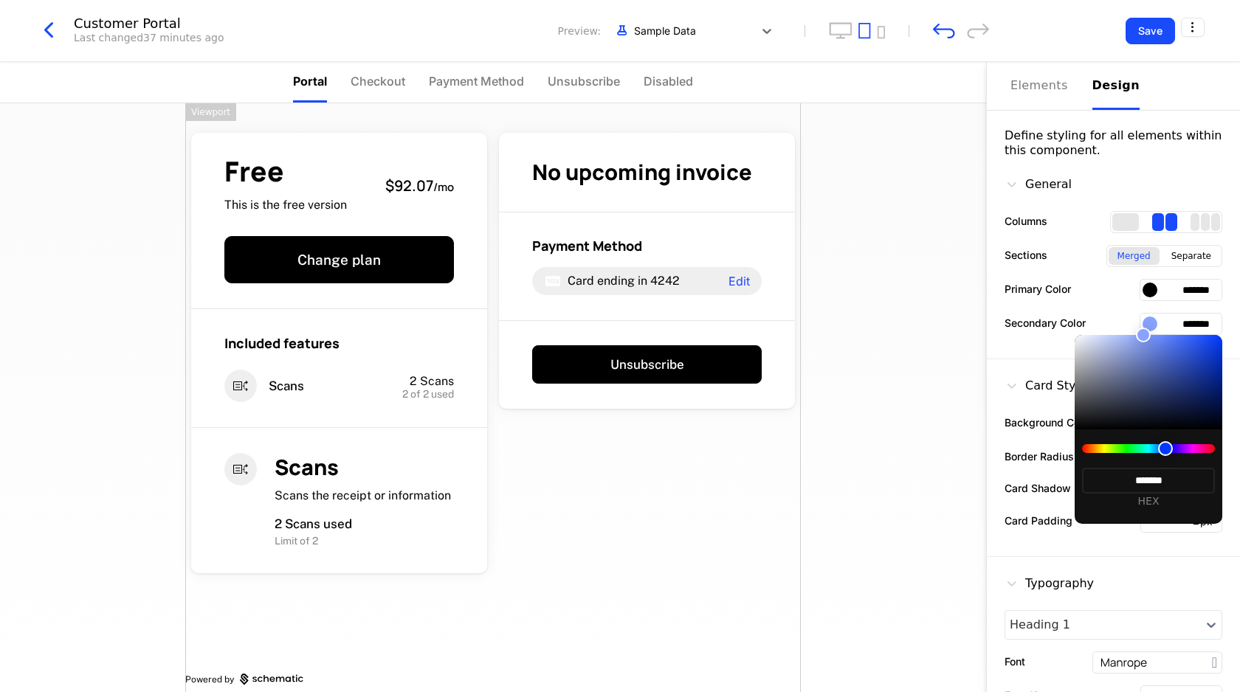
type input "*******"
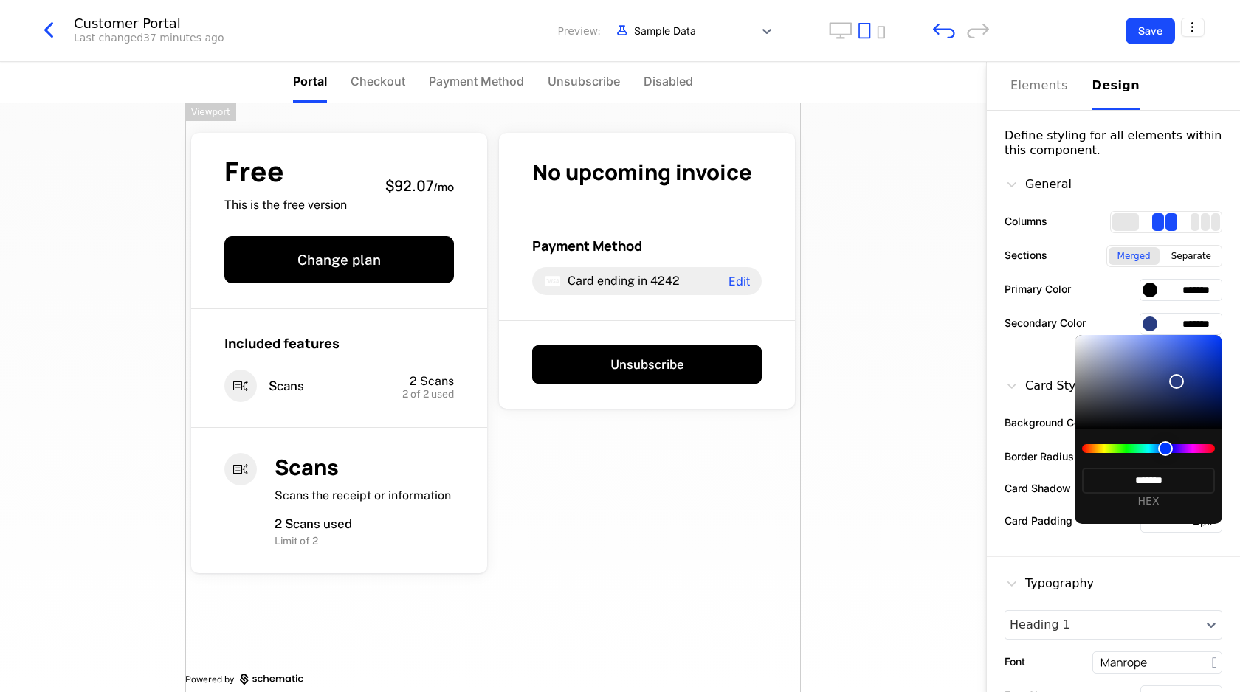
type input "*******"
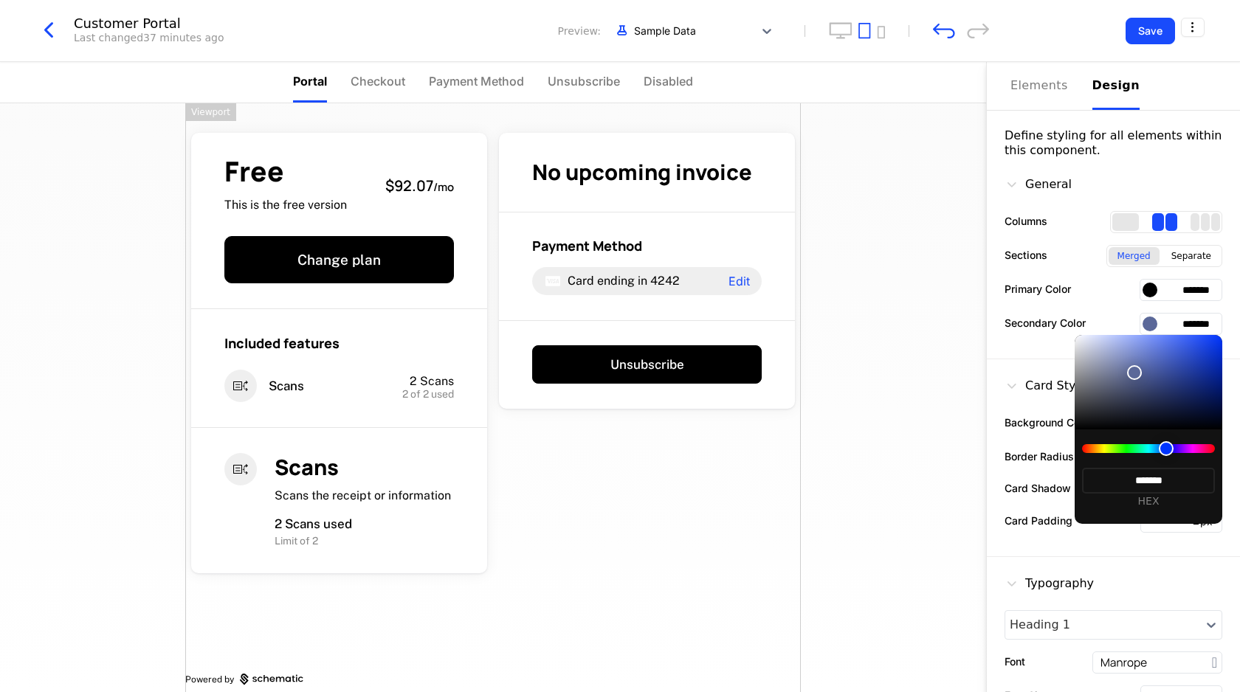
type input "*******"
drag, startPoint x: 1179, startPoint y: 372, endPoint x: 1136, endPoint y: 365, distance: 44.2
click at [1136, 365] on div at bounding box center [1134, 372] width 15 height 15
type input "*******"
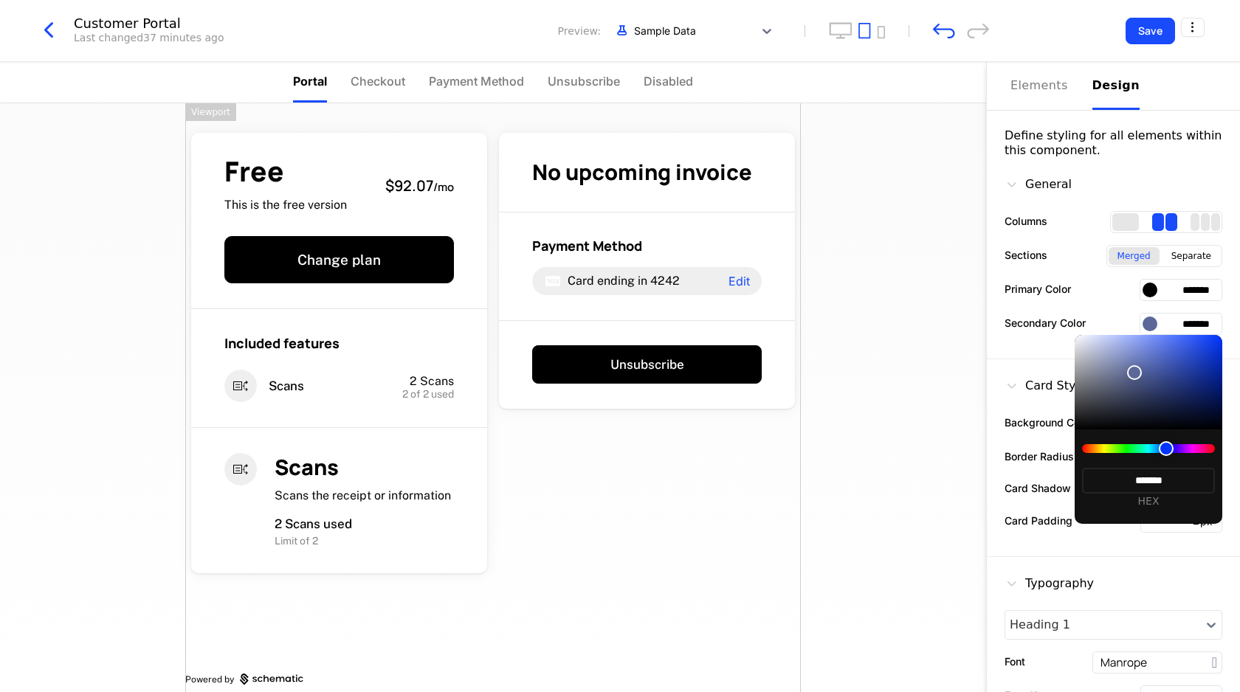
type input "*******"
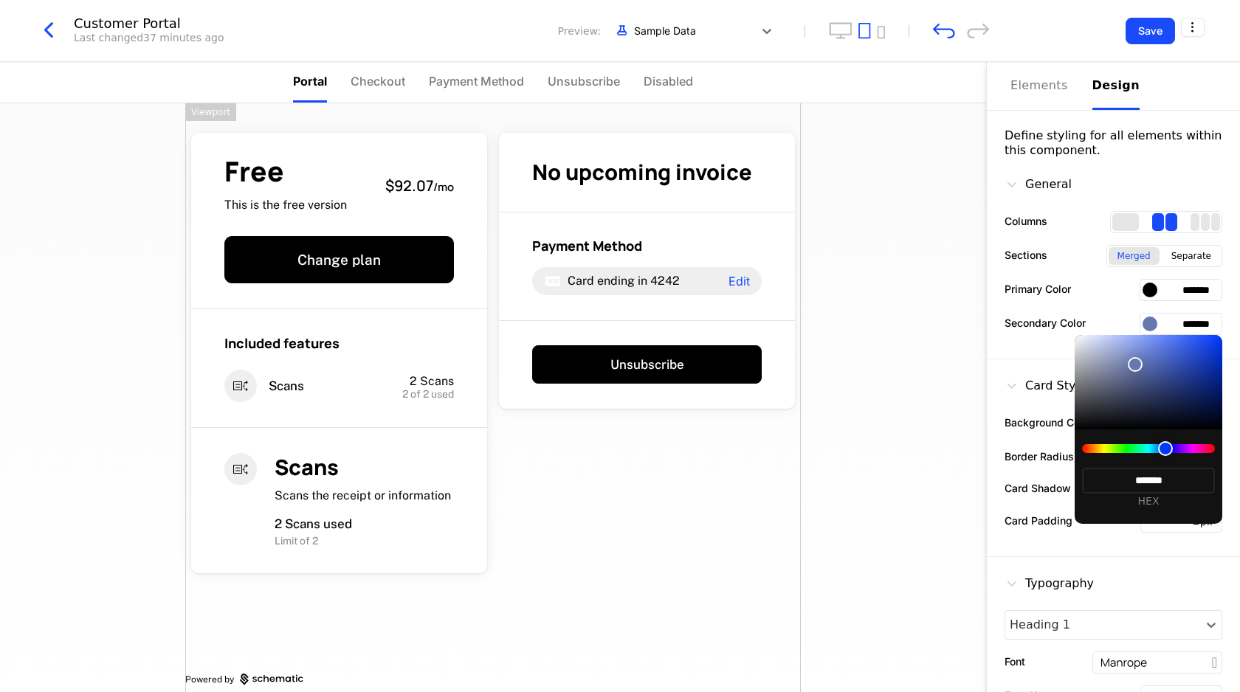
click at [1136, 365] on div at bounding box center [1134, 364] width 15 height 15
type input "*******"
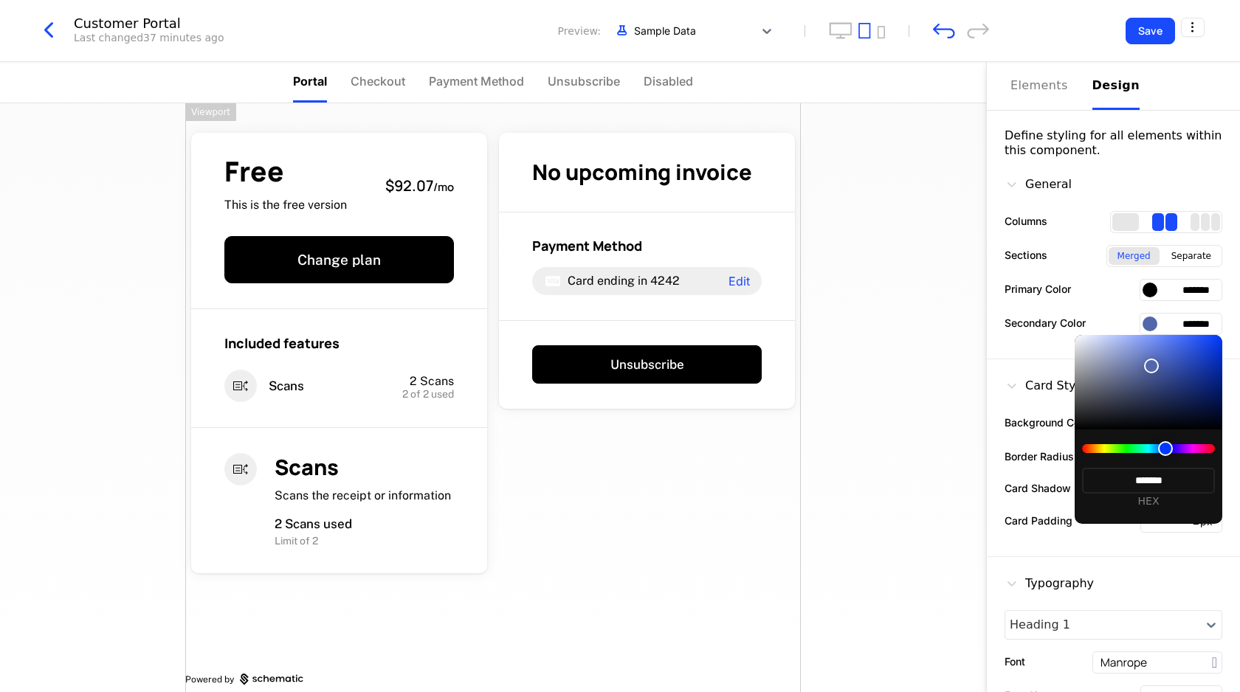
type input "*******"
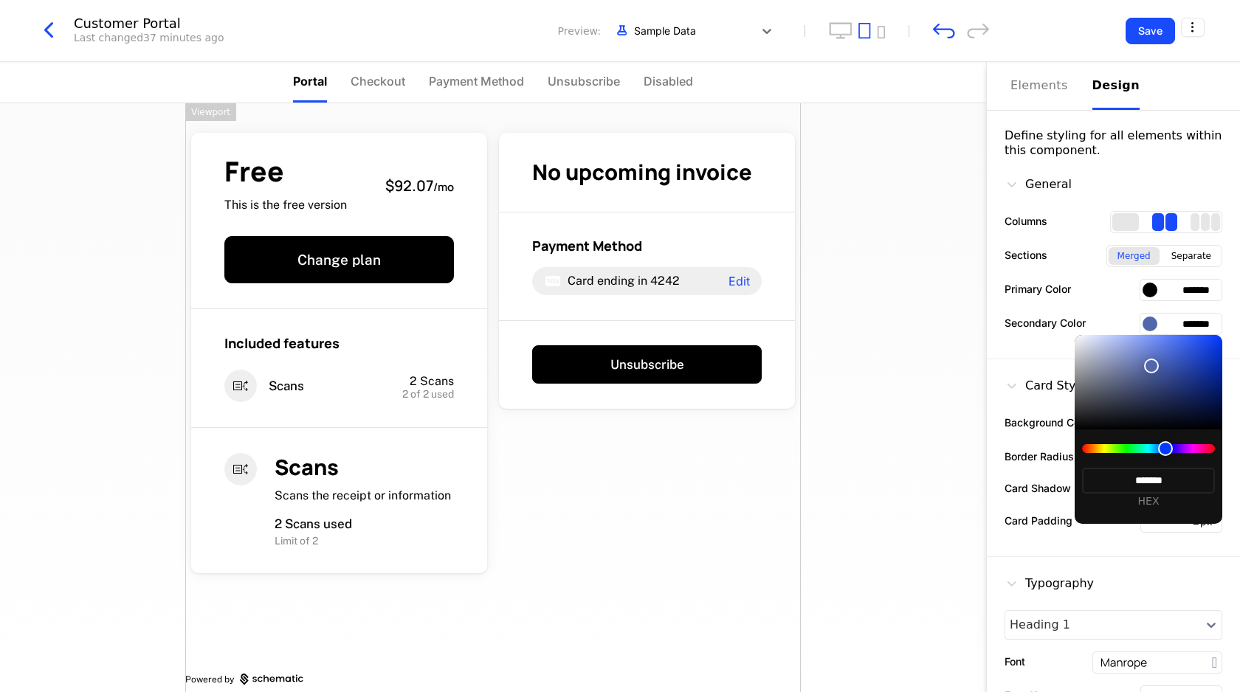
type input "*******"
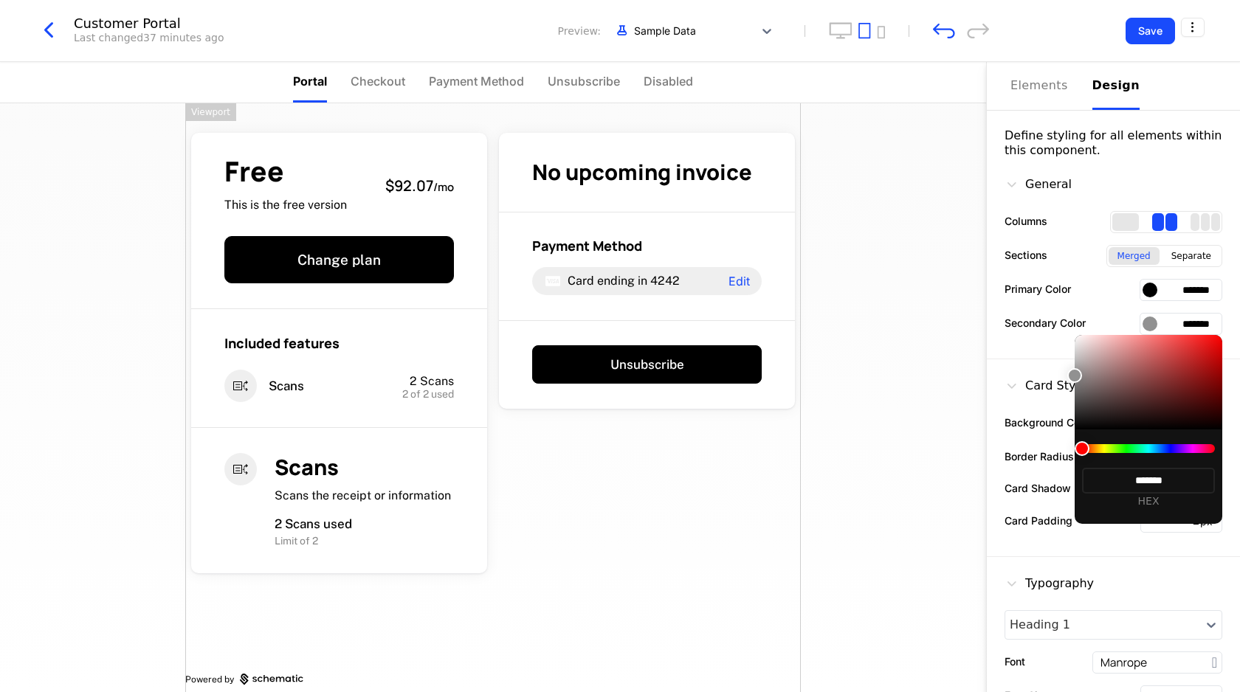
type input "*******"
drag, startPoint x: 1130, startPoint y: 366, endPoint x: 1136, endPoint y: 373, distance: 9.9
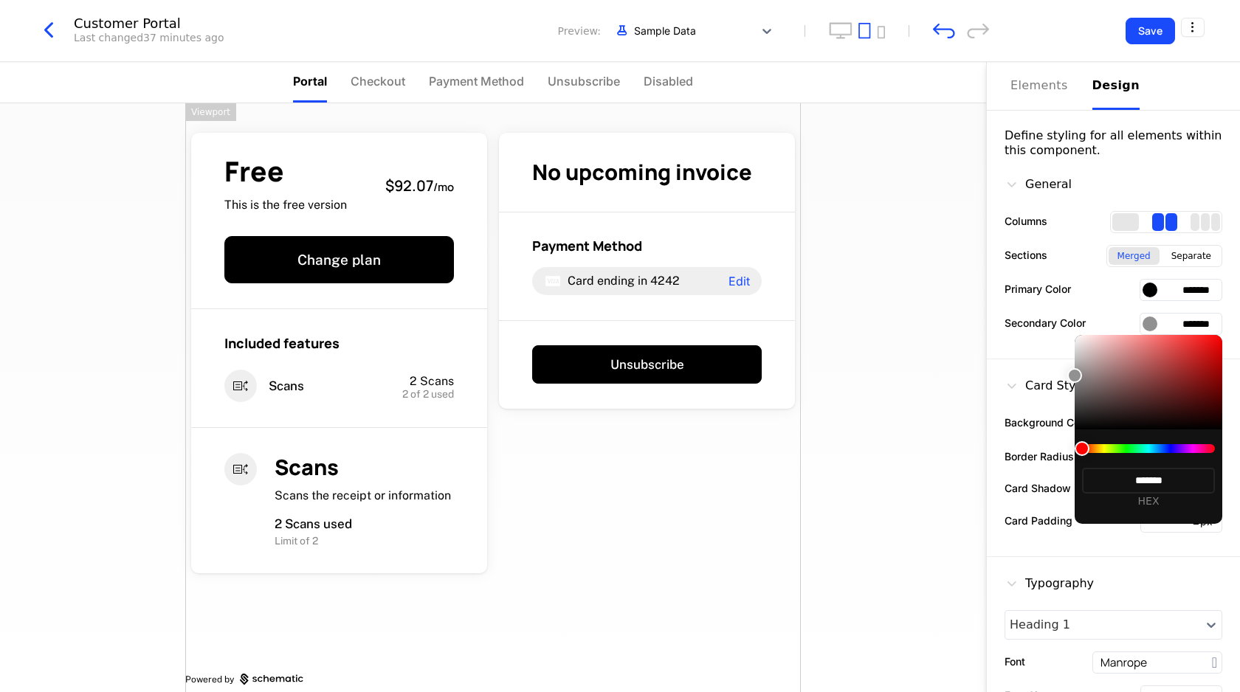
click at [1082, 377] on div at bounding box center [1074, 375] width 15 height 15
type input "*******"
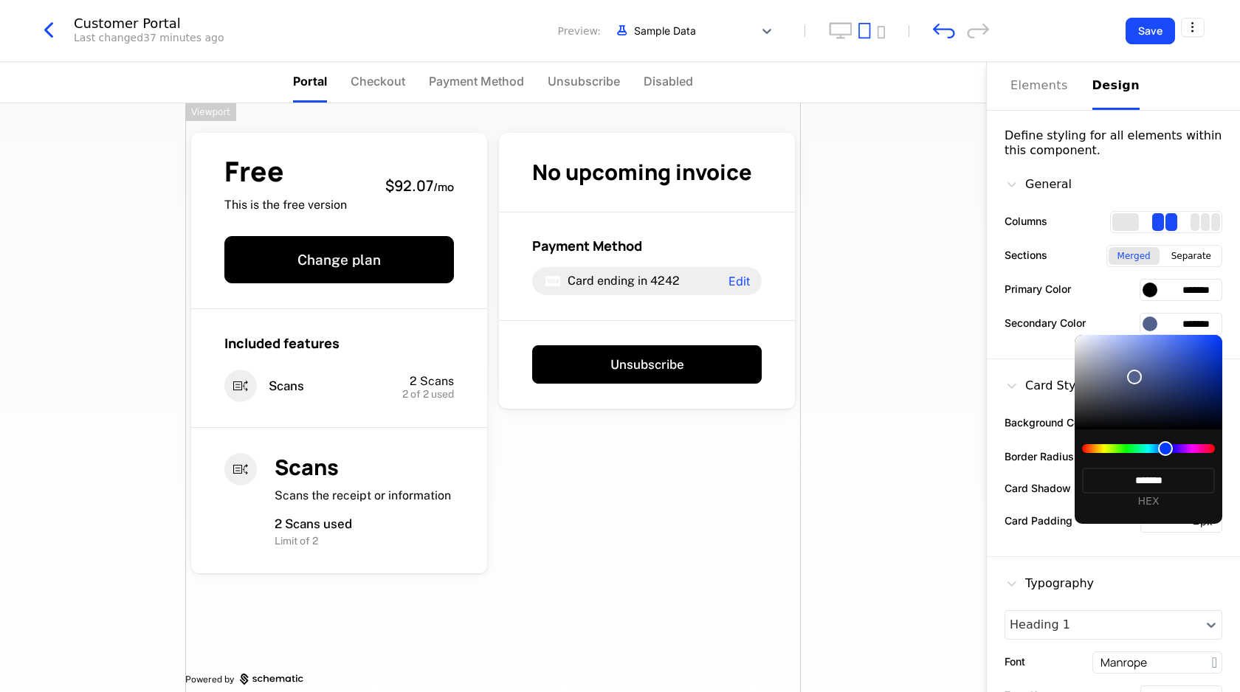
type input "*******"
click at [1166, 362] on div at bounding box center [1148, 382] width 148 height 94
click at [1037, 352] on div at bounding box center [620, 346] width 1240 height 692
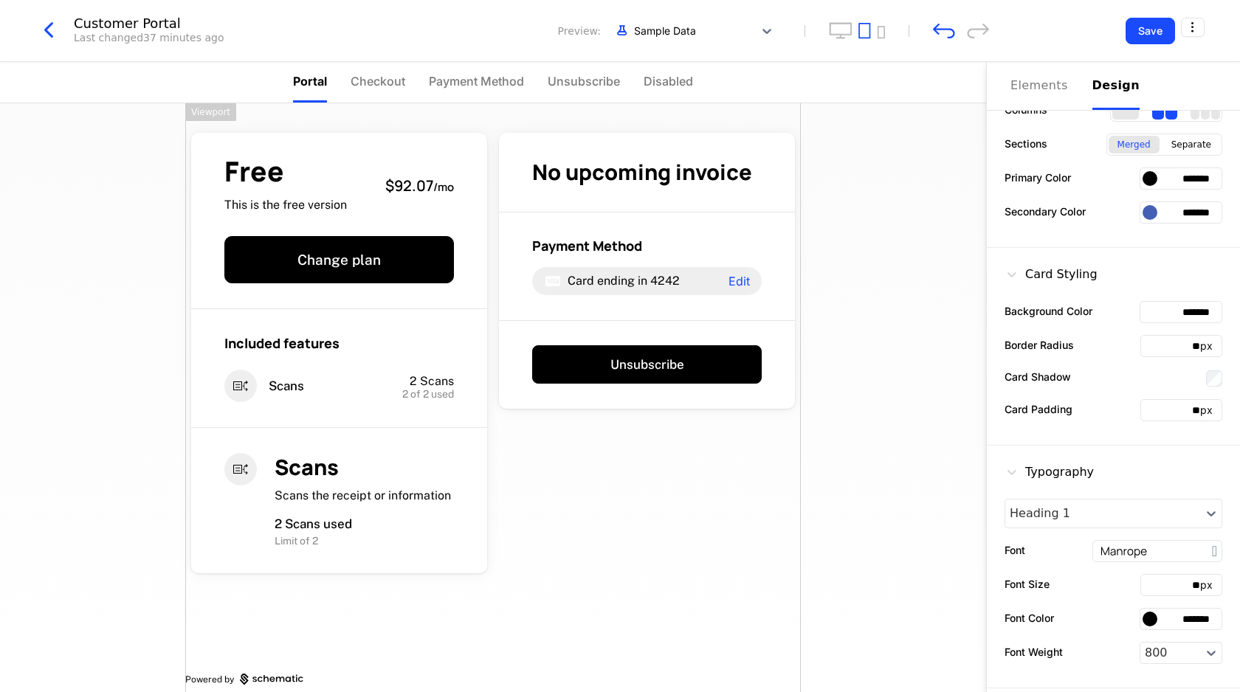
scroll to position [113, 0]
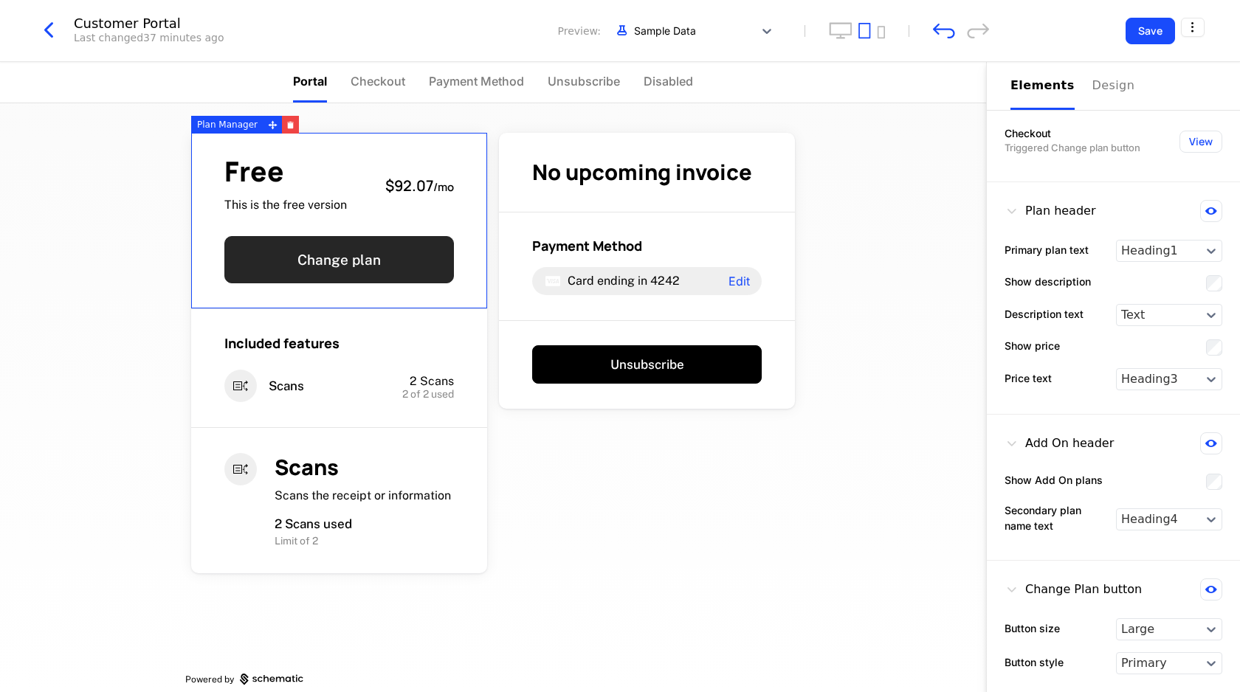
click at [331, 258] on button "Change plan" at bounding box center [338, 259] width 229 height 47
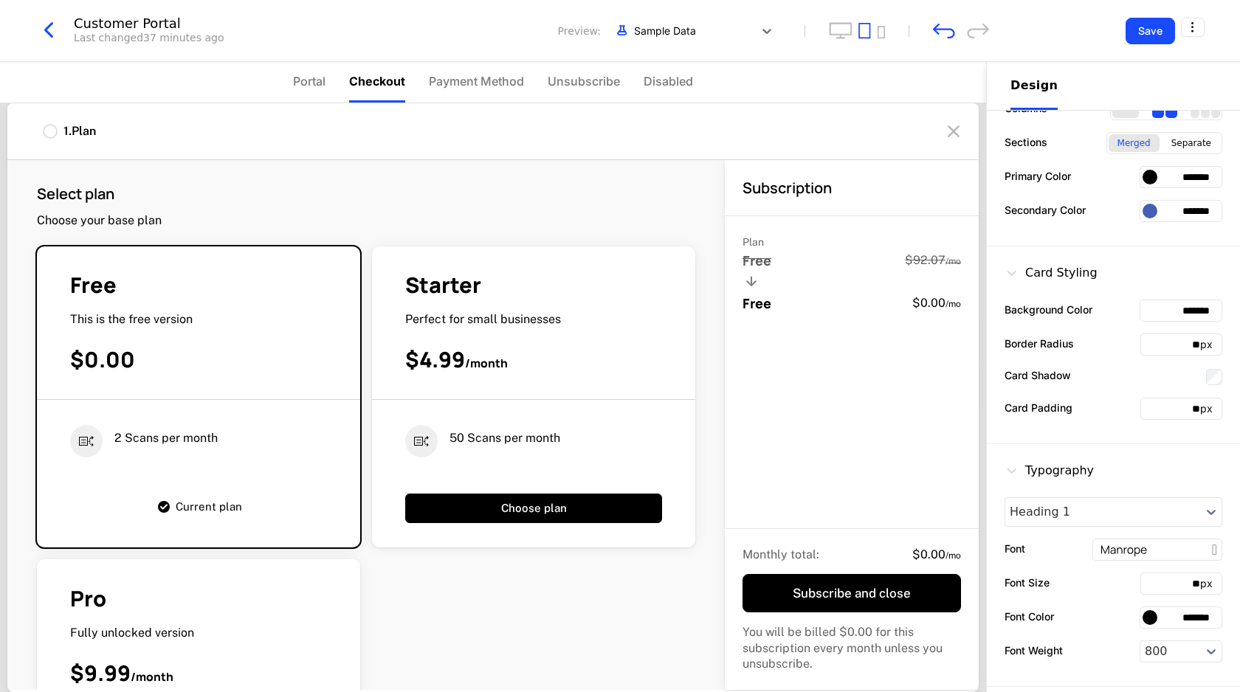
scroll to position [0, 0]
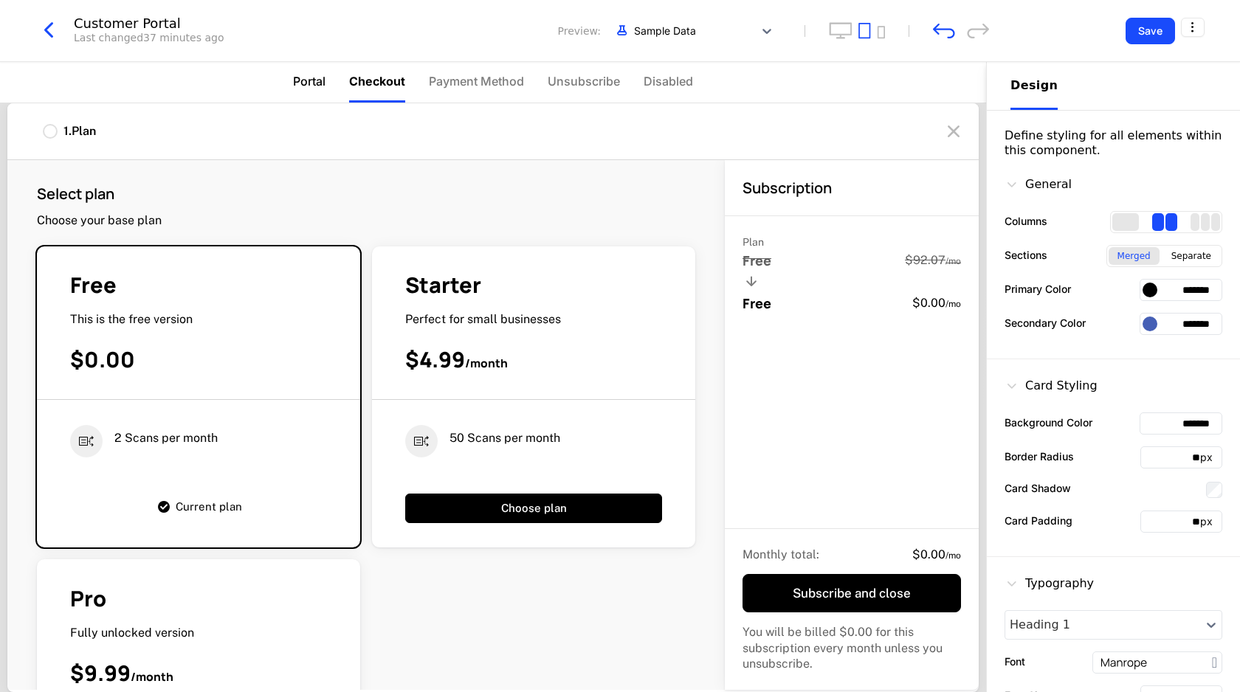
click at [312, 72] on li "Portal" at bounding box center [309, 82] width 32 height 41
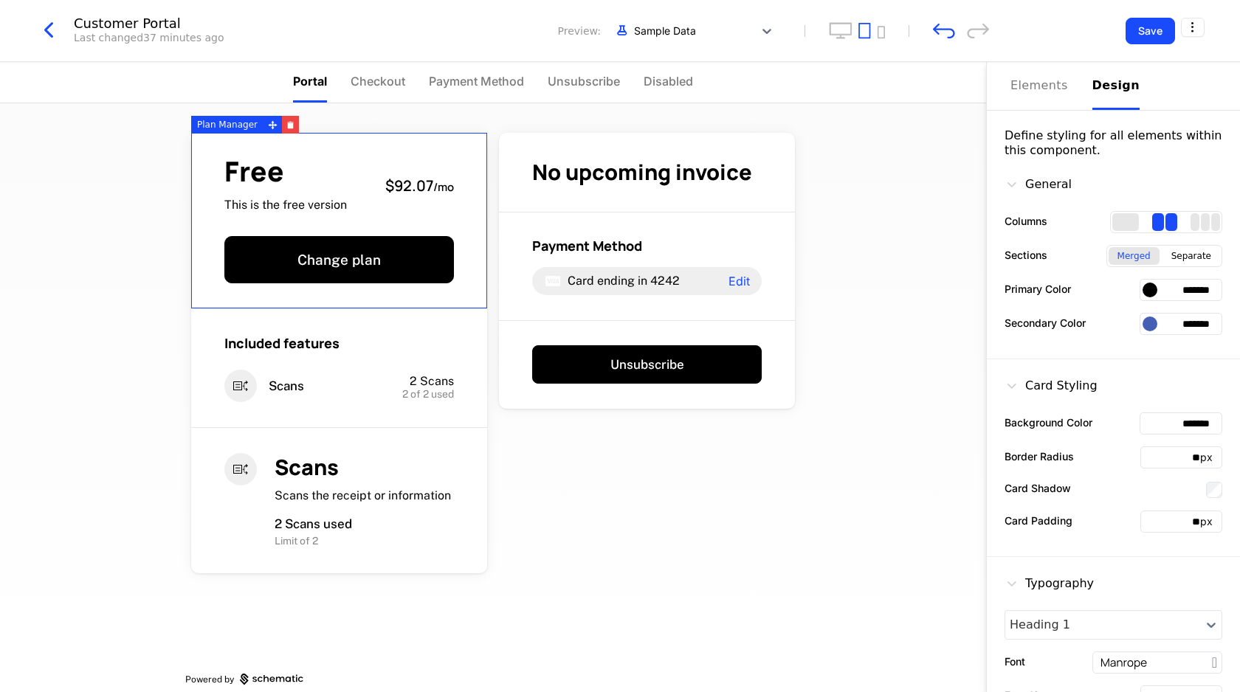
click at [377, 178] on div "Free This is the free version $92.07 / mo" at bounding box center [338, 185] width 229 height 55
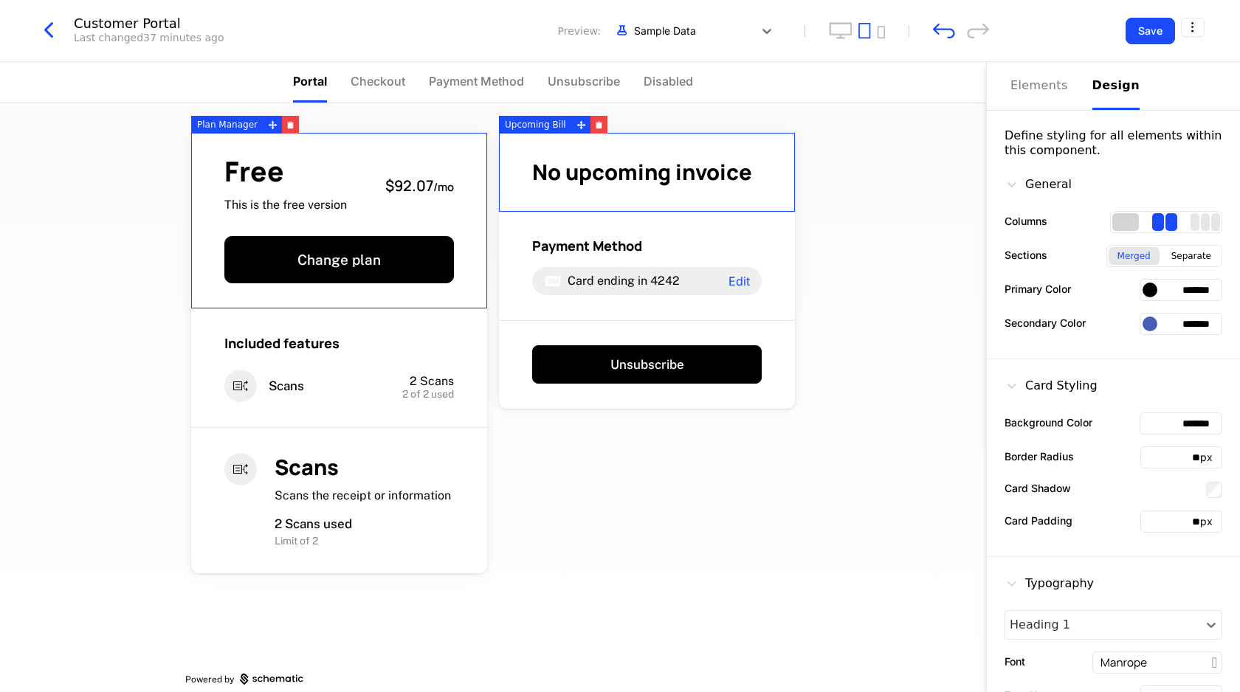
click at [1134, 220] on div "1 columns" at bounding box center [1125, 222] width 27 height 18
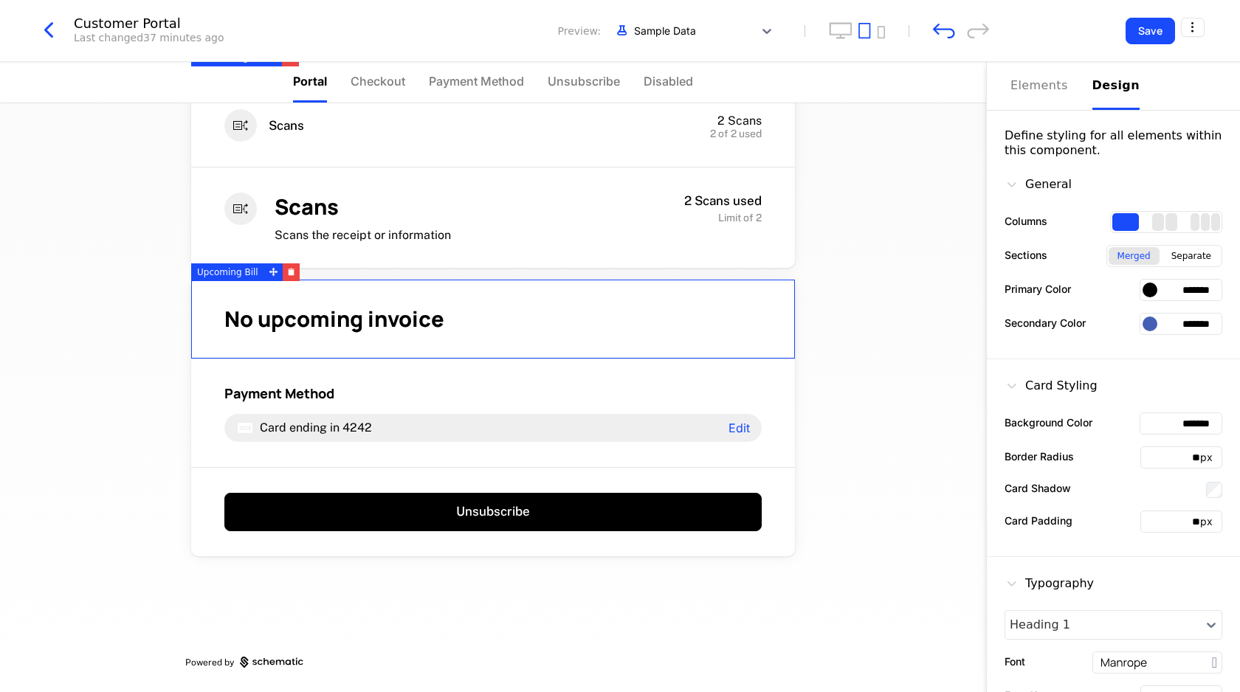
scroll to position [259, 0]
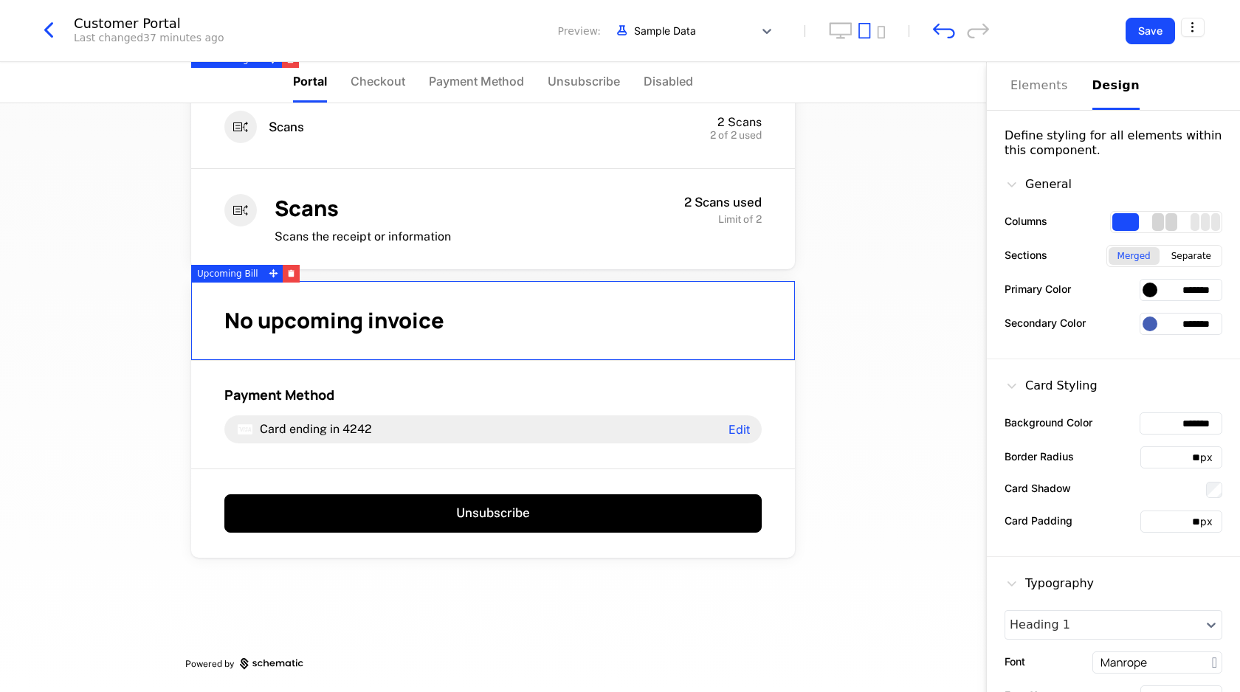
click at [1168, 215] on div "2 columns" at bounding box center [1171, 222] width 12 height 18
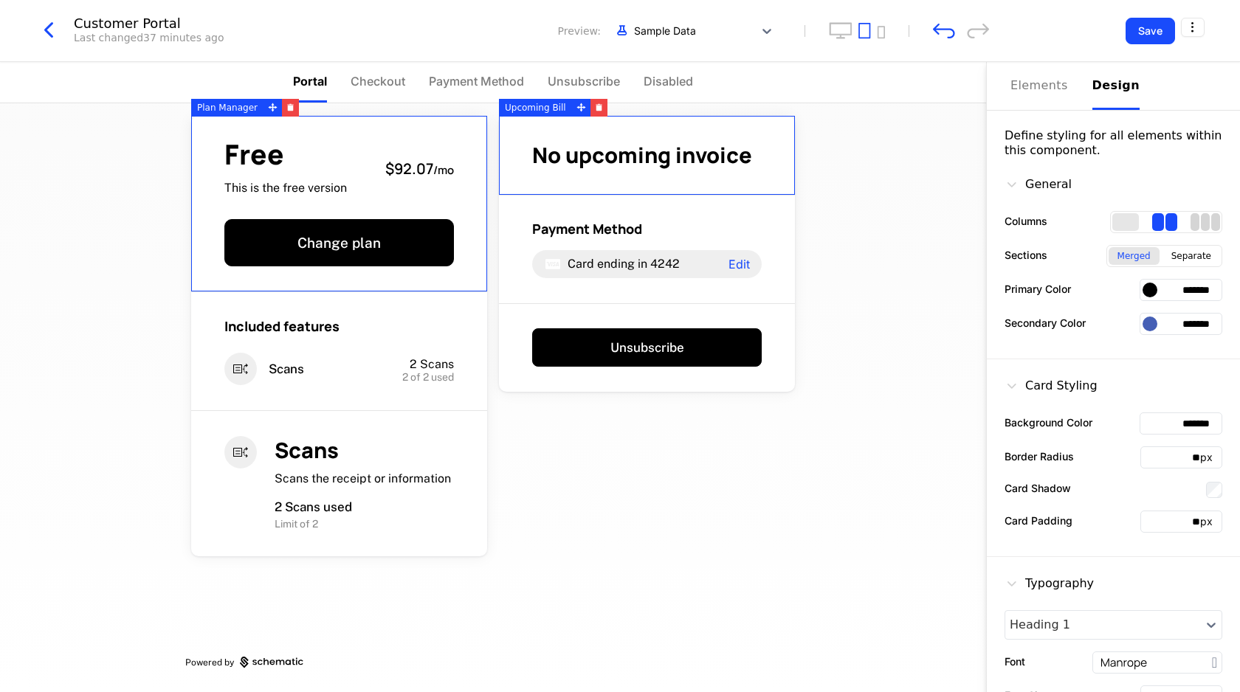
click at [1202, 219] on div "3 columns" at bounding box center [1205, 222] width 9 height 18
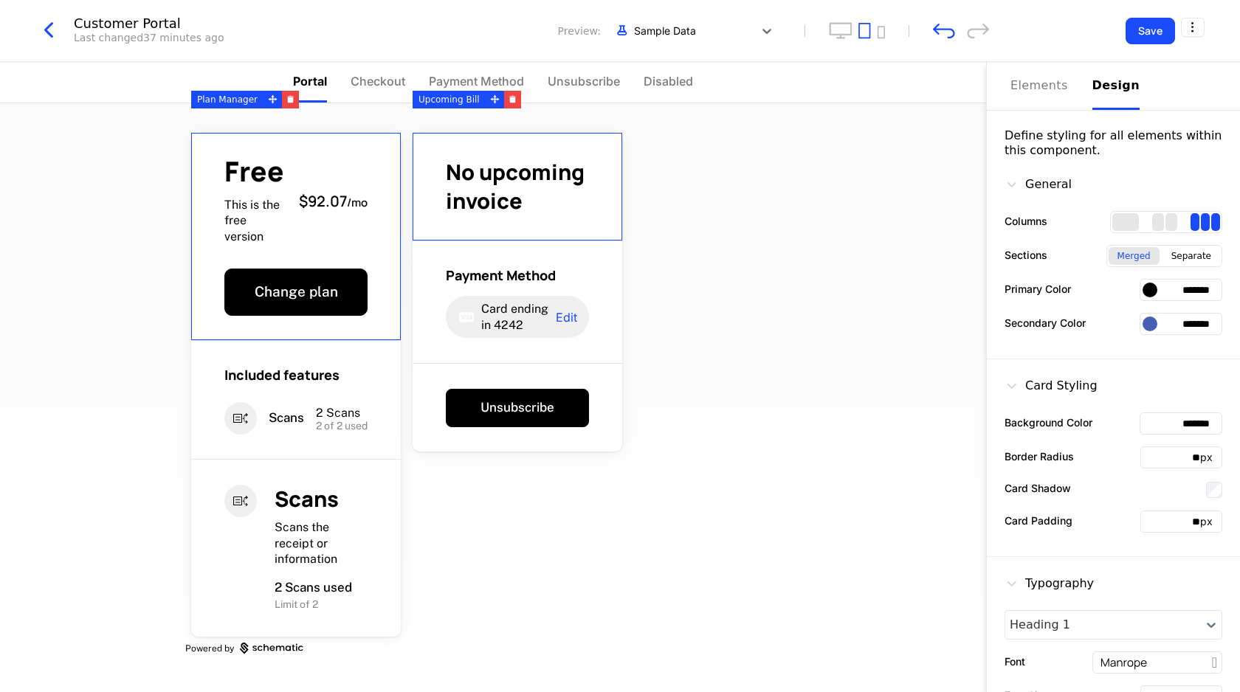
scroll to position [25, 0]
click at [1159, 222] on div "2 columns" at bounding box center [1158, 222] width 12 height 18
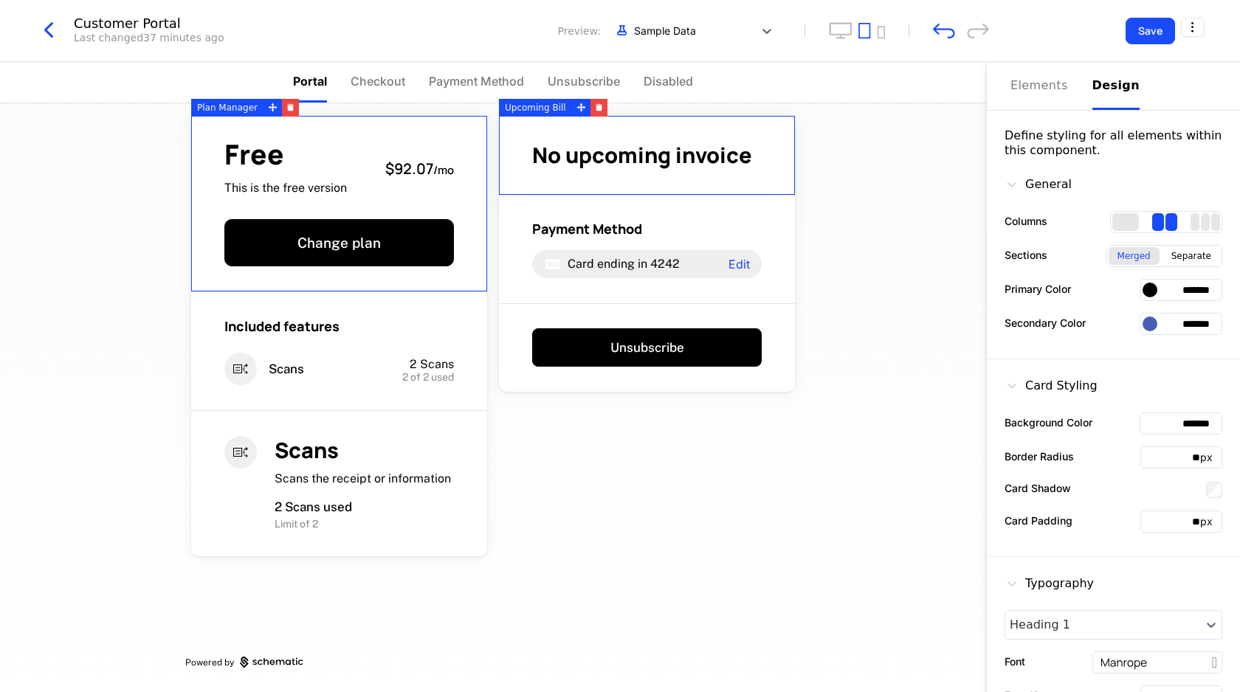
click at [1152, 294] on div at bounding box center [1149, 290] width 15 height 15
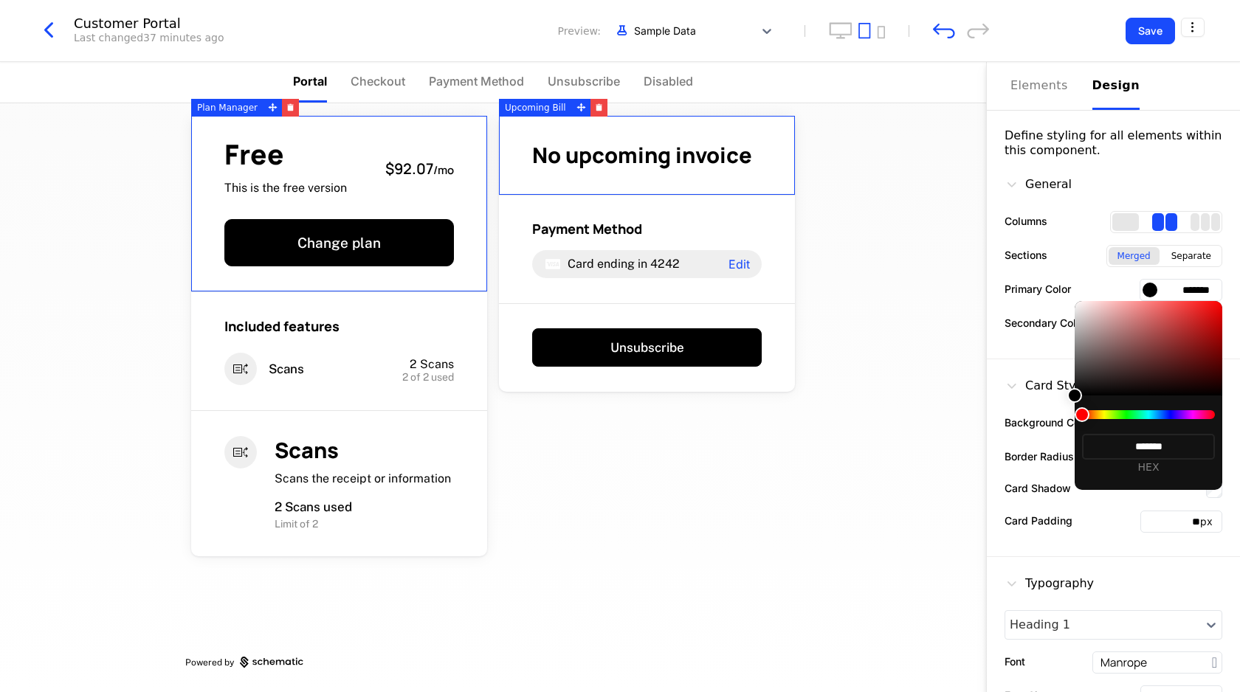
click at [1122, 374] on div at bounding box center [1148, 348] width 148 height 94
type input "*******"
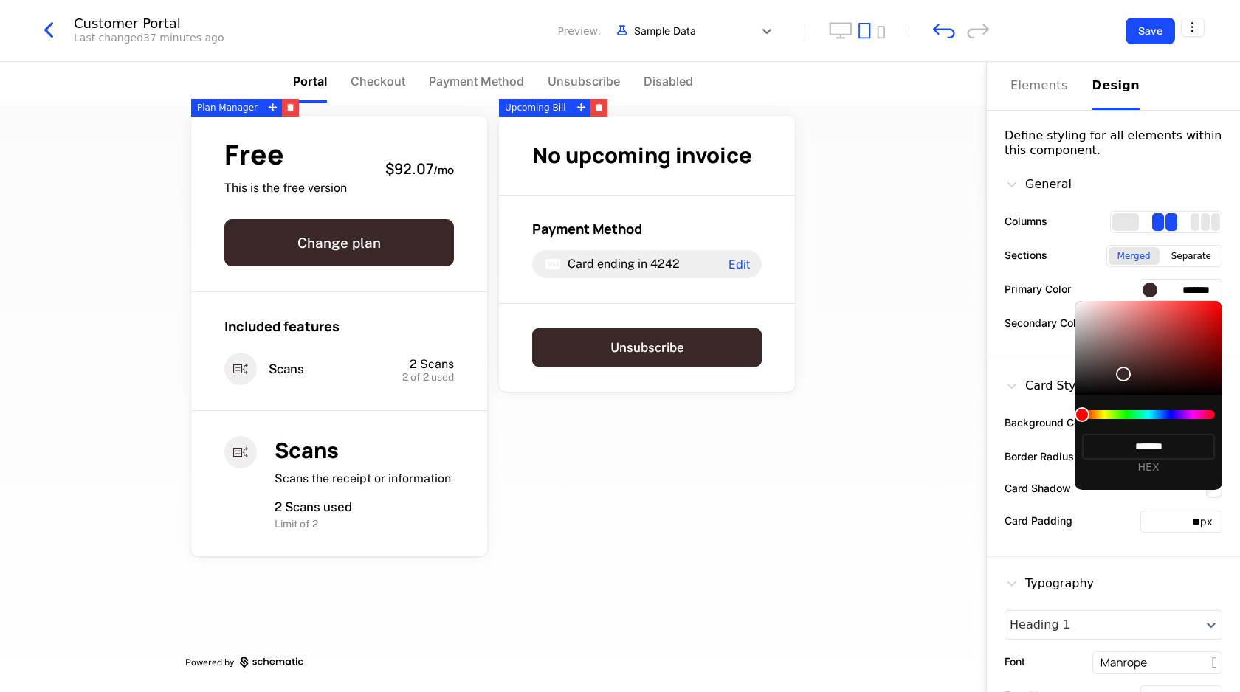
type input "*******"
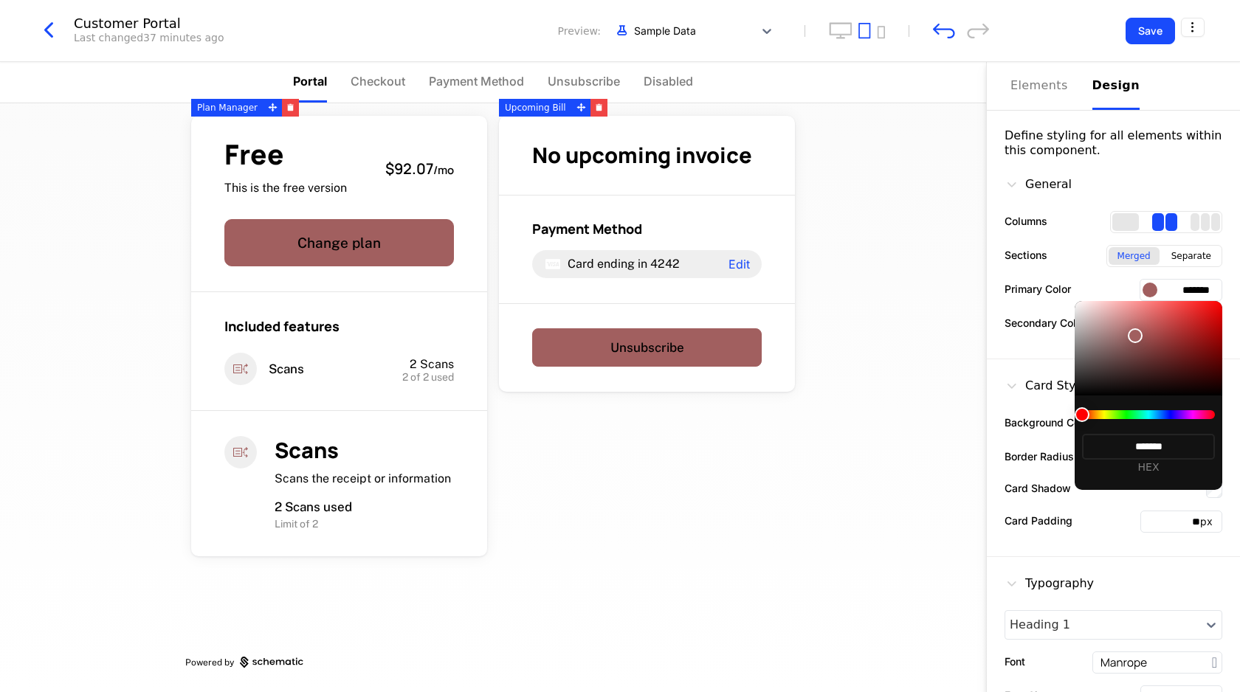
type input "*******"
drag, startPoint x: 1122, startPoint y: 375, endPoint x: 1172, endPoint y: 306, distance: 84.6
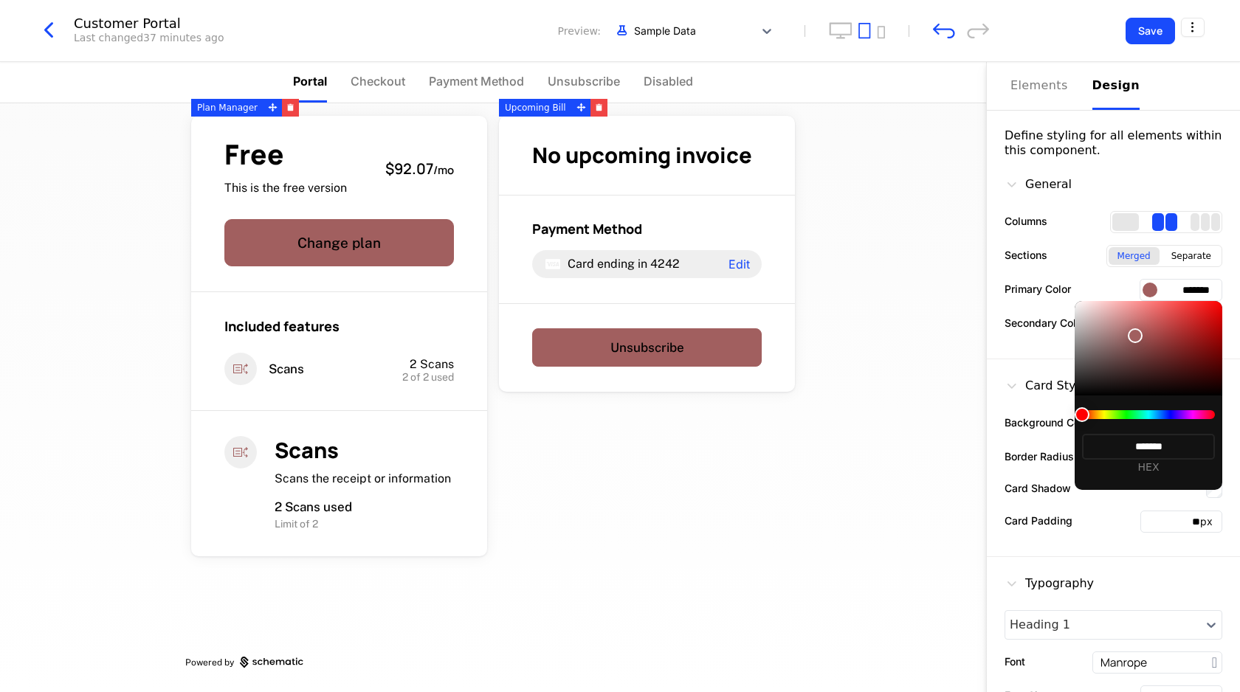
click at [1142, 328] on div at bounding box center [1134, 335] width 15 height 15
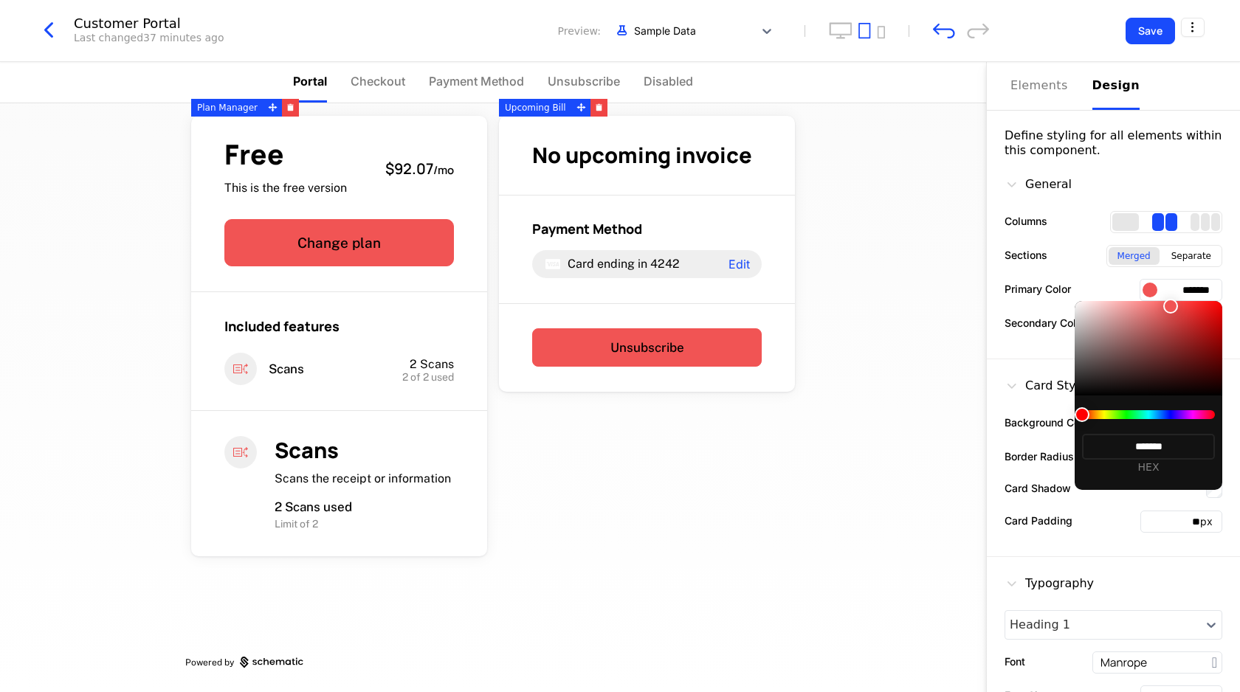
type input "*******"
click at [1164, 412] on div at bounding box center [1148, 414] width 133 height 9
type input "*******"
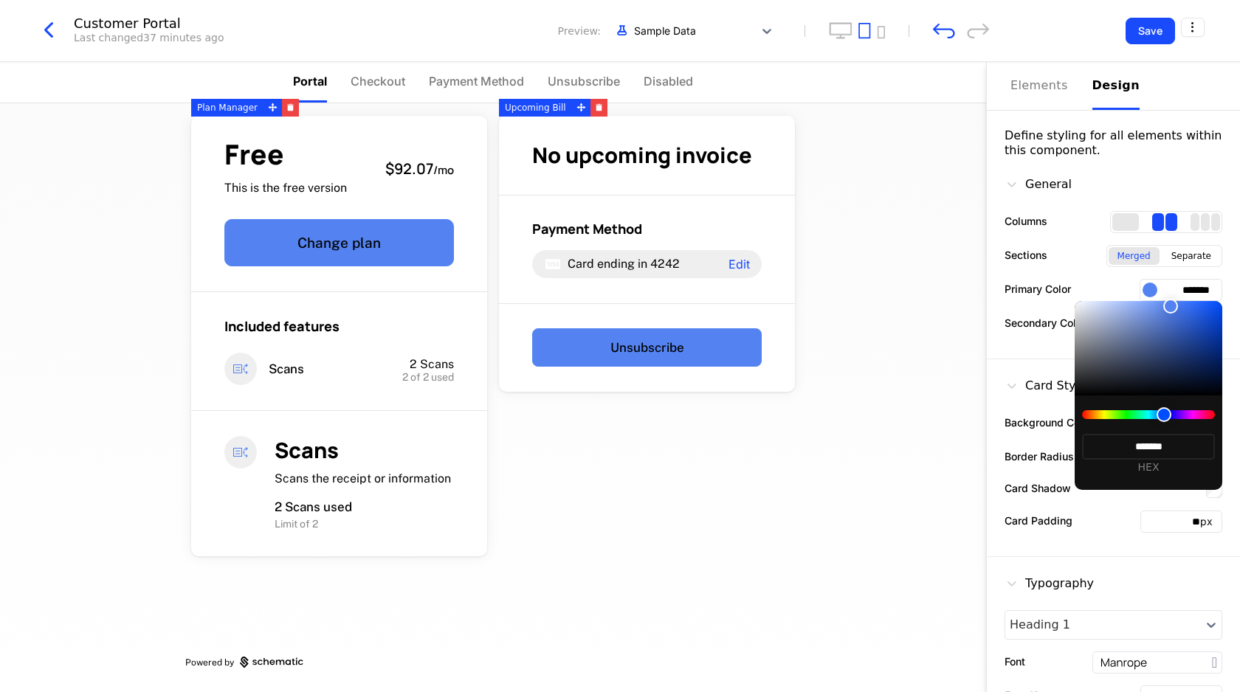
click at [1185, 311] on div at bounding box center [1148, 348] width 148 height 94
type input "*******"
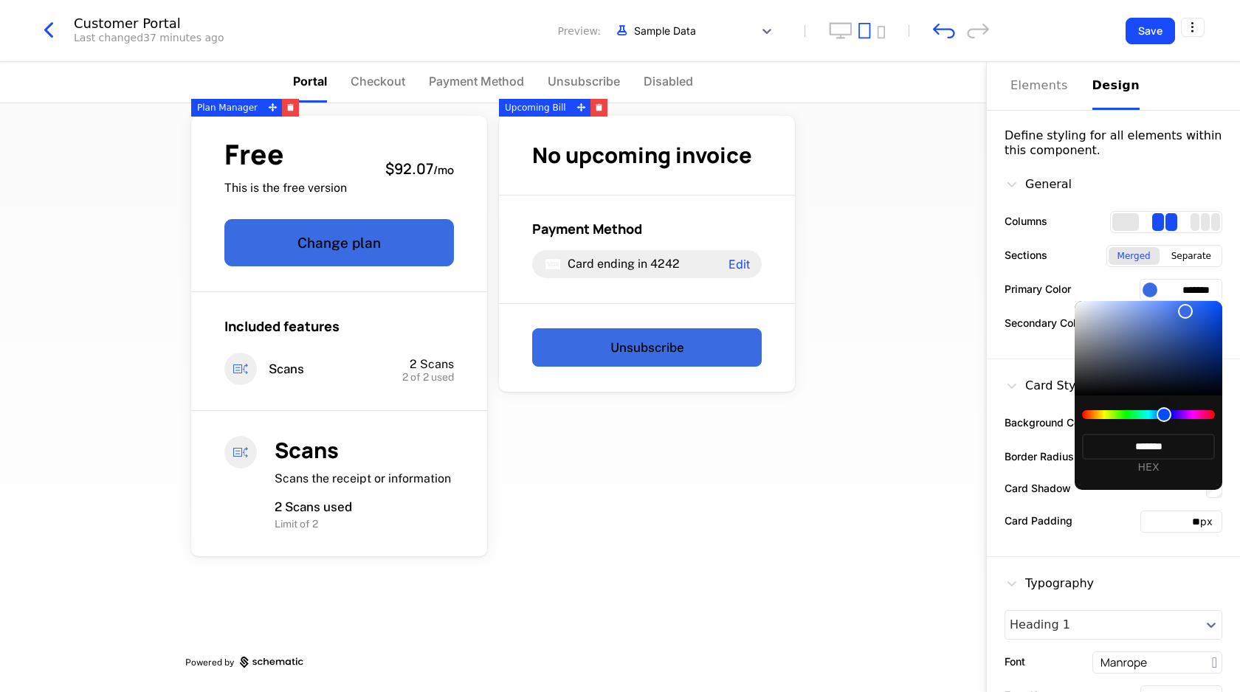
click at [1198, 353] on div at bounding box center [1148, 348] width 148 height 94
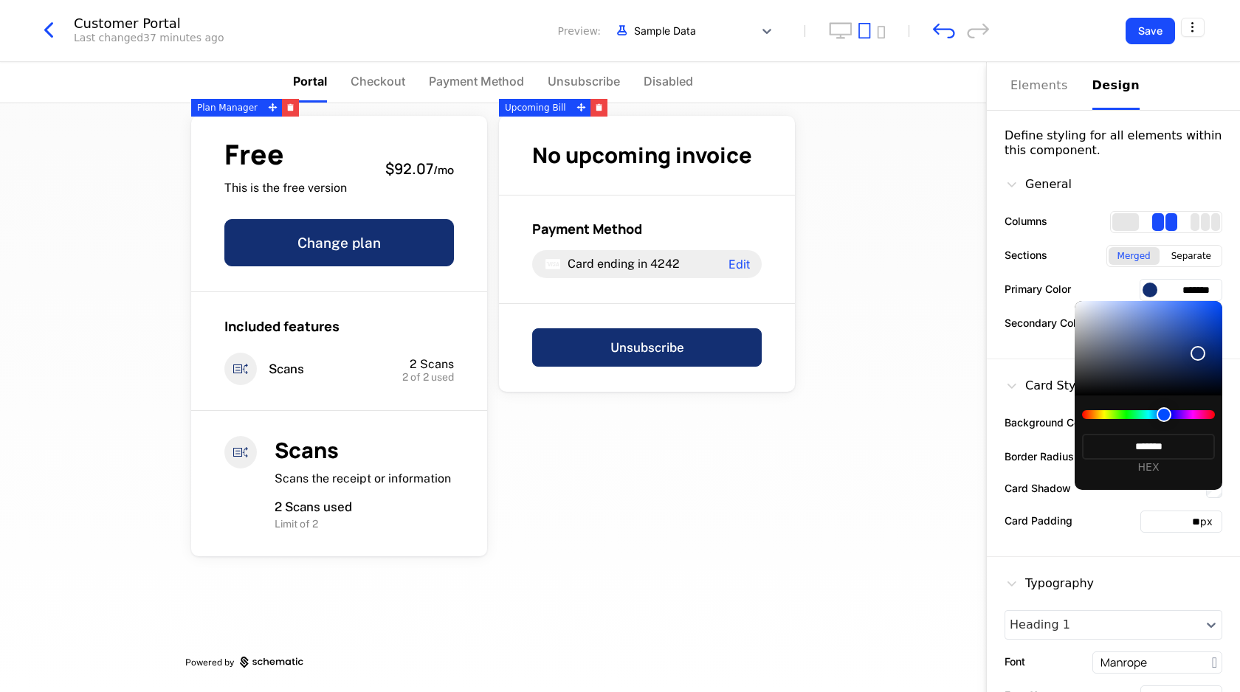
type input "*******"
click at [1212, 376] on div at bounding box center [1148, 348] width 148 height 94
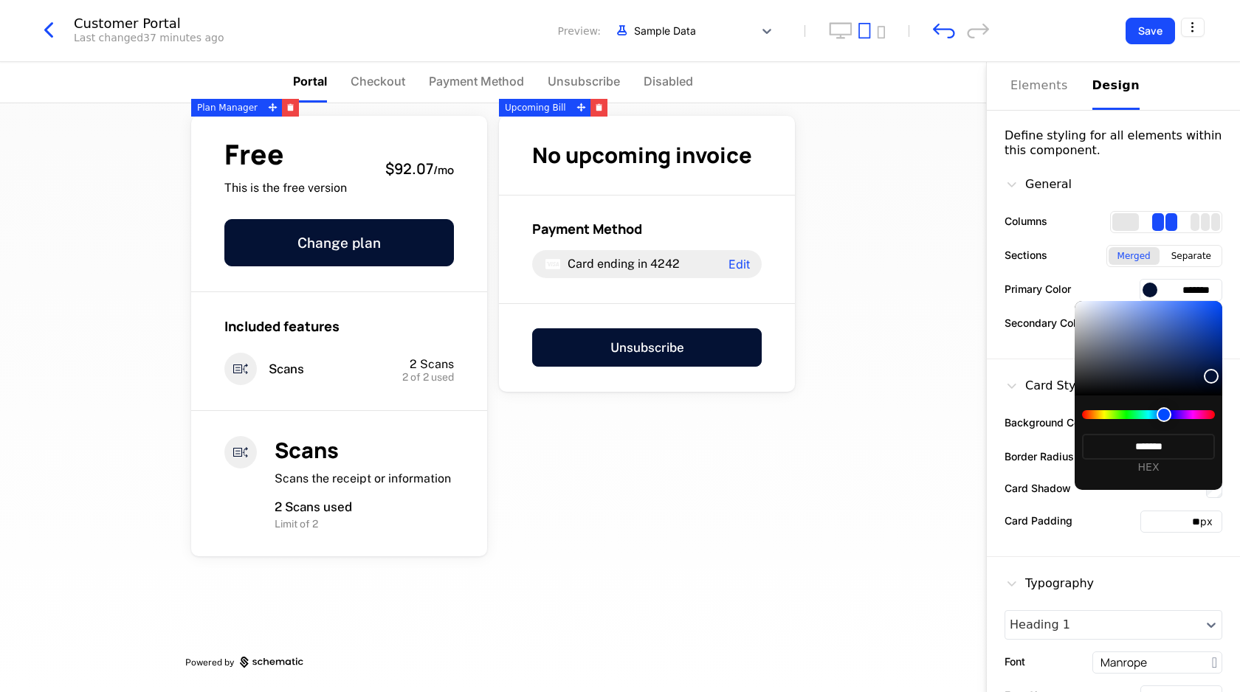
type input "*******"
click at [1206, 350] on div at bounding box center [1148, 348] width 148 height 94
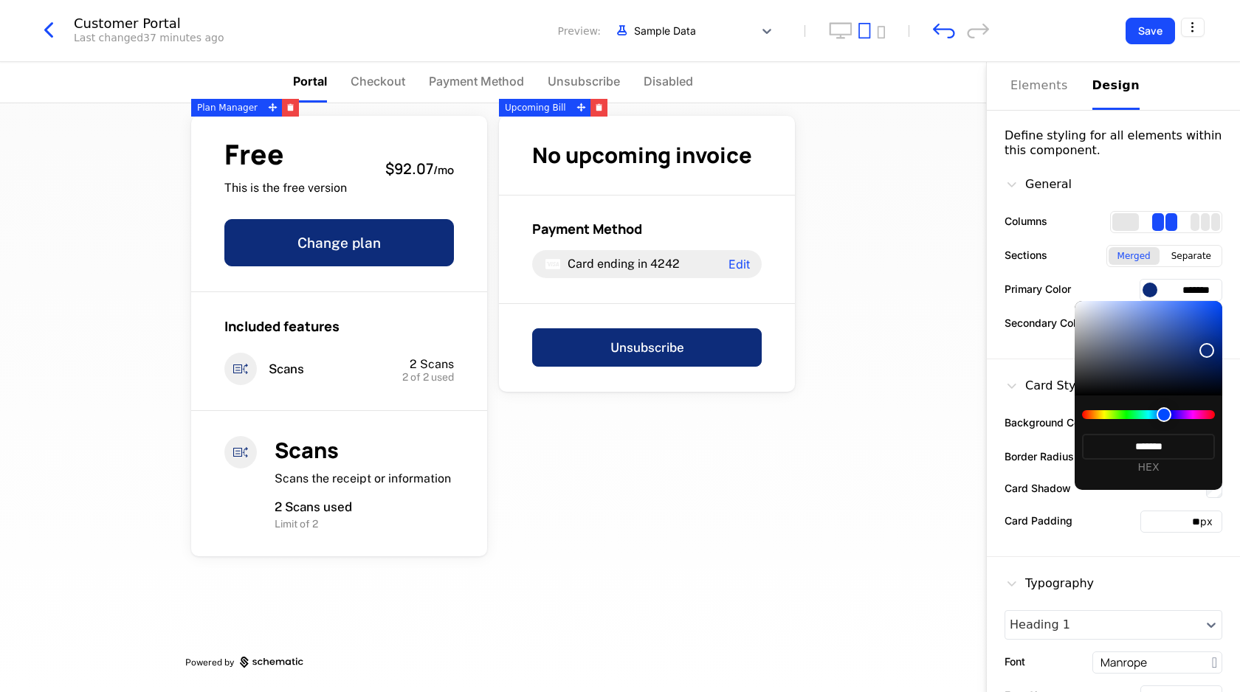
type input "*******"
click at [525, 213] on div at bounding box center [620, 346] width 1240 height 692
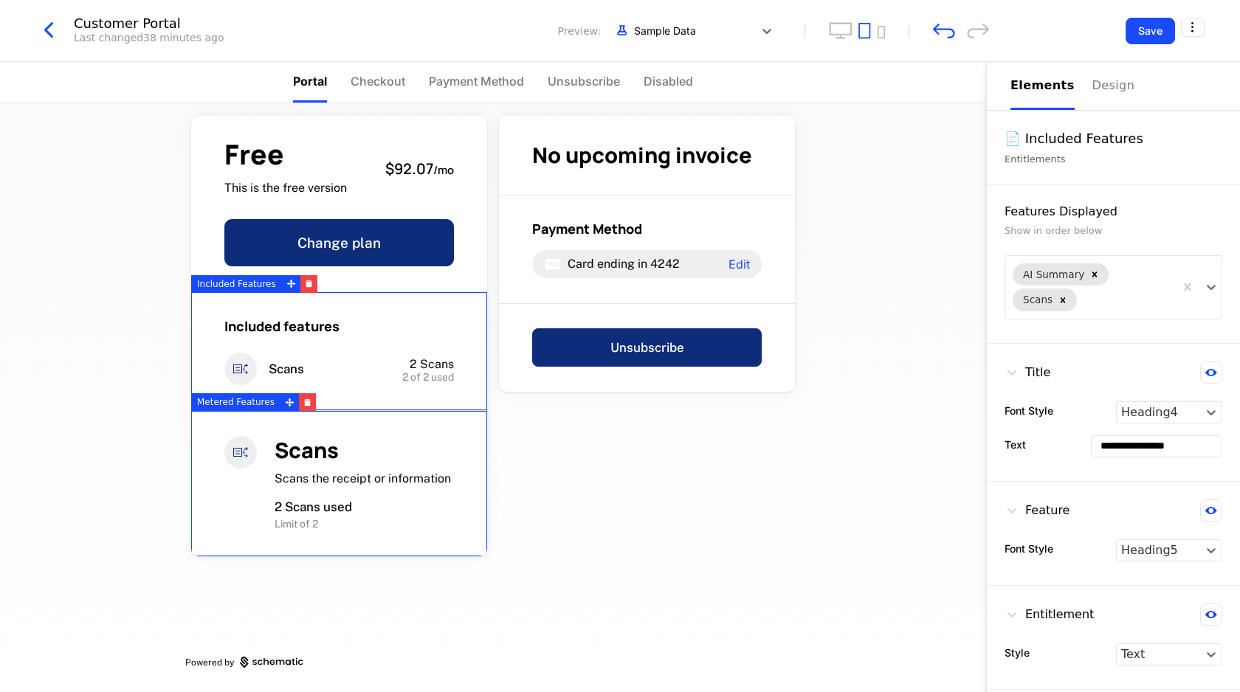
click at [379, 452] on div "Scans" at bounding box center [363, 450] width 179 height 29
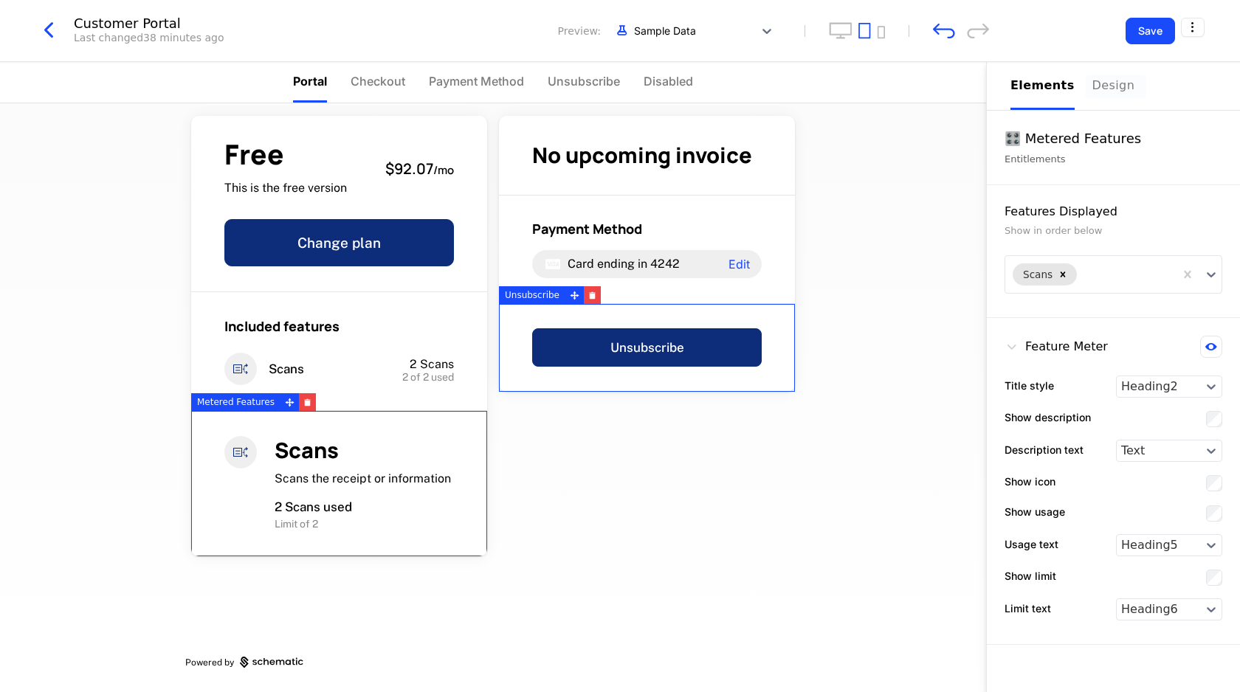
click at [1099, 89] on div "Design" at bounding box center [1115, 86] width 47 height 18
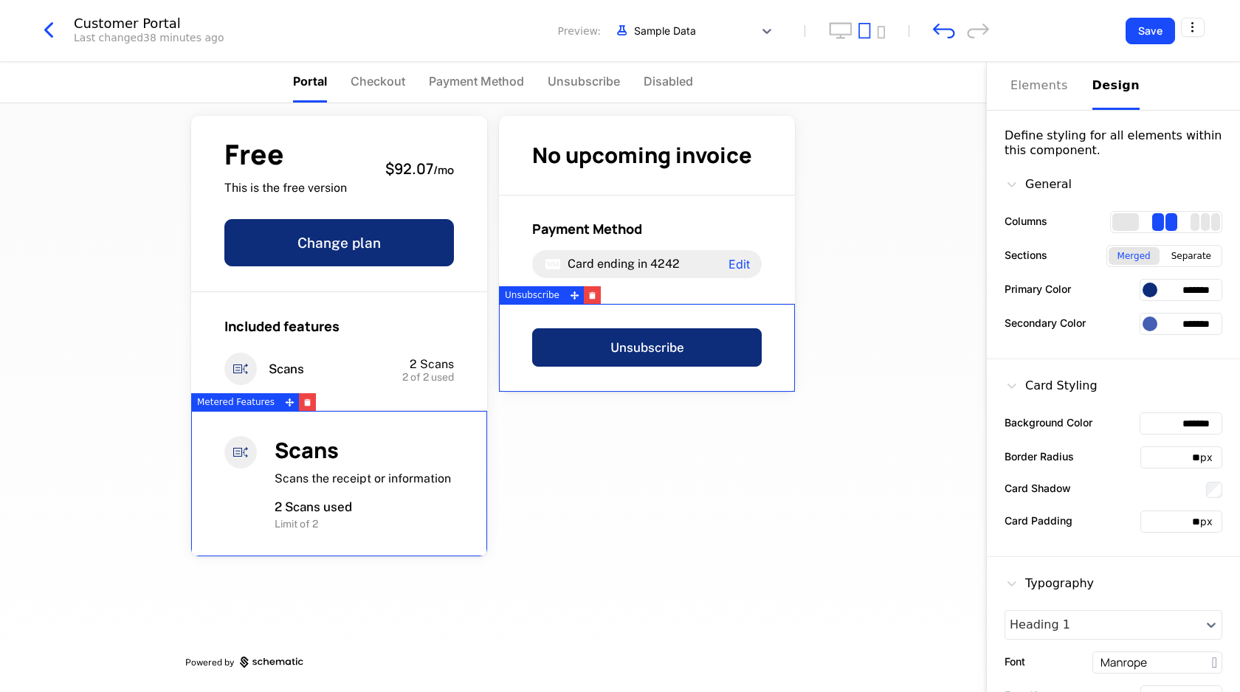
click at [1208, 289] on input "*******" at bounding box center [1180, 290] width 83 height 22
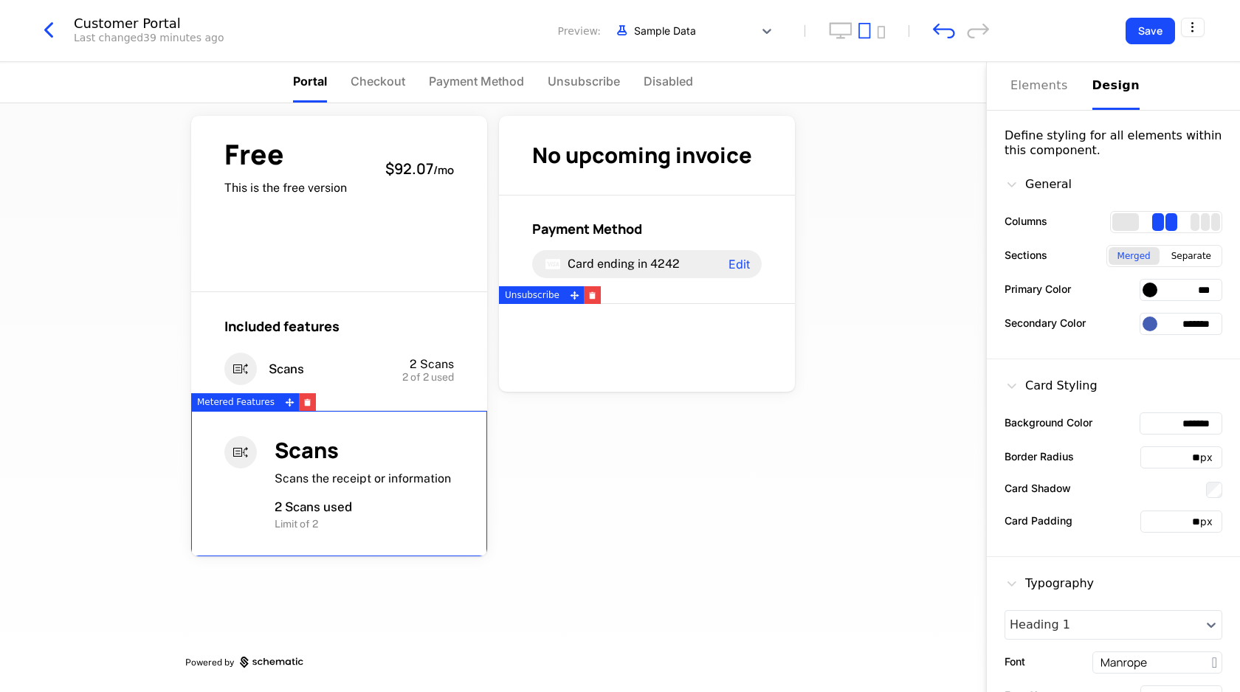
click at [1198, 291] on input "***" at bounding box center [1180, 290] width 83 height 22
click at [1198, 290] on input "***" at bounding box center [1180, 290] width 83 height 22
click at [1196, 288] on input "********" at bounding box center [1180, 290] width 83 height 22
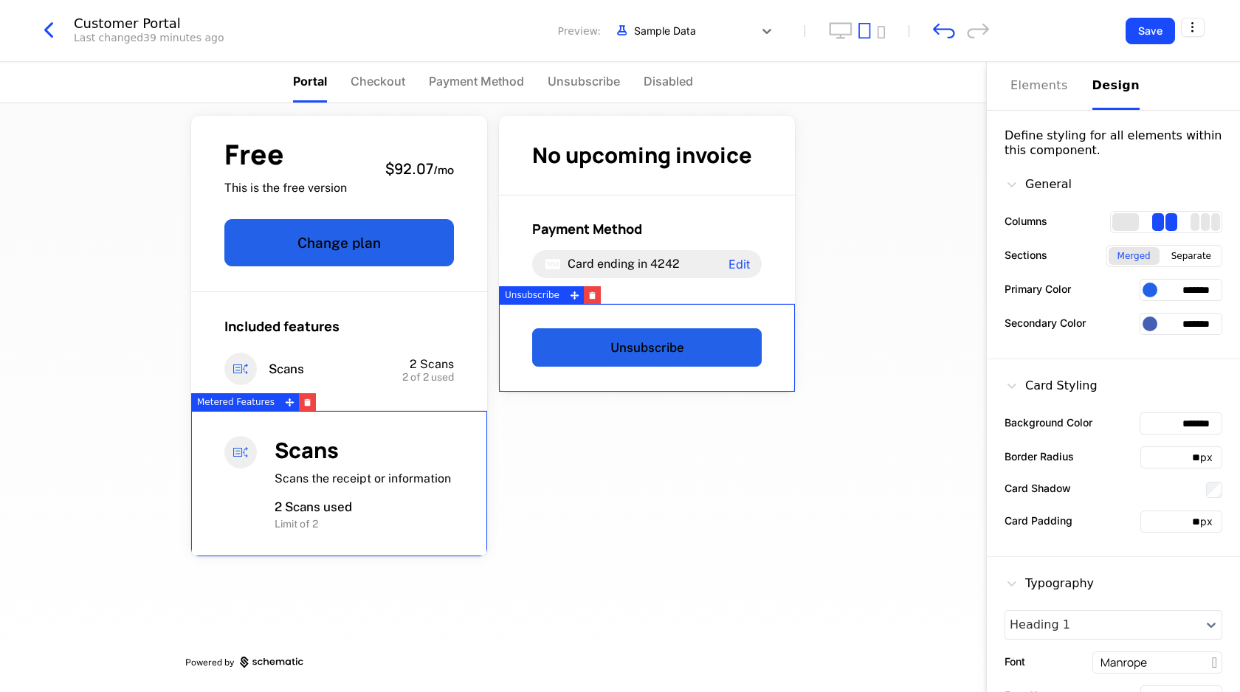
click at [1154, 291] on div at bounding box center [1149, 290] width 15 height 15
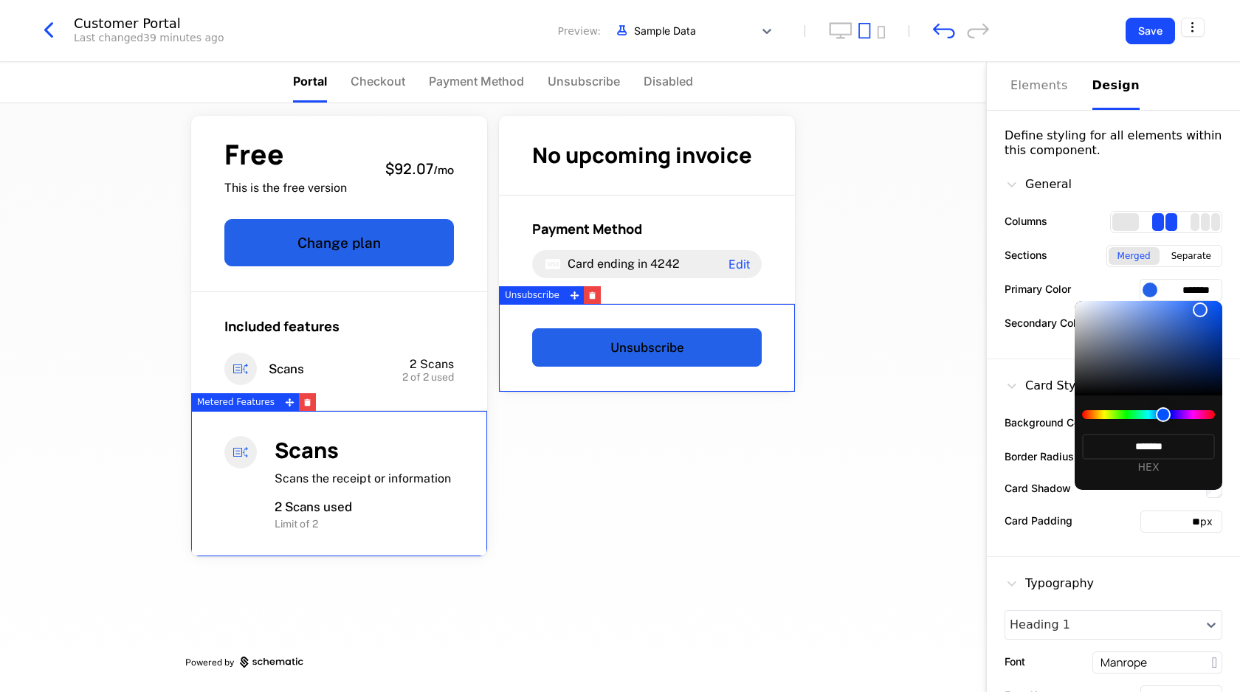
click at [1200, 314] on div at bounding box center [1199, 310] width 15 height 15
type input "*******"
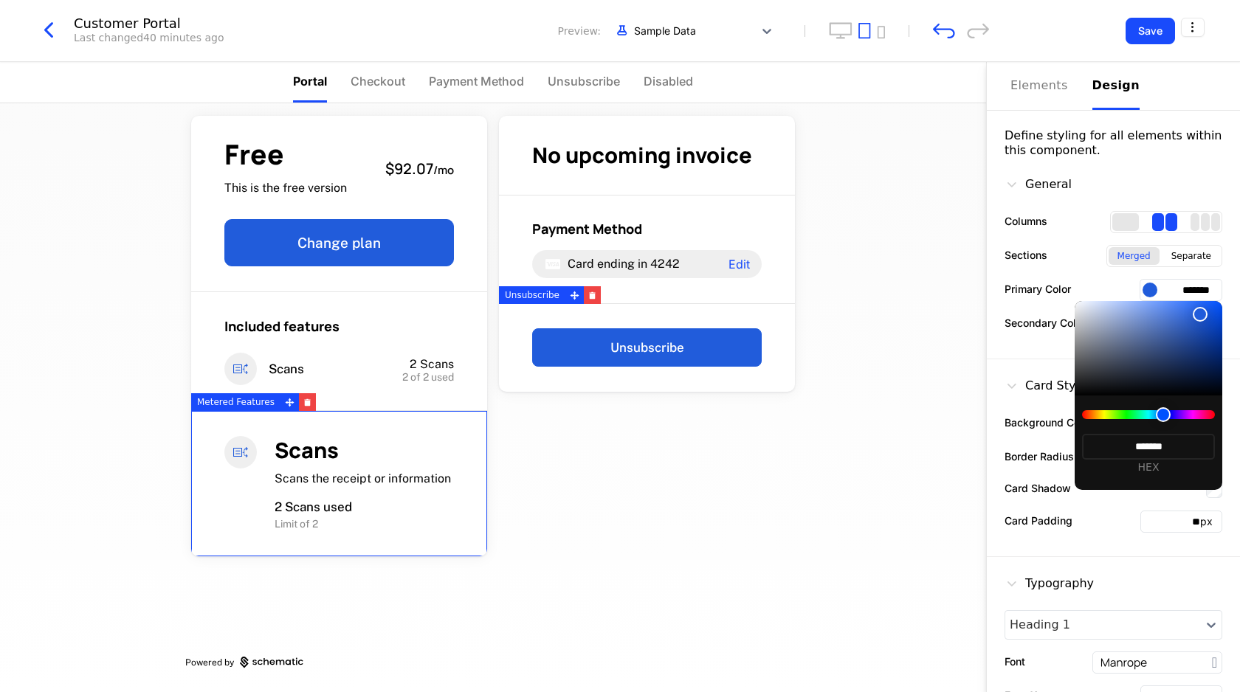
type input "*******"
click at [1187, 286] on div at bounding box center [620, 346] width 1240 height 692
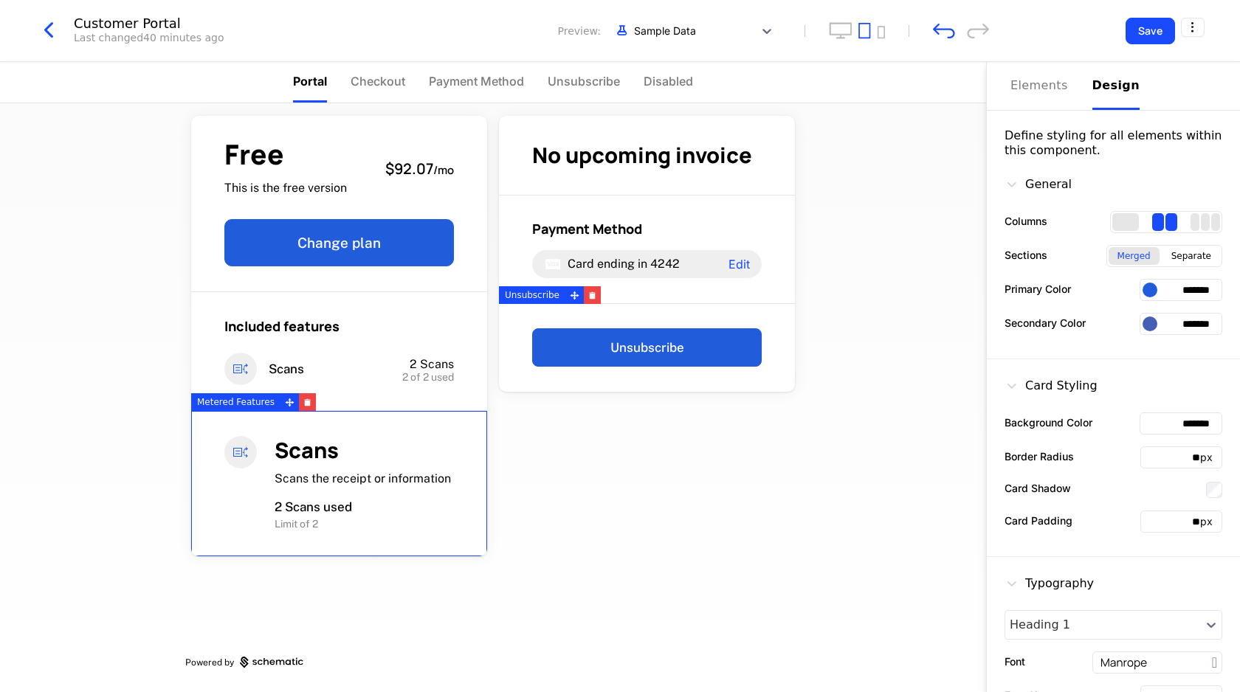
click at [1201, 286] on input "*******" at bounding box center [1180, 290] width 83 height 22
type input "****"
click at [1206, 294] on input "****" at bounding box center [1180, 290] width 83 height 22
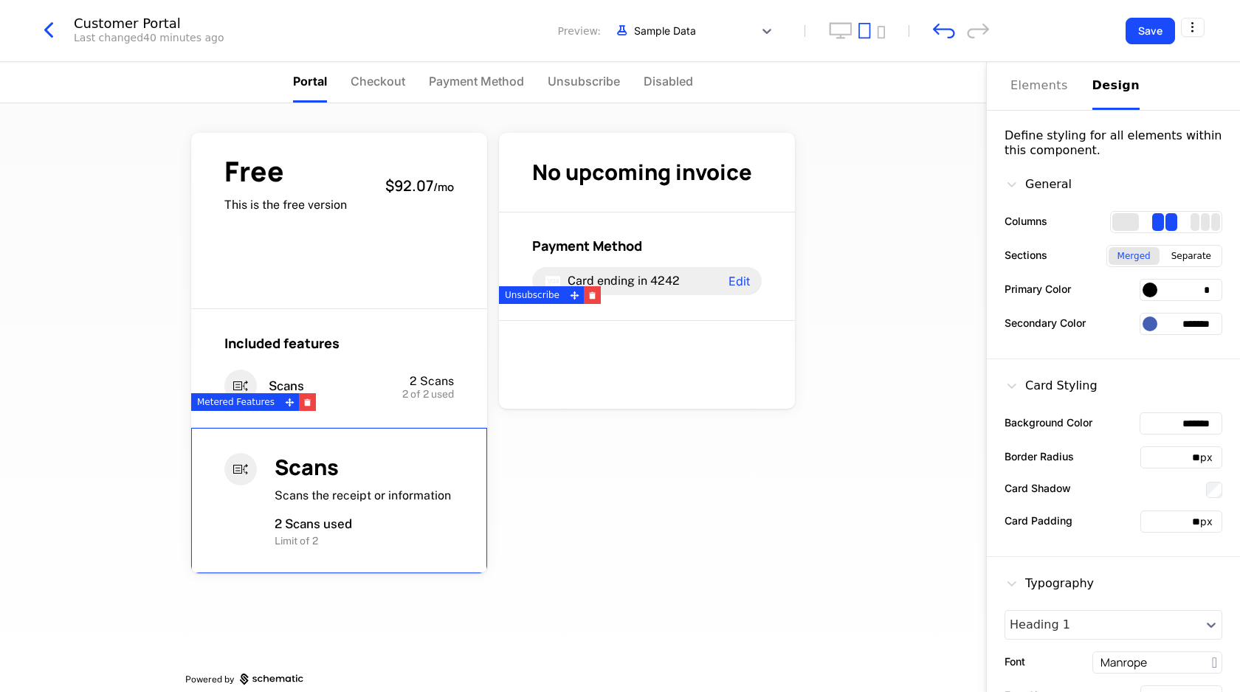
scroll to position [17, 0]
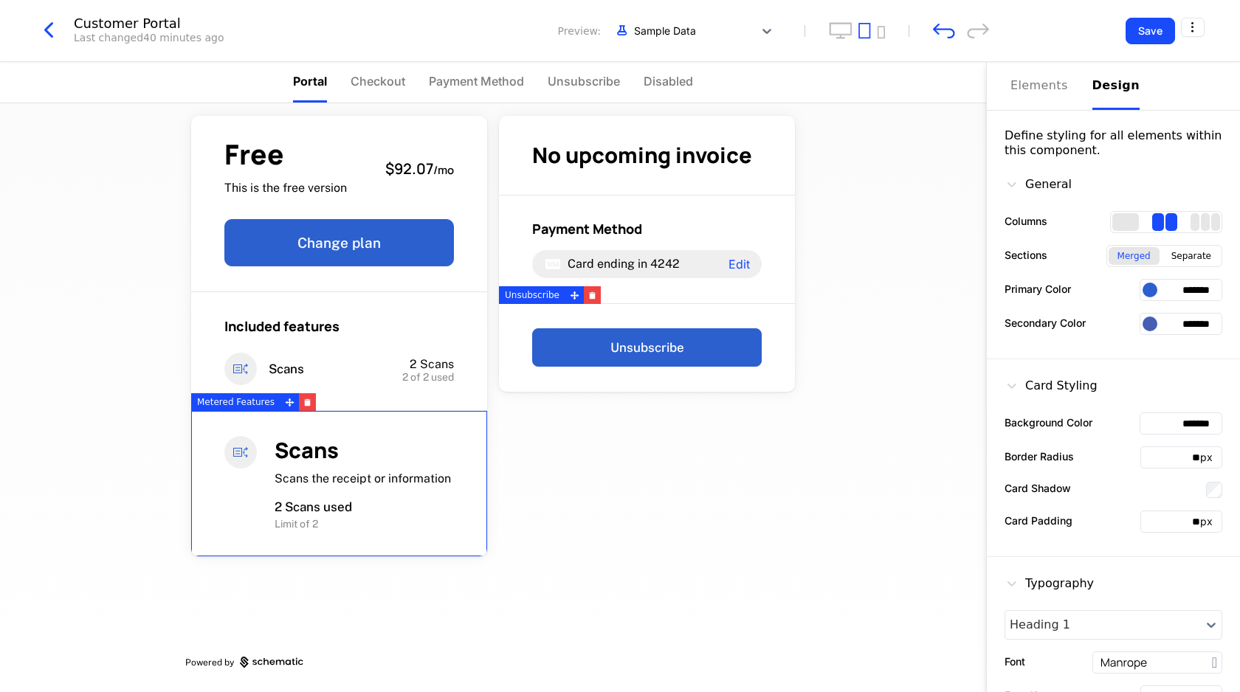
type input "*******"
click at [1195, 325] on input "*******" at bounding box center [1180, 324] width 83 height 22
type input "*******"
click at [864, 450] on div "Free This is the free version $92.07 / mo Change plan Included features Scans 2…" at bounding box center [493, 397] width 986 height 589
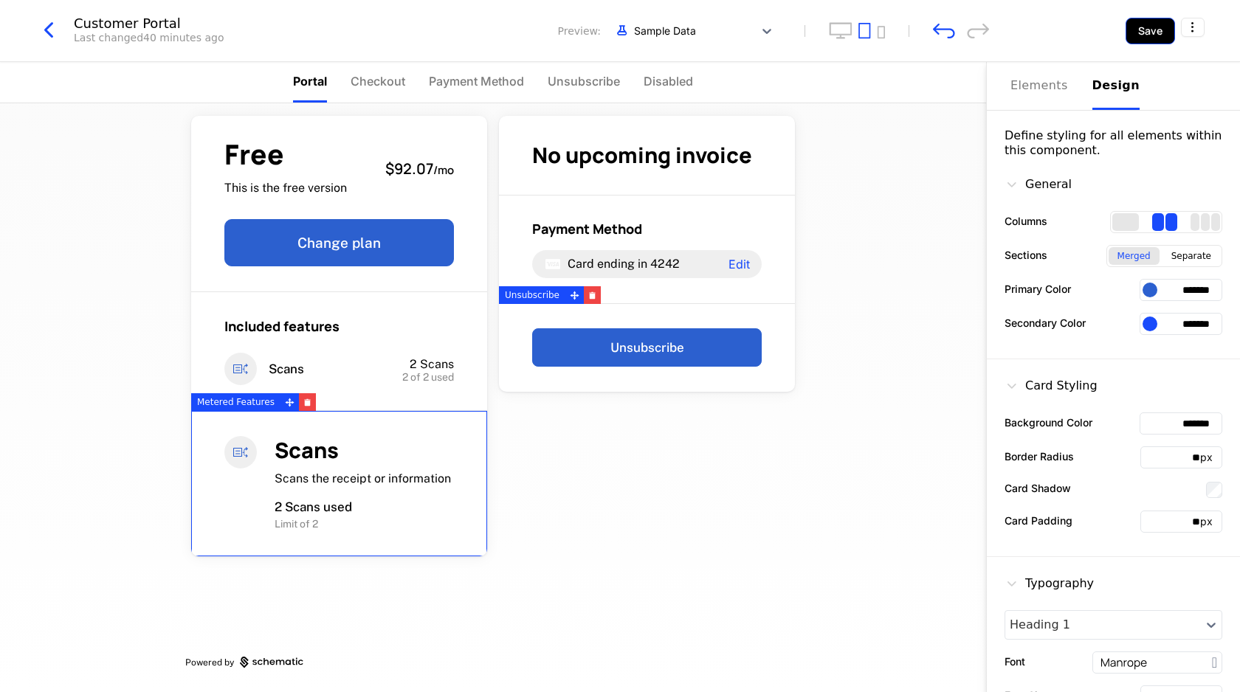
click at [1140, 29] on button "Save" at bounding box center [1149, 31] width 49 height 27
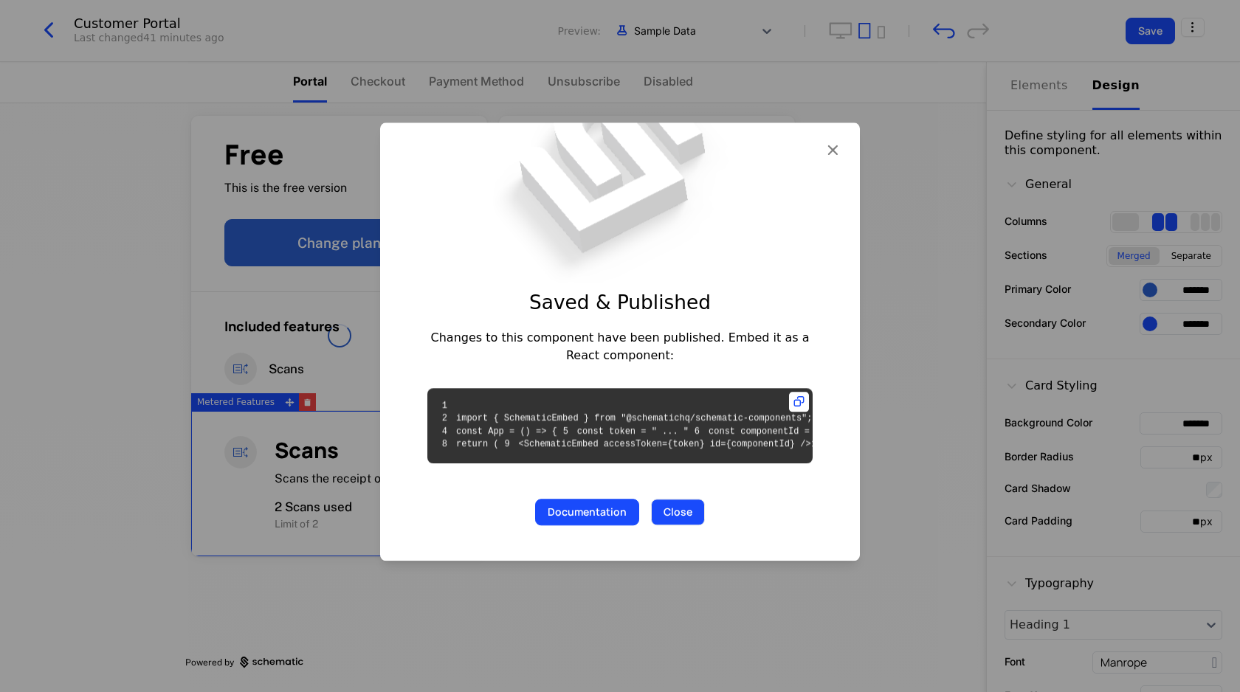
click at [669, 525] on button "Close" at bounding box center [678, 512] width 54 height 27
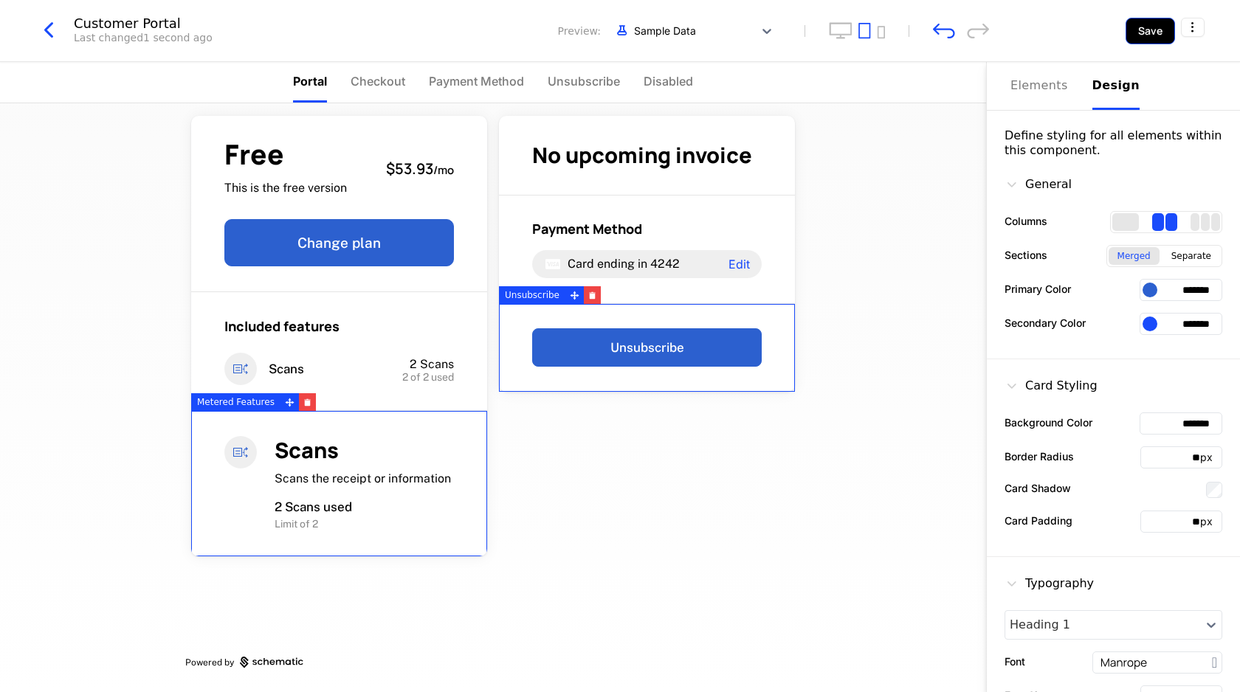
click at [1152, 28] on button "Save" at bounding box center [1149, 31] width 49 height 27
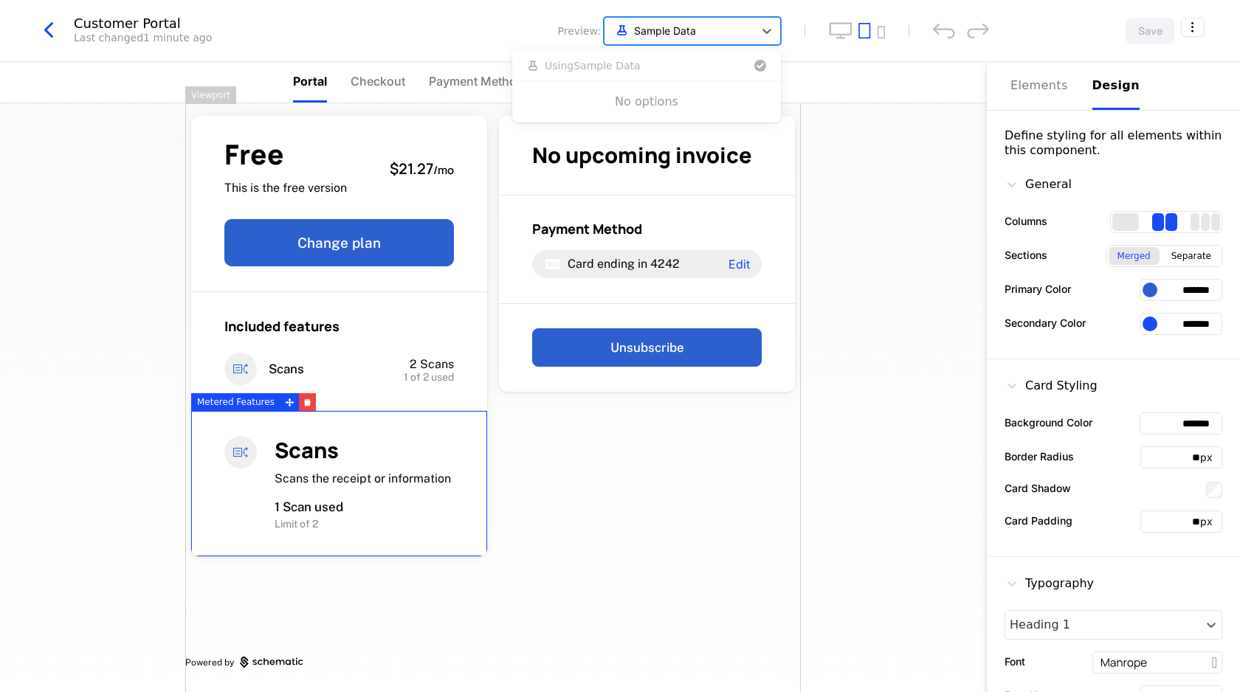
click at [683, 21] on div at bounding box center [679, 30] width 134 height 18
click at [472, 19] on div "Preview: Sample Data" at bounding box center [594, 31] width 373 height 28
click at [881, 30] on icon "mobile" at bounding box center [881, 32] width 8 height 13
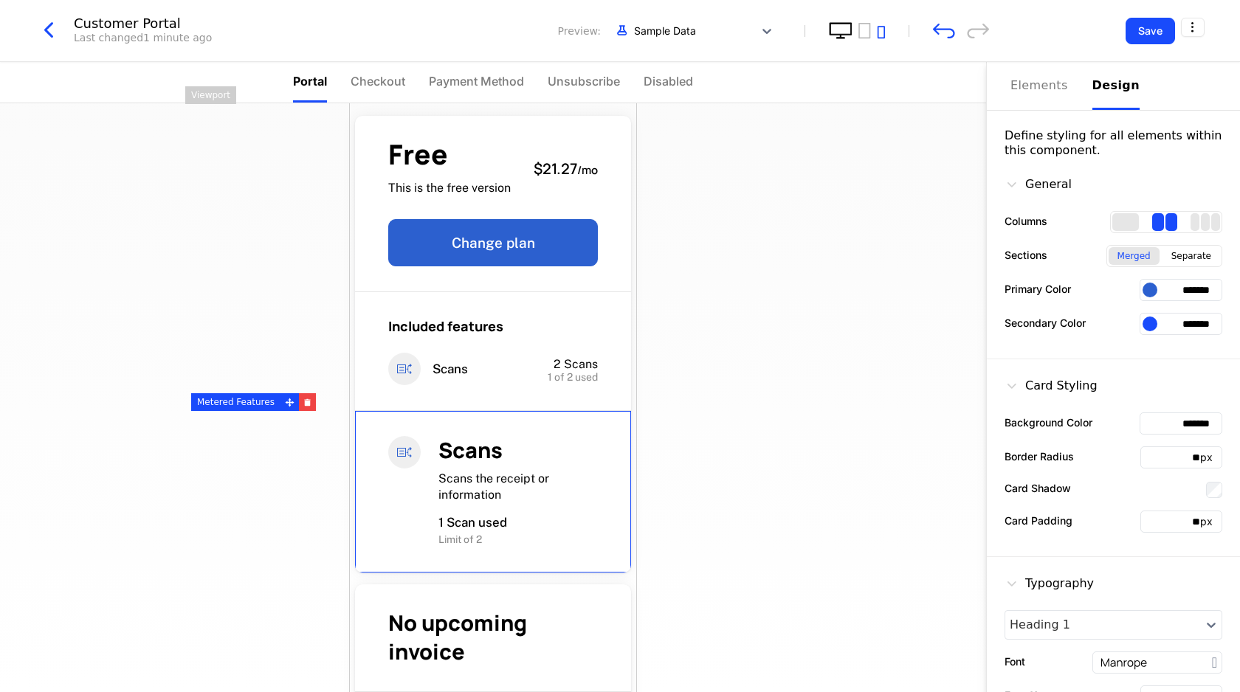
click at [835, 30] on icon "desktop" at bounding box center [841, 30] width 24 height 17
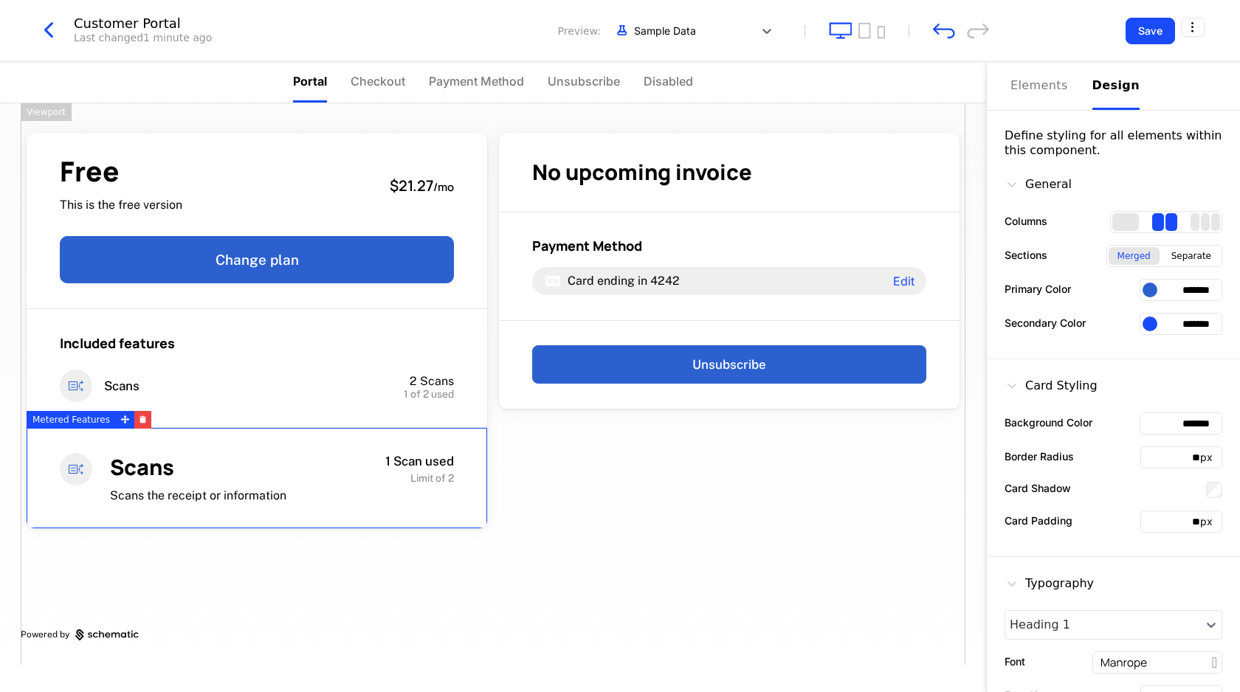
scroll to position [0, 0]
click at [863, 29] on icon "tablet" at bounding box center [864, 30] width 13 height 17
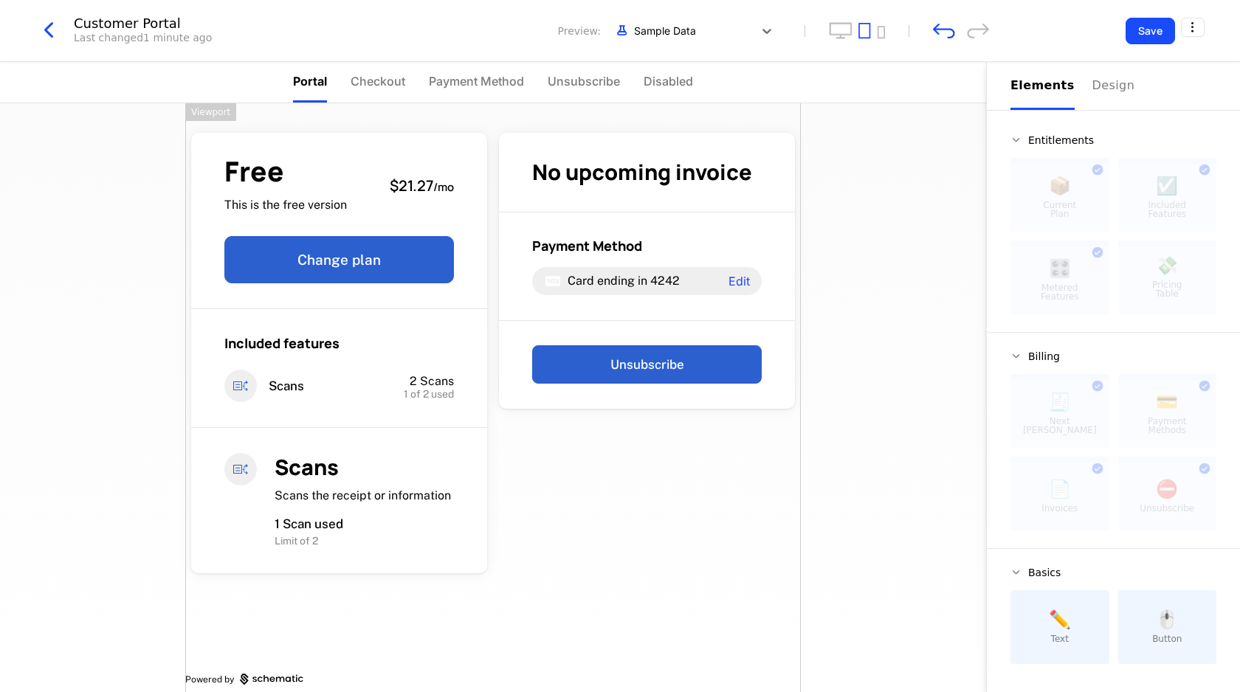
click at [653, 533] on div "Free This is the free version $21.27 / mo Change plan Included features Scans 2…" at bounding box center [492, 406] width 615 height 606
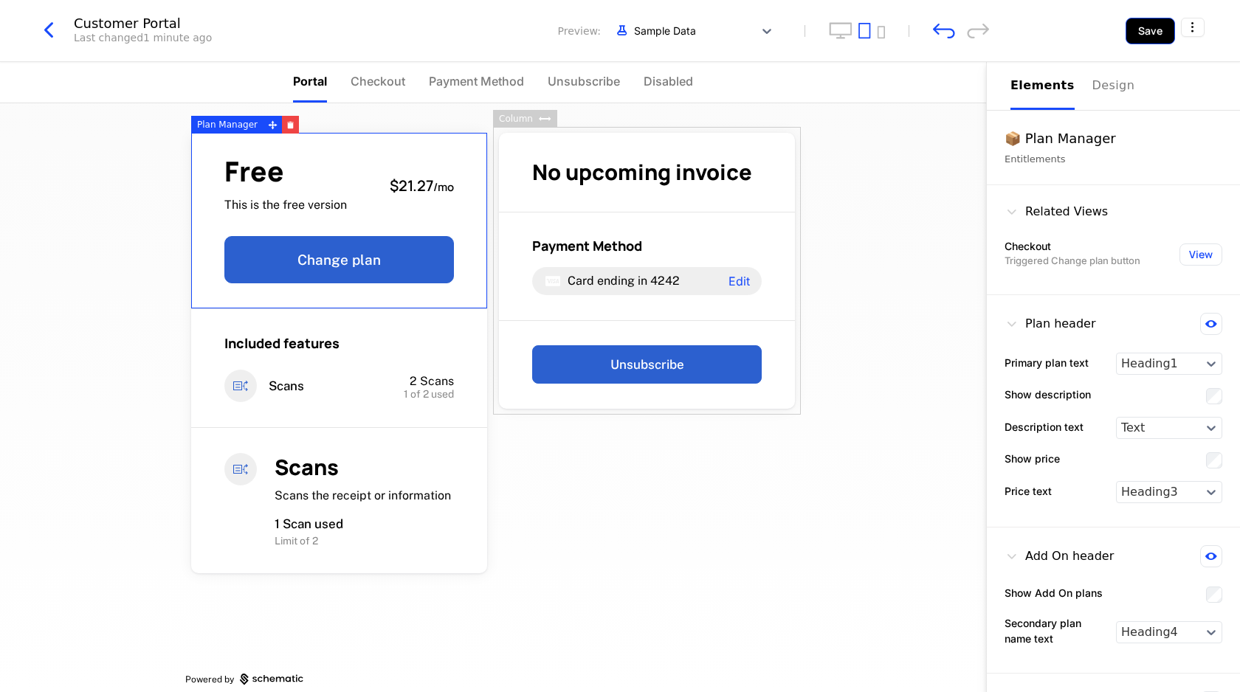
click at [1150, 34] on button "Save" at bounding box center [1149, 31] width 49 height 27
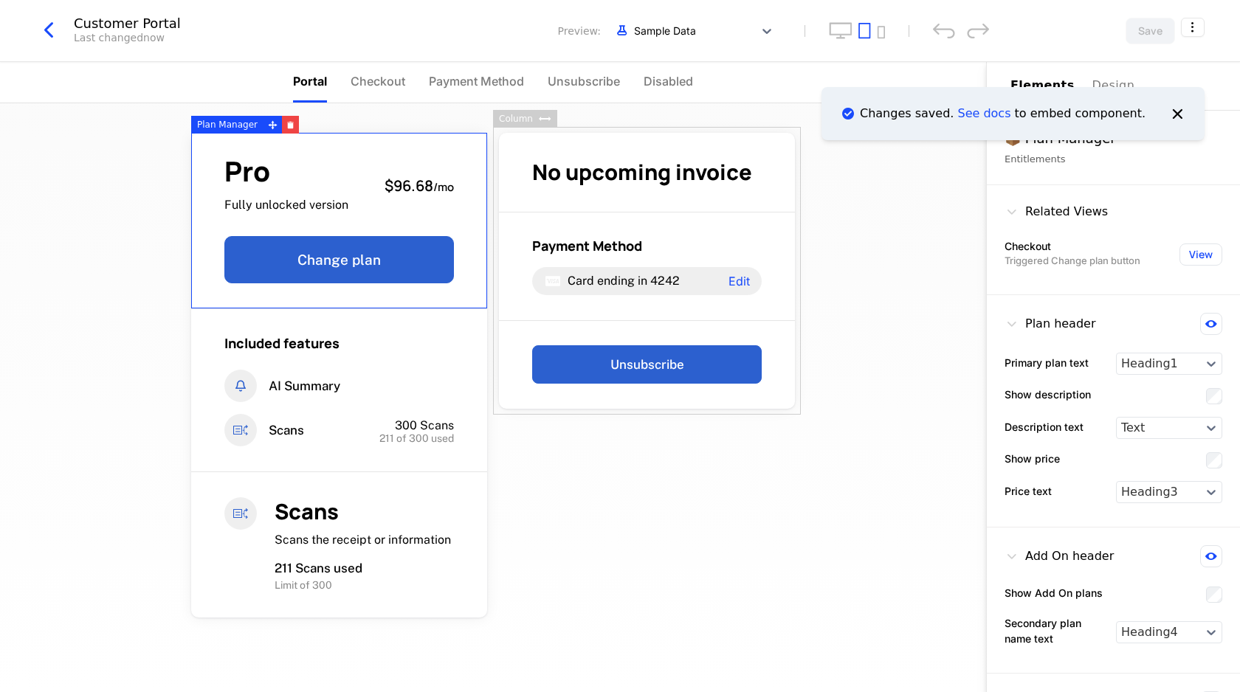
click at [61, 27] on icon "button" at bounding box center [48, 30] width 27 height 27
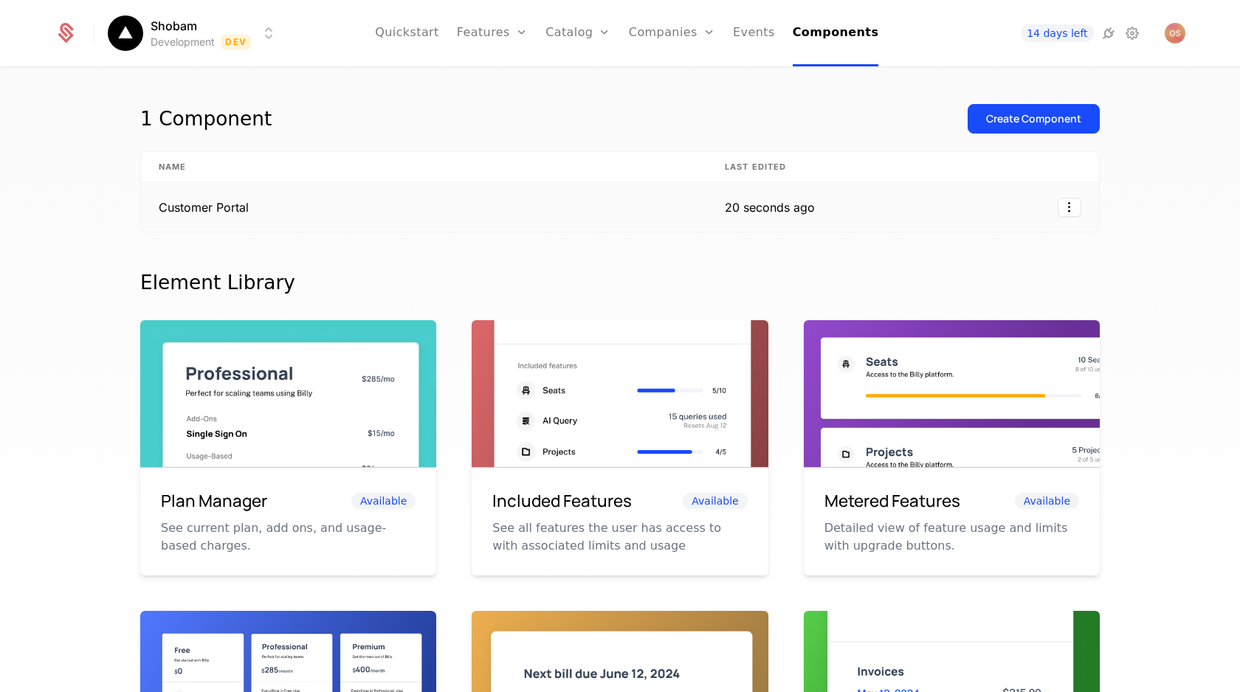
click at [380, 210] on td "Customer Portal" at bounding box center [424, 207] width 566 height 49
click at [558, 206] on td "Customer Portal" at bounding box center [424, 207] width 566 height 49
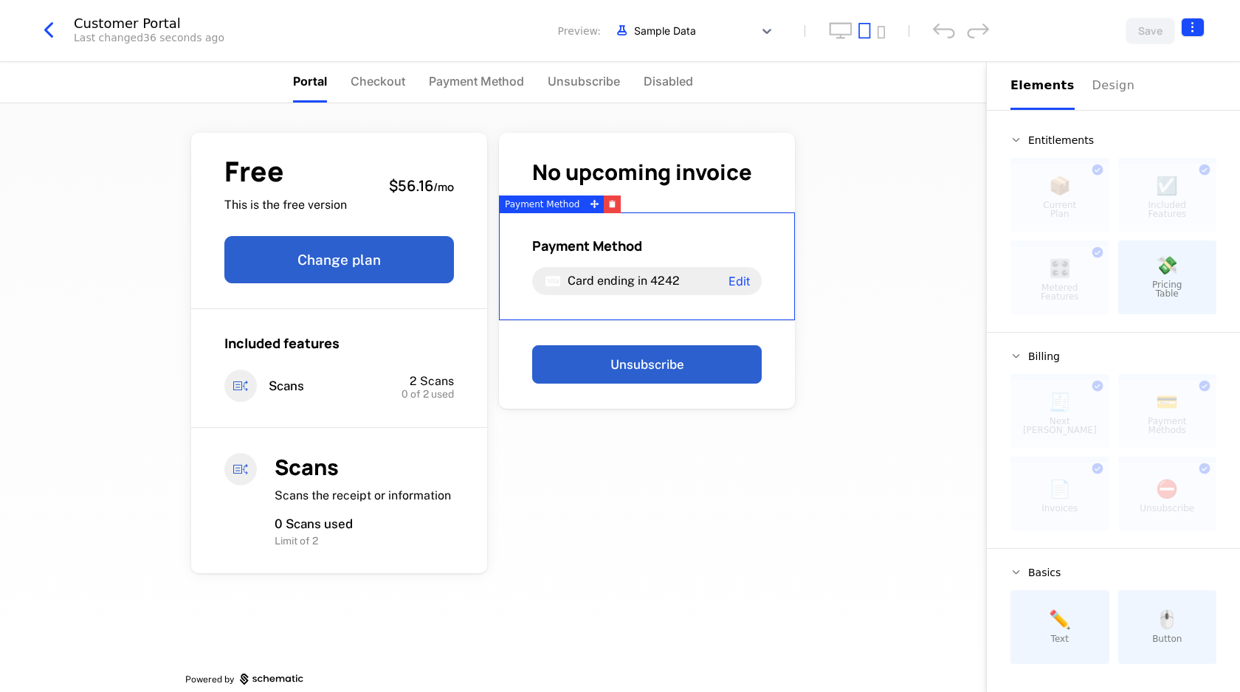
click at [1199, 19] on html "Shobam Development Dev Quickstart Features Features Flags Catalog Plans Add Ons…" at bounding box center [620, 346] width 1240 height 692
click at [1122, 90] on div "How to install" at bounding box center [1107, 88] width 80 height 15
click at [55, 30] on icon "button" at bounding box center [48, 30] width 27 height 27
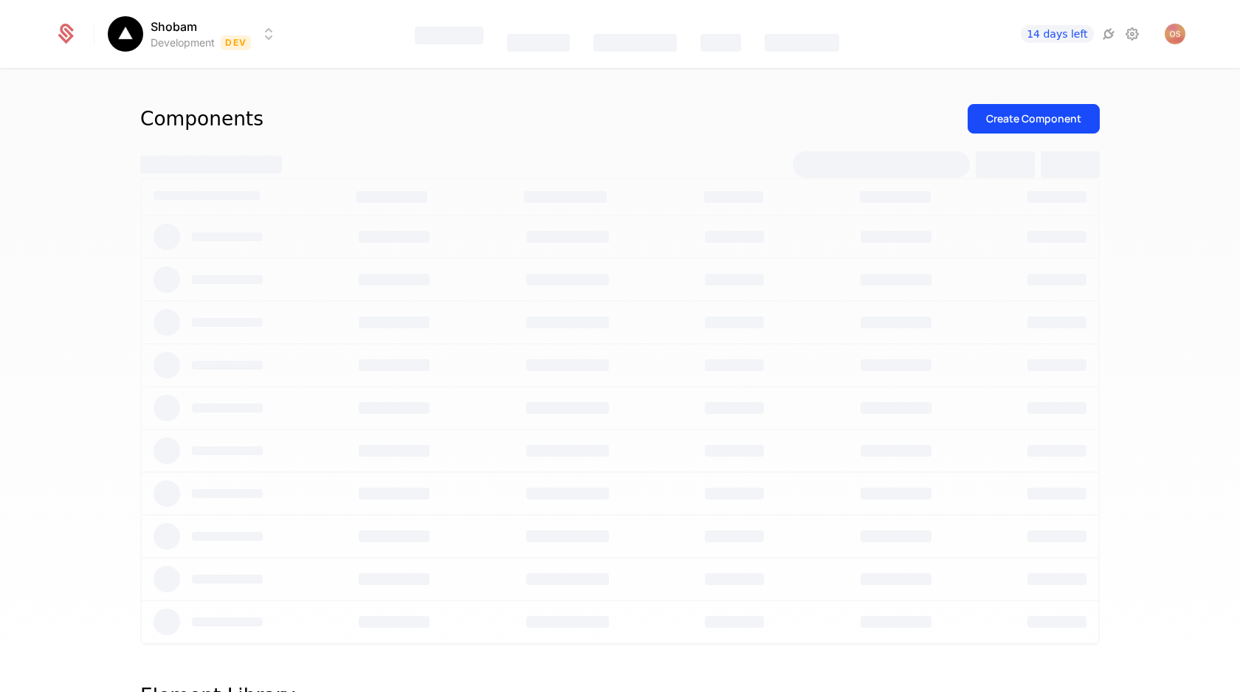
click at [61, 25] on icon at bounding box center [65, 34] width 21 height 21
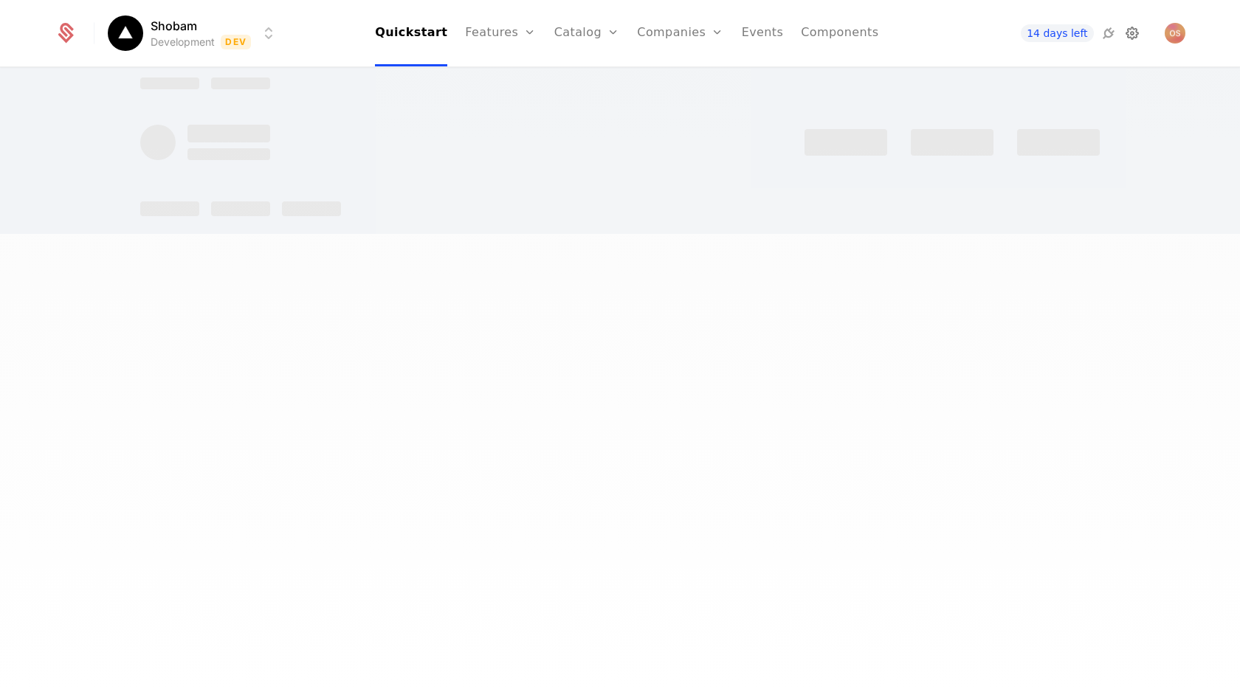
click at [1129, 32] on icon at bounding box center [1132, 33] width 18 height 18
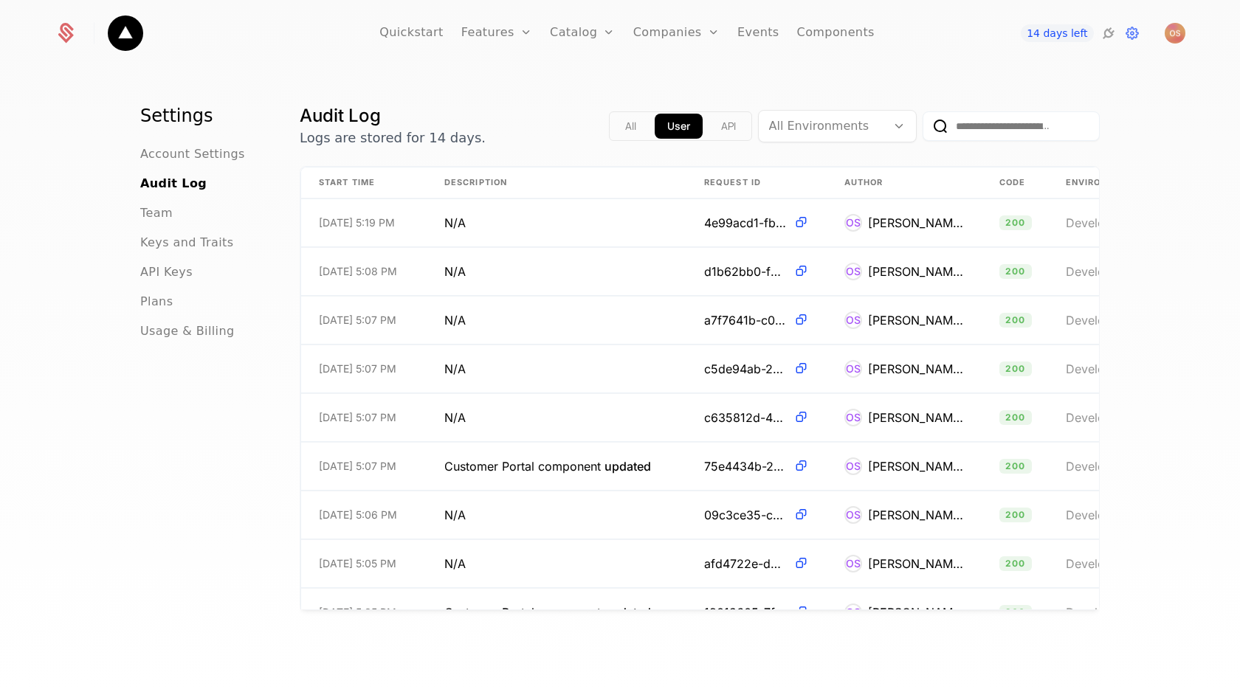
click at [197, 274] on div "API Keys" at bounding box center [202, 272] width 124 height 18
click at [158, 272] on span "API Keys" at bounding box center [166, 272] width 52 height 18
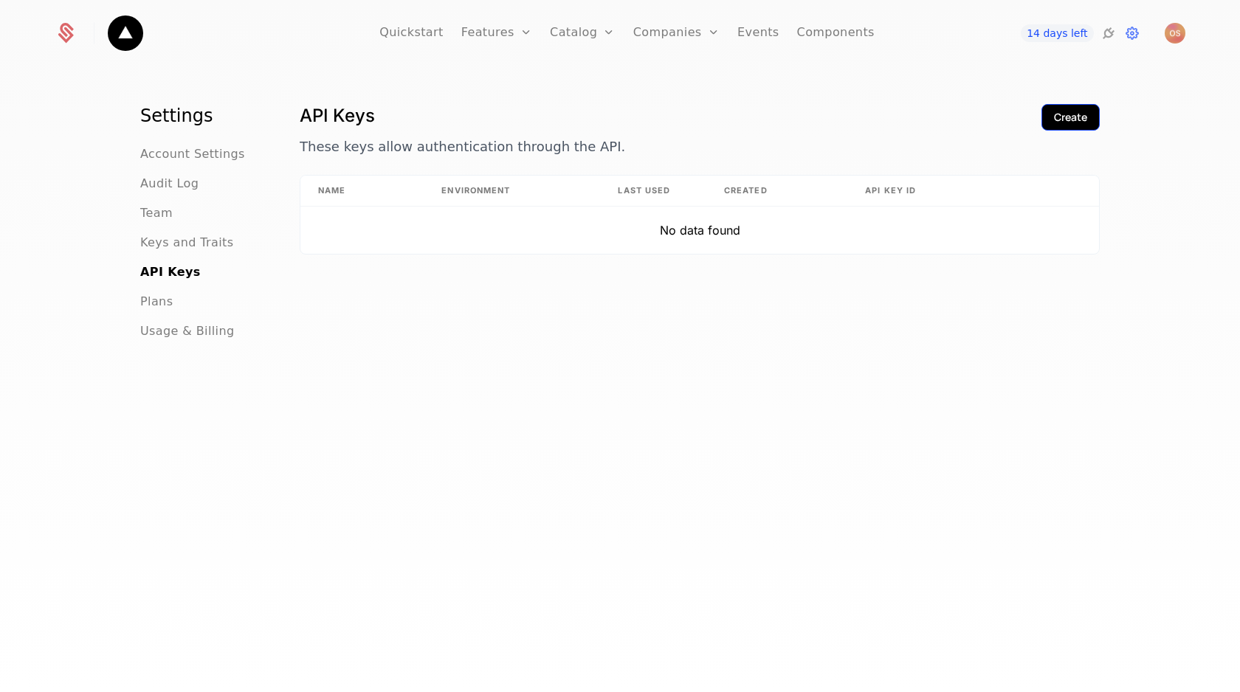
click at [1067, 116] on div "Create" at bounding box center [1070, 117] width 33 height 15
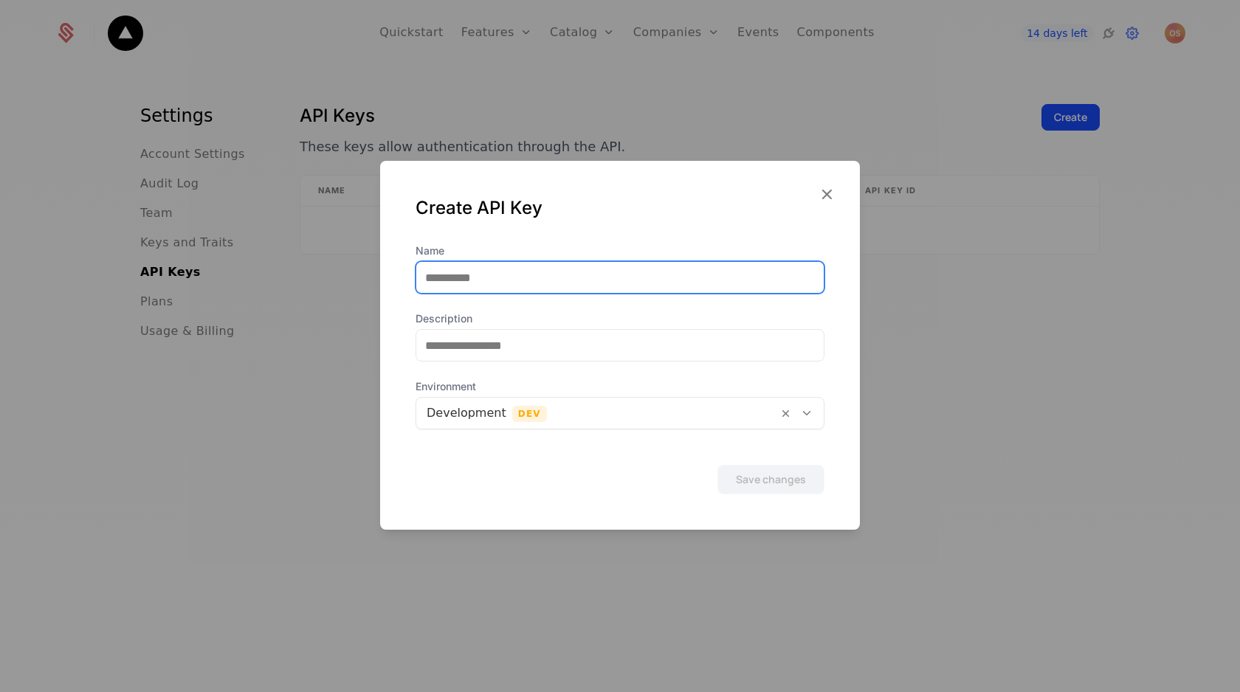
click at [547, 277] on input "Name" at bounding box center [619, 277] width 407 height 31
type input "******"
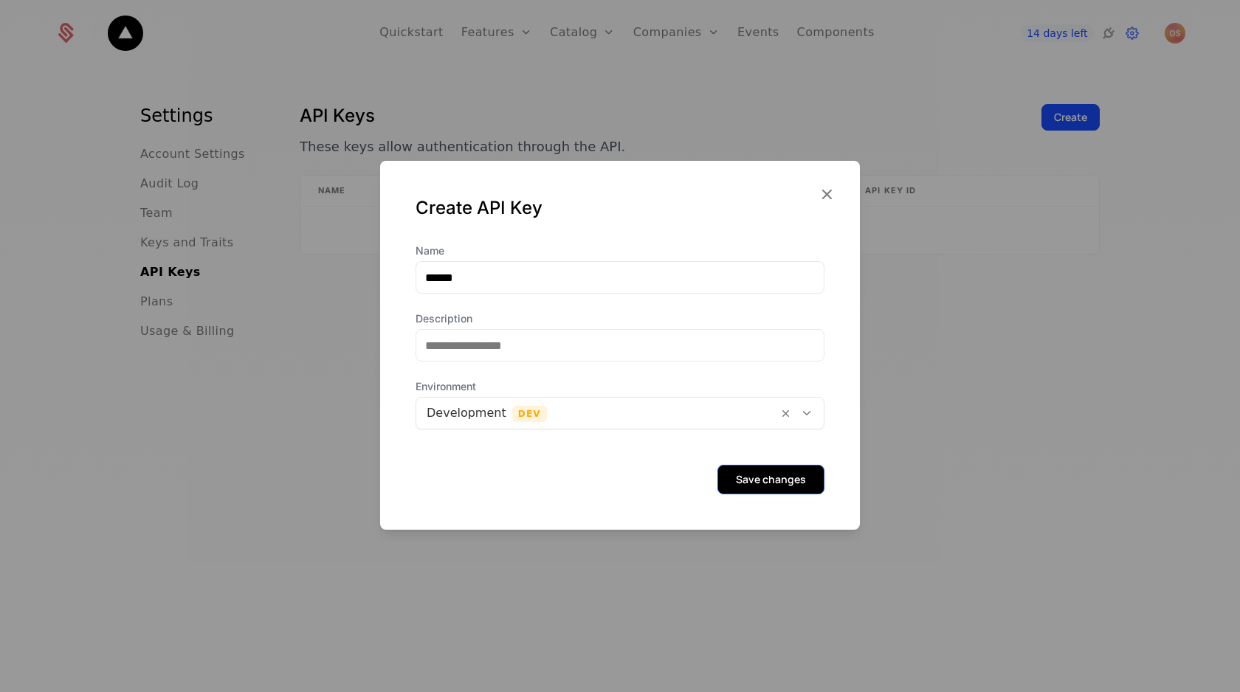
click at [745, 478] on button "Save changes" at bounding box center [770, 480] width 107 height 30
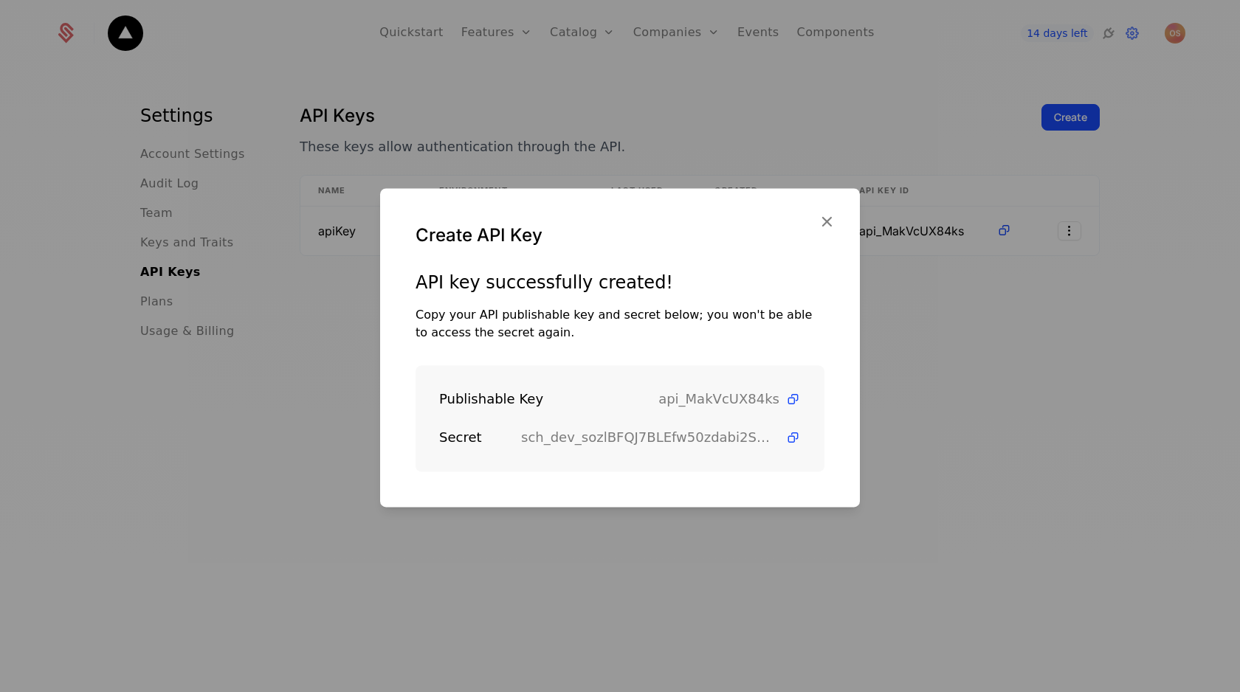
click at [802, 440] on div "Publishable Key api_MakVcUX84ks Secret sch_dev_sozlBFQJ7BLEfw50zdabi2SNVgZRXDd8" at bounding box center [619, 418] width 409 height 106
click at [794, 436] on icon at bounding box center [792, 437] width 15 height 15
click at [792, 402] on icon at bounding box center [792, 399] width 15 height 15
click at [792, 435] on icon at bounding box center [792, 437] width 15 height 15
click at [178, 75] on div at bounding box center [620, 346] width 1240 height 692
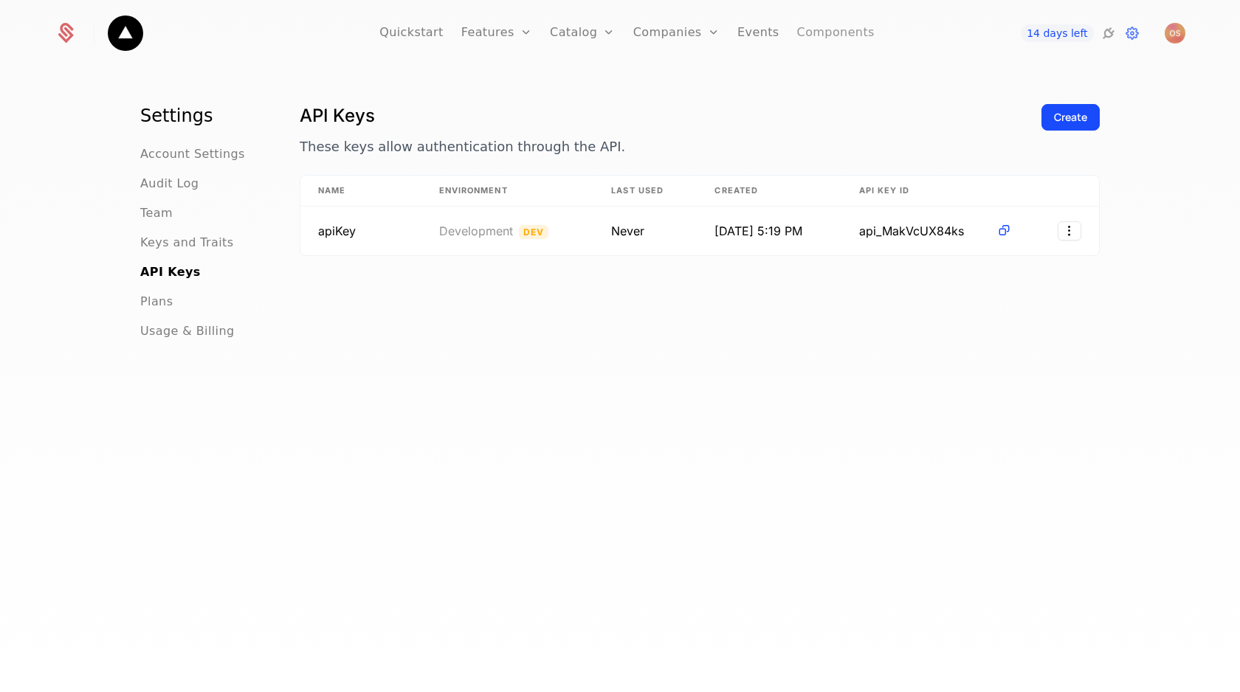
click at [838, 33] on link "Components" at bounding box center [835, 33] width 77 height 66
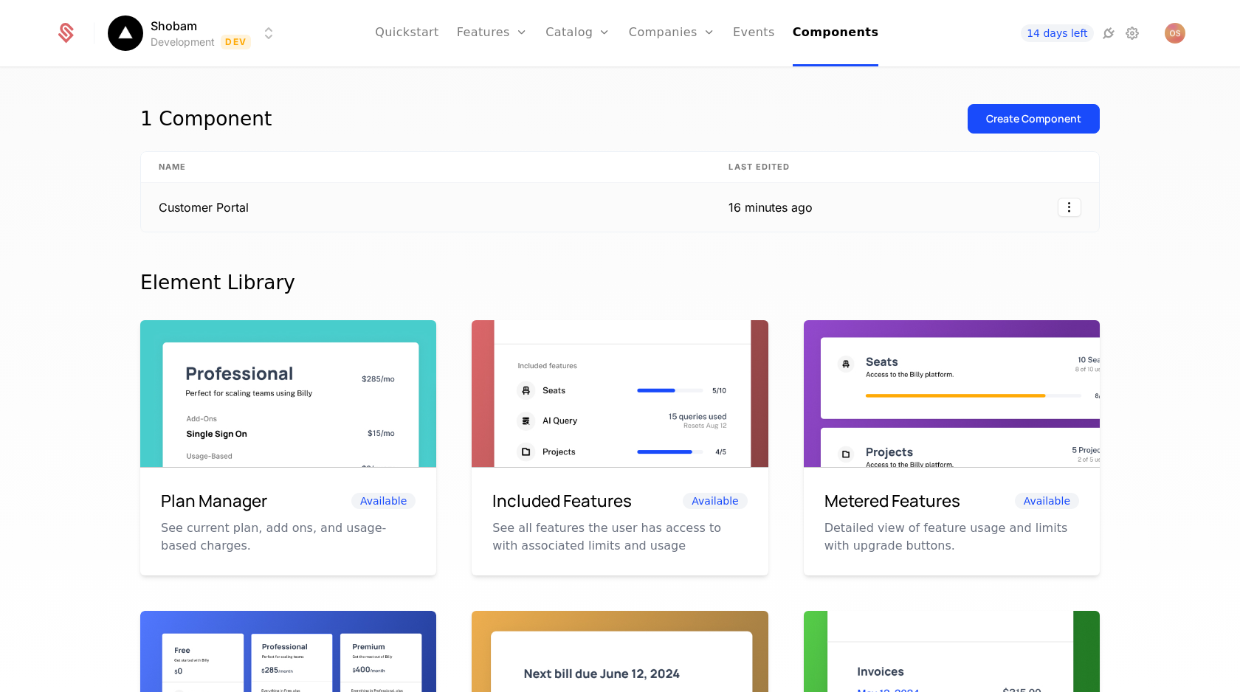
click at [812, 198] on div "16 minutes ago" at bounding box center [770, 207] width 84 height 18
click at [607, 207] on td "Customer Portal" at bounding box center [426, 207] width 570 height 49
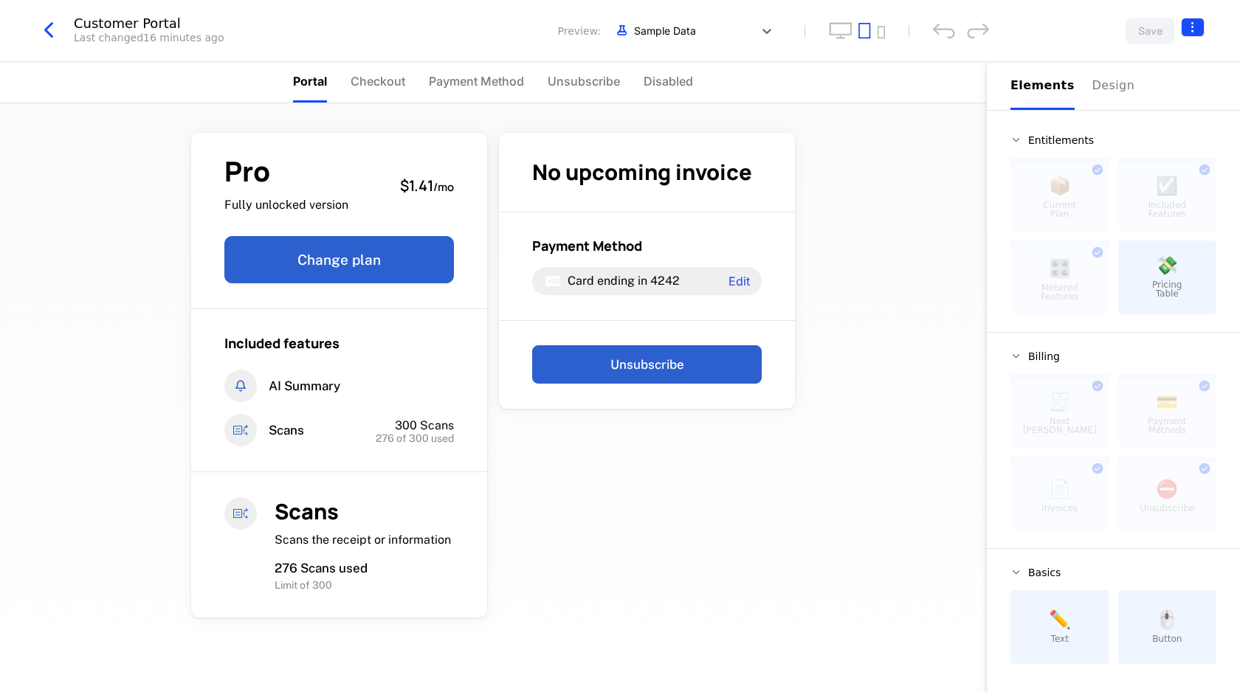
click at [1188, 21] on html "Shobam Development Dev Quickstart Features Features Flags Catalog Plans Add Ons…" at bounding box center [620, 346] width 1240 height 692
click at [1178, 120] on icon "button" at bounding box center [1171, 120] width 15 height 15
click at [881, 173] on html "Shobam Development Dev Quickstart Features Features Flags Catalog Plans Add Ons…" at bounding box center [620, 346] width 1240 height 692
